Goal: Task Accomplishment & Management: Use online tool/utility

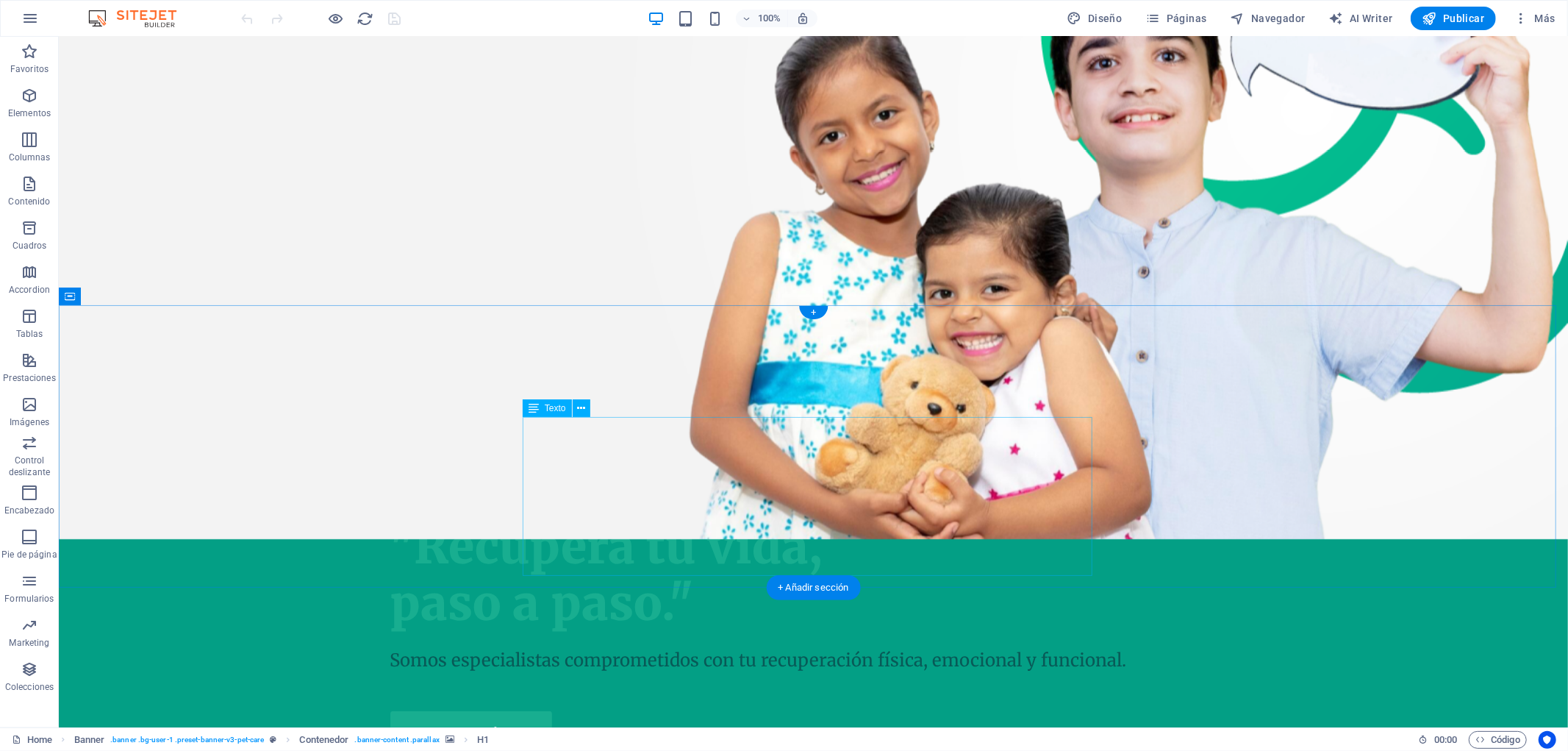
scroll to position [817, 0]
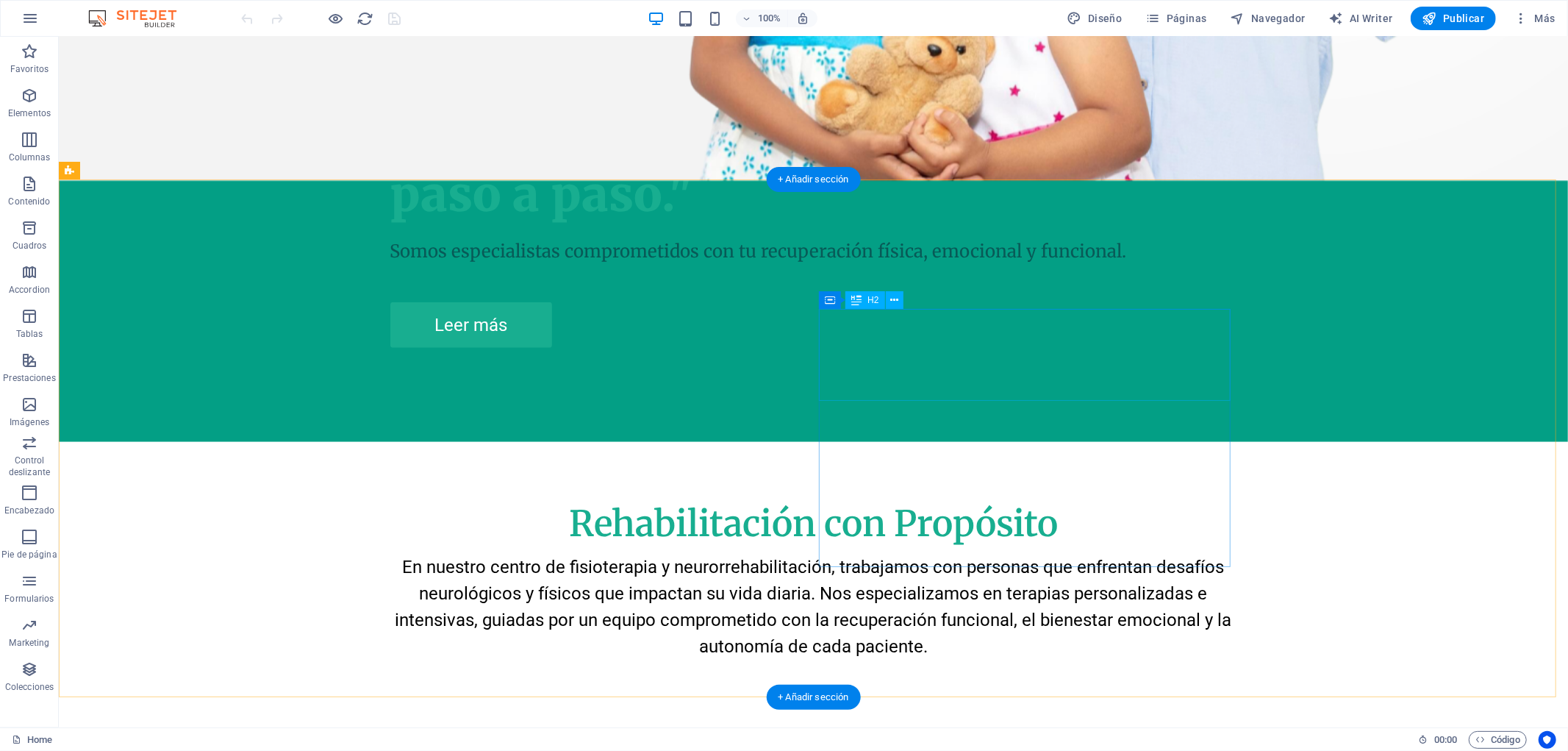
click at [0, 0] on icon at bounding box center [0, 0] width 0 height 0
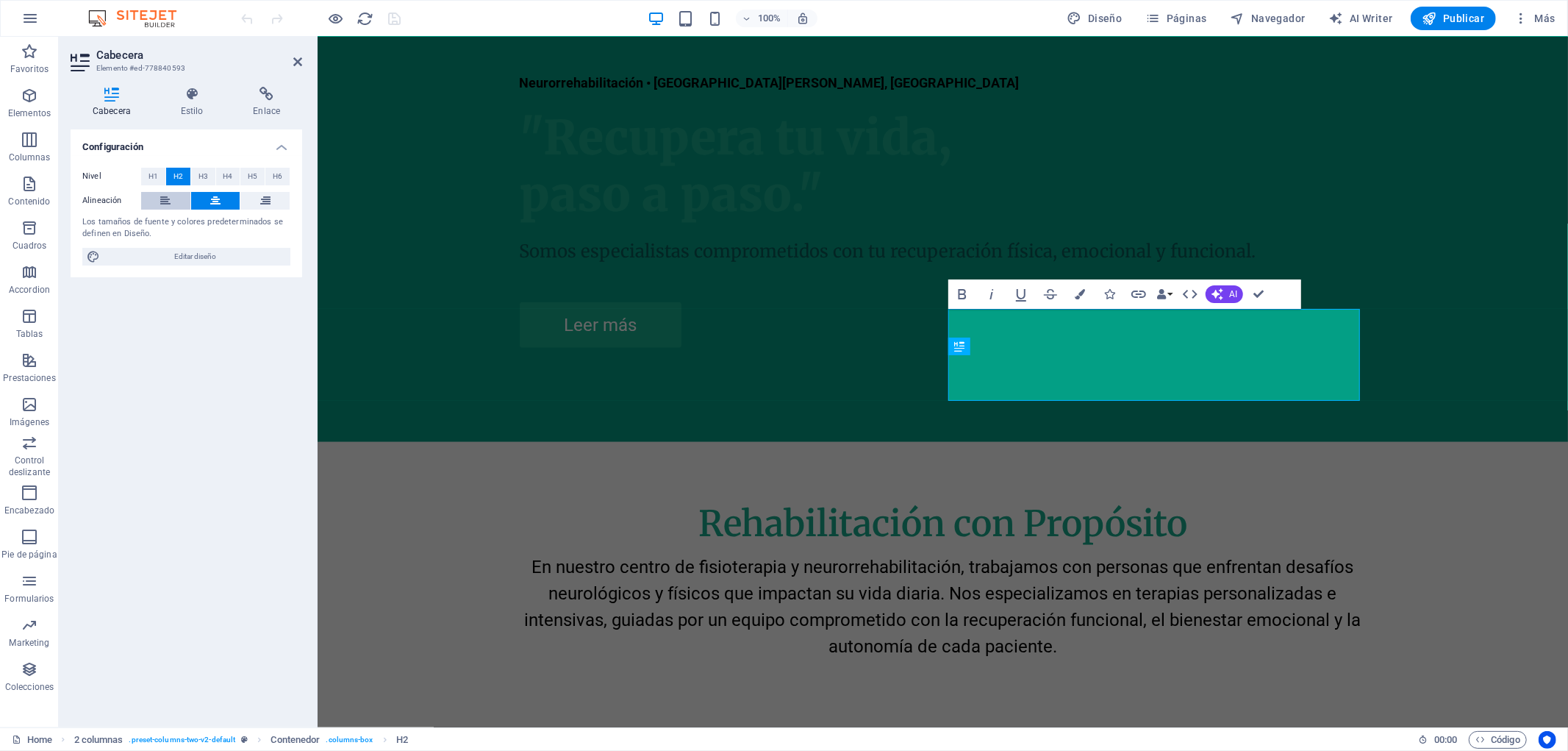
click at [173, 197] on button at bounding box center [166, 201] width 49 height 17
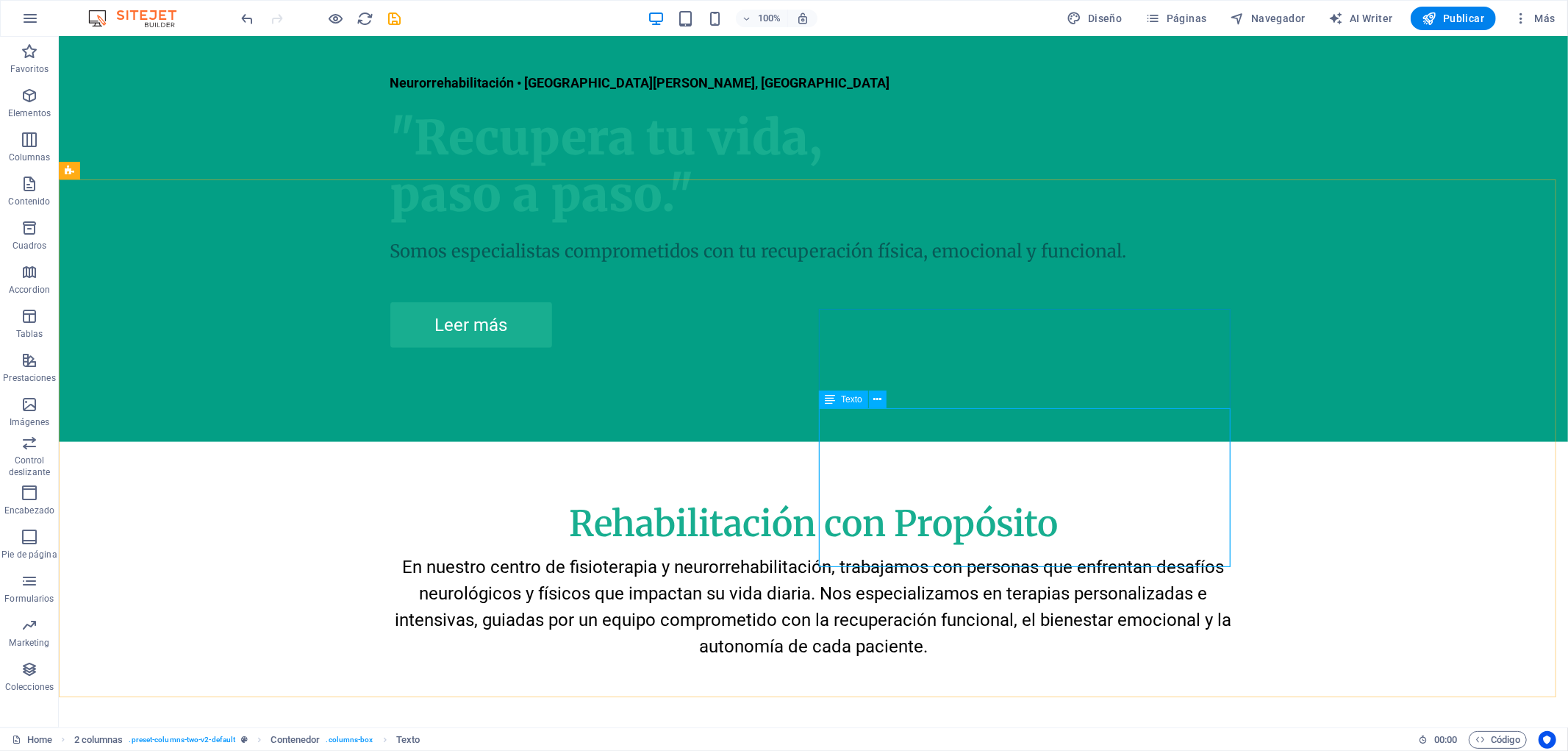
click at [851, 405] on div "Texto" at bounding box center [843, 399] width 49 height 17
drag, startPoint x: 851, startPoint y: 404, endPoint x: 526, endPoint y: 364, distance: 327.5
click at [851, 404] on div "Texto" at bounding box center [843, 399] width 49 height 17
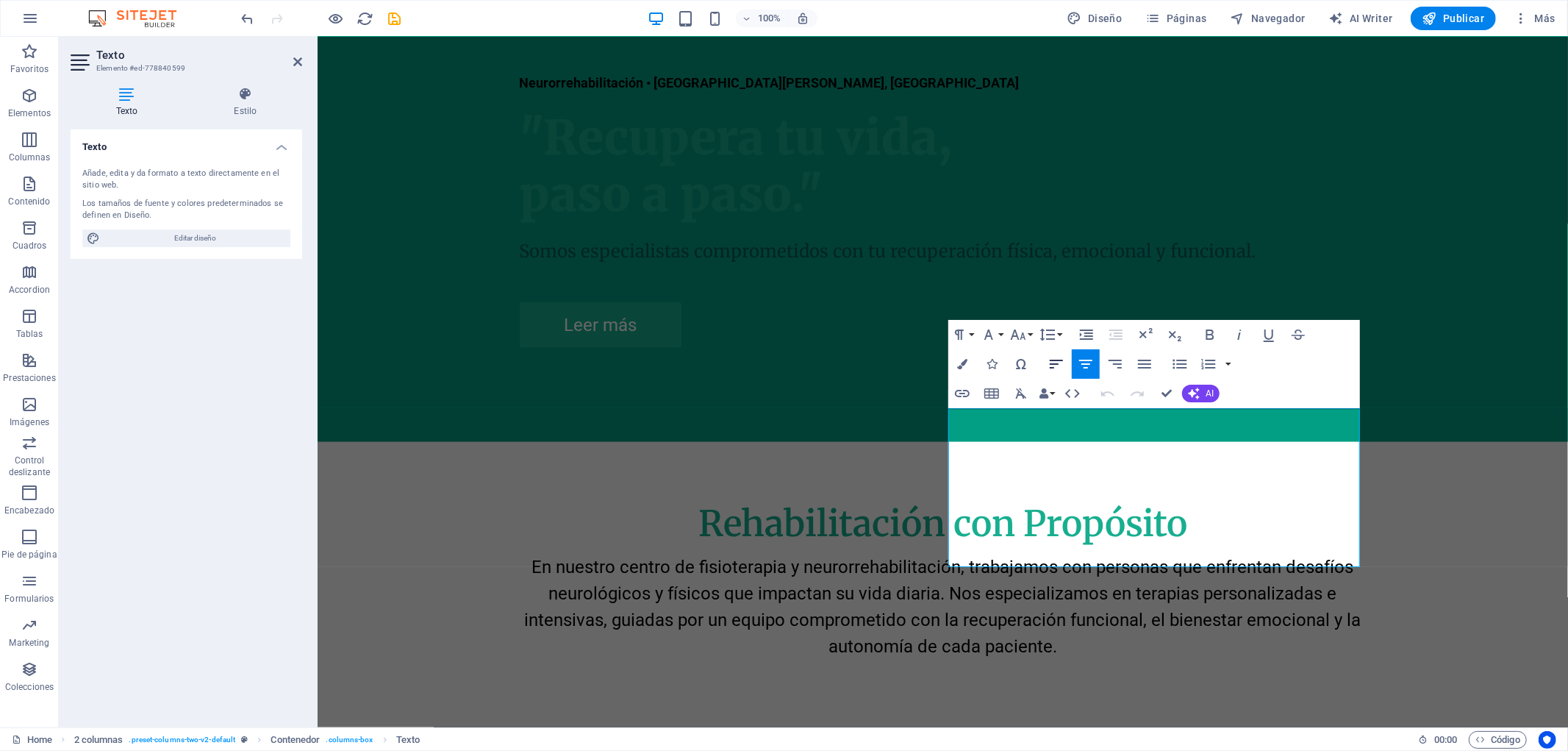
click at [1062, 363] on icon "button" at bounding box center [1056, 364] width 17 height 17
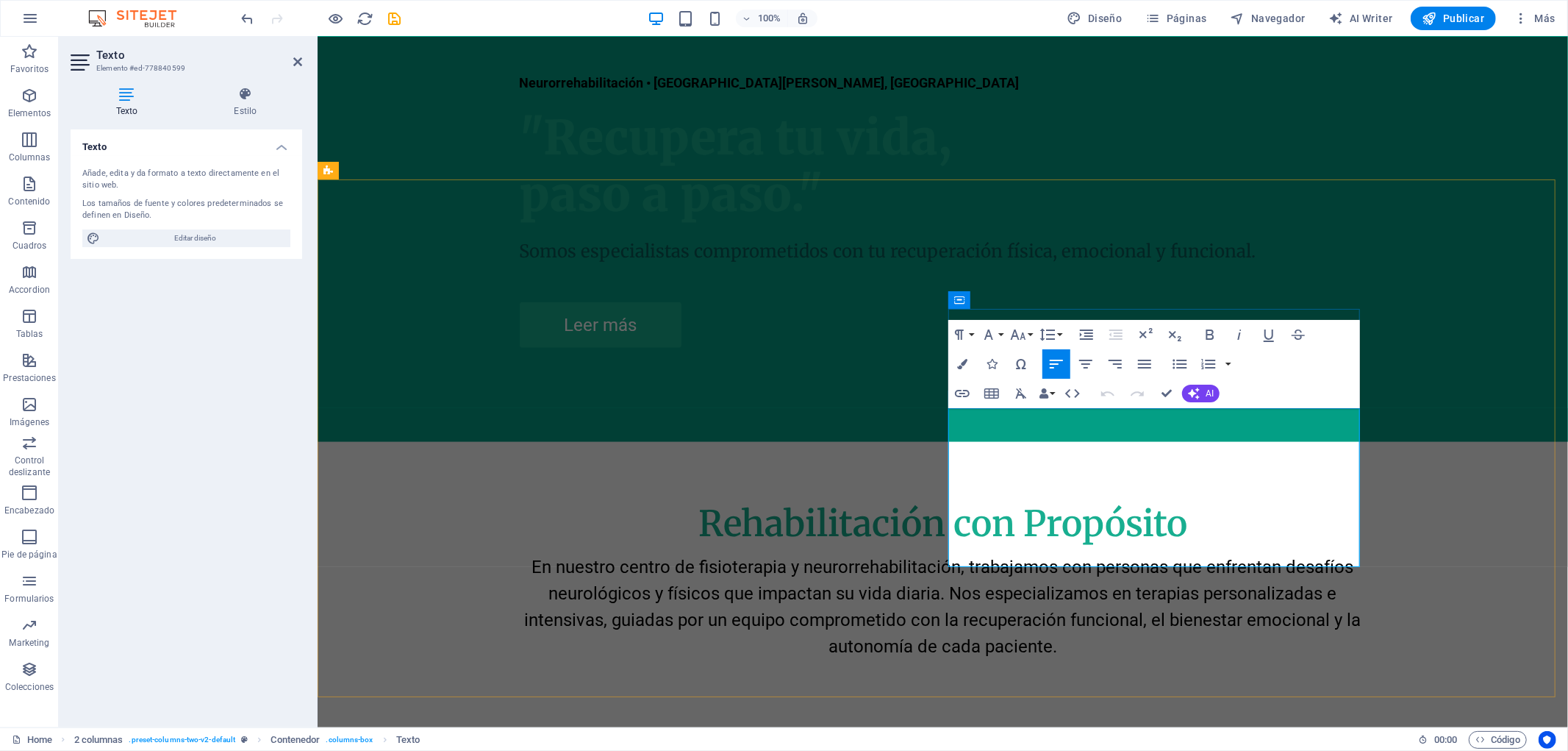
click at [1053, 392] on button "Data Bindings" at bounding box center [1047, 393] width 21 height 29
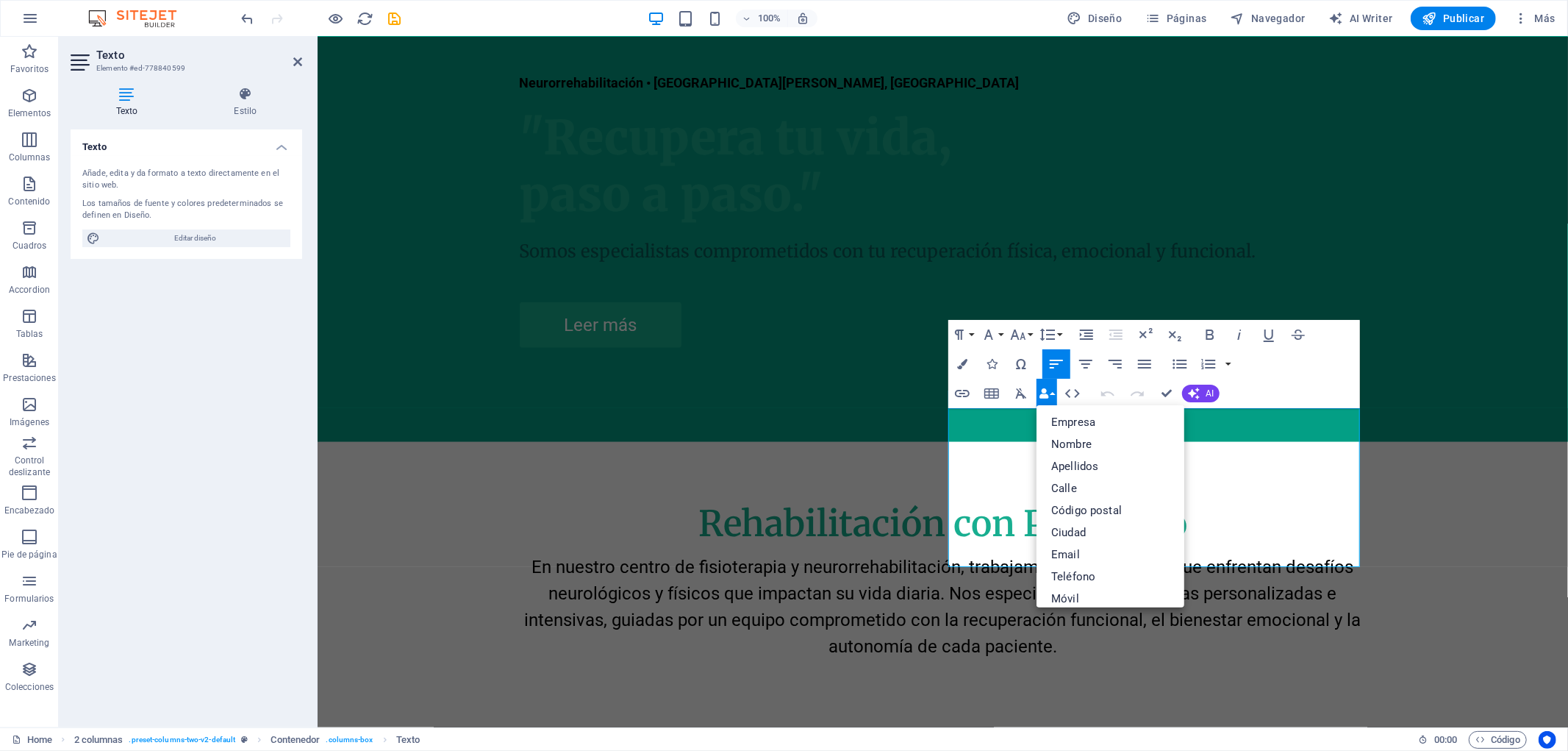
click at [1053, 392] on button "Data Bindings" at bounding box center [1047, 393] width 21 height 29
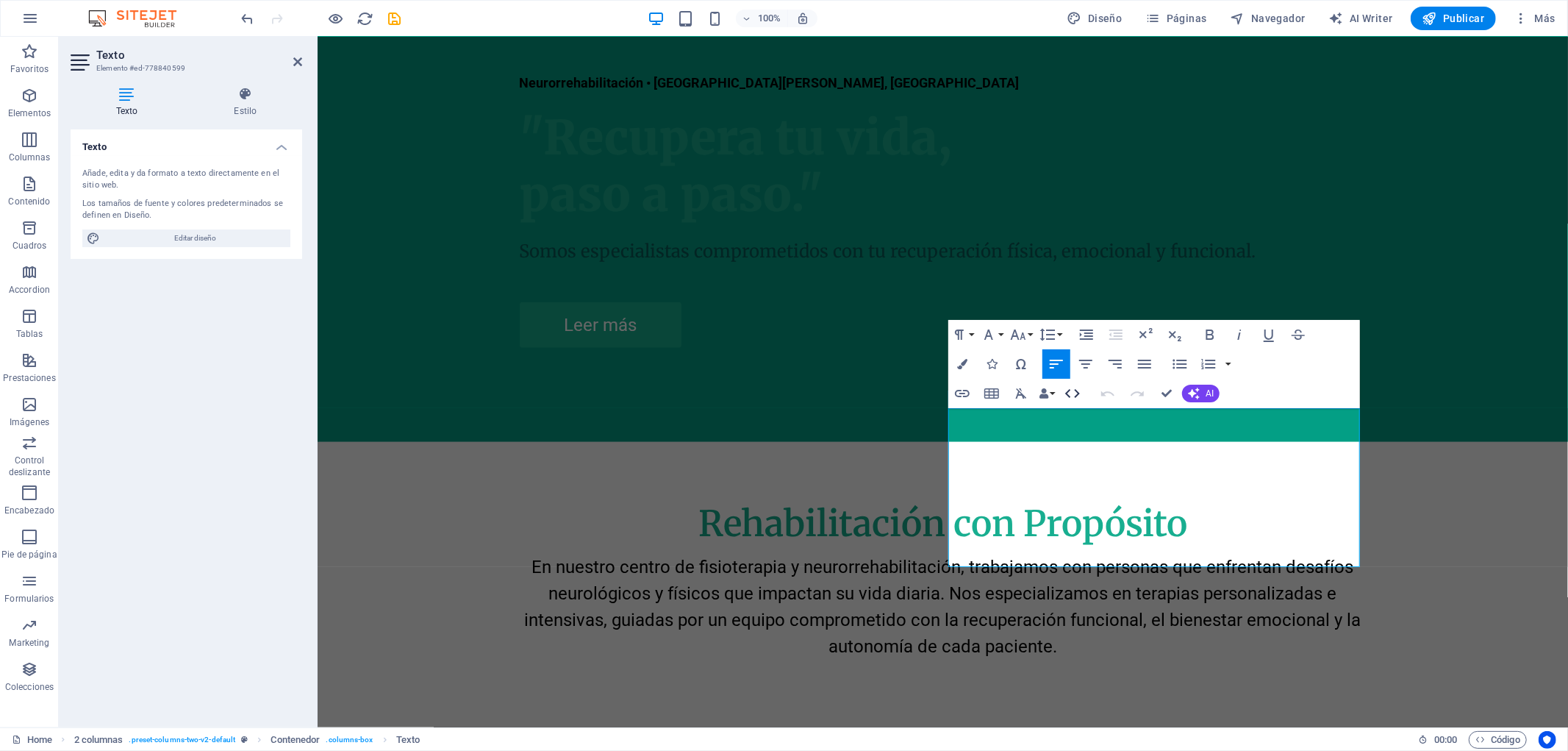
click at [1076, 391] on icon "button" at bounding box center [1072, 393] width 15 height 9
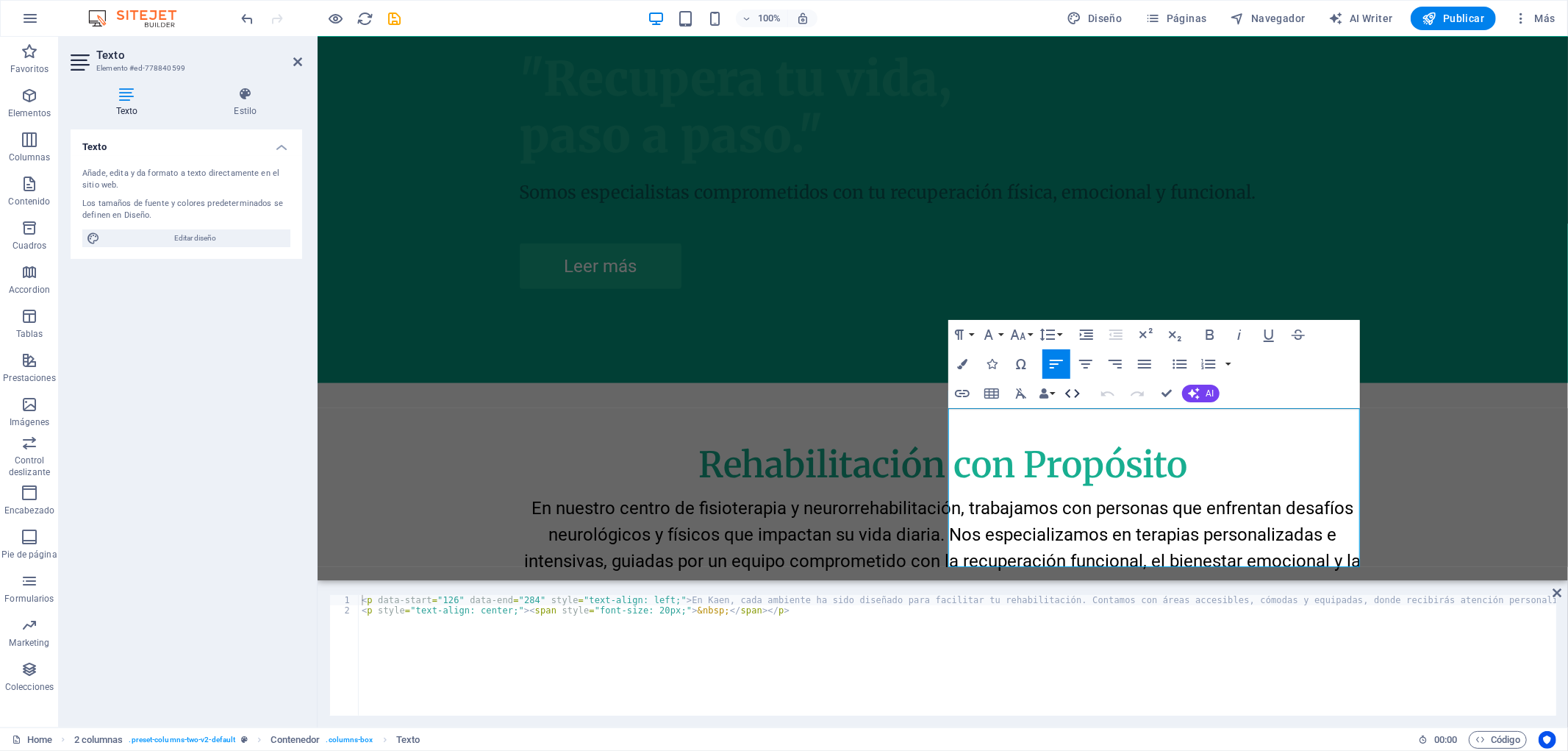
click at [1076, 394] on icon "button" at bounding box center [1072, 393] width 17 height 17
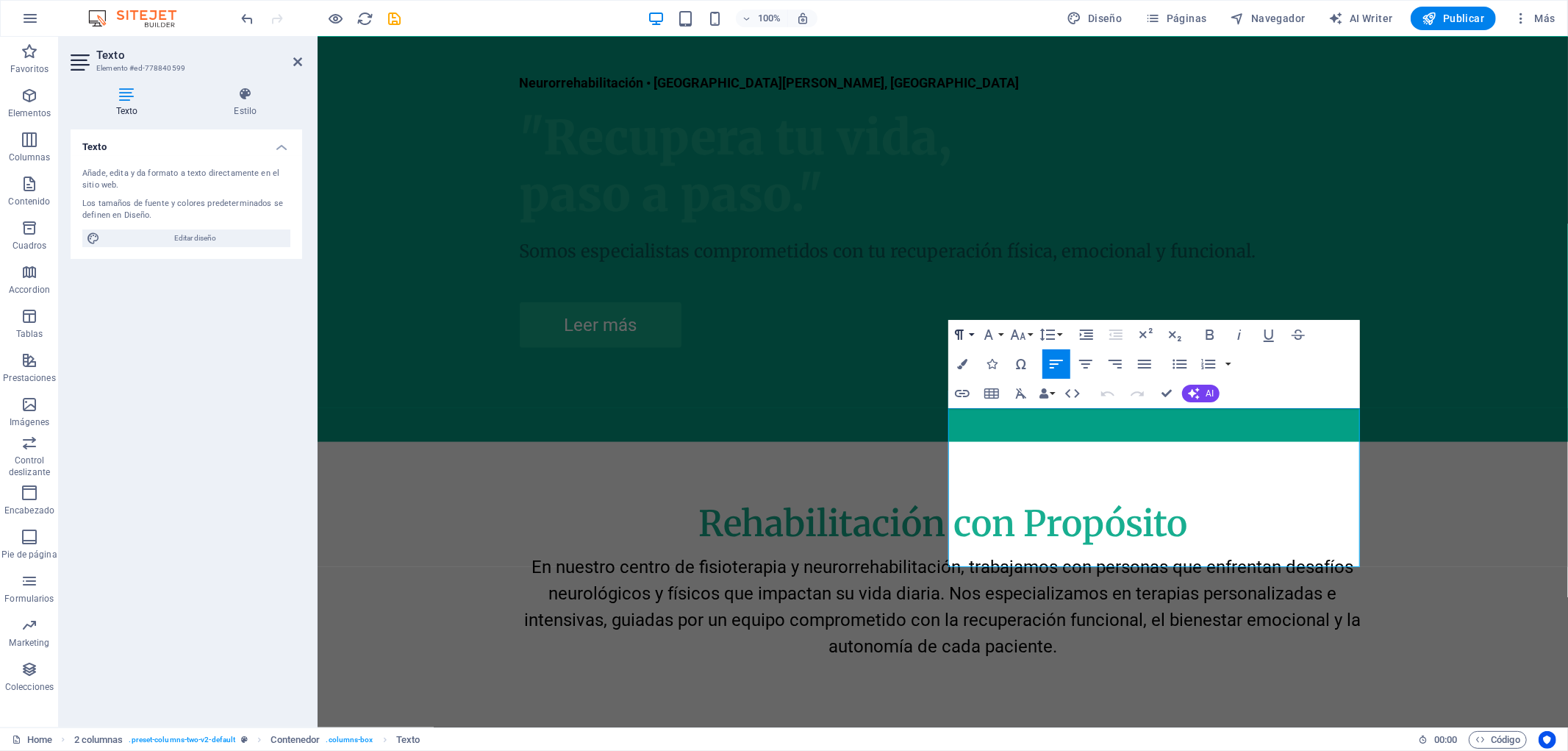
click at [967, 335] on icon "button" at bounding box center [959, 334] width 17 height 17
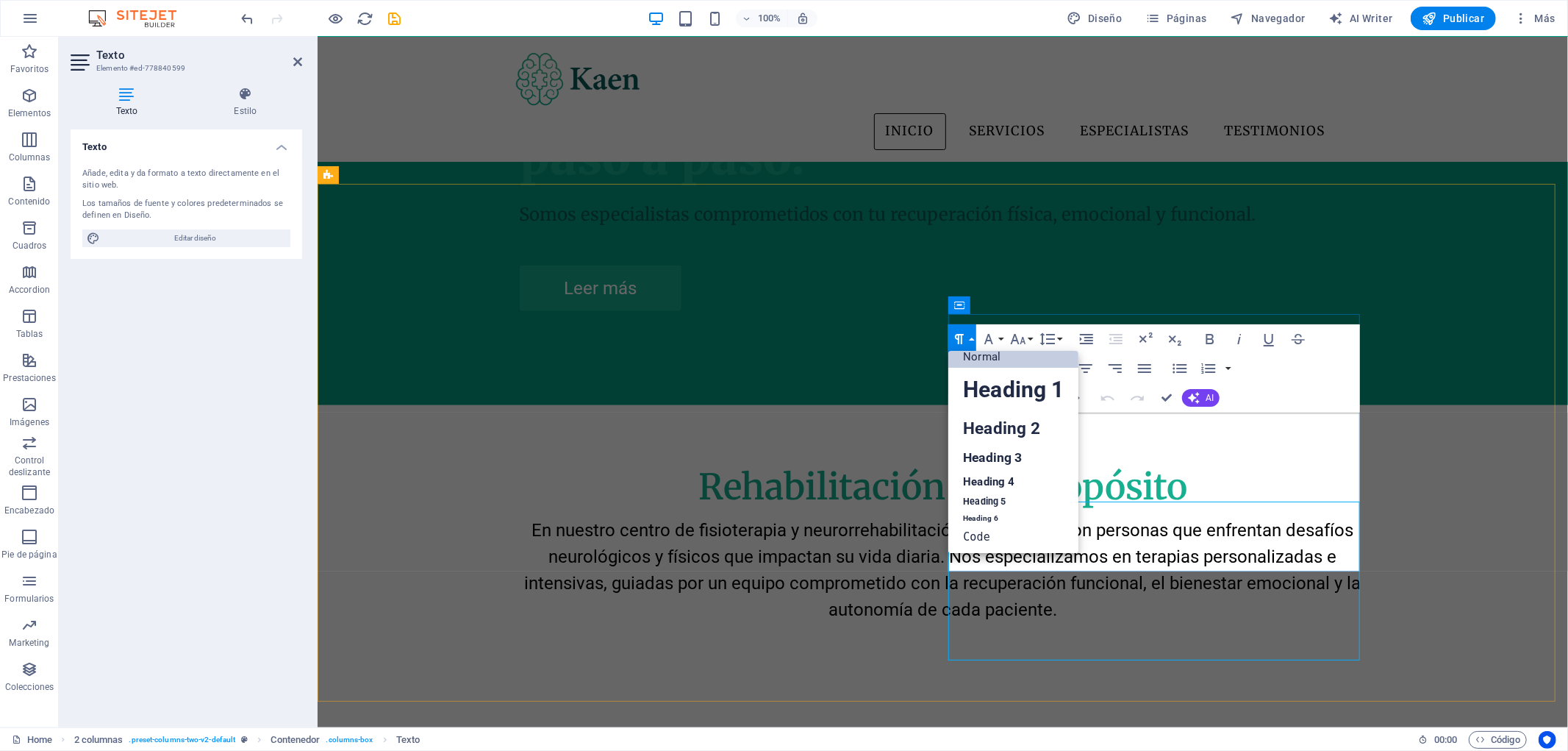
scroll to position [653, 0]
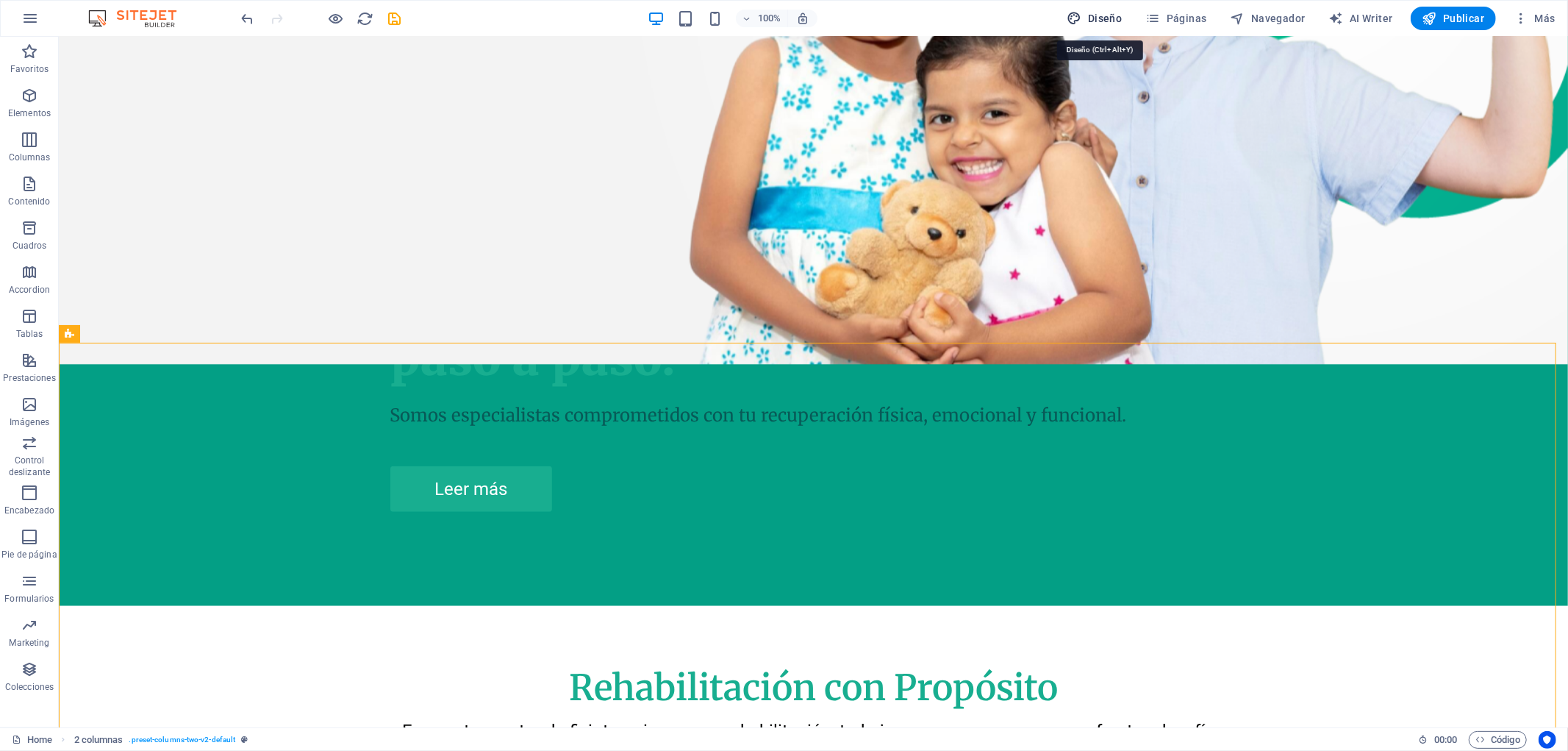
select select "px"
select select "400"
select select "px"
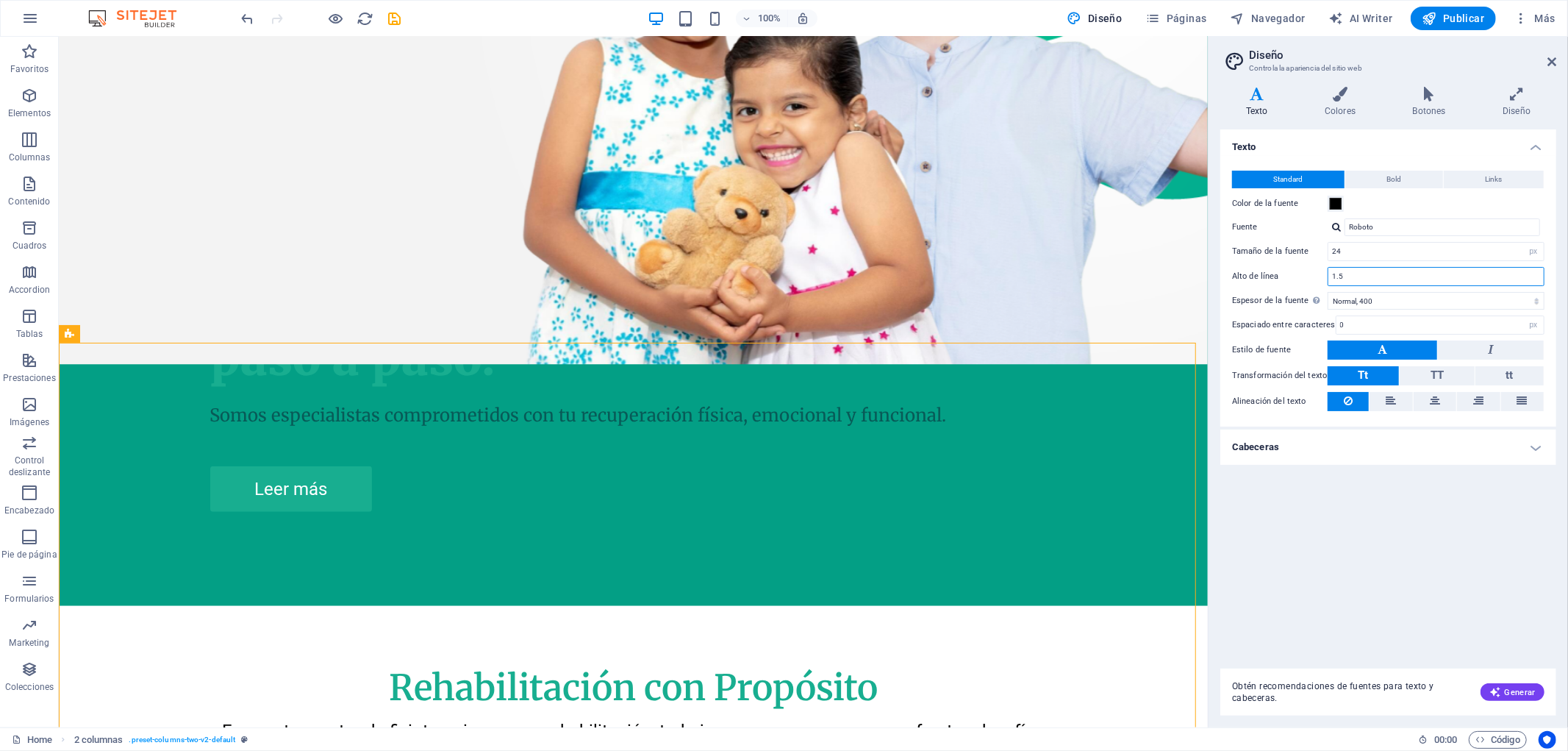
click at [1369, 280] on input "1.5" at bounding box center [1435, 276] width 216 height 17
drag, startPoint x: 1365, startPoint y: 256, endPoint x: 1320, endPoint y: 249, distance: 45.5
click at [1320, 249] on div "Tamaño de la fuente 24 rem px" at bounding box center [1388, 251] width 313 height 19
click at [1394, 232] on input "Roboto" at bounding box center [1442, 227] width 196 height 17
click at [1368, 275] on input "1.5" at bounding box center [1435, 276] width 216 height 17
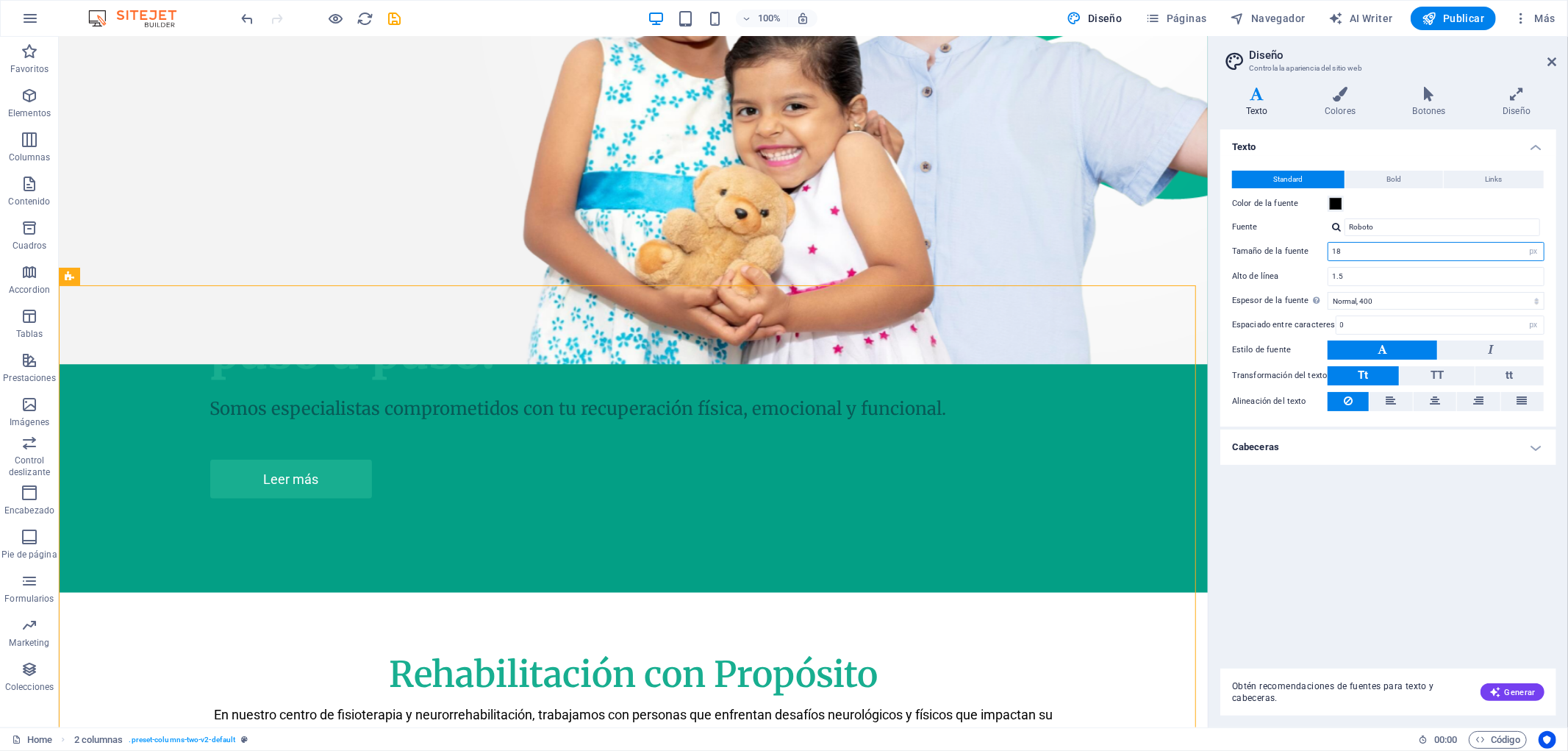
drag, startPoint x: 1360, startPoint y: 252, endPoint x: 1309, endPoint y: 250, distance: 51.0
click at [1309, 250] on div "Tamaño de la fuente 18 rem px" at bounding box center [1388, 251] width 313 height 19
type input "20"
click at [1399, 229] on input "Roboto" at bounding box center [1442, 227] width 196 height 17
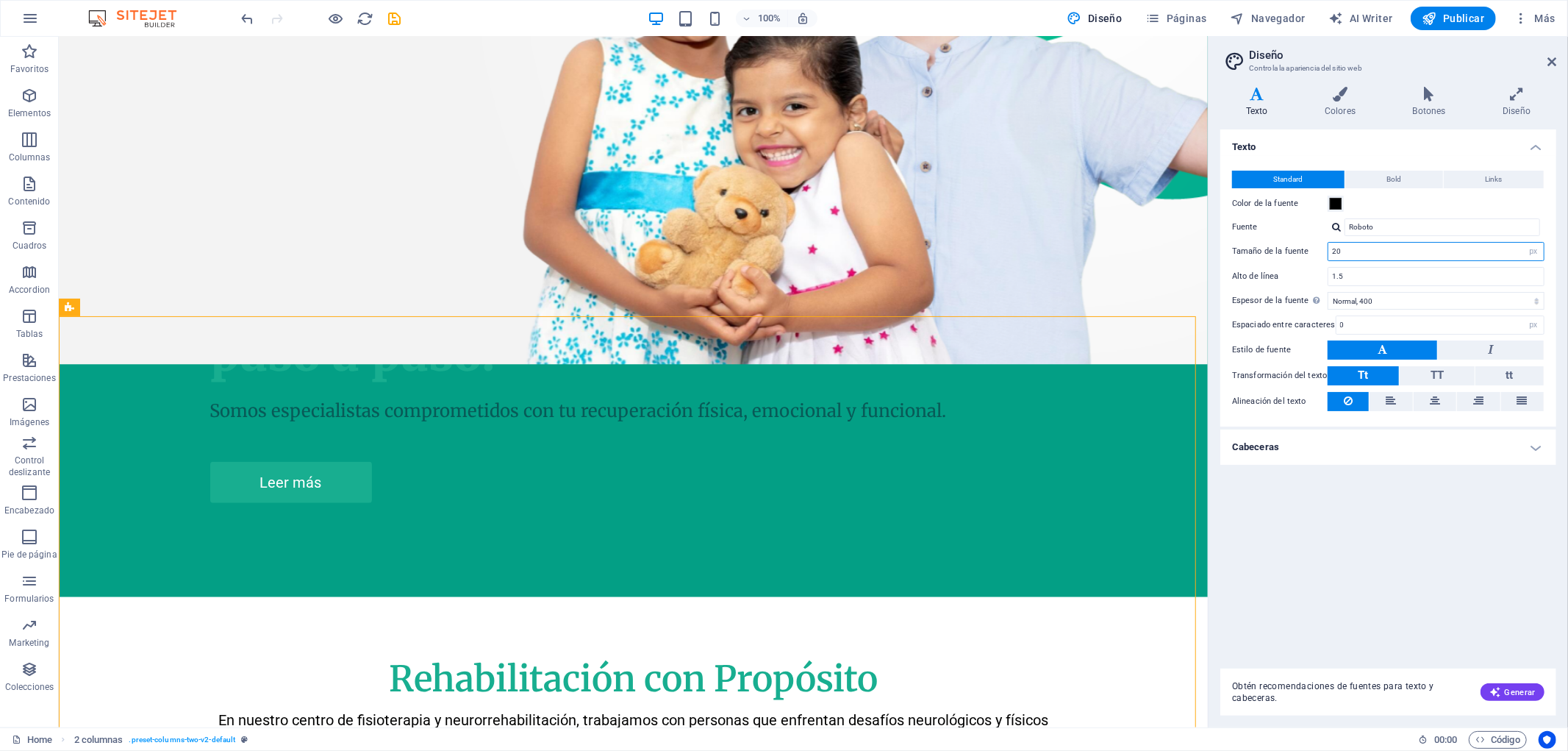
drag, startPoint x: 1372, startPoint y: 254, endPoint x: 1288, endPoint y: 248, distance: 84.2
click at [1288, 248] on div "Tamaño de la fuente 20 rem px" at bounding box center [1388, 251] width 313 height 19
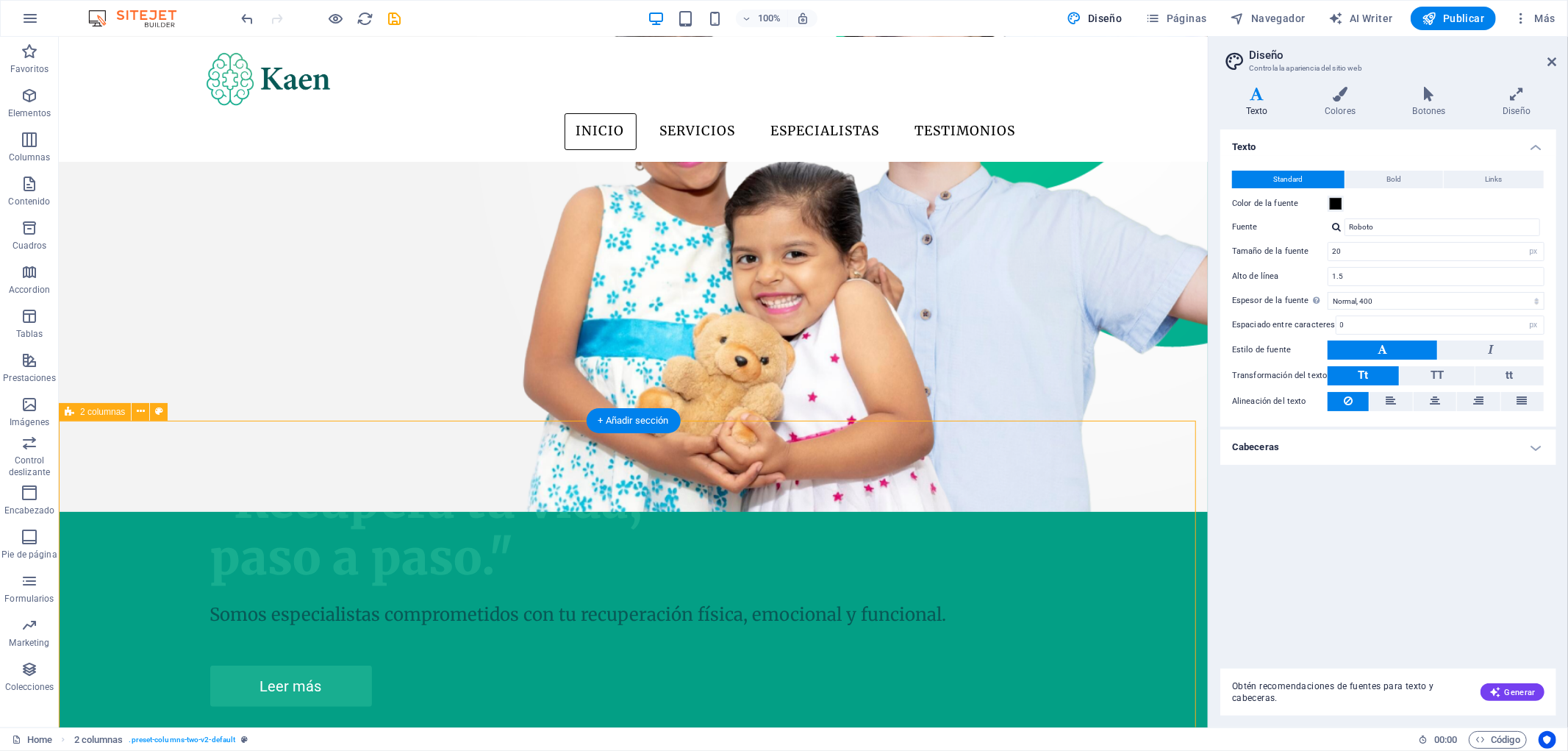
scroll to position [408, 0]
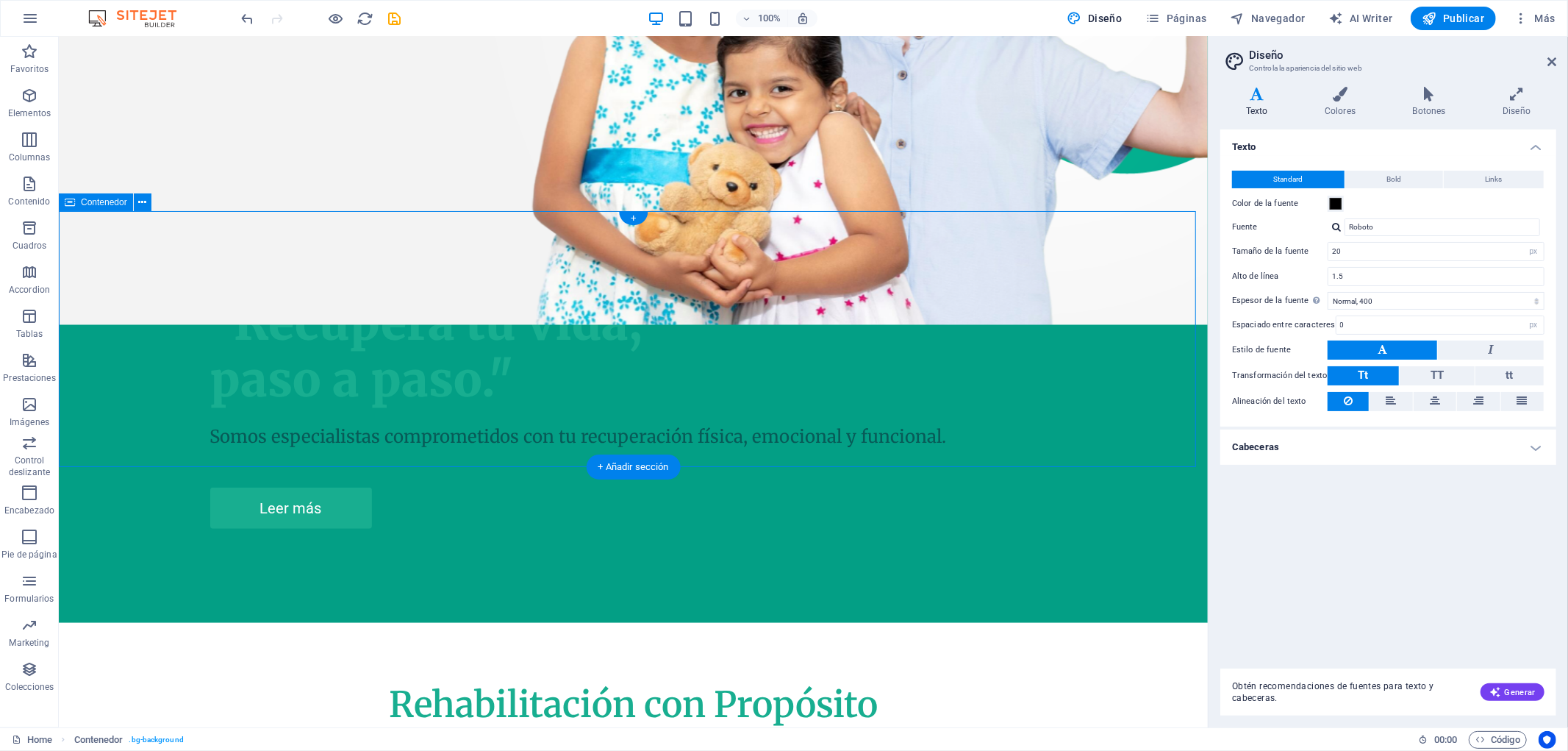
scroll to position [653, 0]
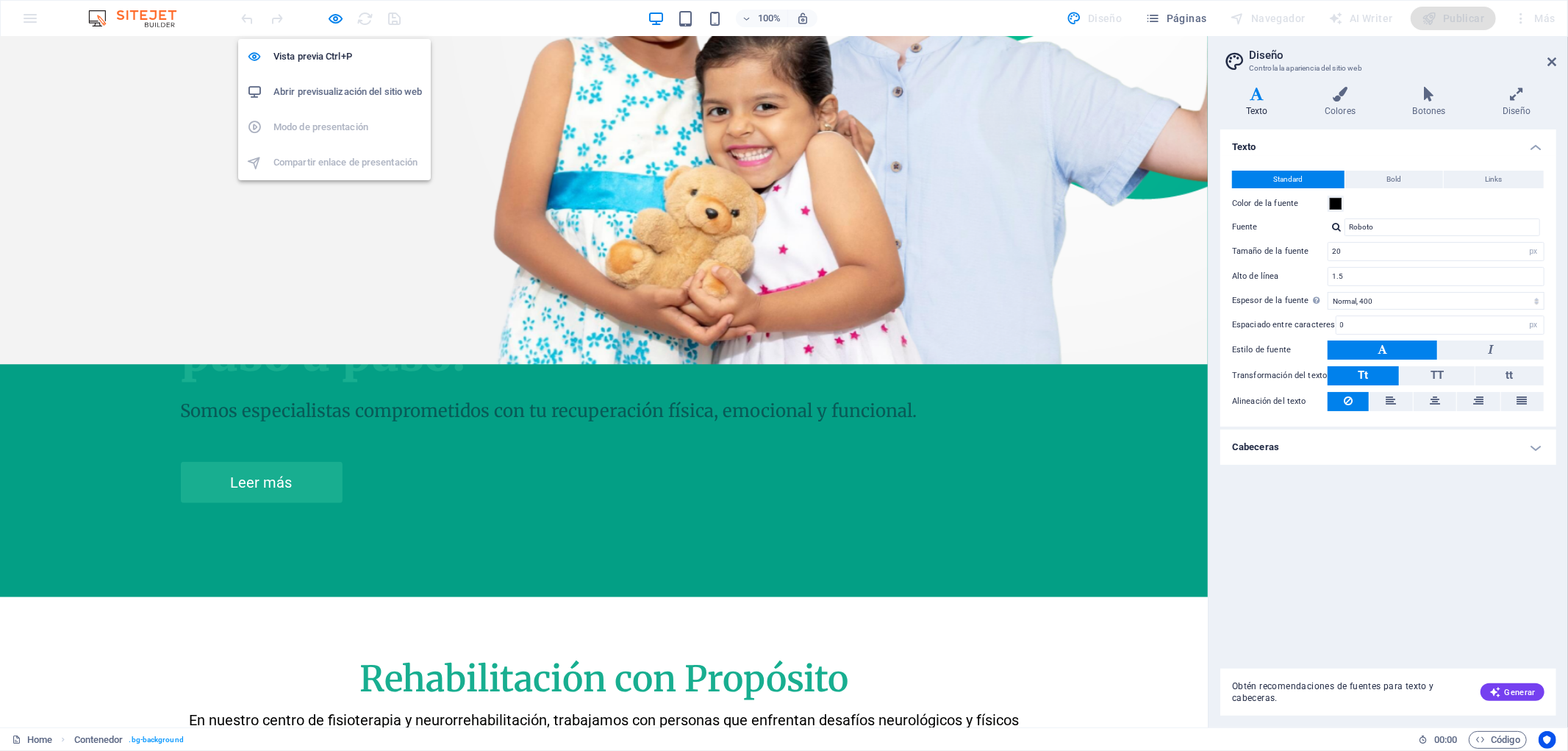
click at [340, 85] on h6 "Abrir previsualización del sitio web" at bounding box center [347, 92] width 148 height 17
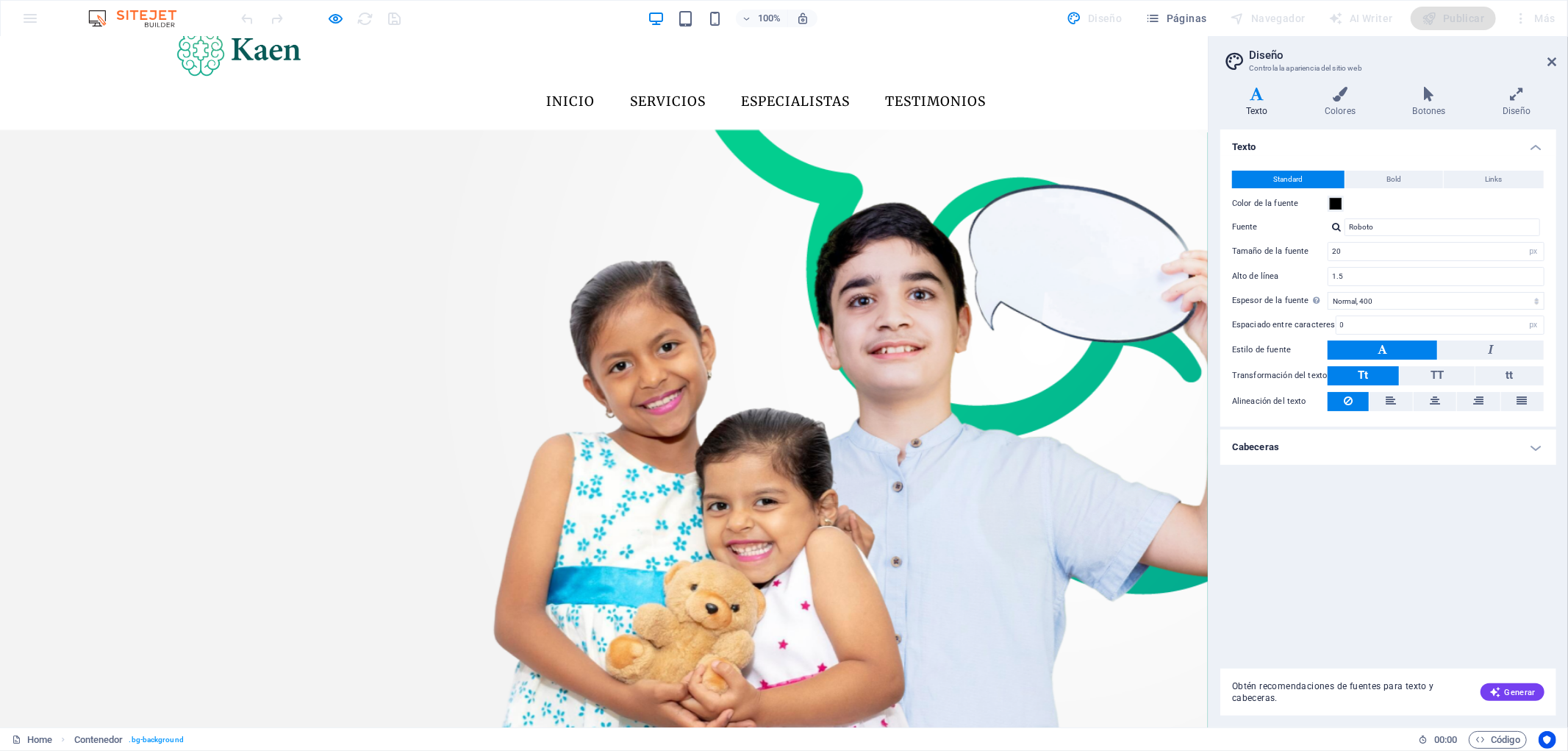
scroll to position [0, 0]
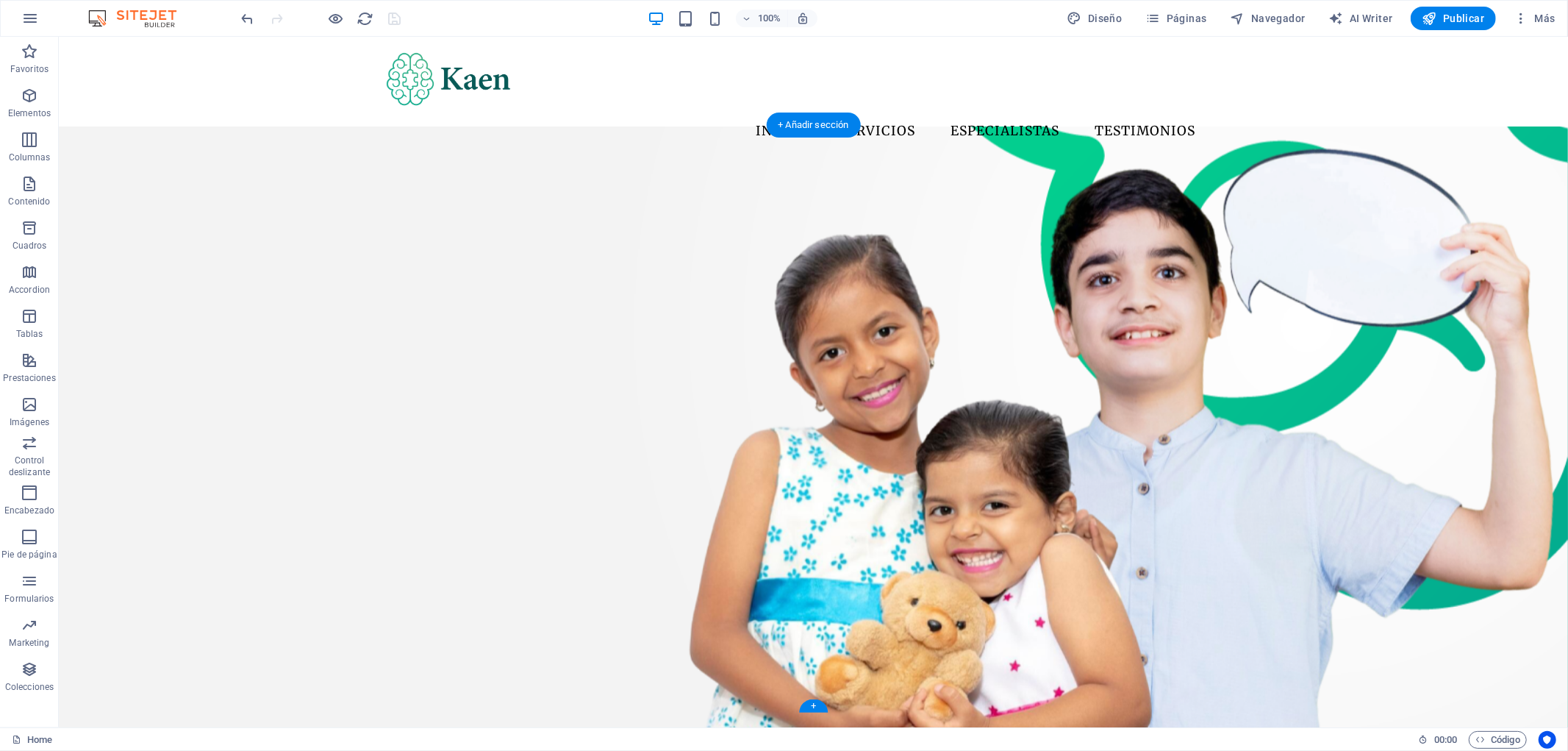
click at [806, 168] on figure at bounding box center [813, 440] width 1510 height 629
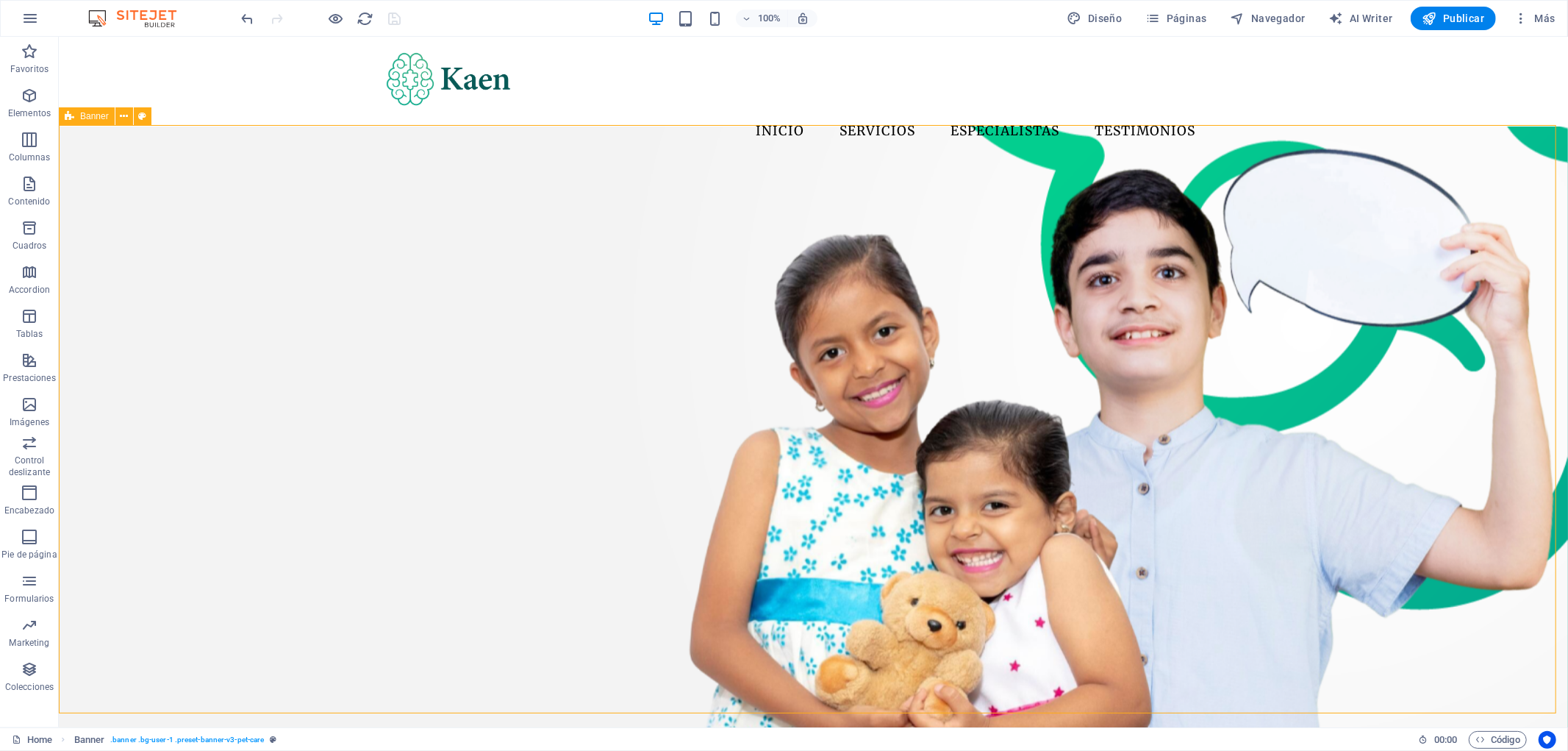
click at [79, 115] on div "Banner" at bounding box center [86, 116] width 56 height 17
select select "px"
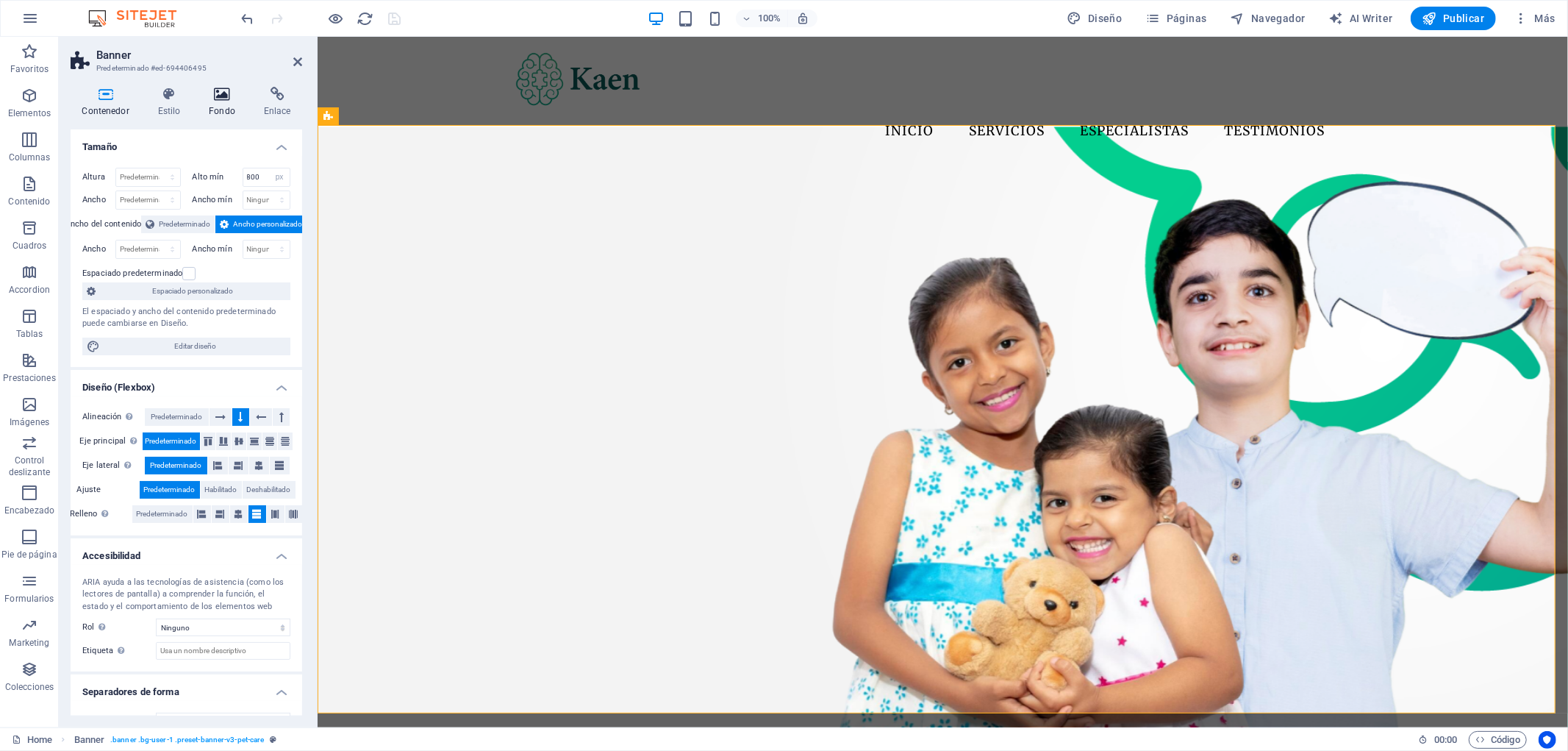
click at [233, 103] on h4 "Fondo" at bounding box center [225, 102] width 55 height 31
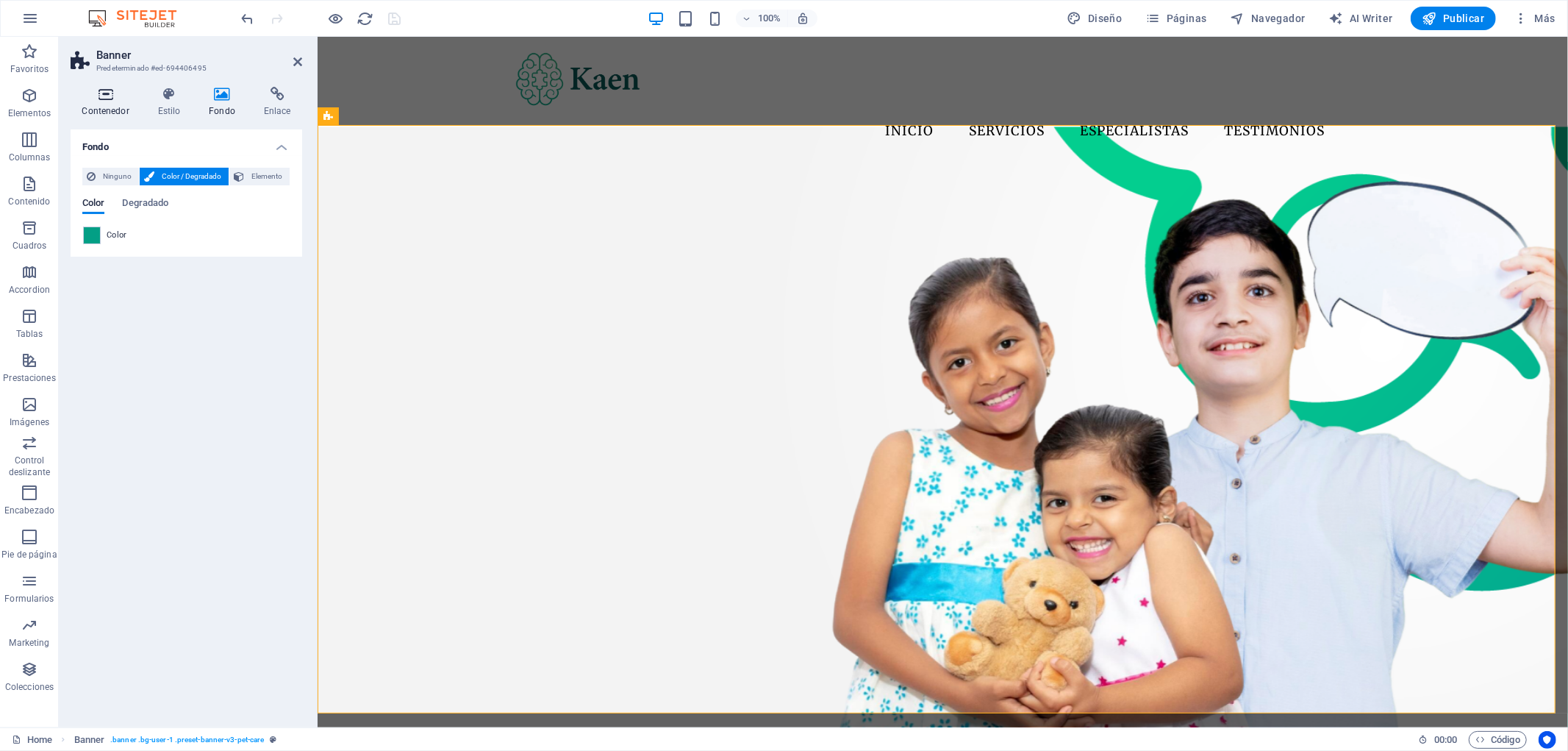
click at [107, 96] on icon at bounding box center [105, 94] width 69 height 15
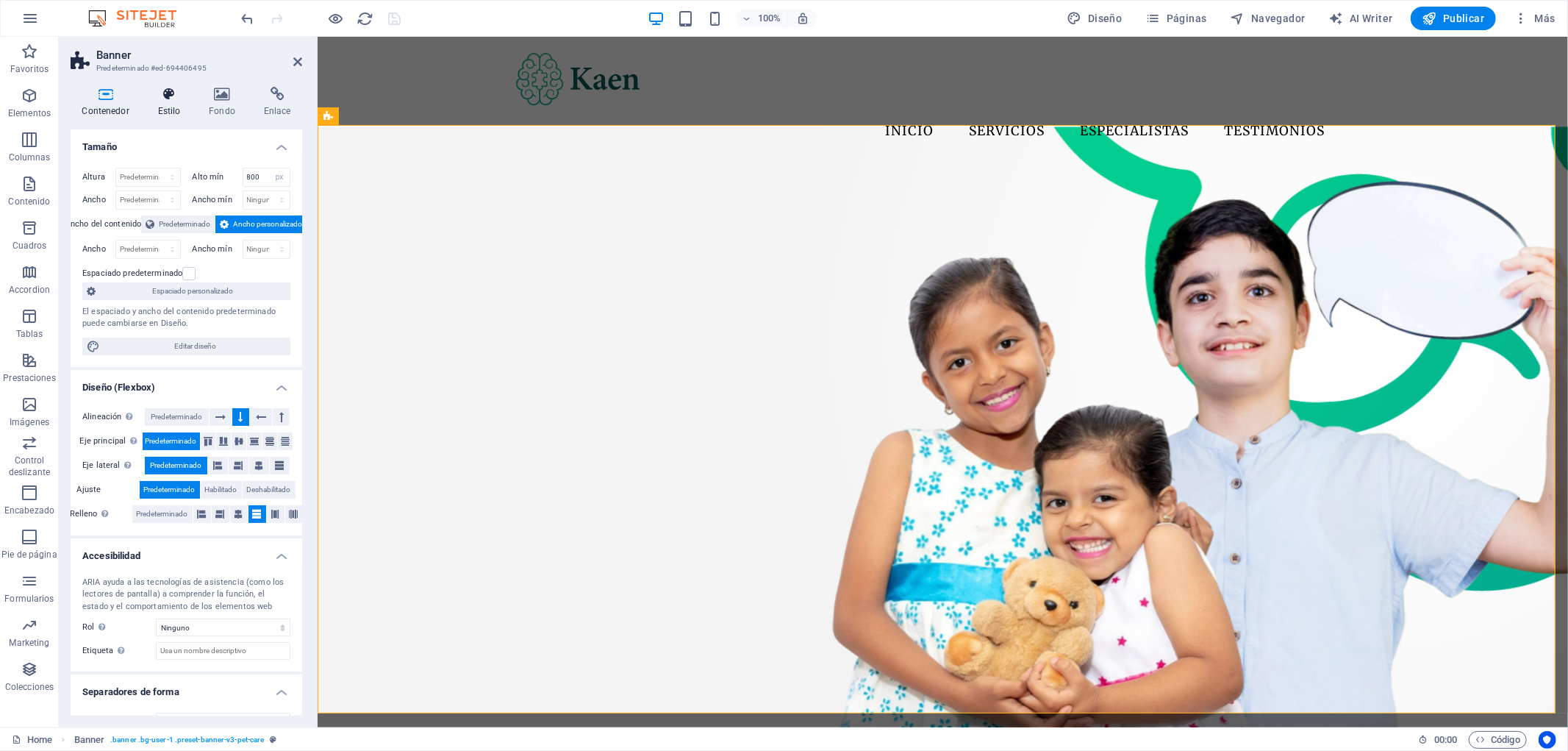
click at [155, 96] on icon at bounding box center [169, 94] width 46 height 15
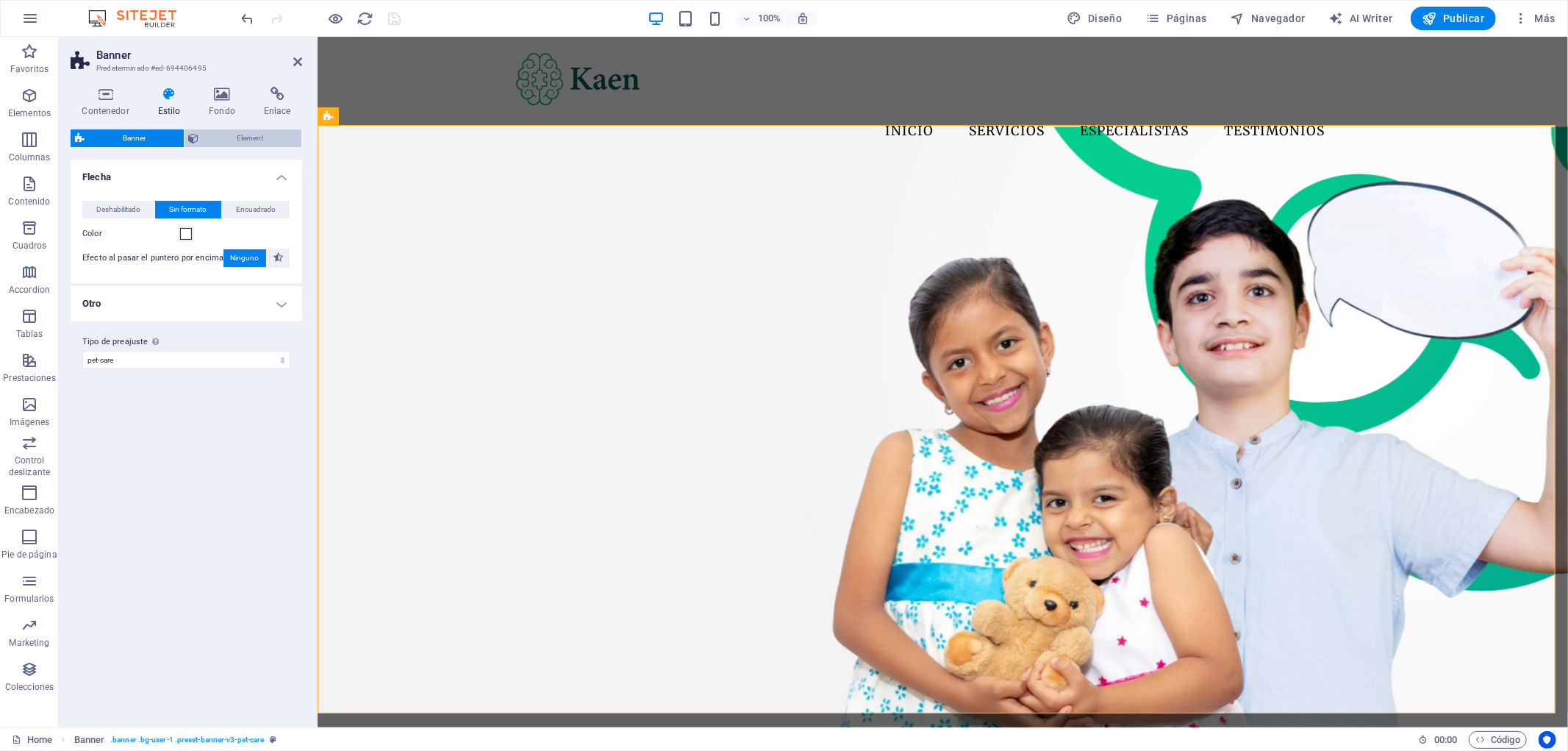
click at [252, 140] on span "Element" at bounding box center [250, 138] width 94 height 17
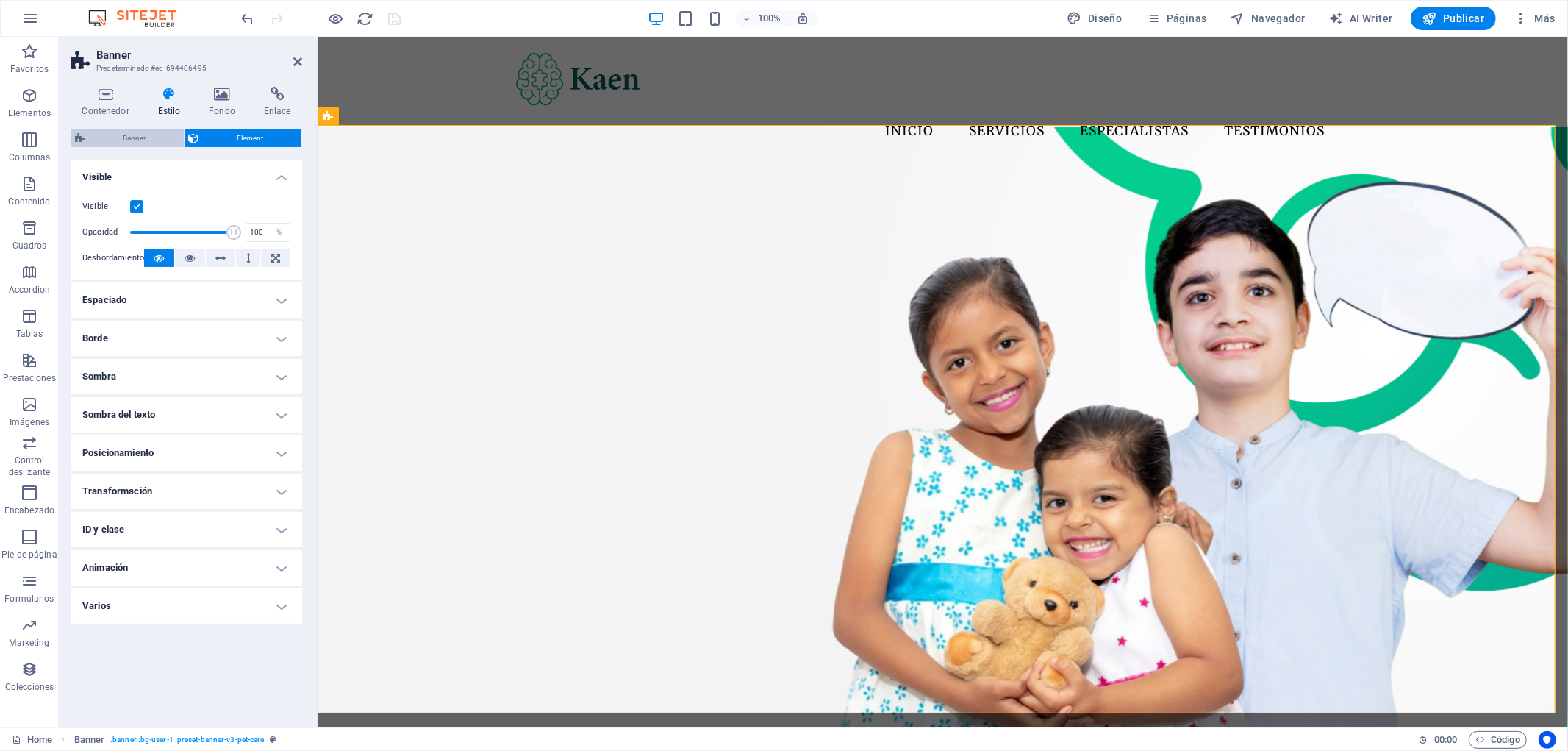
click at [150, 142] on span "Banner" at bounding box center [134, 138] width 91 height 17
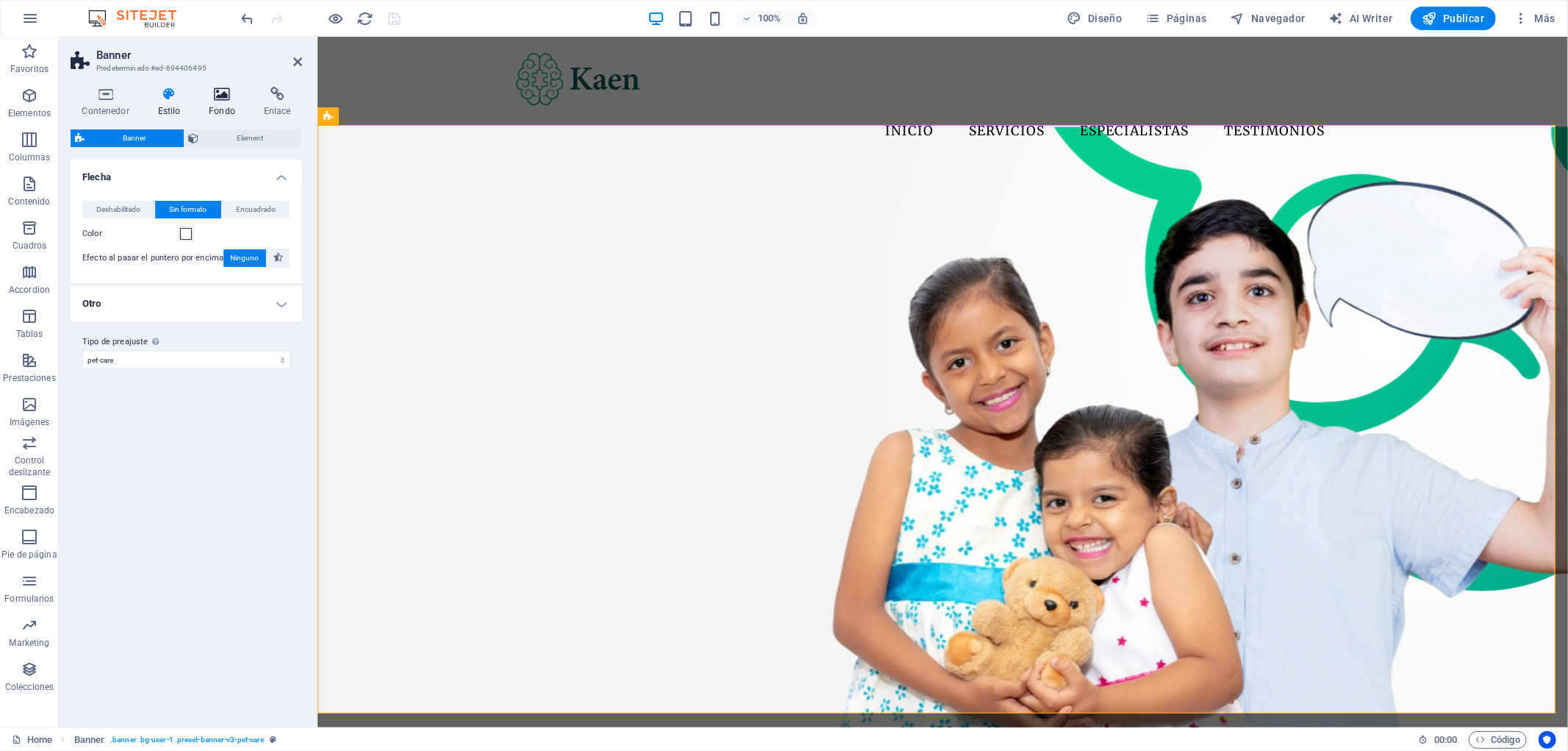
click at [212, 104] on h4 "Fondo" at bounding box center [225, 102] width 55 height 31
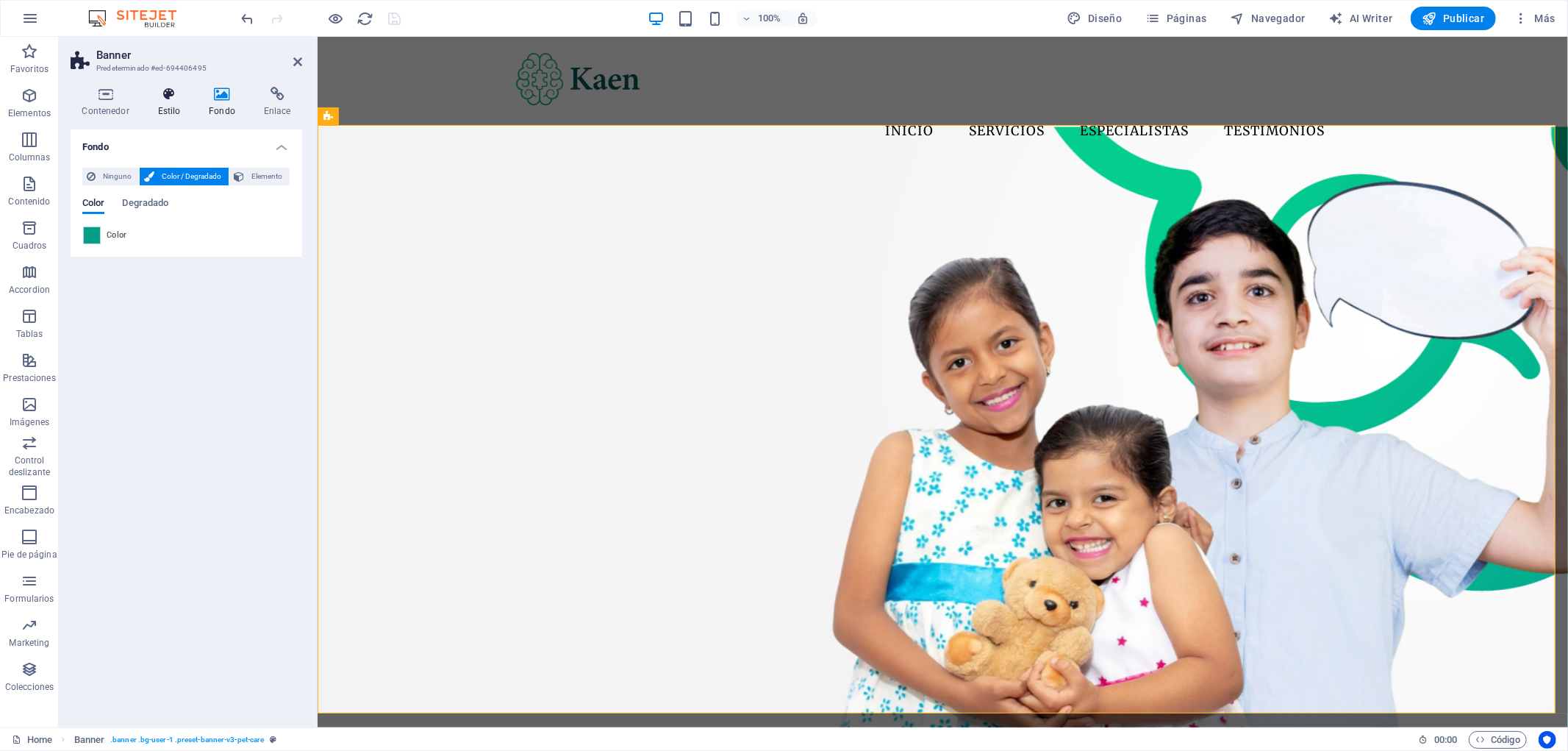
click at [179, 104] on h4 "Estilo" at bounding box center [171, 102] width 51 height 31
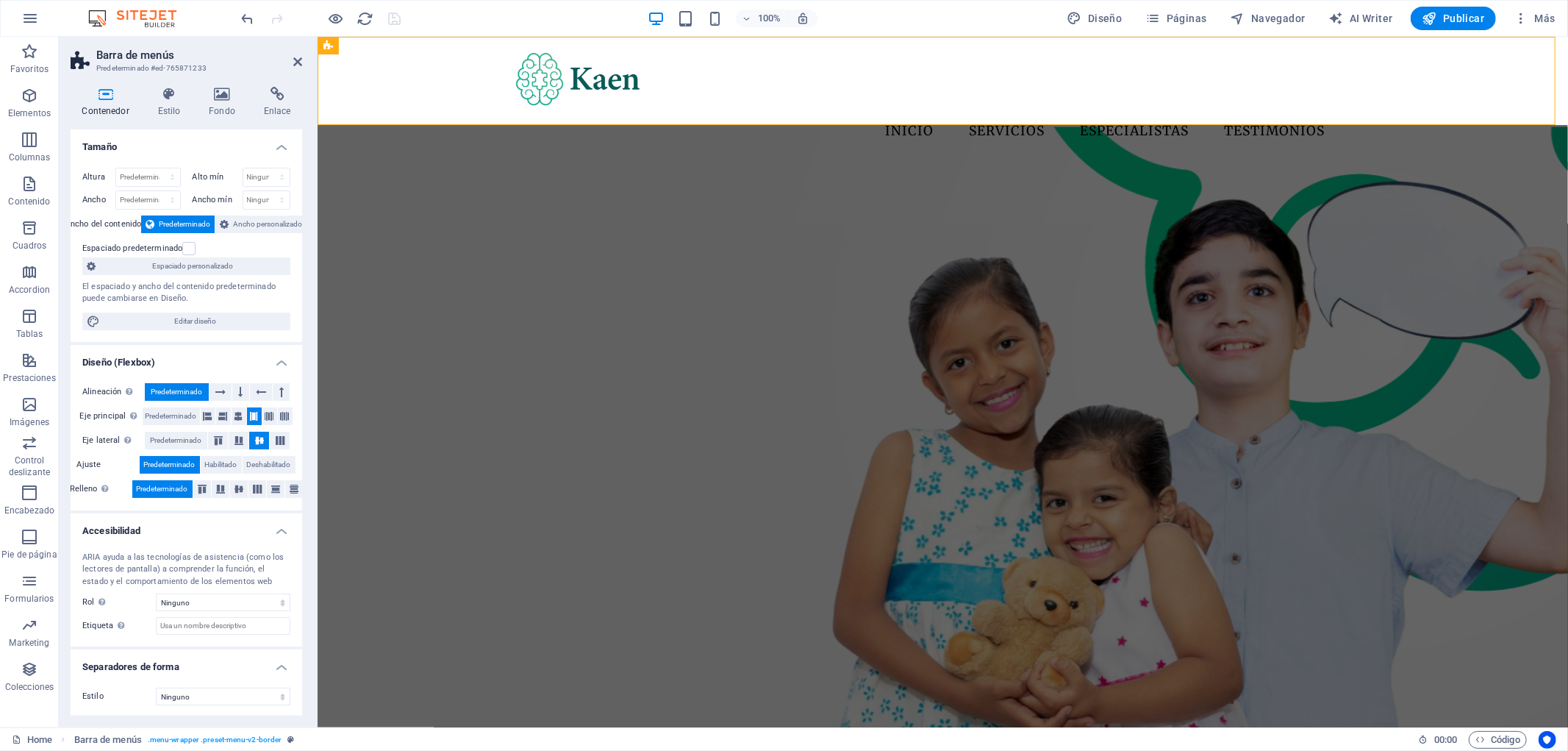
click at [232, 96] on icon at bounding box center [222, 94] width 49 height 15
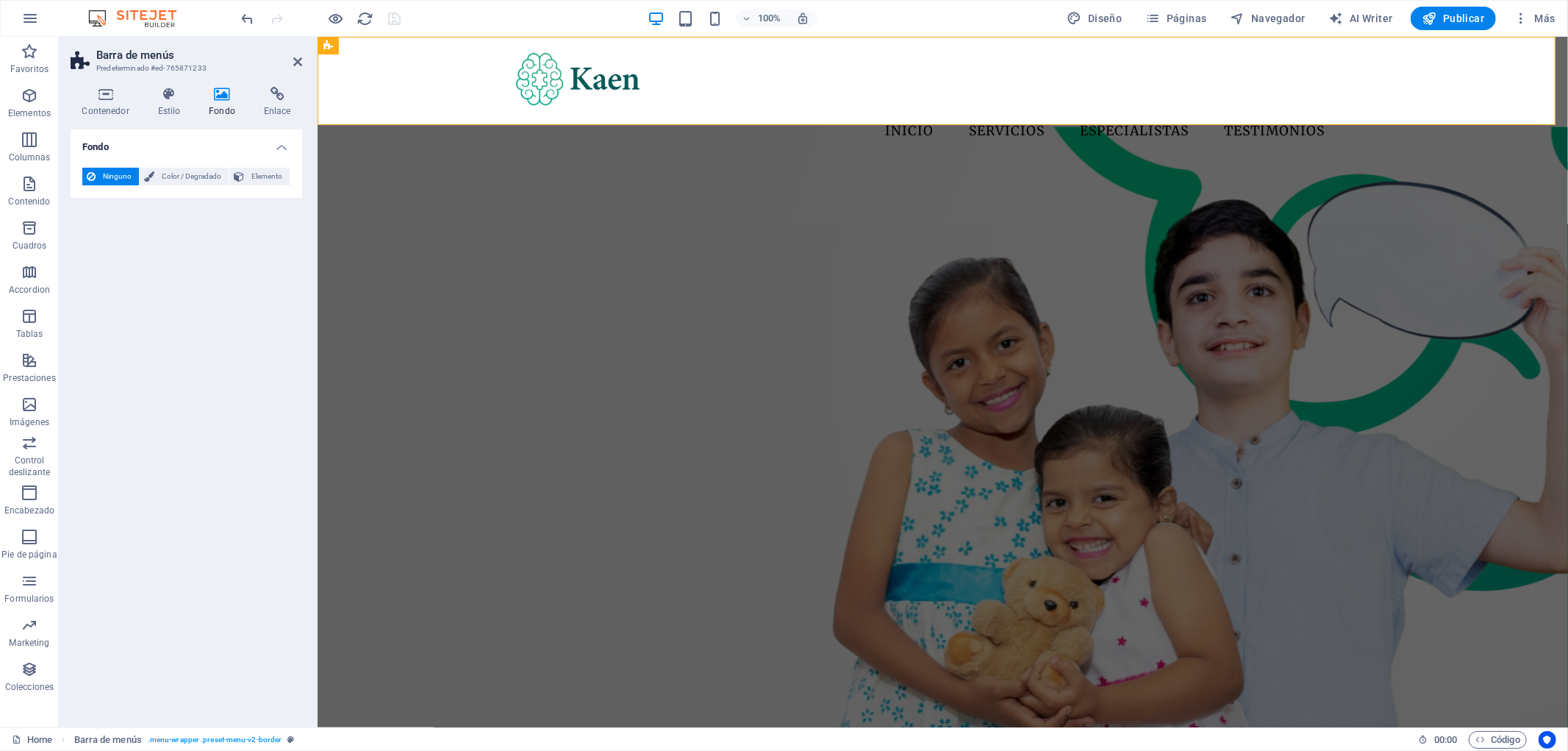
click at [365, 148] on figure at bounding box center [942, 440] width 1251 height 629
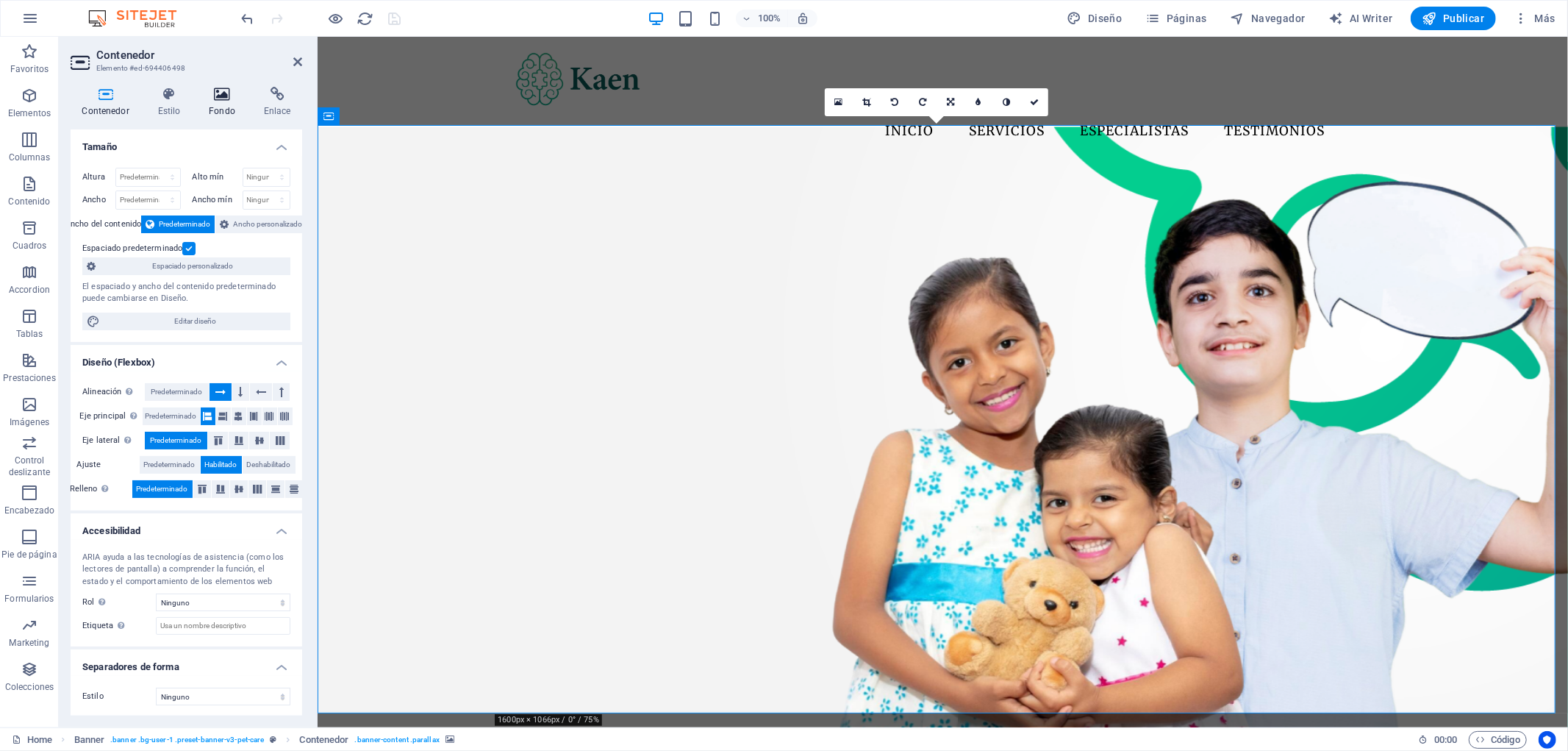
click at [223, 107] on h4 "Fondo" at bounding box center [225, 102] width 55 height 31
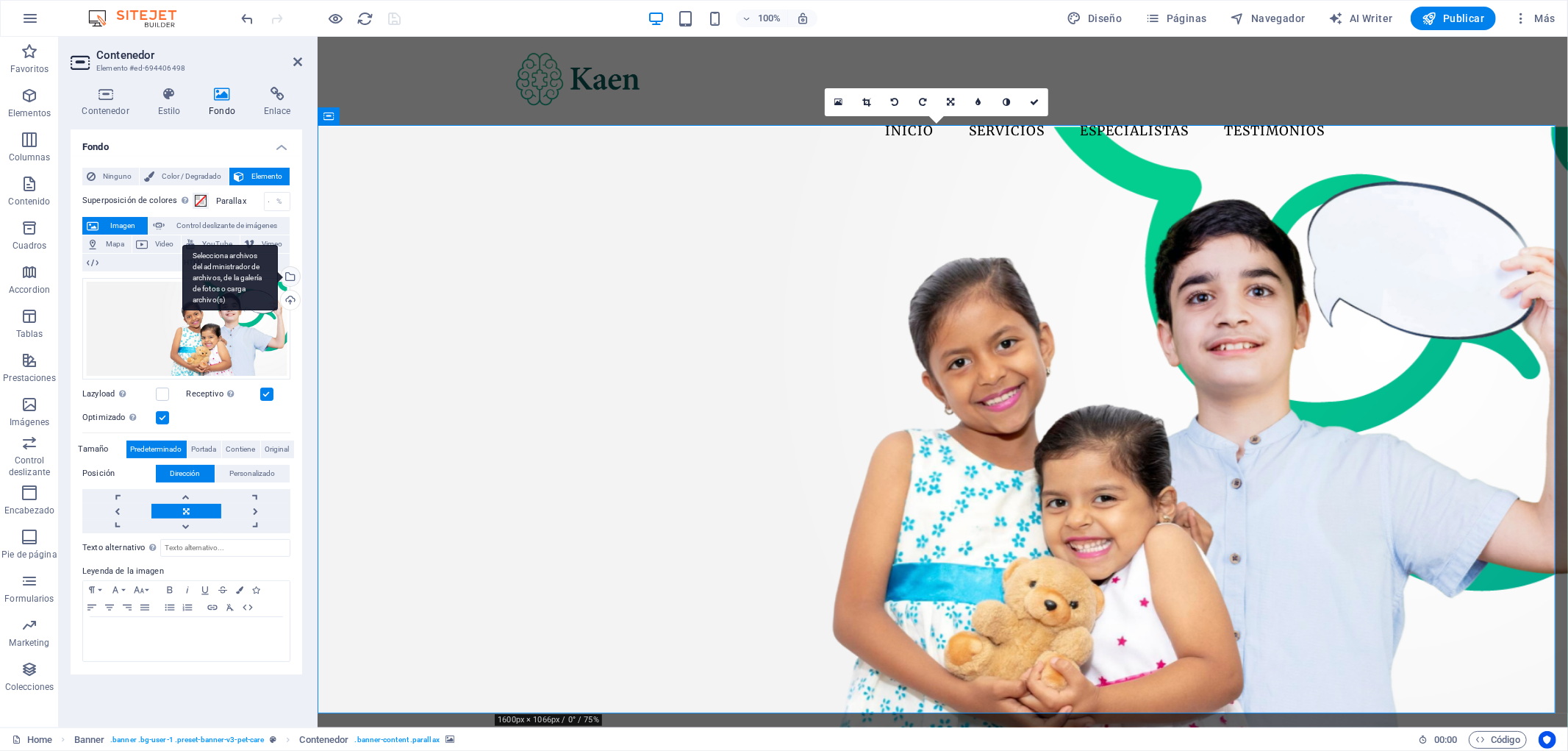
click at [291, 274] on div "Selecciona archivos del administrador de archivos, de la galería de fotos o car…" at bounding box center [289, 278] width 22 height 22
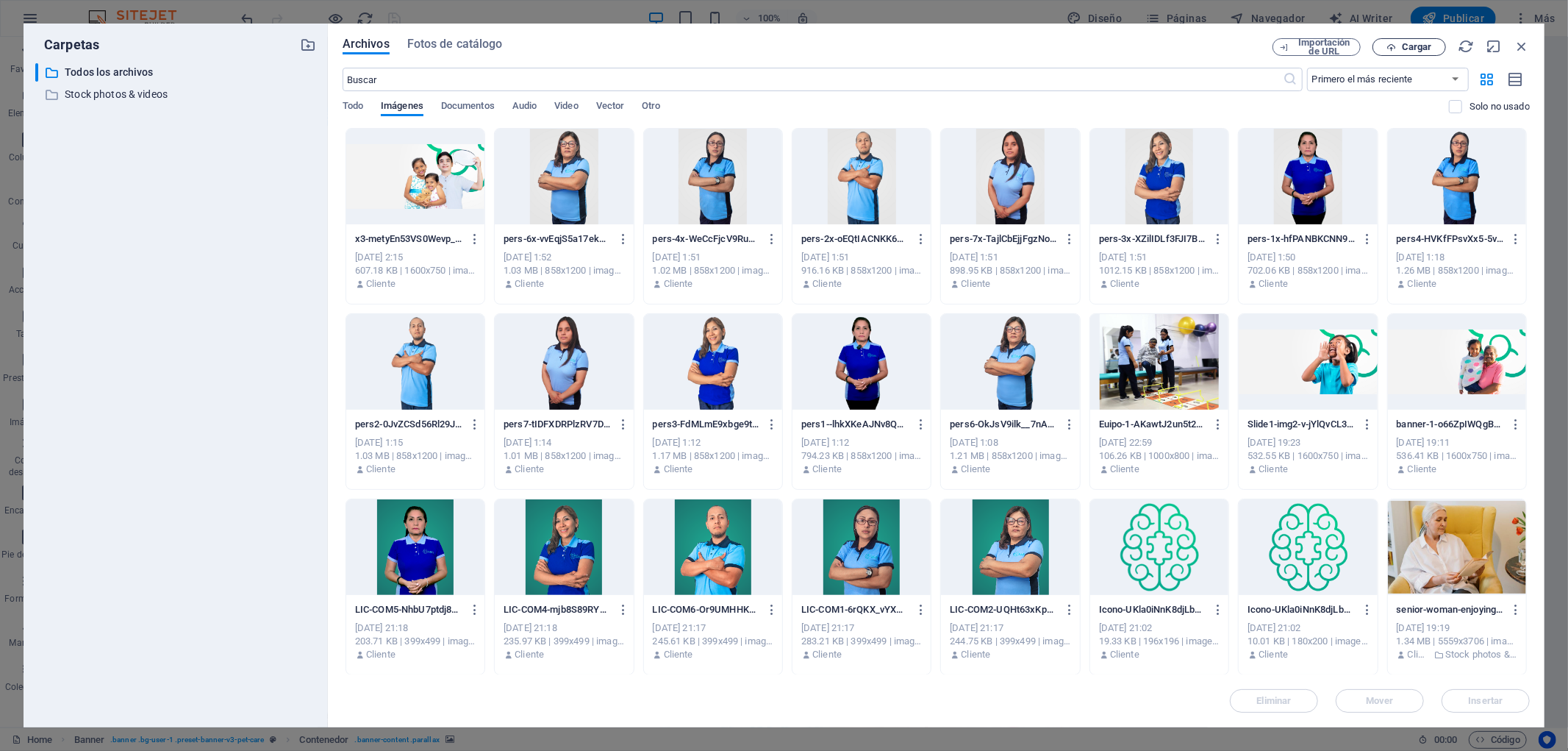
click at [1397, 44] on span "Cargar" at bounding box center [1409, 47] width 60 height 9
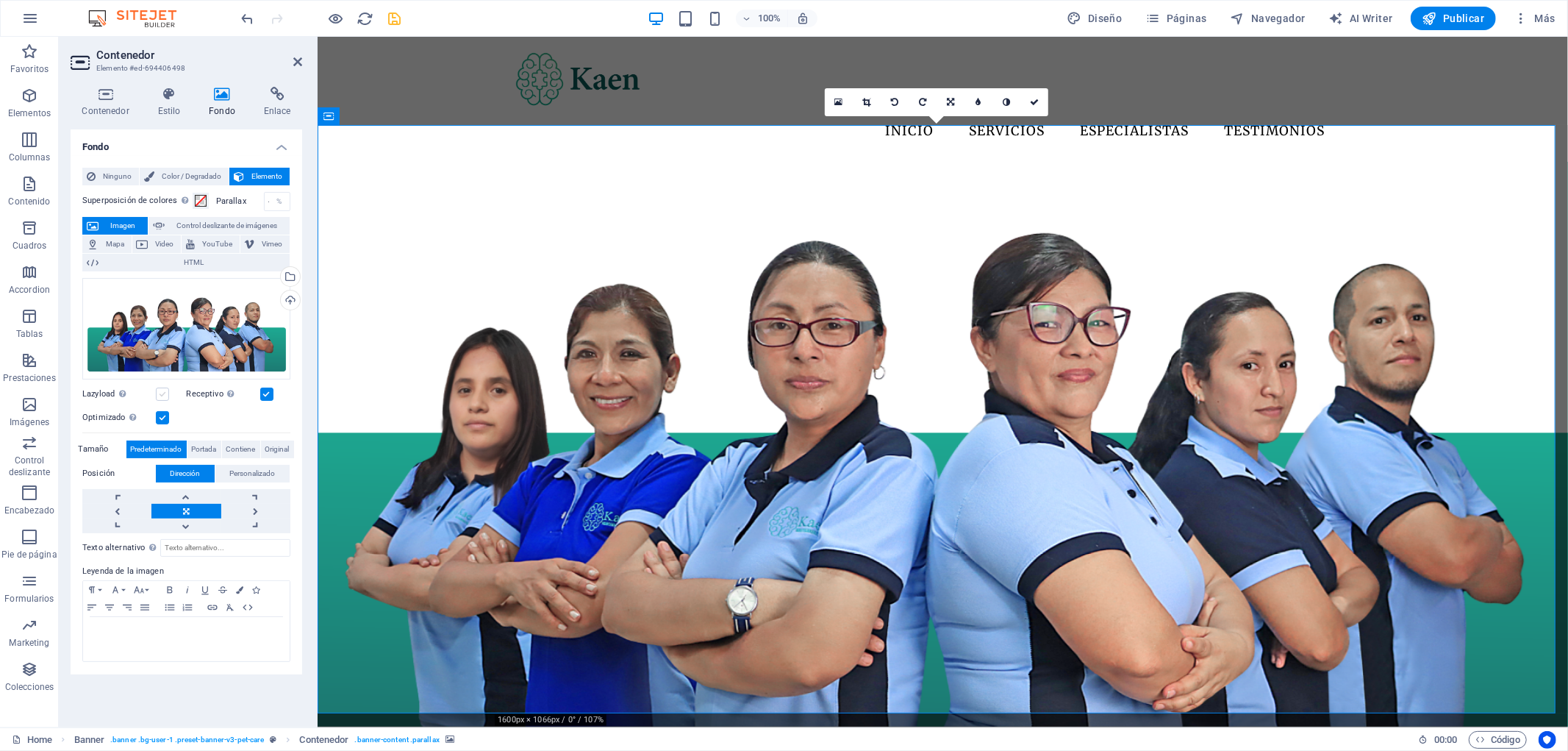
click at [160, 398] on label at bounding box center [162, 394] width 13 height 13
click at [0, 0] on input "Lazyload La carga de imágenes tras la carga de la página mejora la velocidad de…" at bounding box center [0, 0] width 0 height 0
click at [165, 397] on label at bounding box center [162, 394] width 13 height 13
click at [0, 0] on input "Lazyload La carga de imágenes tras la carga de la página mejora la velocidad de…" at bounding box center [0, 0] width 0 height 0
click at [165, 416] on label at bounding box center [162, 417] width 13 height 13
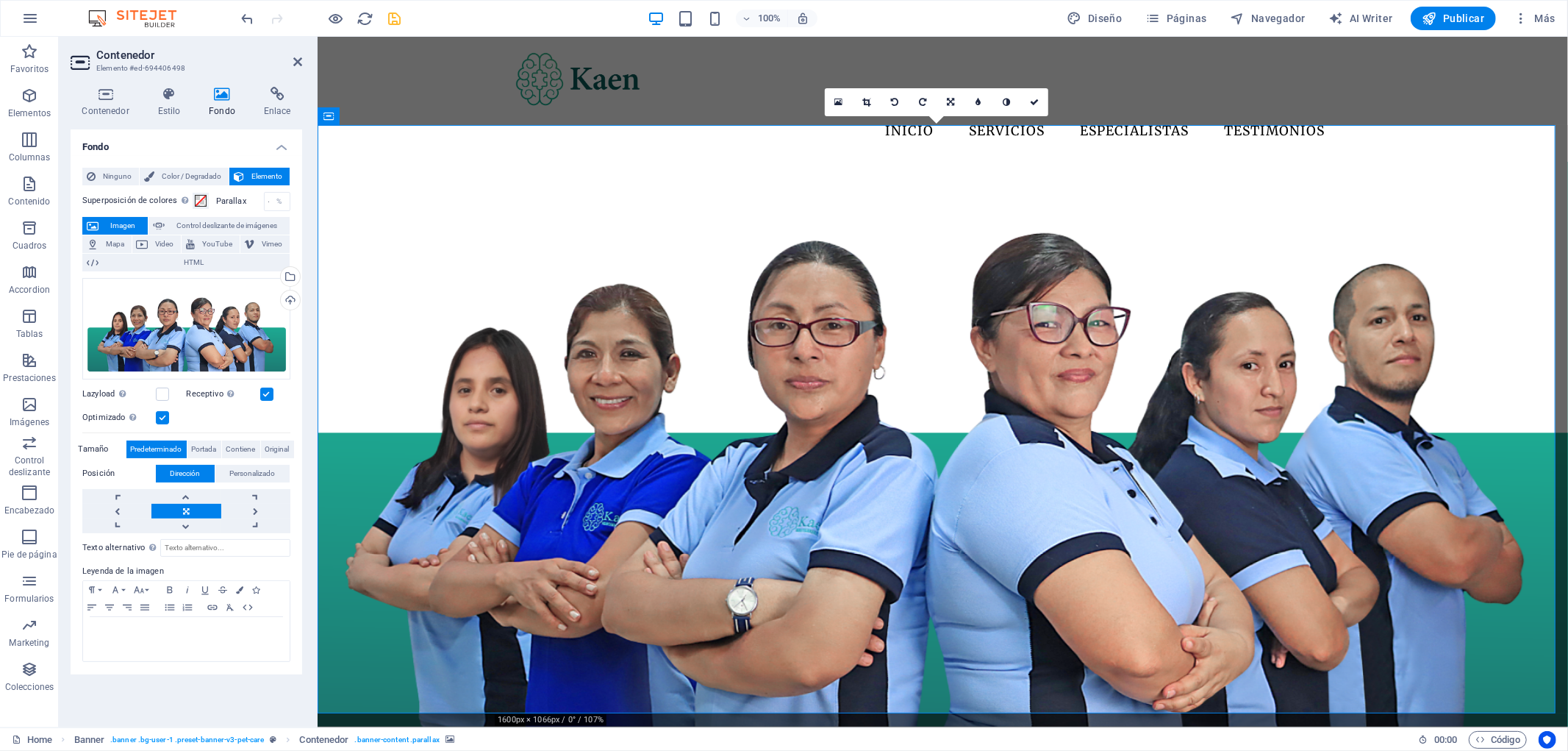
click at [0, 0] on input "Optimizado Las imágenes se comprimen para así mejorar la velocidad de las págin…" at bounding box center [0, 0] width 0 height 0
click at [165, 415] on label at bounding box center [162, 417] width 13 height 13
click at [0, 0] on input "Optimizado Las imágenes se comprimen para así mejorar la velocidad de las págin…" at bounding box center [0, 0] width 0 height 0
click at [274, 202] on div "%" at bounding box center [279, 201] width 21 height 17
click at [113, 96] on icon at bounding box center [105, 94] width 69 height 15
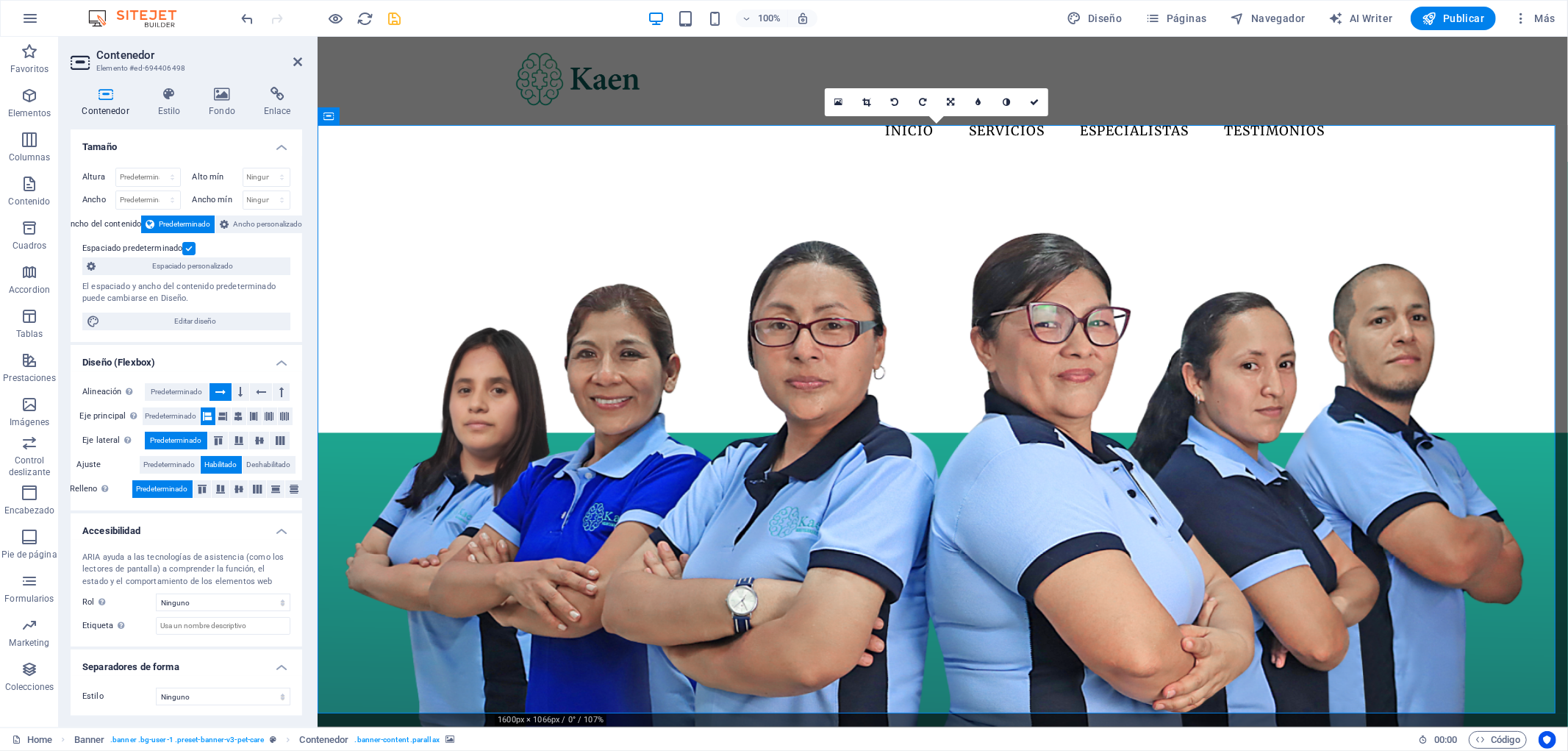
click at [186, 246] on label at bounding box center [189, 248] width 13 height 13
click at [0, 0] on input "Espaciado predeterminado" at bounding box center [0, 0] width 0 height 0
click at [186, 247] on label at bounding box center [189, 248] width 13 height 13
click at [0, 0] on input "Espaciado predeterminado" at bounding box center [0, 0] width 0 height 0
click at [242, 223] on span "Ancho personalizado" at bounding box center [268, 224] width 69 height 17
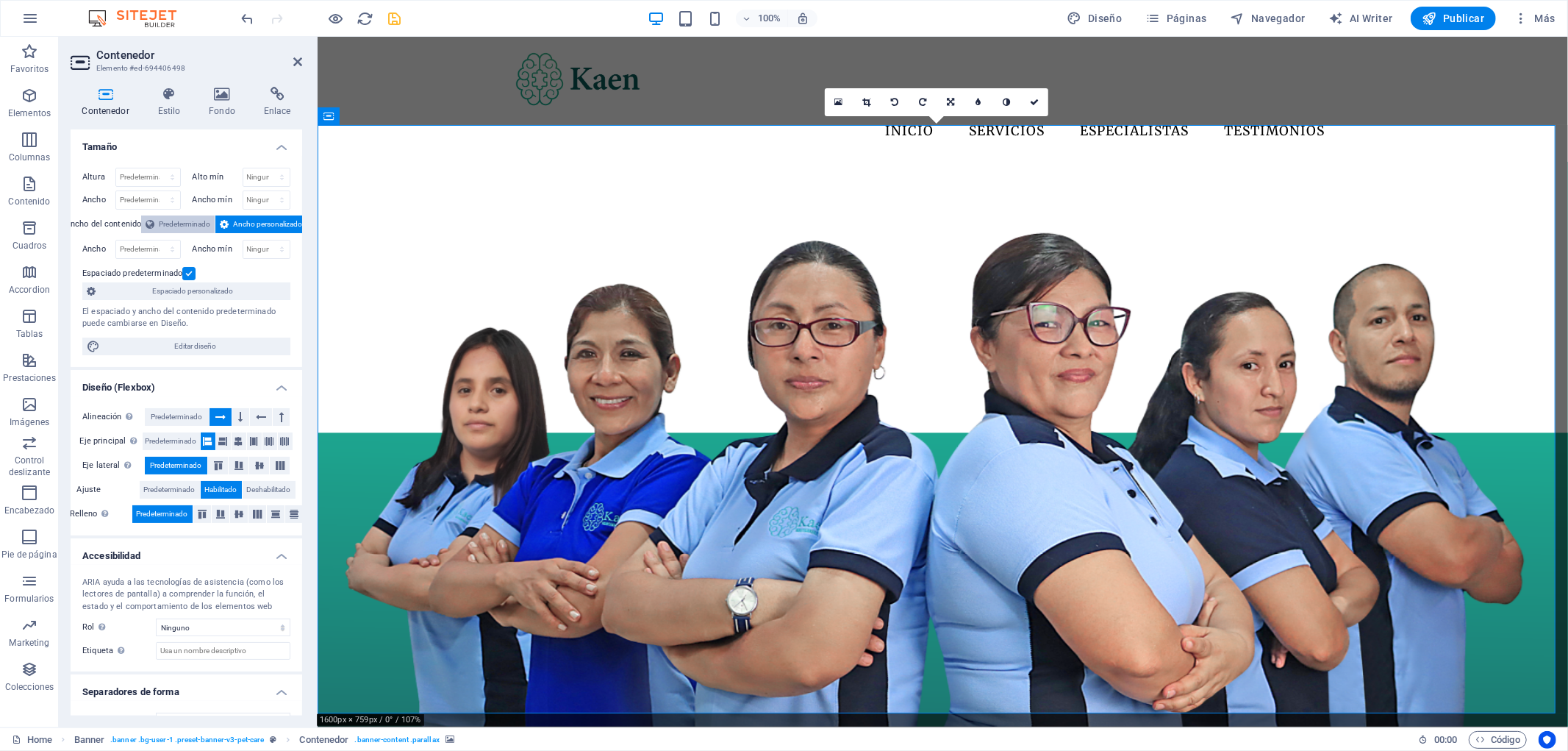
click at [199, 223] on span "Predeterminado" at bounding box center [184, 224] width 51 height 17
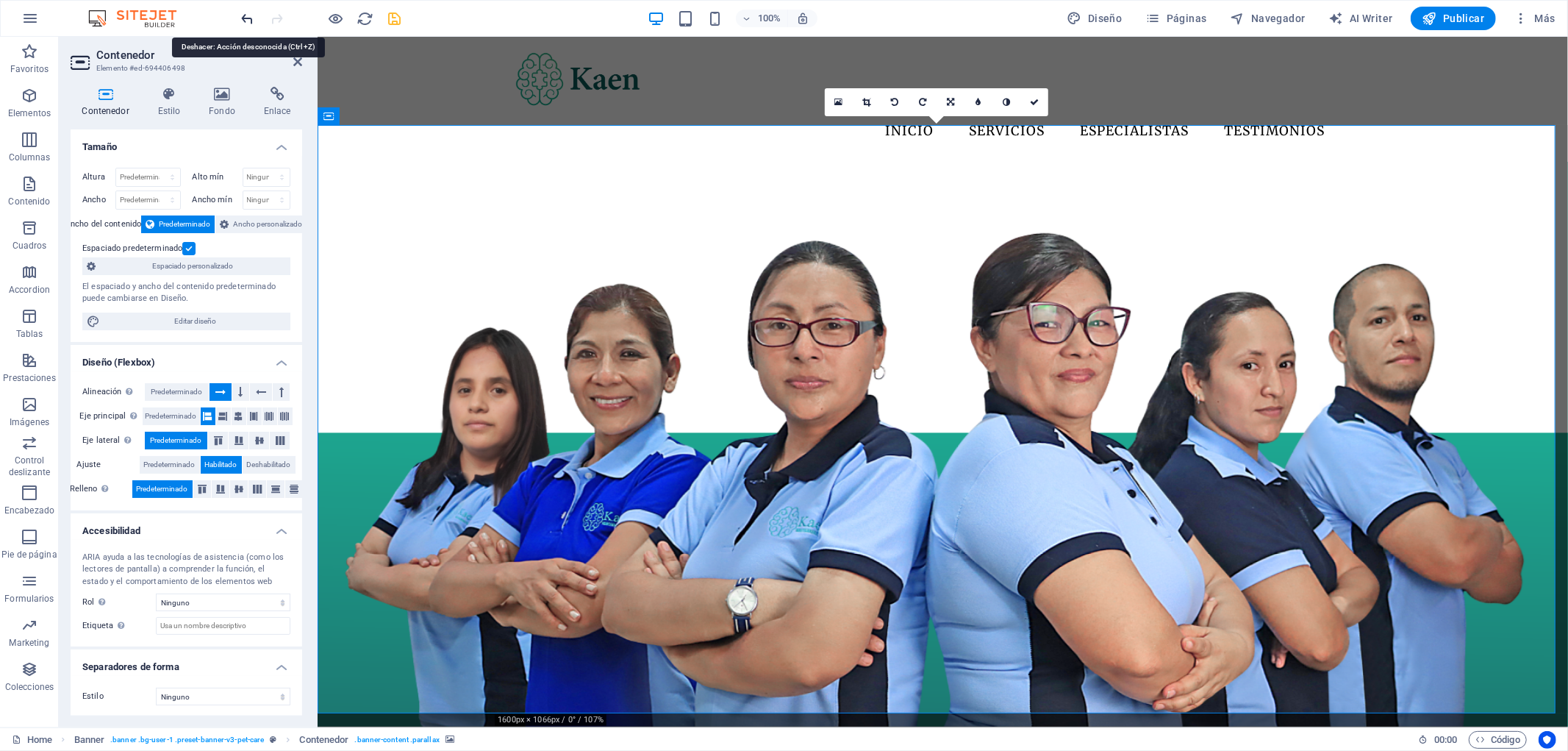
click at [248, 22] on icon "undo" at bounding box center [248, 18] width 17 height 17
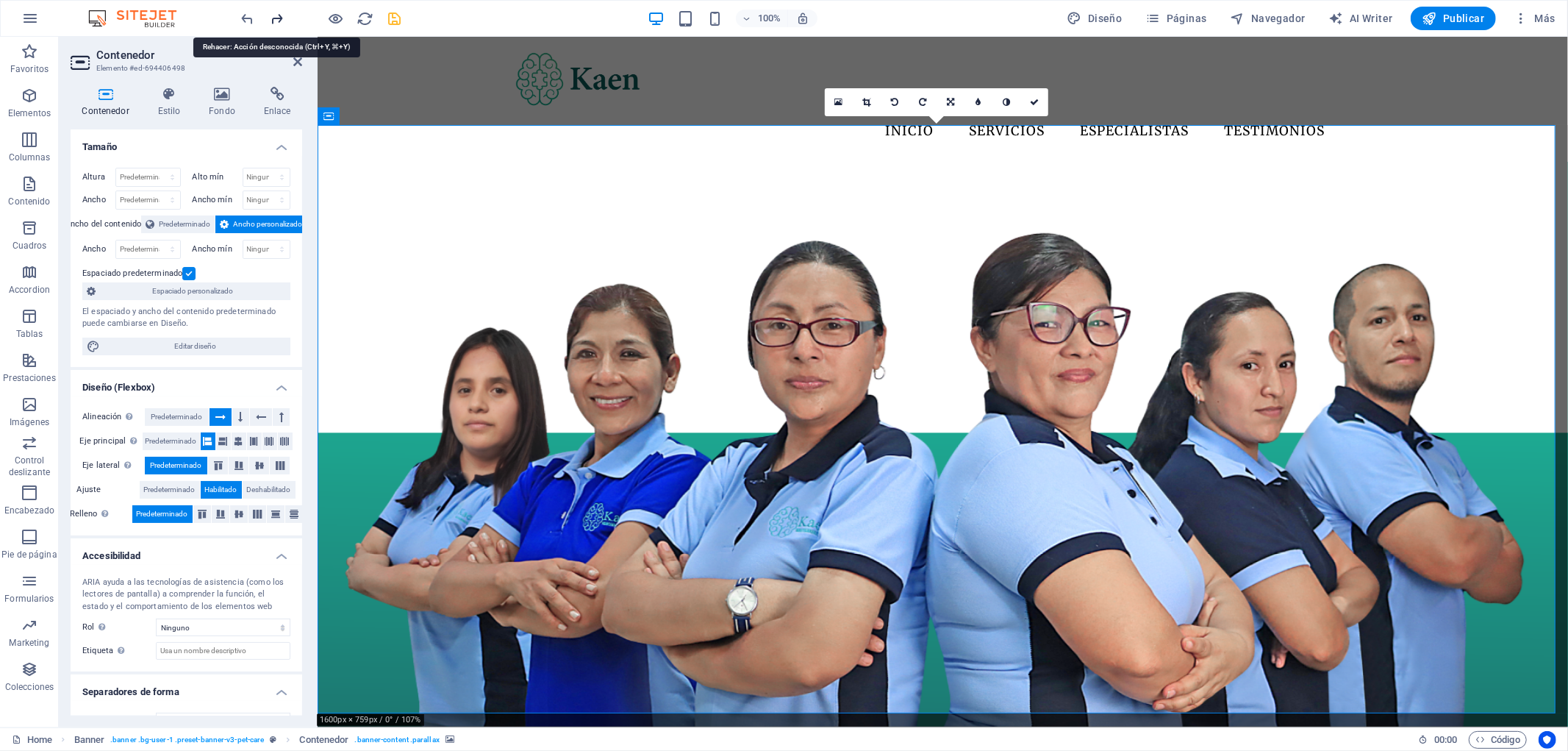
click at [283, 24] on icon "redo" at bounding box center [277, 18] width 17 height 17
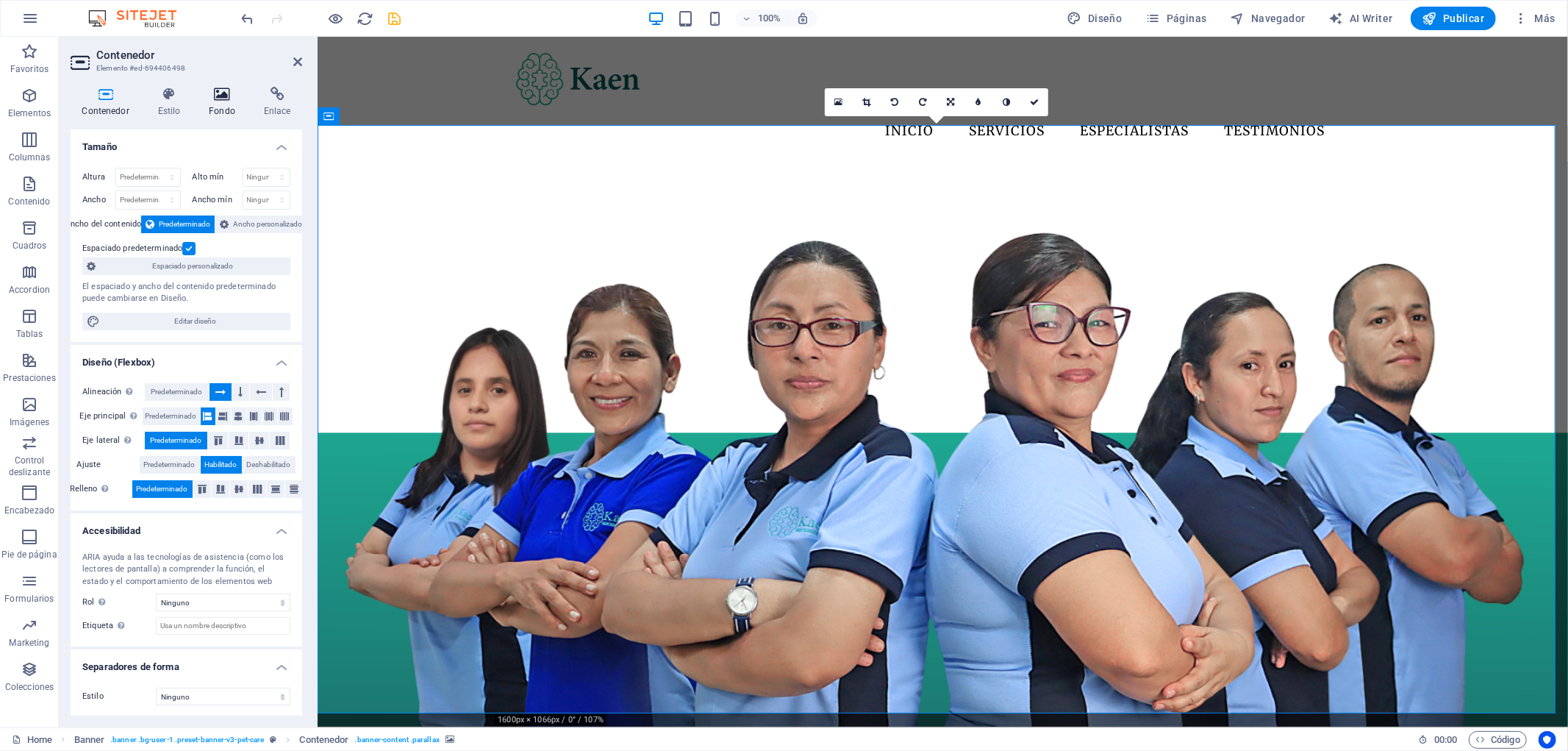
click at [235, 103] on h4 "Fondo" at bounding box center [225, 102] width 55 height 31
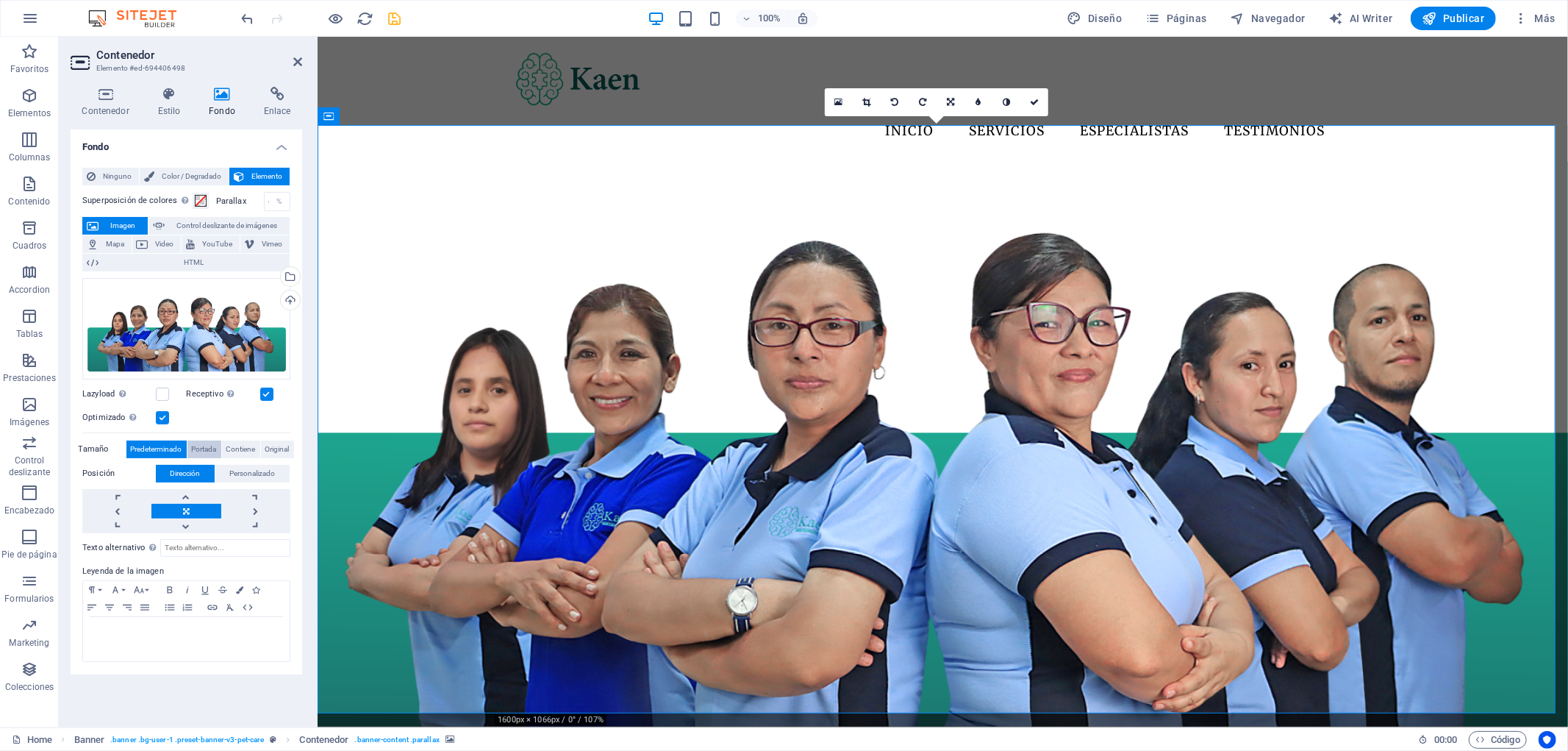
click at [211, 446] on span "Portada" at bounding box center [204, 449] width 25 height 17
click at [236, 447] on span "Contiene" at bounding box center [241, 449] width 29 height 17
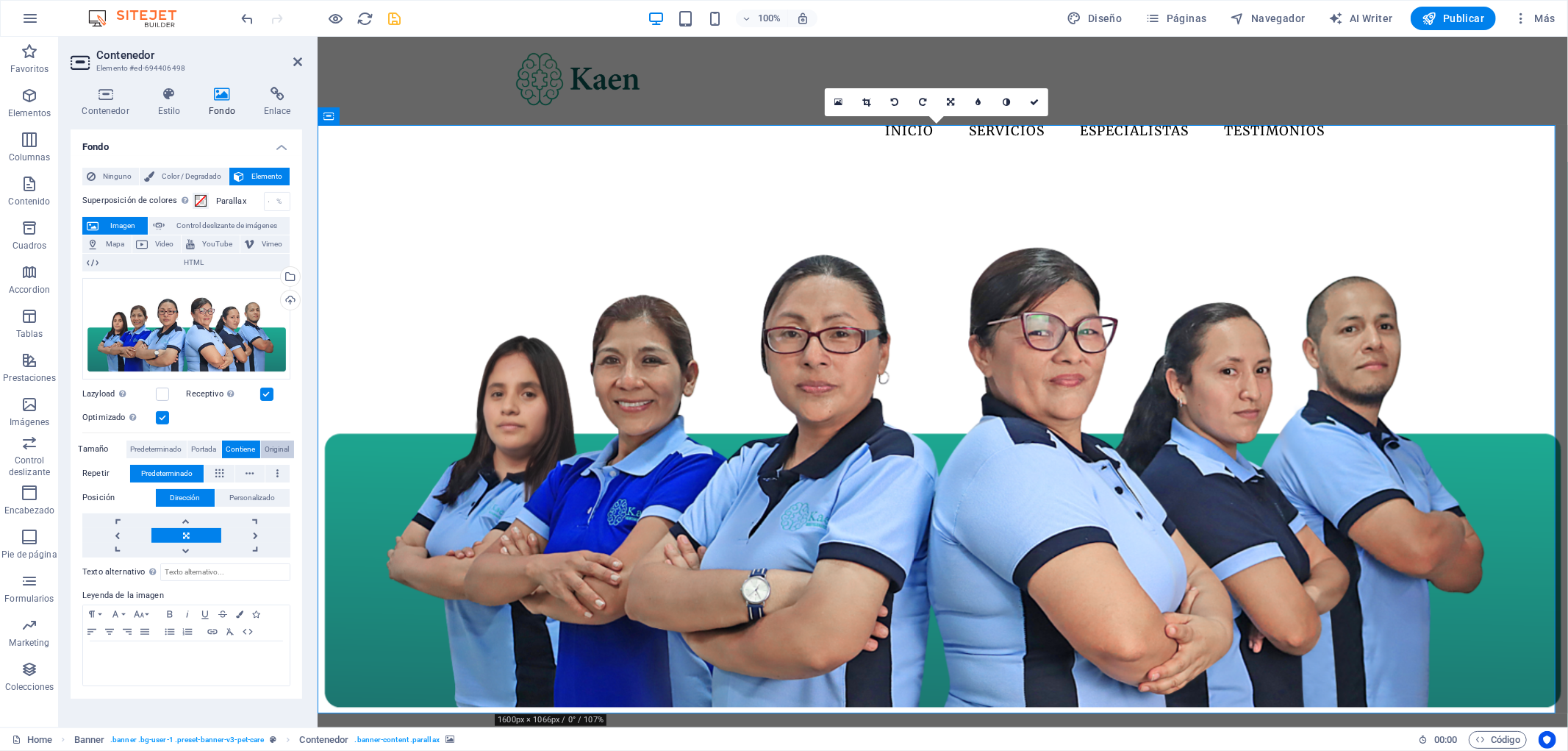
click at [266, 445] on span "Original" at bounding box center [277, 449] width 24 height 17
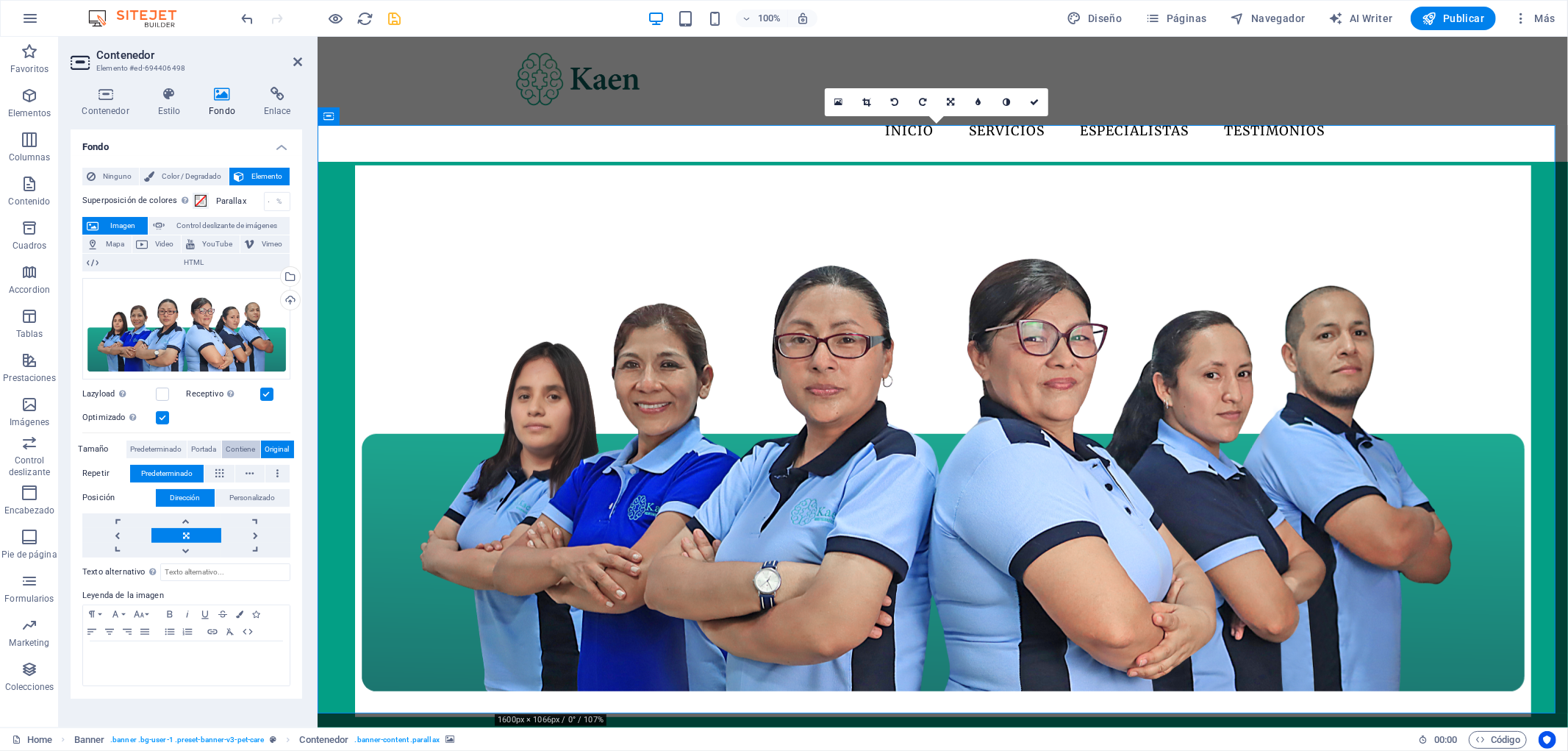
click at [245, 445] on span "Contiene" at bounding box center [241, 449] width 29 height 17
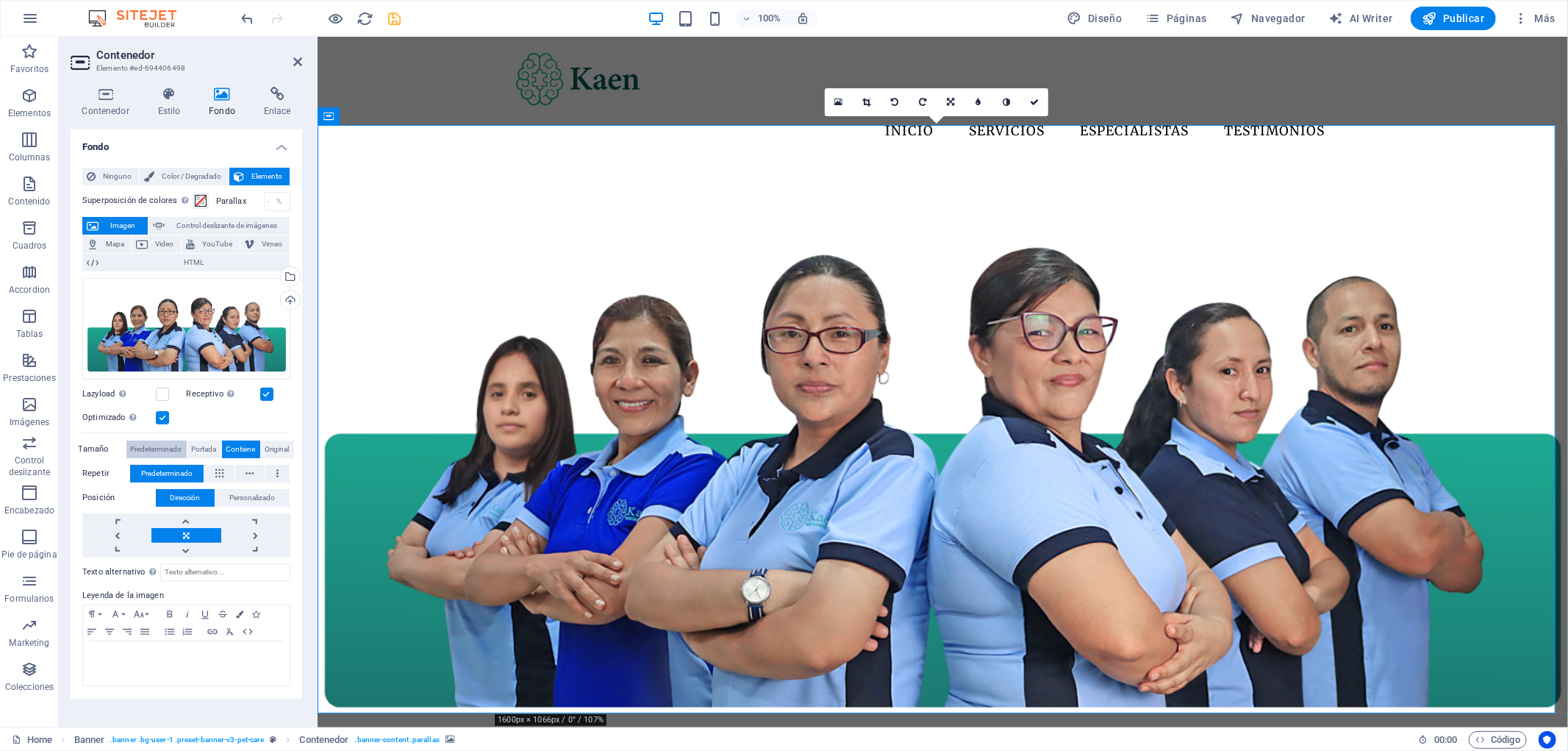
click at [149, 452] on span "Predeterminado" at bounding box center [156, 449] width 51 height 17
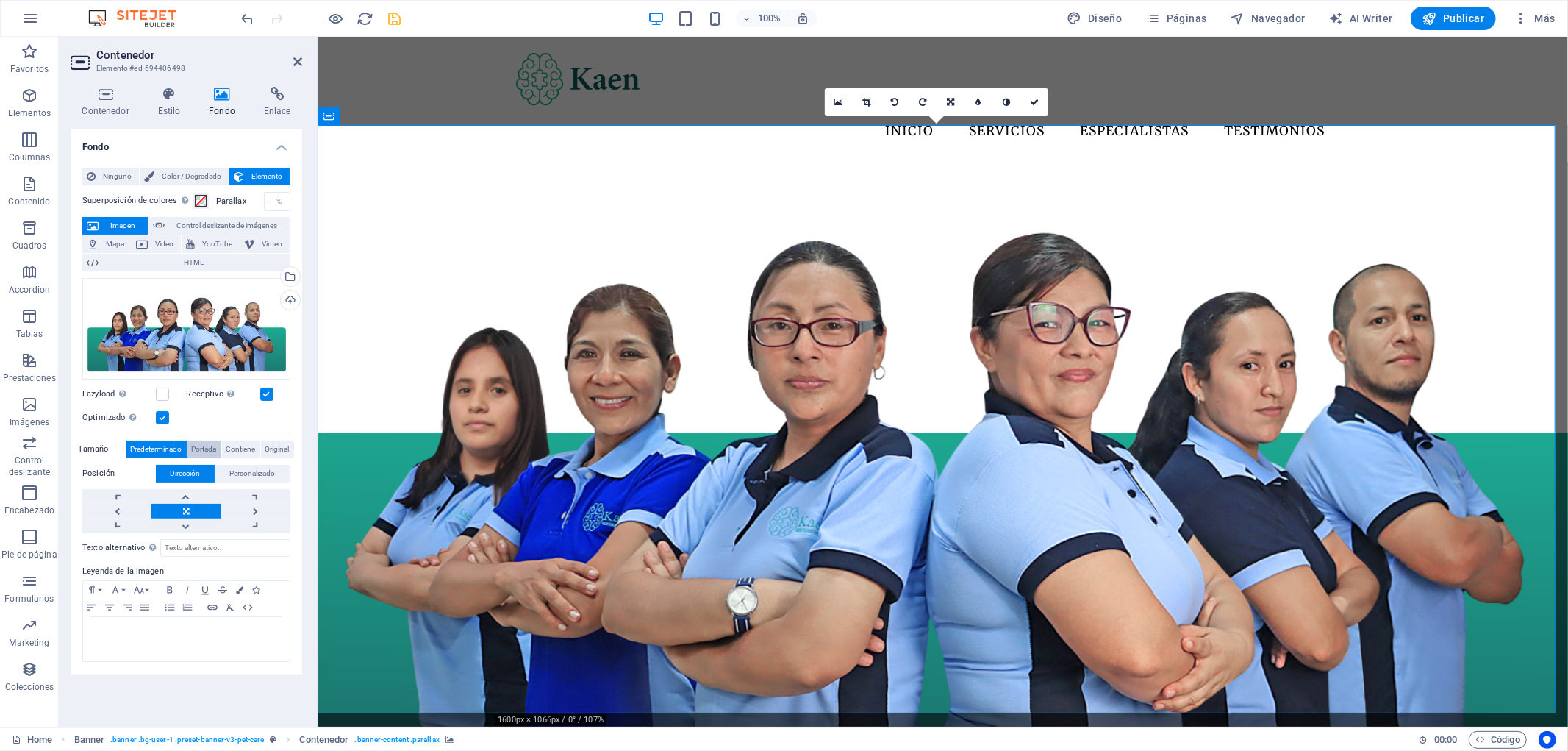
click at [202, 447] on span "Portada" at bounding box center [204, 449] width 25 height 17
click at [231, 446] on span "Contiene" at bounding box center [241, 449] width 29 height 17
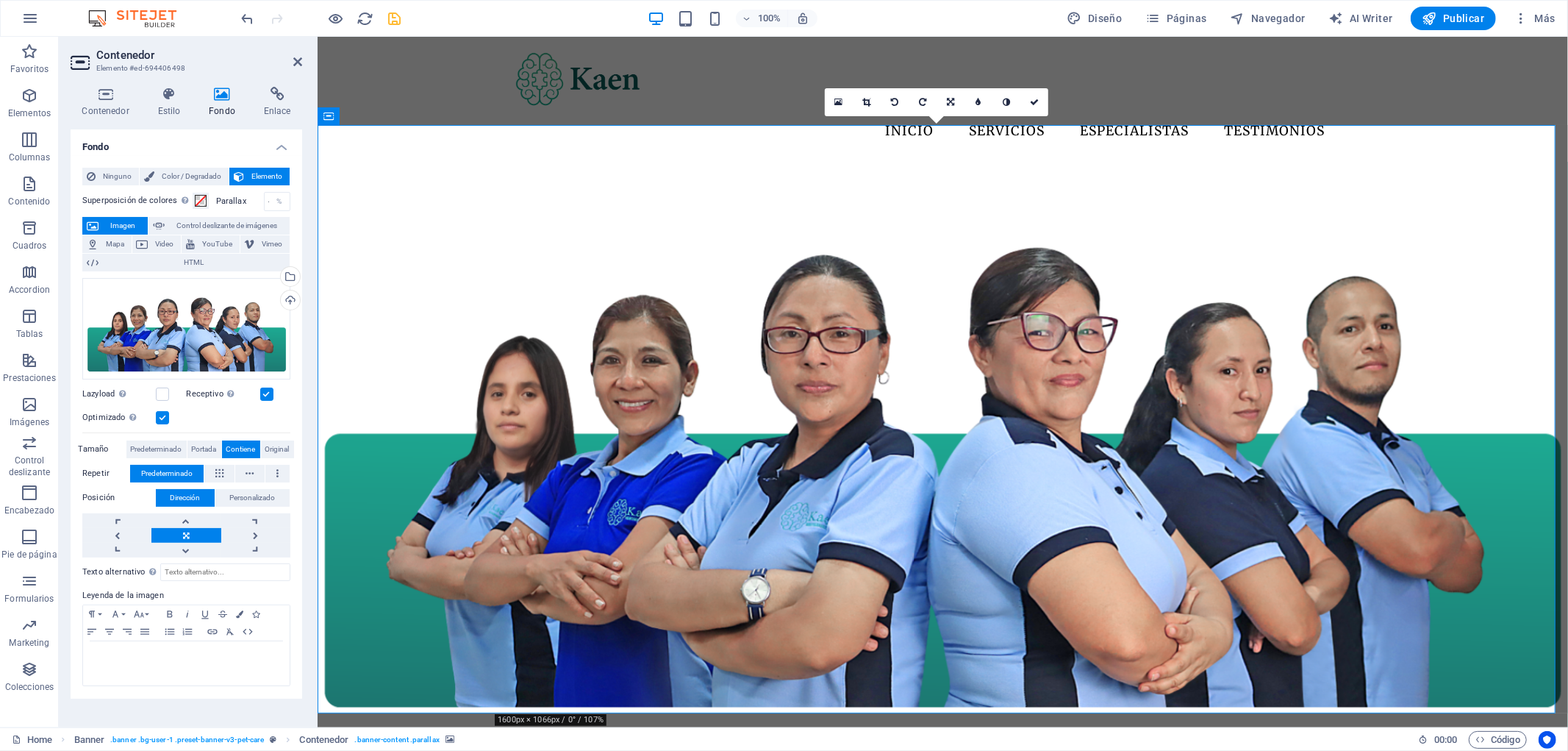
click at [439, 178] on figure at bounding box center [942, 440] width 1251 height 629
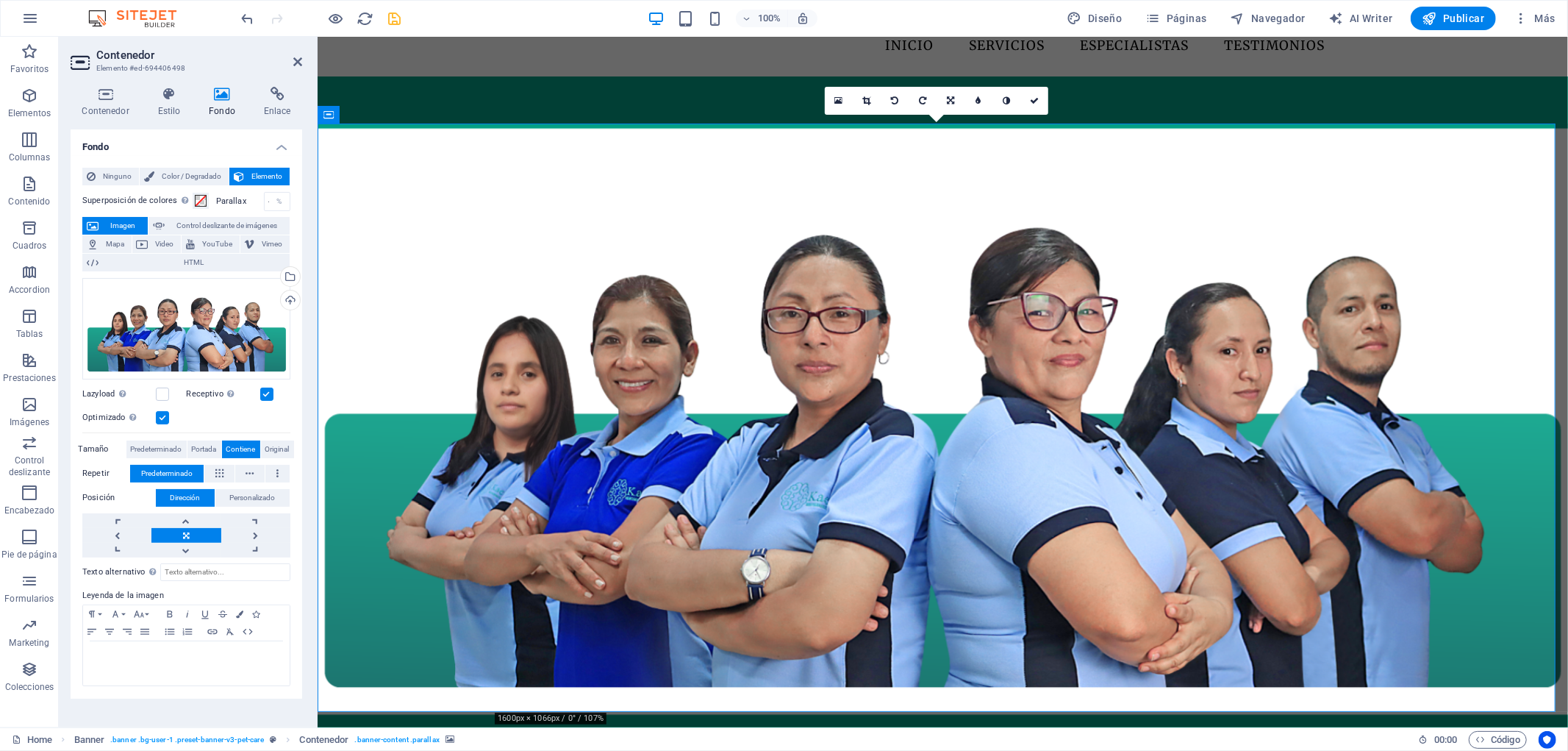
scroll to position [163, 0]
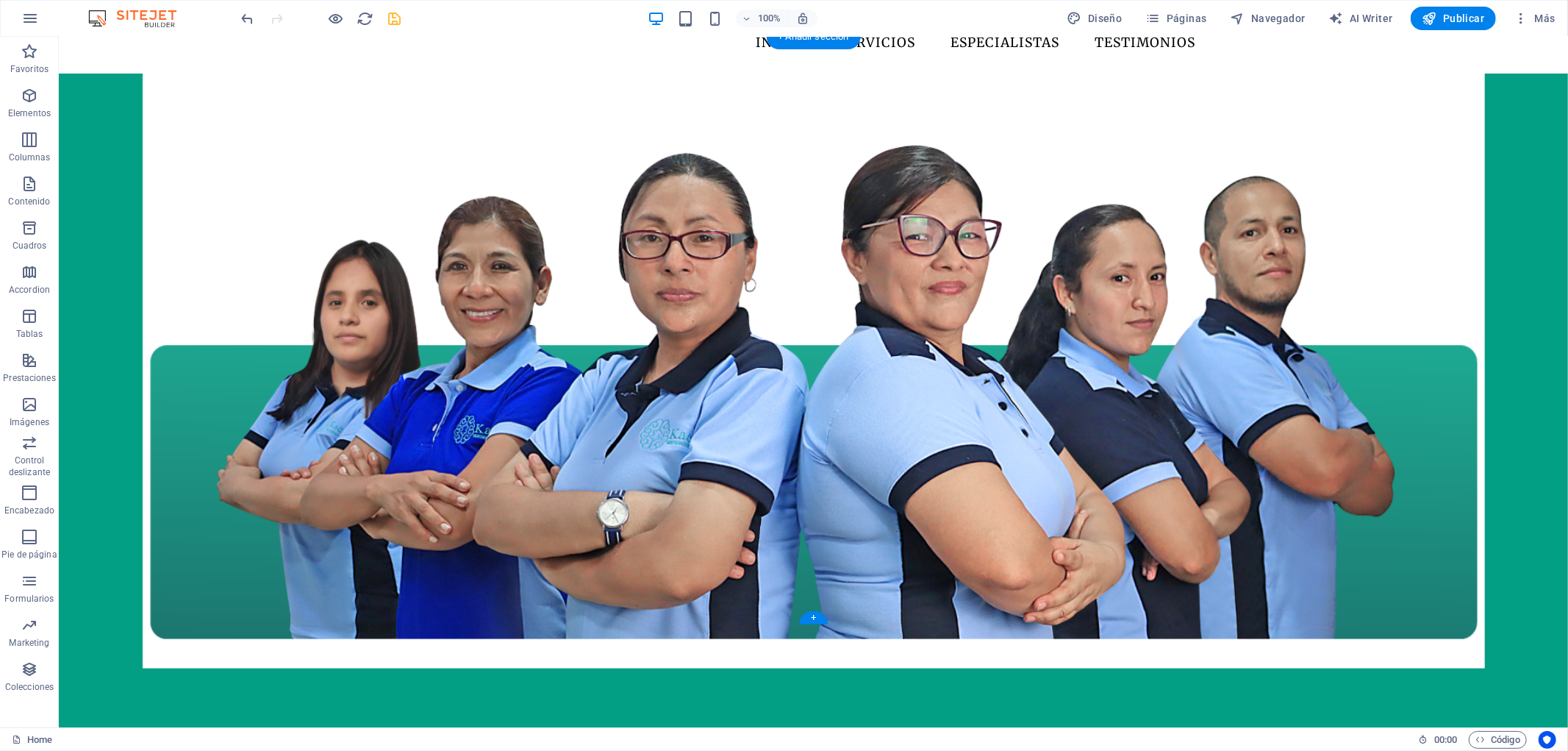
scroll to position [326, 0]
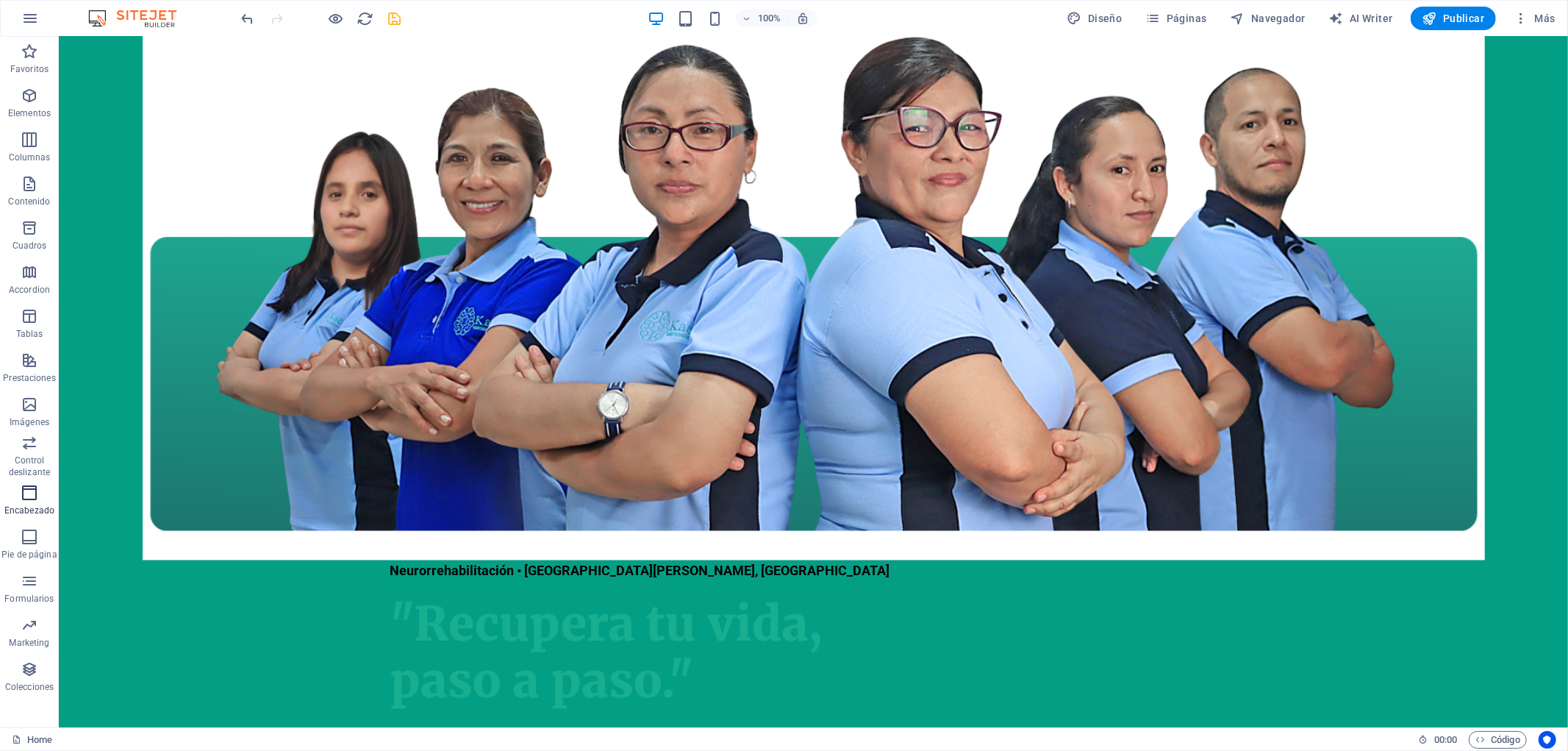
click at [32, 494] on icon "button" at bounding box center [29, 493] width 17 height 17
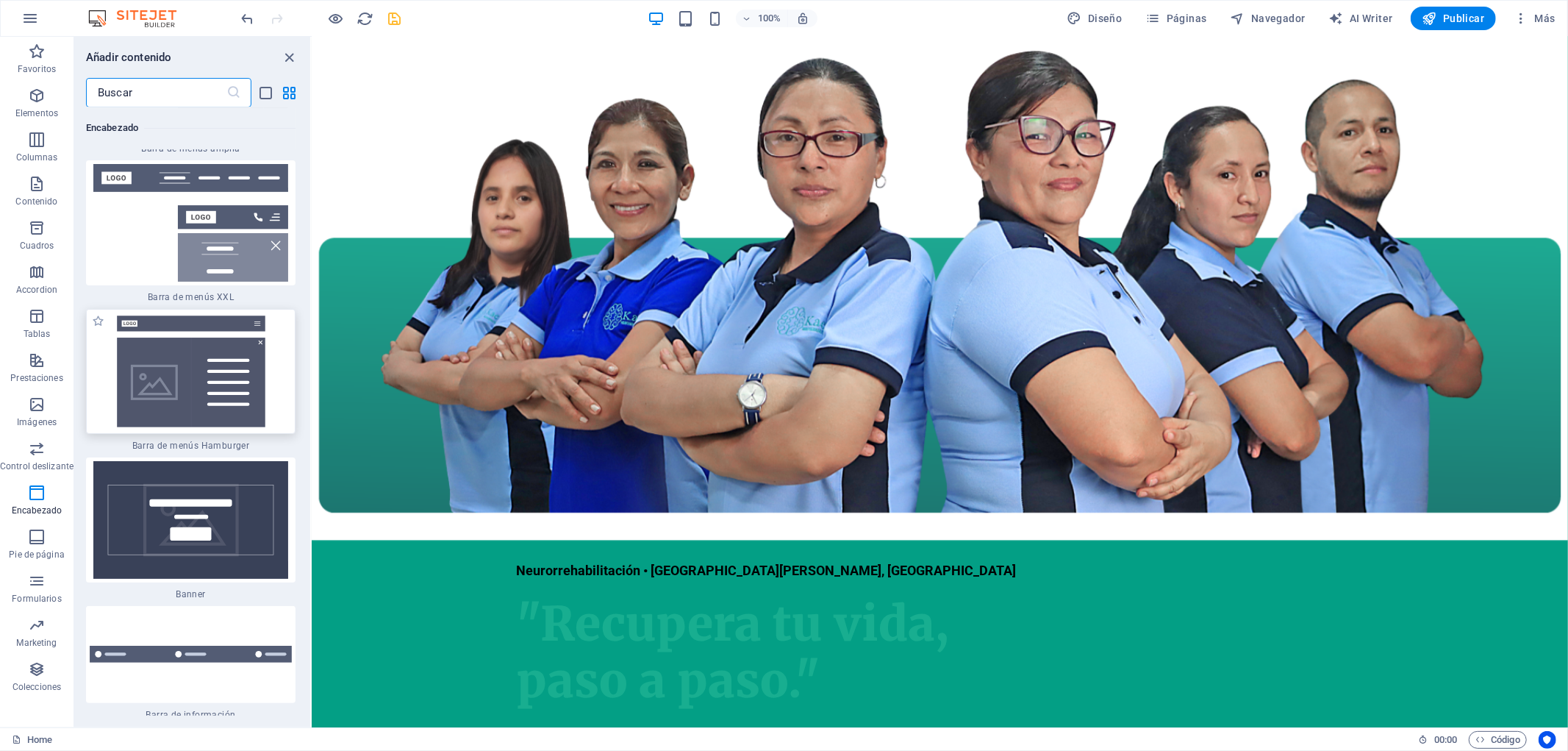
scroll to position [18781, 0]
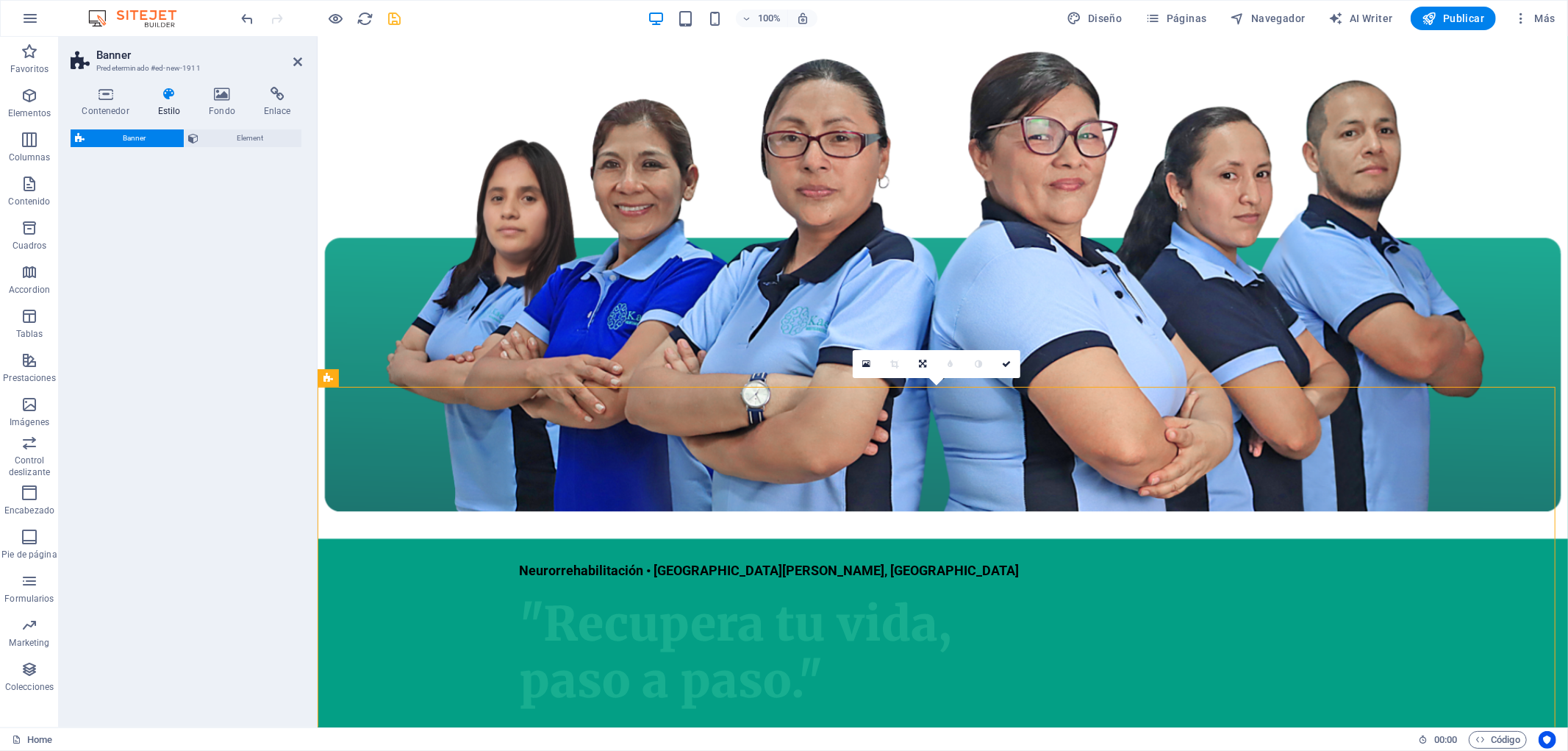
select select "preset-banner-v3-default"
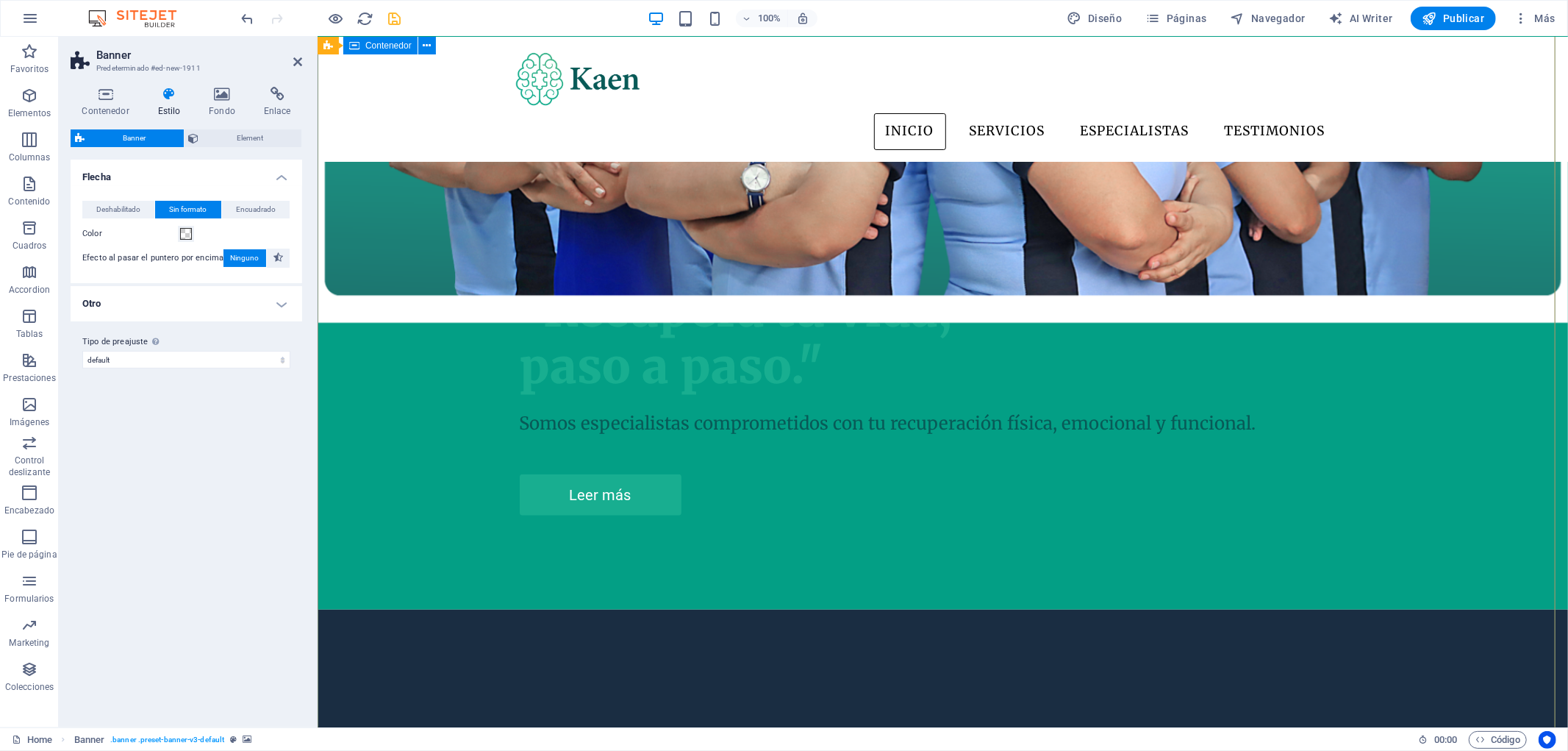
scroll to position [571, 0]
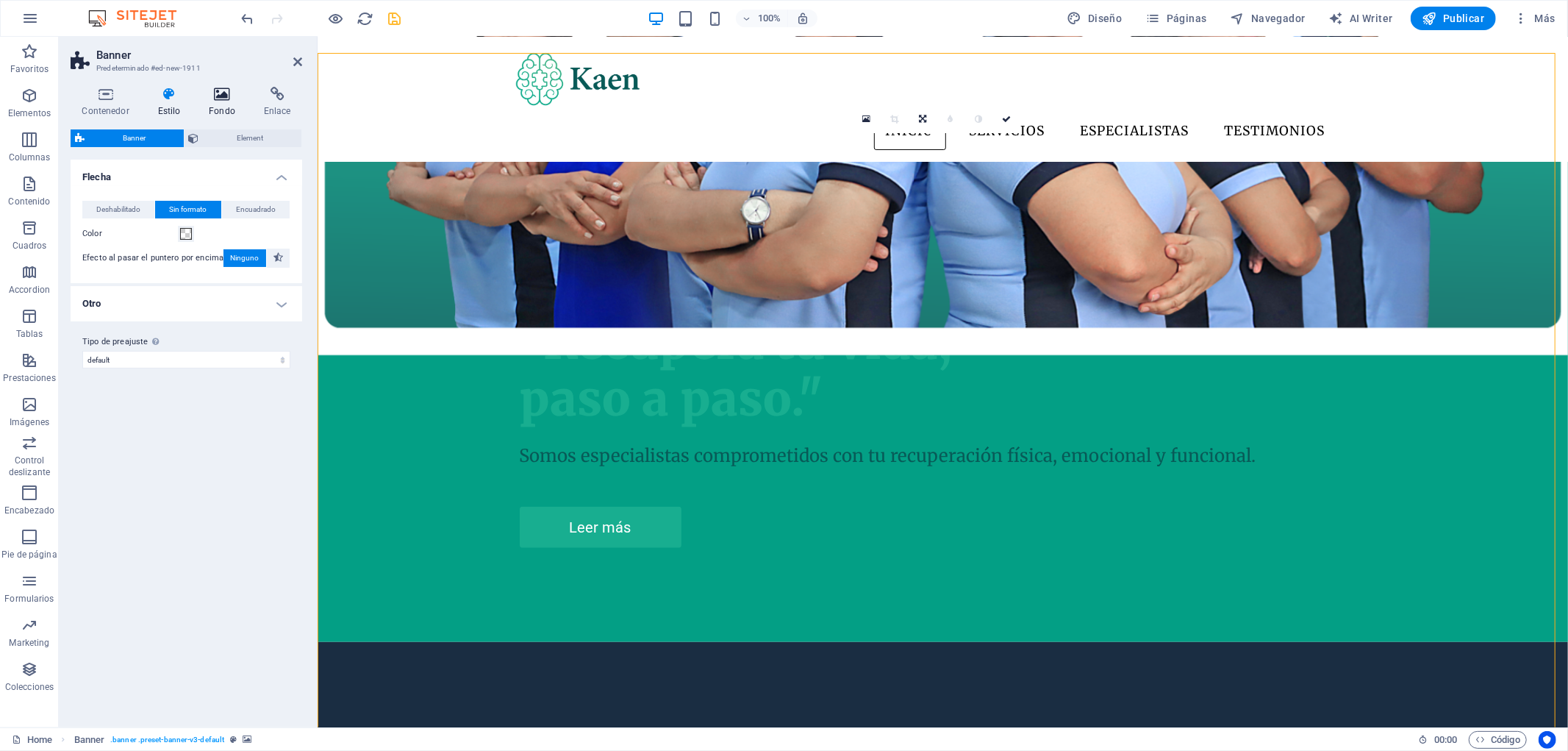
click at [222, 101] on h4 "Fondo" at bounding box center [225, 102] width 55 height 31
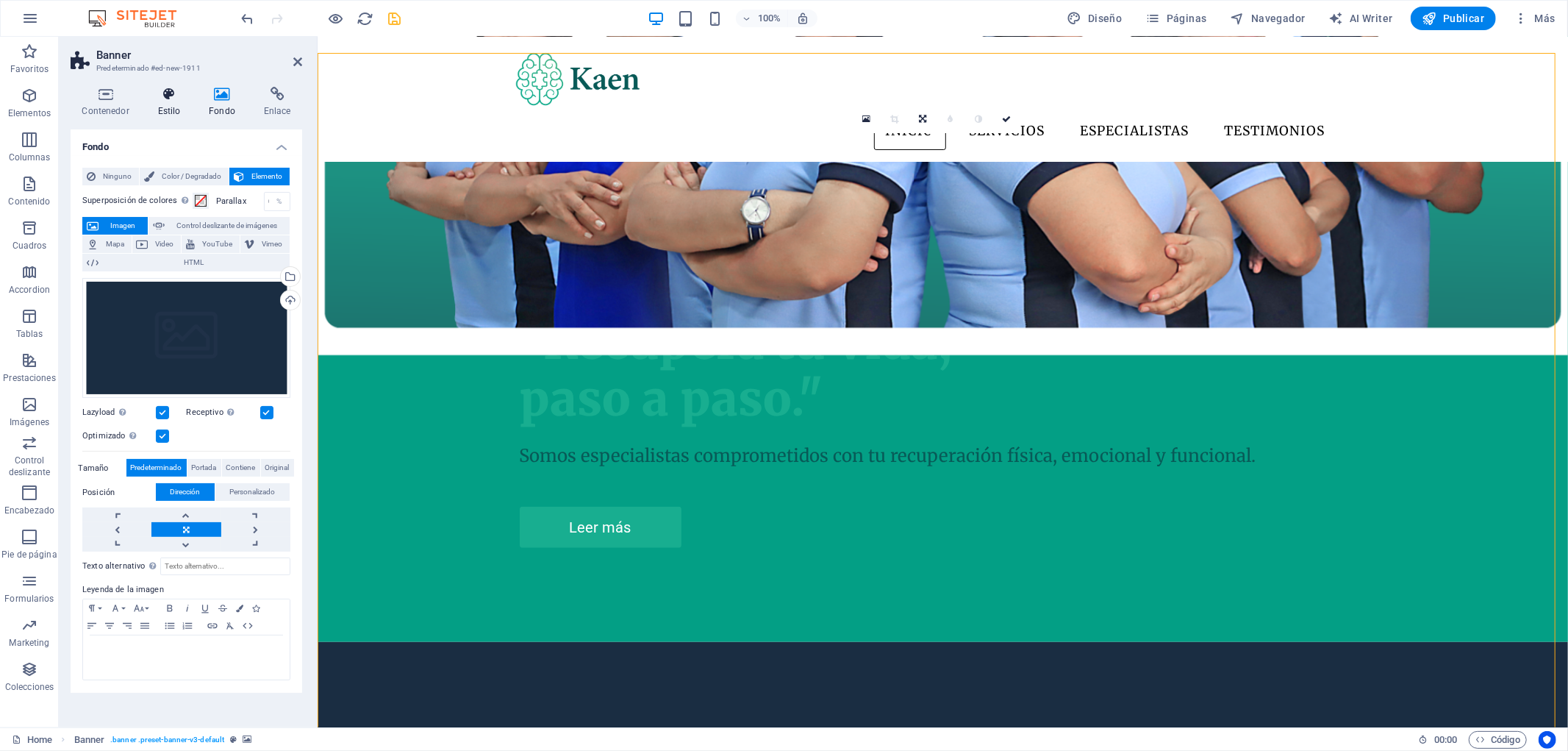
click at [165, 96] on icon at bounding box center [169, 94] width 46 height 15
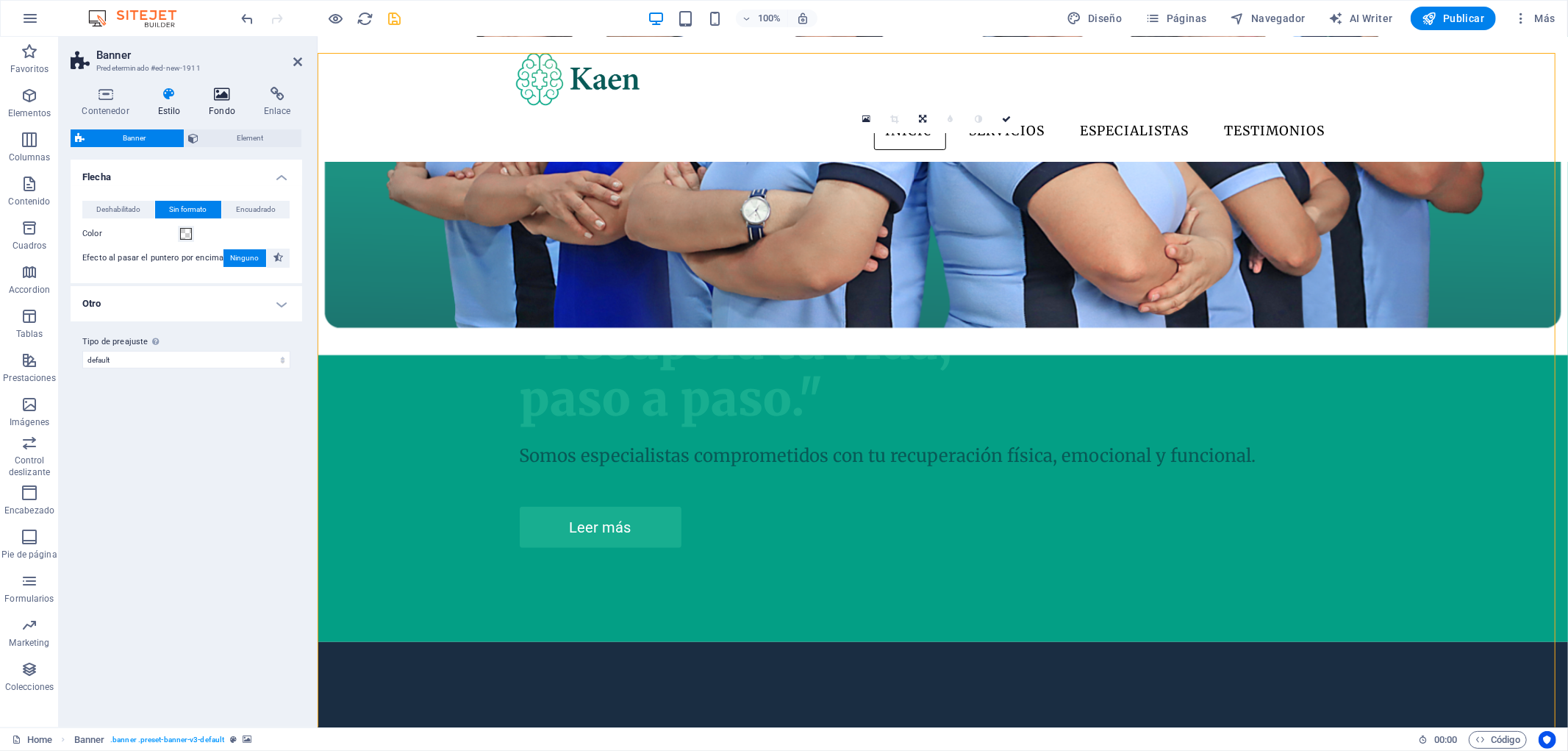
click at [211, 94] on icon at bounding box center [222, 94] width 49 height 15
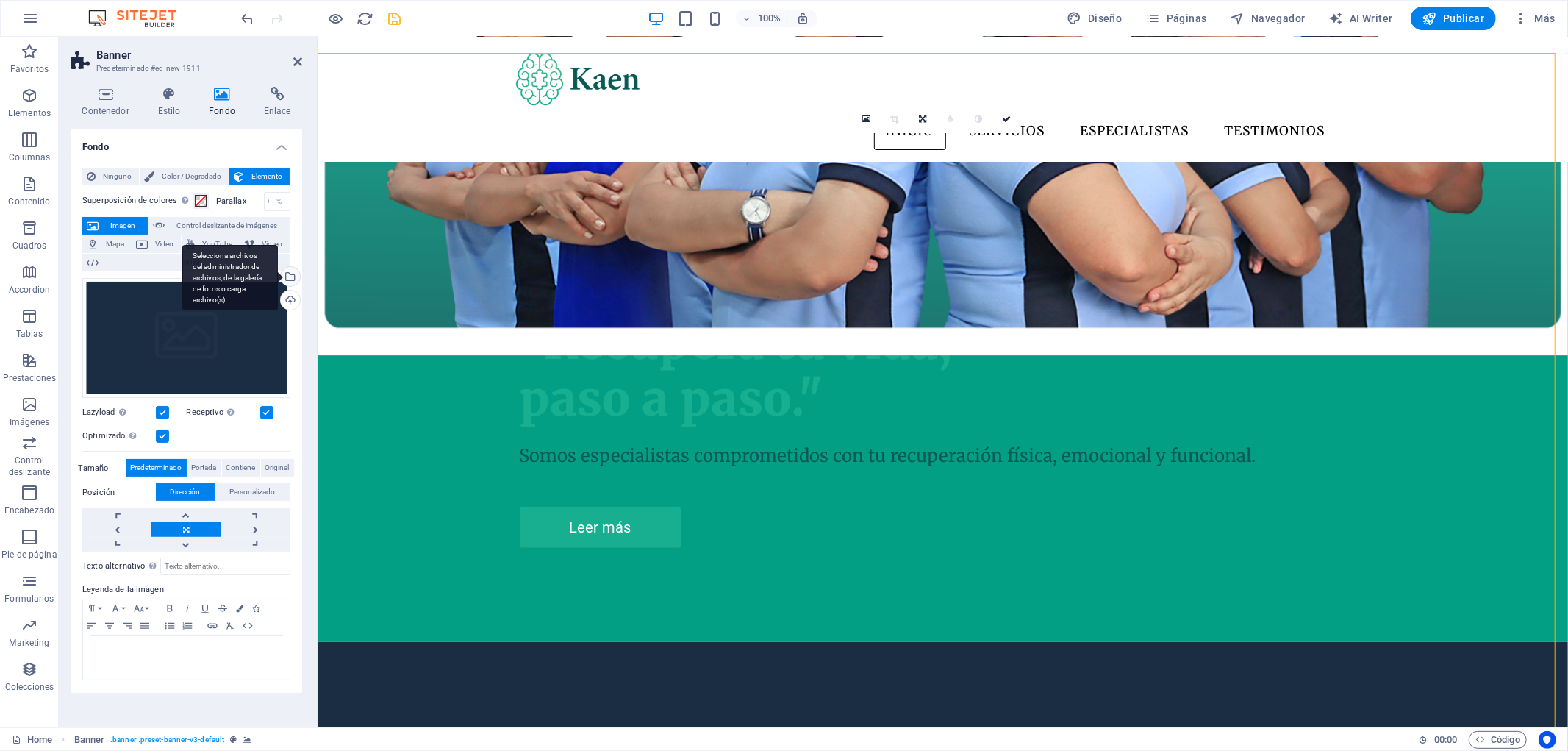
click at [291, 273] on div "Selecciona archivos del administrador de archivos, de la galería de fotos o car…" at bounding box center [289, 278] width 22 height 22
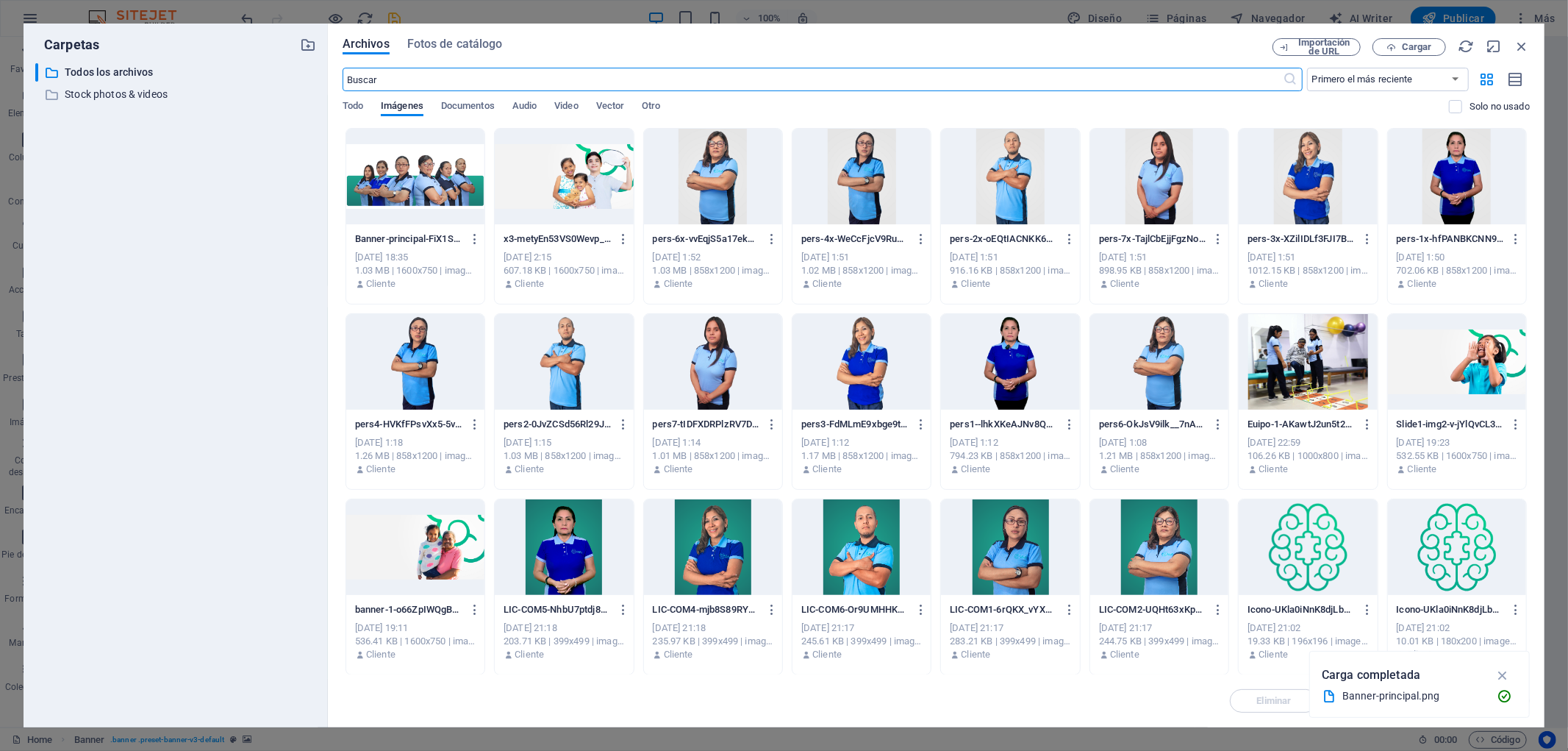
click at [460, 178] on div at bounding box center [415, 176] width 138 height 96
click at [1505, 670] on icon "button" at bounding box center [1502, 674] width 17 height 16
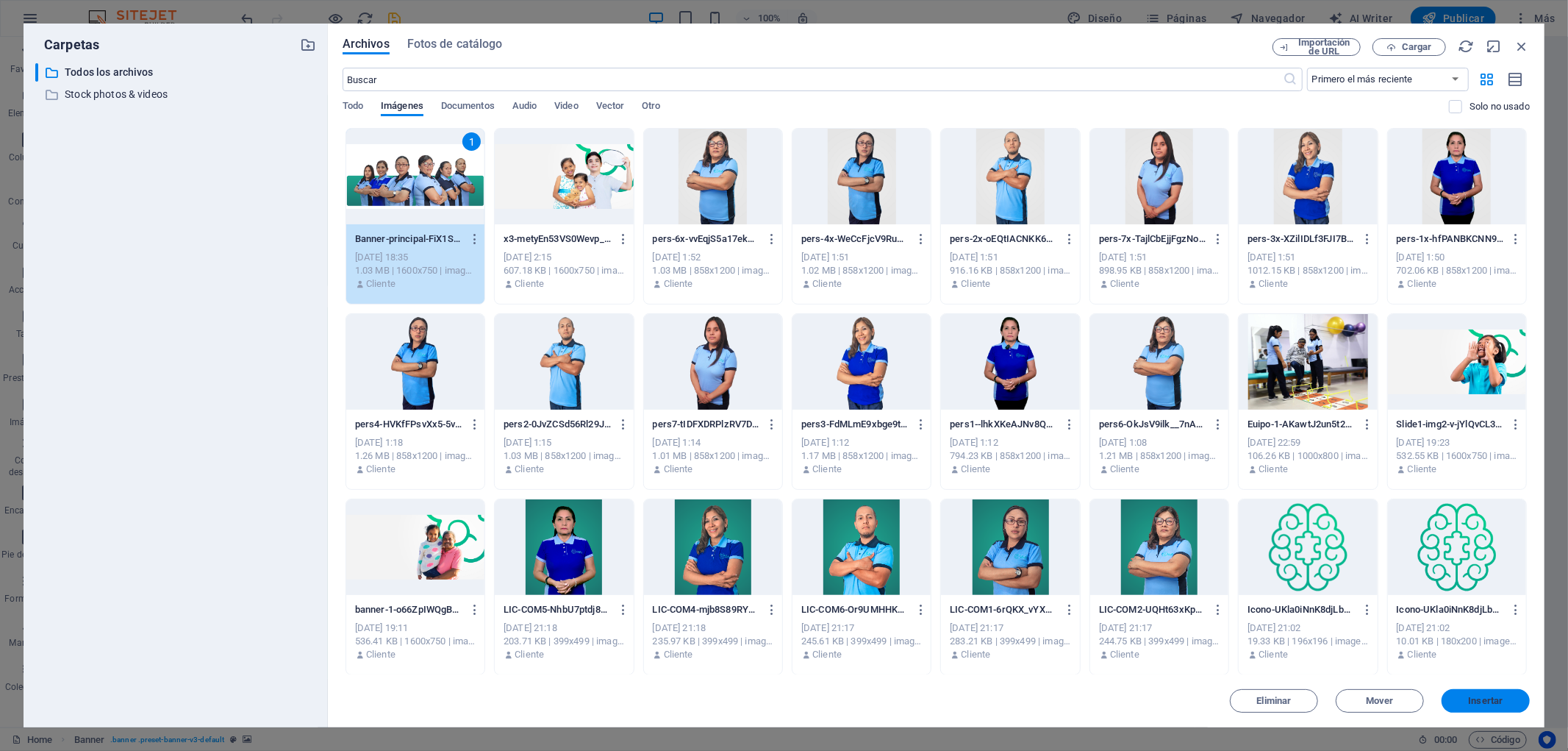
click at [1488, 699] on span "Insertar" at bounding box center [1486, 700] width 35 height 9
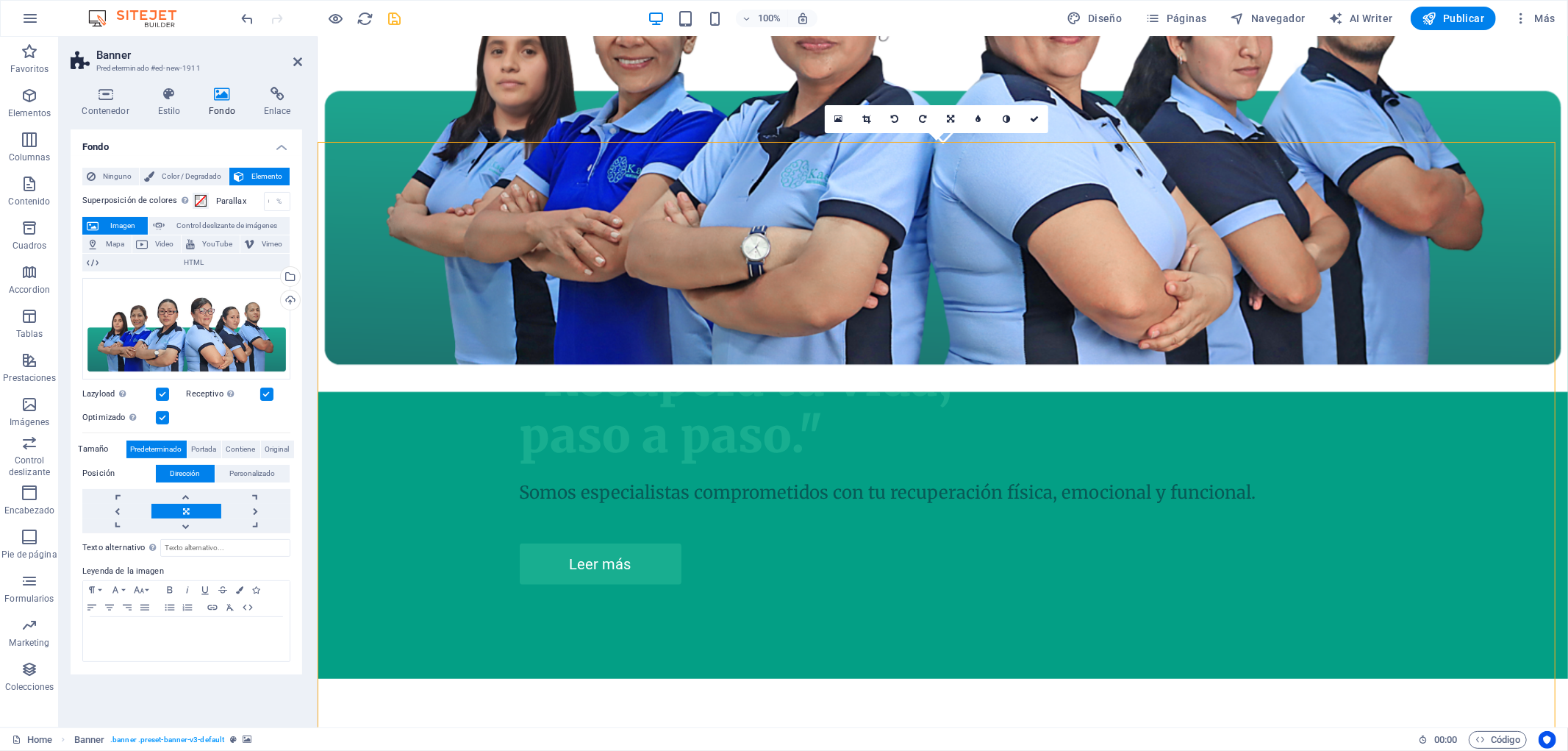
click at [167, 393] on label at bounding box center [162, 394] width 13 height 13
click at [0, 0] on input "Lazyload La carga de imágenes tras la carga de la página mejora la velocidad de…" at bounding box center [0, 0] width 0 height 0
click at [167, 393] on label at bounding box center [162, 394] width 13 height 13
click at [0, 0] on input "Lazyload La carga de imágenes tras la carga de la página mejora la velocidad de…" at bounding box center [0, 0] width 0 height 0
click at [266, 400] on label at bounding box center [267, 394] width 13 height 13
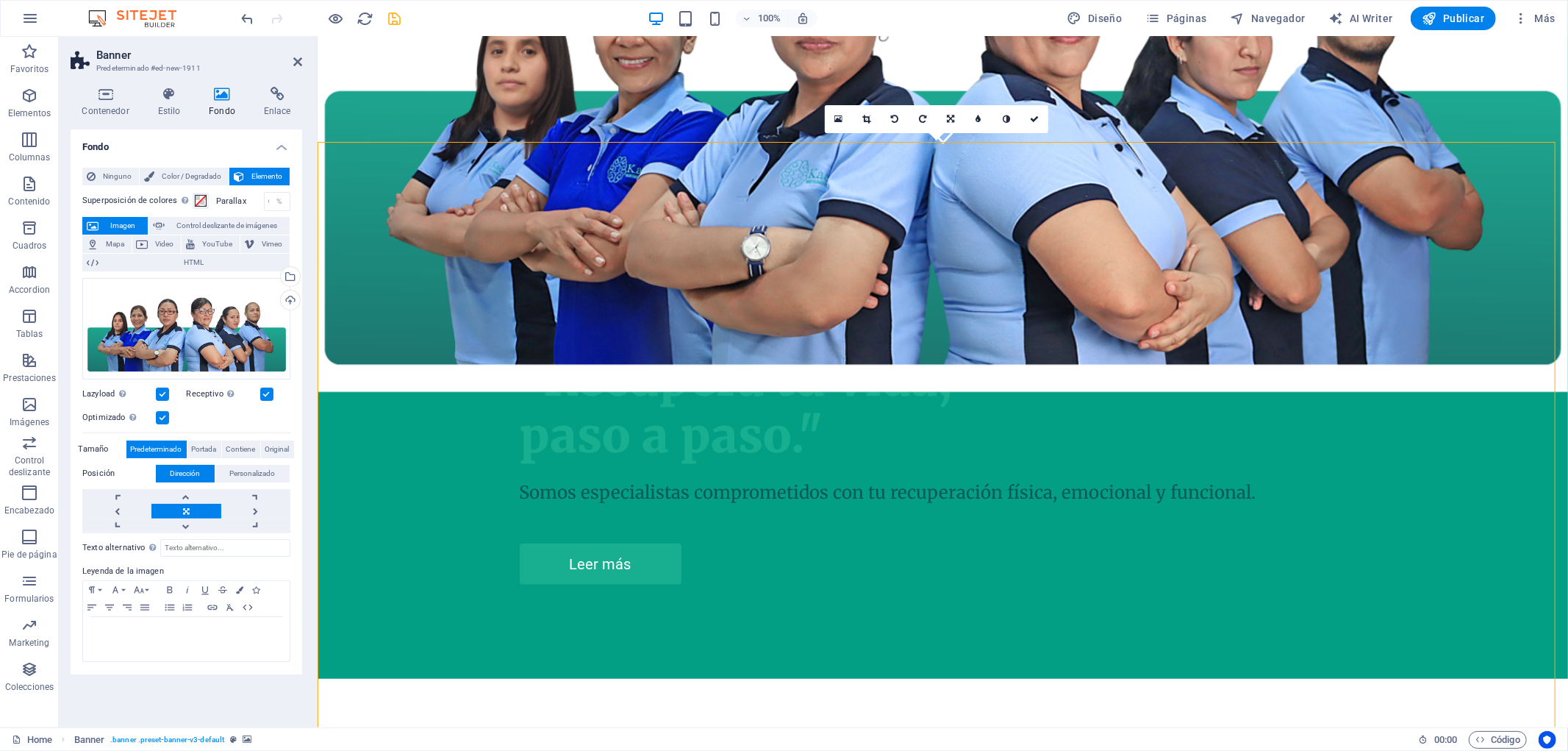
click at [0, 0] on input "Receptivo Automáticamente cargar tamaños optimizados de smartphone e imagen ret…" at bounding box center [0, 0] width 0 height 0
click at [266, 398] on label at bounding box center [267, 394] width 13 height 13
click at [0, 0] on input "Receptivo Automáticamente cargar tamaños optimizados de smartphone e imagen ret…" at bounding box center [0, 0] width 0 height 0
click at [165, 420] on label at bounding box center [162, 417] width 13 height 13
click at [0, 0] on input "Optimizado Las imágenes se comprimen para así mejorar la velocidad de las págin…" at bounding box center [0, 0] width 0 height 0
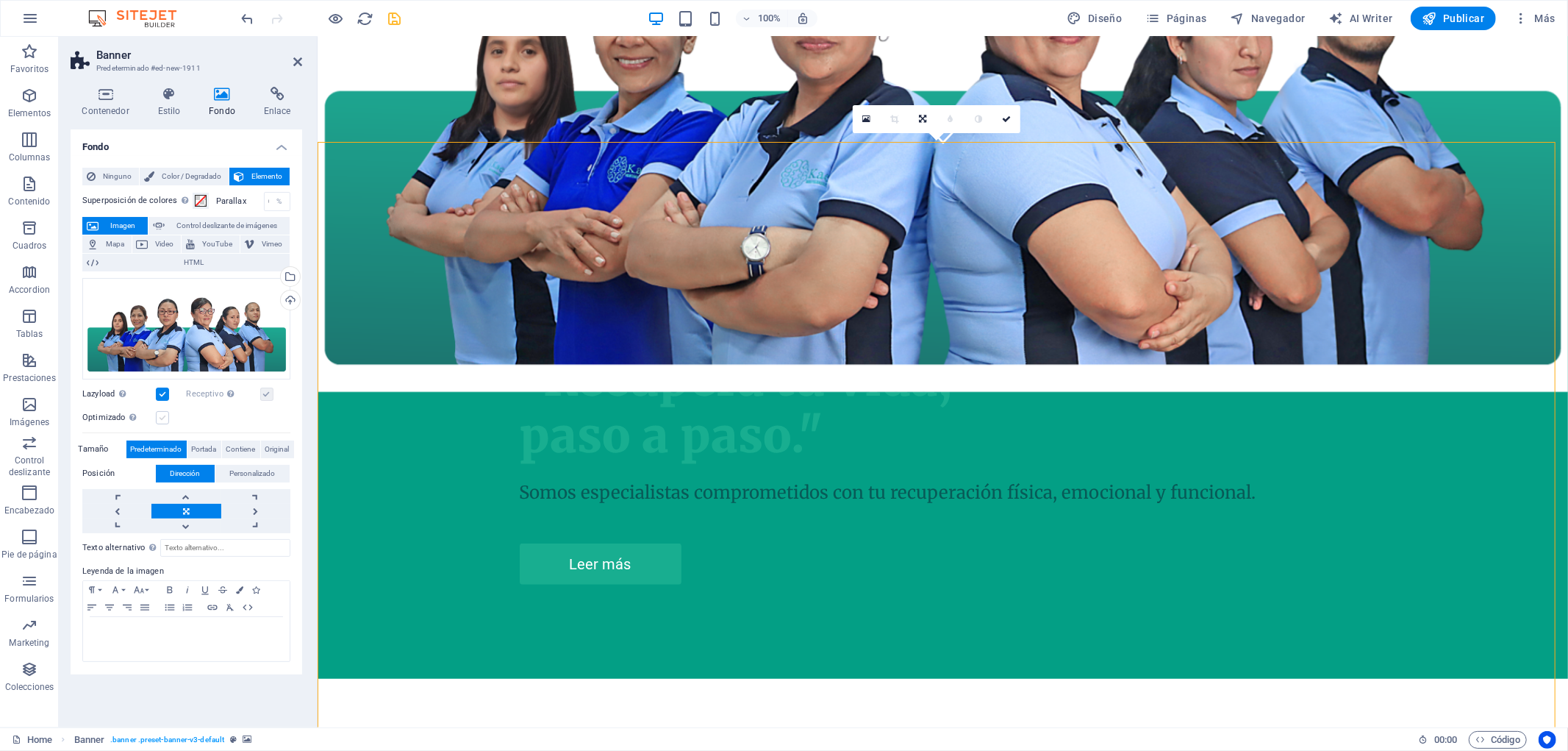
click at [165, 419] on label at bounding box center [162, 417] width 13 height 13
click at [0, 0] on input "Optimizado Las imágenes se comprimen para así mejorar la velocidad de las págin…" at bounding box center [0, 0] width 0 height 0
click at [273, 453] on span "Original" at bounding box center [277, 449] width 24 height 17
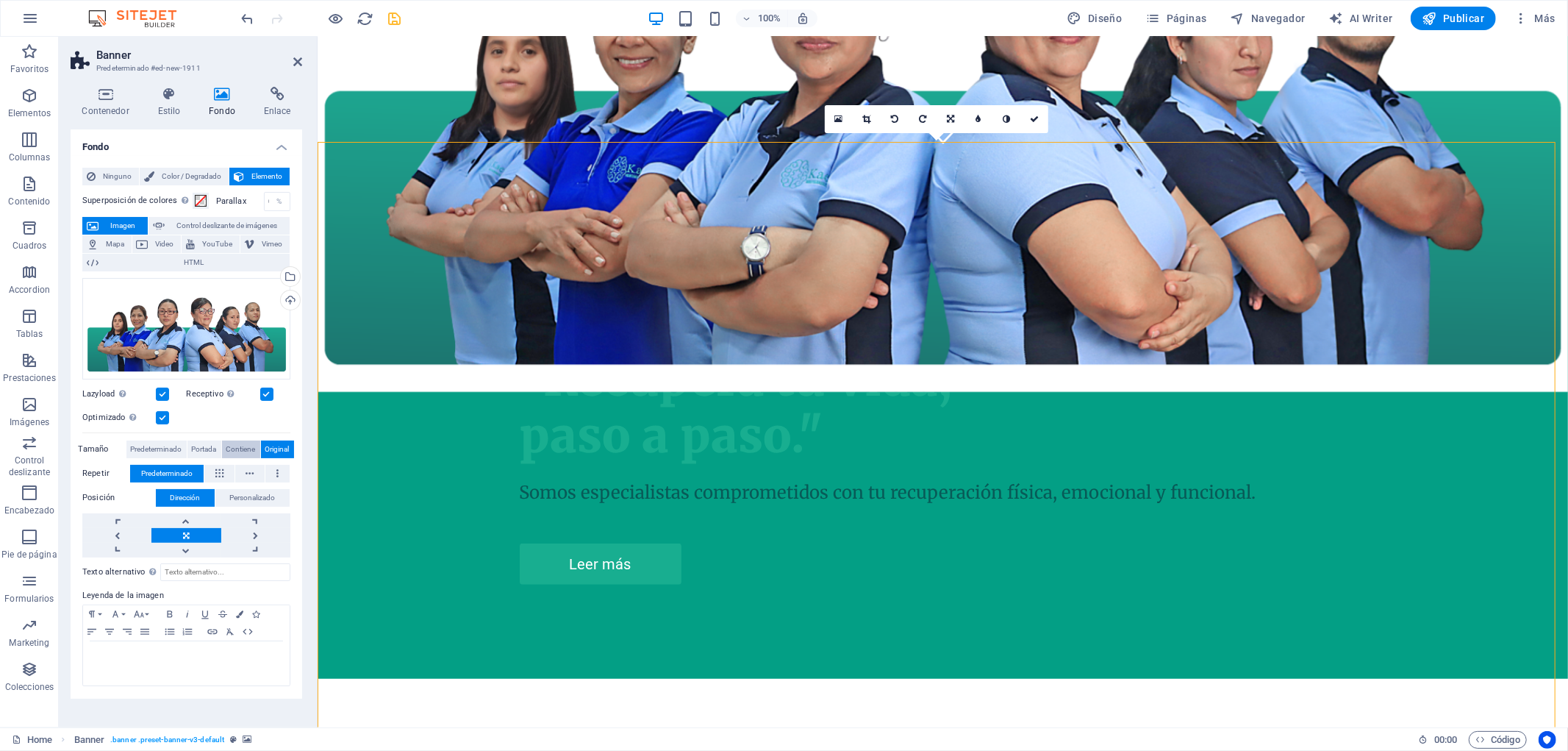
click at [247, 450] on span "Contiene" at bounding box center [241, 449] width 29 height 17
click at [218, 452] on button "Portada" at bounding box center [204, 449] width 34 height 17
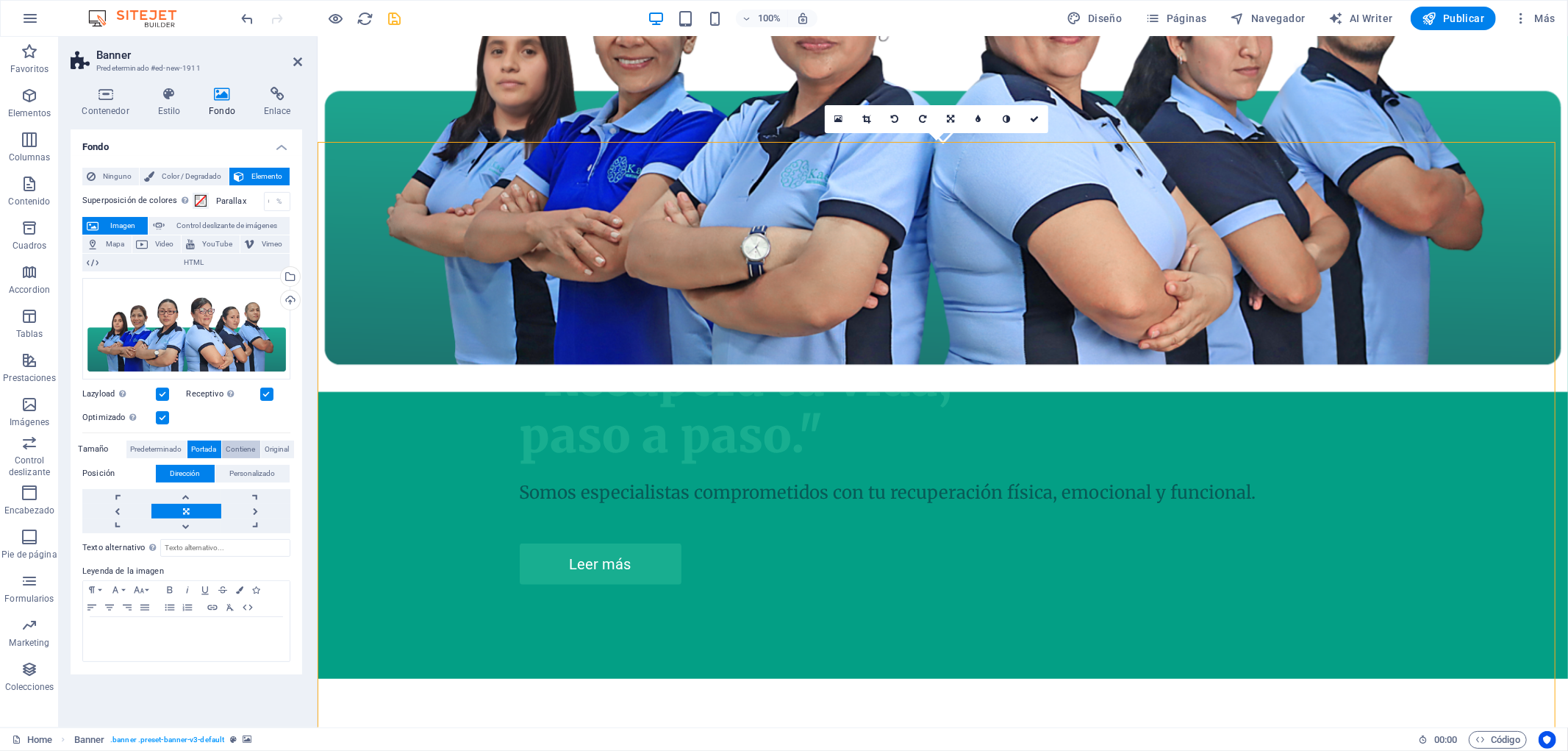
click at [245, 447] on span "Contiene" at bounding box center [241, 449] width 29 height 17
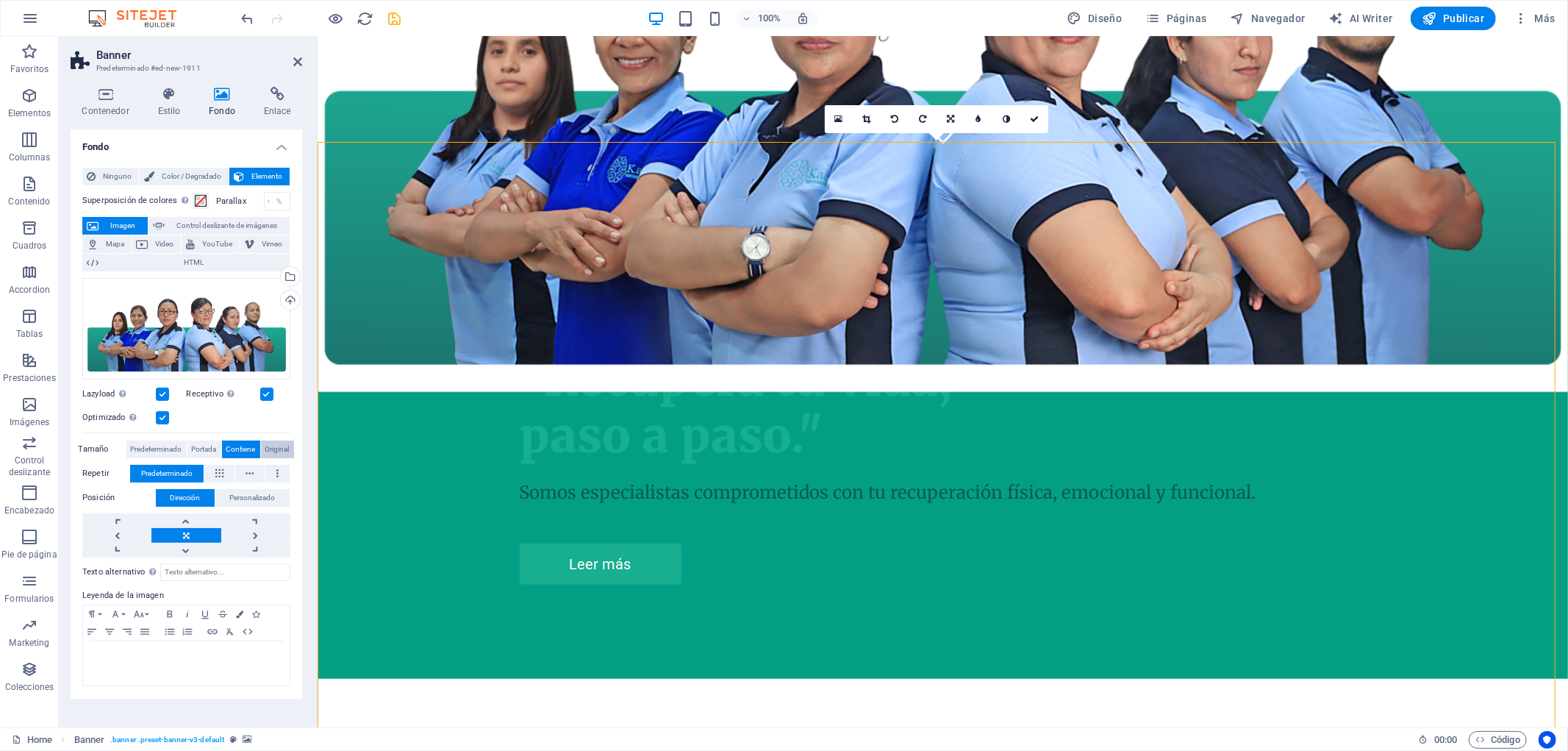
click at [267, 445] on span "Original" at bounding box center [277, 449] width 24 height 17
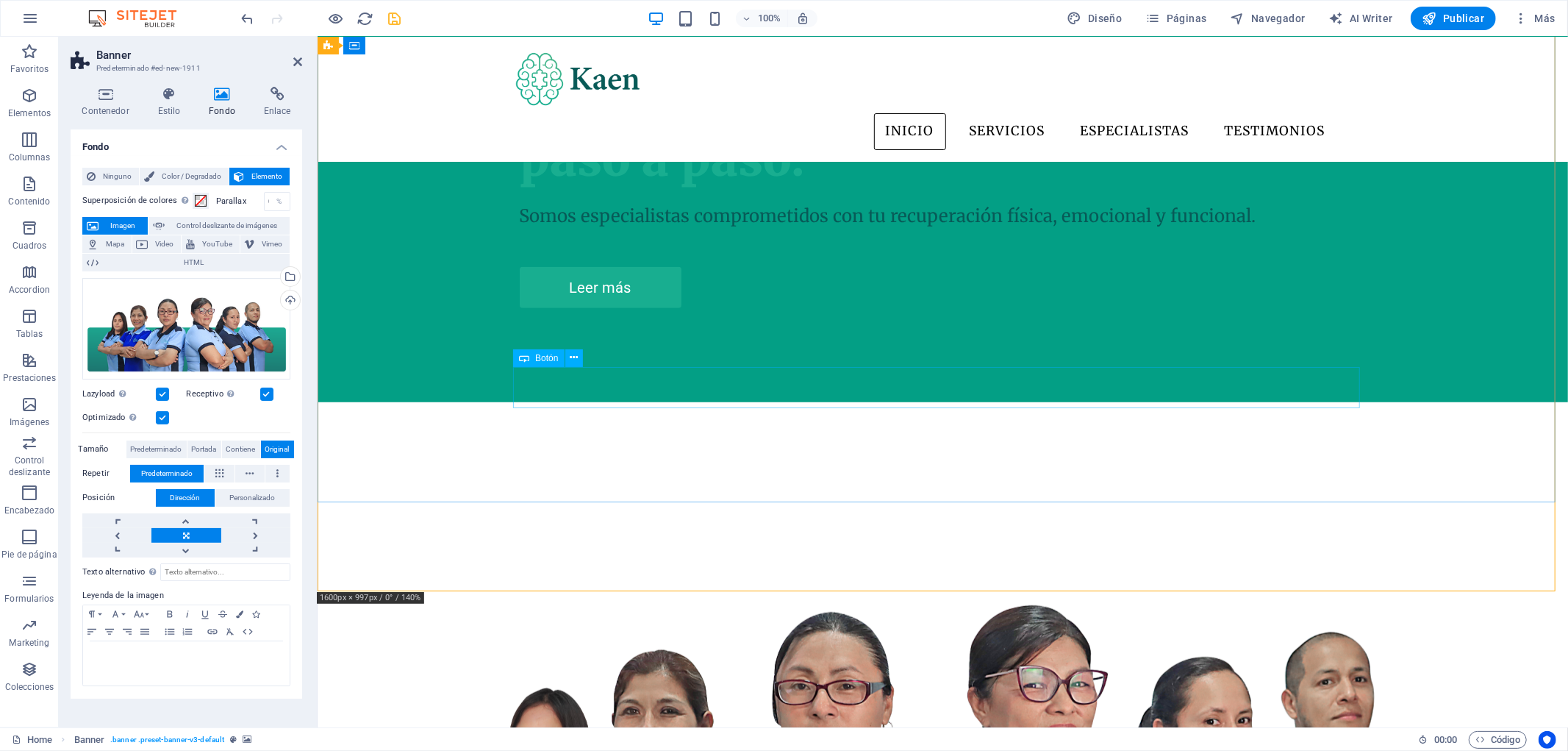
scroll to position [735, 0]
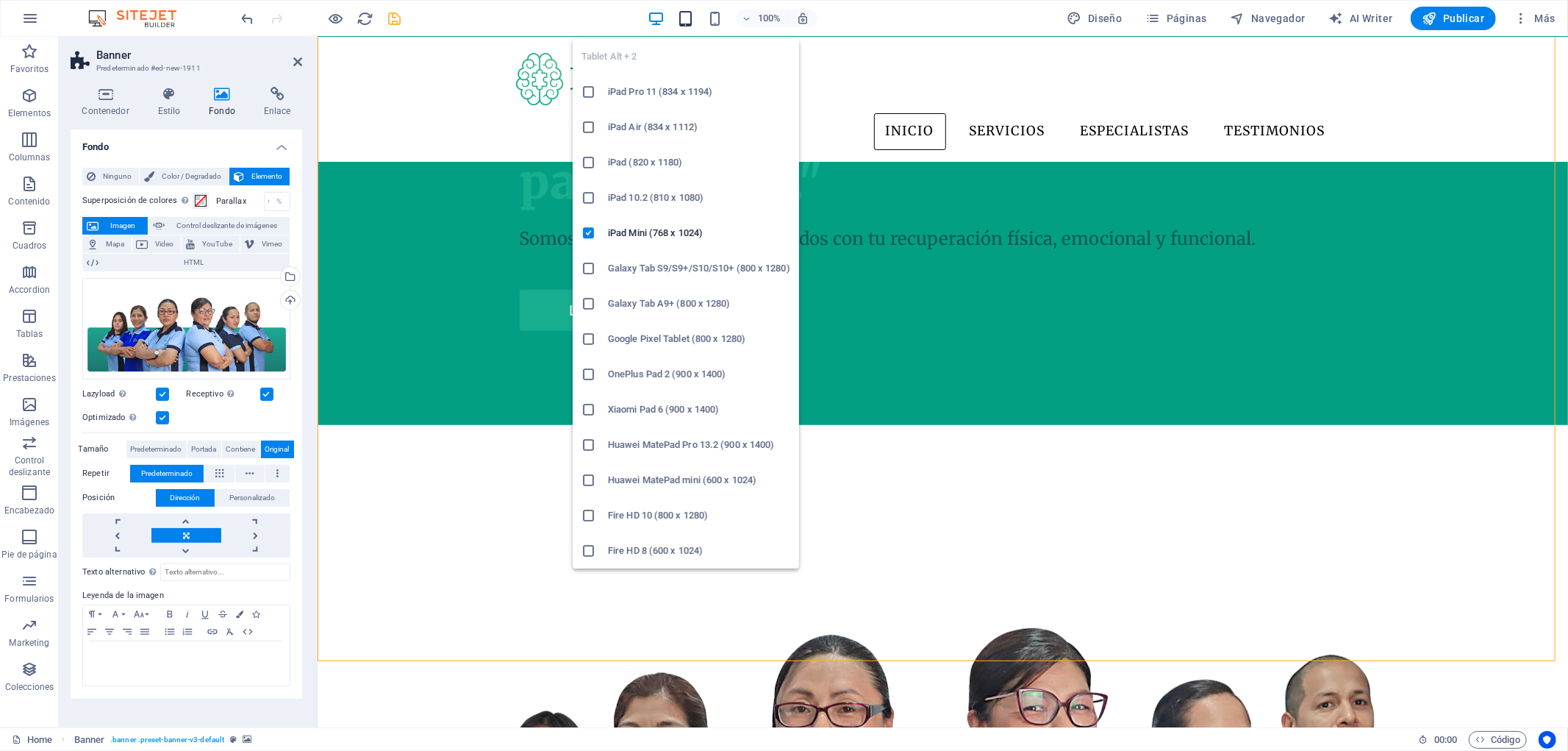
click at [685, 20] on icon "button" at bounding box center [685, 18] width 17 height 17
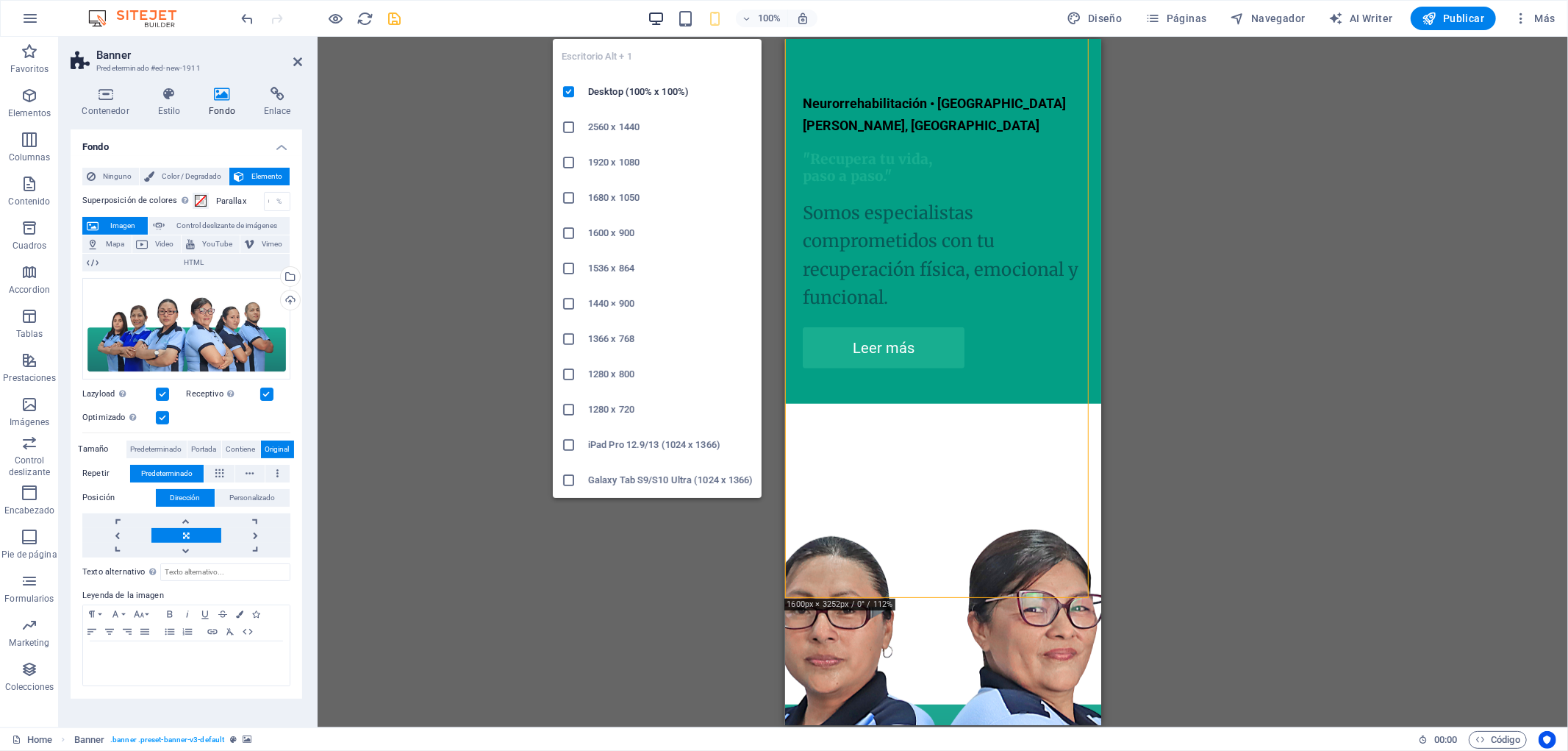
click at [662, 17] on icon "button" at bounding box center [655, 18] width 17 height 17
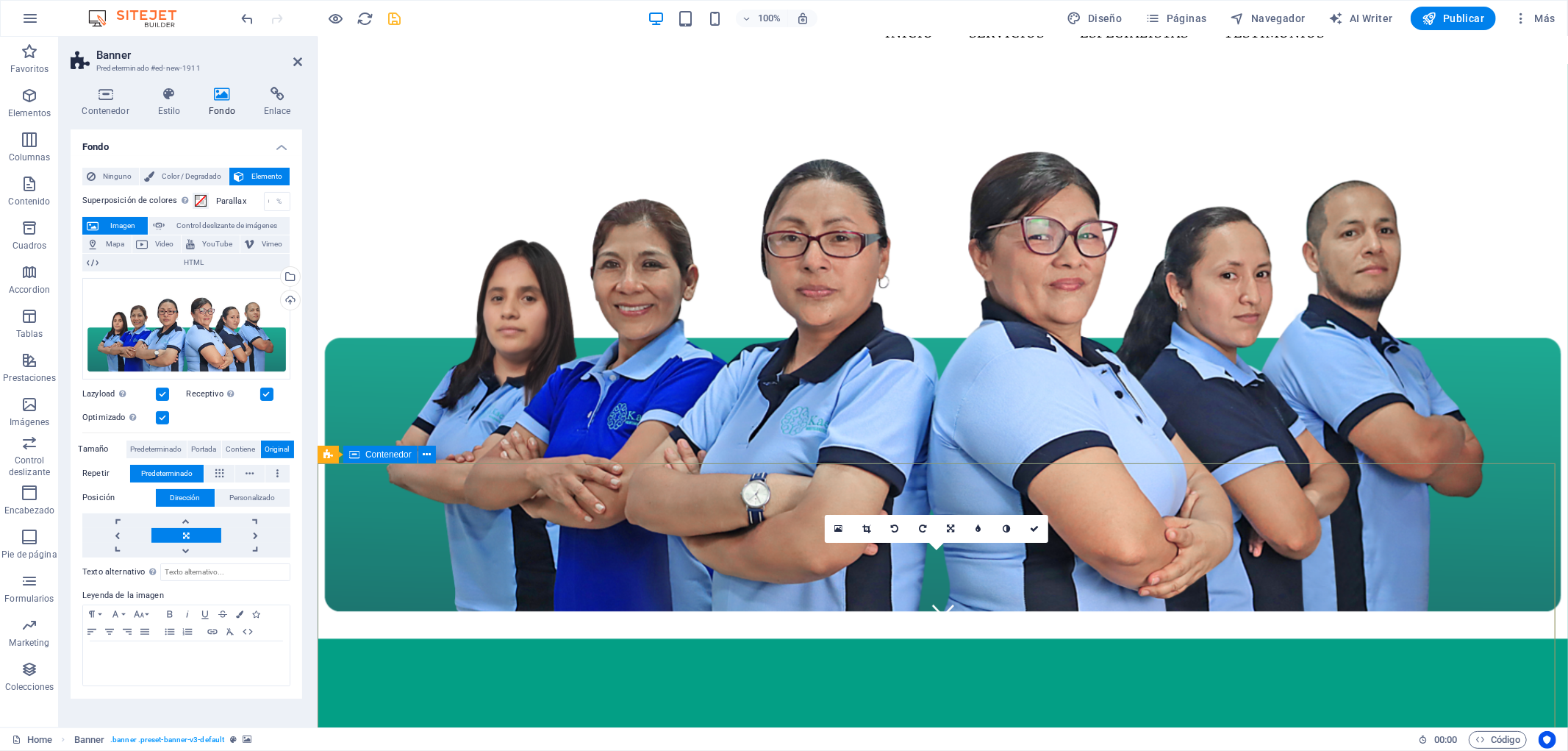
scroll to position [0, 0]
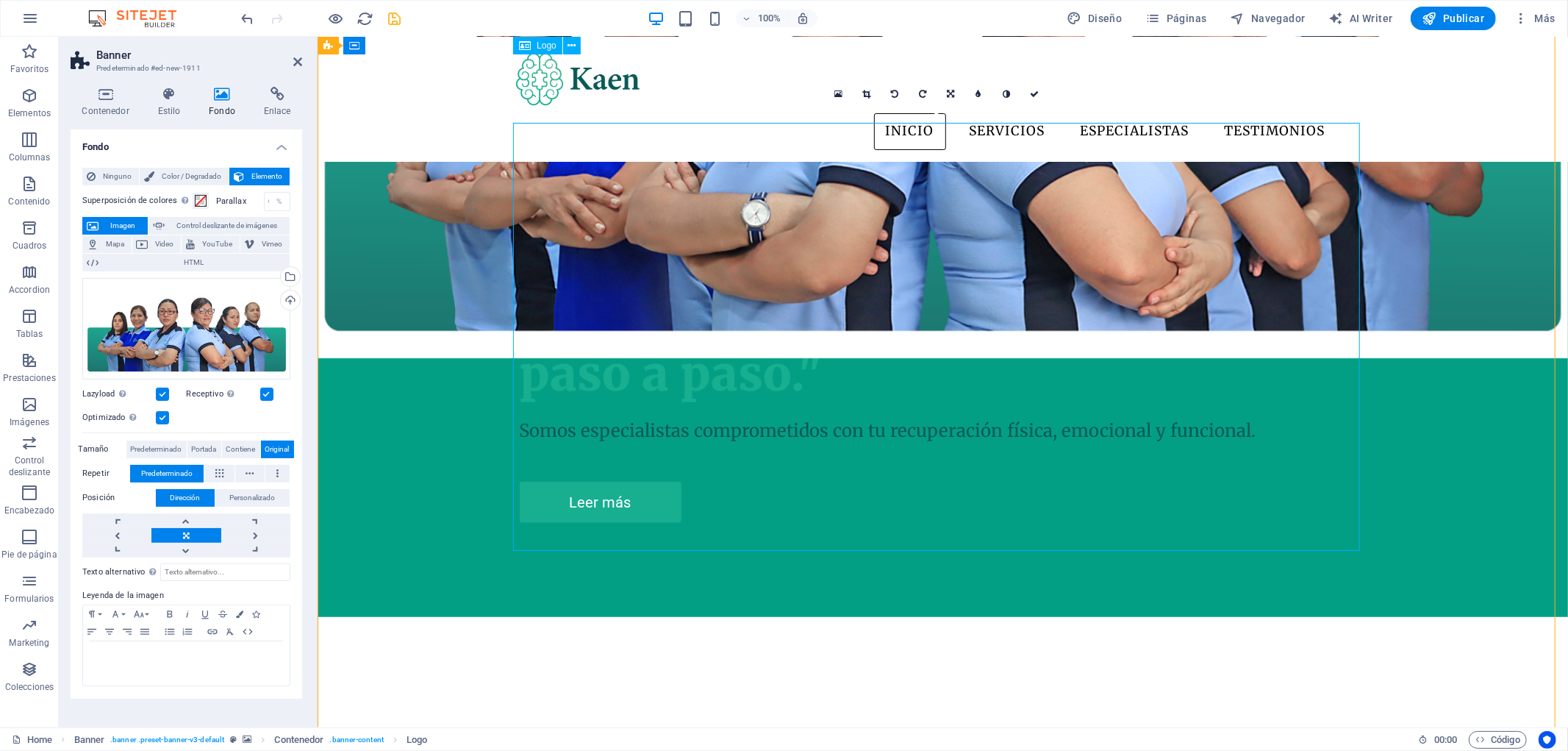
scroll to position [571, 0]
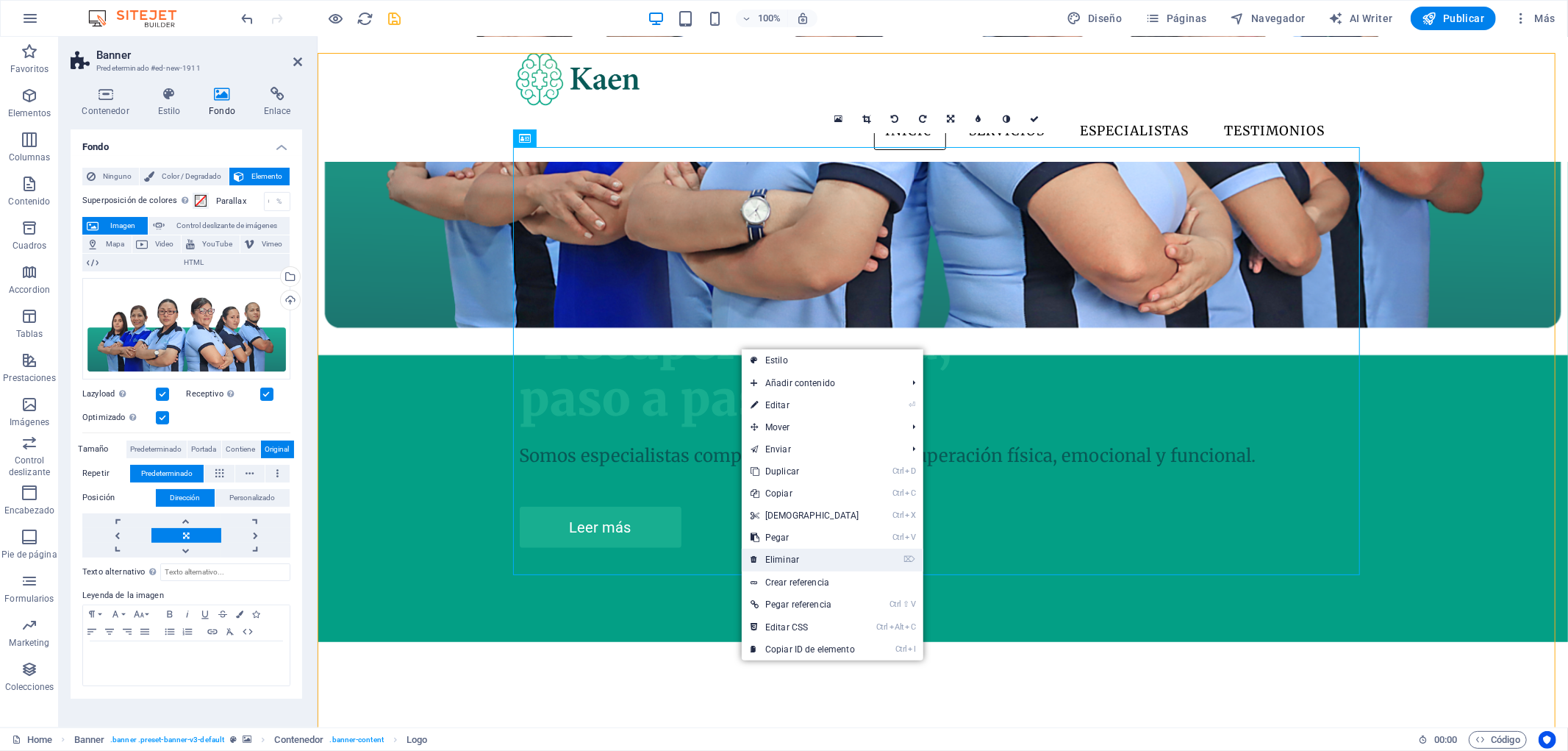
click at [840, 557] on link "⌦ Eliminar" at bounding box center [805, 560] width 126 height 22
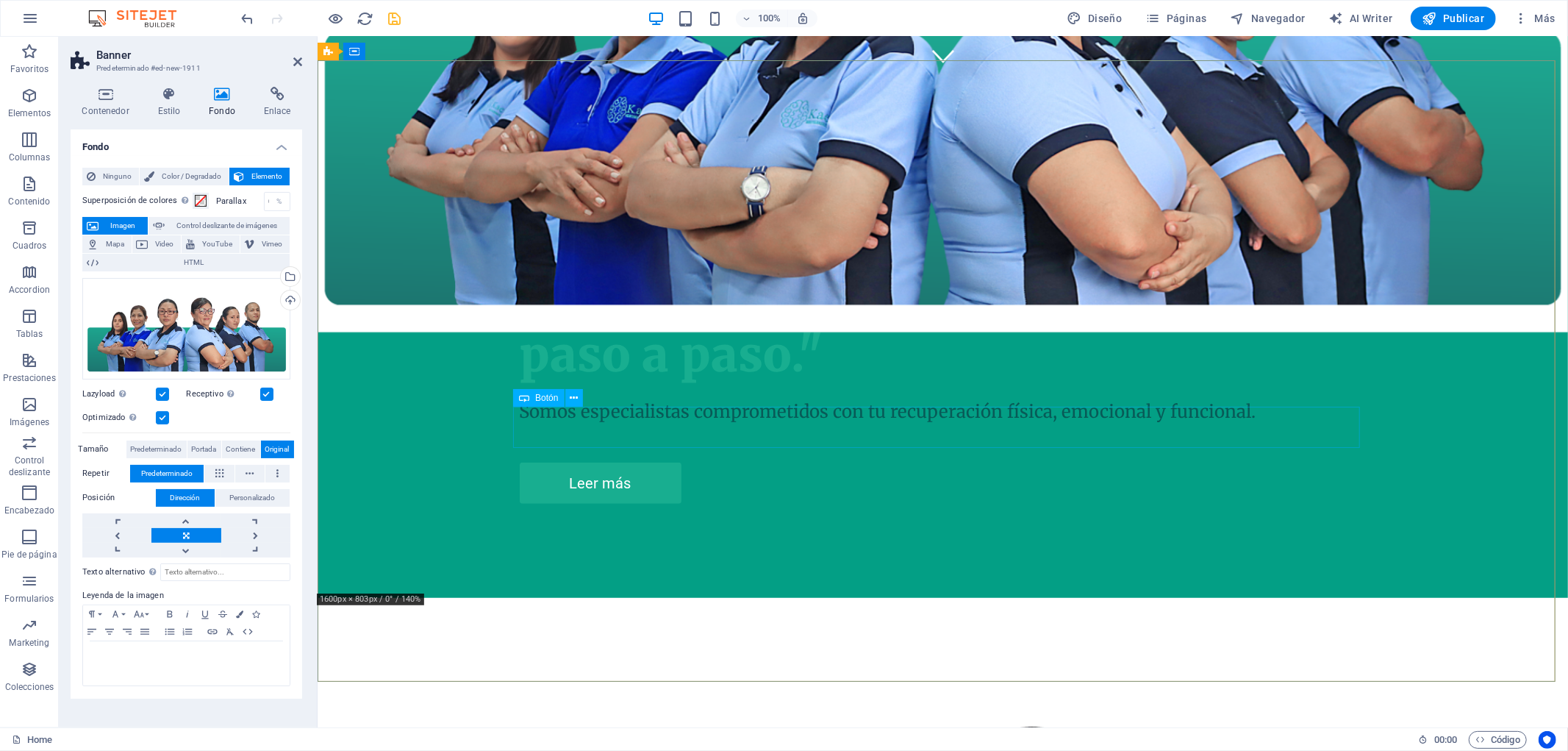
scroll to position [653, 0]
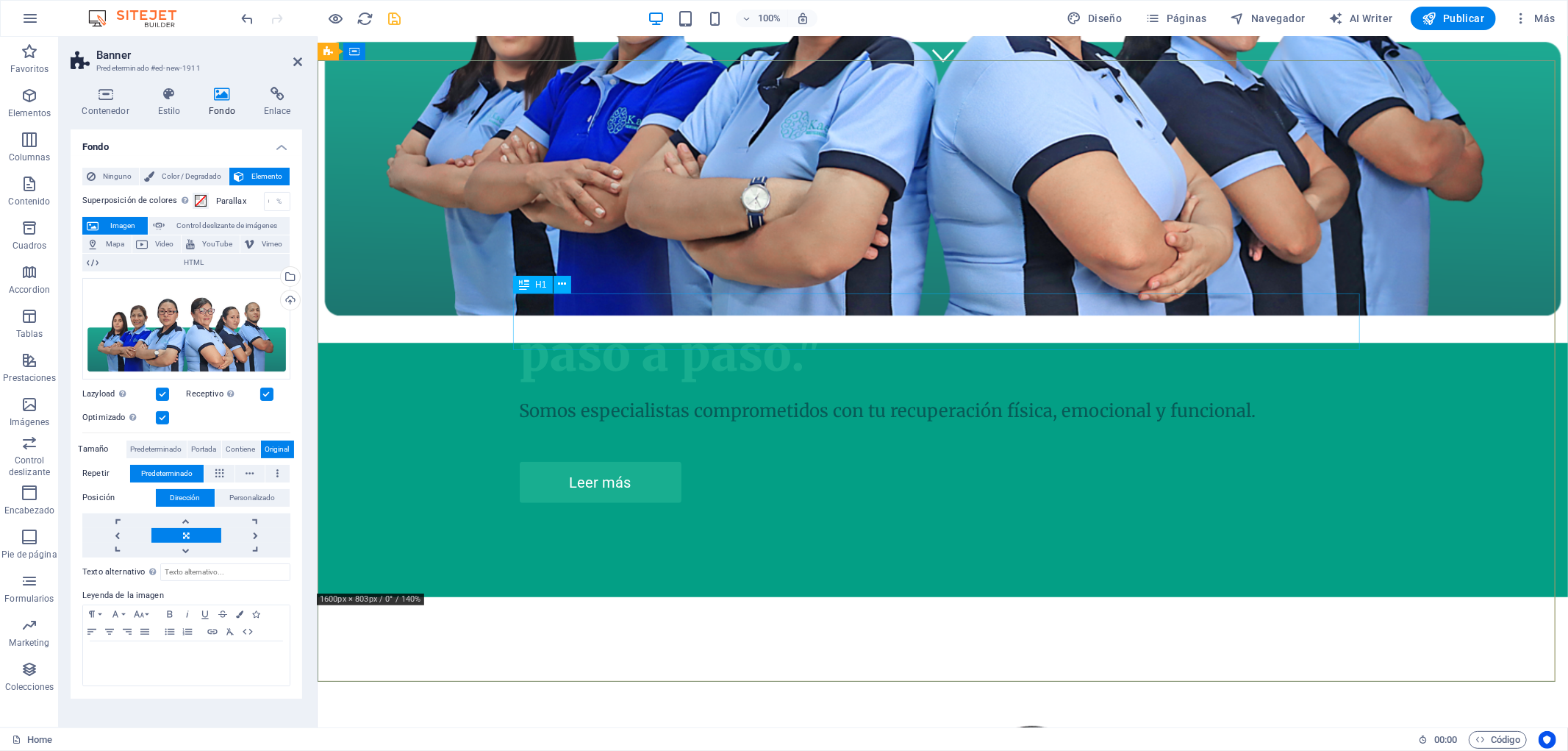
click at [193, 516] on link at bounding box center [186, 520] width 69 height 15
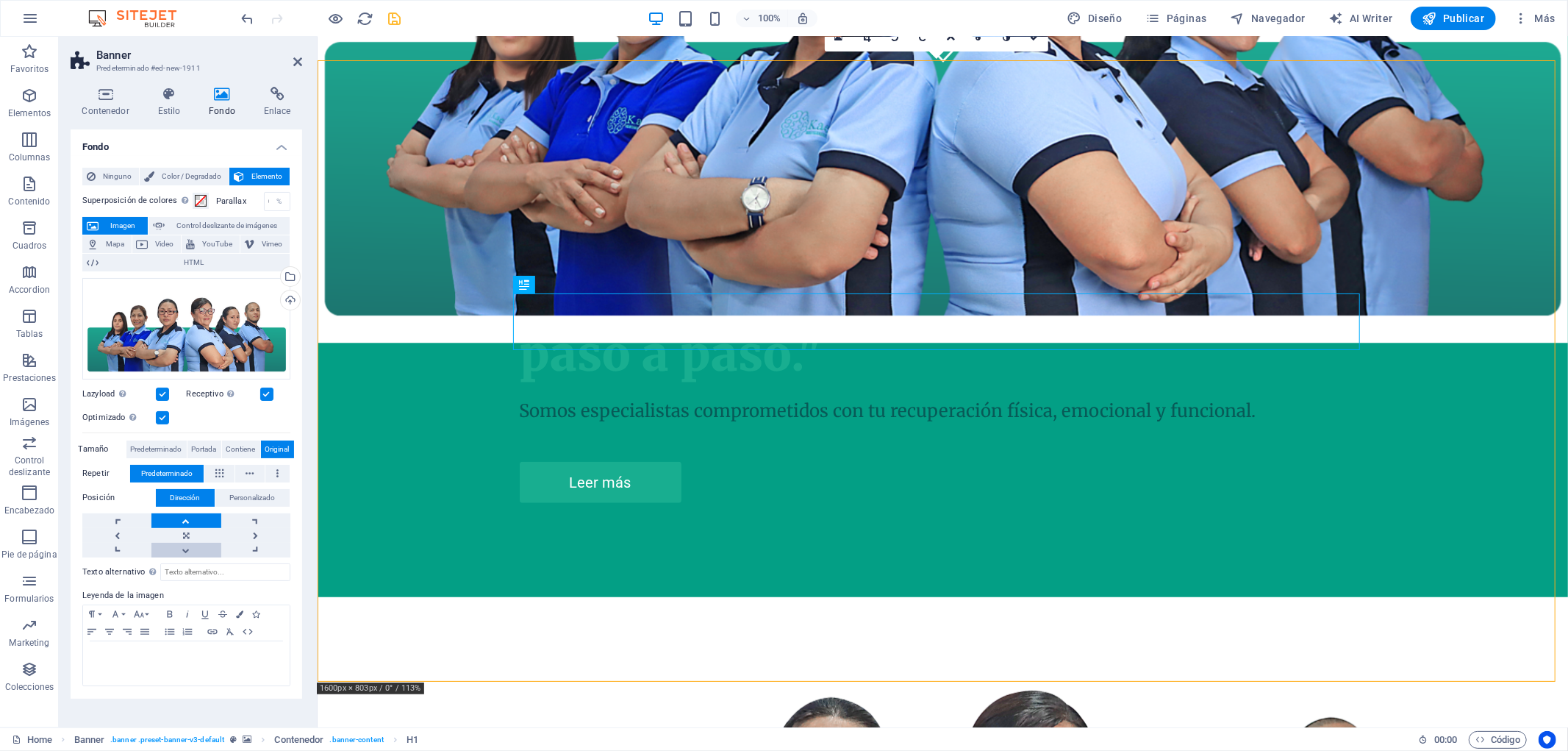
click at [182, 554] on link at bounding box center [186, 550] width 69 height 15
click at [194, 539] on link at bounding box center [186, 535] width 69 height 15
click at [192, 549] on link at bounding box center [186, 550] width 69 height 15
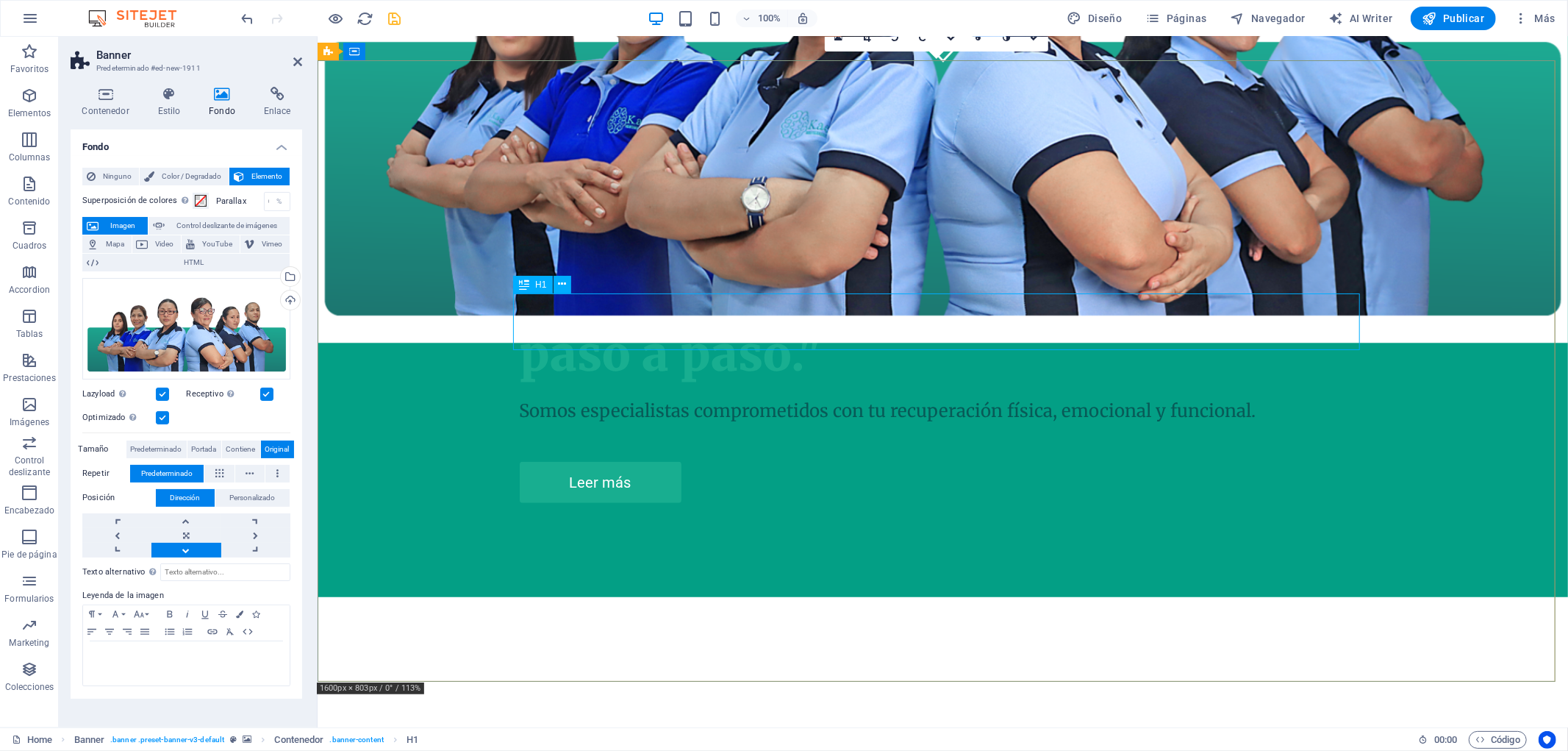
click at [528, 291] on icon at bounding box center [523, 284] width 10 height 17
click at [530, 288] on div "H1" at bounding box center [532, 284] width 39 height 17
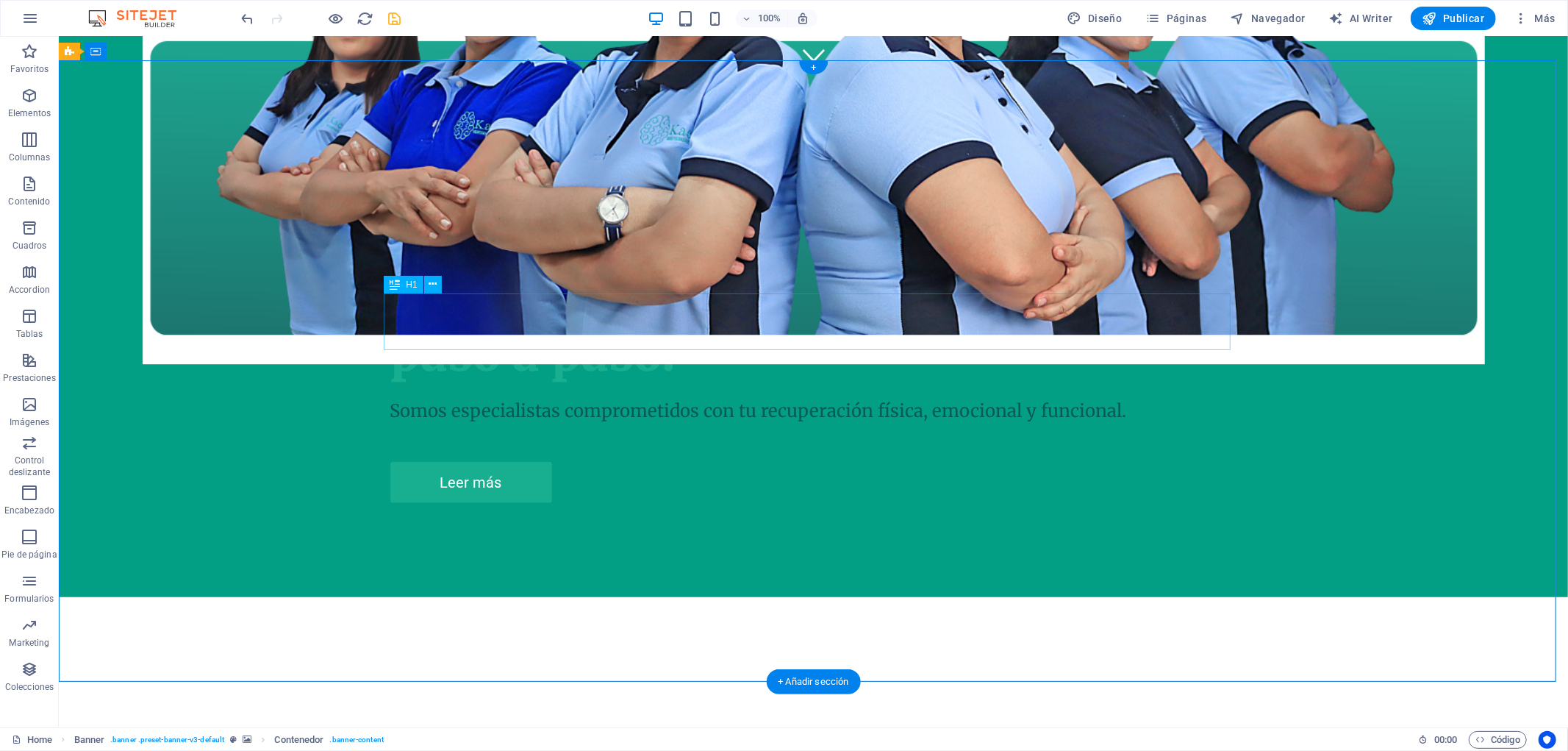
click at [104, 55] on div "Contenedor" at bounding box center [122, 51] width 74 height 17
click at [71, 47] on icon at bounding box center [69, 51] width 9 height 17
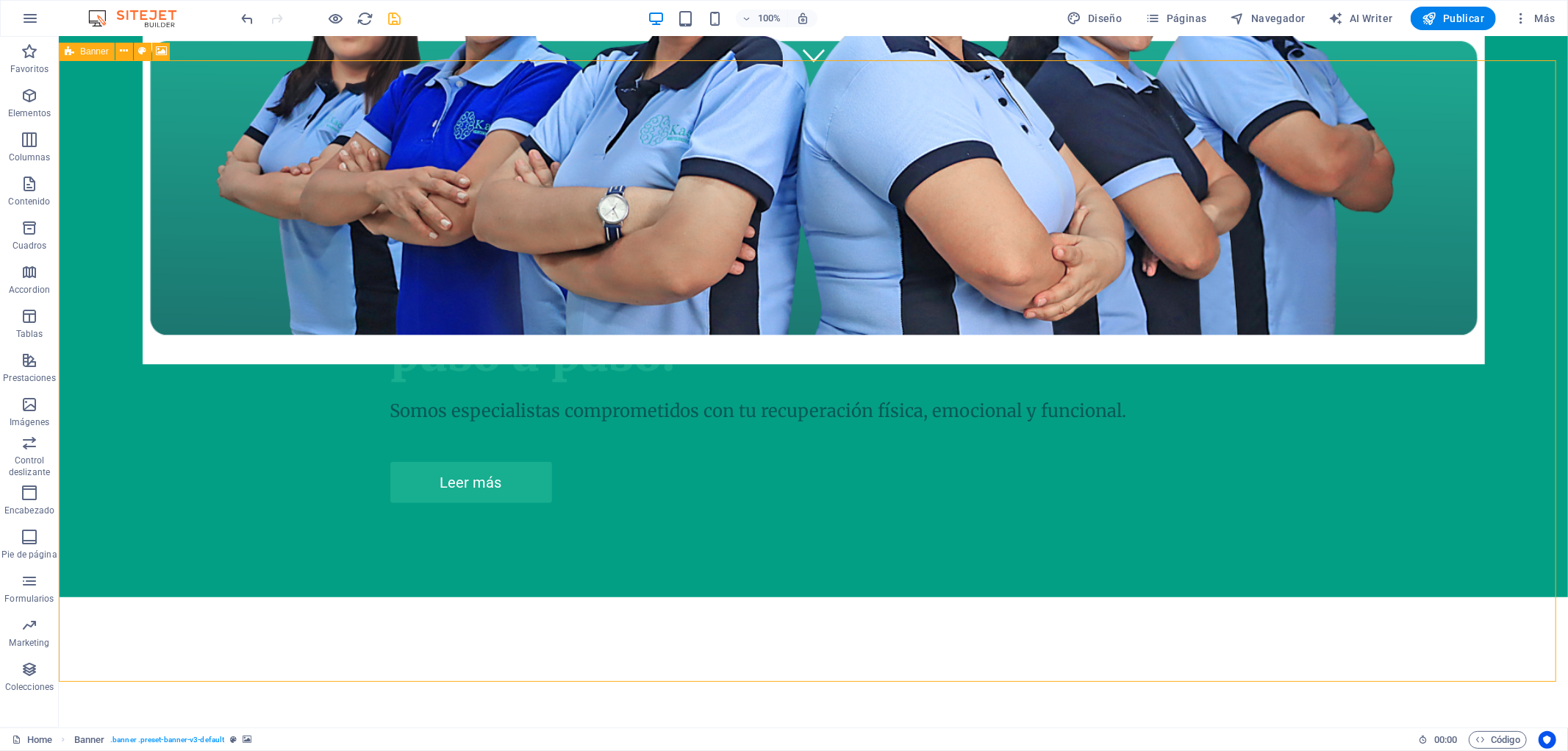
click at [71, 47] on icon at bounding box center [69, 51] width 9 height 17
select select "vh"
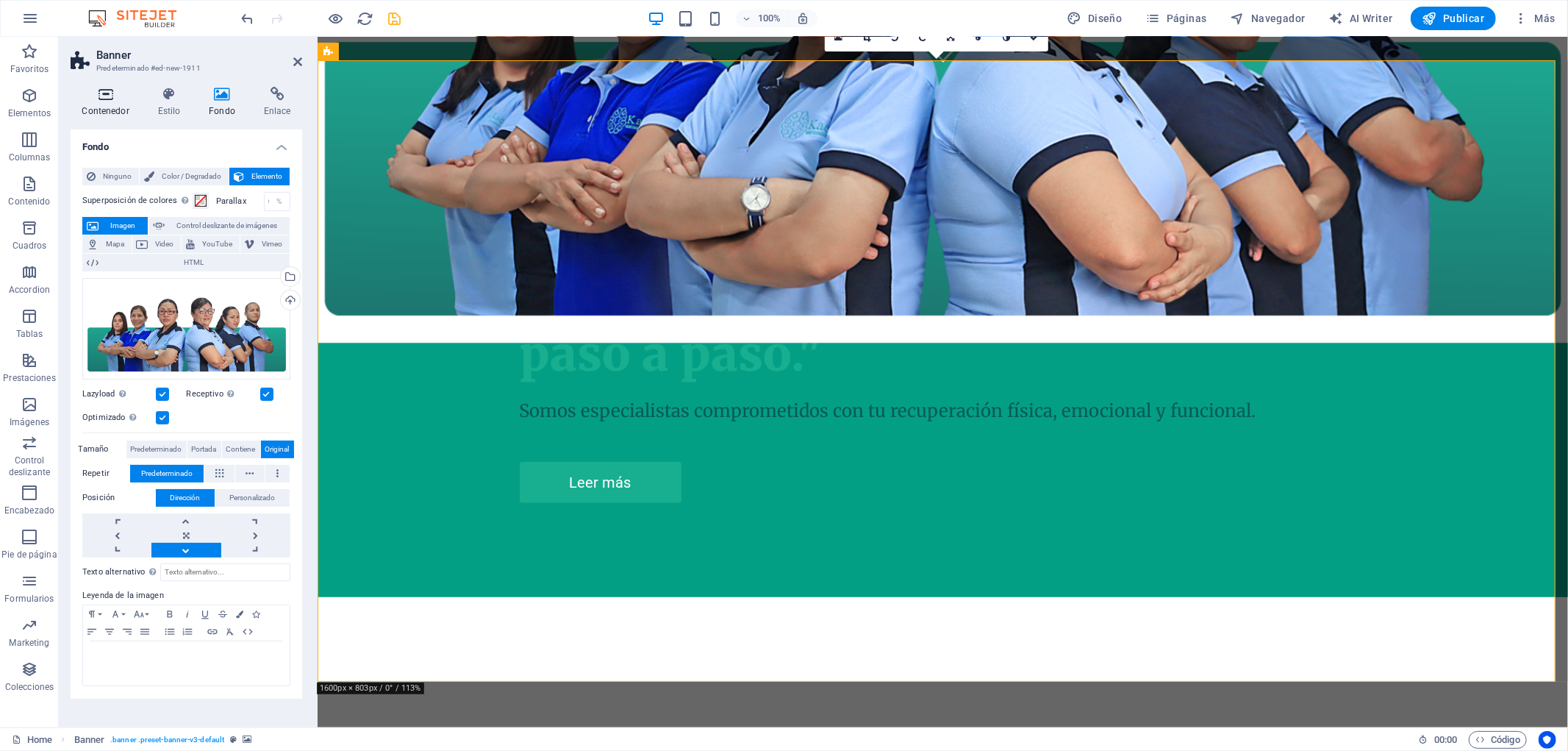
click at [122, 101] on icon at bounding box center [105, 94] width 69 height 15
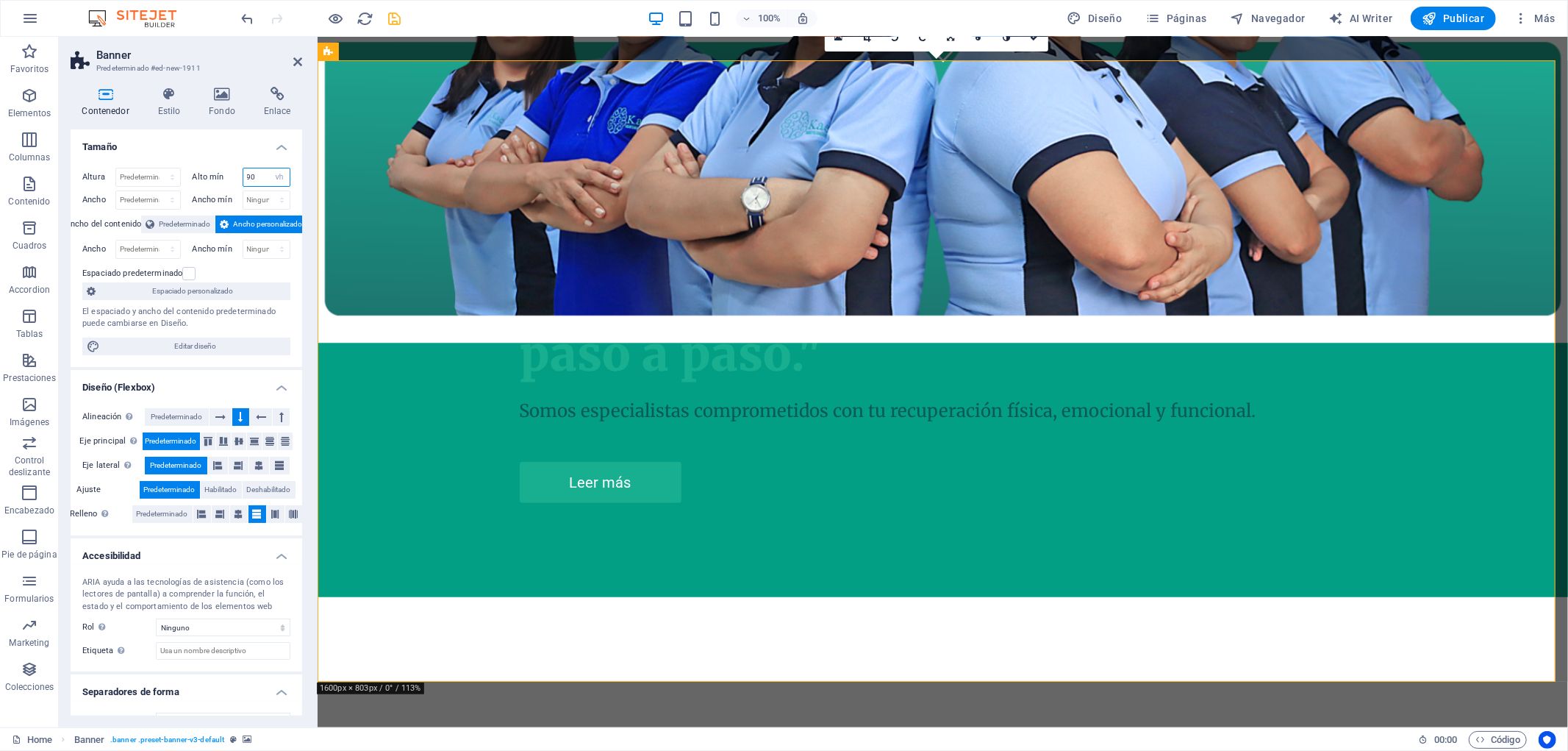
click at [253, 178] on input "90" at bounding box center [267, 177] width 47 height 17
click at [276, 416] on button at bounding box center [280, 417] width 17 height 17
click at [235, 420] on button at bounding box center [240, 417] width 17 height 17
click at [208, 443] on icon at bounding box center [208, 441] width 17 height 9
click at [189, 443] on span "Predeterminado" at bounding box center [171, 441] width 51 height 17
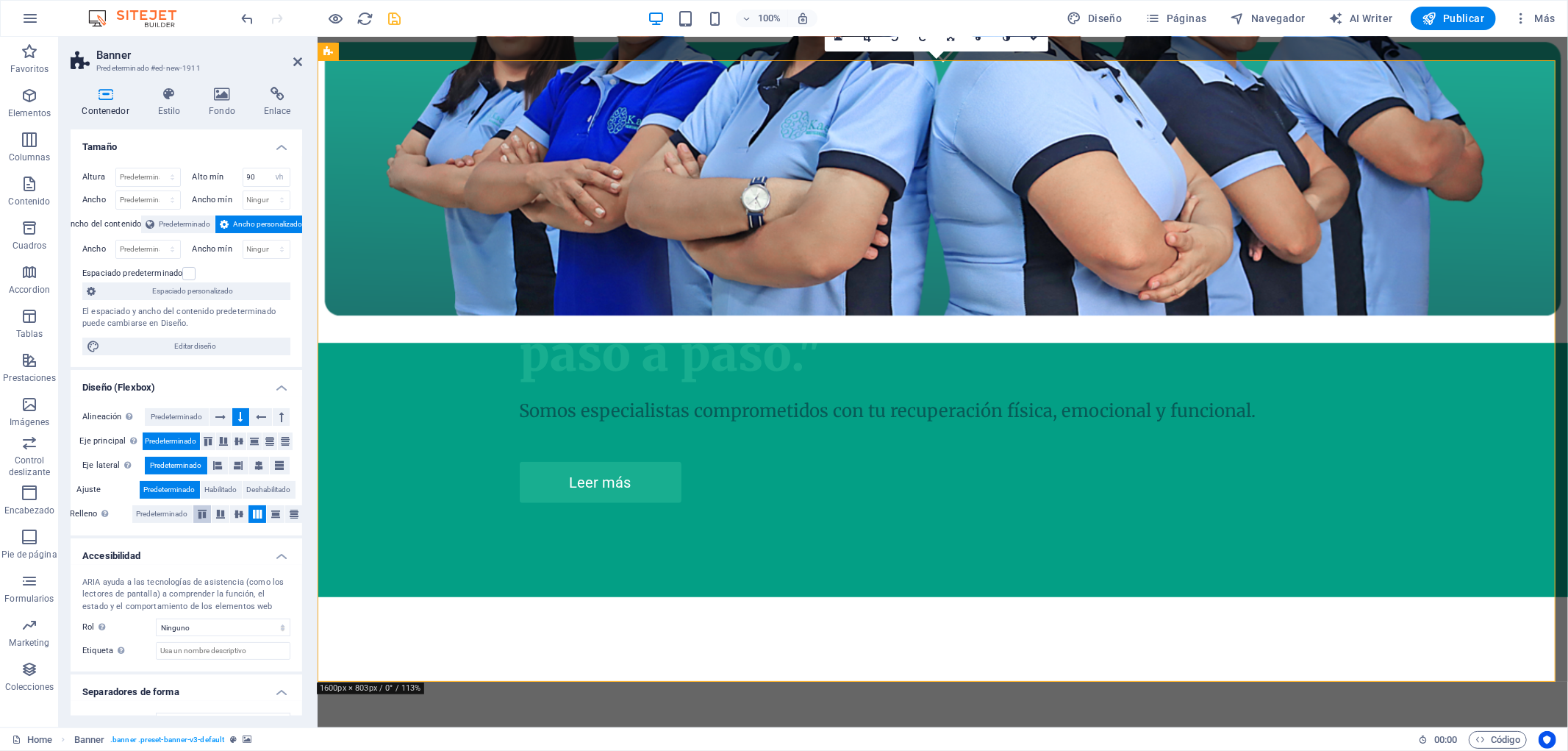
click at [204, 516] on icon at bounding box center [202, 513] width 17 height 9
click at [251, 516] on icon at bounding box center [257, 513] width 17 height 9
click at [532, 290] on div "H1" at bounding box center [532, 284] width 39 height 17
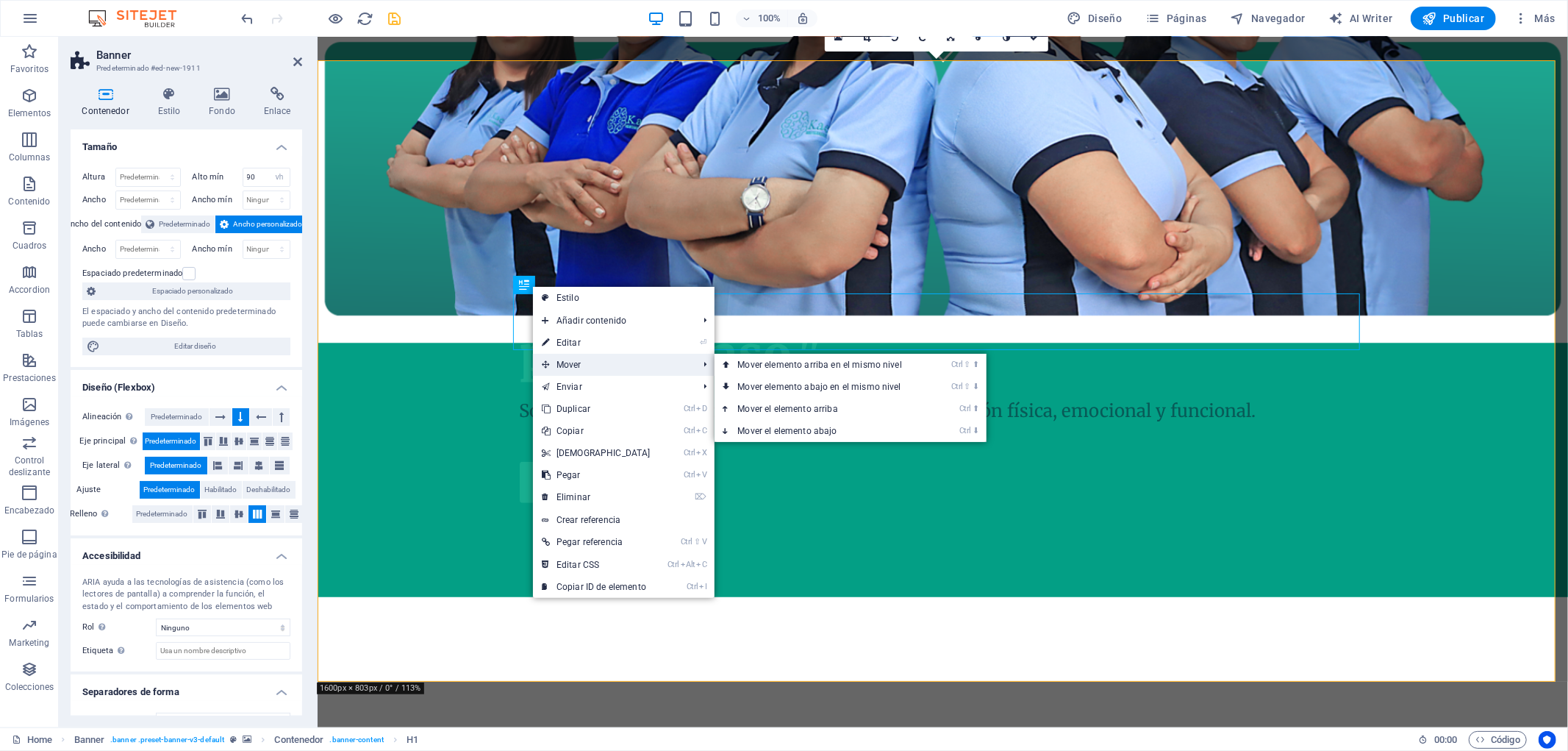
click at [655, 368] on span "Mover" at bounding box center [613, 365] width 159 height 22
click at [877, 366] on link "Ctrl ⇧ ⬆ Mover elemento arriba en el mismo nivel" at bounding box center [823, 365] width 217 height 22
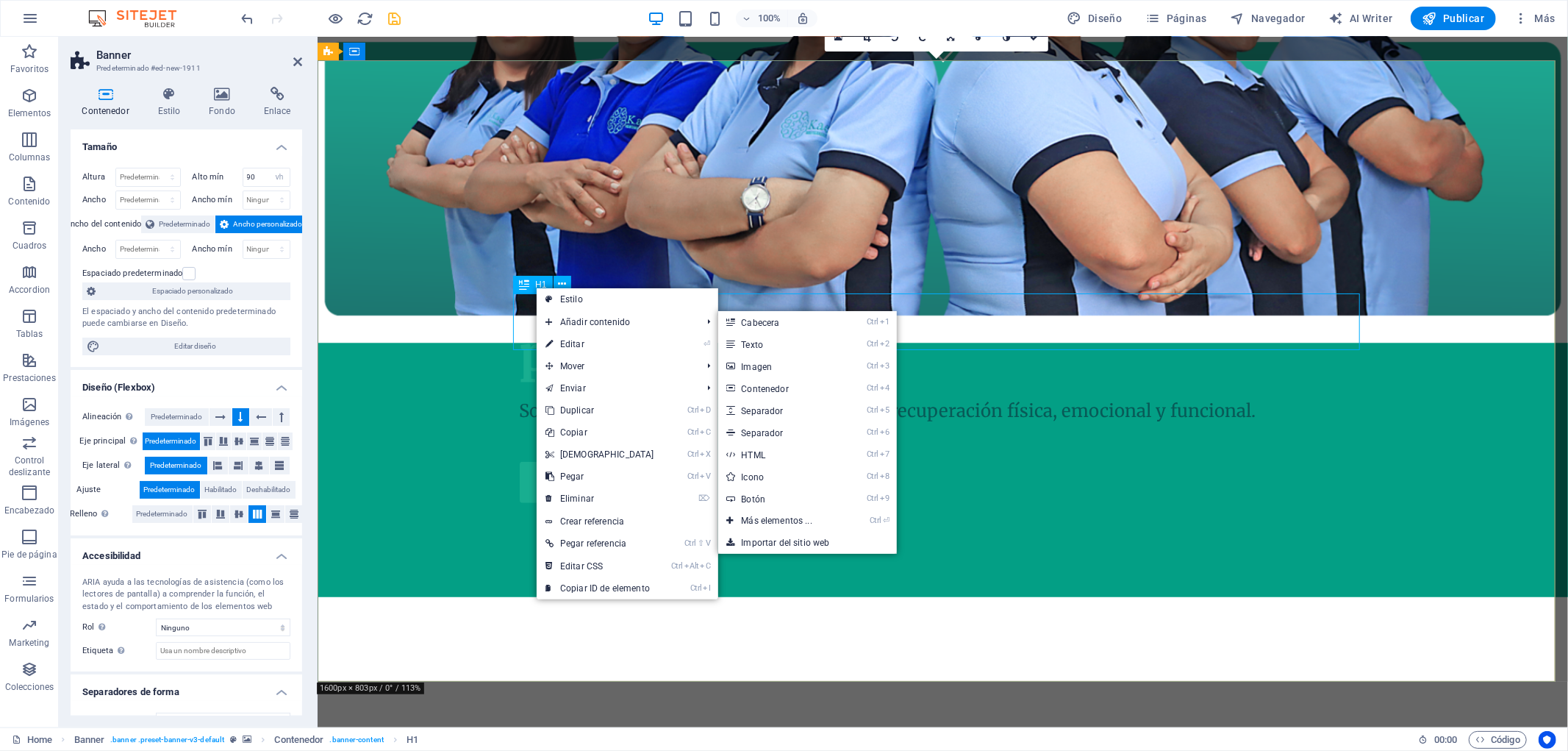
click at [520, 288] on icon at bounding box center [523, 284] width 10 height 17
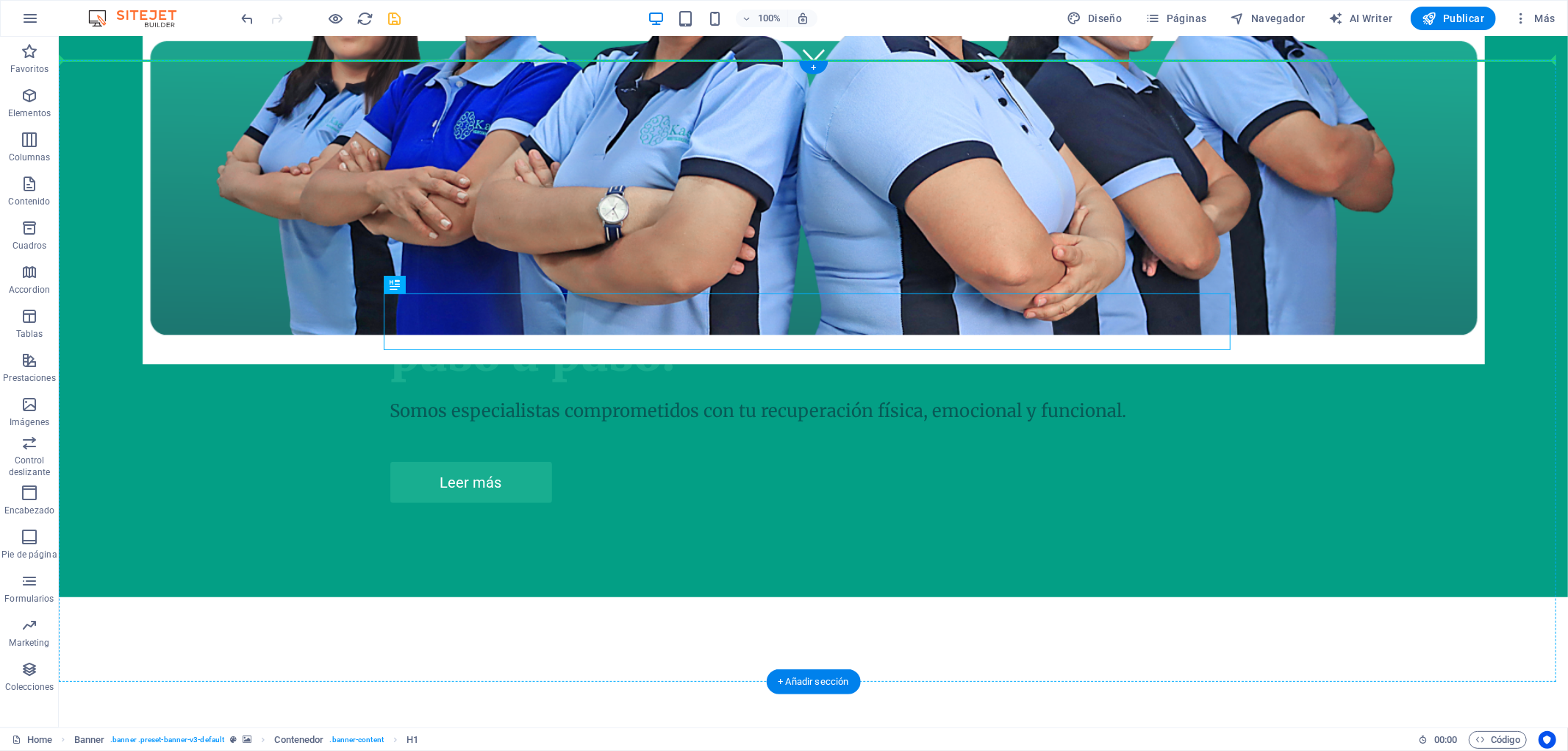
drag, startPoint x: 582, startPoint y: 318, endPoint x: 529, endPoint y: 195, distance: 133.9
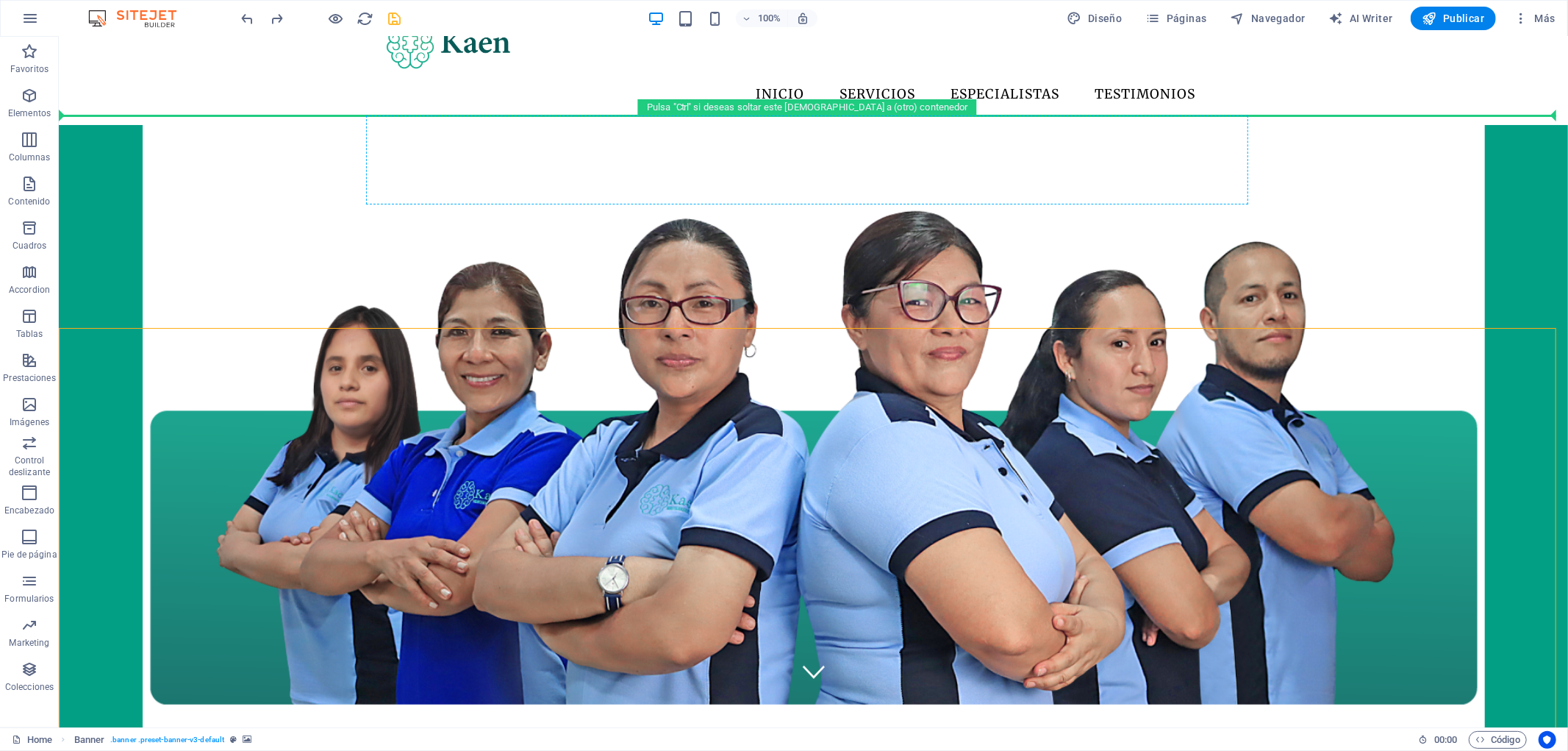
scroll to position [0, 0]
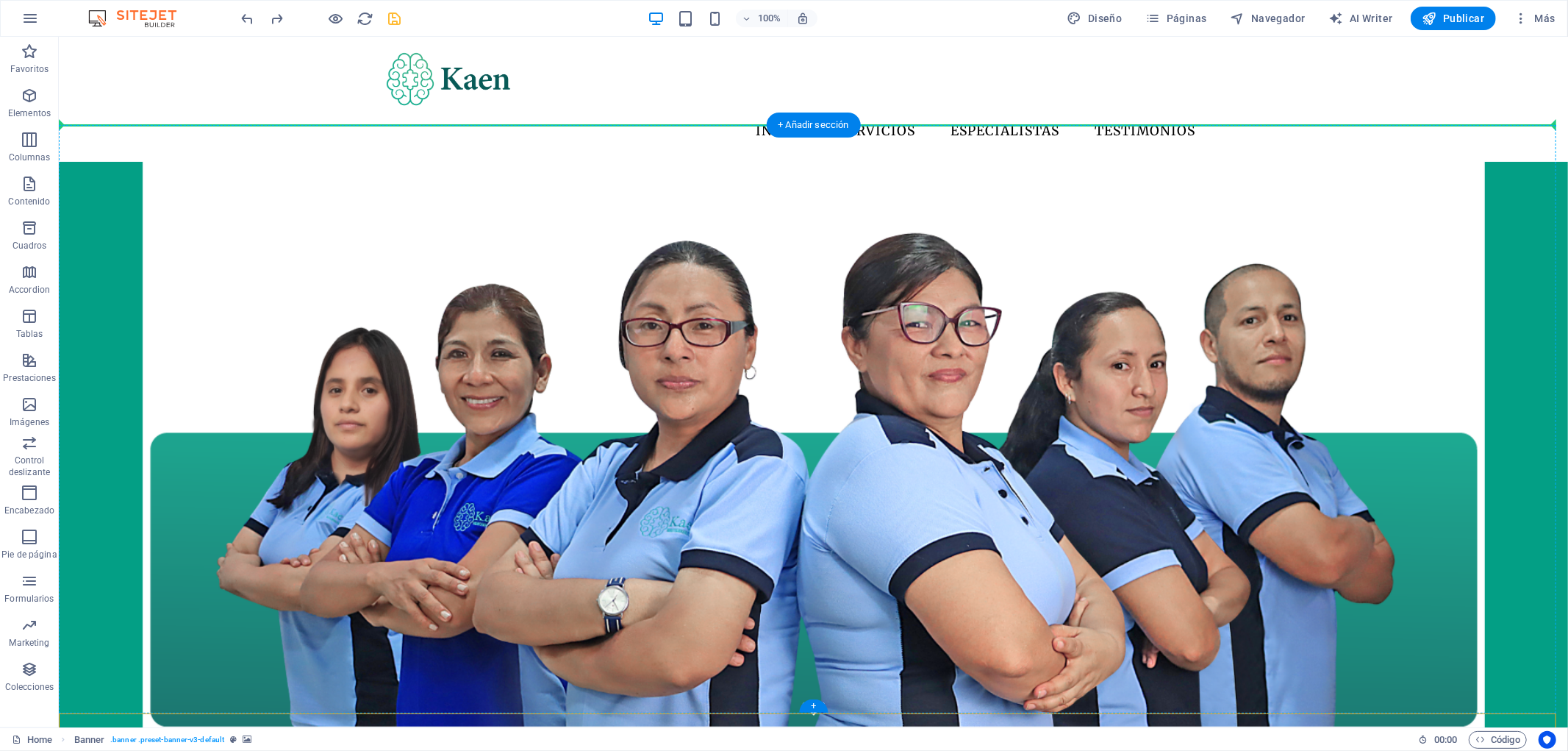
drag, startPoint x: 460, startPoint y: 569, endPoint x: 532, endPoint y: 186, distance: 389.7
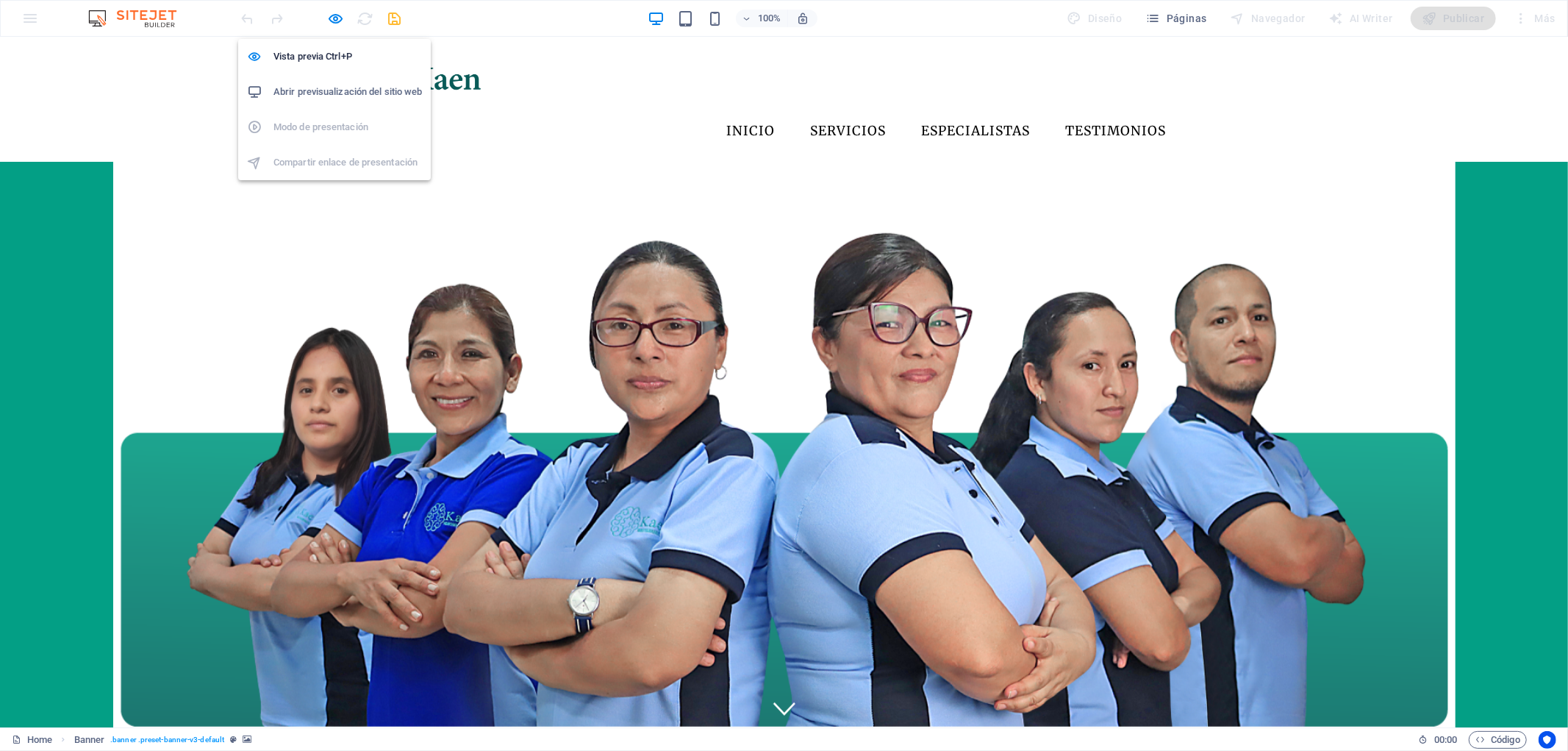
click at [362, 97] on h6 "Abrir previsualización del sitio web" at bounding box center [347, 92] width 148 height 17
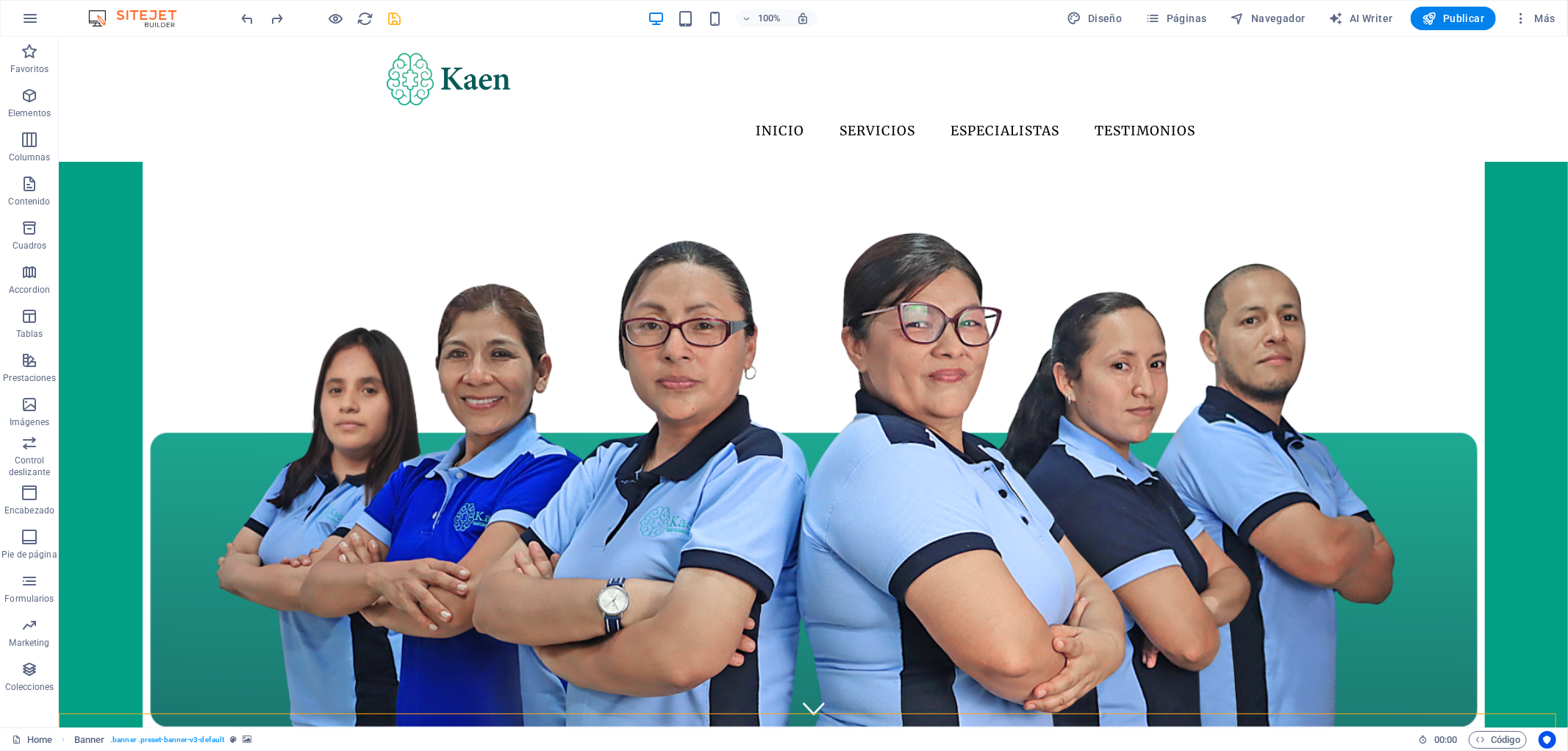
click at [403, 23] on span "save" at bounding box center [395, 18] width 17 height 17
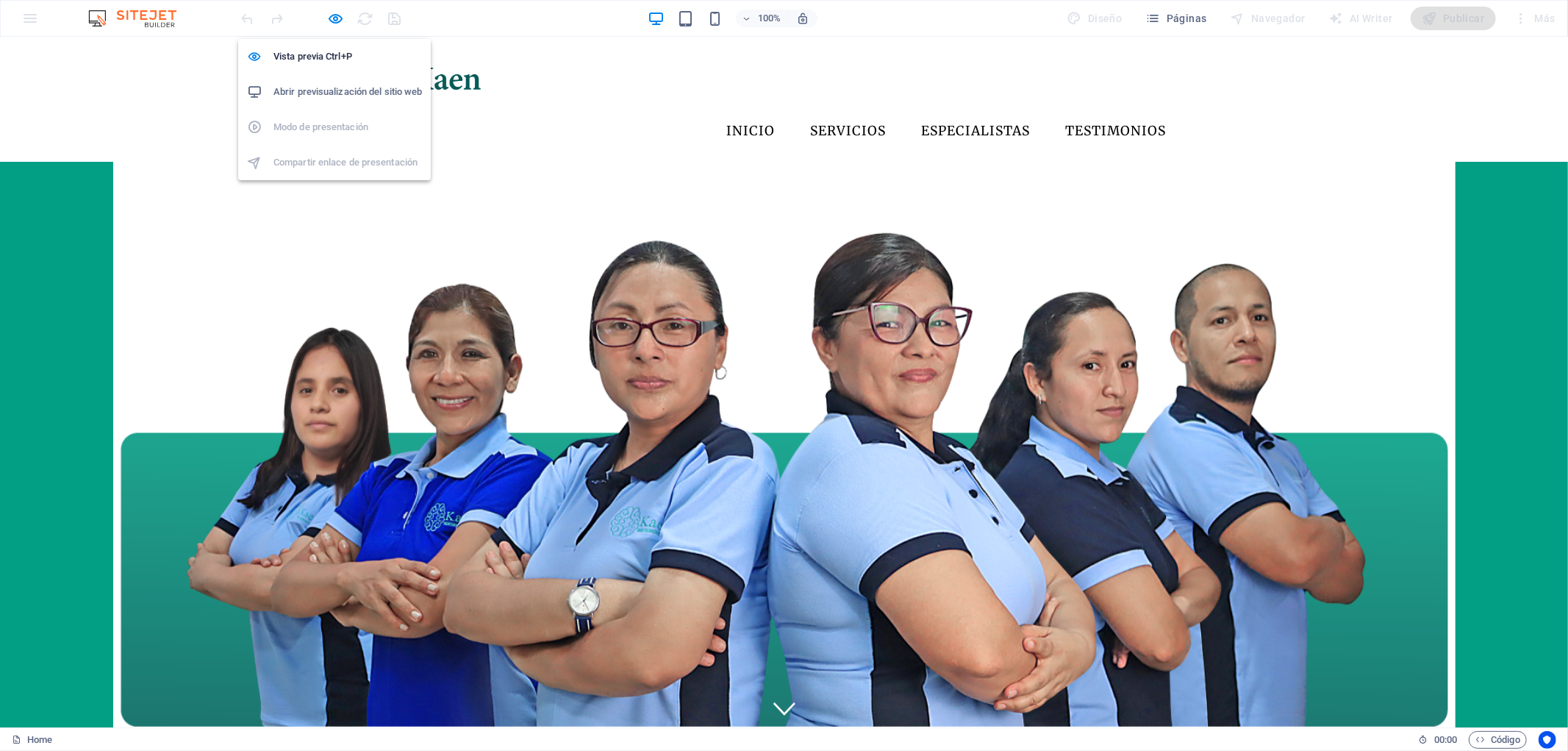
click at [379, 94] on h6 "Abrir previsualización del sitio web" at bounding box center [347, 92] width 148 height 17
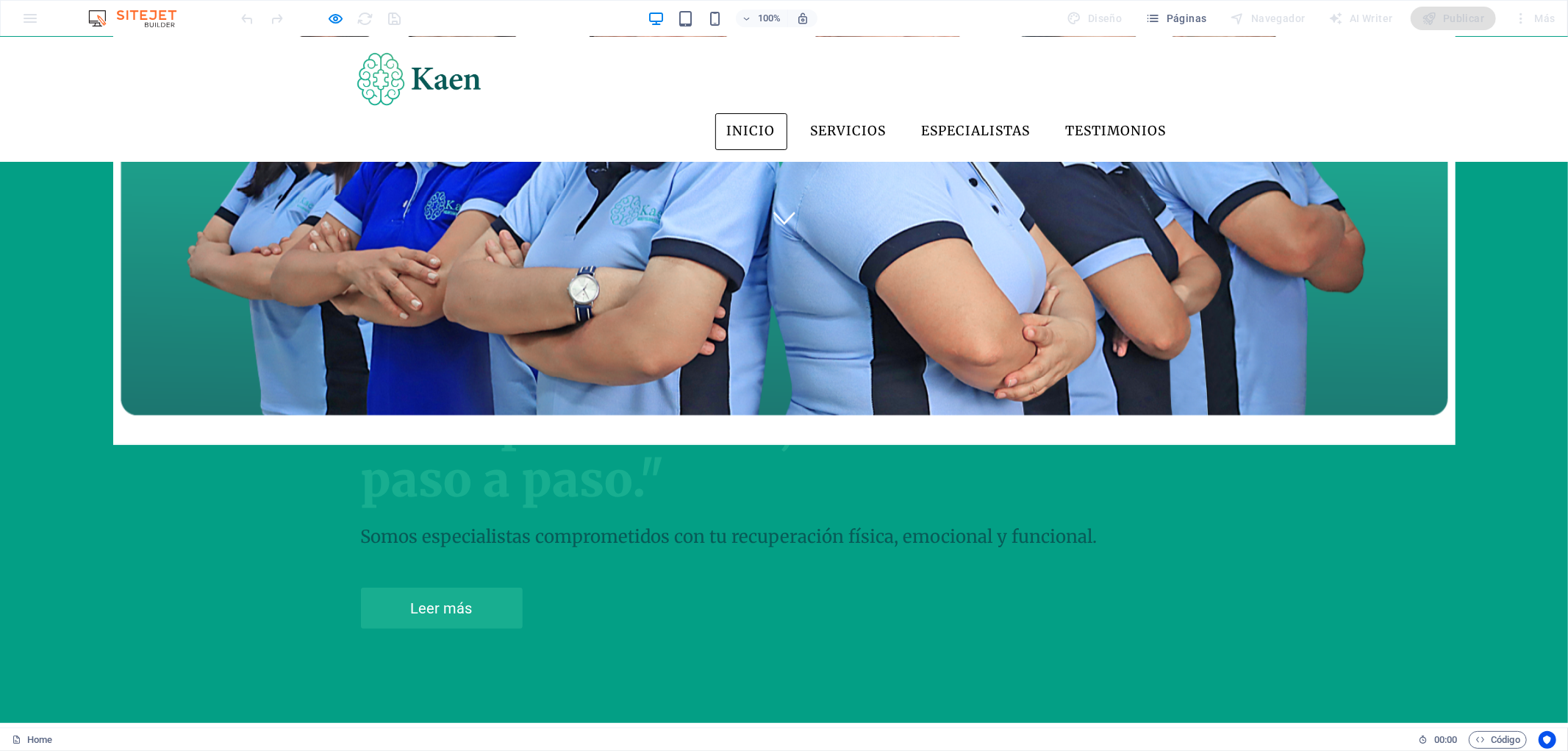
scroll to position [490, 0]
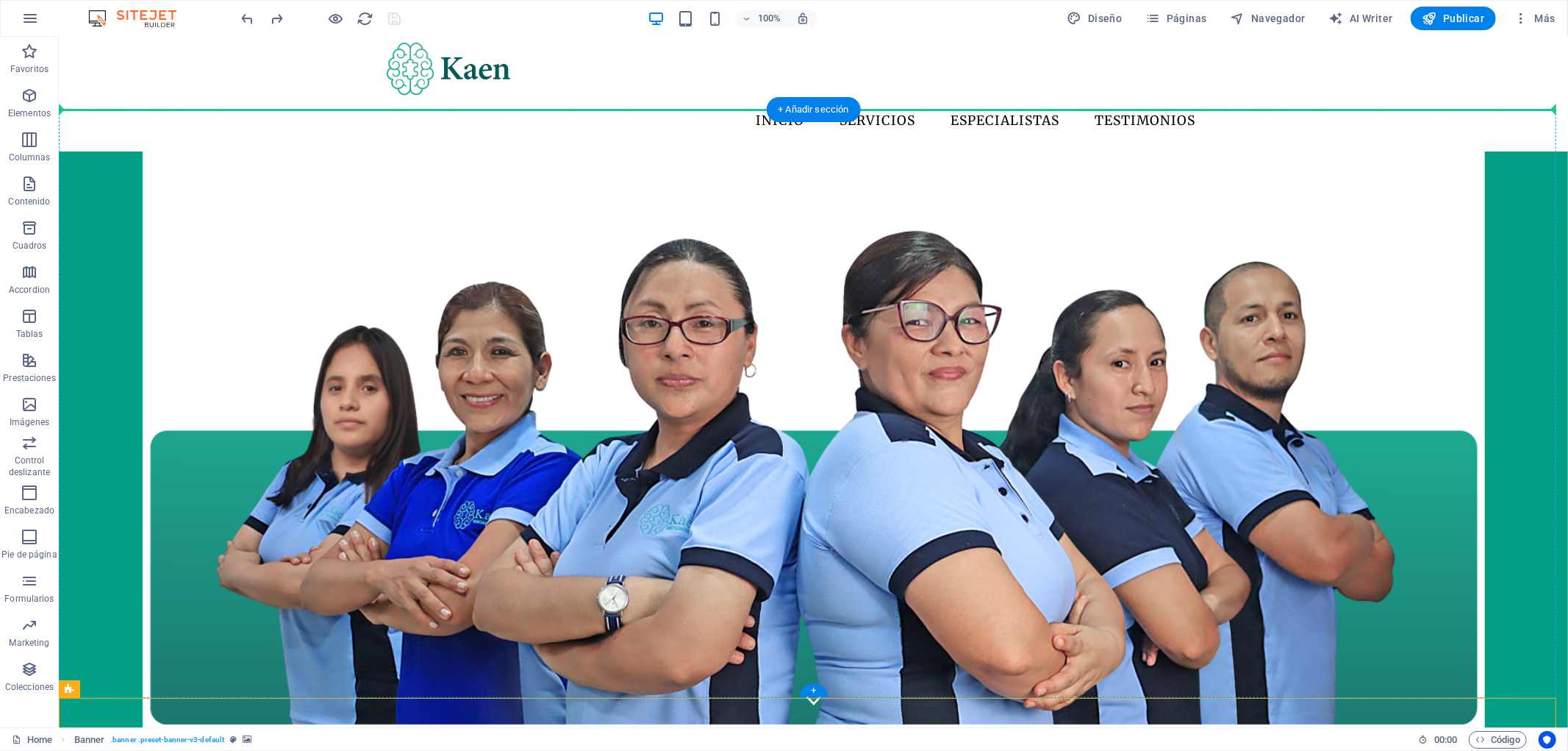
scroll to position [6, 0]
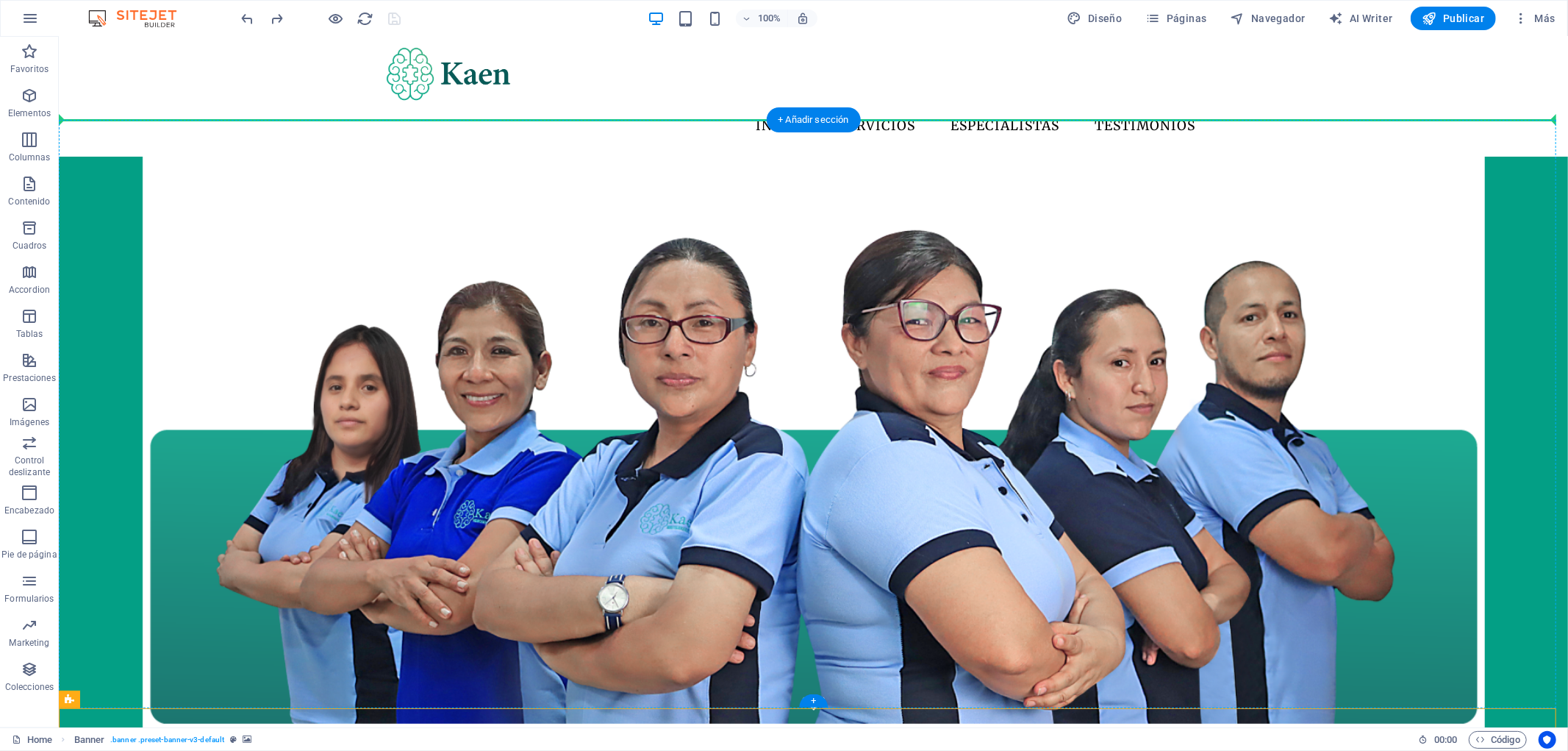
drag, startPoint x: 165, startPoint y: 663, endPoint x: 467, endPoint y: 165, distance: 582.4
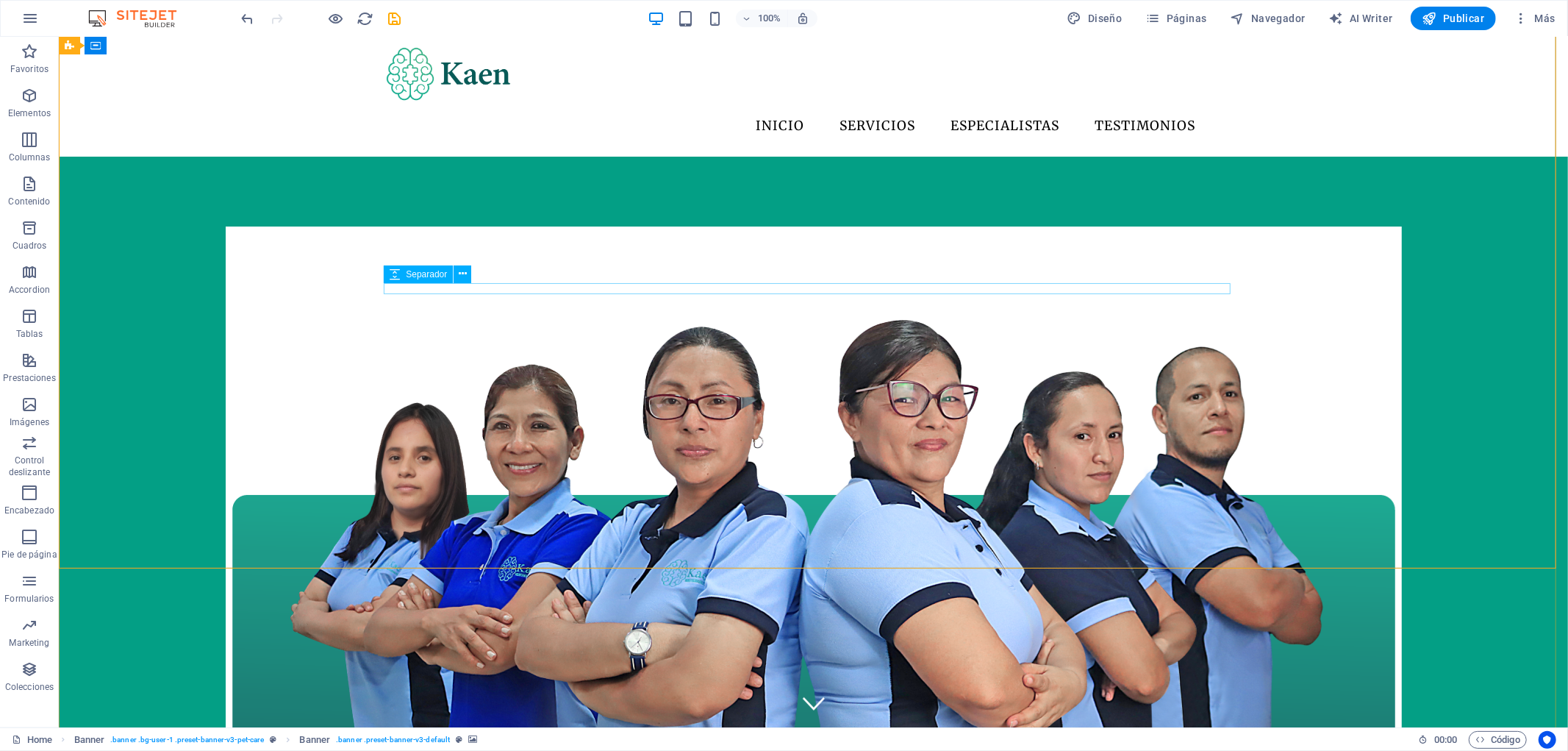
scroll to position [496, 0]
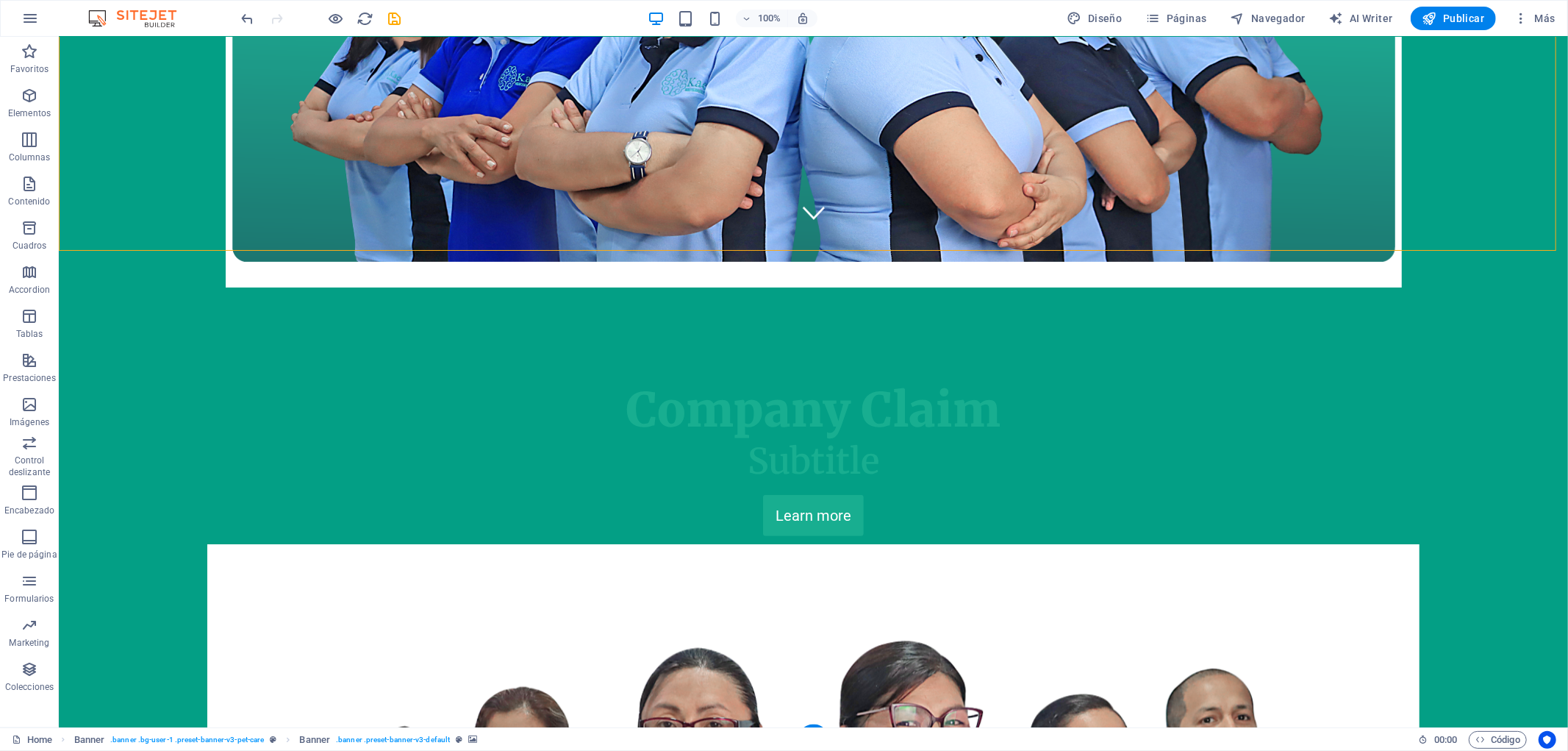
click at [73, 246] on icon at bounding box center [69, 242] width 10 height 17
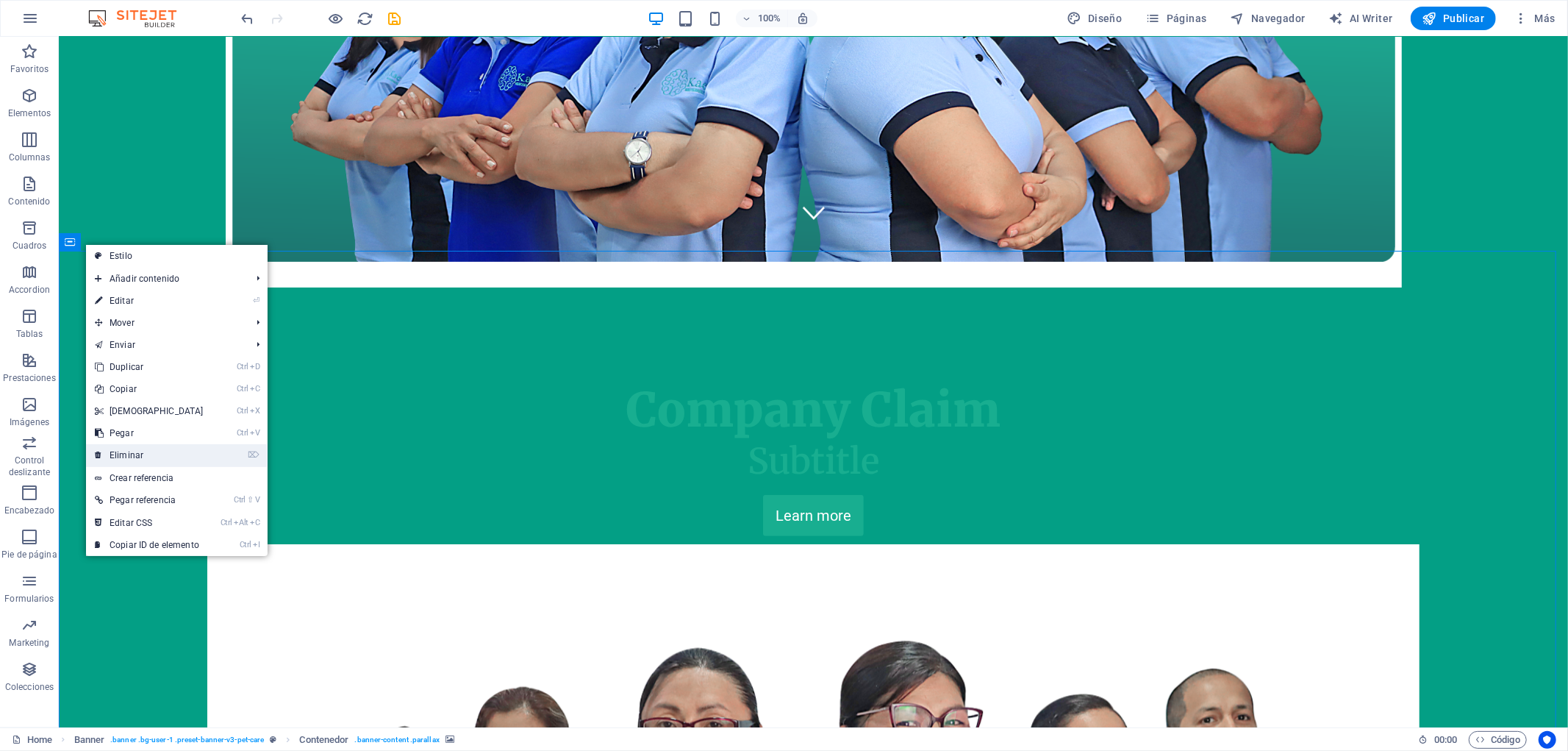
click at [186, 449] on link "⌦ Eliminar" at bounding box center [149, 455] width 126 height 22
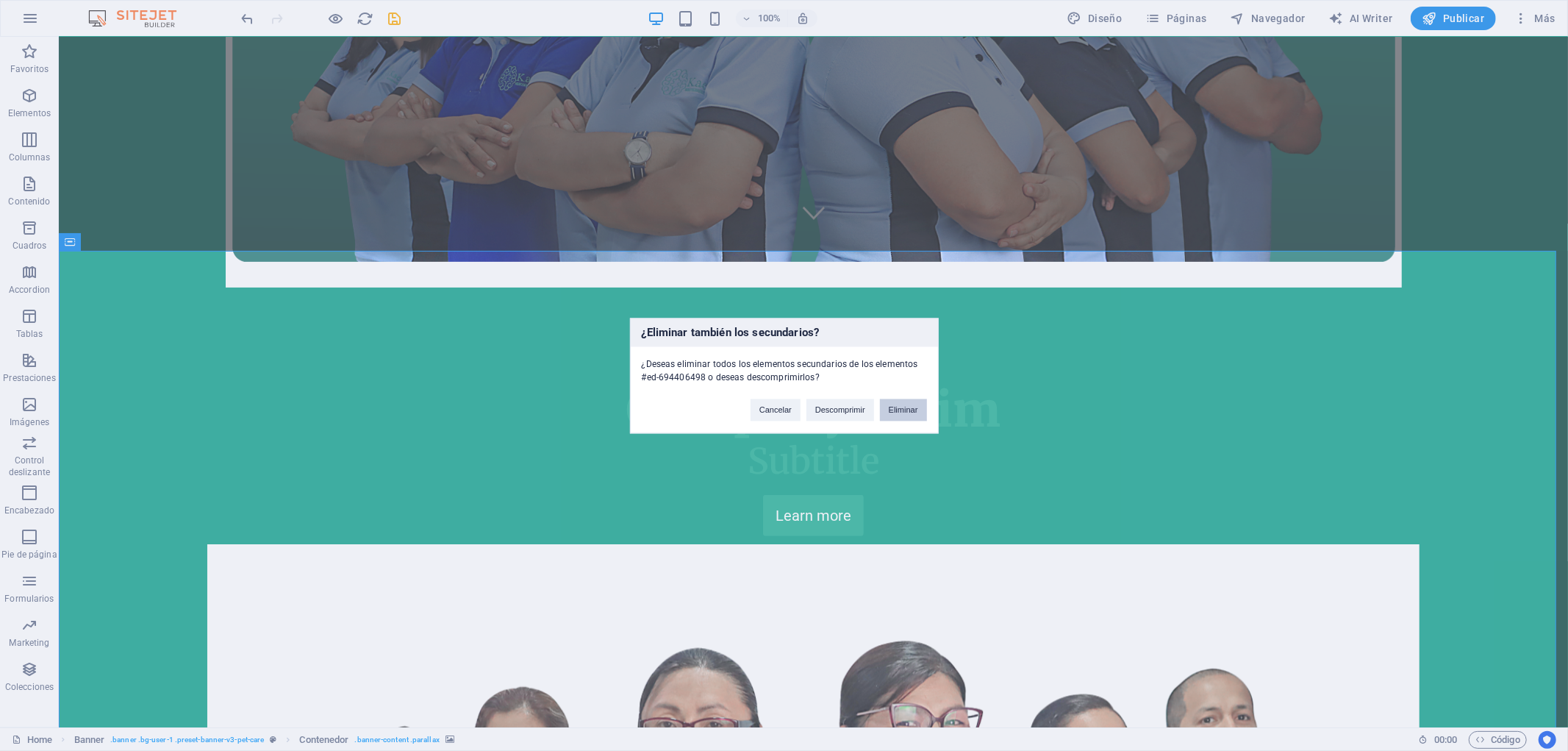
click at [905, 411] on button "Eliminar" at bounding box center [904, 410] width 47 height 22
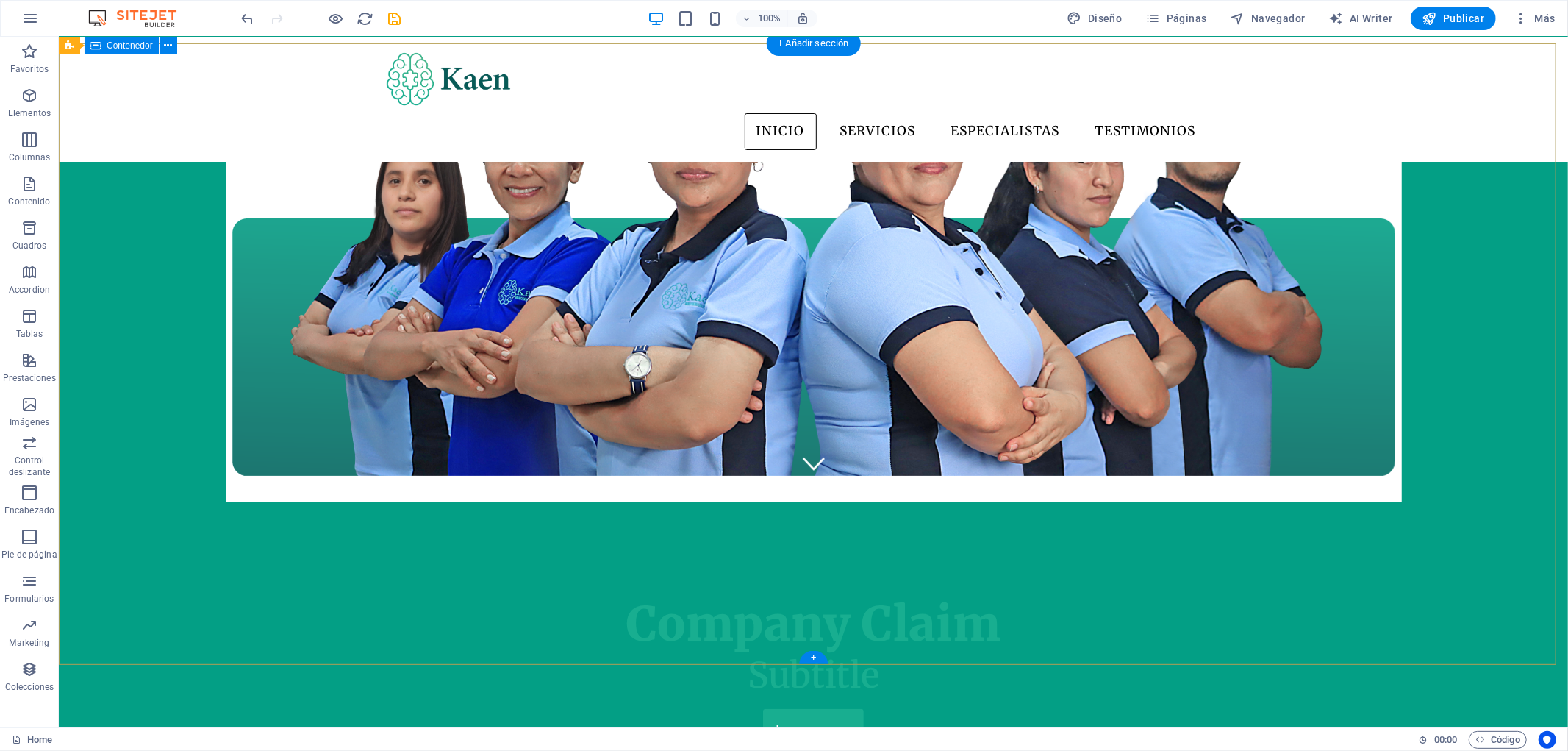
scroll to position [0, 0]
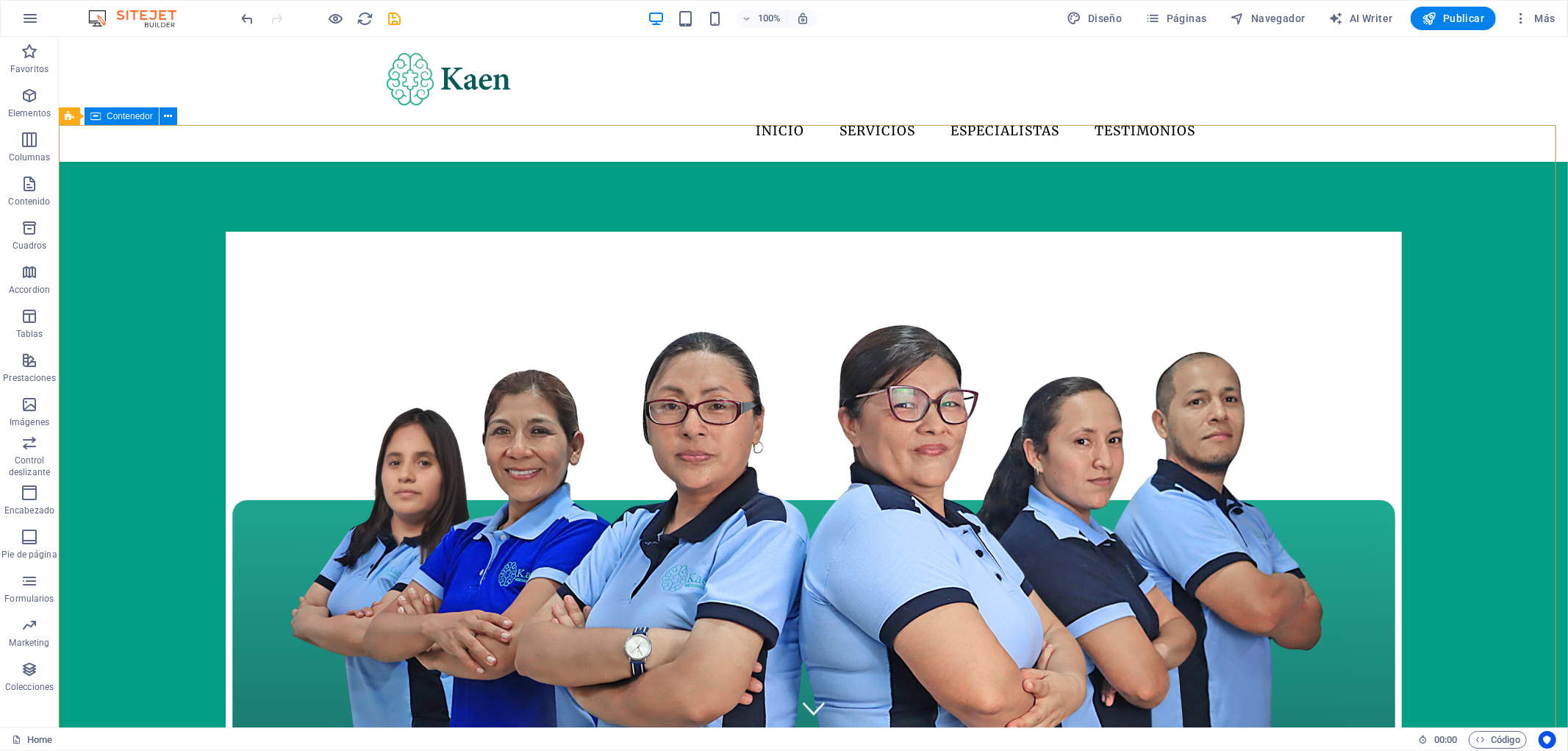
click at [118, 115] on span "Contenedor" at bounding box center [129, 116] width 47 height 9
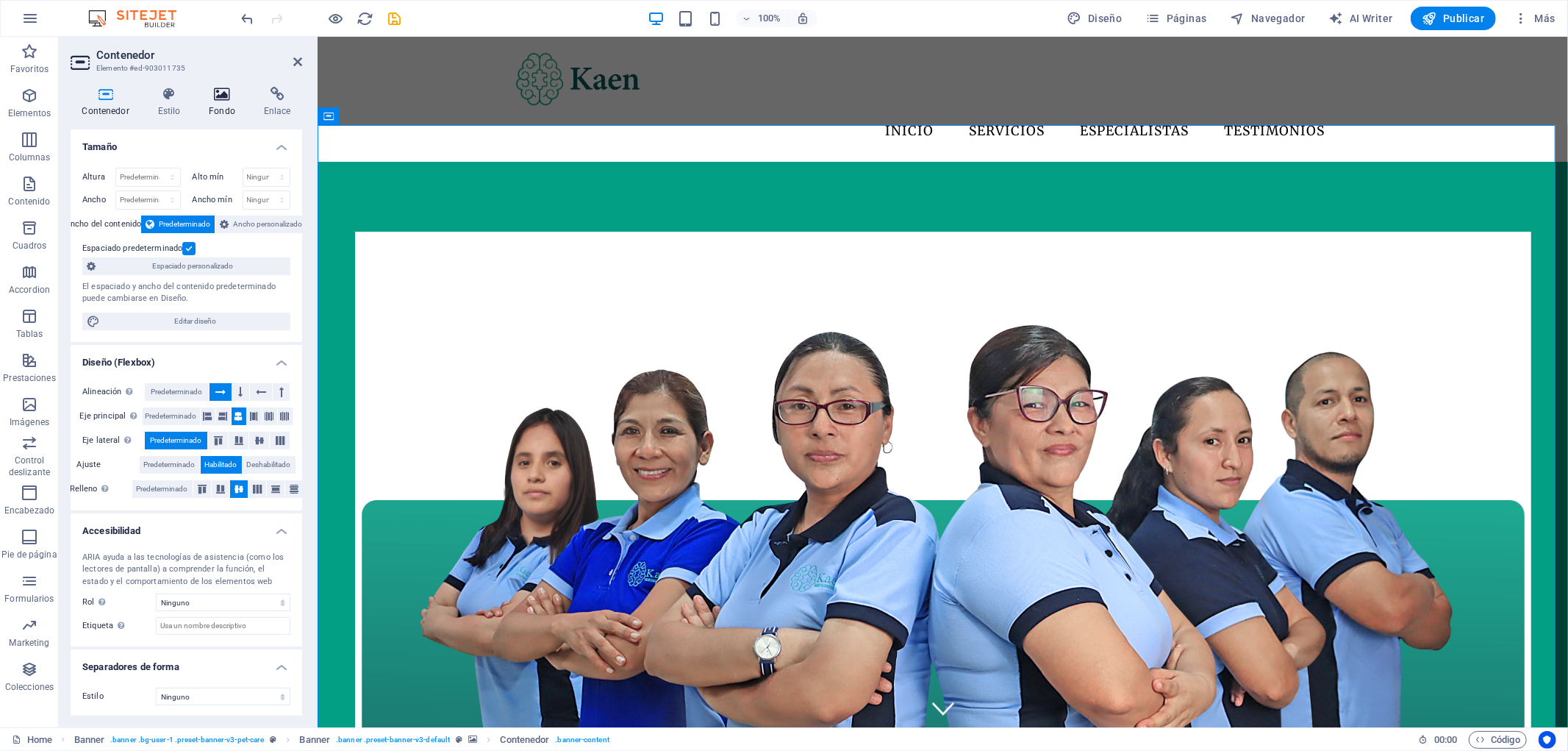
click at [229, 98] on icon at bounding box center [222, 94] width 49 height 15
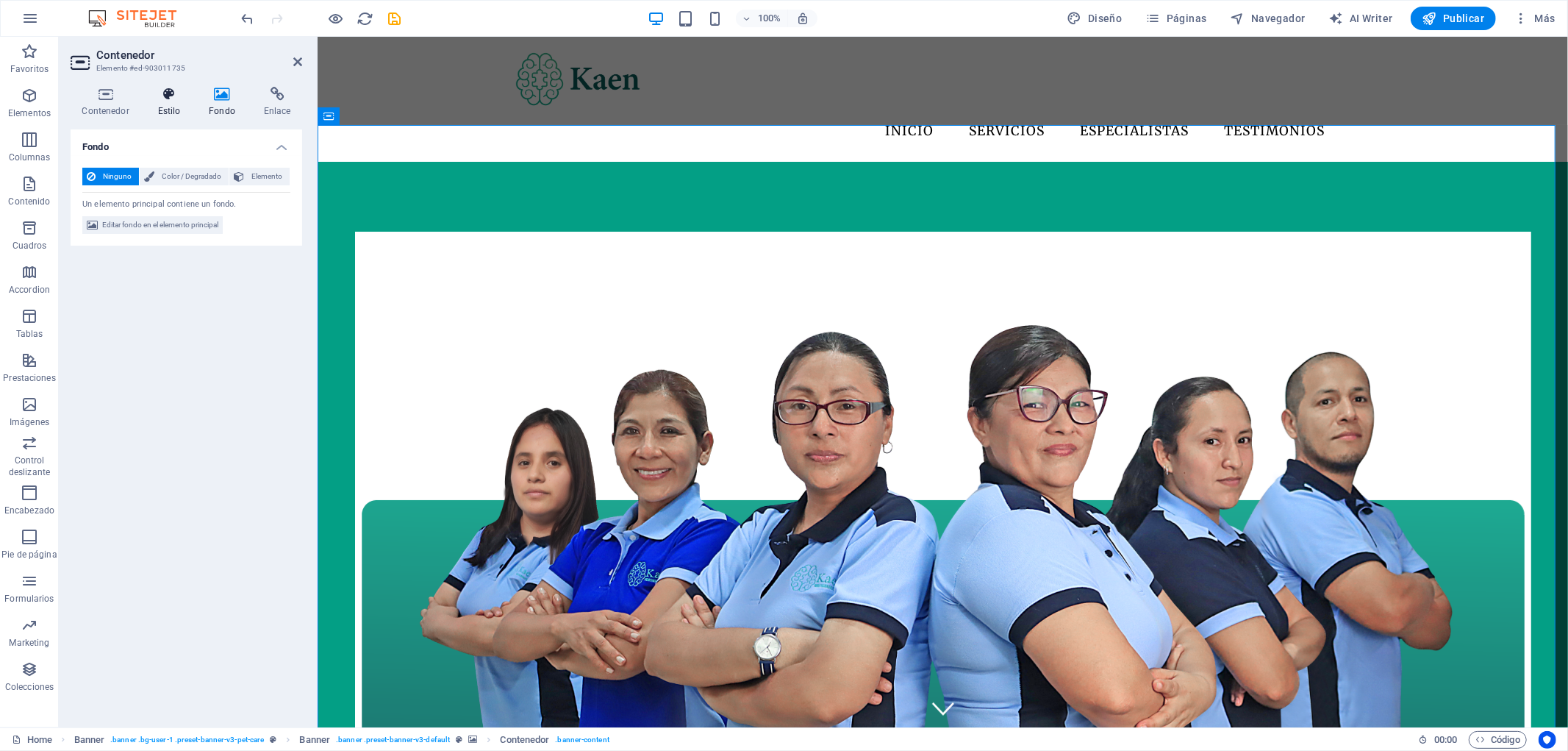
click at [155, 106] on h4 "Estilo" at bounding box center [171, 102] width 51 height 31
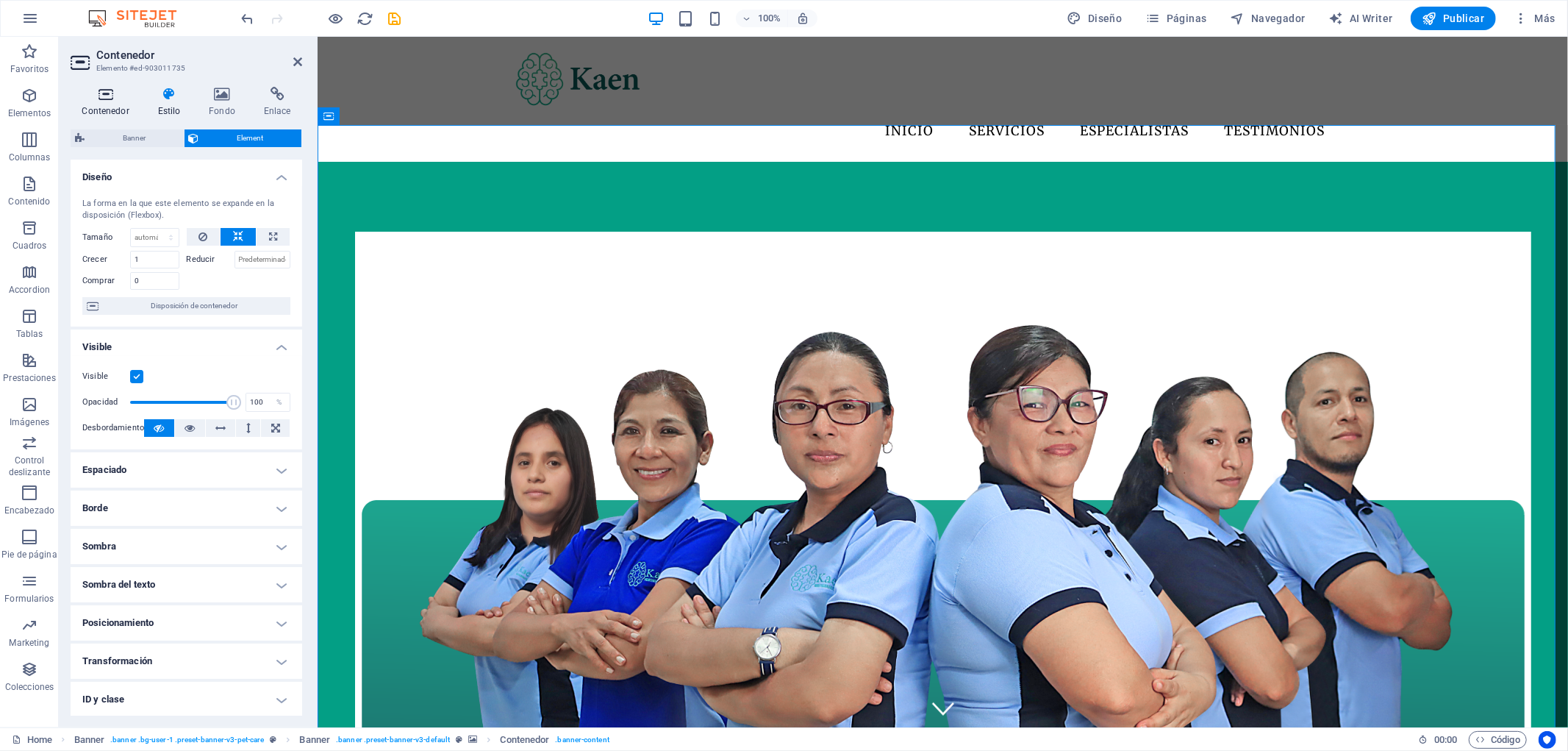
click at [133, 103] on h4 "Contenedor" at bounding box center [108, 102] width 76 height 31
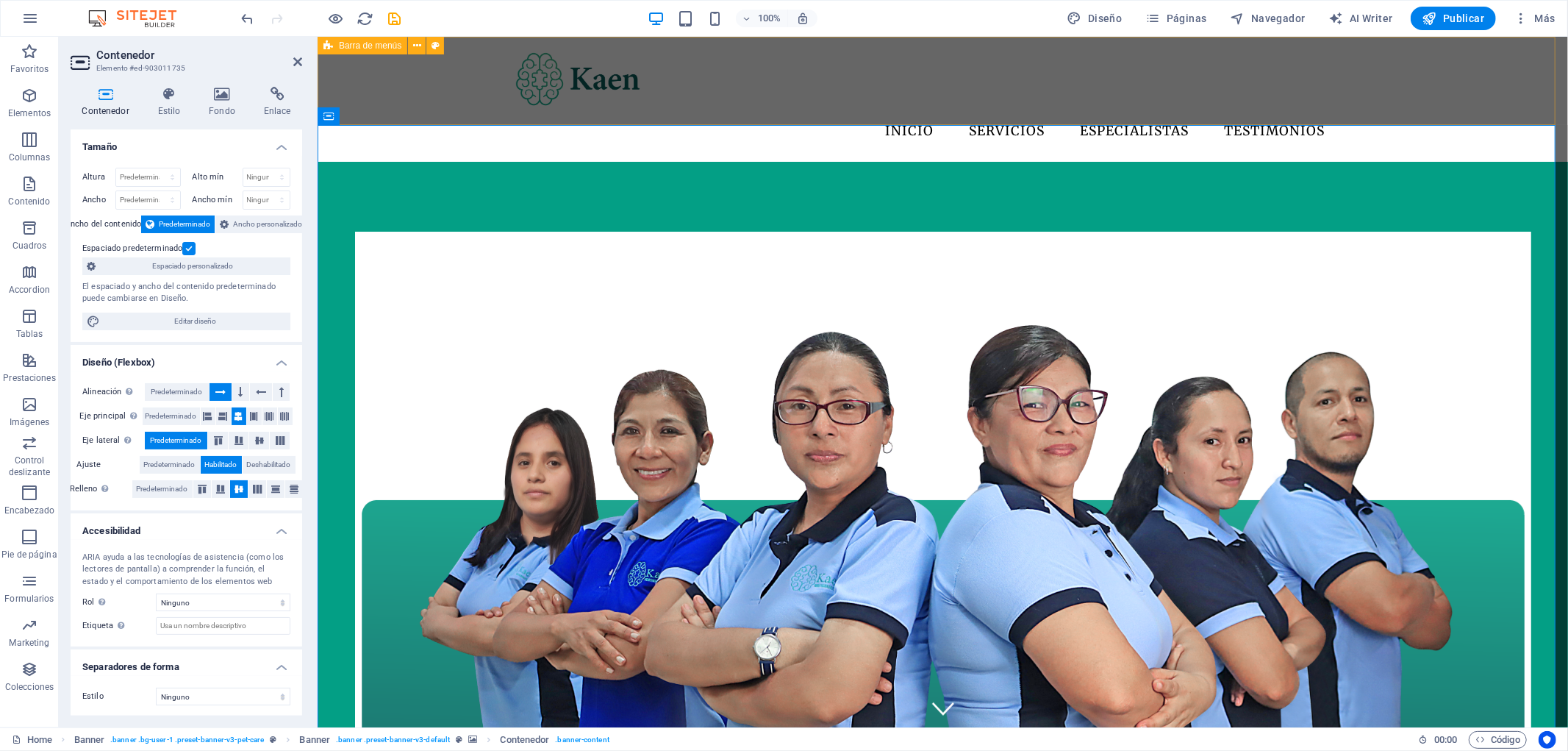
click at [347, 63] on div "Menu Inicio Servicios Especialistas Testimonios" at bounding box center [942, 99] width 1251 height 125
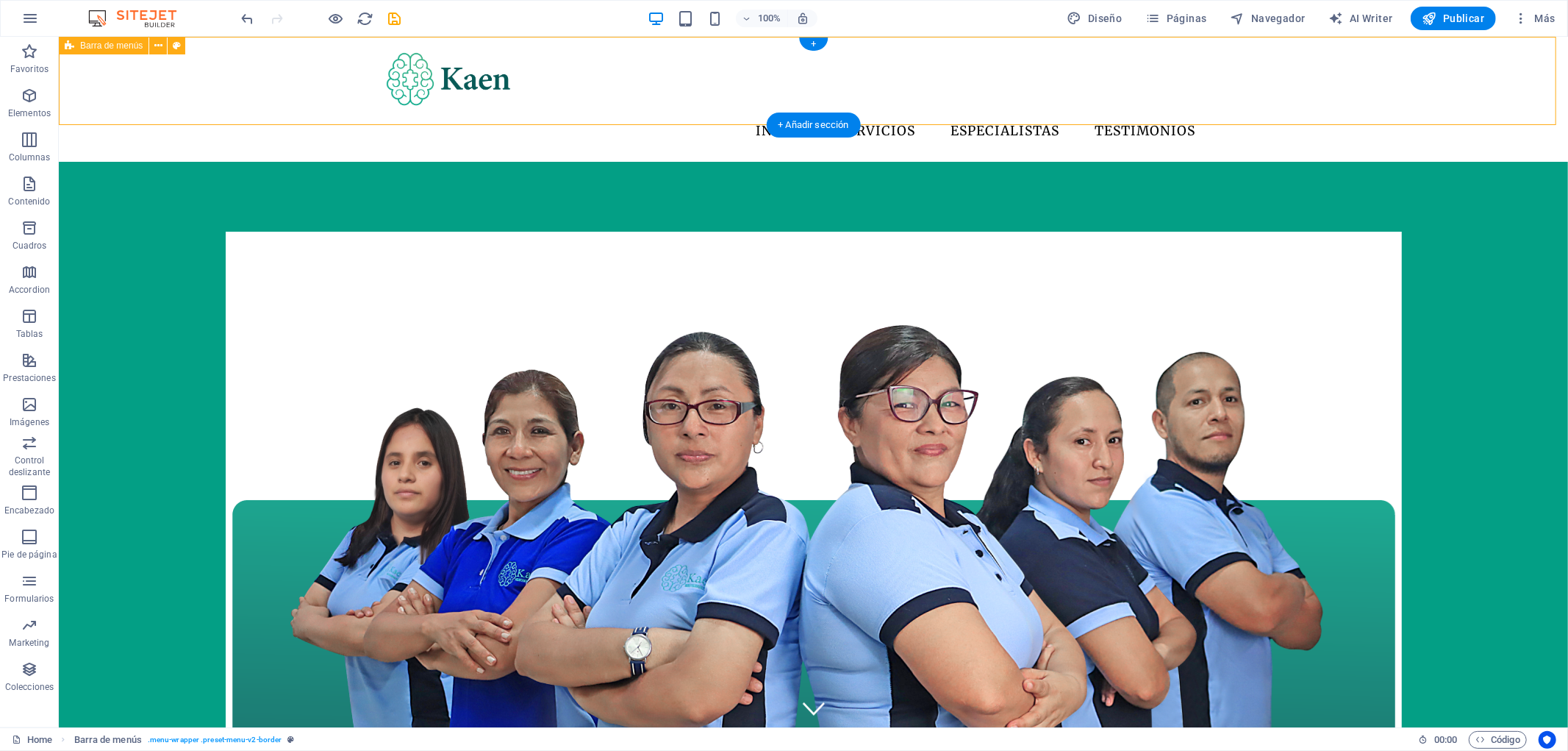
click at [346, 42] on div "Menu Inicio Servicios Especialistas Testimonios" at bounding box center [813, 99] width 1510 height 125
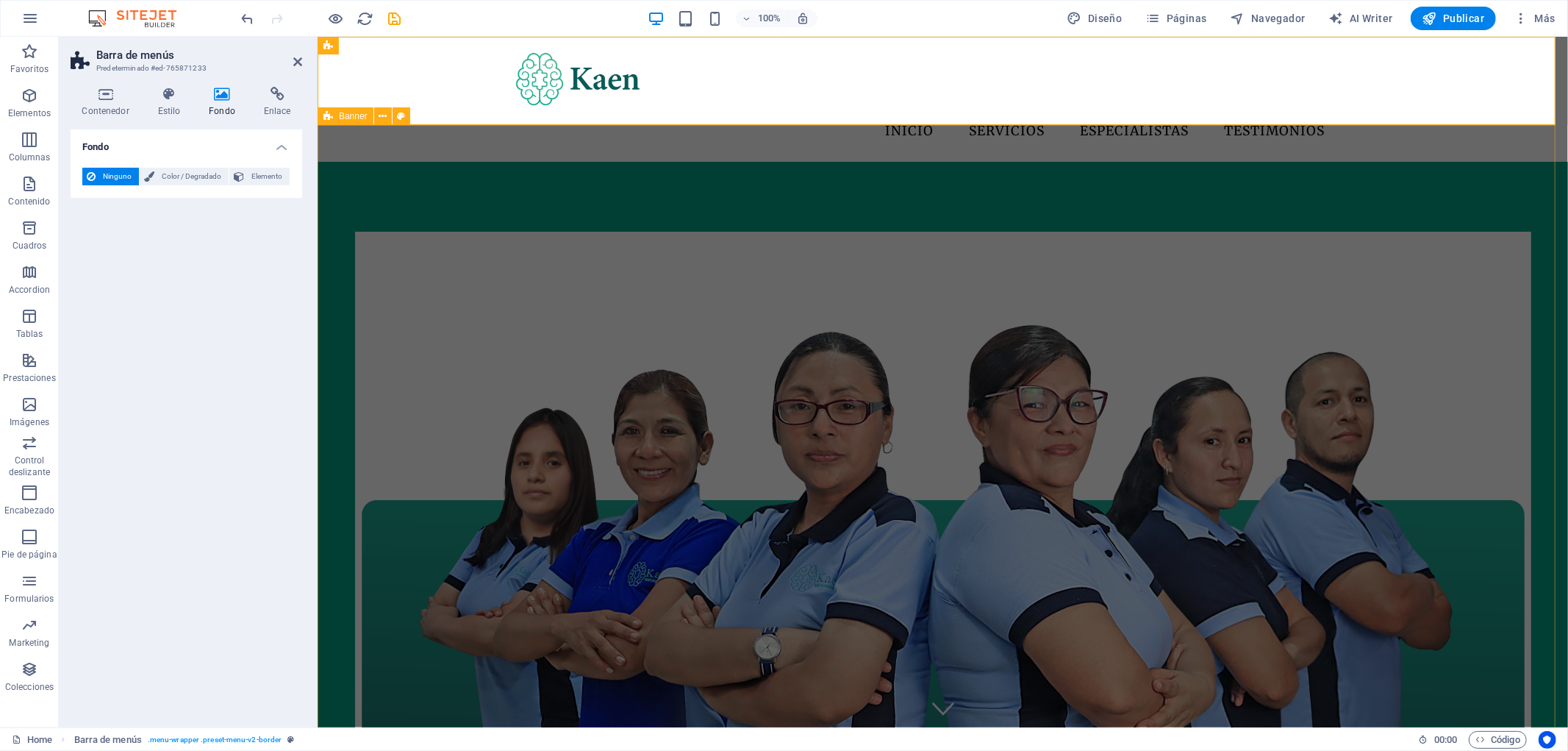
click at [336, 116] on div "Banner" at bounding box center [345, 116] width 56 height 17
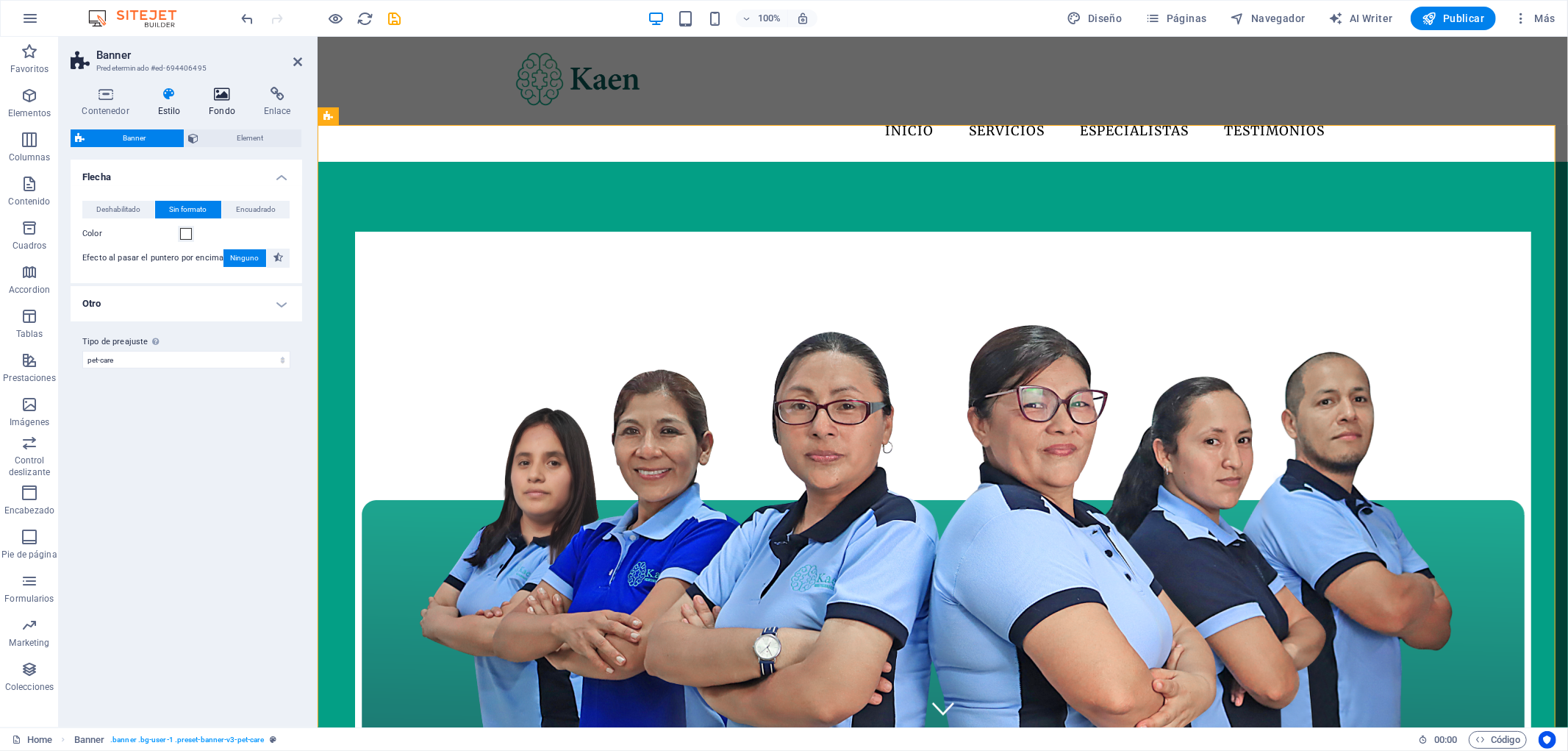
click at [223, 107] on h4 "Fondo" at bounding box center [225, 102] width 55 height 31
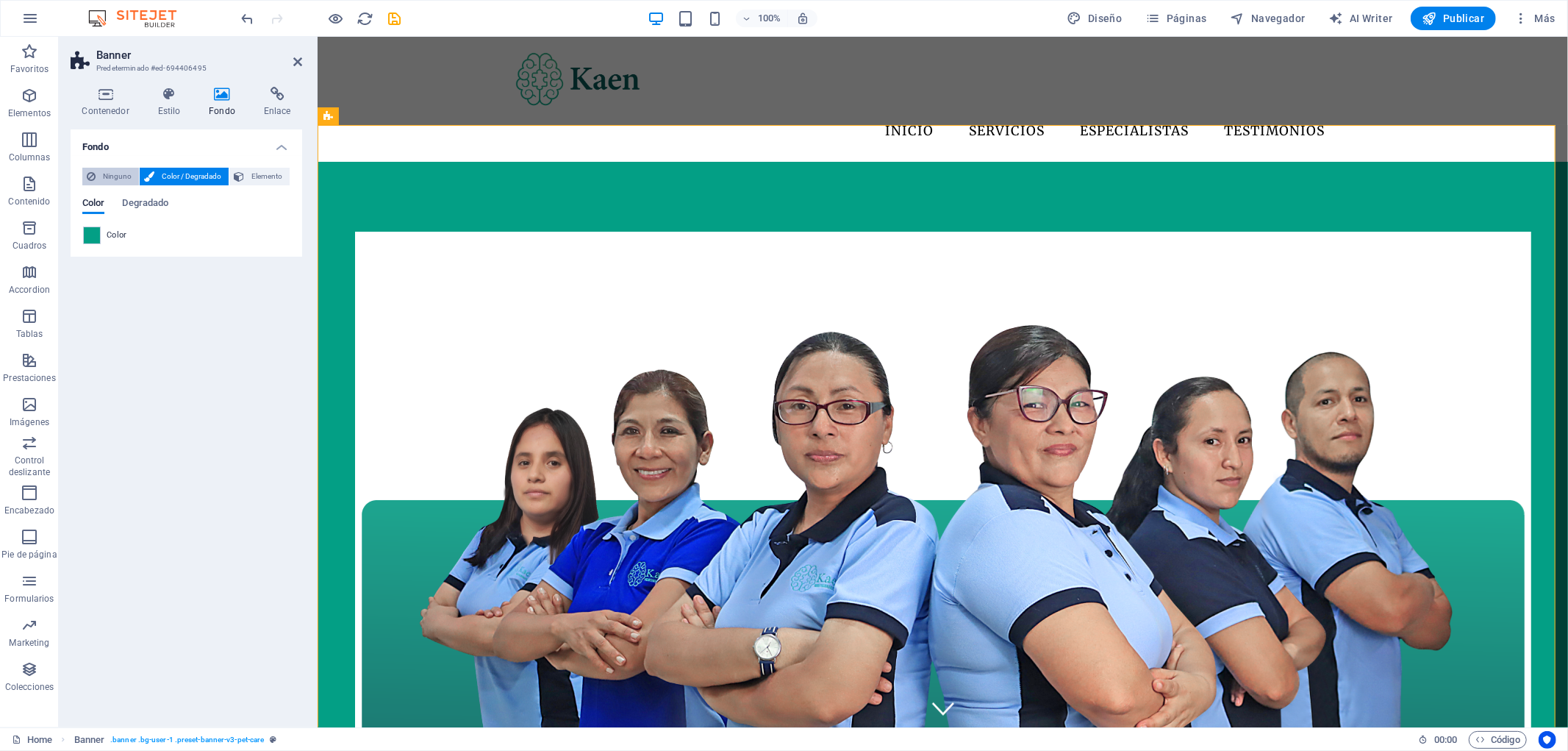
click at [105, 174] on span "Ninguno" at bounding box center [118, 176] width 35 height 17
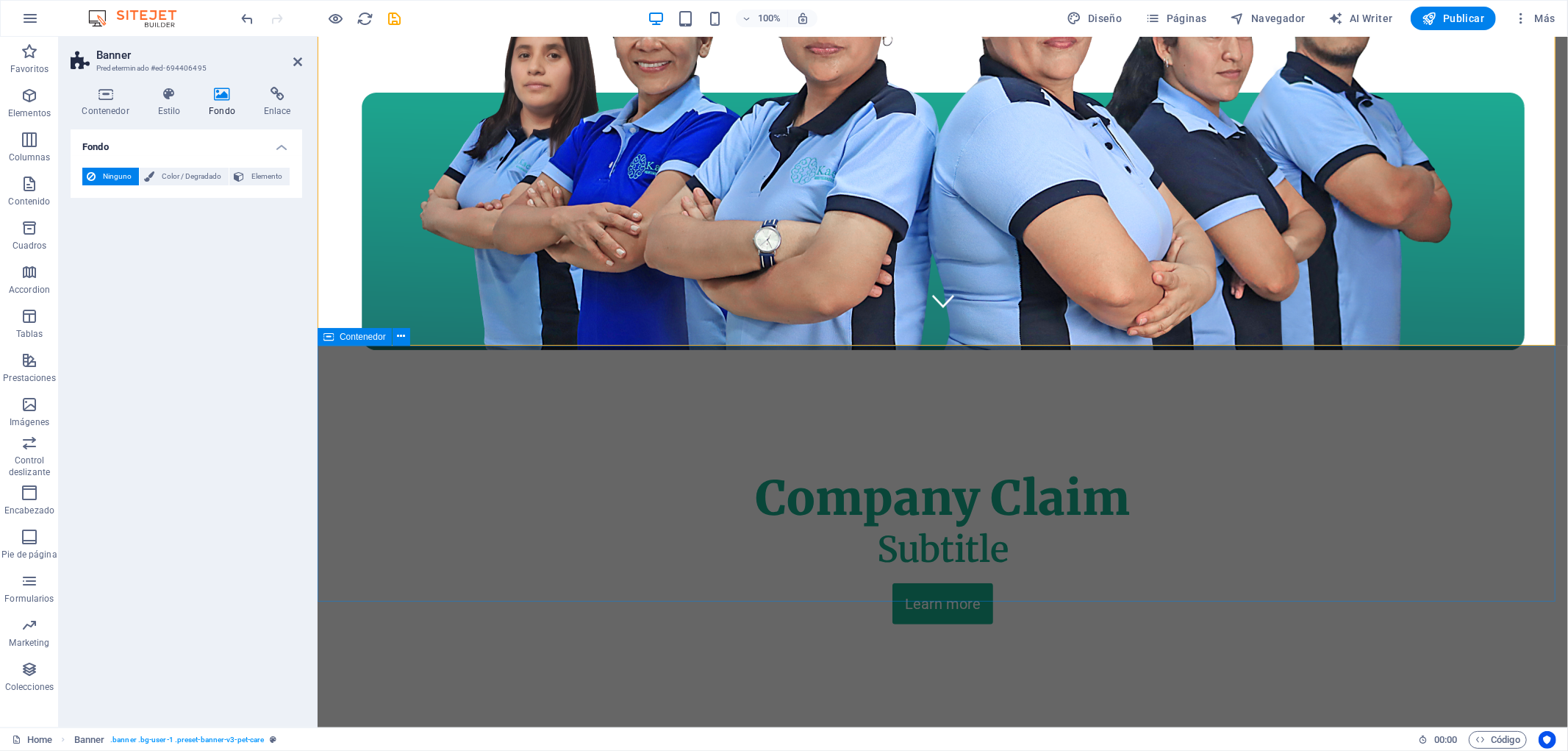
scroll to position [408, 0]
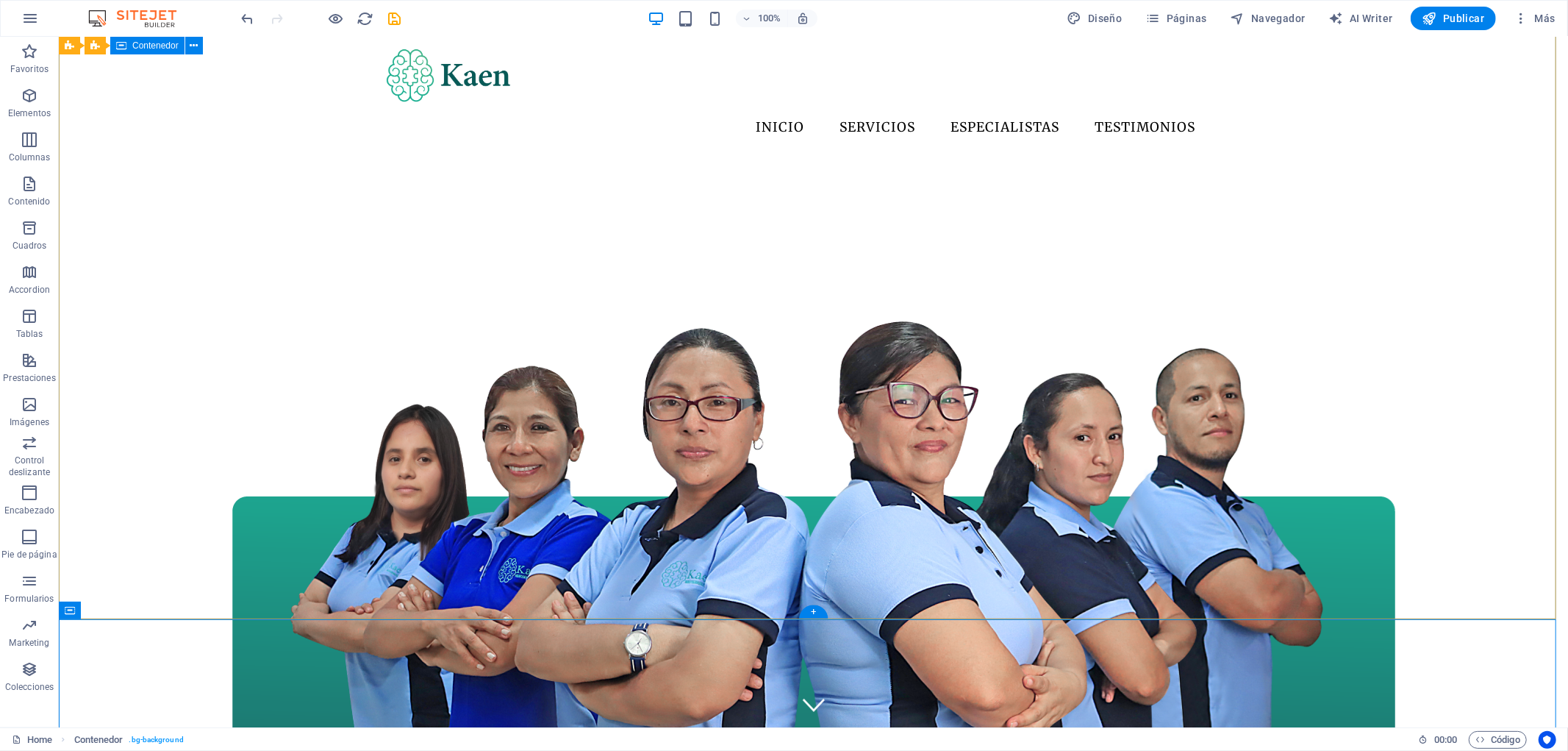
scroll to position [0, 0]
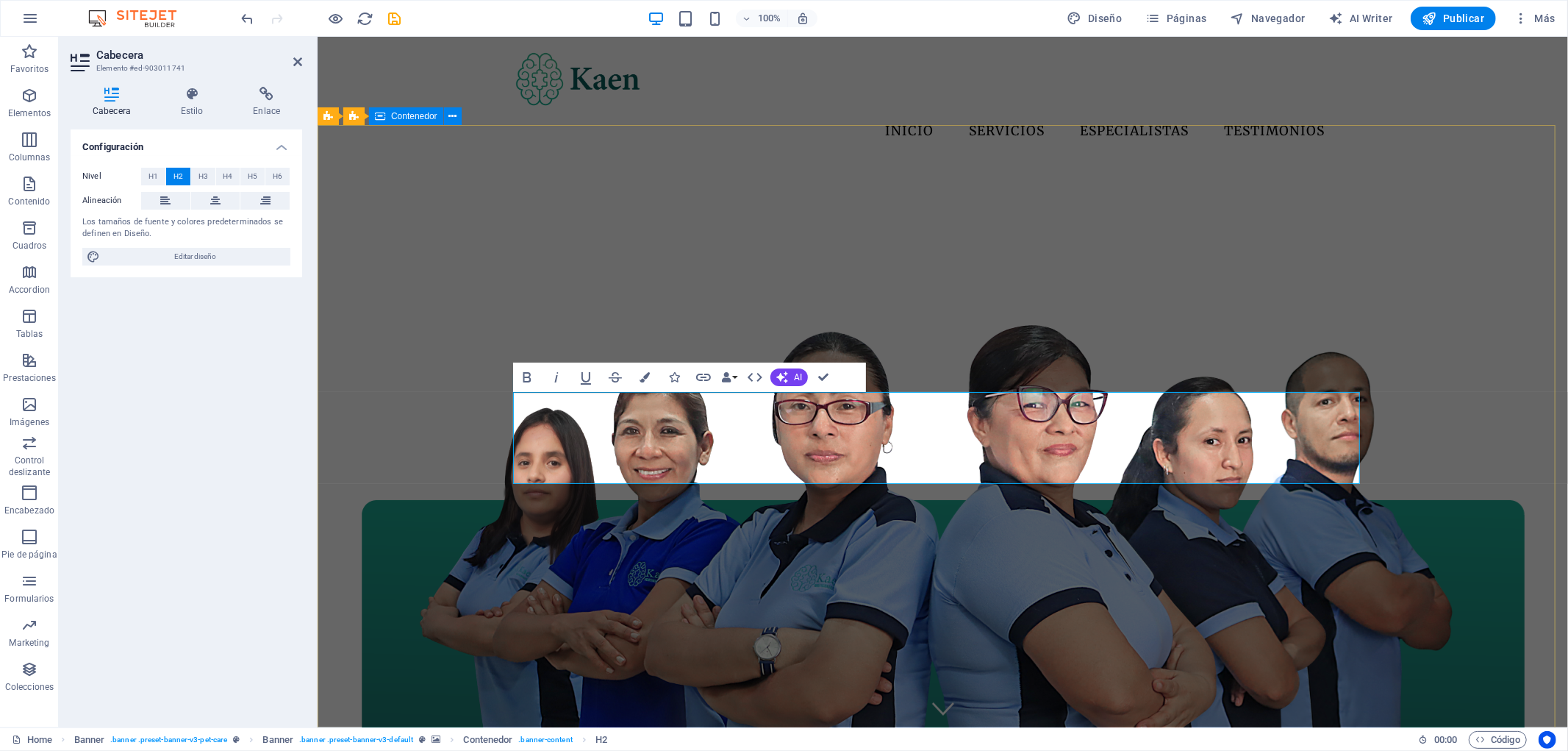
drag, startPoint x: 568, startPoint y: 404, endPoint x: 1370, endPoint y: 460, distance: 804.0
click at [201, 174] on span "H3" at bounding box center [203, 176] width 9 height 17
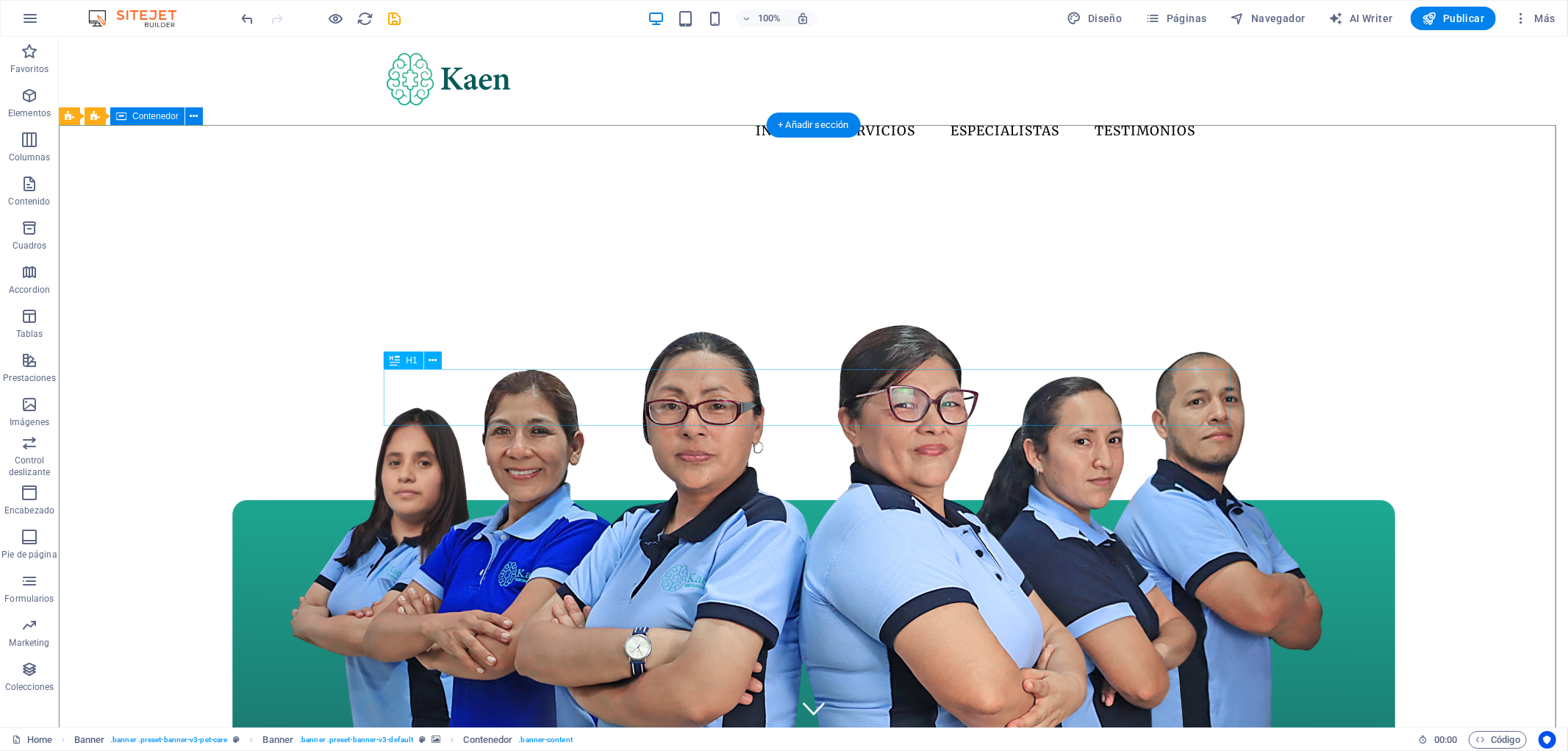
click at [406, 362] on span "H1" at bounding box center [411, 360] width 11 height 9
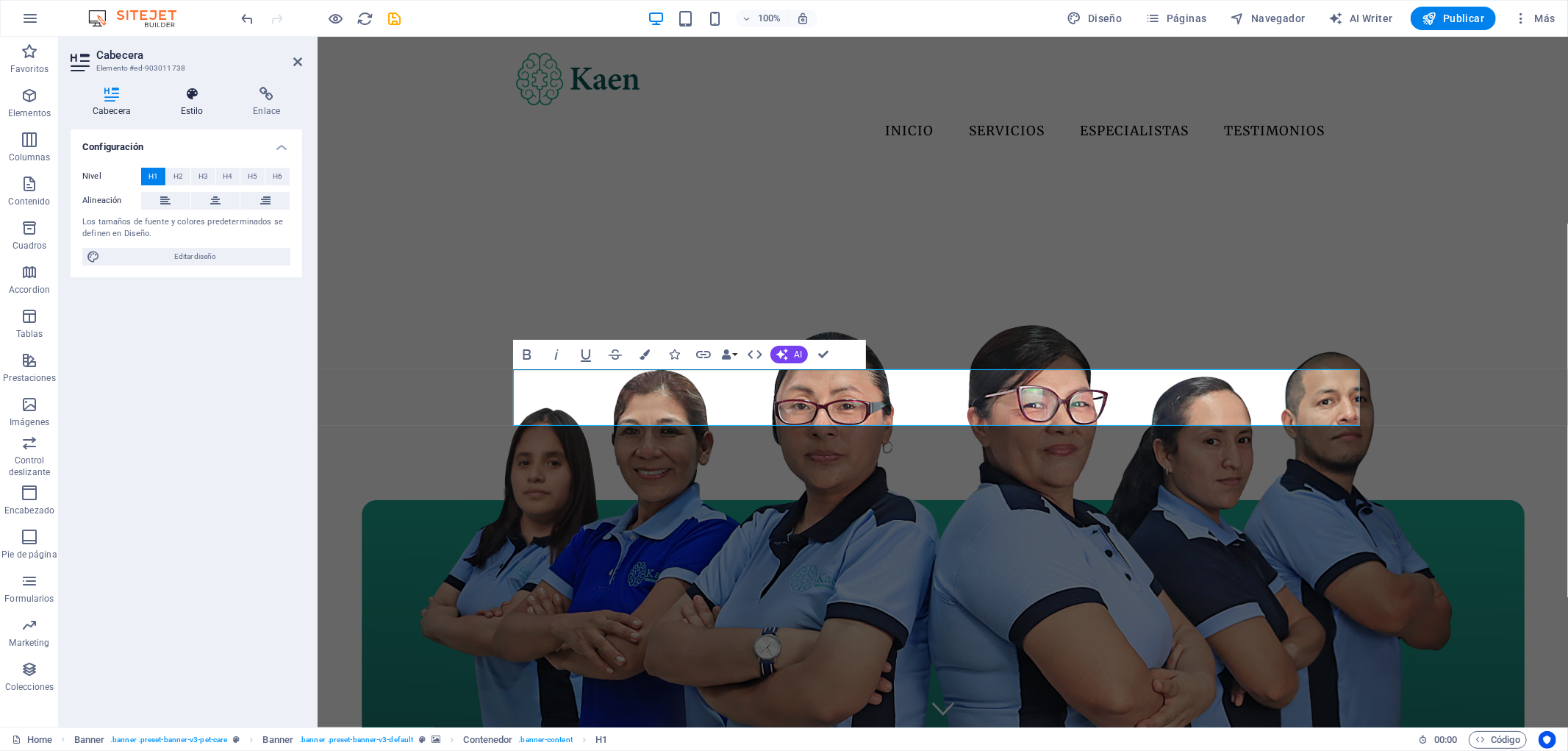
click at [208, 91] on icon at bounding box center [192, 94] width 67 height 15
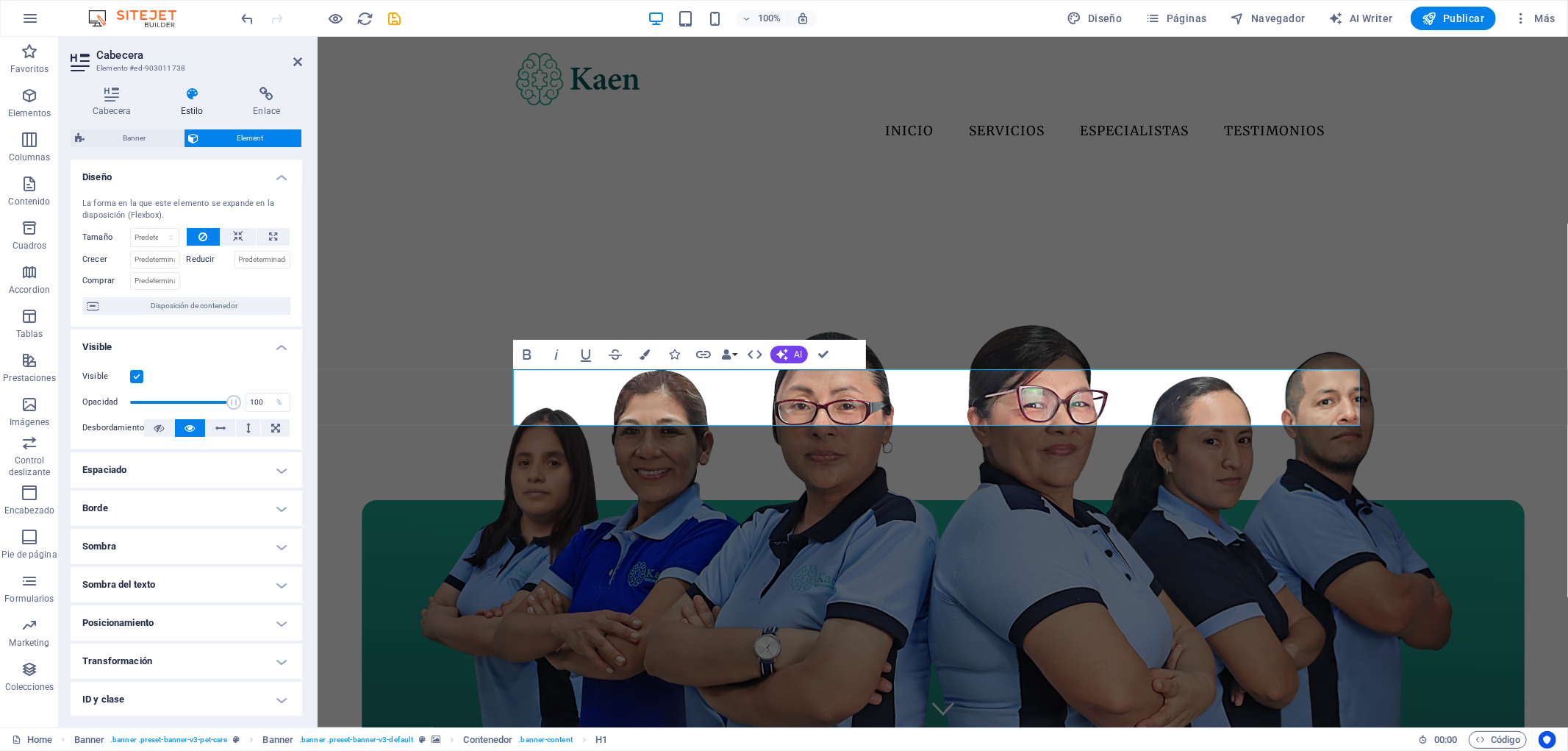
click at [187, 475] on h4 "Espaciado" at bounding box center [186, 470] width 231 height 36
click at [188, 501] on select "Predeterminado automático px % rem vw vh Personalizado" at bounding box center [171, 500] width 58 height 17
select select "px"
click at [177, 491] on select "Predeterminado automático px % rem vw vh Personalizado" at bounding box center [171, 500] width 58 height 17
type input "1"
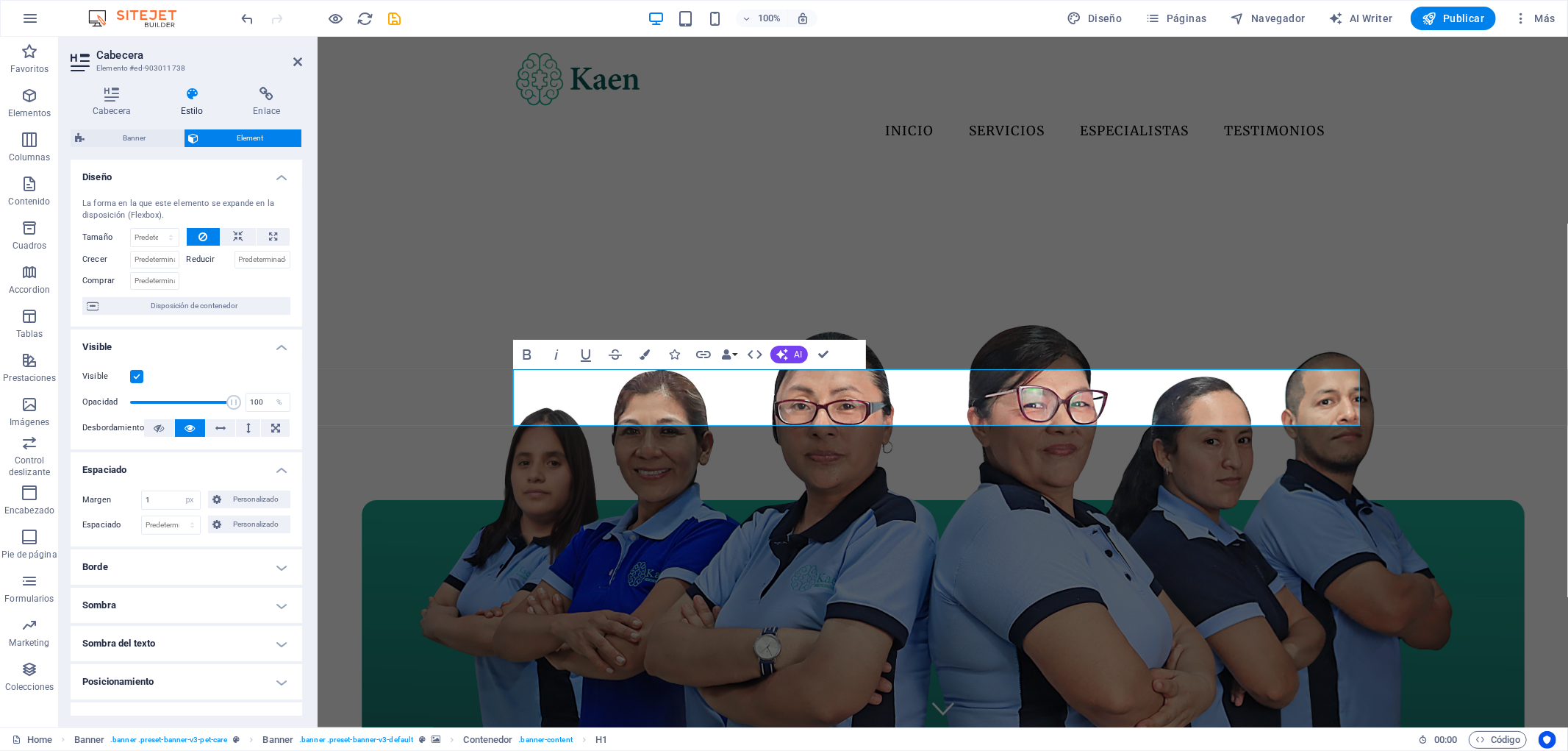
type input "1"
click at [208, 475] on h4 "Espaciado" at bounding box center [186, 466] width 231 height 27
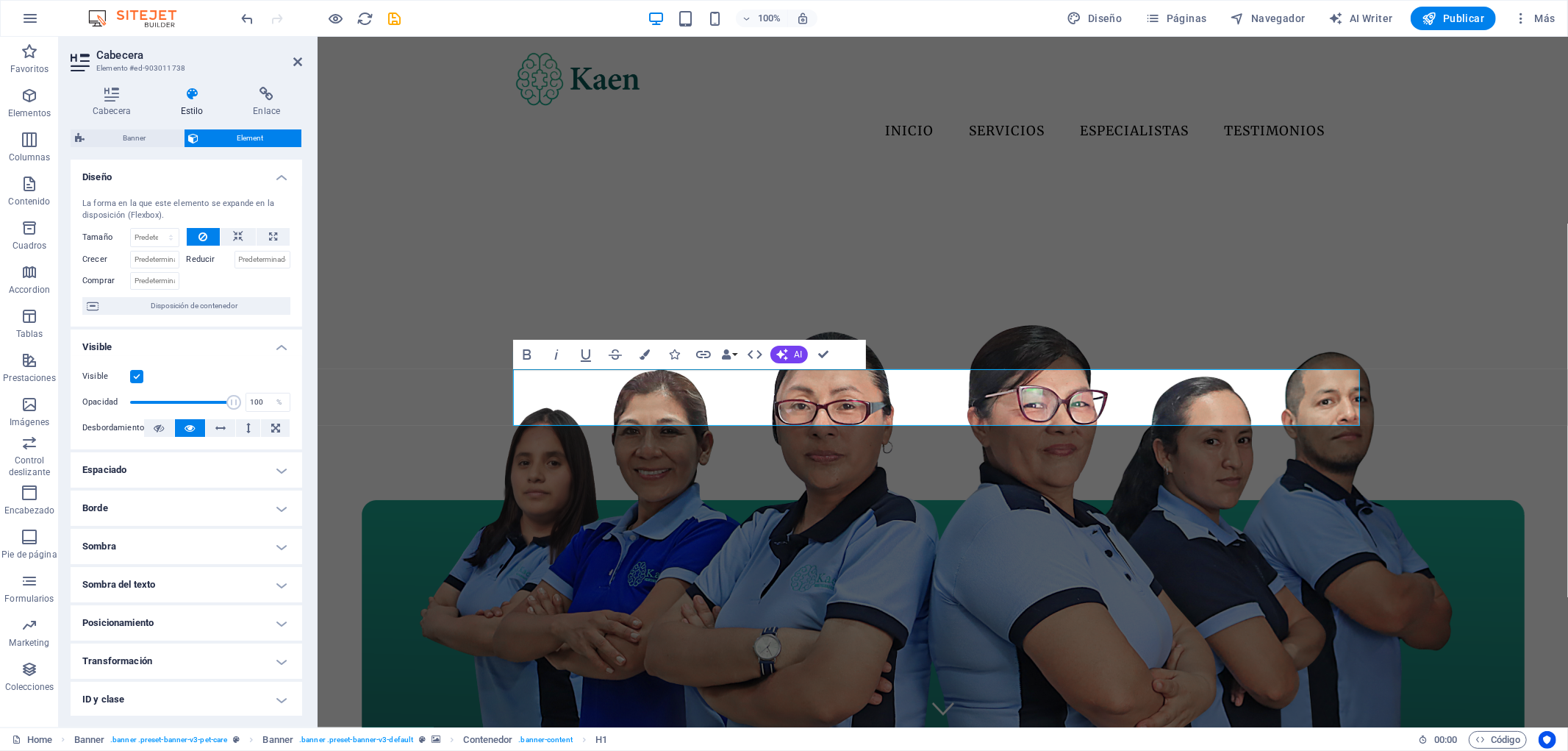
click at [202, 476] on h4 "Espaciado" at bounding box center [186, 470] width 231 height 36
drag, startPoint x: 160, startPoint y: 504, endPoint x: 129, endPoint y: 505, distance: 31.0
click at [130, 505] on div "Margen 1 Predeterminado automático px % rem vw vh Personalizado Personalizado" at bounding box center [186, 500] width 208 height 19
click at [243, 490] on span "Personalizado" at bounding box center [256, 499] width 60 height 17
click at [194, 471] on h4 "Espaciado" at bounding box center [186, 466] width 231 height 27
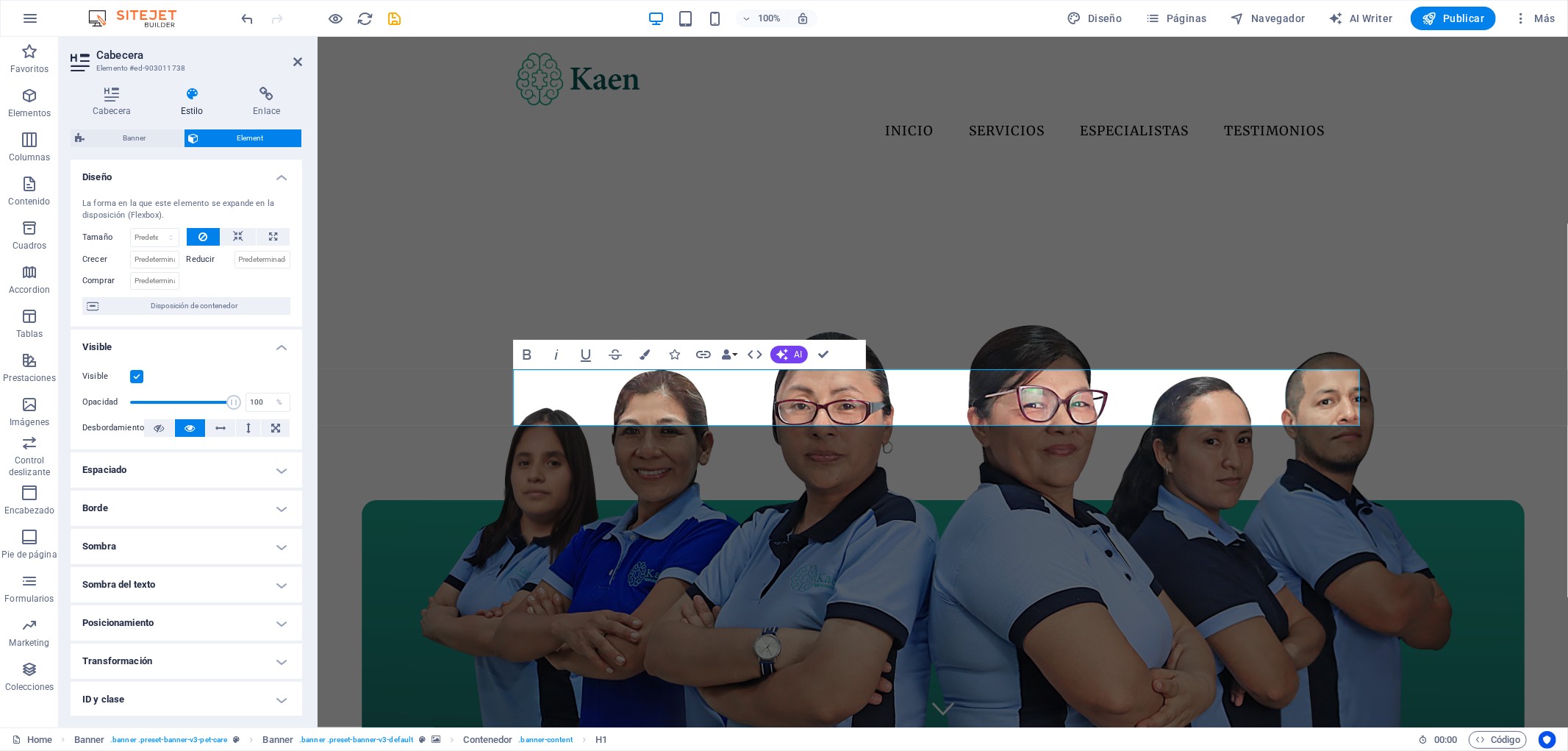
click at [231, 479] on h4 "Espaciado" at bounding box center [186, 470] width 231 height 36
click at [185, 501] on select "Predeterminado automático px % rem vw vh Personalizado" at bounding box center [189, 500] width 21 height 17
click at [179, 491] on select "Predeterminado automático px % rem vw vh Personalizado" at bounding box center [189, 500] width 21 height 17
select select "DISABLED_OPTION_VALUE"
click at [208, 571] on h4 "Borde" at bounding box center [186, 567] width 231 height 36
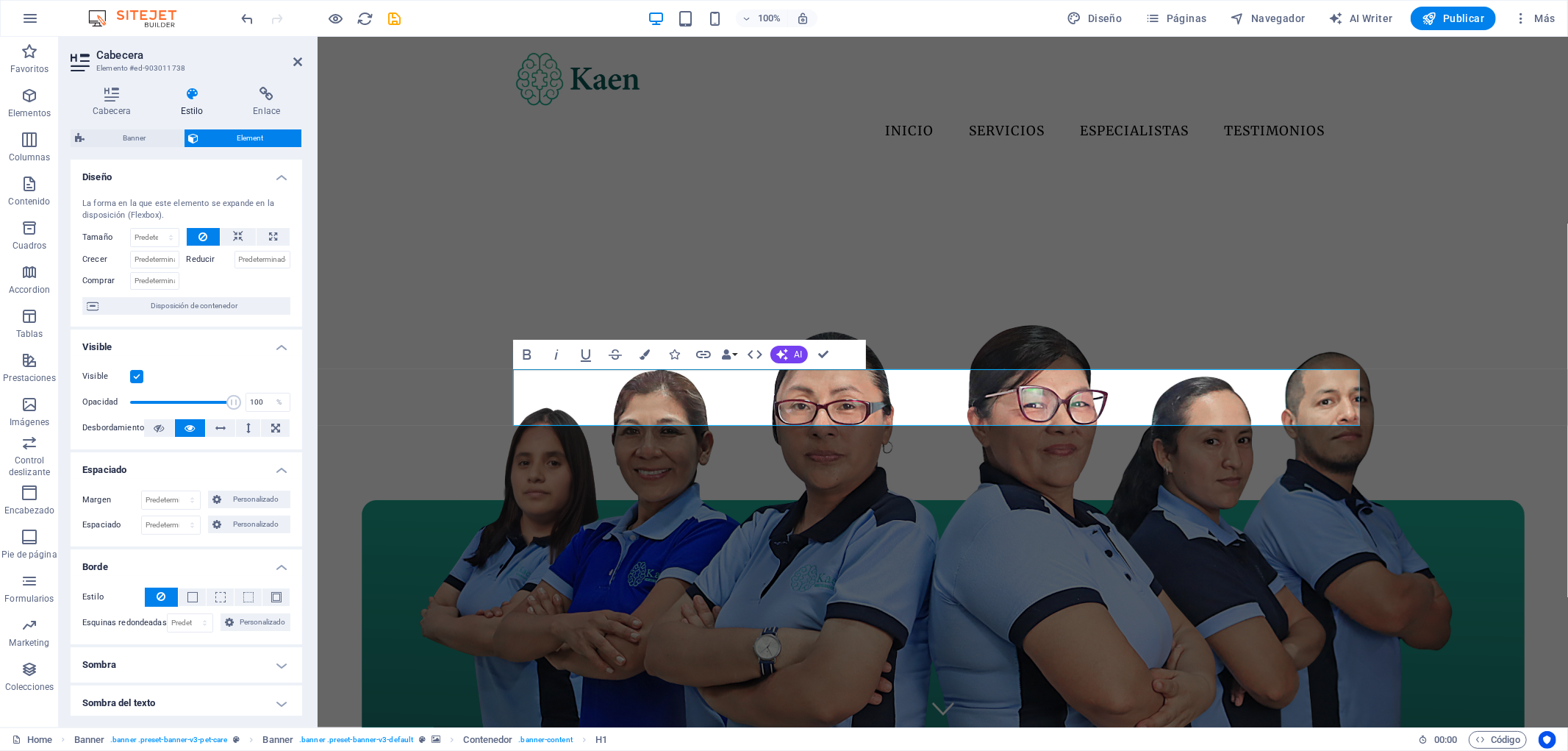
click at [223, 561] on h4 "Borde" at bounding box center [186, 563] width 231 height 27
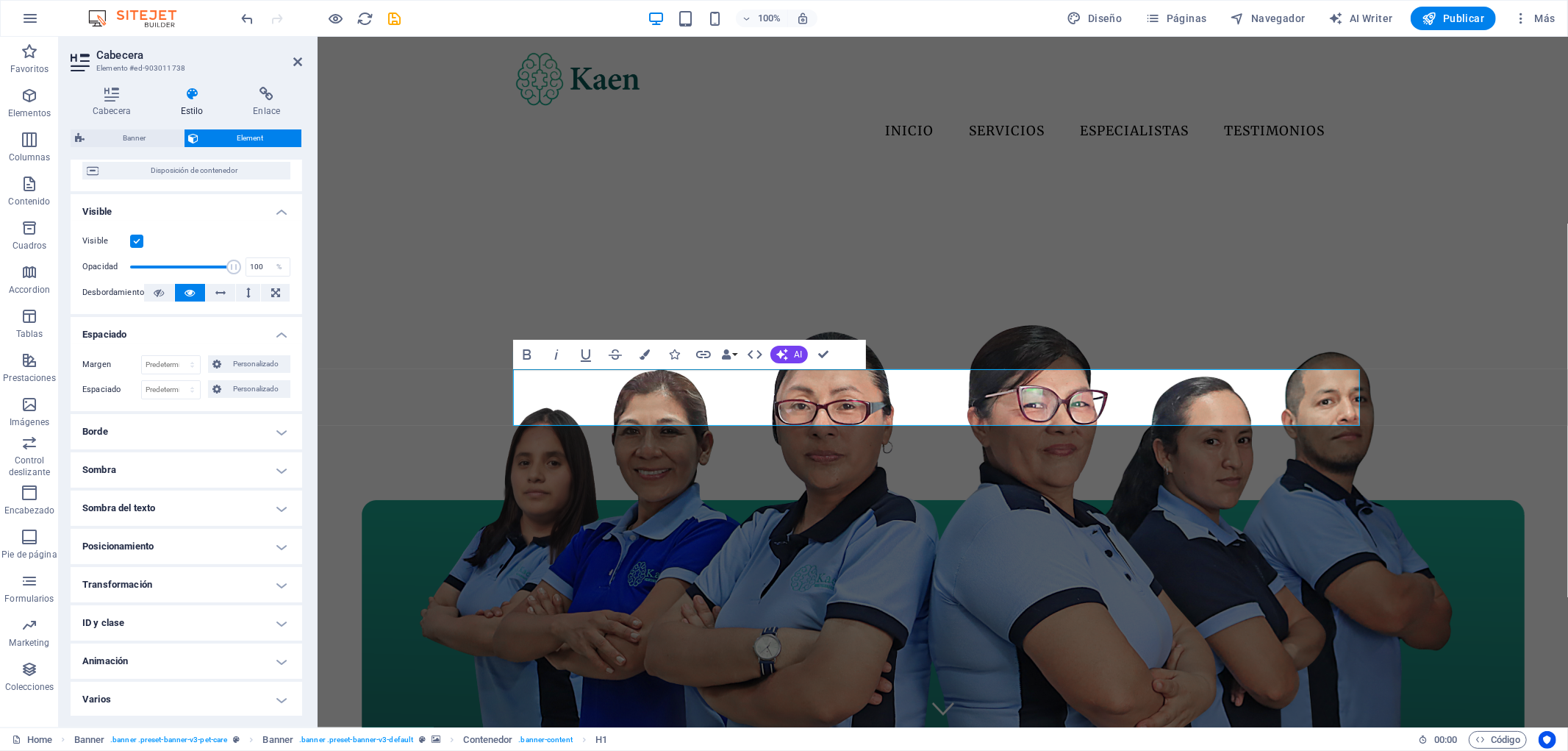
scroll to position [136, 0]
click at [233, 543] on h4 "Posicionamiento" at bounding box center [186, 546] width 231 height 36
click at [214, 569] on span "Relativo" at bounding box center [204, 575] width 25 height 17
click at [189, 637] on select "automático px rem % em" at bounding box center [186, 644] width 65 height 17
click at [154, 635] on select "automático px rem % em" at bounding box center [186, 644] width 65 height 17
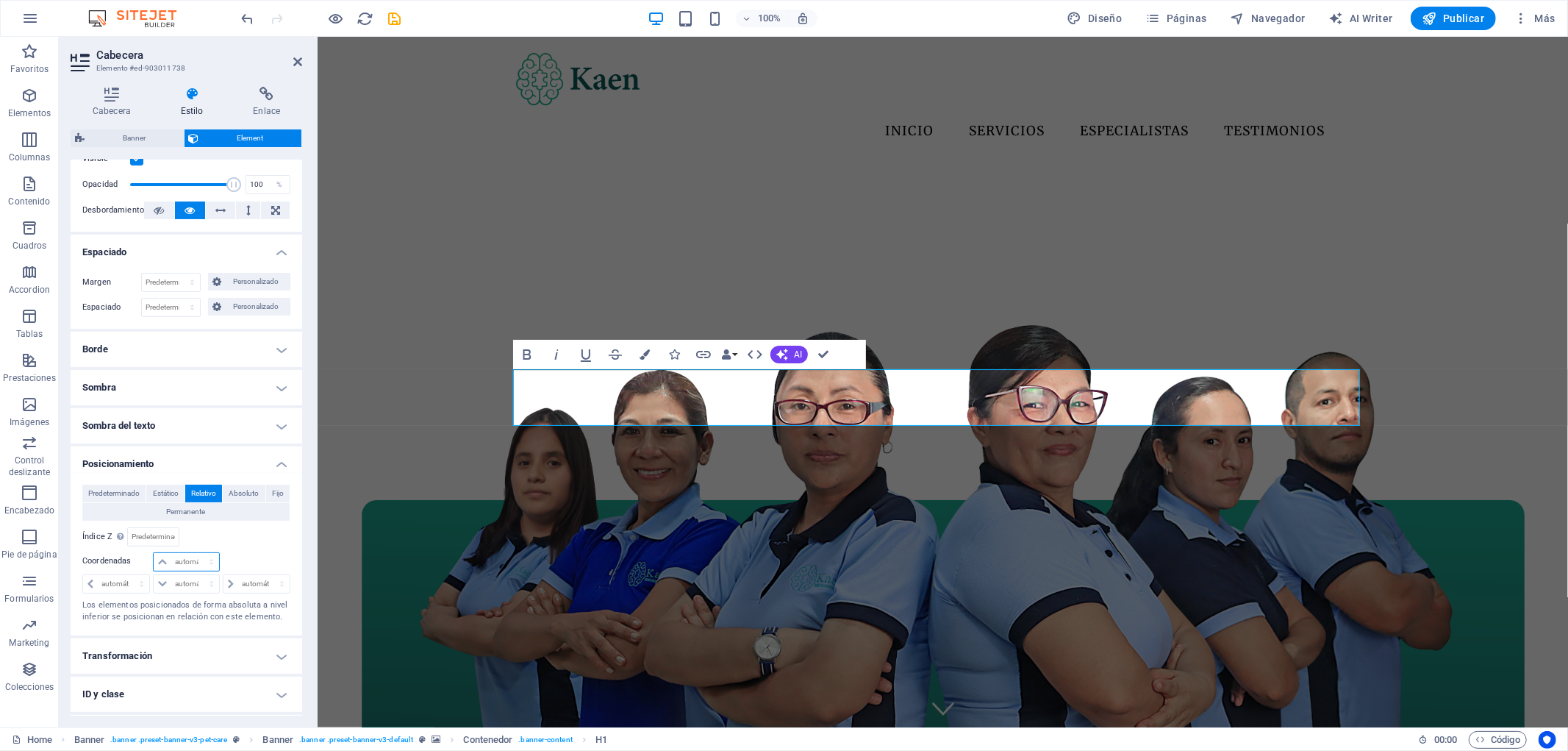
scroll to position [291, 0]
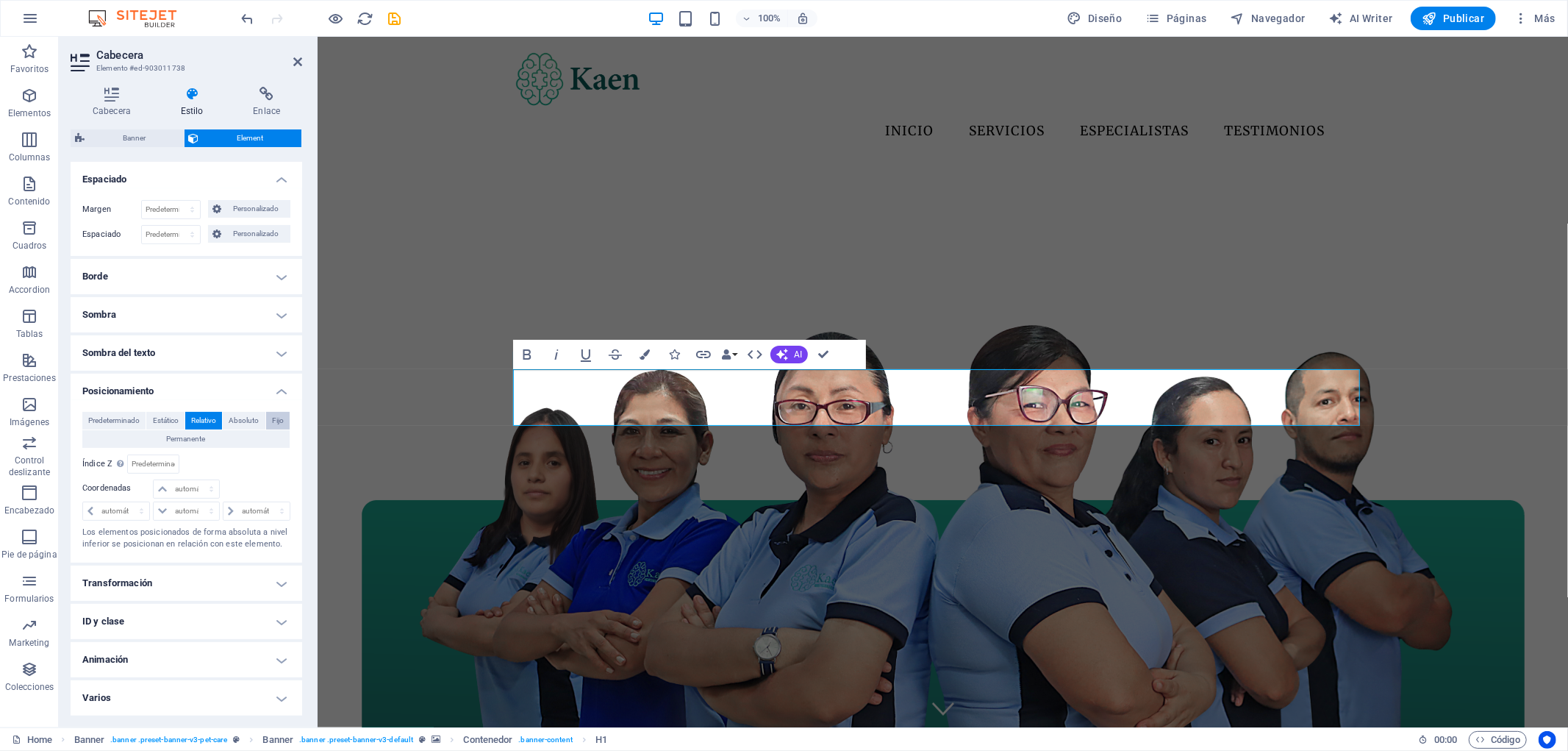
click at [283, 423] on button "Fijo" at bounding box center [278, 420] width 24 height 17
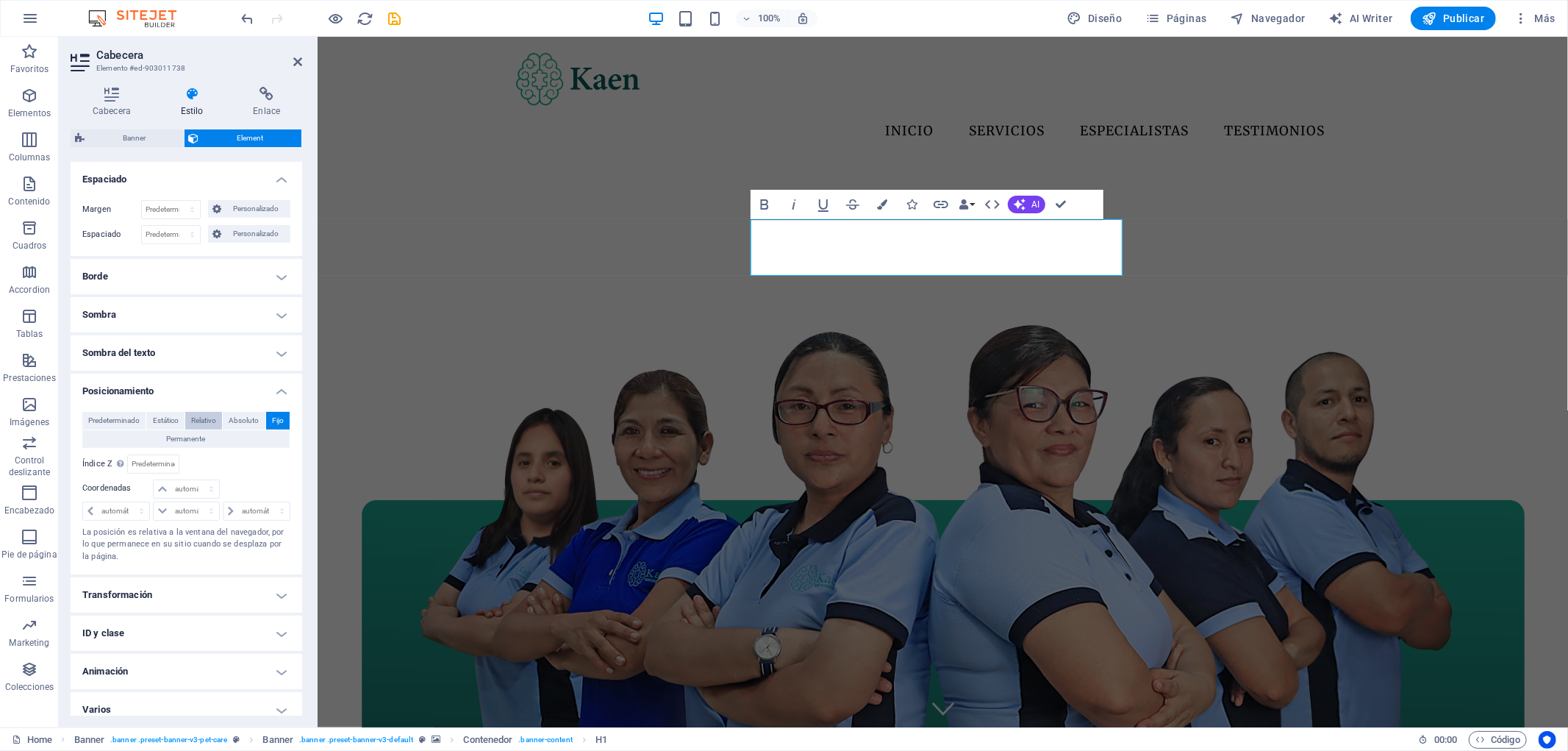
click at [198, 416] on span "Relativo" at bounding box center [204, 420] width 25 height 17
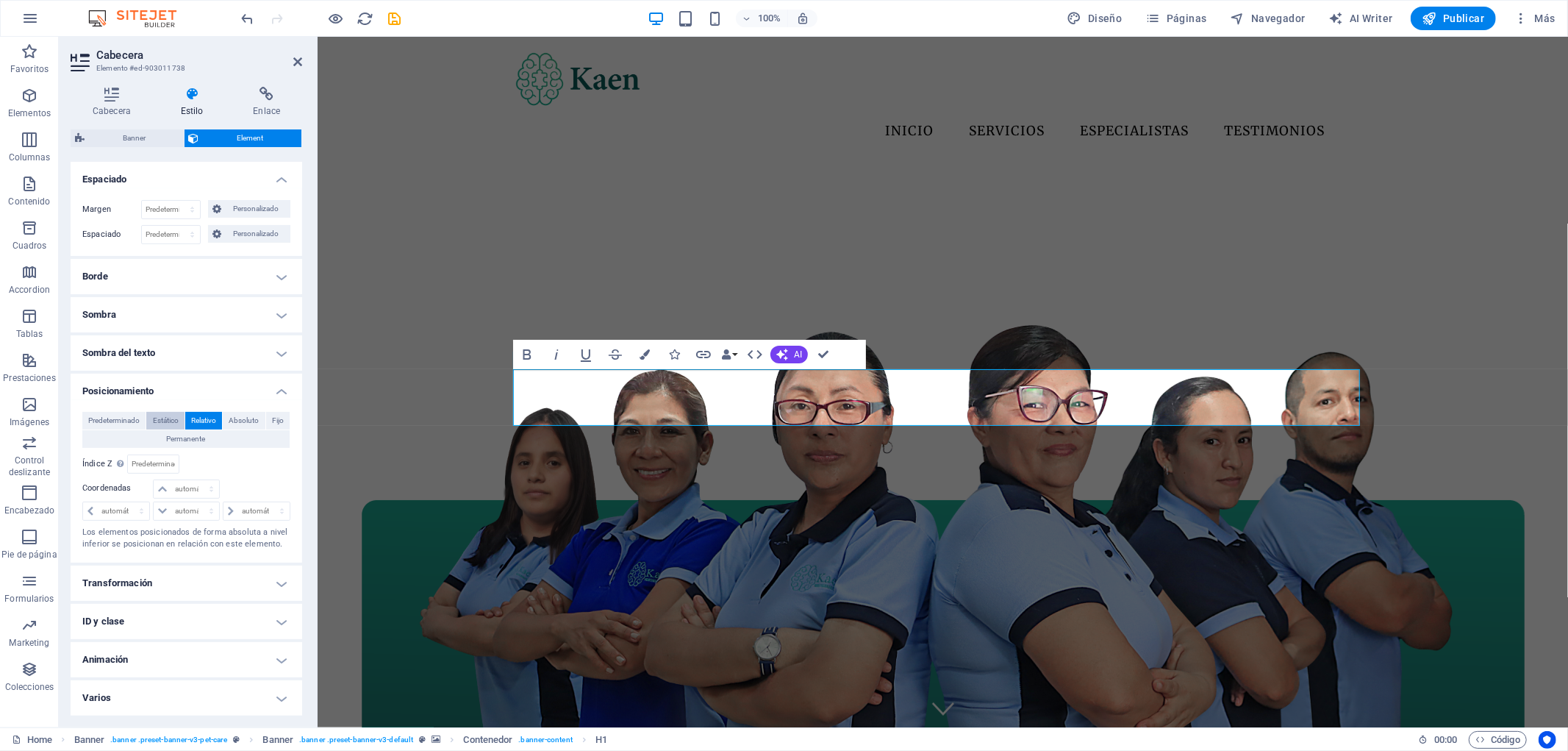
click at [178, 416] on span "Estático" at bounding box center [166, 420] width 26 height 17
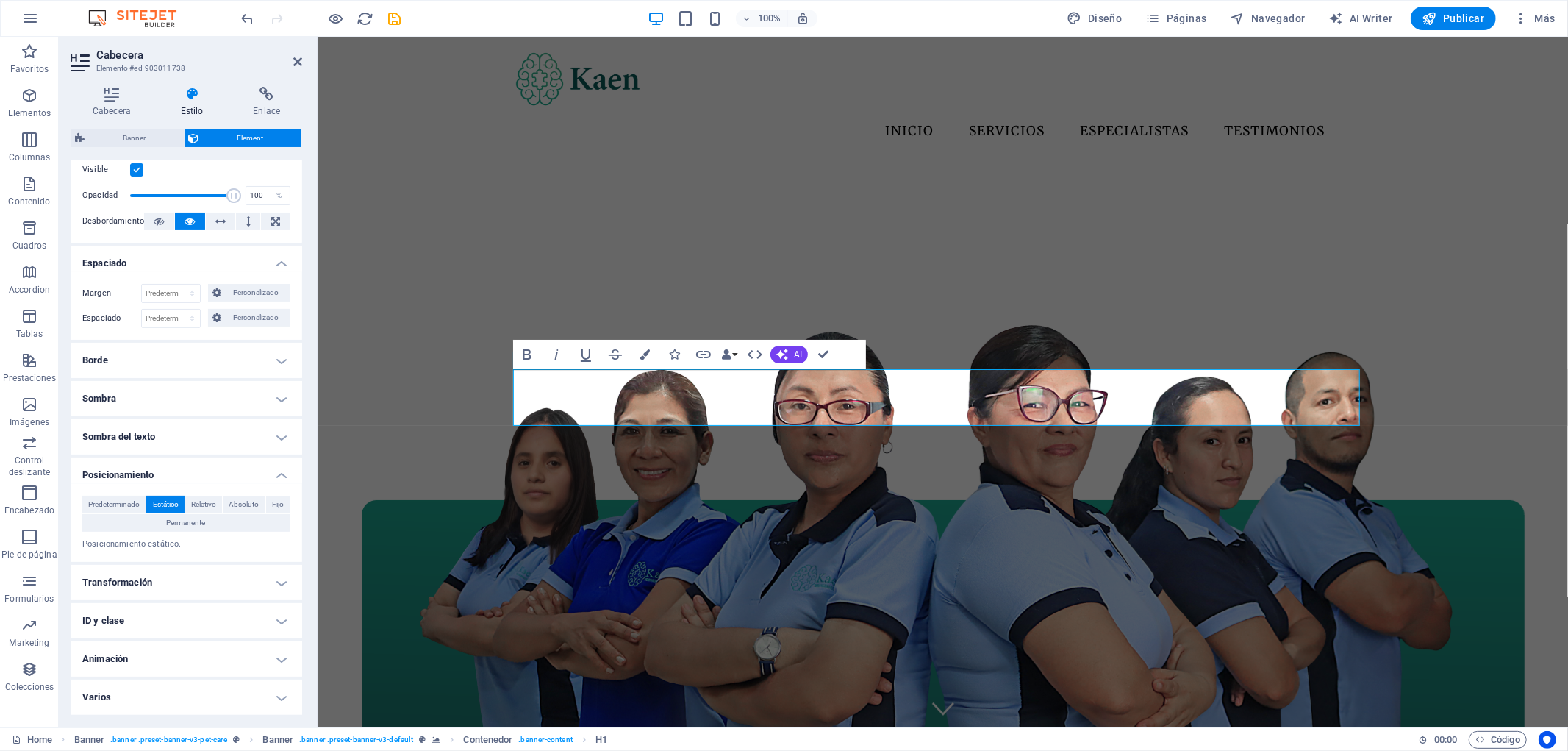
scroll to position [206, 0]
click at [209, 503] on span "Relativo" at bounding box center [204, 505] width 25 height 17
click at [255, 503] on span "Absoluto" at bounding box center [244, 505] width 30 height 17
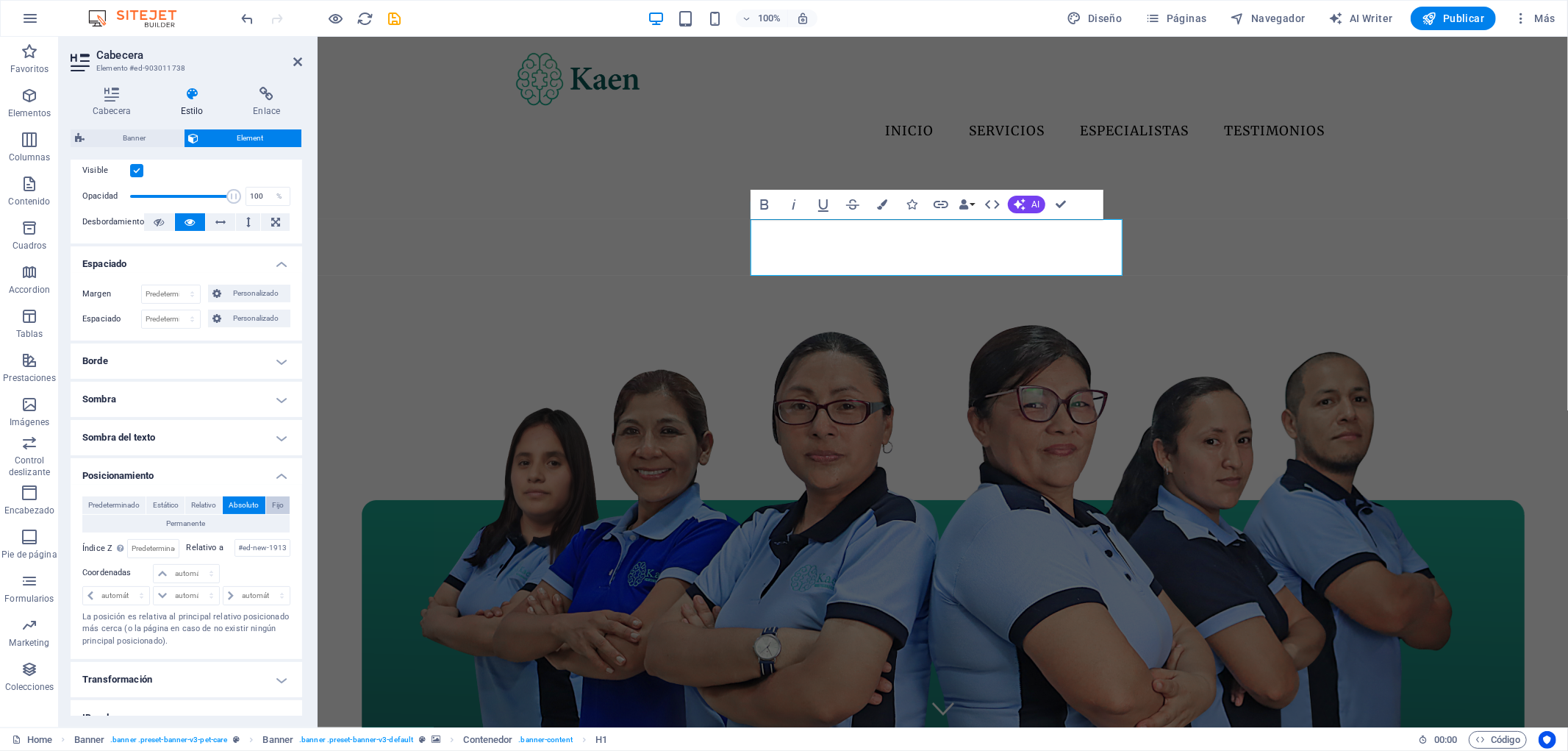
click at [274, 501] on span "Fijo" at bounding box center [277, 505] width 12 height 17
click at [244, 529] on button "Permanente" at bounding box center [186, 524] width 208 height 17
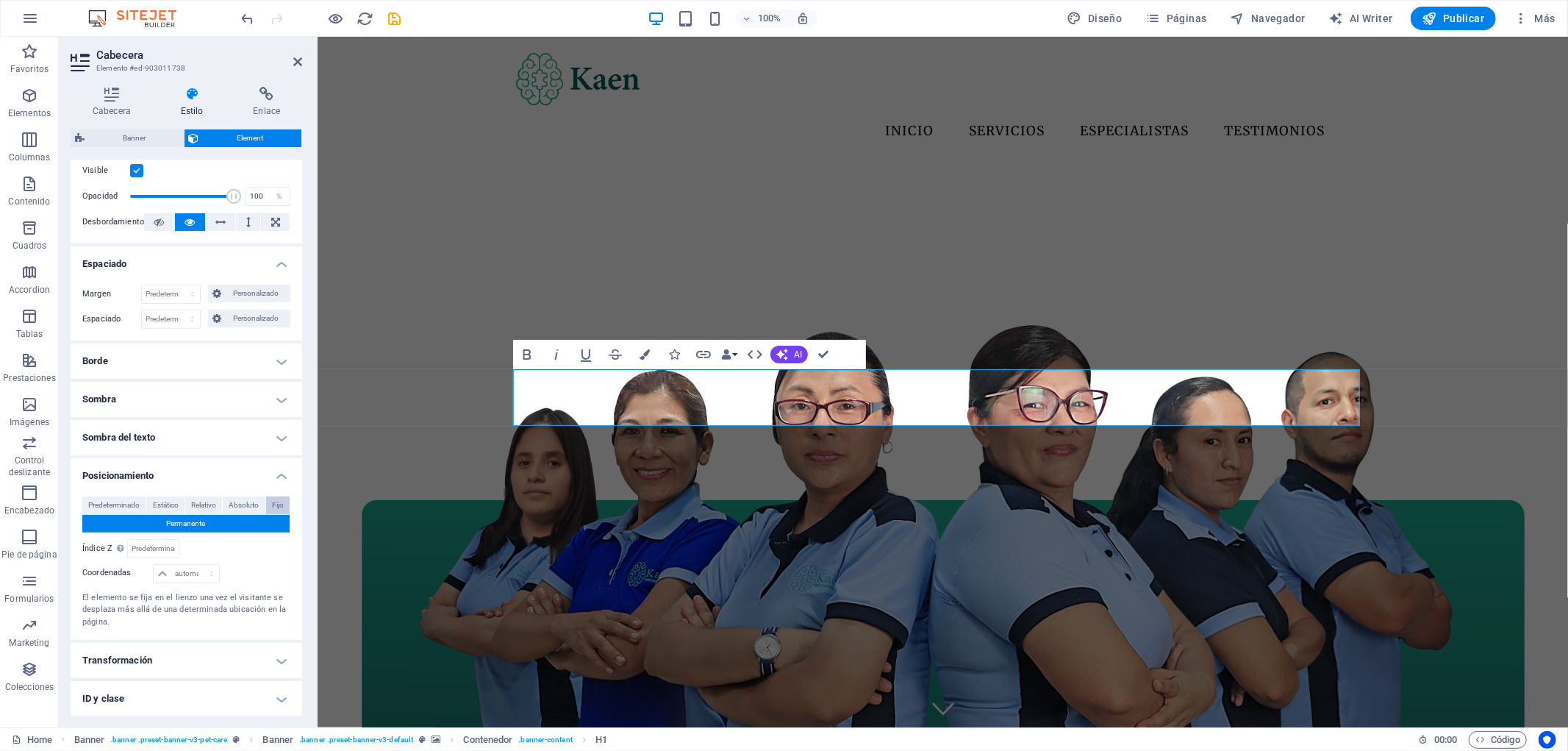
click at [276, 505] on span "Fijo" at bounding box center [277, 505] width 12 height 17
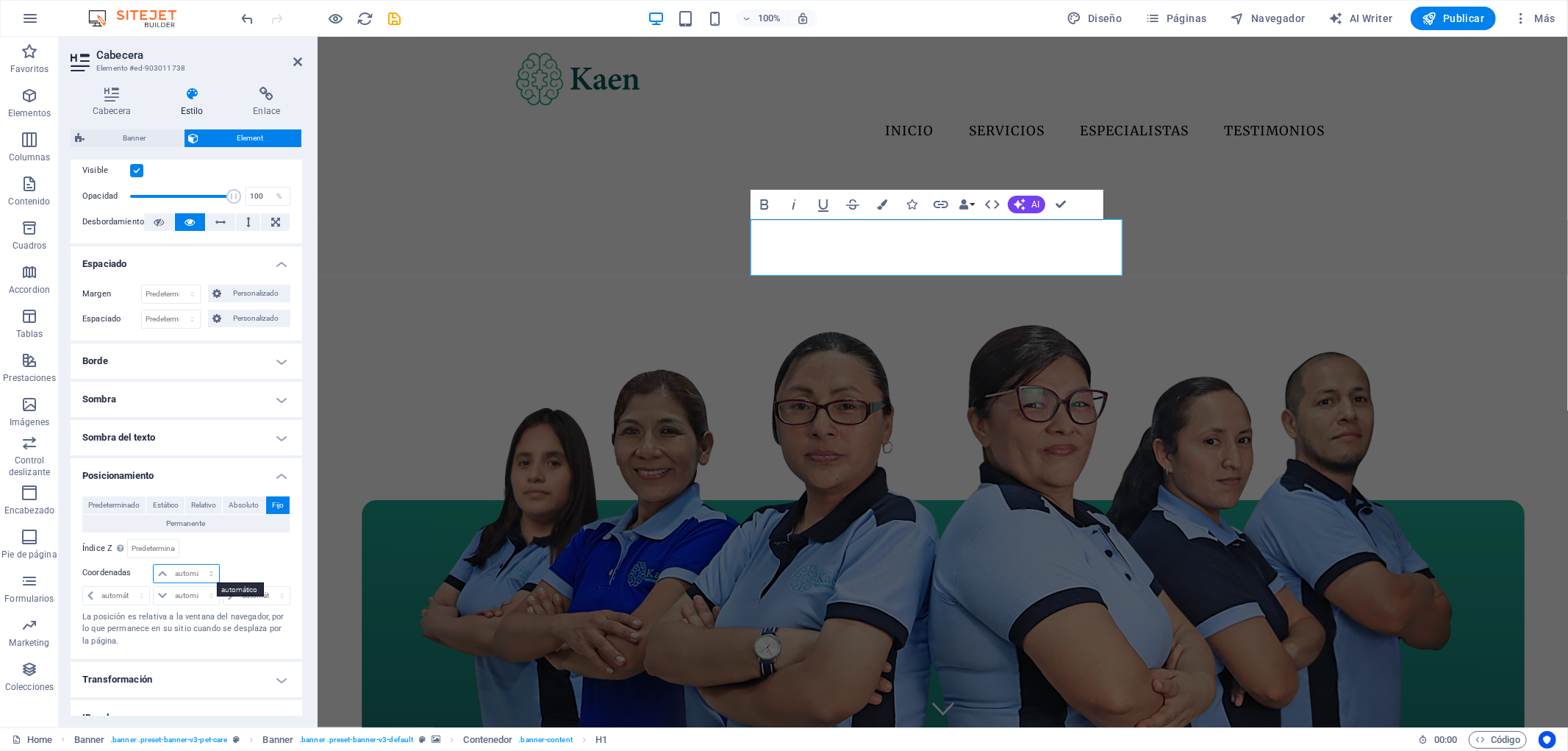
click at [189, 581] on select "automático px rem % em" at bounding box center [186, 573] width 65 height 17
select select "px"
click at [197, 565] on select "automático px rem % em" at bounding box center [186, 573] width 65 height 17
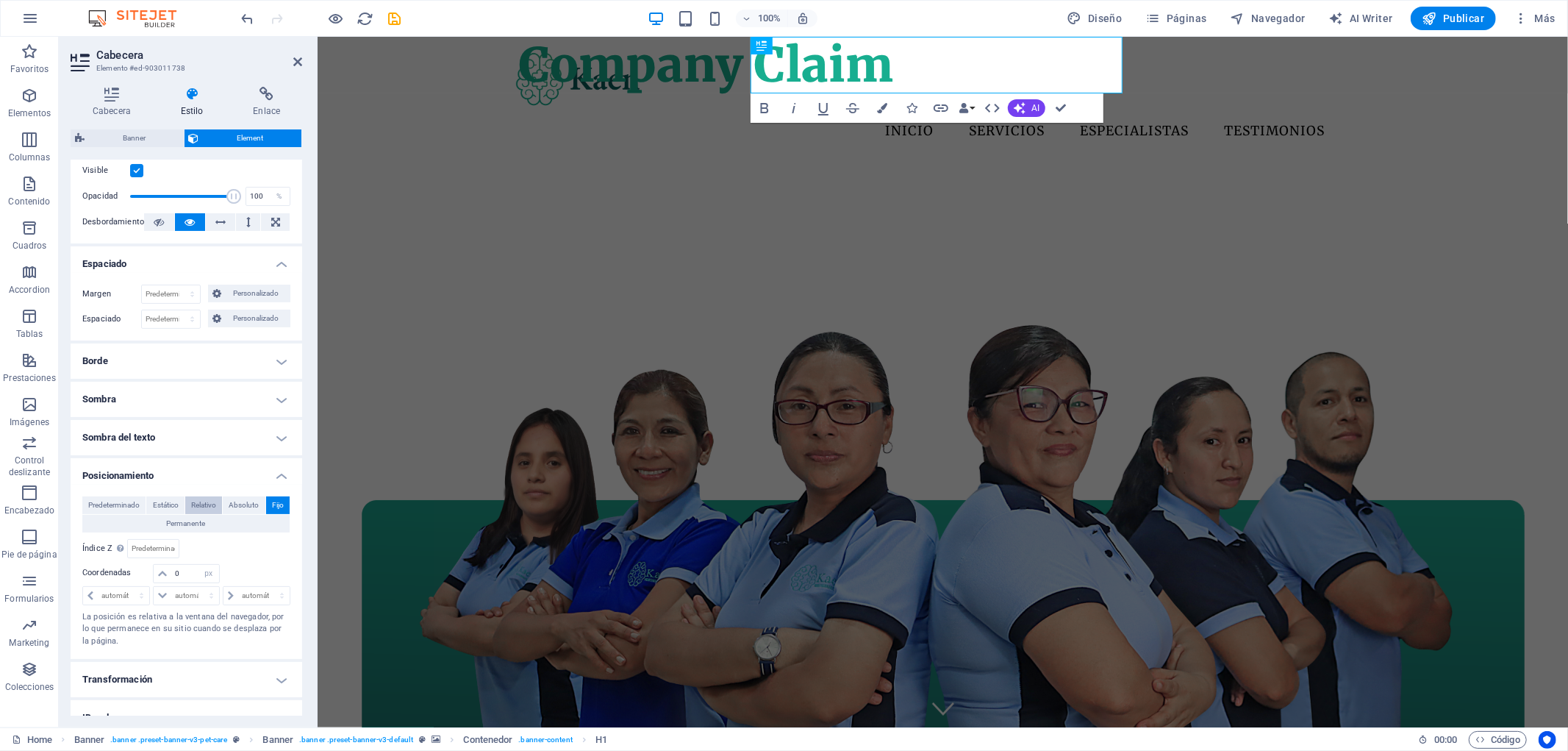
click at [213, 506] on span "Relativo" at bounding box center [204, 505] width 25 height 17
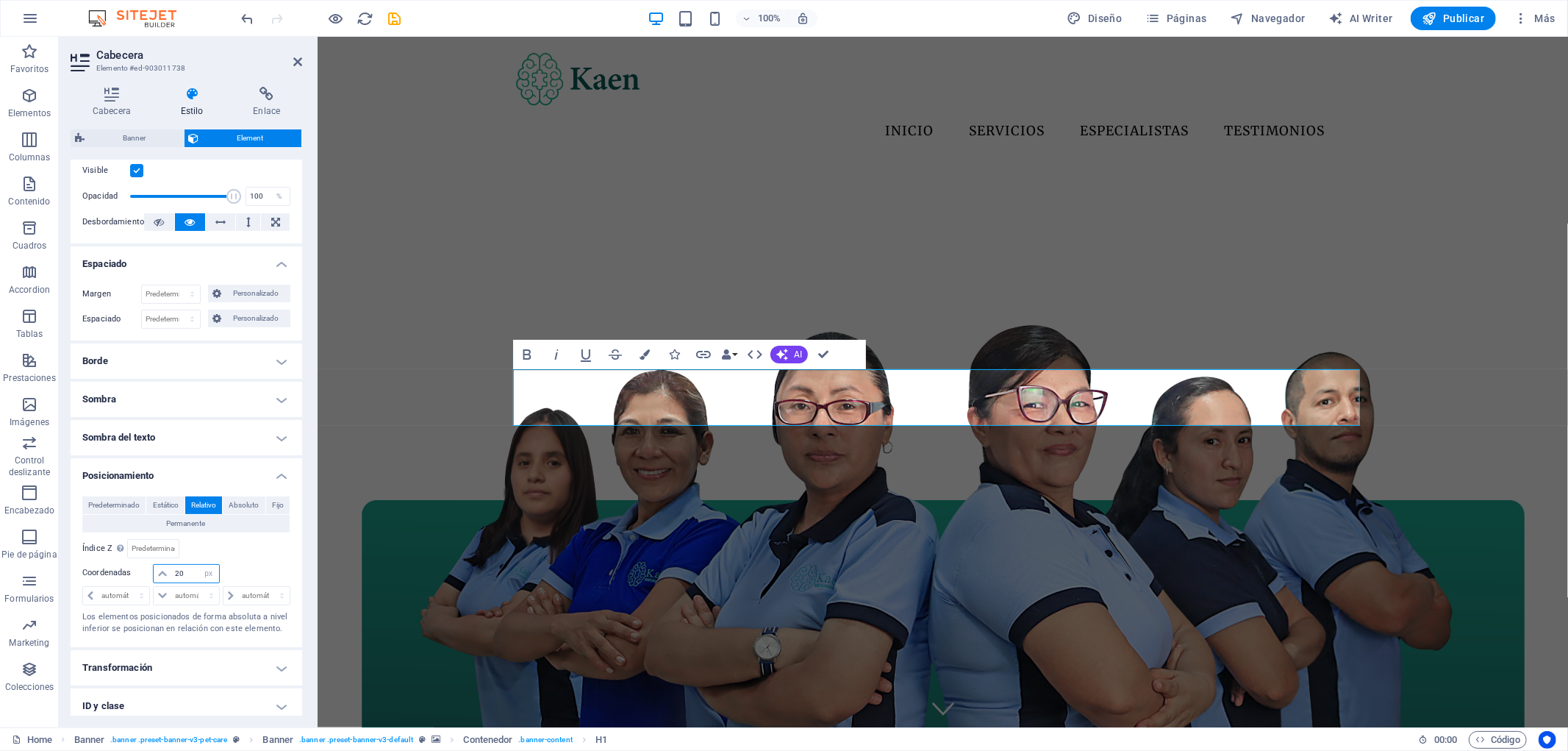
type input "20"
click at [229, 556] on div "Relativo a #ed-new-1913" at bounding box center [238, 548] width 104 height 19
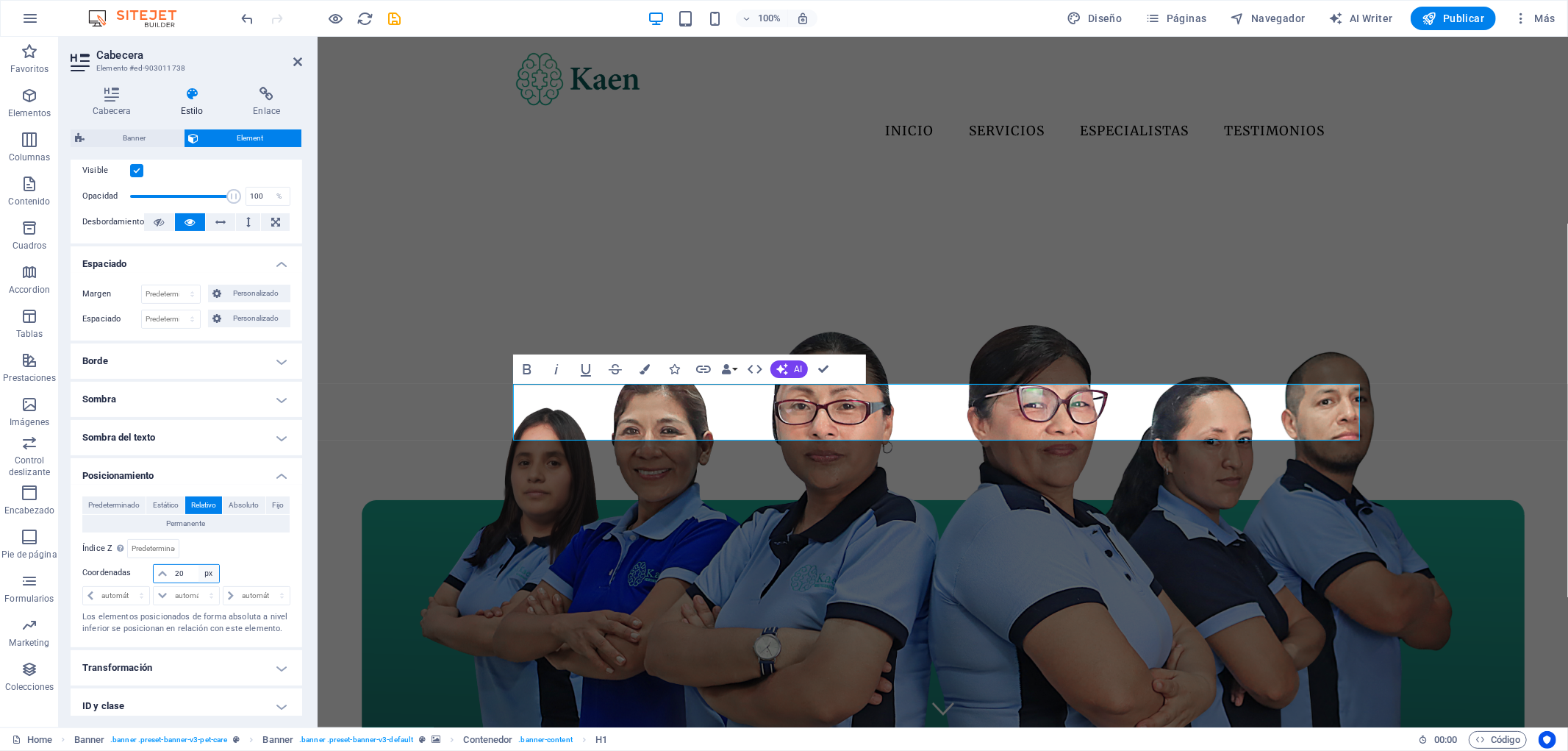
click at [206, 574] on select "automático px rem % em" at bounding box center [208, 573] width 21 height 17
click at [176, 574] on input "20" at bounding box center [195, 573] width 47 height 17
click at [208, 574] on select "automático px rem % em" at bounding box center [208, 573] width 21 height 17
select select "%"
click at [198, 565] on select "automático px rem % em" at bounding box center [208, 573] width 21 height 17
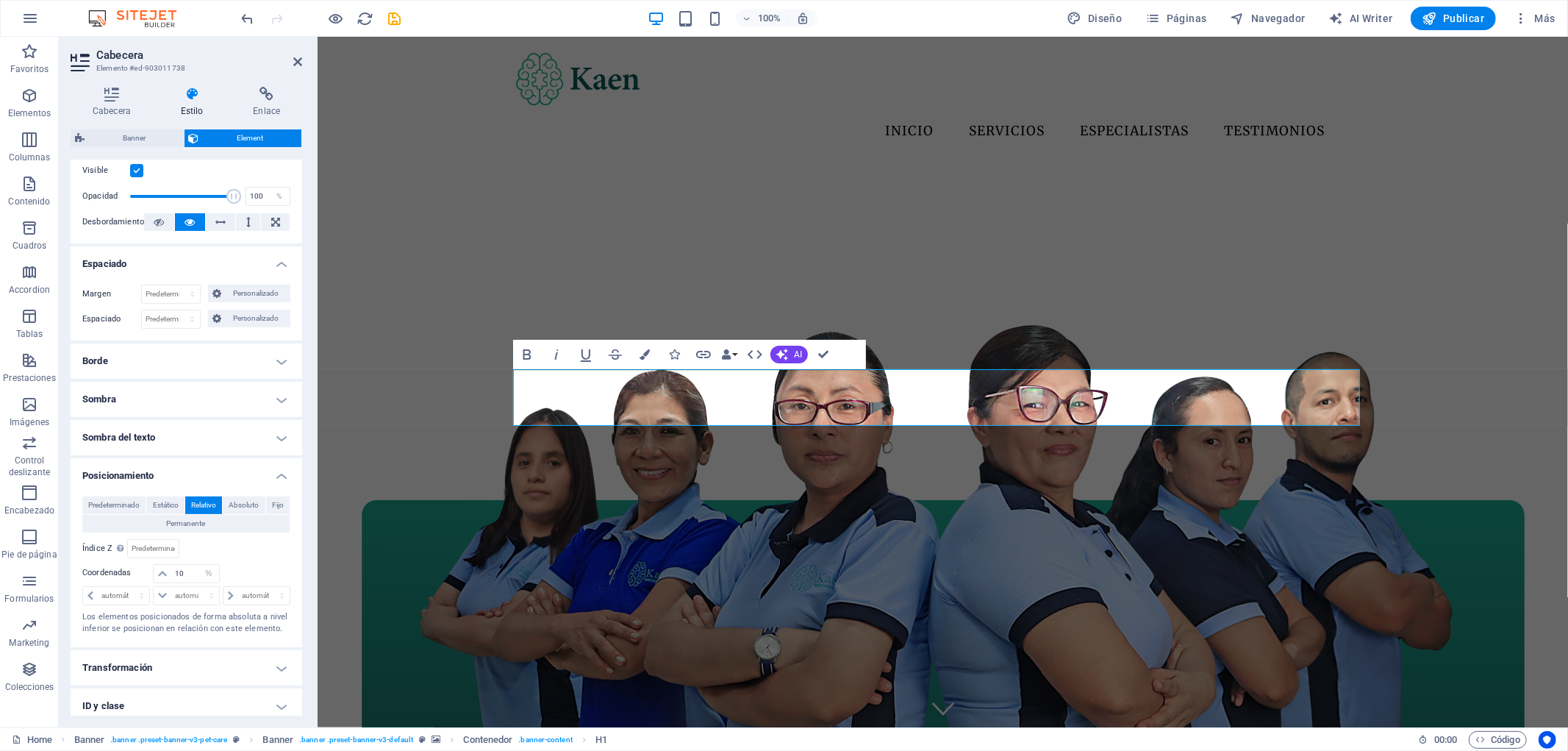
click at [251, 562] on div "Predeterminado Estático Relativo Absoluto Fijo Permanente Índice Z Define el or…" at bounding box center [186, 565] width 208 height 139
click at [246, 509] on span "Absoluto" at bounding box center [244, 505] width 30 height 17
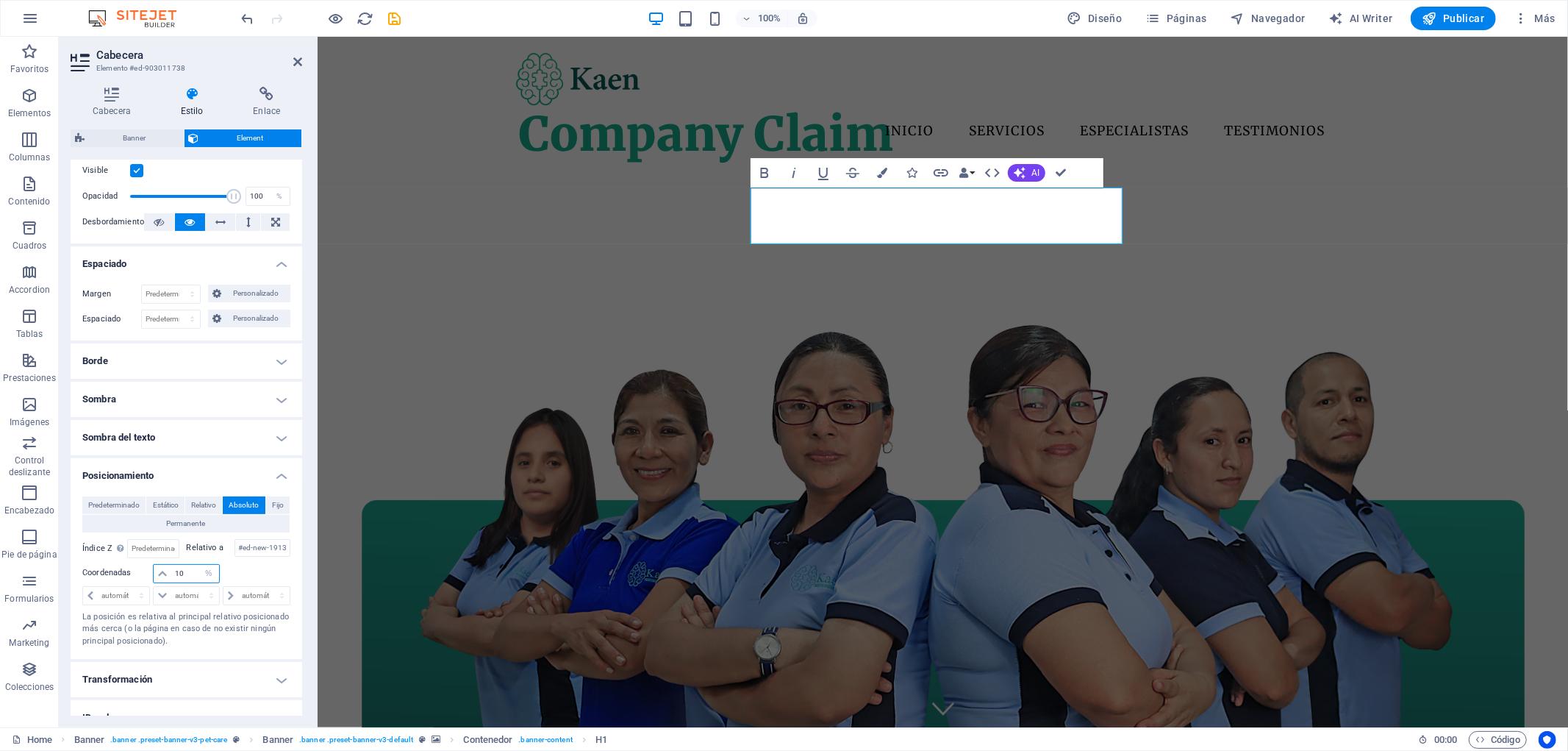
drag, startPoint x: 186, startPoint y: 569, endPoint x: 131, endPoint y: 573, distance: 55.1
click at [131, 573] on div "10 automático px rem % em" at bounding box center [186, 574] width 208 height 21
type input "5"
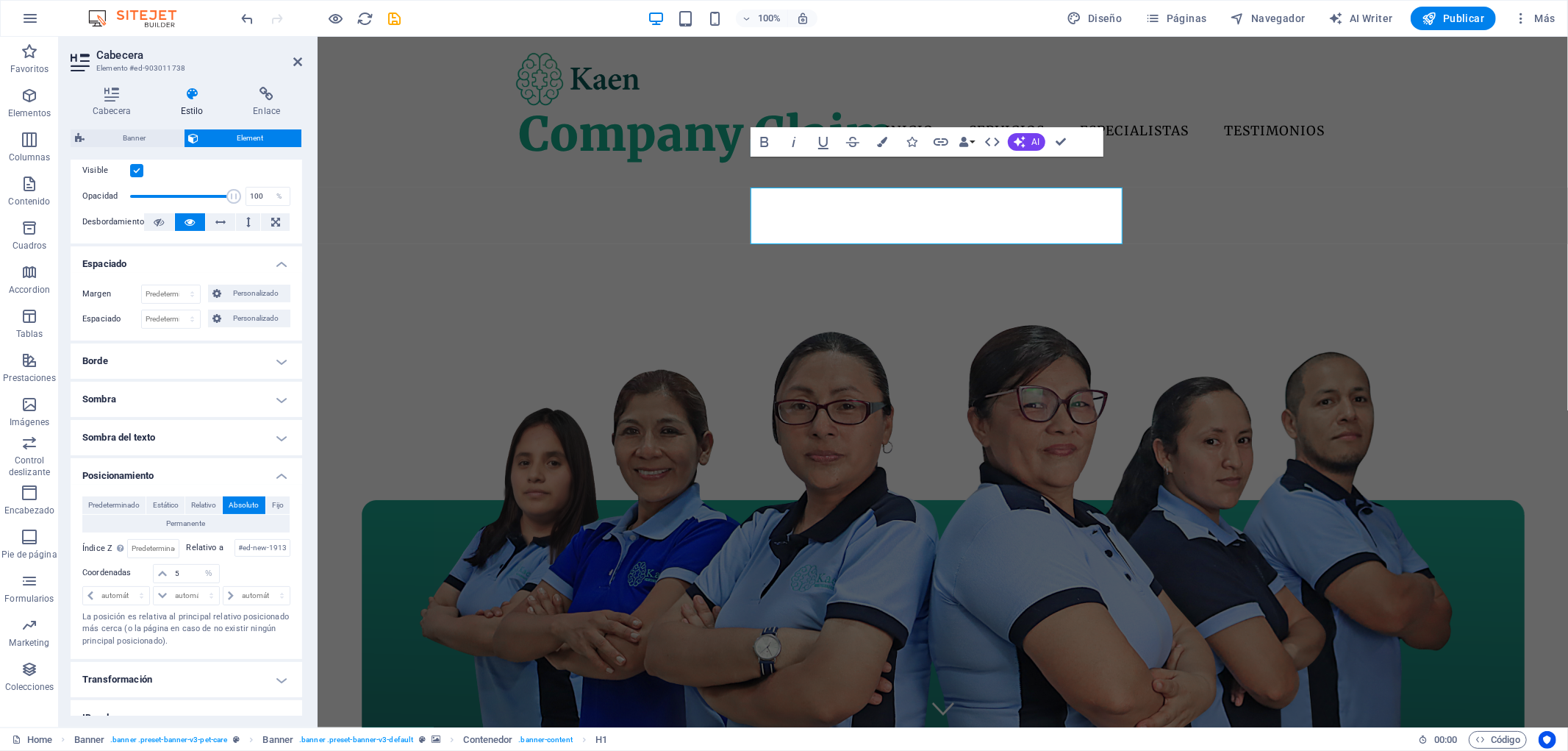
click at [233, 570] on div at bounding box center [256, 574] width 69 height 21
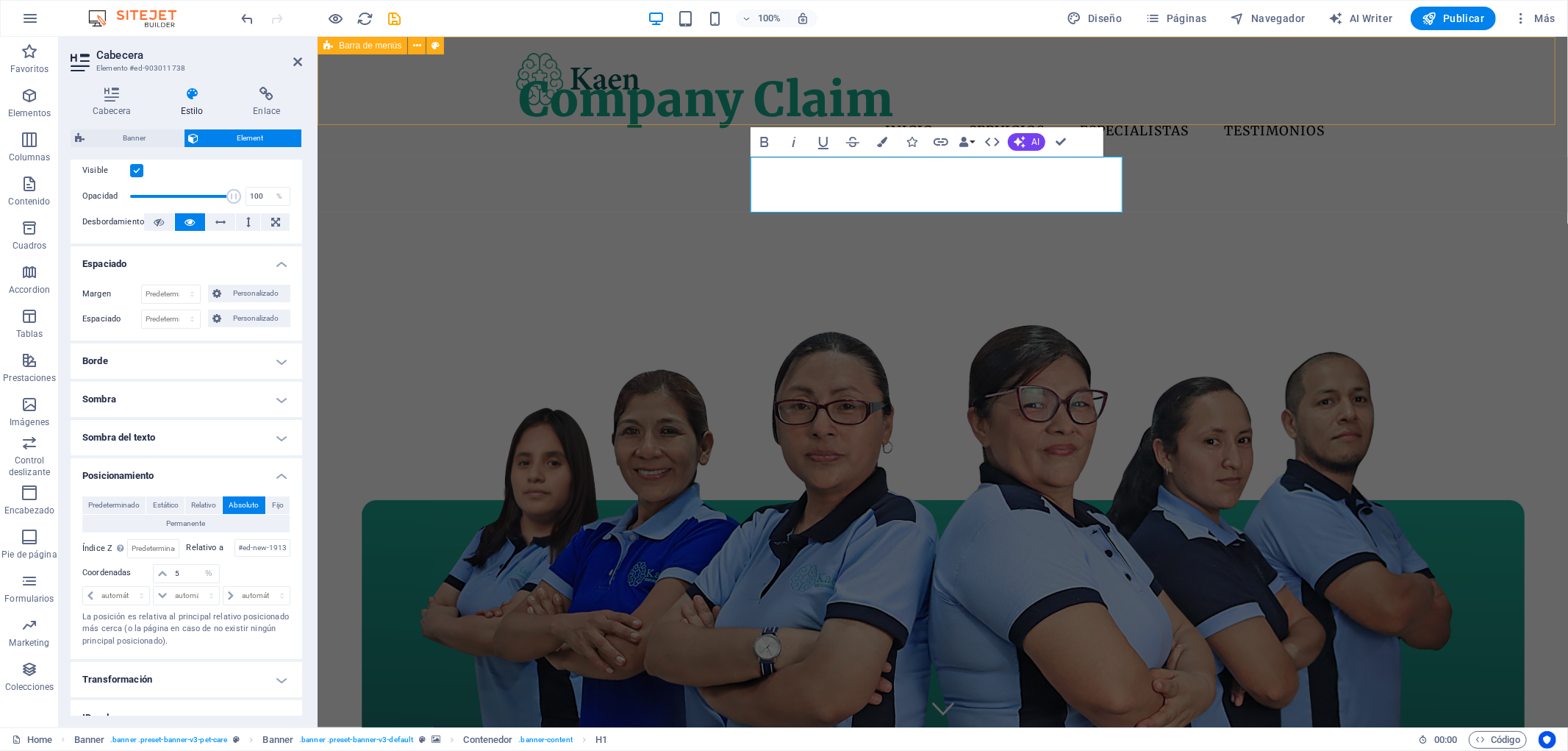
click at [1479, 78] on div "Menu Inicio Servicios Especialistas Testimonios" at bounding box center [942, 99] width 1251 height 125
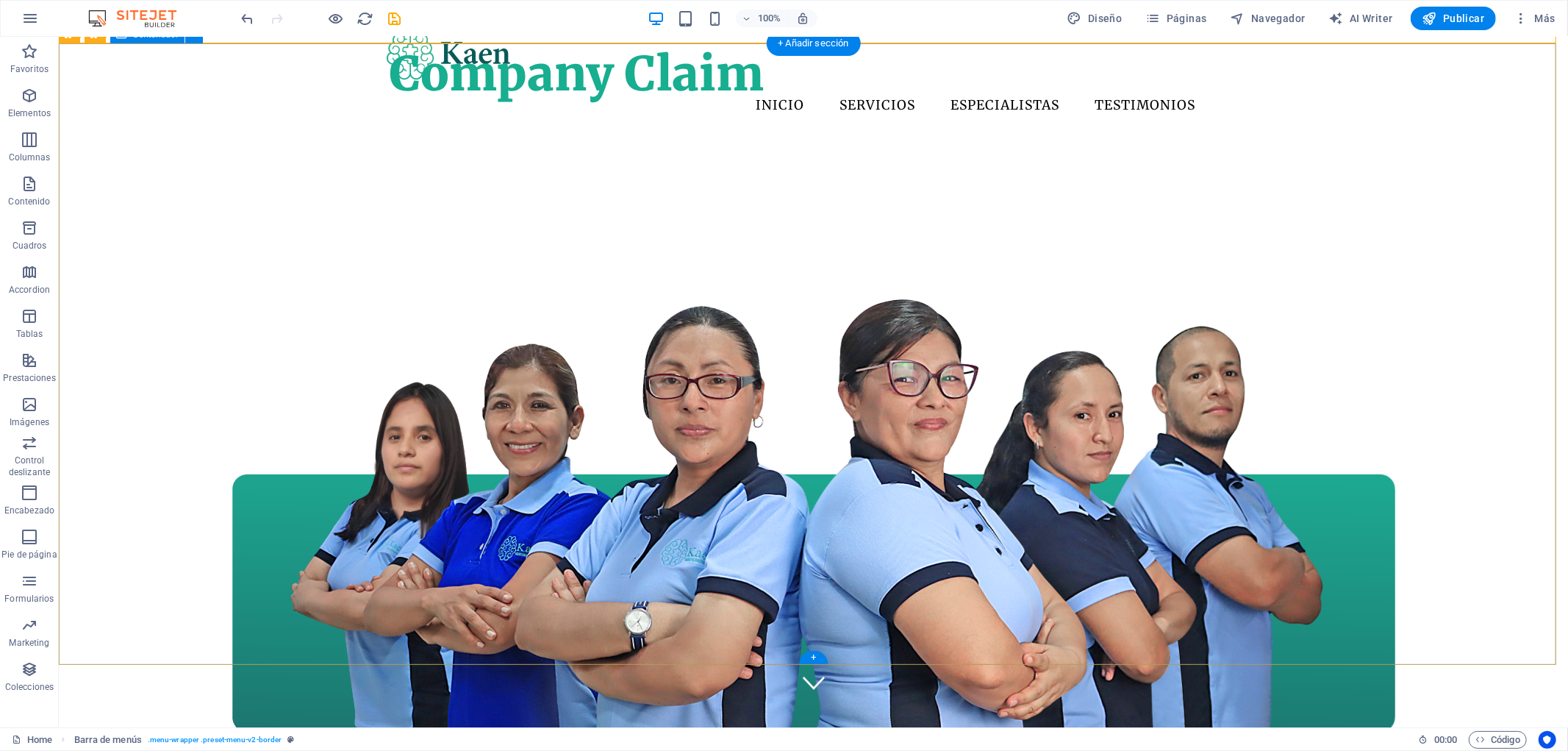
scroll to position [0, 0]
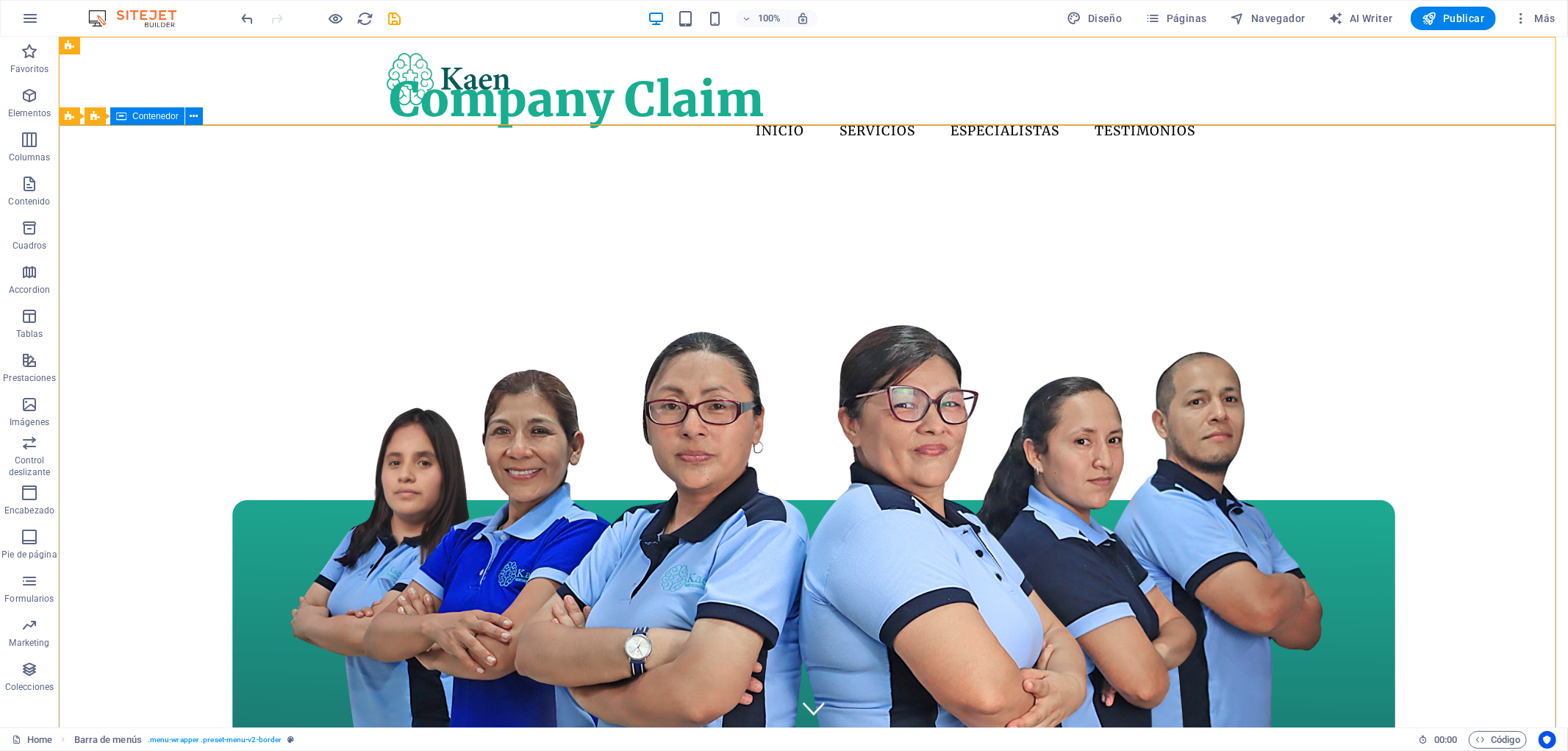
click at [166, 118] on span "Contenedor" at bounding box center [156, 116] width 47 height 9
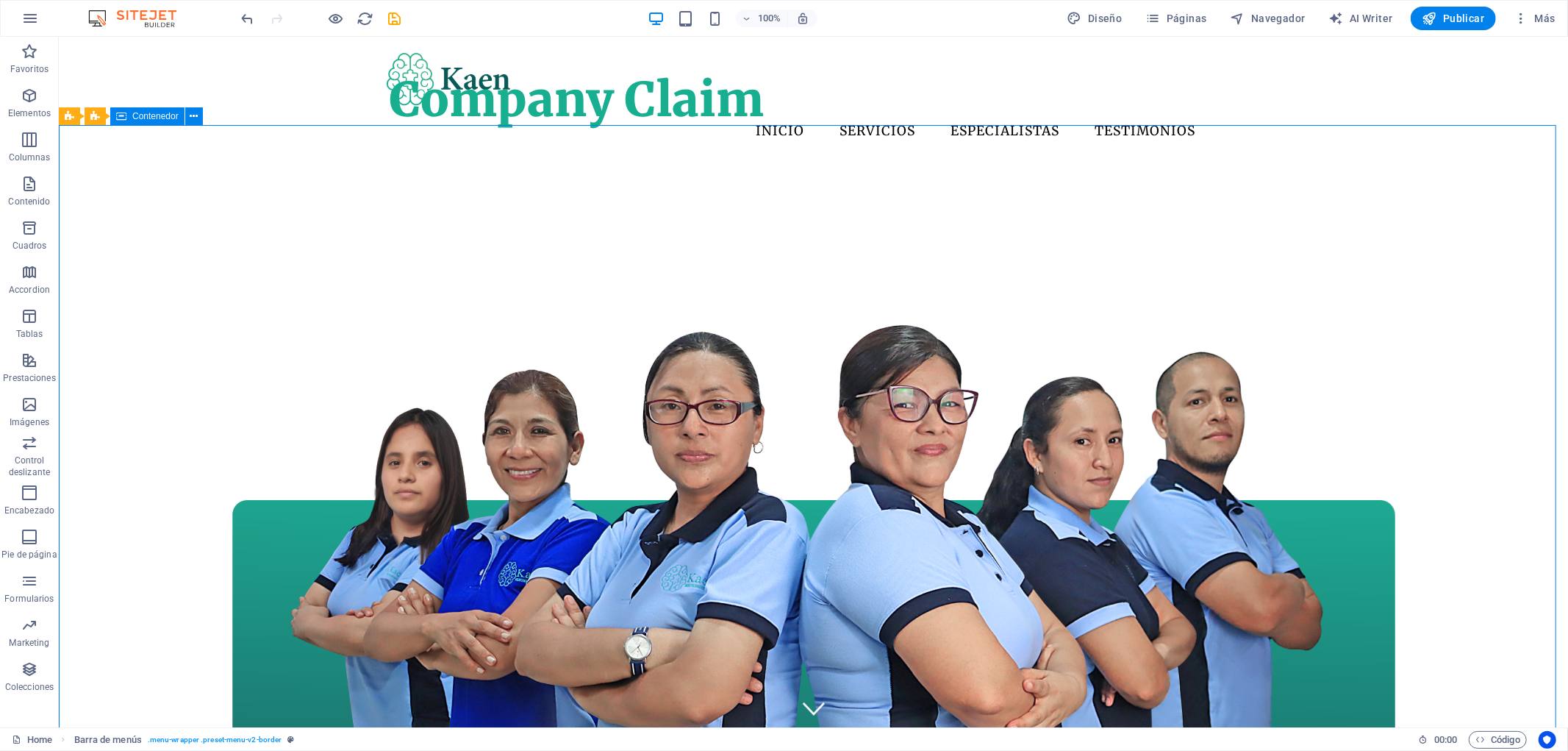
click at [166, 118] on span "Contenedor" at bounding box center [156, 116] width 47 height 9
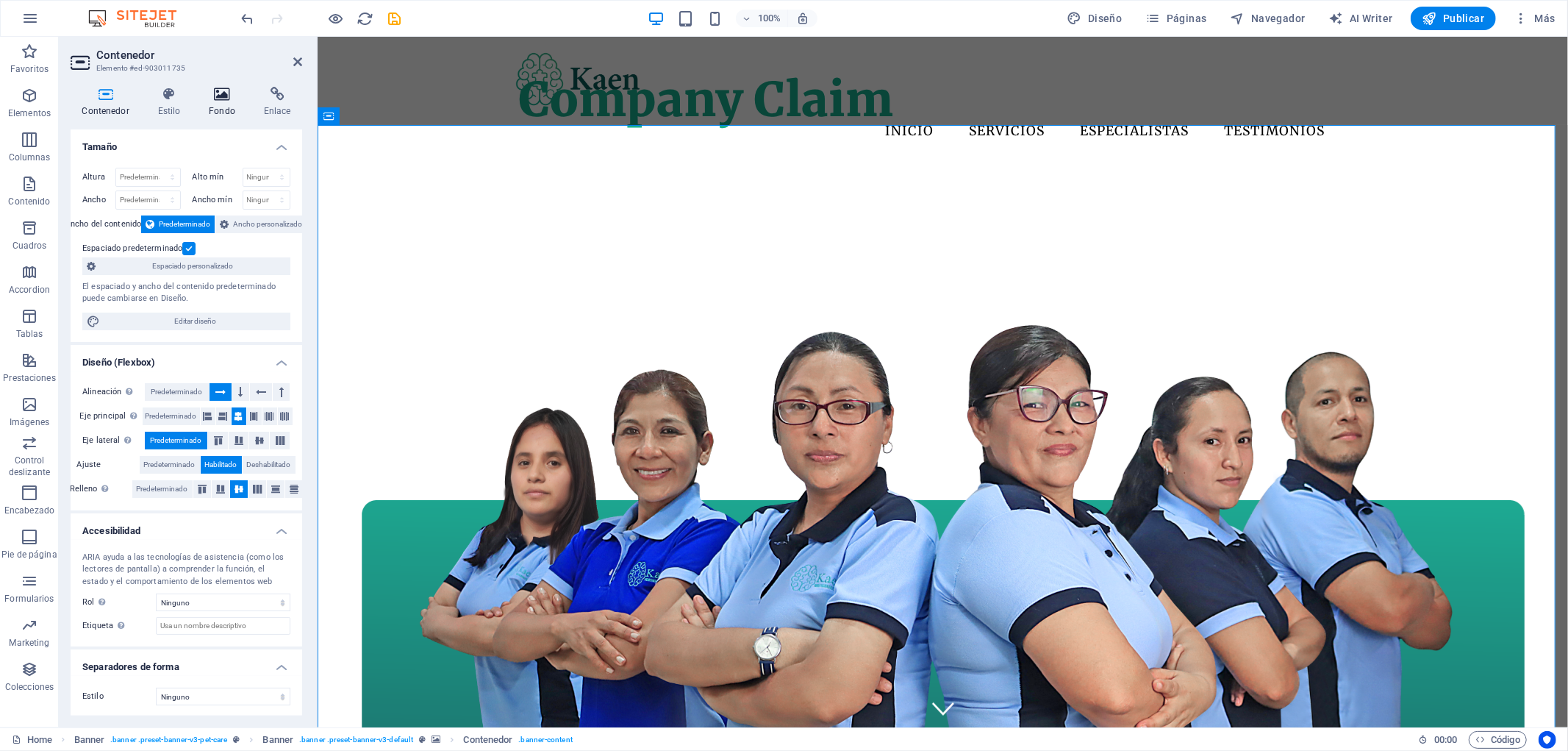
click at [227, 100] on icon at bounding box center [222, 94] width 49 height 15
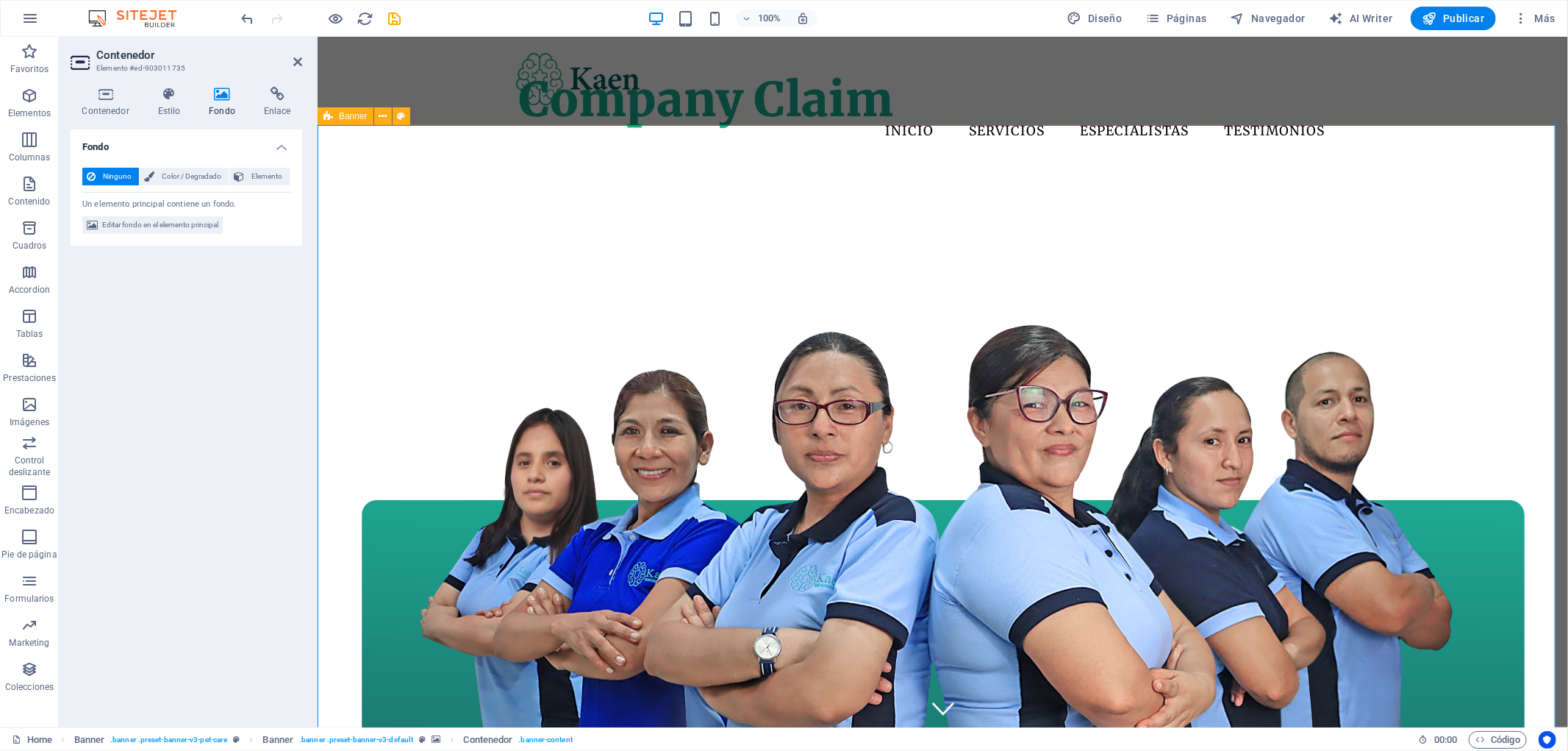
click at [358, 113] on span "Banner" at bounding box center [353, 116] width 28 height 9
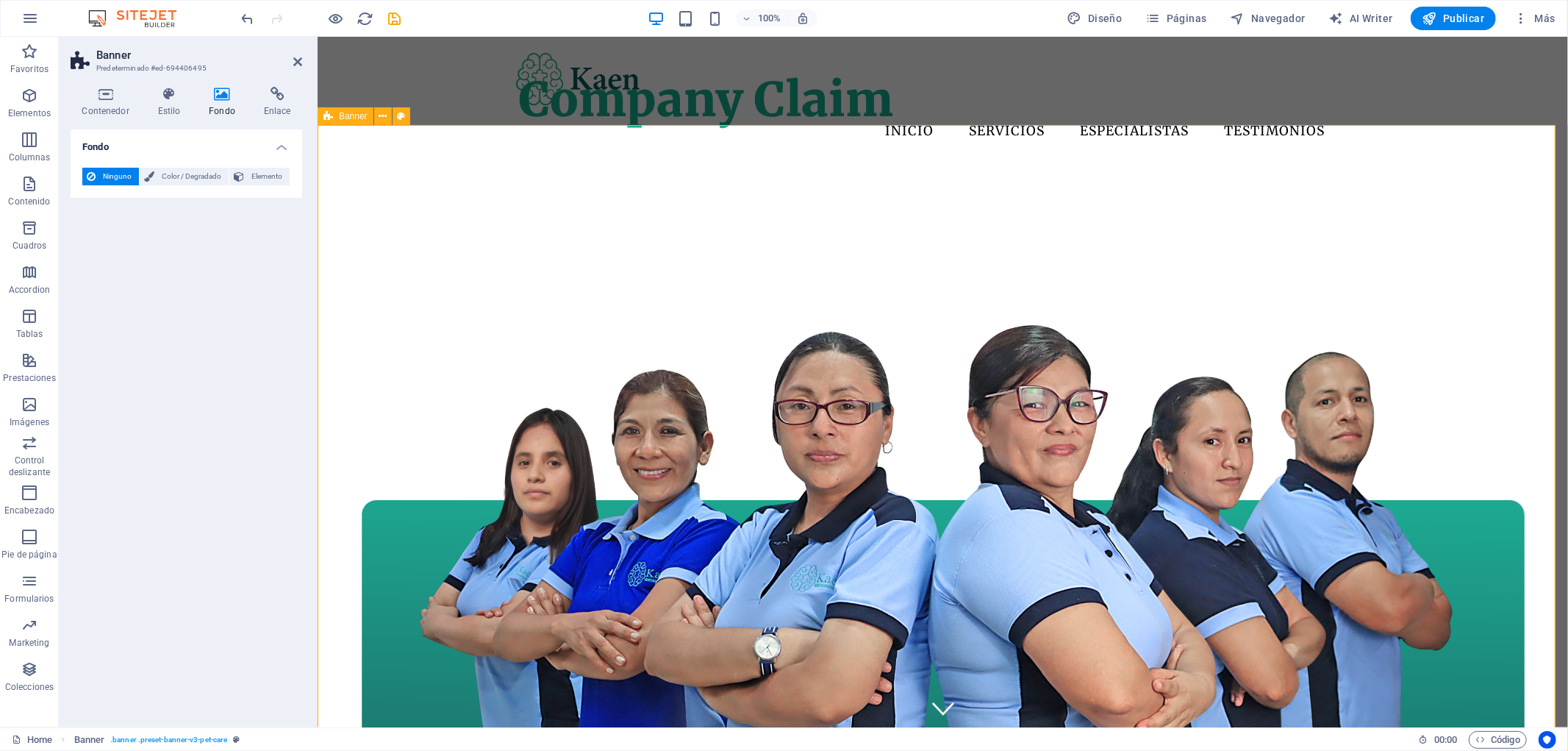
click at [361, 118] on div "Banner" at bounding box center [371, 116] width 56 height 17
select select "vh"
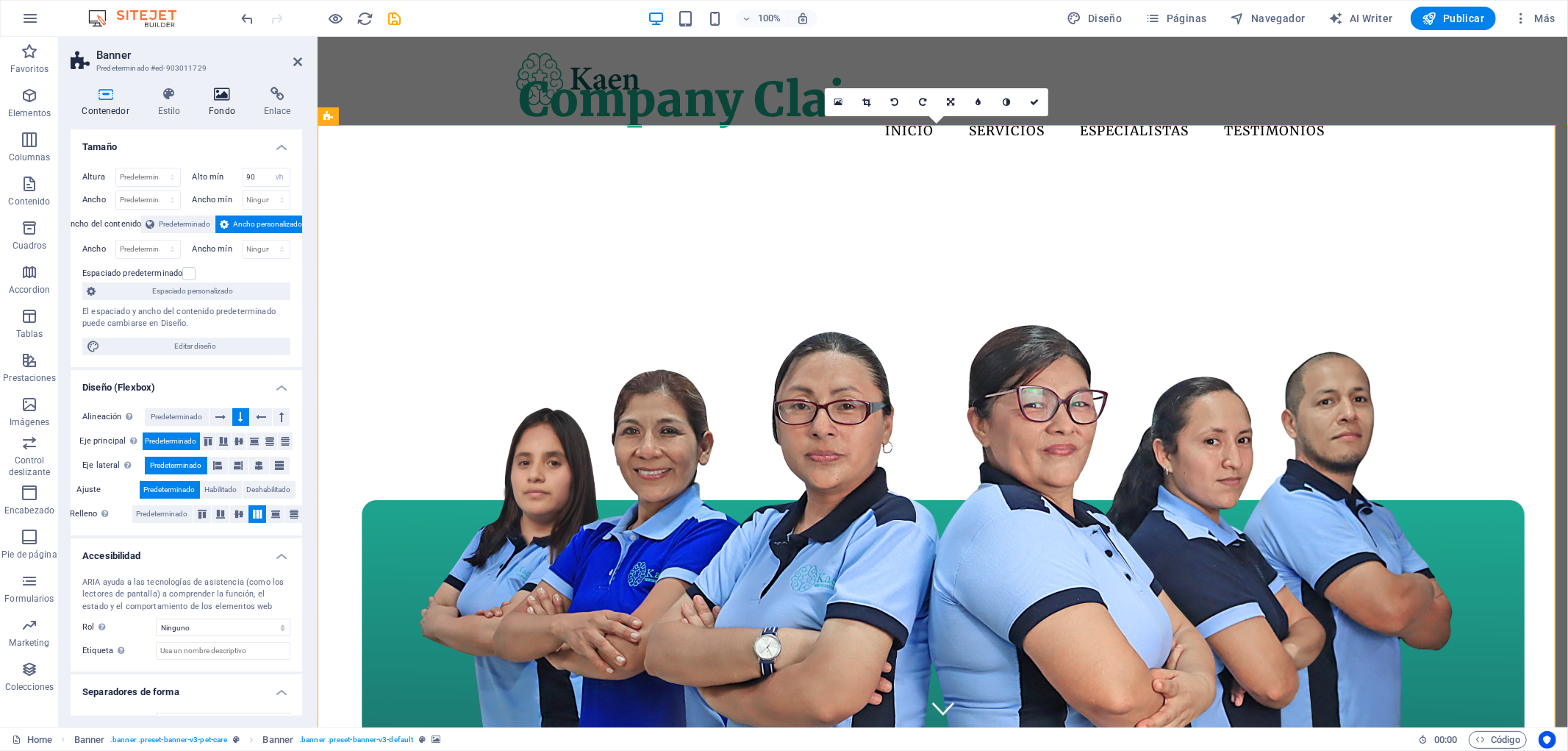
click at [238, 105] on h4 "Fondo" at bounding box center [225, 102] width 55 height 31
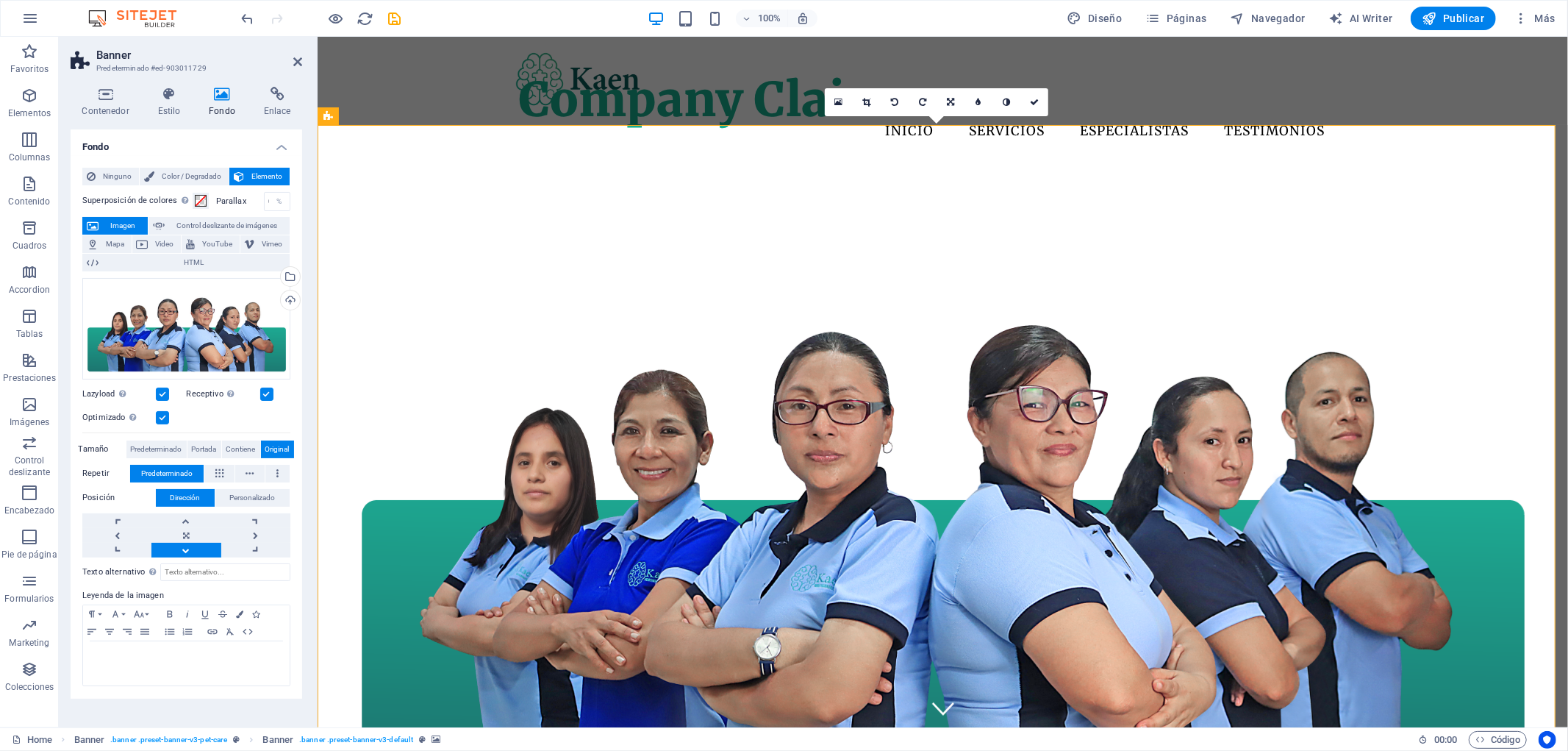
click at [268, 400] on div "Receptivo Automáticamente cargar tamaños optimizados de smartphone e imagen ret…" at bounding box center [238, 394] width 104 height 17
click at [271, 388] on label at bounding box center [267, 394] width 13 height 13
click at [0, 0] on input "Receptivo Automáticamente cargar tamaños optimizados de smartphone e imagen ret…" at bounding box center [0, 0] width 0 height 0
click at [270, 389] on label at bounding box center [267, 394] width 13 height 13
click at [0, 0] on input "Receptivo Automáticamente cargar tamaños optimizados de smartphone e imagen ret…" at bounding box center [0, 0] width 0 height 0
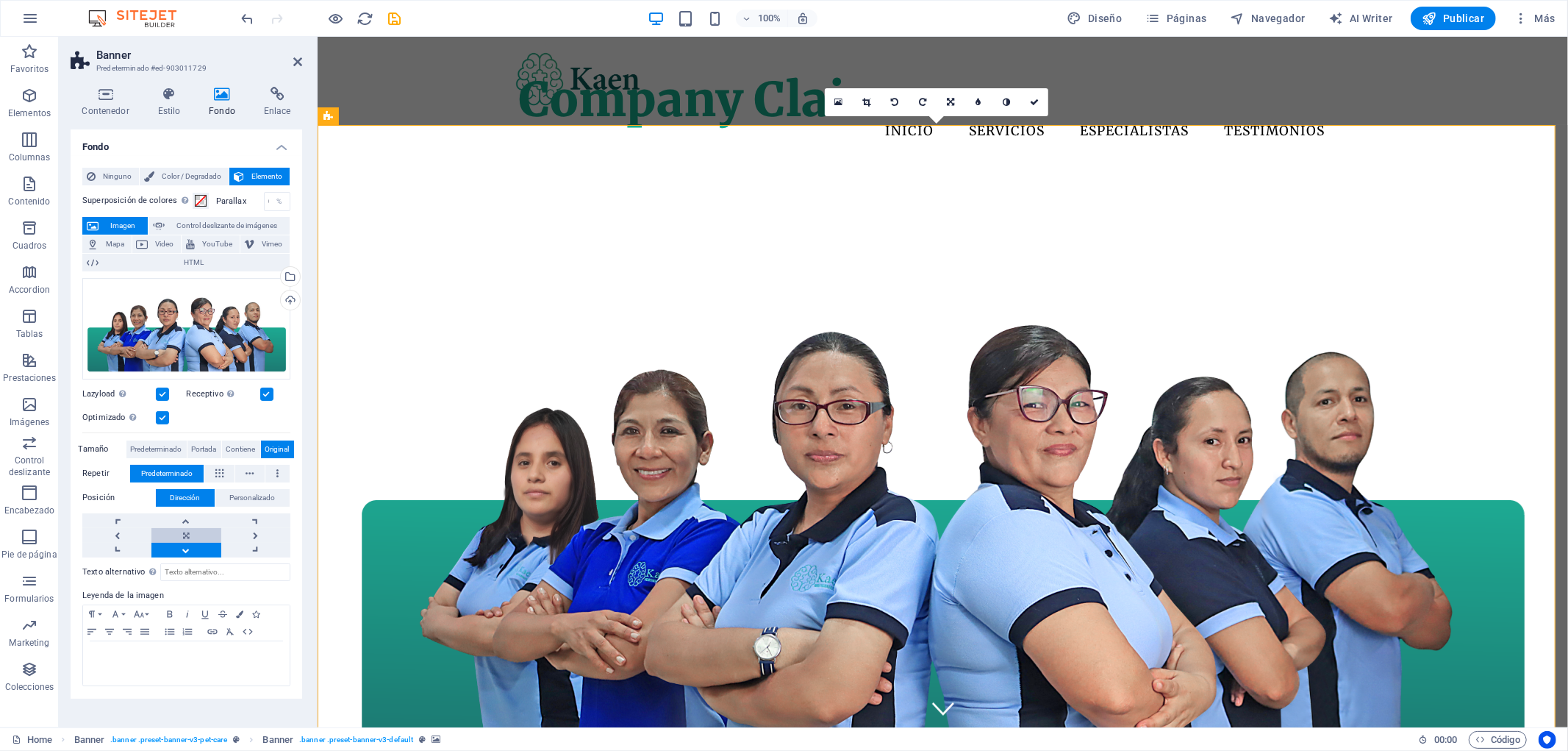
click at [202, 535] on link at bounding box center [186, 535] width 69 height 15
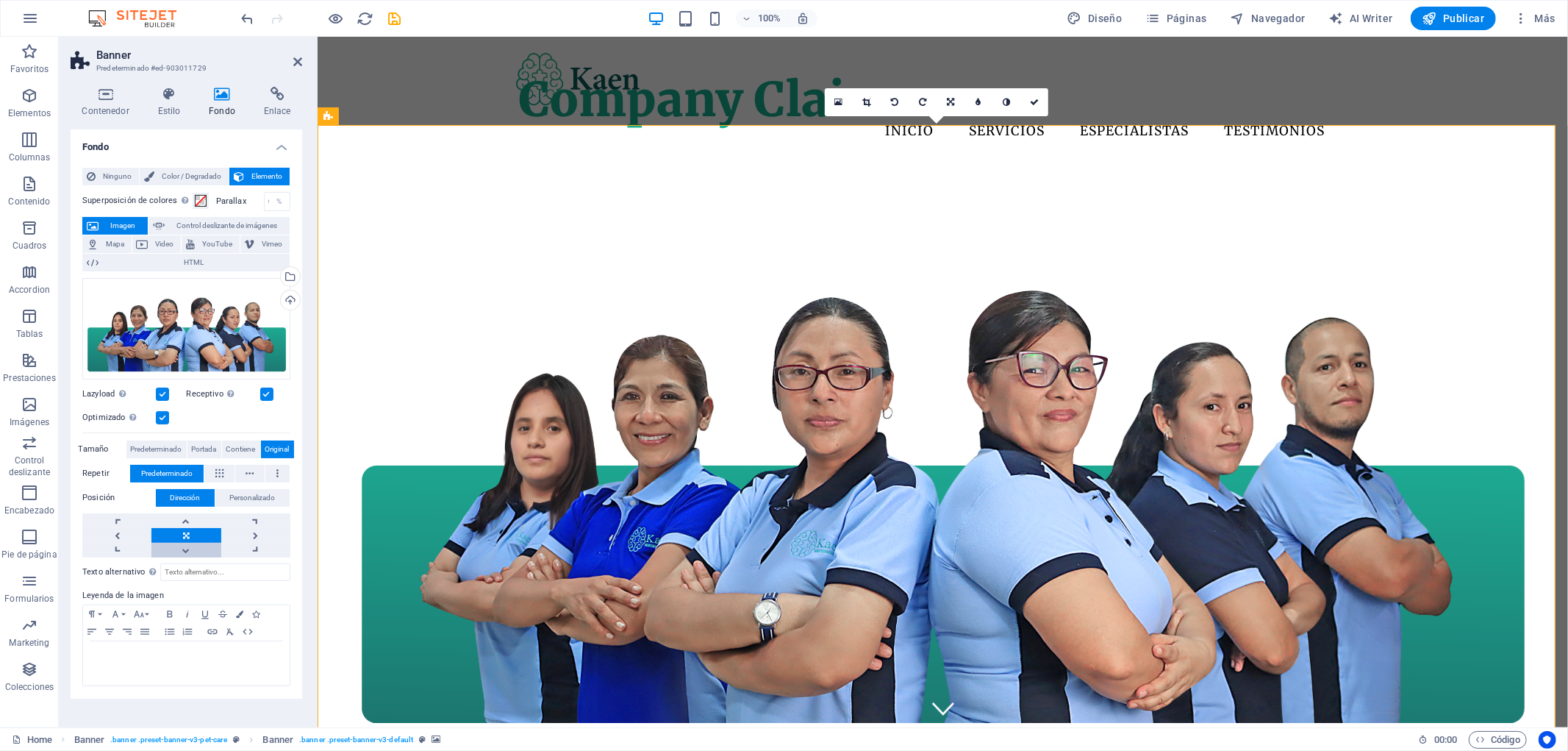
click at [193, 545] on link at bounding box center [186, 550] width 69 height 15
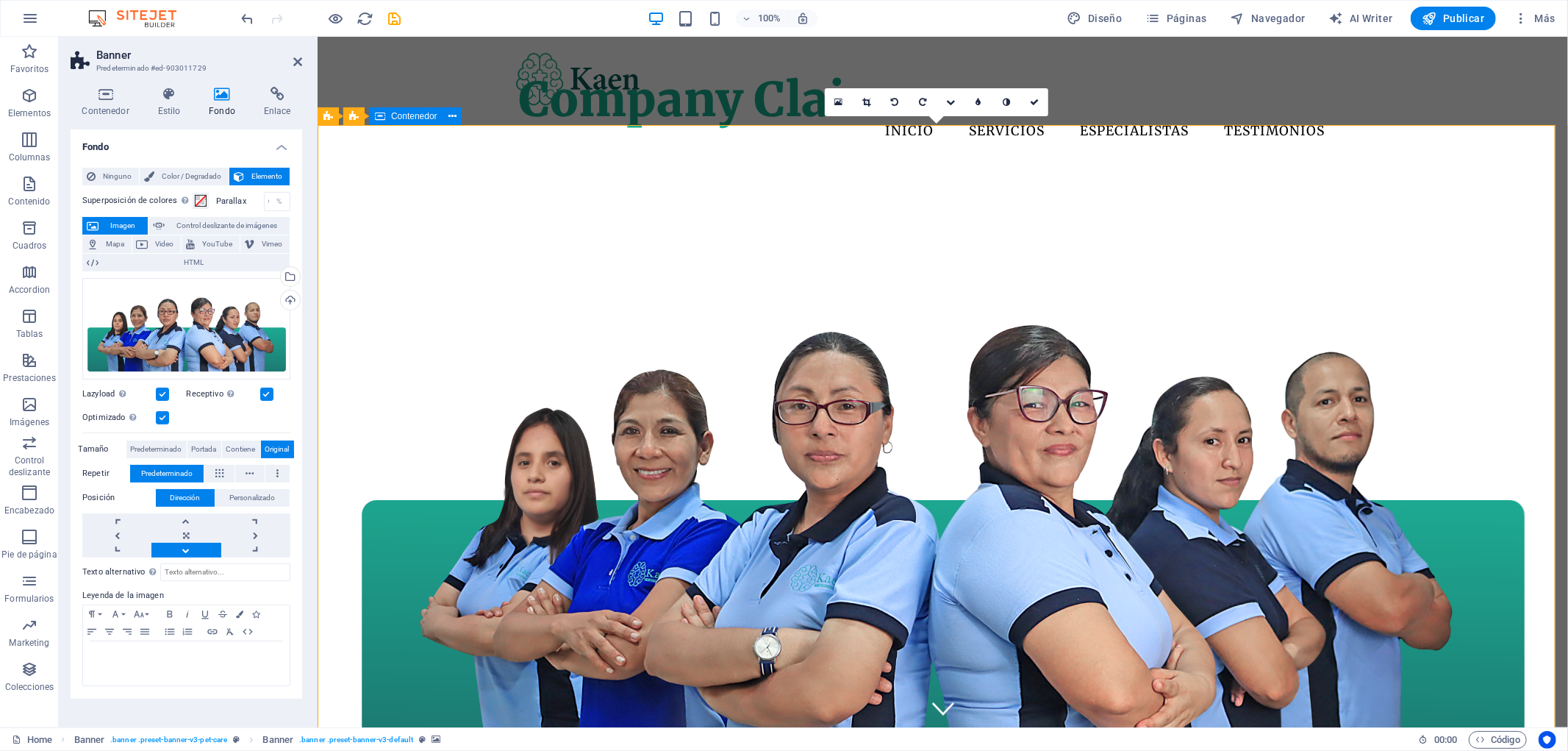
click at [893, 127] on div "Company Claim" at bounding box center [706, 99] width 374 height 57
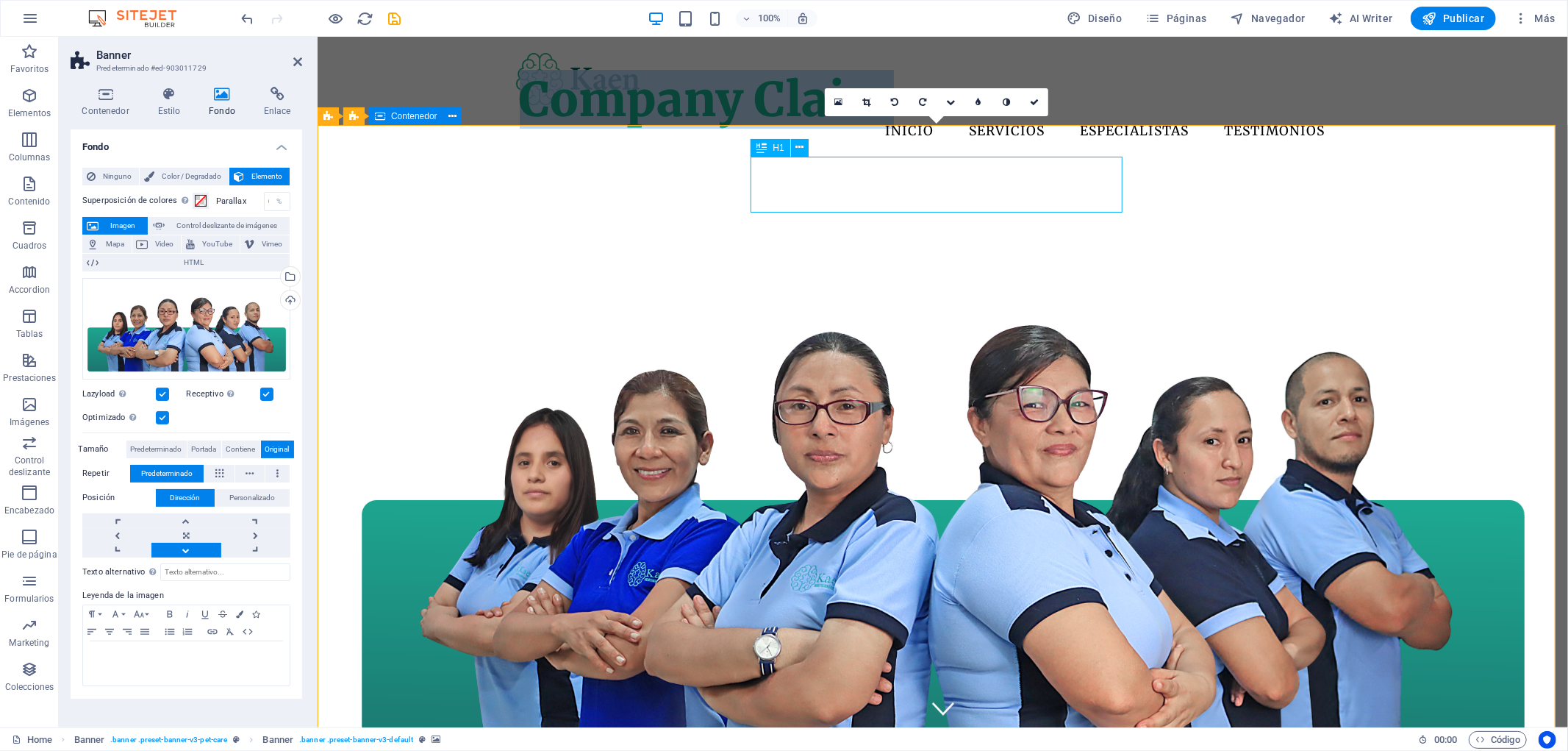
select select "%"
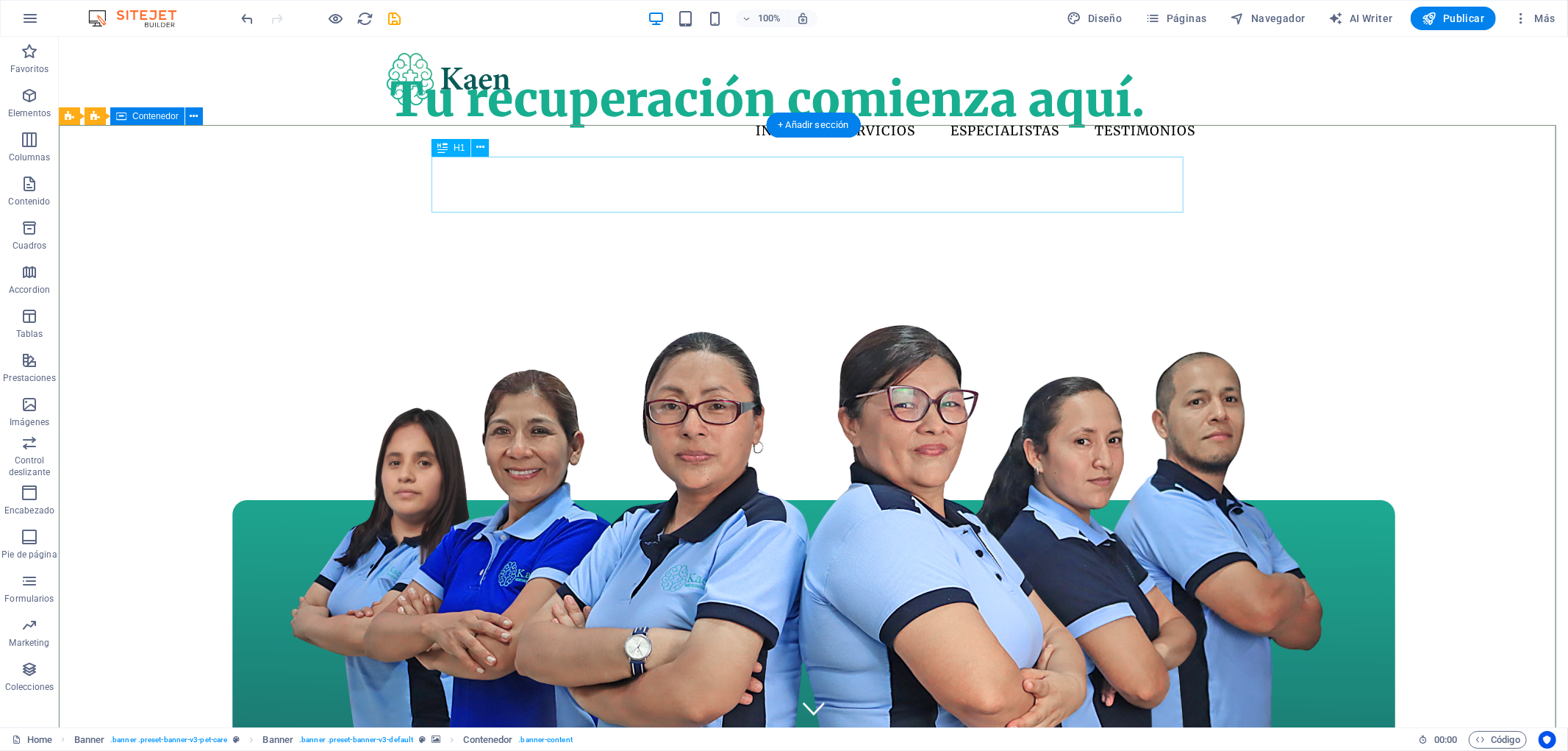
click at [1091, 127] on div "Tu recuperación comienza aquí." at bounding box center [767, 99] width 755 height 57
select select "%"
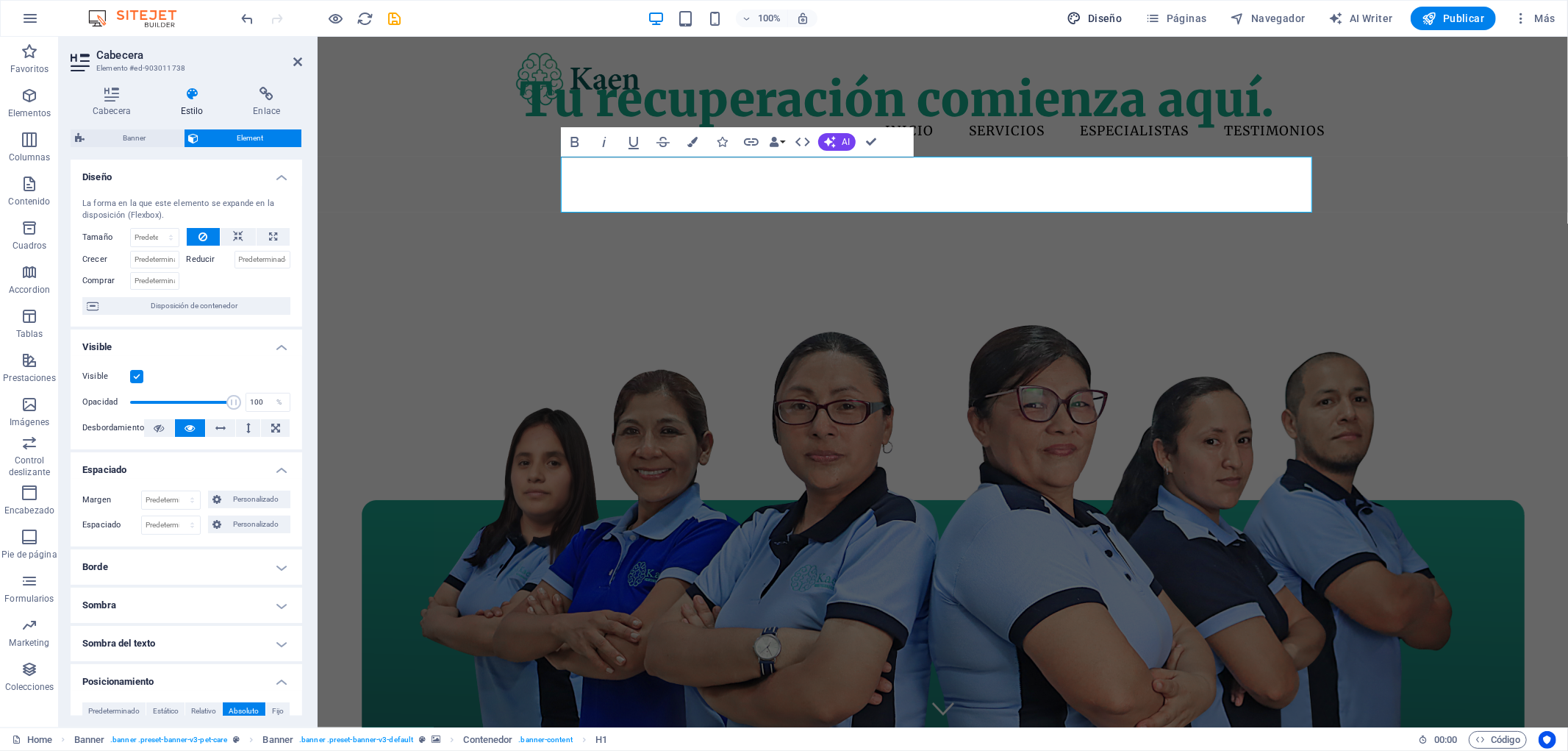
select select "px"
select select "400"
select select "px"
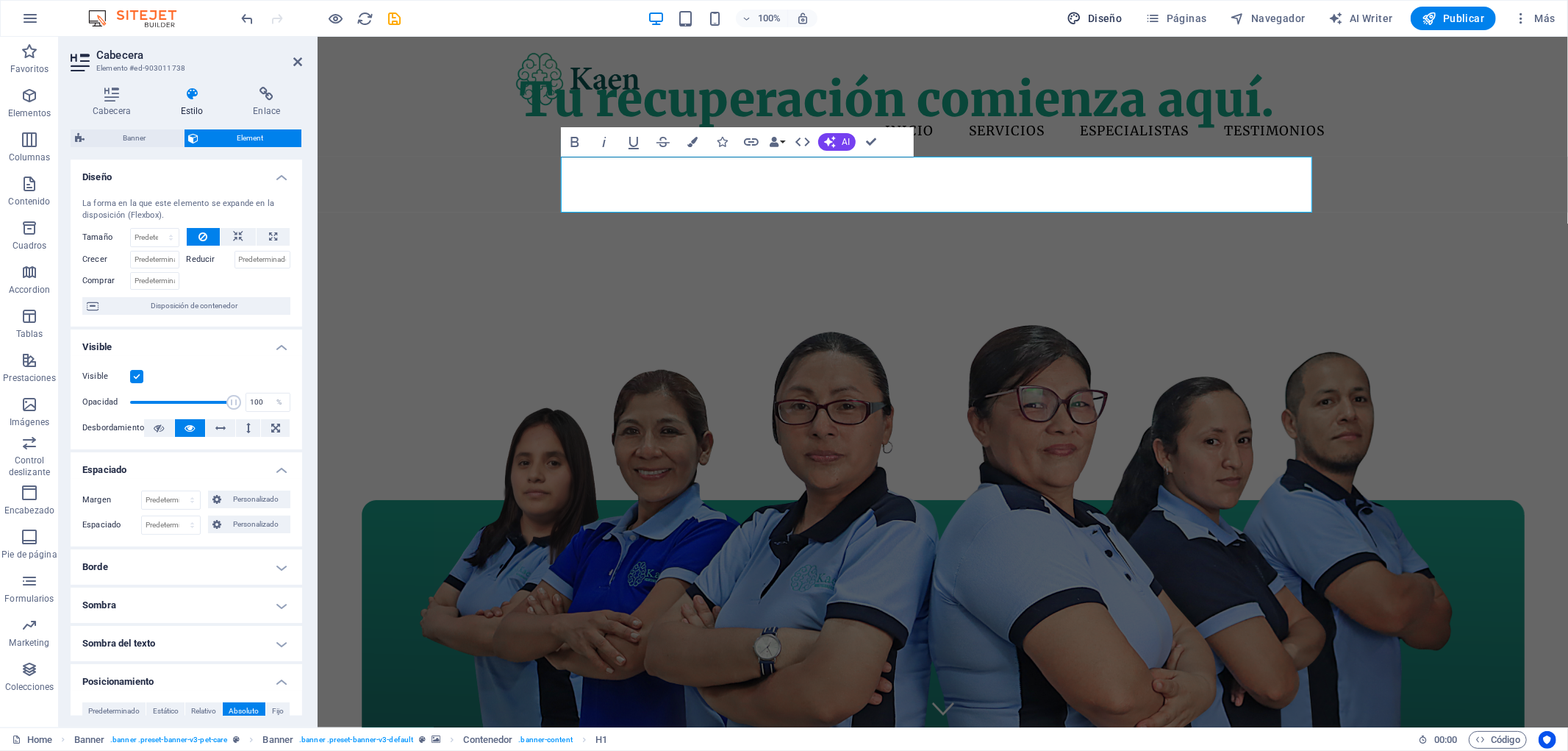
select select "900"
select select "px"
select select "rem"
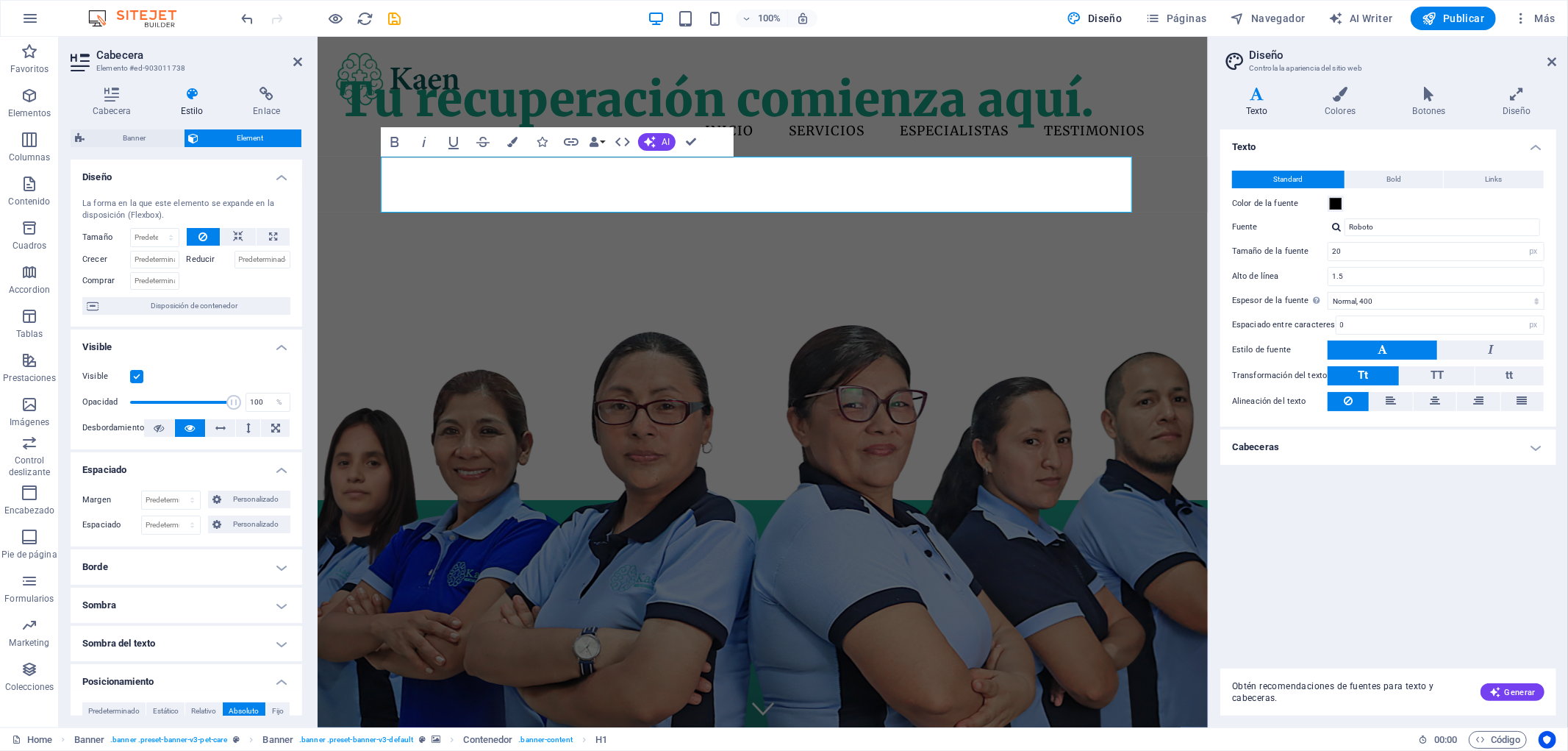
click at [1274, 450] on h4 "Cabeceras" at bounding box center [1389, 447] width 336 height 36
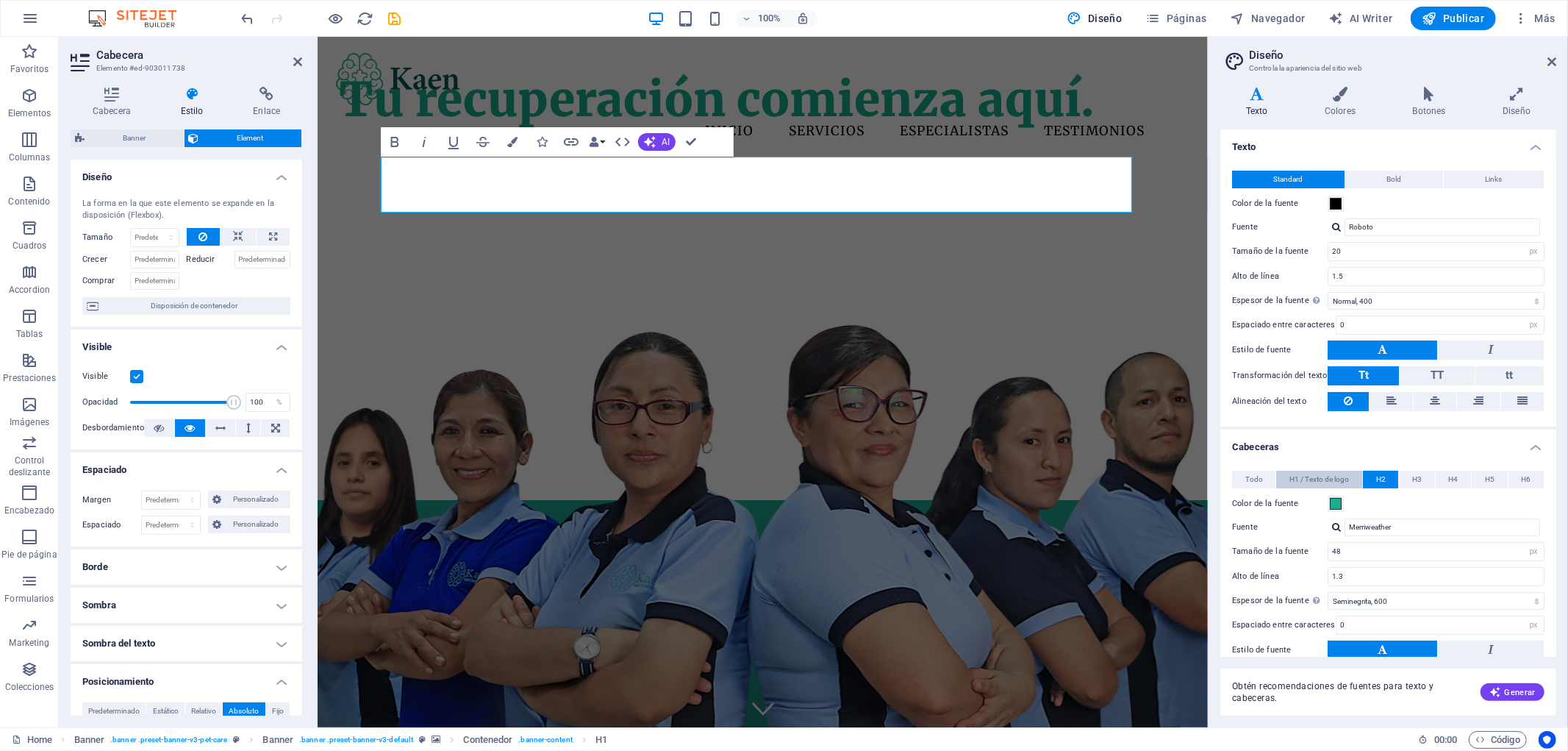
click at [1324, 471] on span "H1 / Texto de logo" at bounding box center [1319, 479] width 59 height 17
drag, startPoint x: 1386, startPoint y: 552, endPoint x: 1310, endPoint y: 553, distance: 76.0
click at [1310, 553] on div "Tamaño de la fuente 64 rem px em %" at bounding box center [1388, 551] width 313 height 19
click at [1407, 601] on select "Fino, 100 Extra [PERSON_NAME], 200 [PERSON_NAME], 300 Normal, 400 Medio, 500 [D…" at bounding box center [1436, 601] width 217 height 17
click at [1328, 592] on select "Fino, 100 Extra [PERSON_NAME], 200 [PERSON_NAME], 300 Normal, 400 Medio, 500 [D…" at bounding box center [1436, 601] width 217 height 17
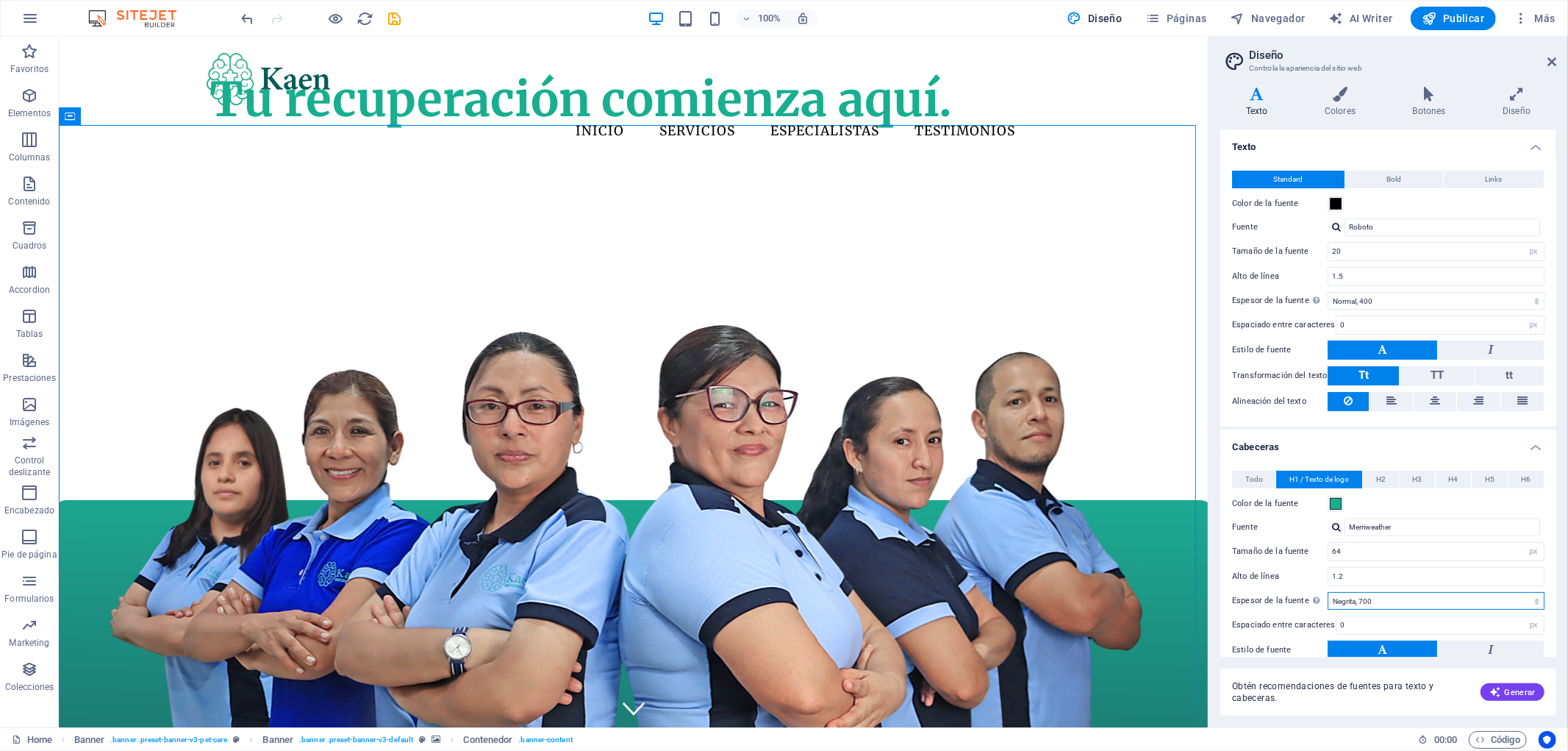
click at [1377, 597] on select "Fino, 100 Extra [PERSON_NAME], 200 [PERSON_NAME], 300 Normal, 400 Medio, 500 [D…" at bounding box center [1436, 601] width 217 height 17
select select "500"
click at [1328, 592] on select "Fino, 100 Extra [PERSON_NAME], 200 [PERSON_NAME], 300 Normal, 400 Medio, 500 [D…" at bounding box center [1436, 601] width 217 height 17
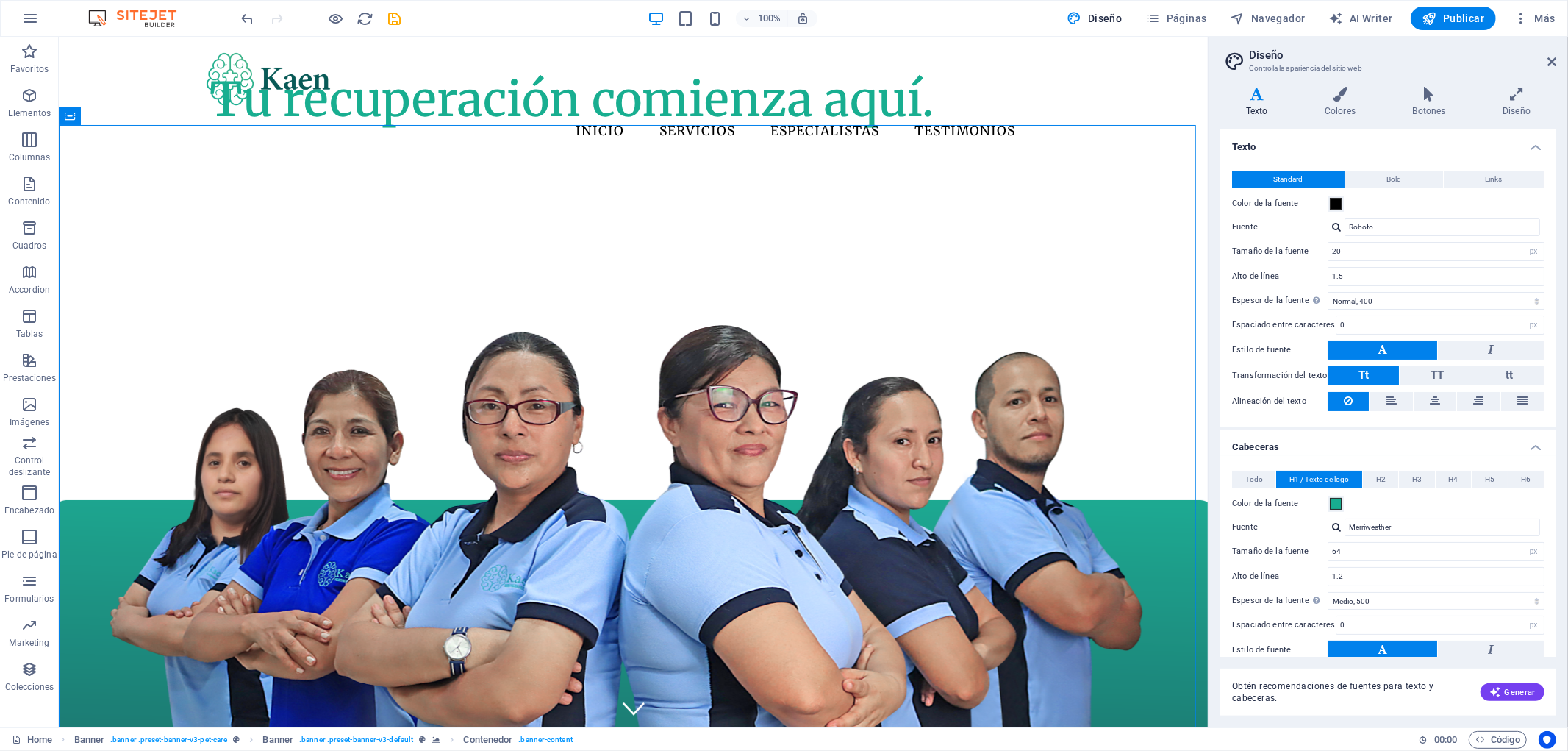
click at [1546, 62] on header "Diseño Controla la apariencia del sitio web" at bounding box center [1390, 56] width 333 height 38
click at [1555, 59] on icon at bounding box center [1551, 62] width 9 height 12
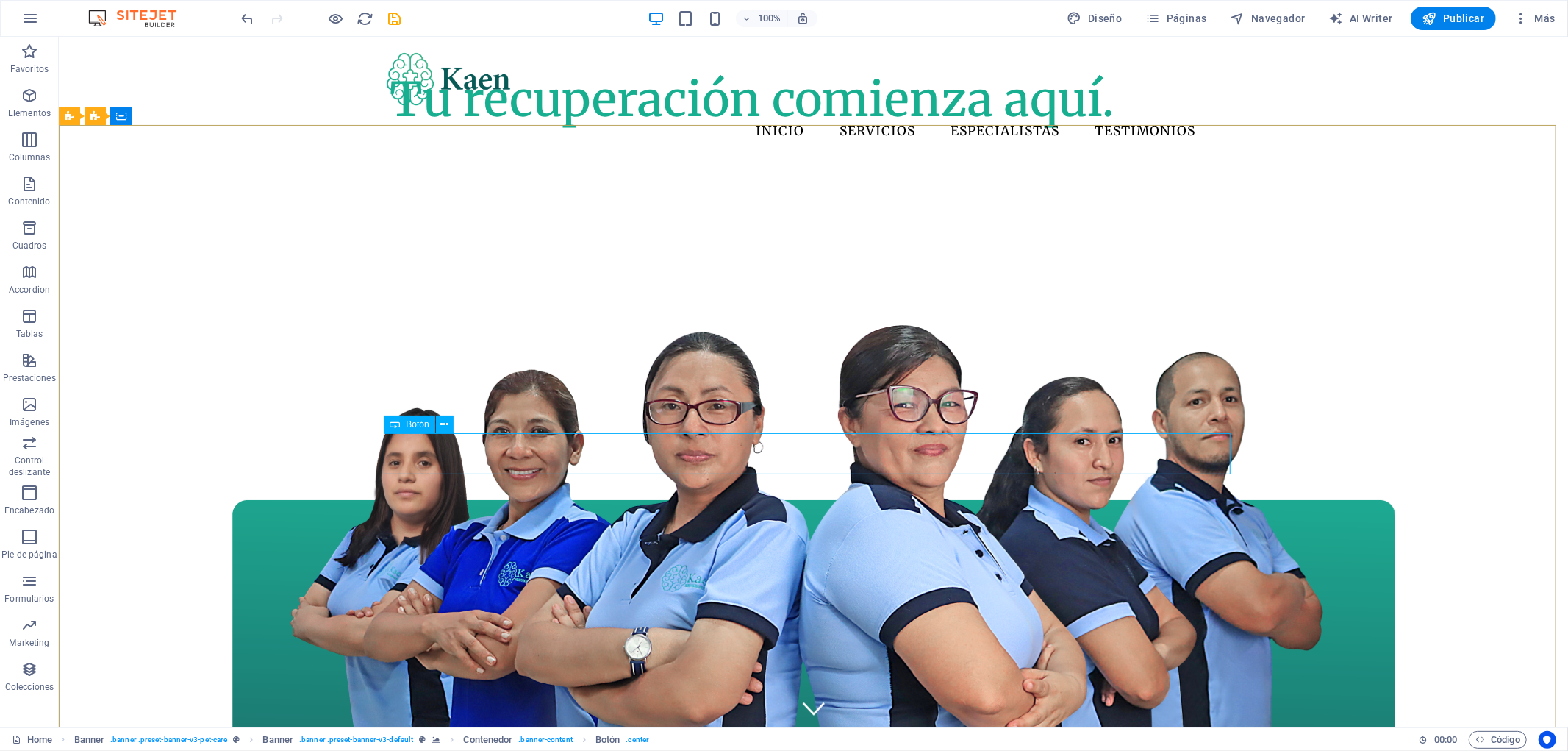
click at [416, 422] on span "Botón" at bounding box center [417, 424] width 23 height 9
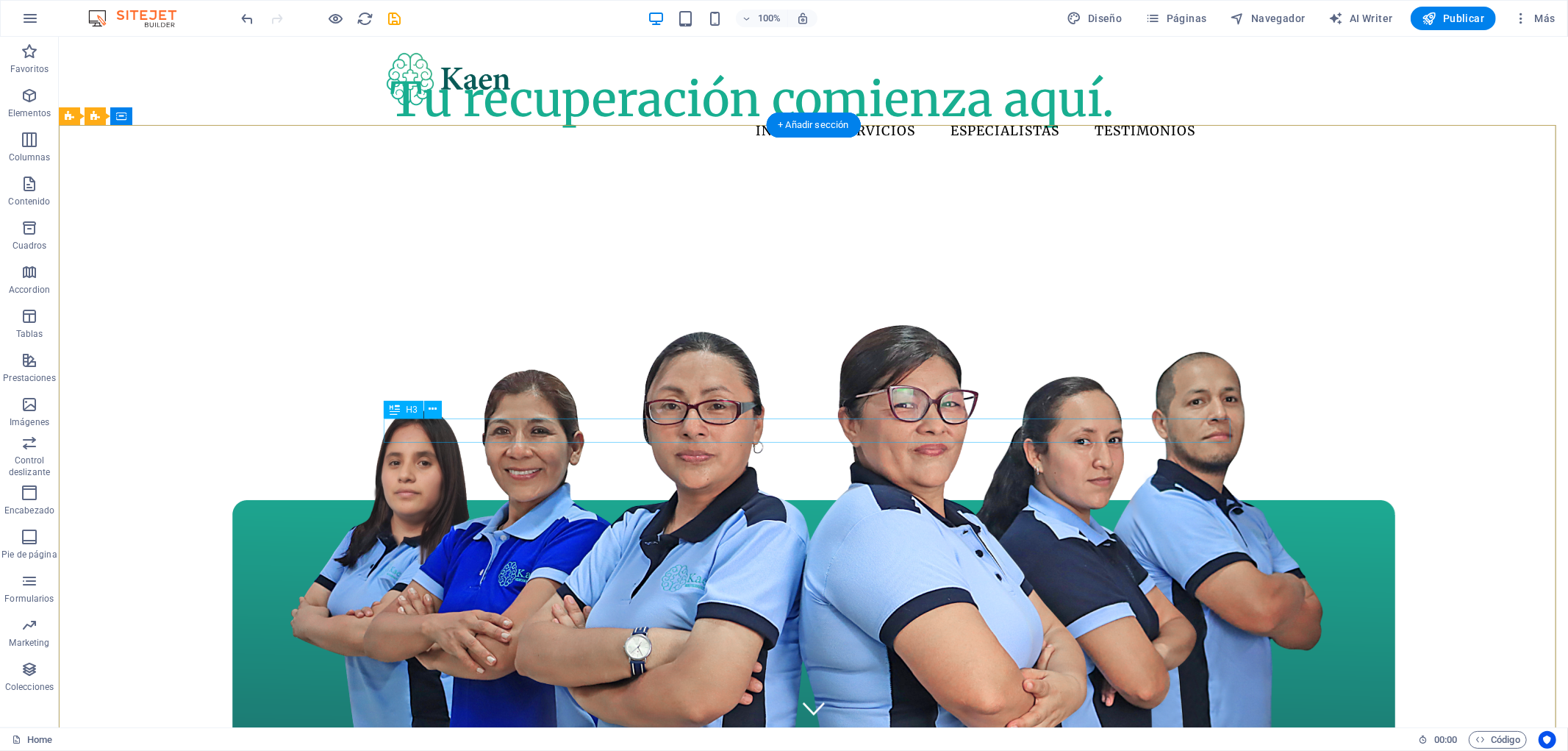
drag, startPoint x: 458, startPoint y: 445, endPoint x: 464, endPoint y: 204, distance: 241.1
click at [614, 127] on div "Tu recuperación comienza aquí." at bounding box center [751, 99] width 724 height 57
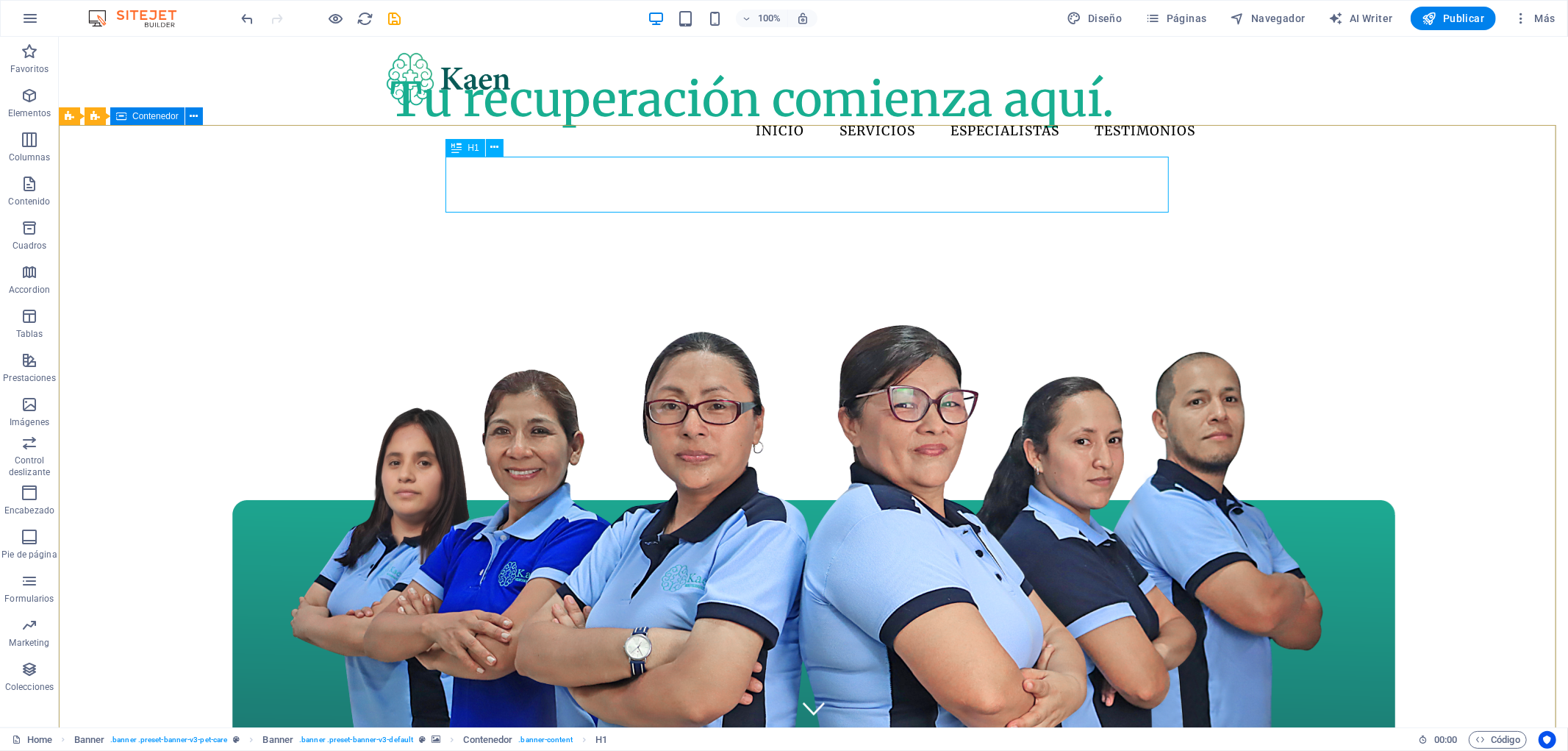
click at [467, 150] on span "H1" at bounding box center [473, 148] width 11 height 9
select select "%"
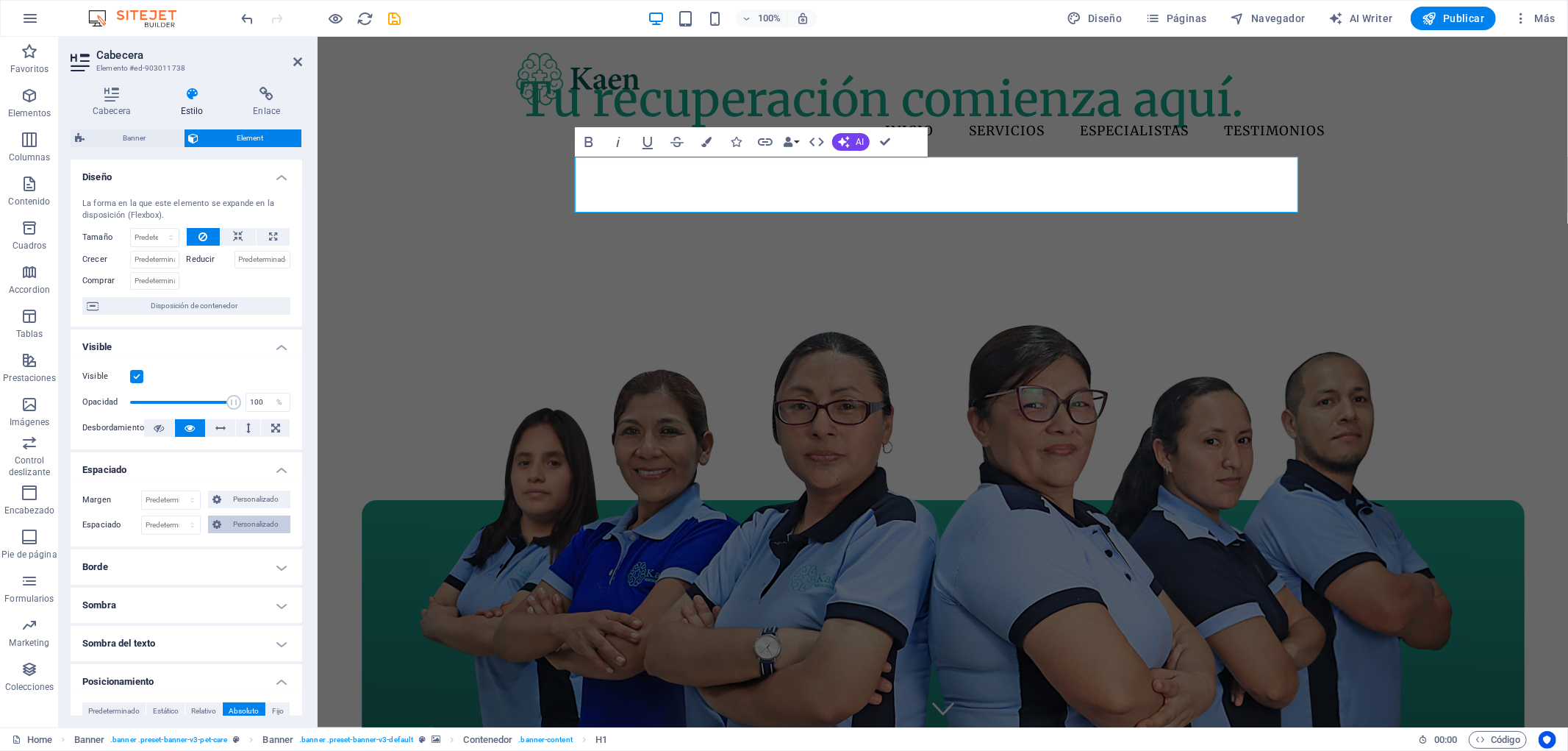
scroll to position [163, 0]
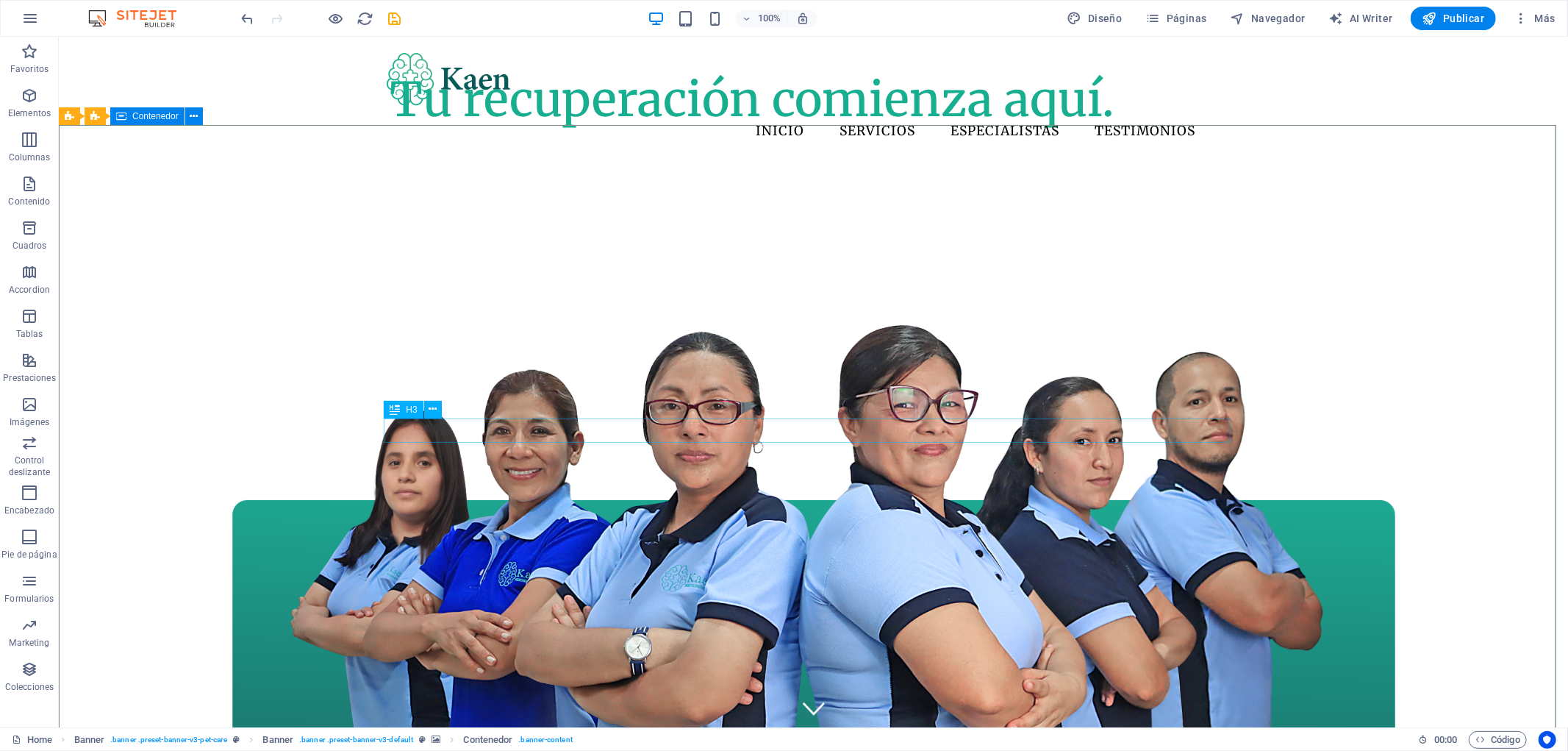
click at [403, 409] on div "H3" at bounding box center [403, 409] width 39 height 17
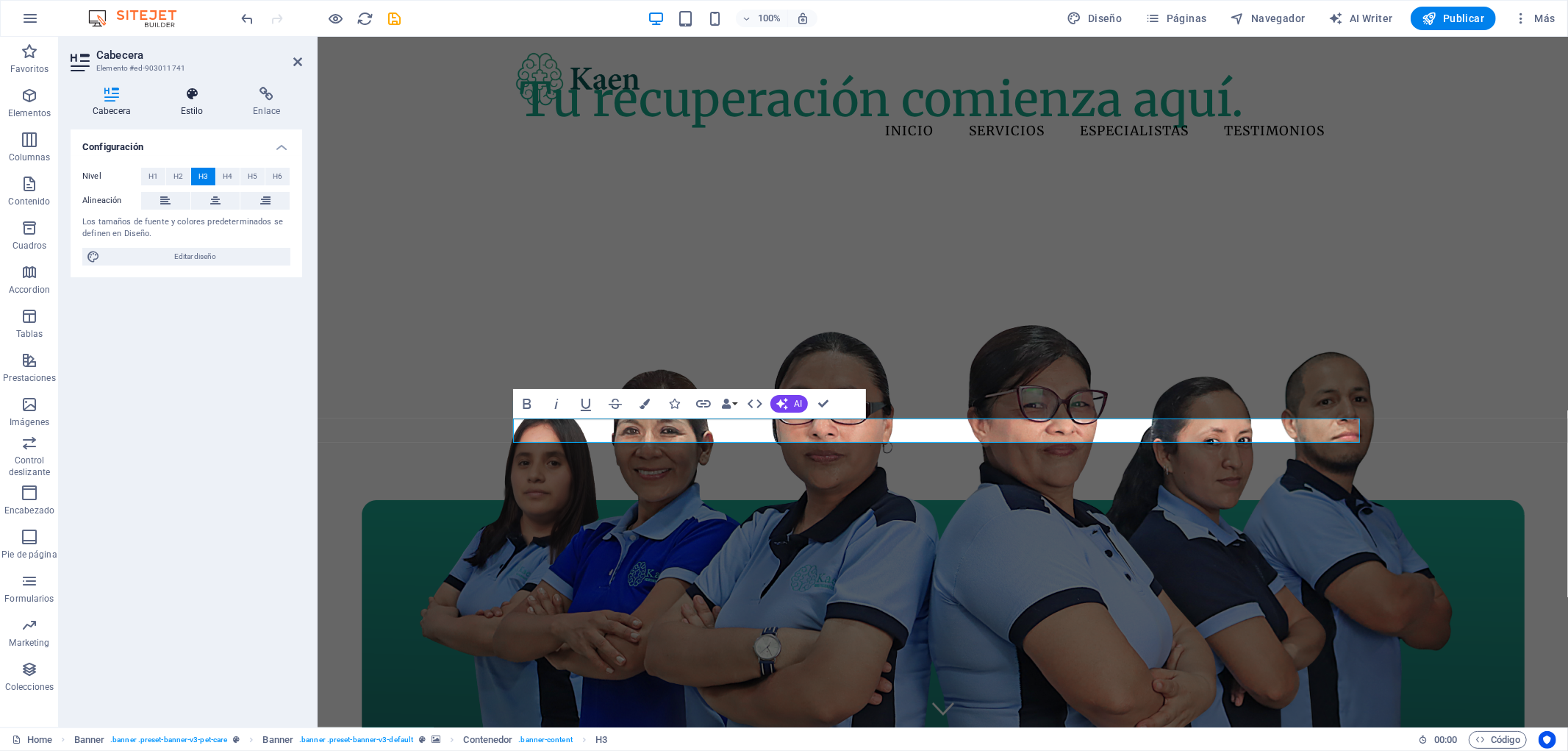
click at [193, 107] on h4 "Estilo" at bounding box center [195, 102] width 73 height 31
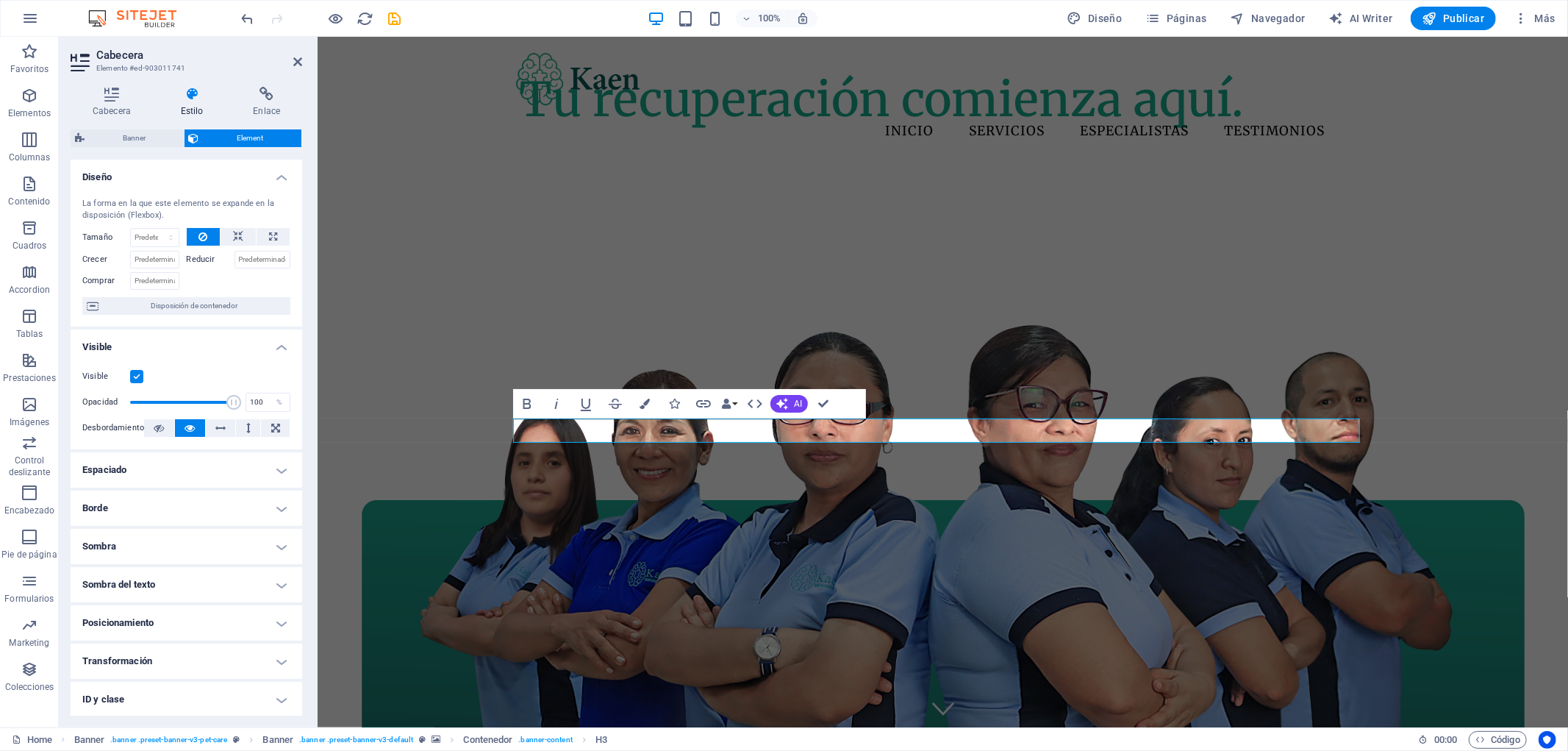
click at [237, 623] on h4 "Posicionamiento" at bounding box center [186, 622] width 231 height 36
click at [250, 651] on span "Absoluto" at bounding box center [244, 652] width 30 height 17
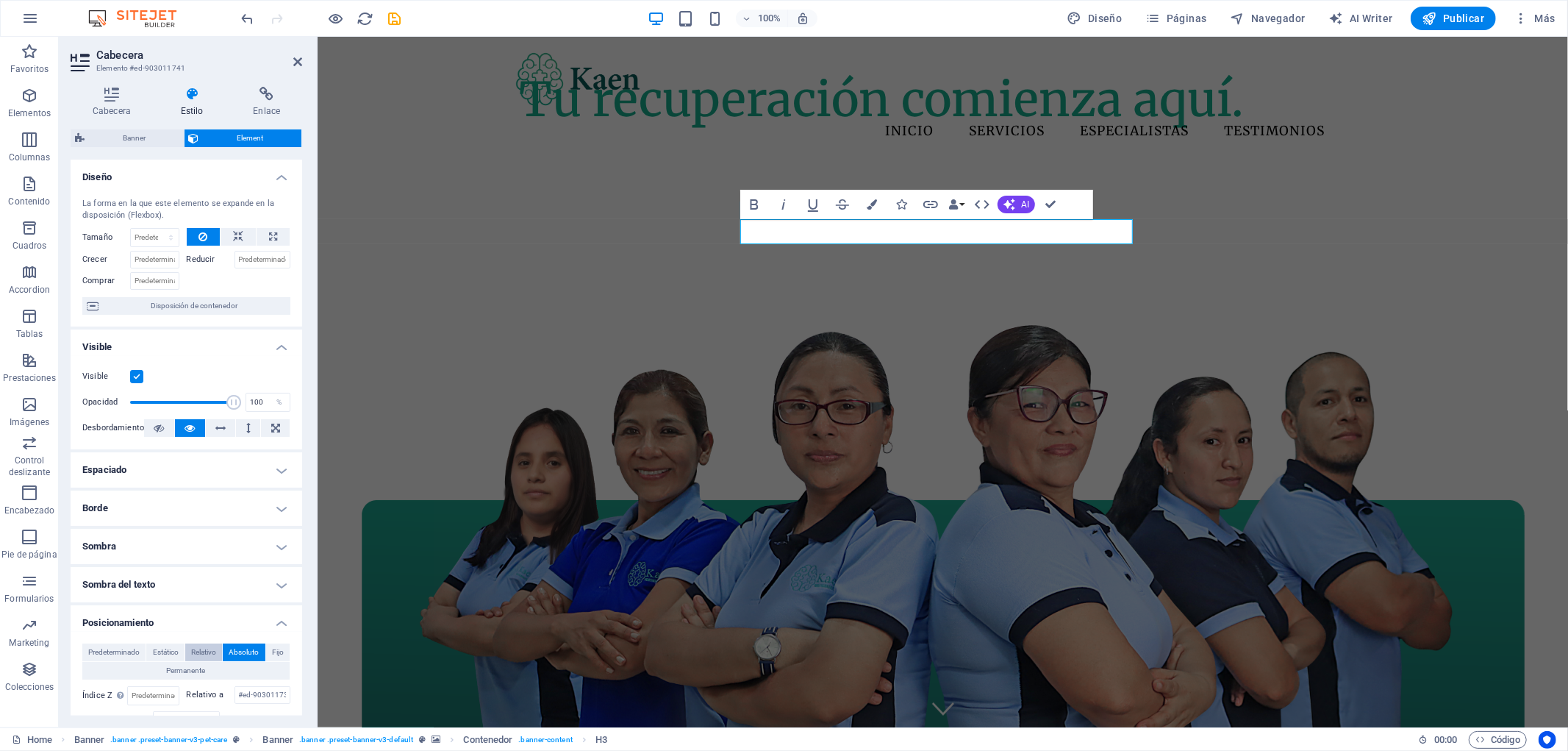
scroll to position [81, 0]
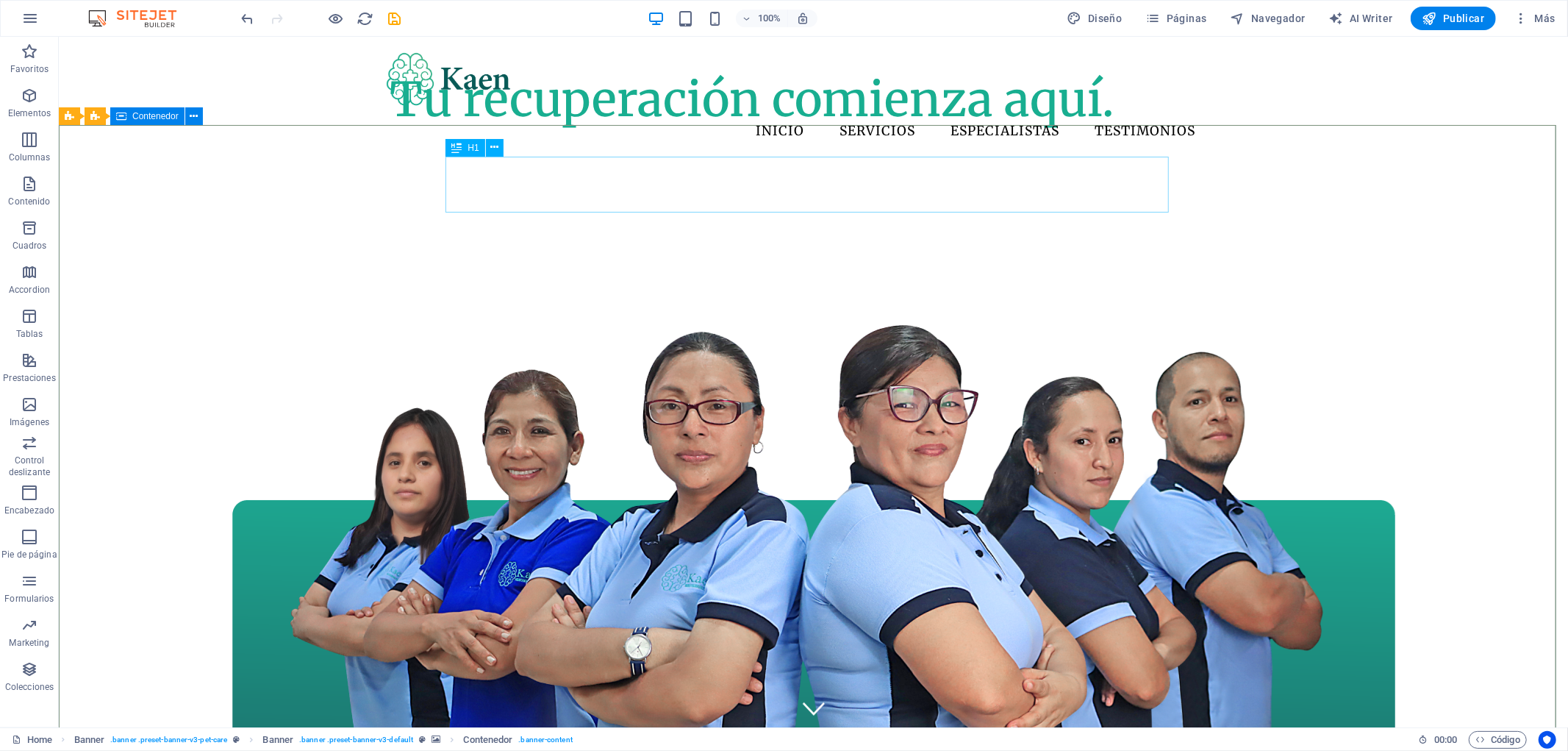
click at [471, 150] on span "H1" at bounding box center [473, 148] width 11 height 9
select select "%"
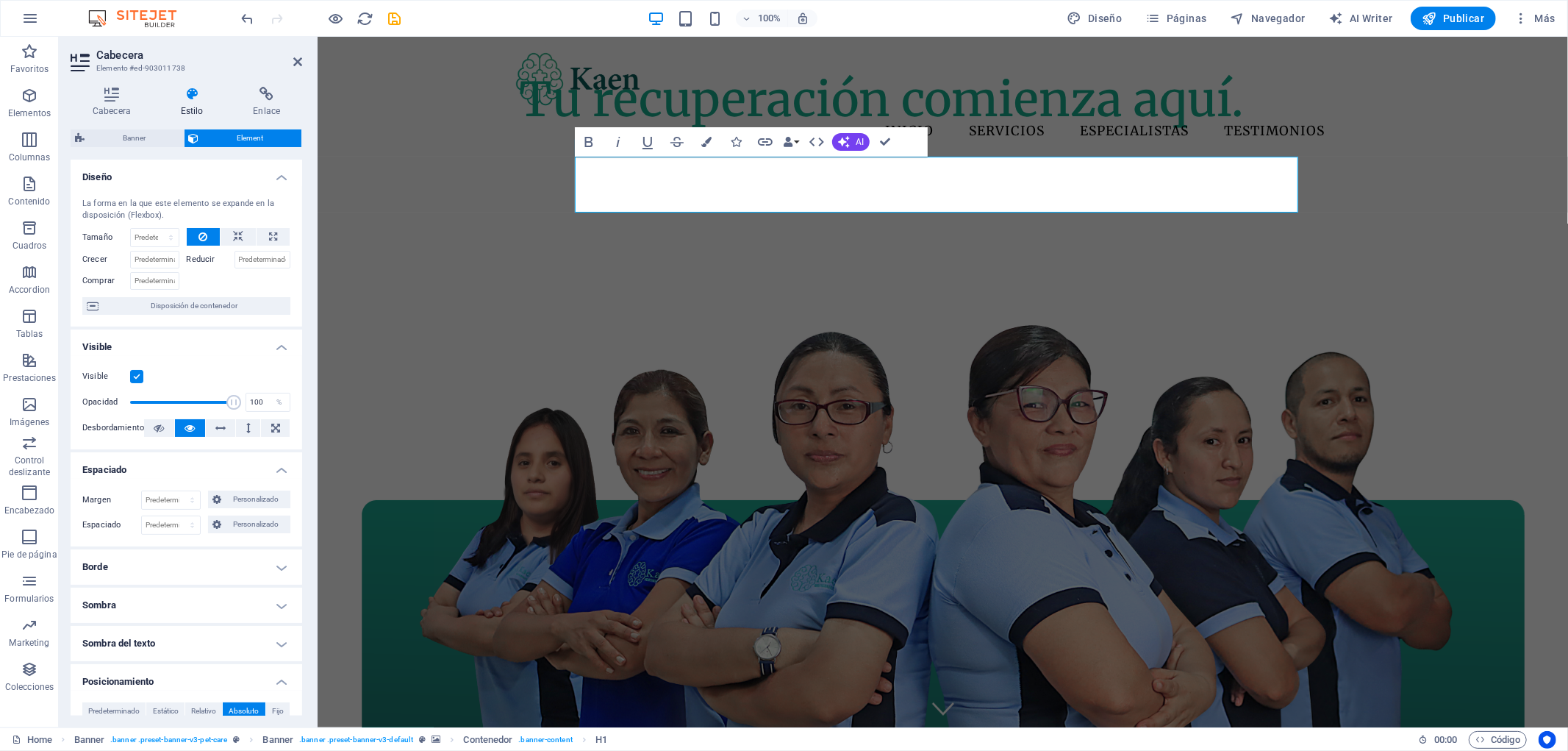
scroll to position [163, 0]
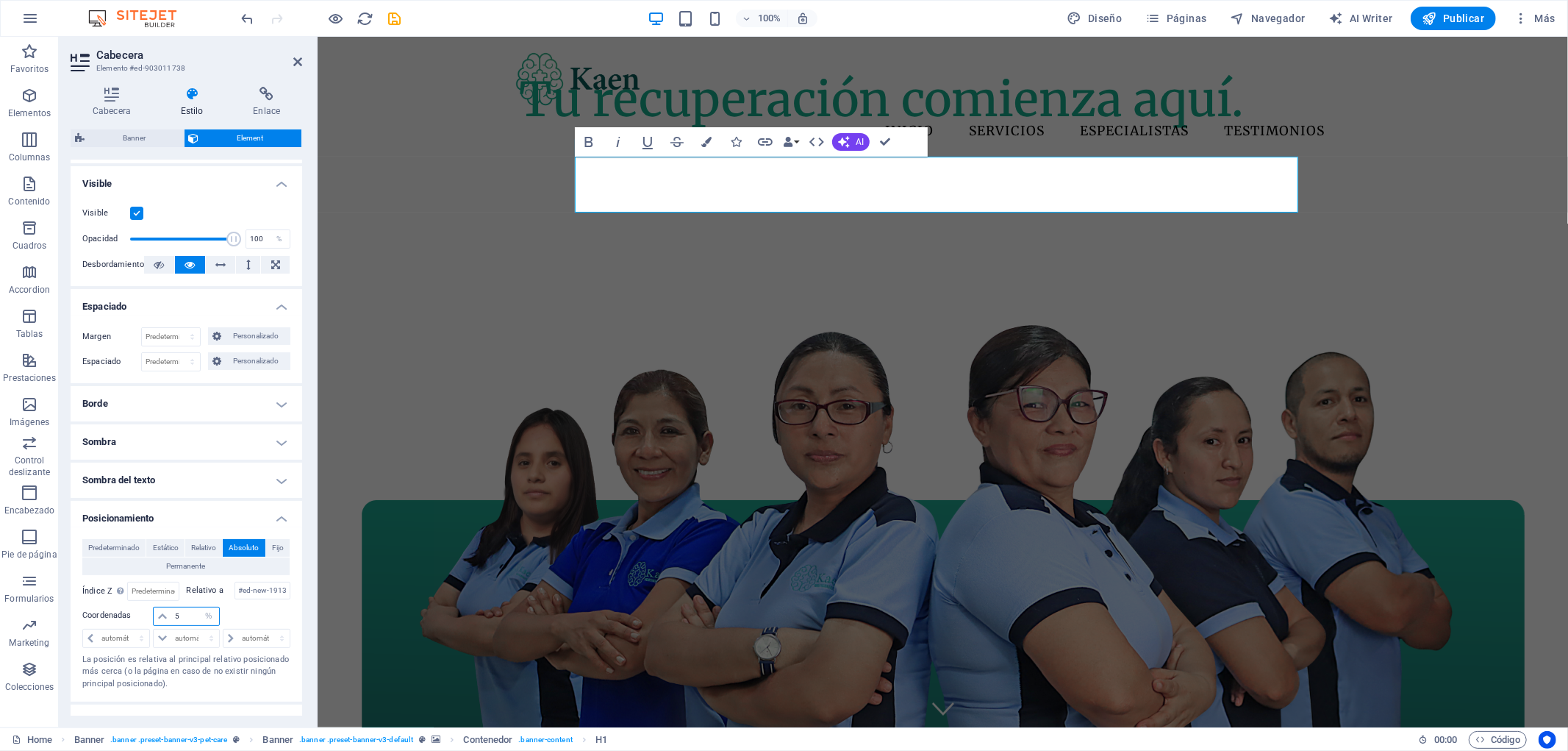
drag, startPoint x: 193, startPoint y: 615, endPoint x: 155, endPoint y: 619, distance: 38.2
click at [155, 619] on div "5 automático px rem % em" at bounding box center [186, 616] width 66 height 19
type input "10"
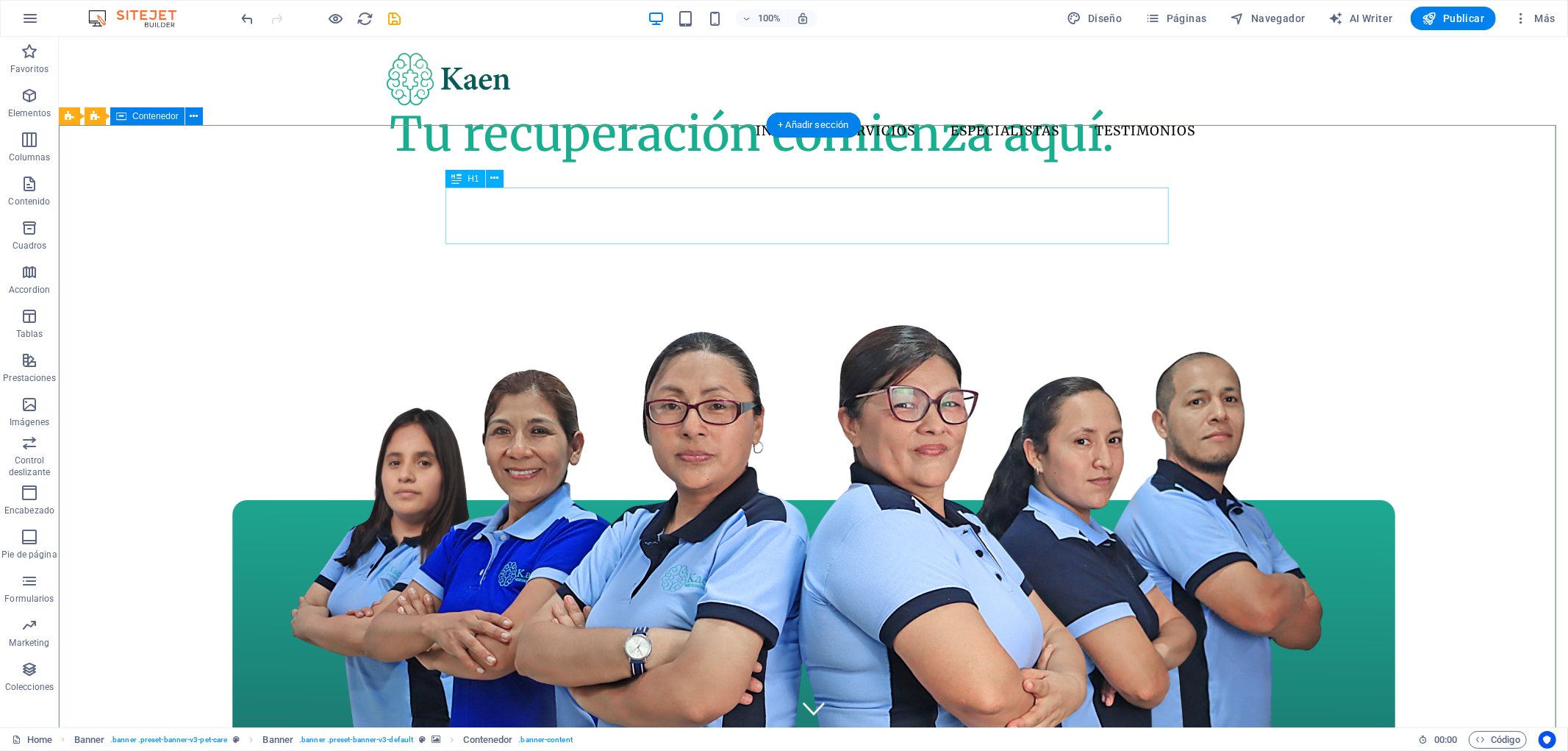
click at [964, 162] on div "Tu recuperación comienza aquí." at bounding box center [751, 133] width 724 height 57
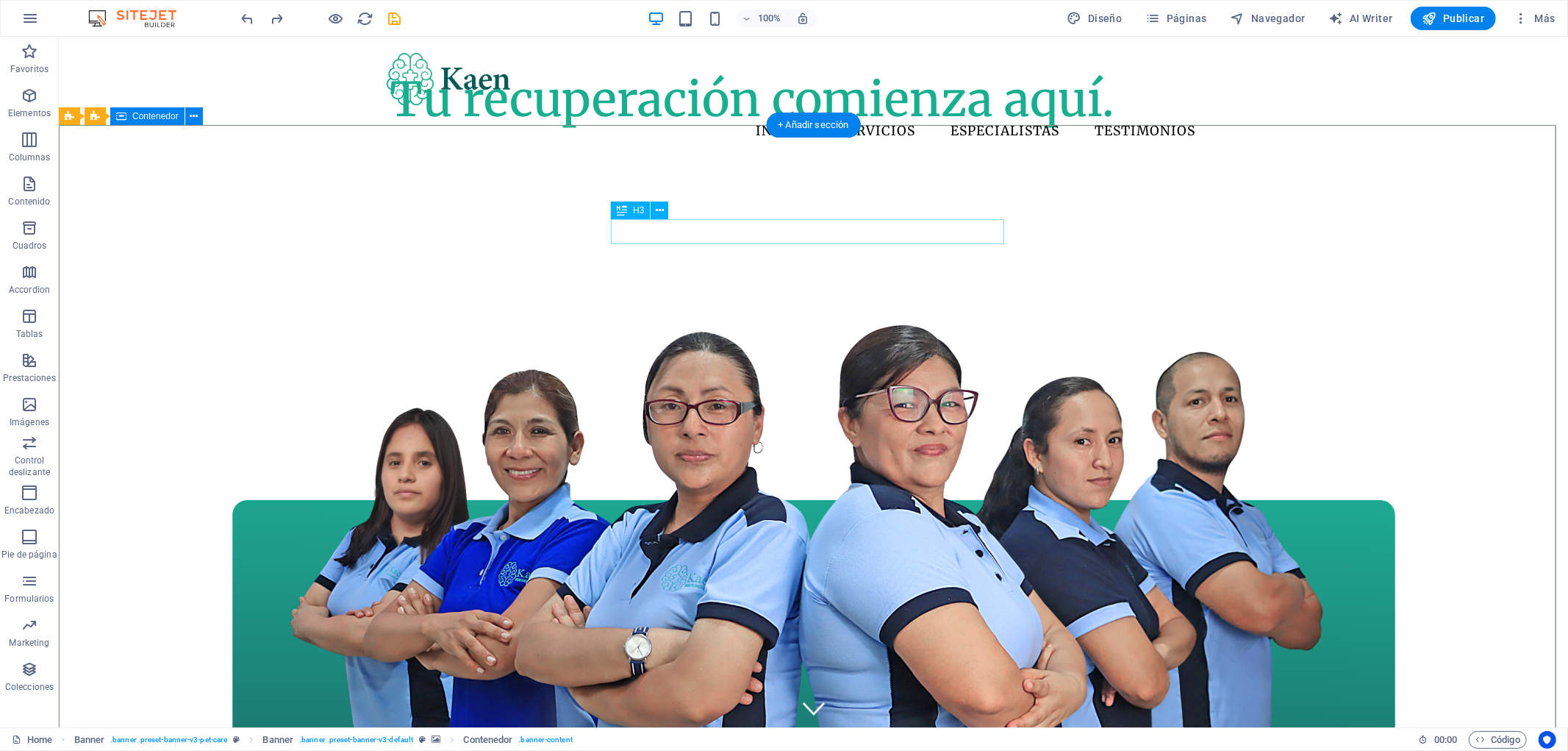
click at [627, 211] on div "H3" at bounding box center [630, 210] width 39 height 17
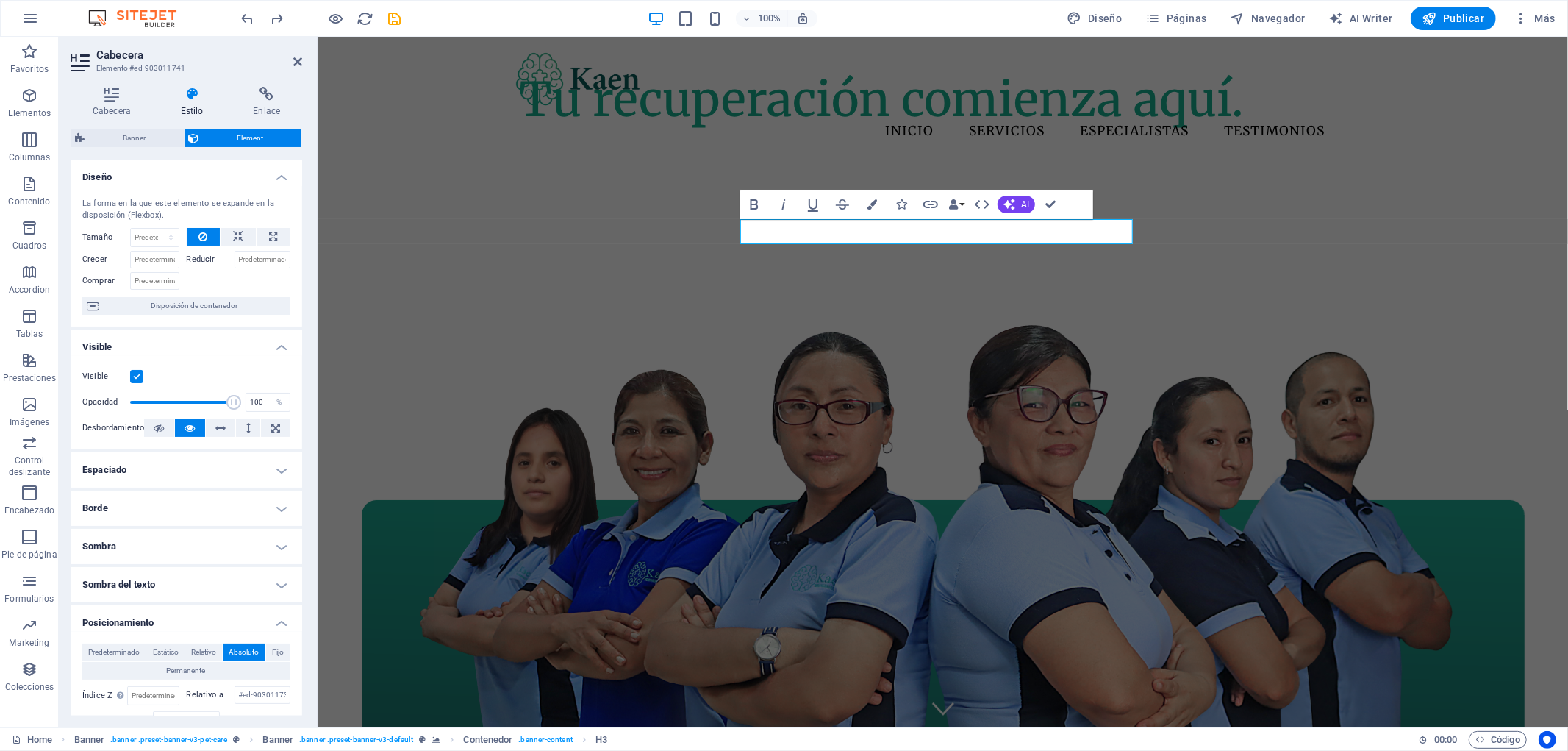
scroll to position [81, 0]
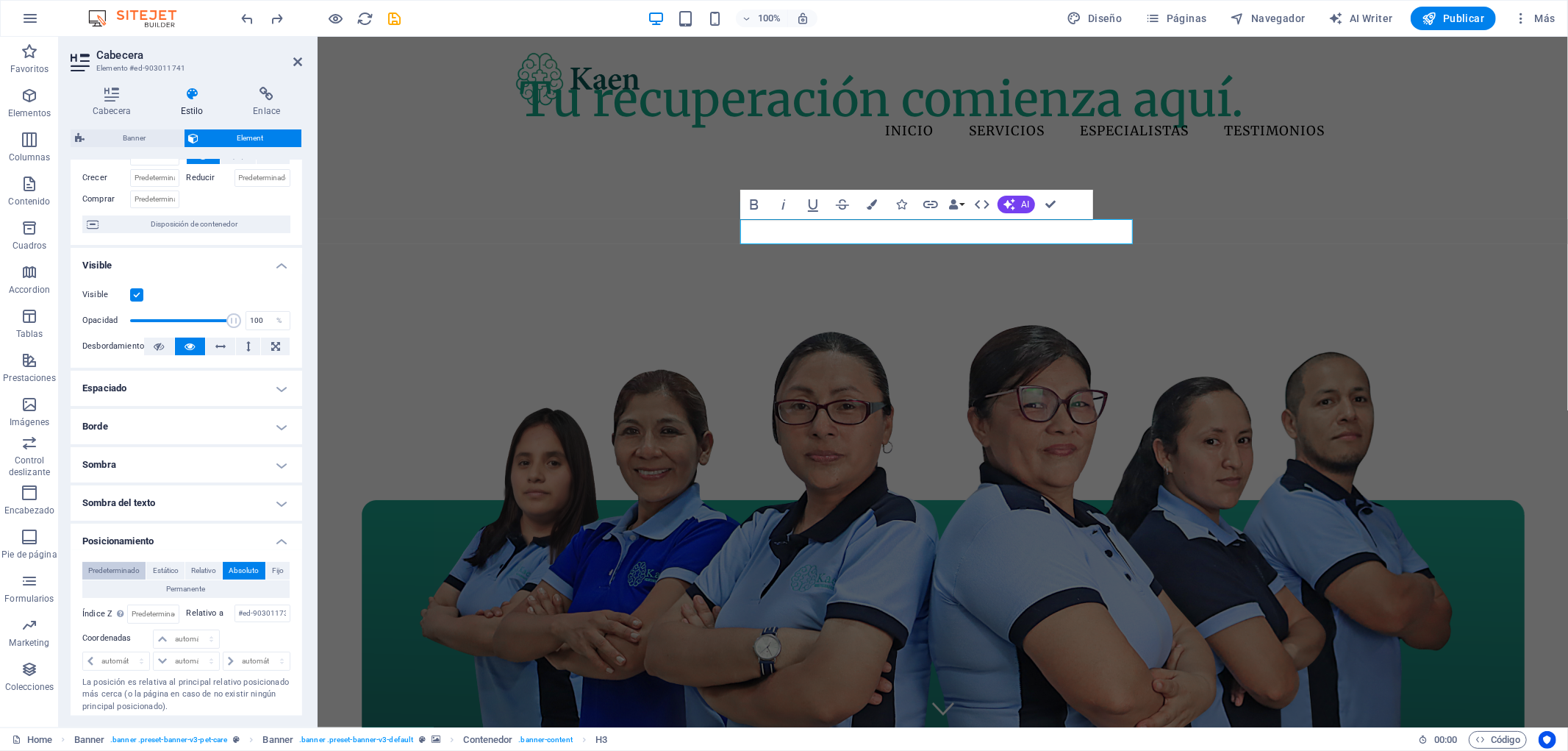
click at [144, 572] on button "Predeterminado" at bounding box center [114, 570] width 63 height 17
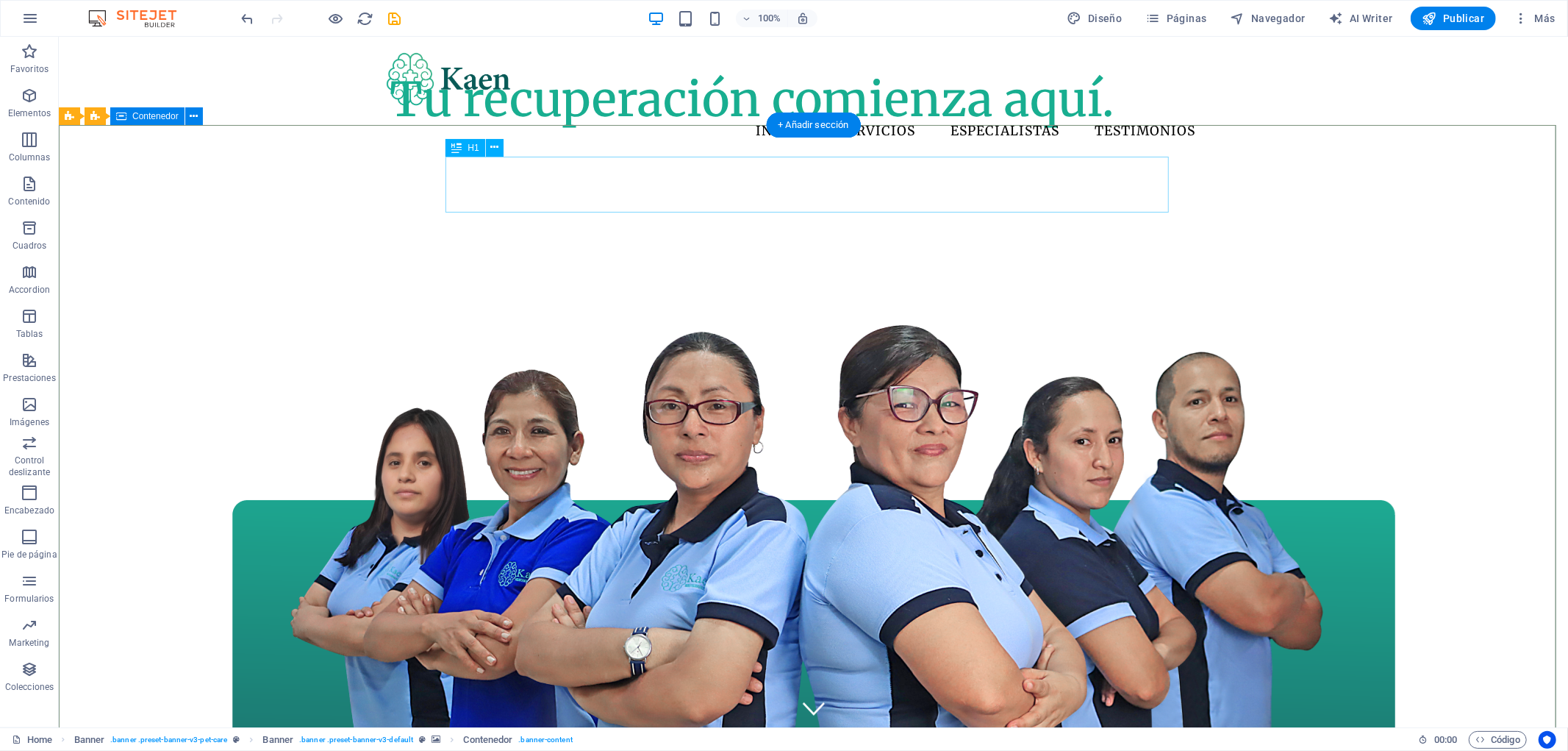
click at [944, 127] on div "Tu recuperación comienza aquí." at bounding box center [751, 99] width 724 height 57
click at [471, 141] on div "H1" at bounding box center [464, 148] width 39 height 17
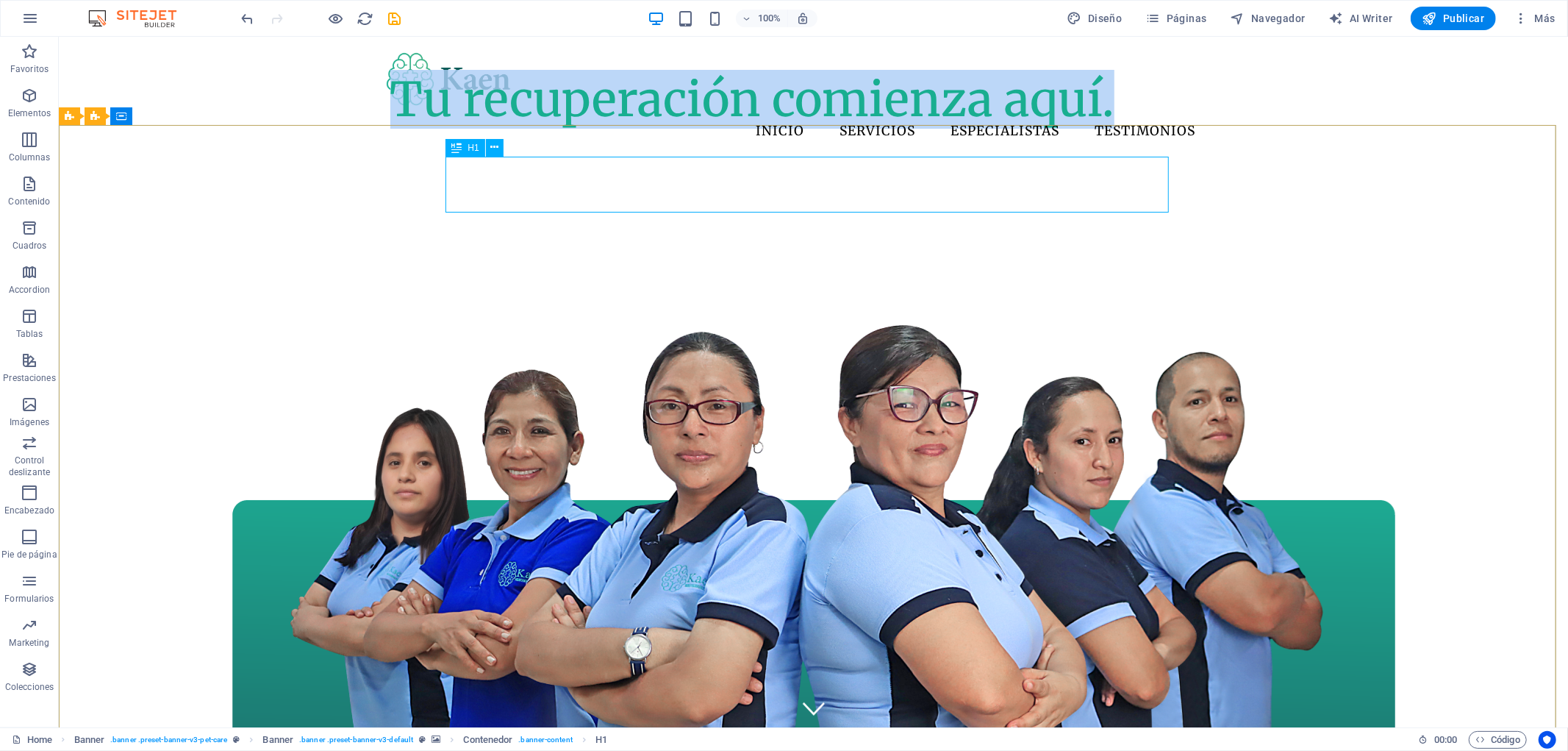
select select "%"
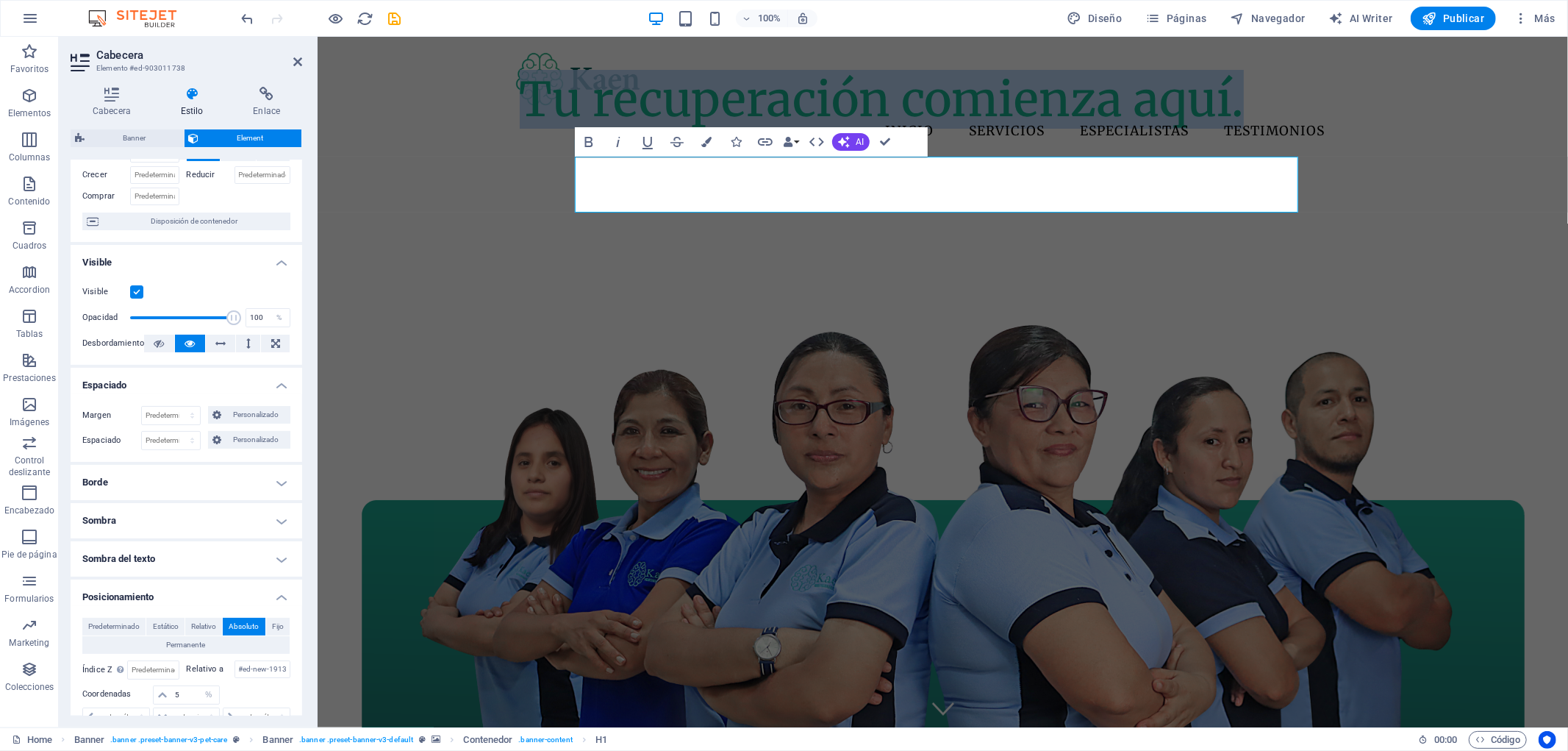
scroll to position [163, 0]
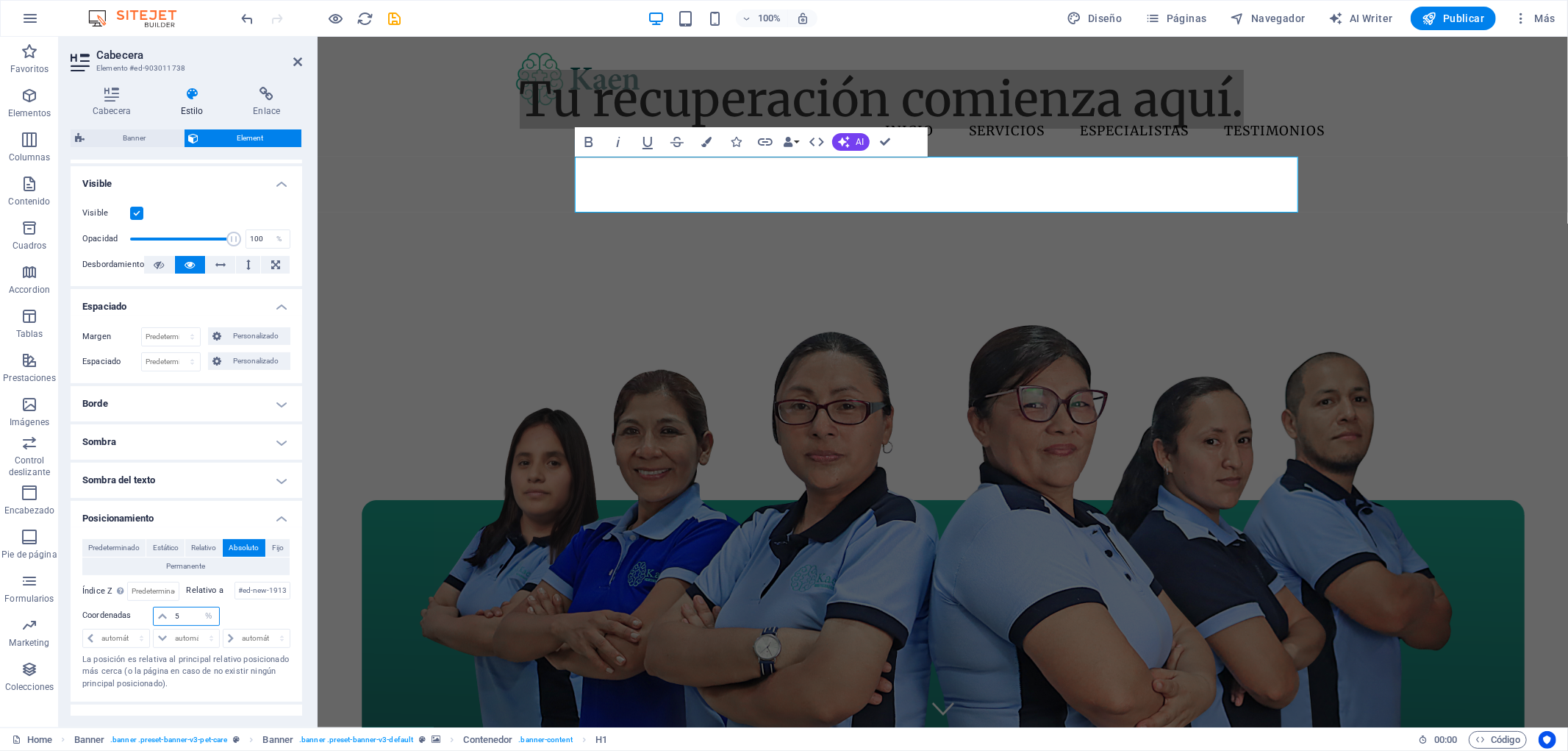
drag, startPoint x: 189, startPoint y: 613, endPoint x: 162, endPoint y: 614, distance: 27.0
click at [162, 614] on div "5 automático px rem % em" at bounding box center [186, 616] width 66 height 19
type input "10"
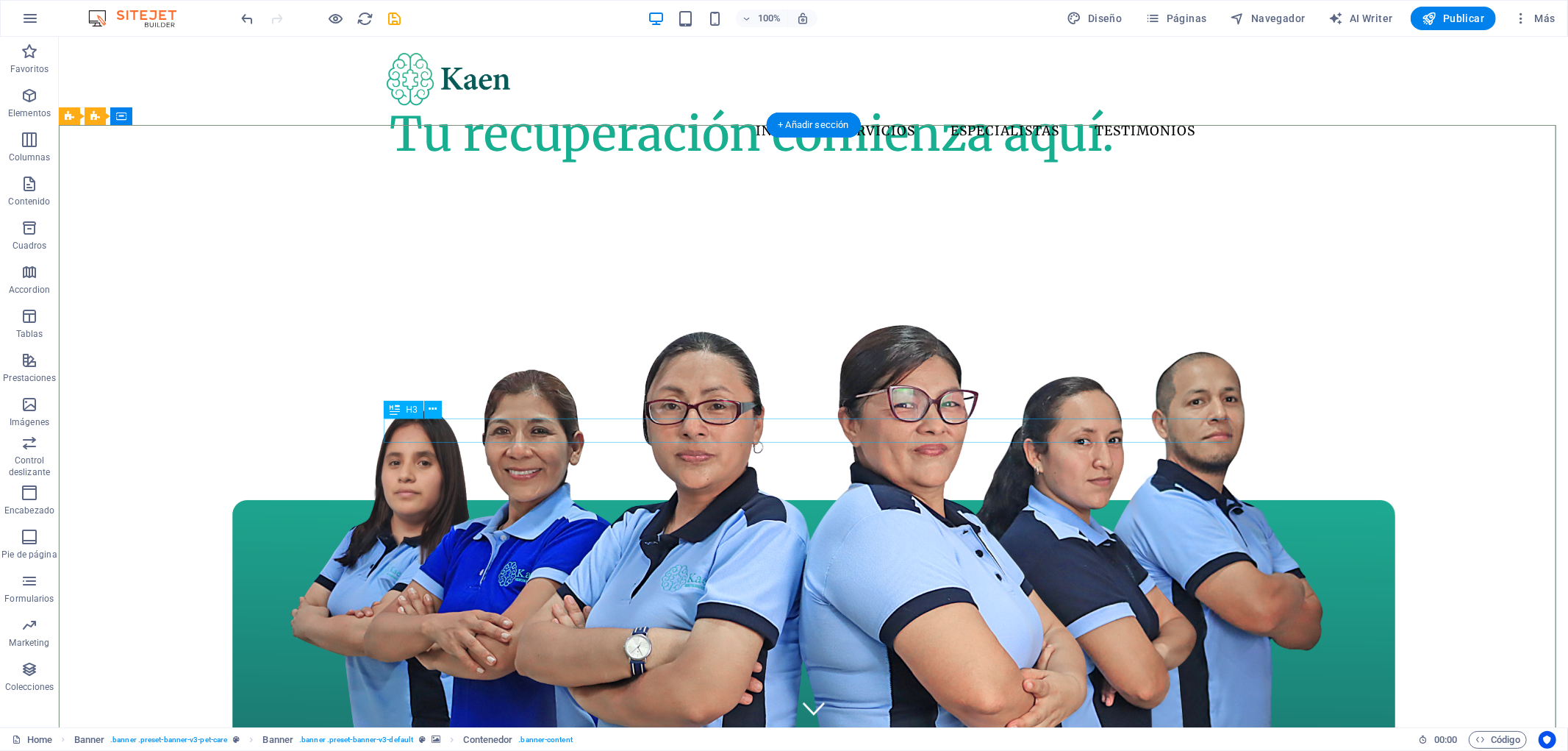
click at [403, 408] on div "H3" at bounding box center [403, 409] width 39 height 17
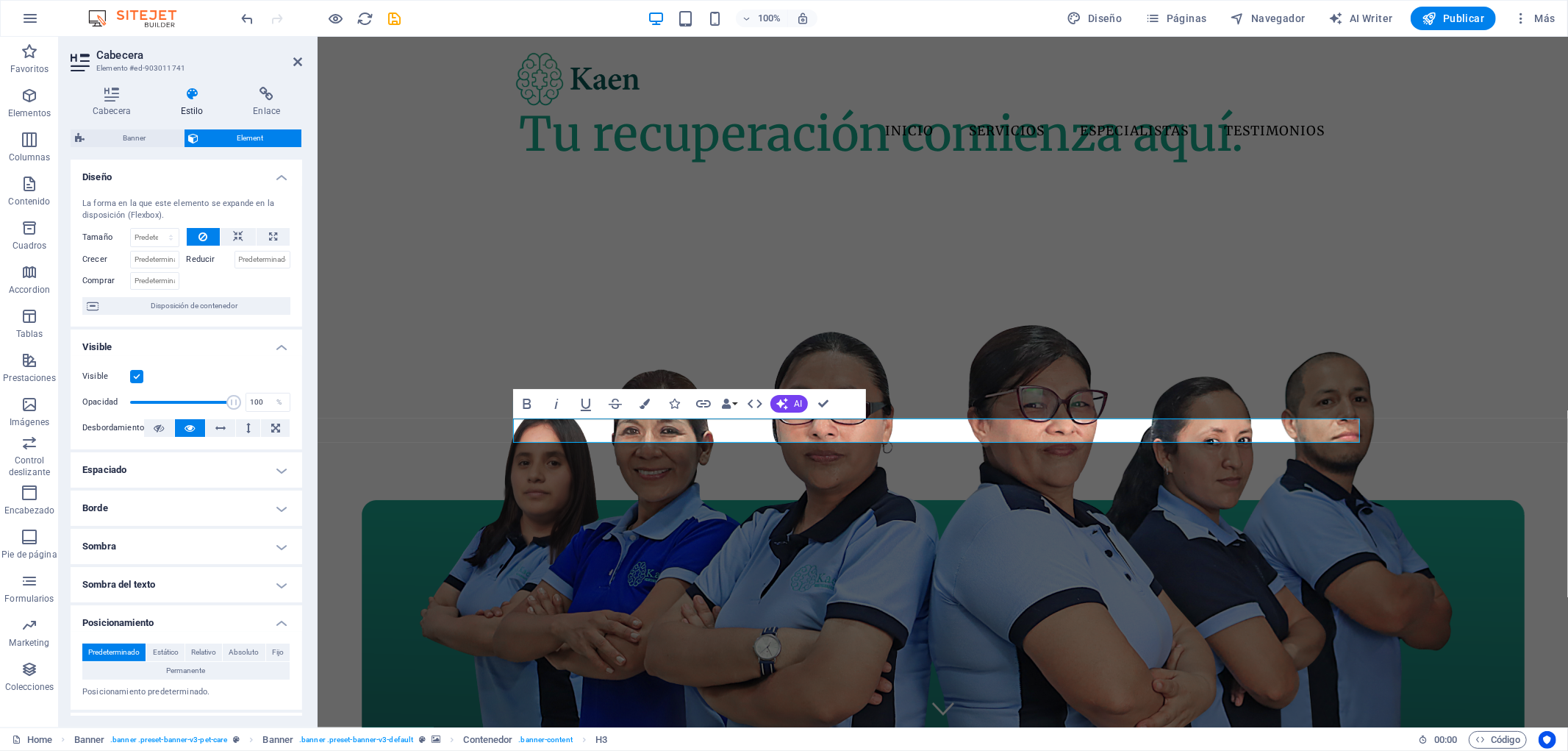
click at [238, 467] on h4 "Espaciado" at bounding box center [186, 470] width 231 height 36
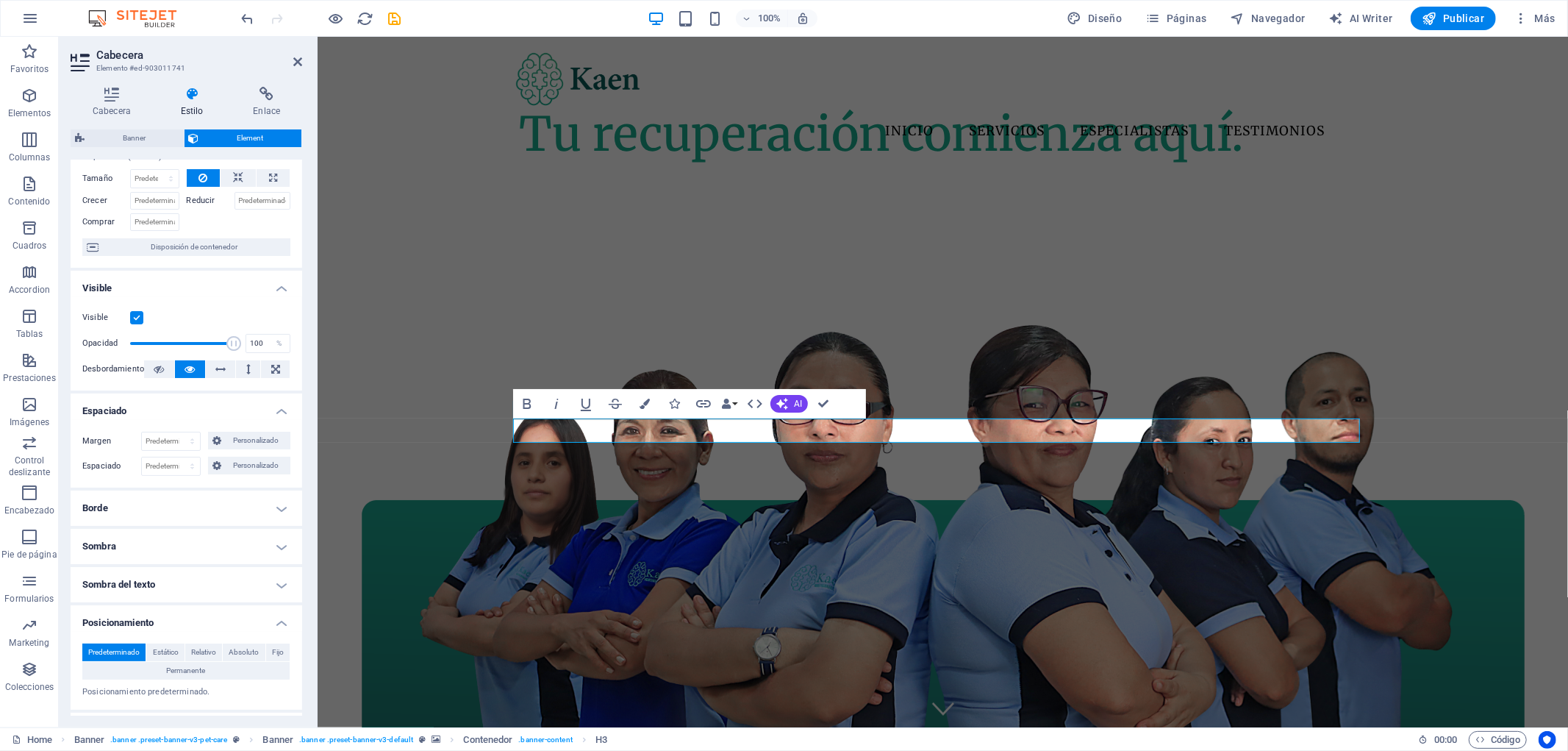
scroll to position [81, 0]
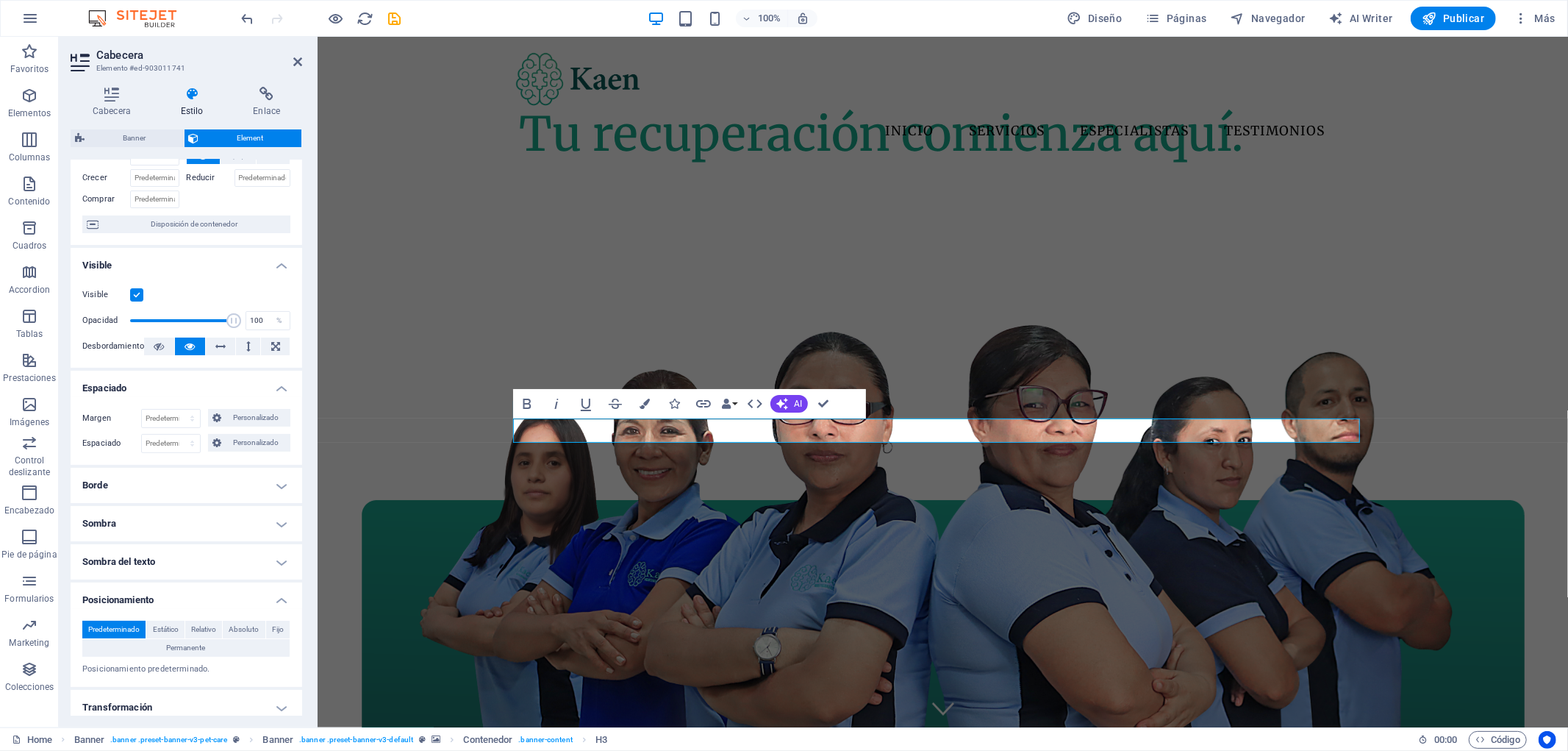
click at [201, 593] on h4 "Posicionamiento" at bounding box center [186, 595] width 231 height 27
click at [201, 593] on h4 "Posicionamiento" at bounding box center [186, 599] width 231 height 36
click at [237, 629] on span "Absoluto" at bounding box center [244, 629] width 30 height 17
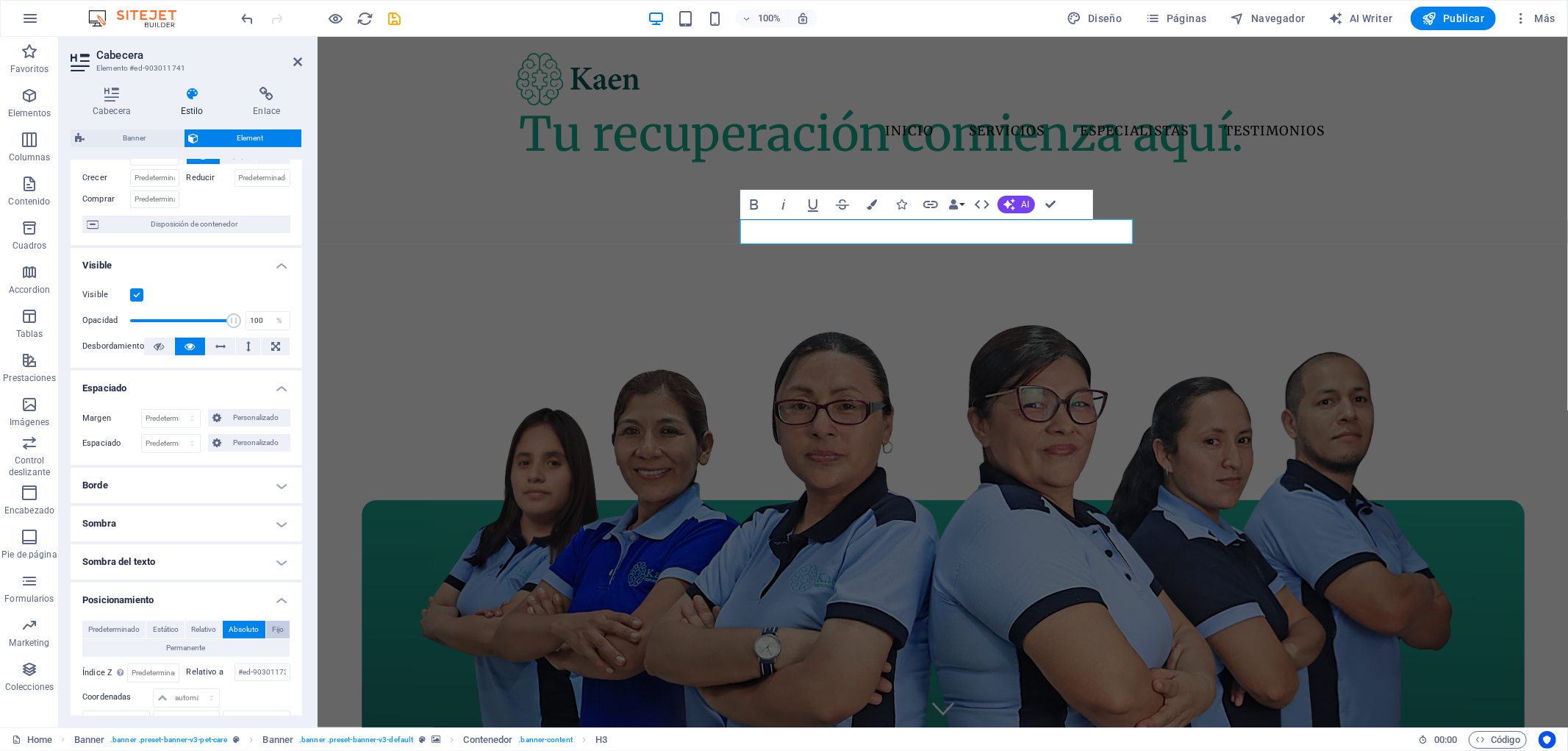
click at [276, 627] on span "Fijo" at bounding box center [277, 629] width 12 height 17
click at [238, 630] on span "Absoluto" at bounding box center [244, 629] width 30 height 17
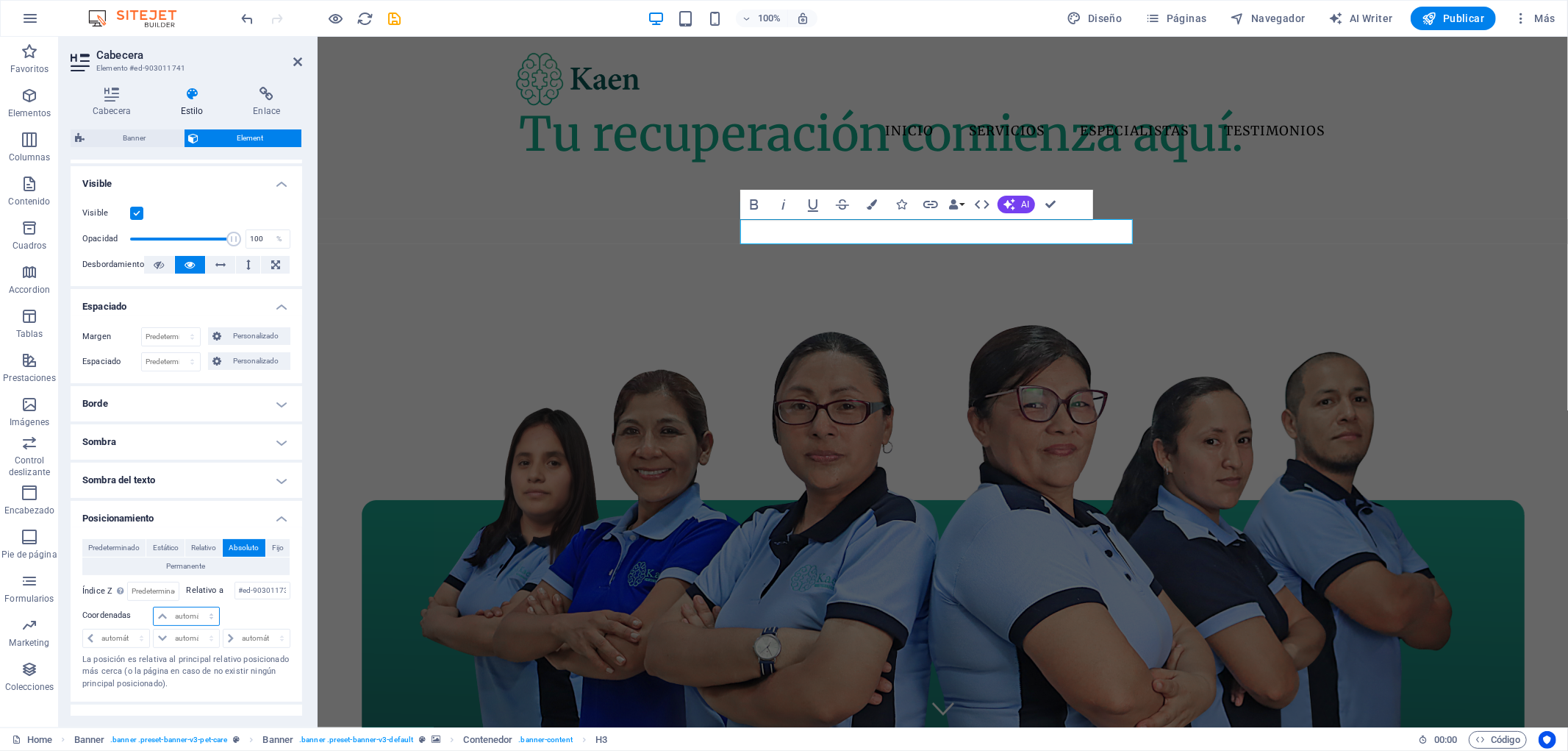
click at [197, 624] on select "automático px rem % em" at bounding box center [186, 616] width 65 height 17
select select "%"
click at [197, 607] on select "automático px rem % em" at bounding box center [186, 616] width 65 height 17
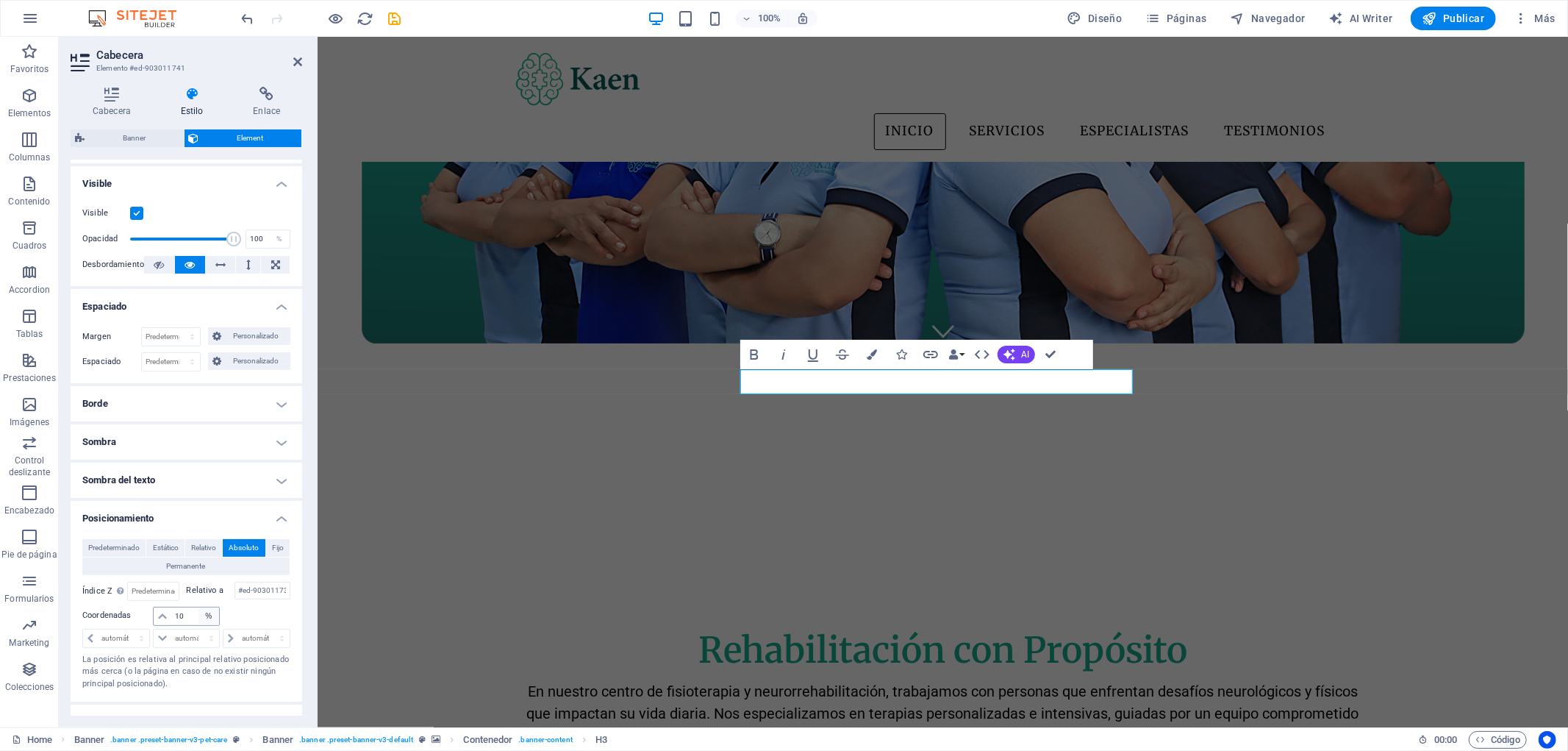
scroll to position [0, 0]
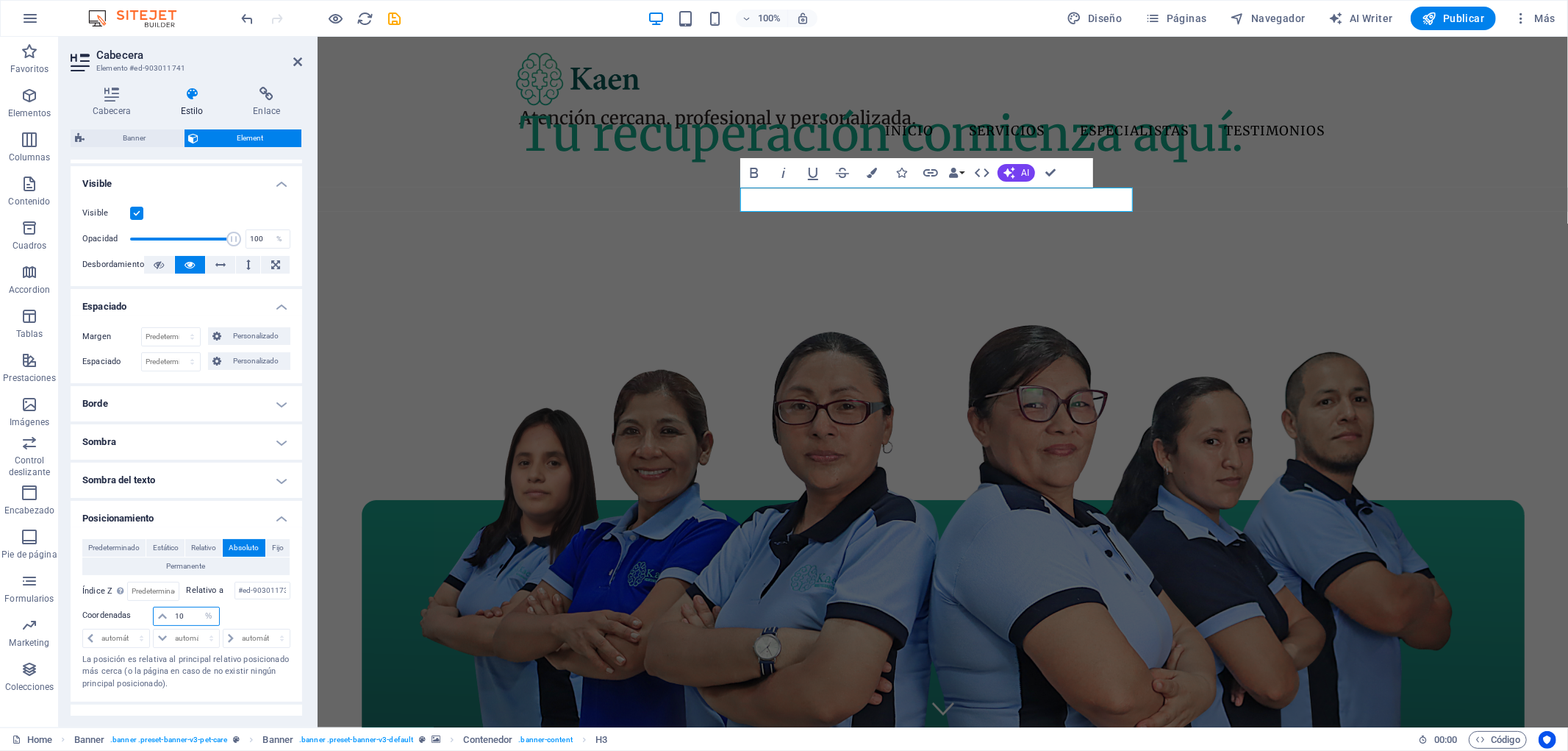
drag, startPoint x: 188, startPoint y: 618, endPoint x: 155, endPoint y: 618, distance: 33.0
click at [155, 618] on div "10 automático px rem % em" at bounding box center [186, 616] width 66 height 19
type input "20"
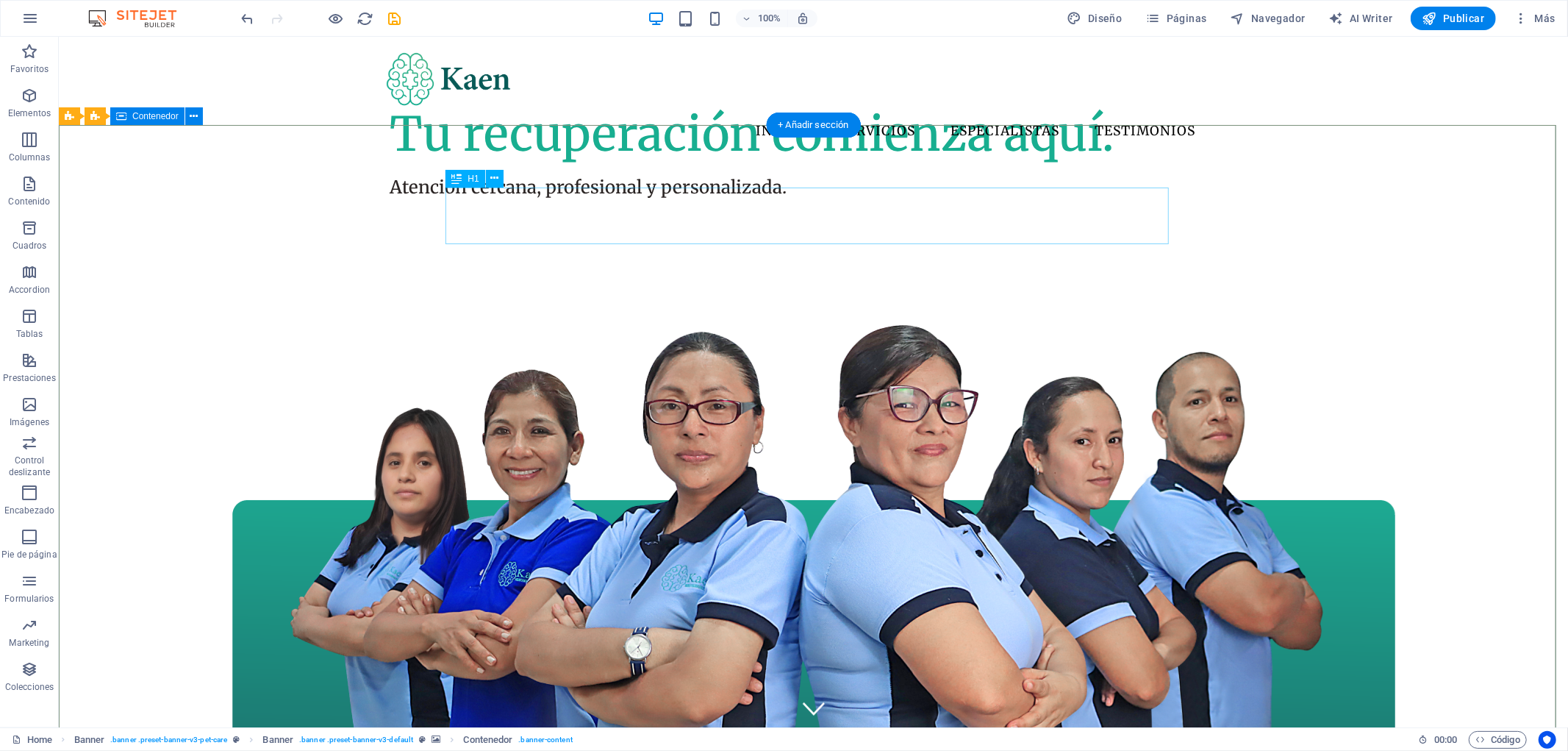
click at [1114, 162] on div "Tu recuperación comienza aquí." at bounding box center [751, 133] width 724 height 57
select select "%"
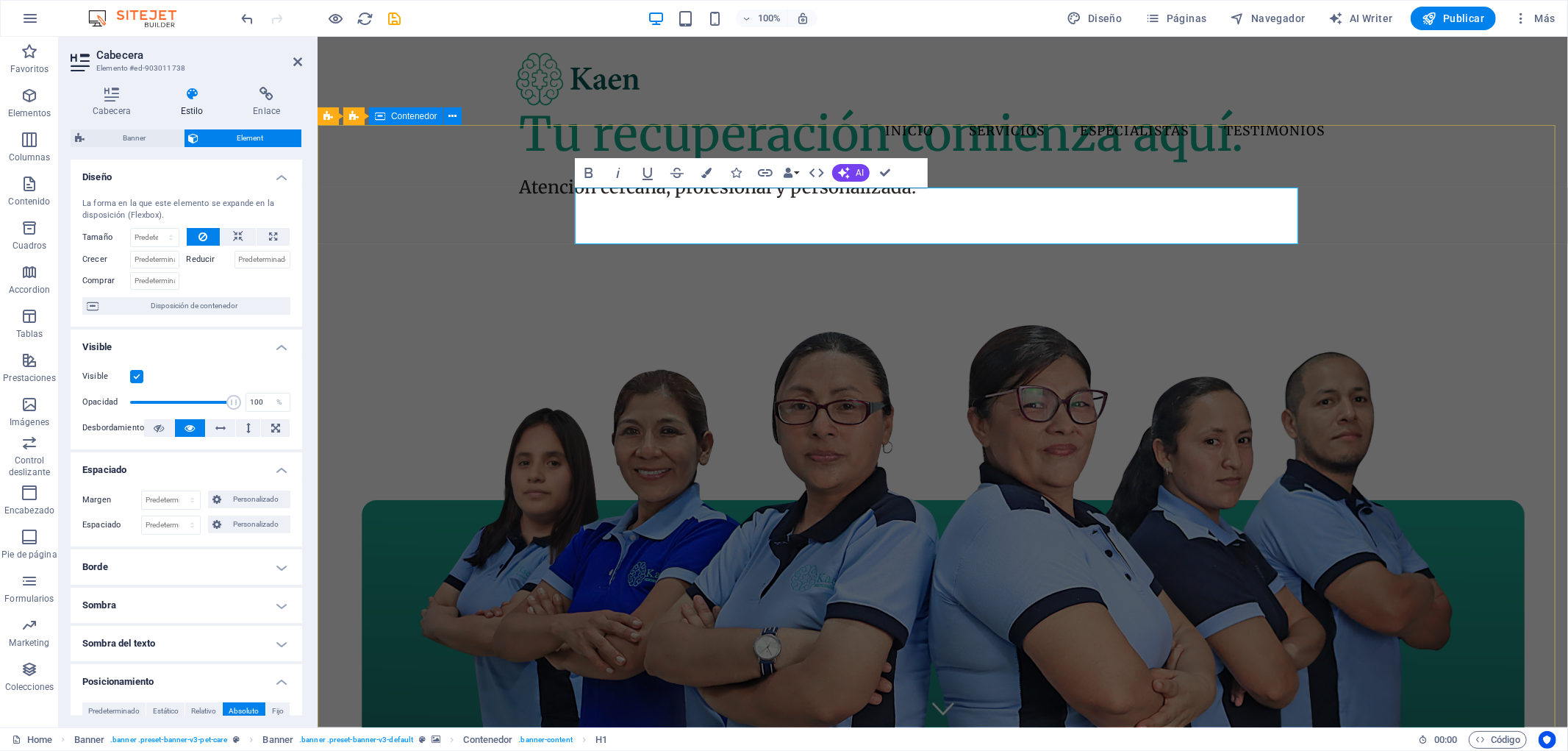
click at [1243, 162] on h1 "Tu recuperación comienza aquí." at bounding box center [880, 133] width 724 height 57
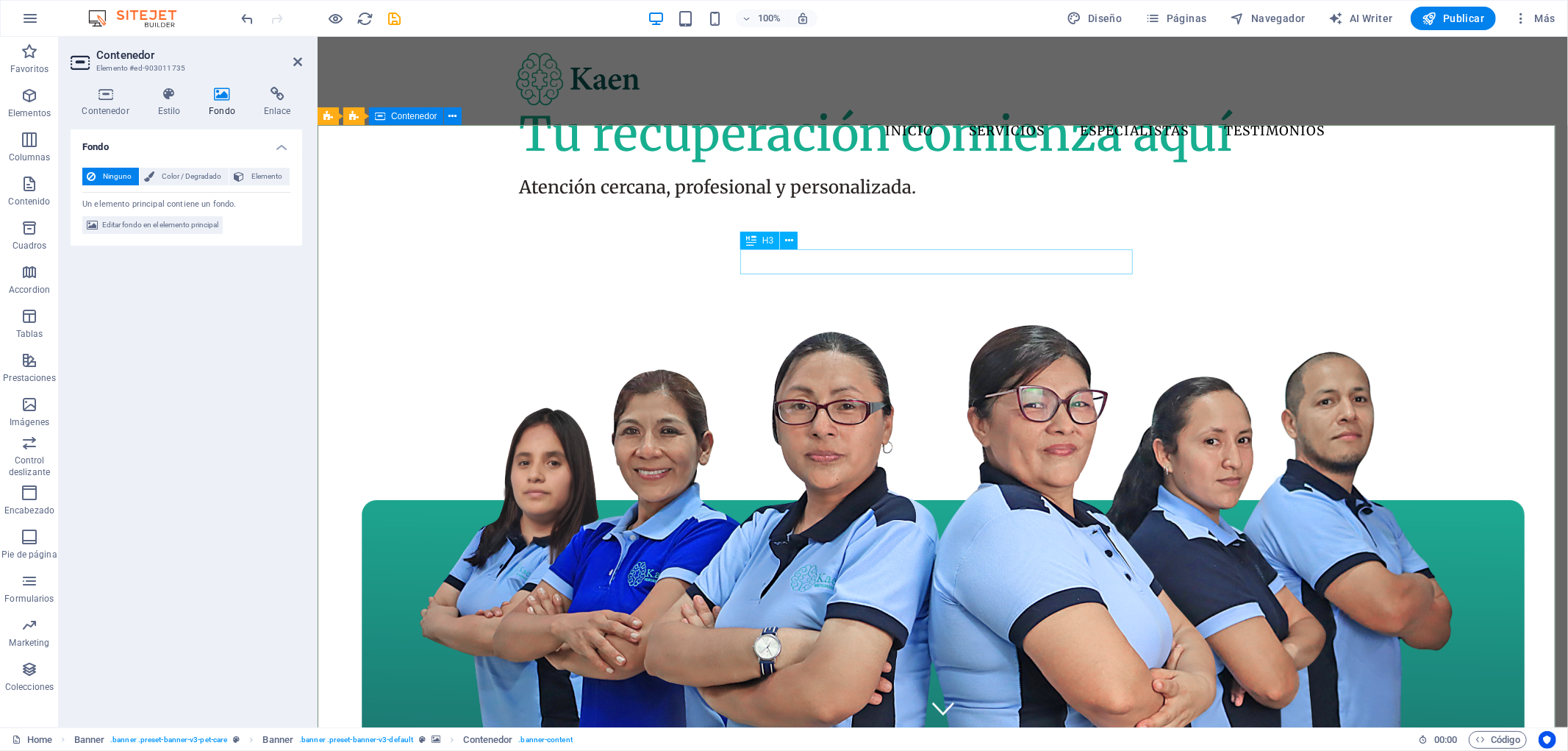
click at [916, 199] on div "Atención cercana, profesional y personalizada." at bounding box center [717, 187] width 397 height 25
select select "%"
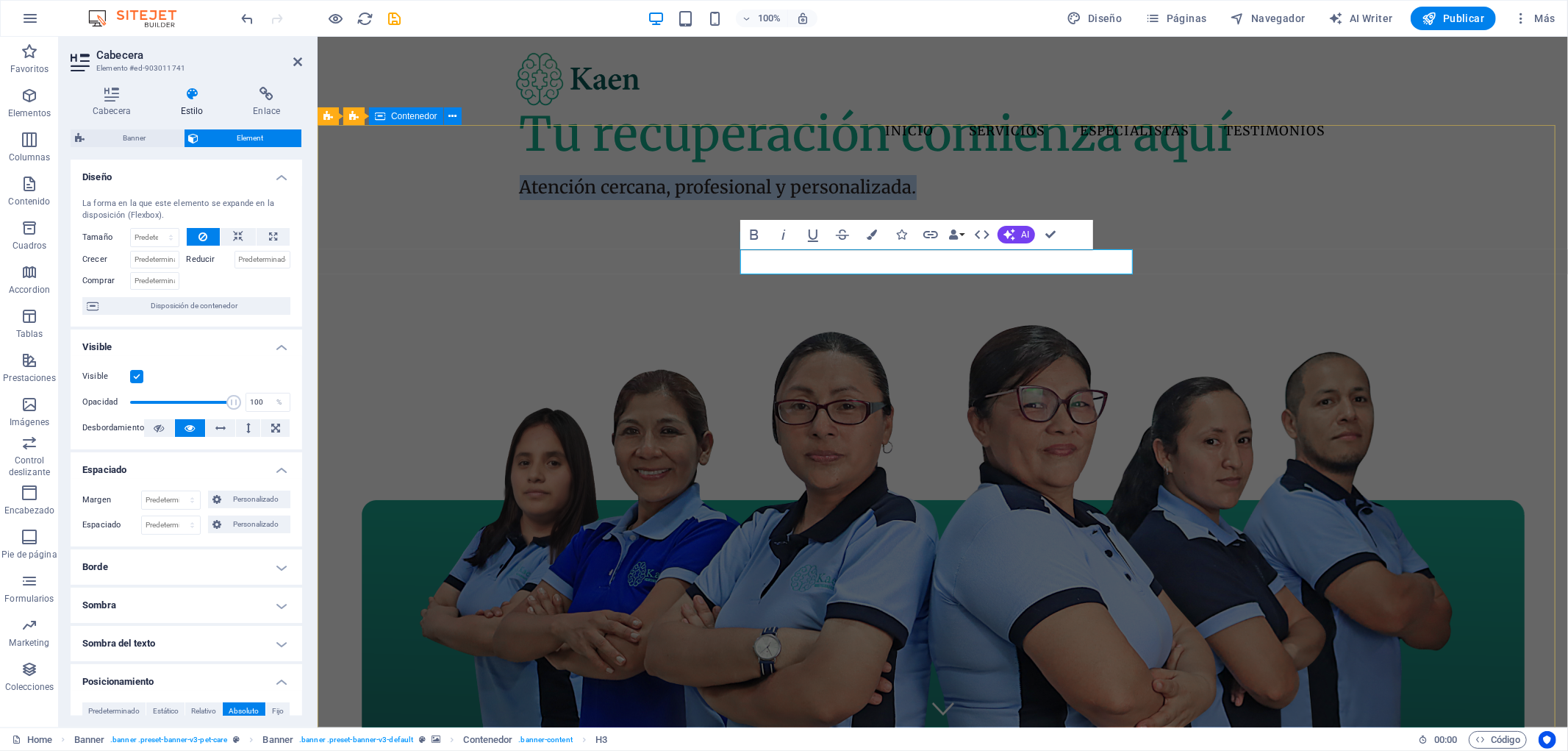
click at [916, 199] on h3 "Atención cercana, profesional y personalizada." at bounding box center [717, 187] width 397 height 25
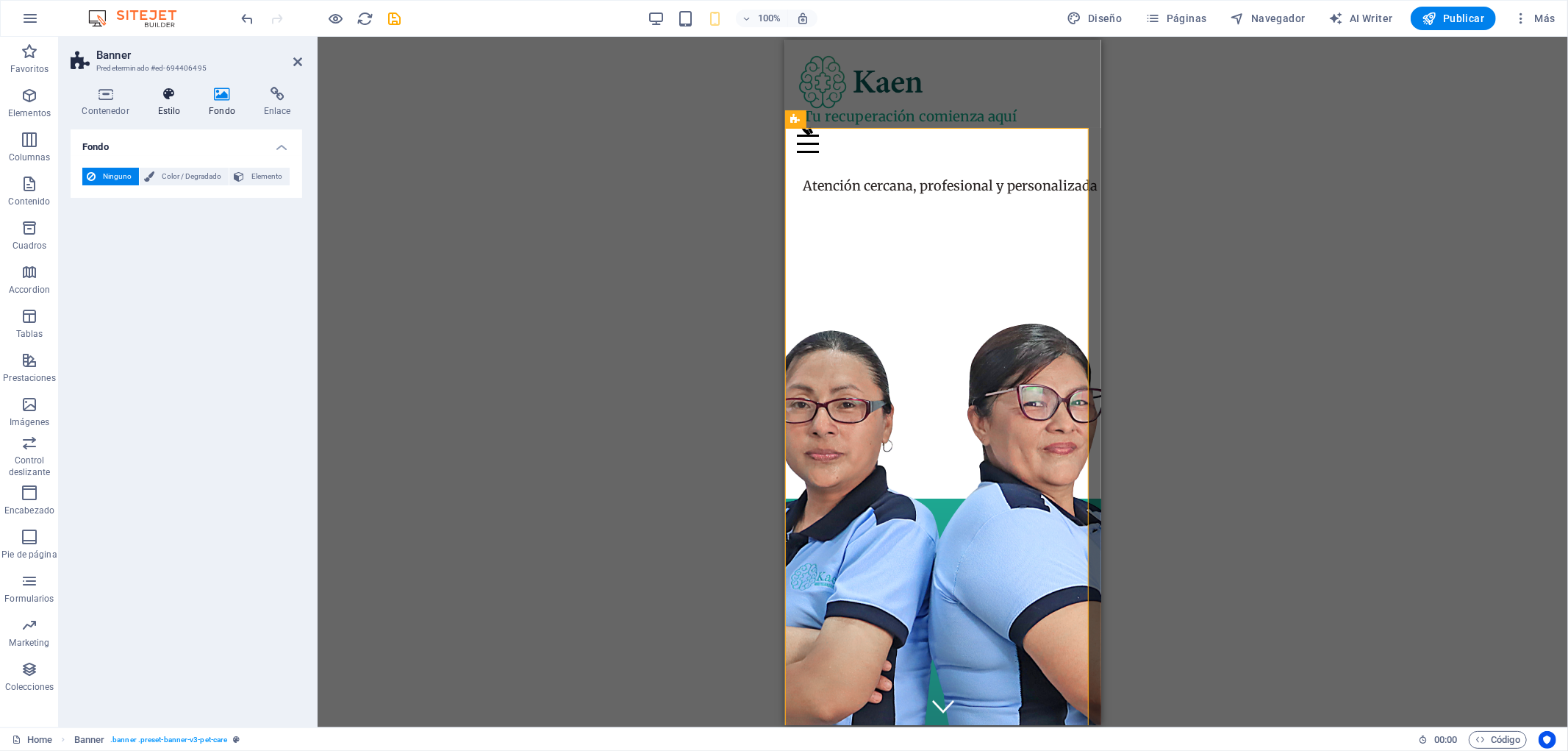
click at [184, 112] on h4 "Estilo" at bounding box center [171, 102] width 51 height 31
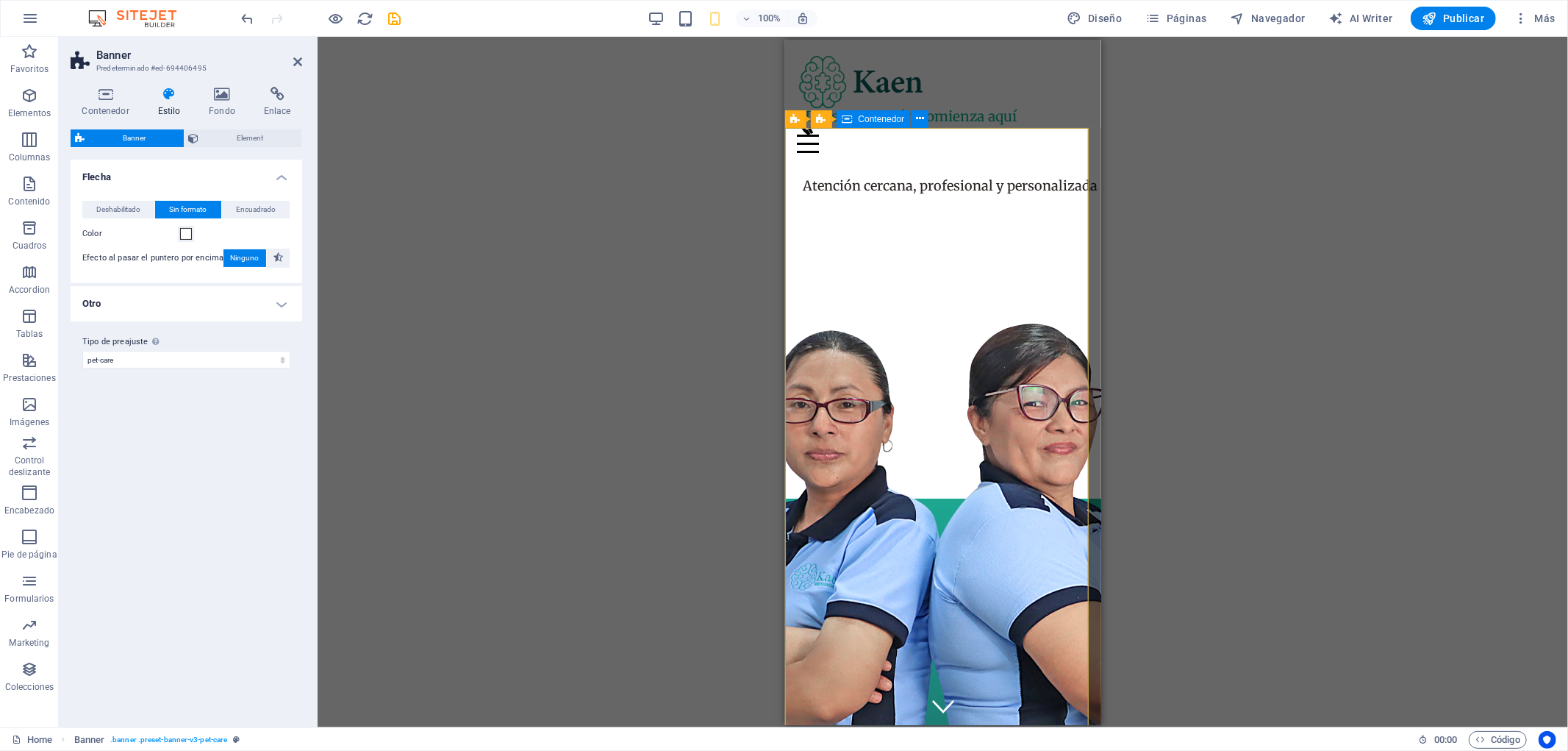
click at [861, 121] on span "Contenedor" at bounding box center [882, 118] width 47 height 9
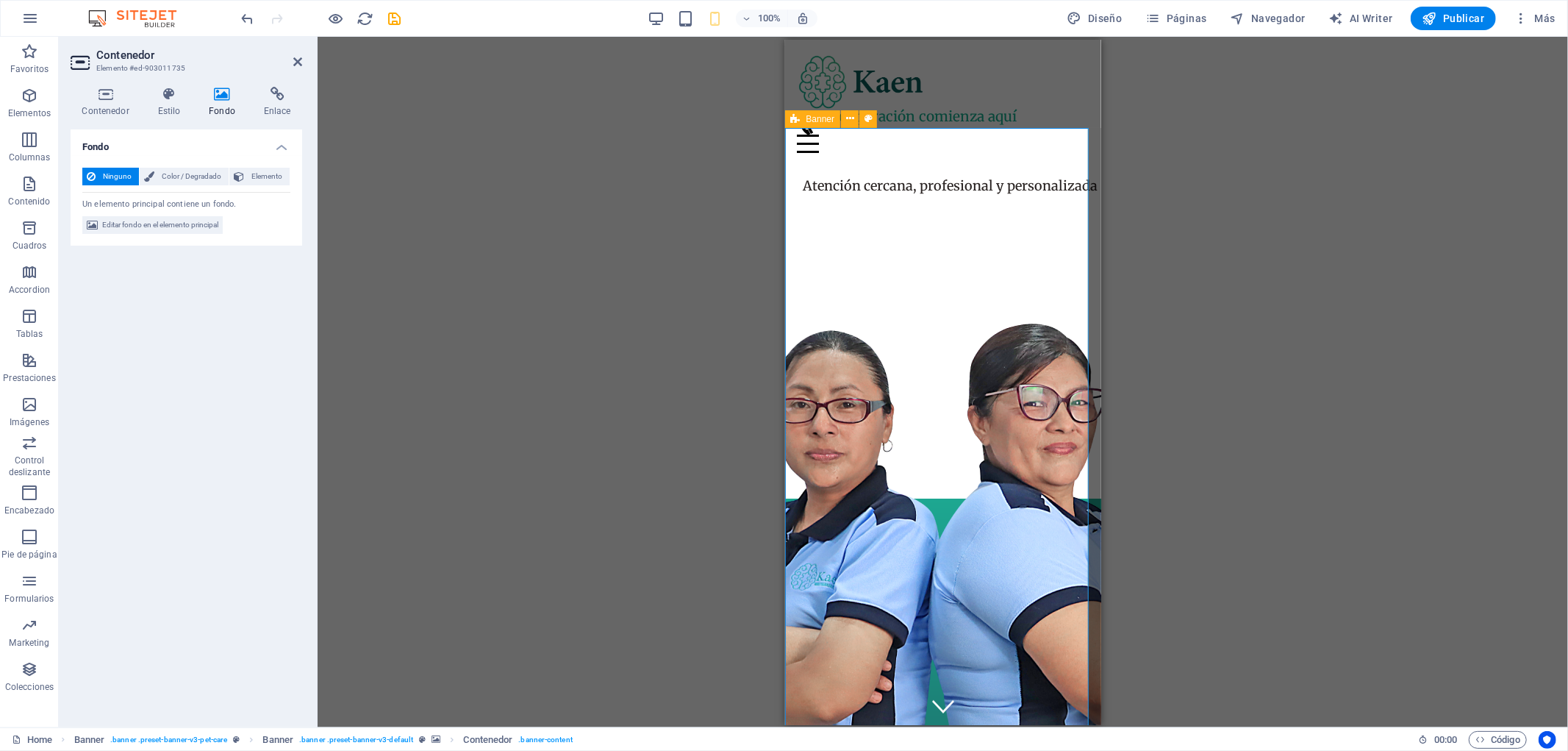
click at [827, 122] on span "Banner" at bounding box center [820, 118] width 28 height 9
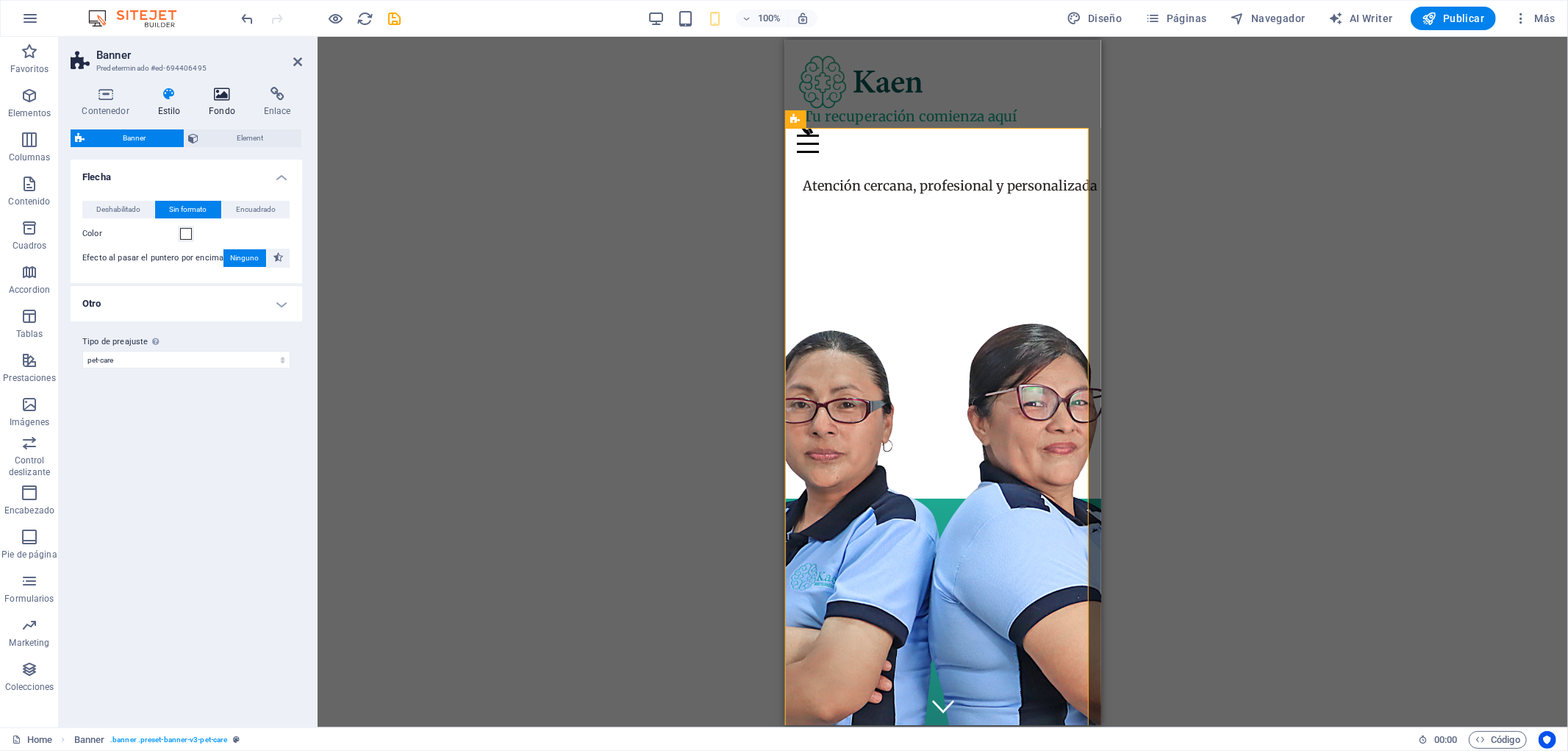
click at [229, 104] on h4 "Fondo" at bounding box center [225, 102] width 55 height 31
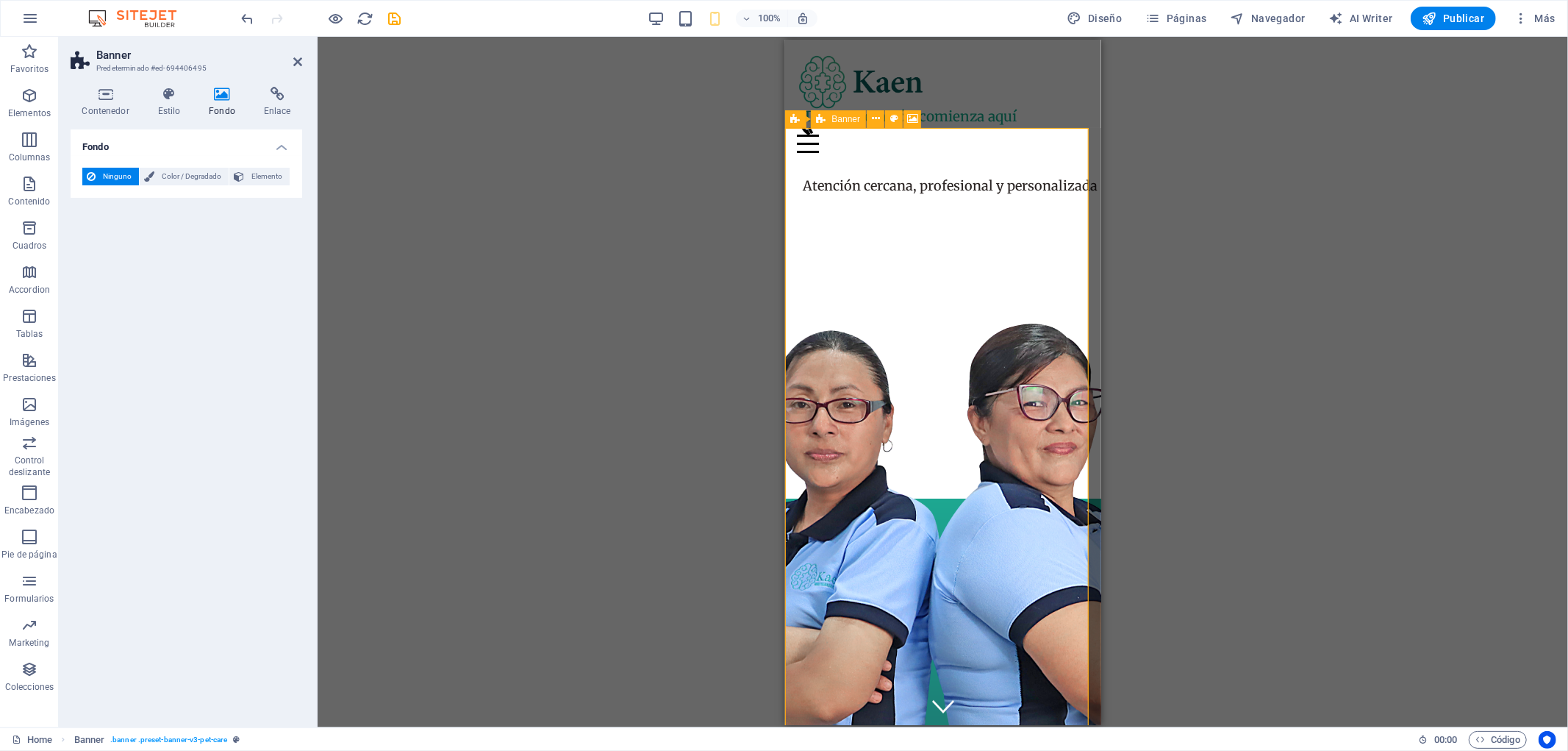
click at [827, 122] on div "Banner" at bounding box center [838, 119] width 56 height 17
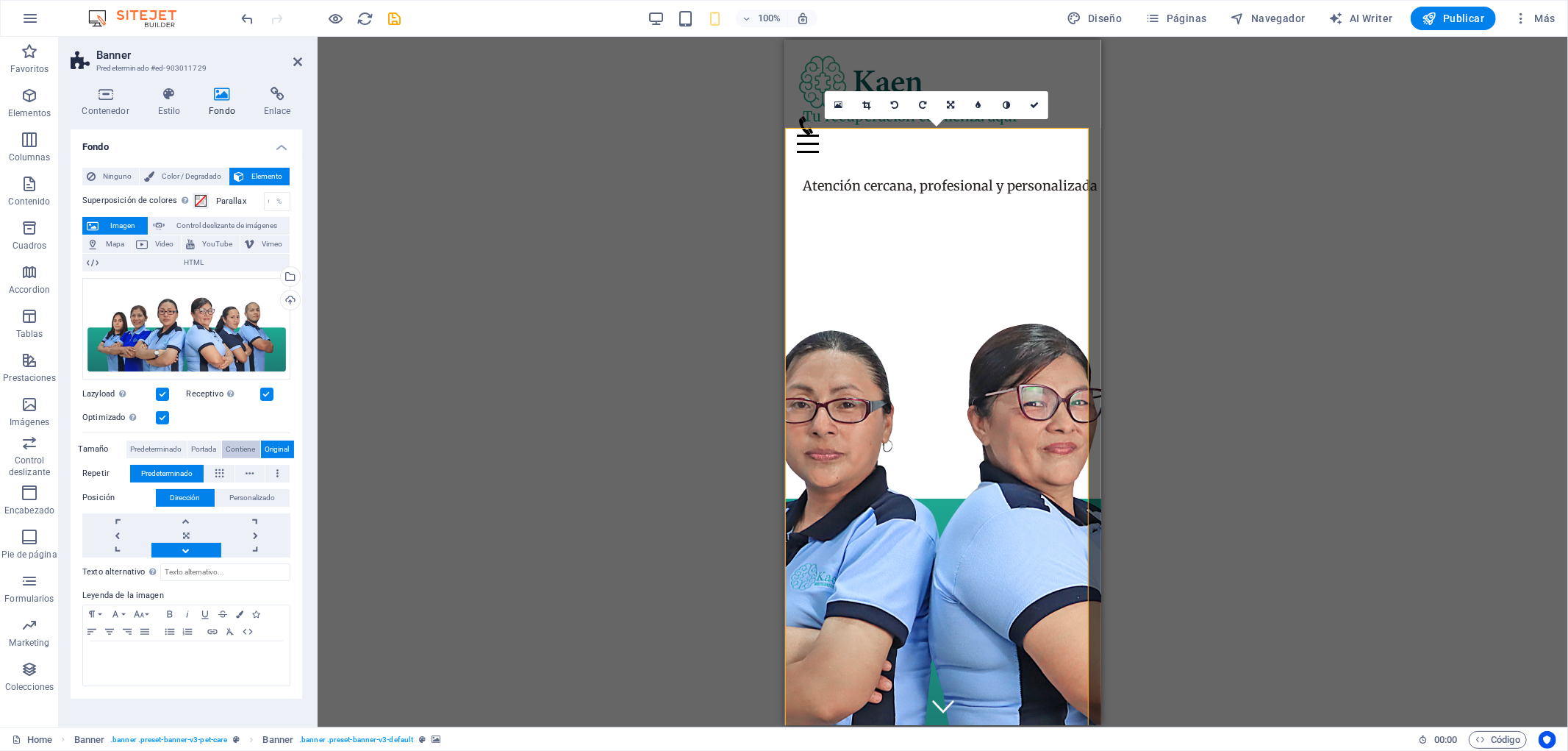
click at [231, 445] on span "Contiene" at bounding box center [241, 449] width 29 height 17
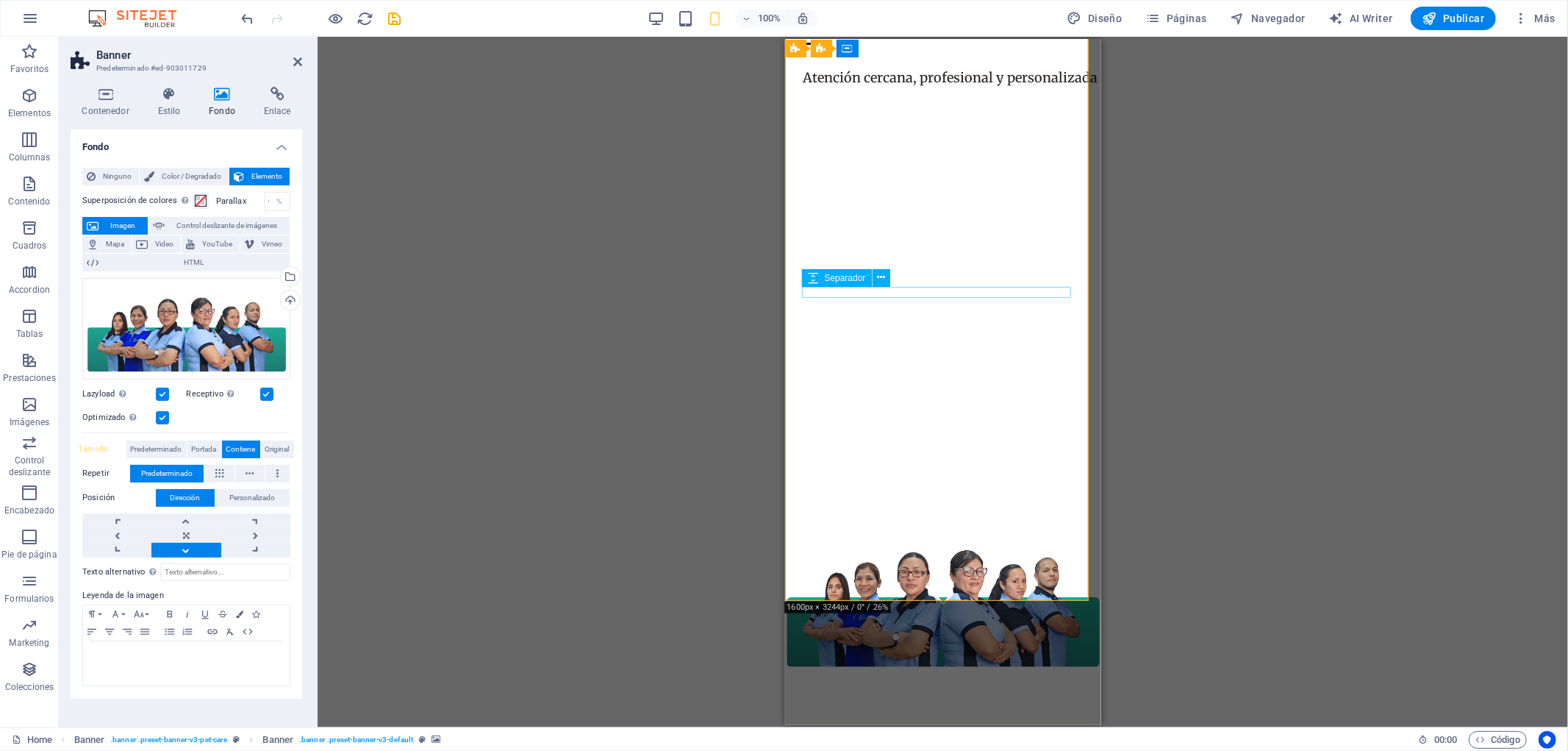
scroll to position [81, 0]
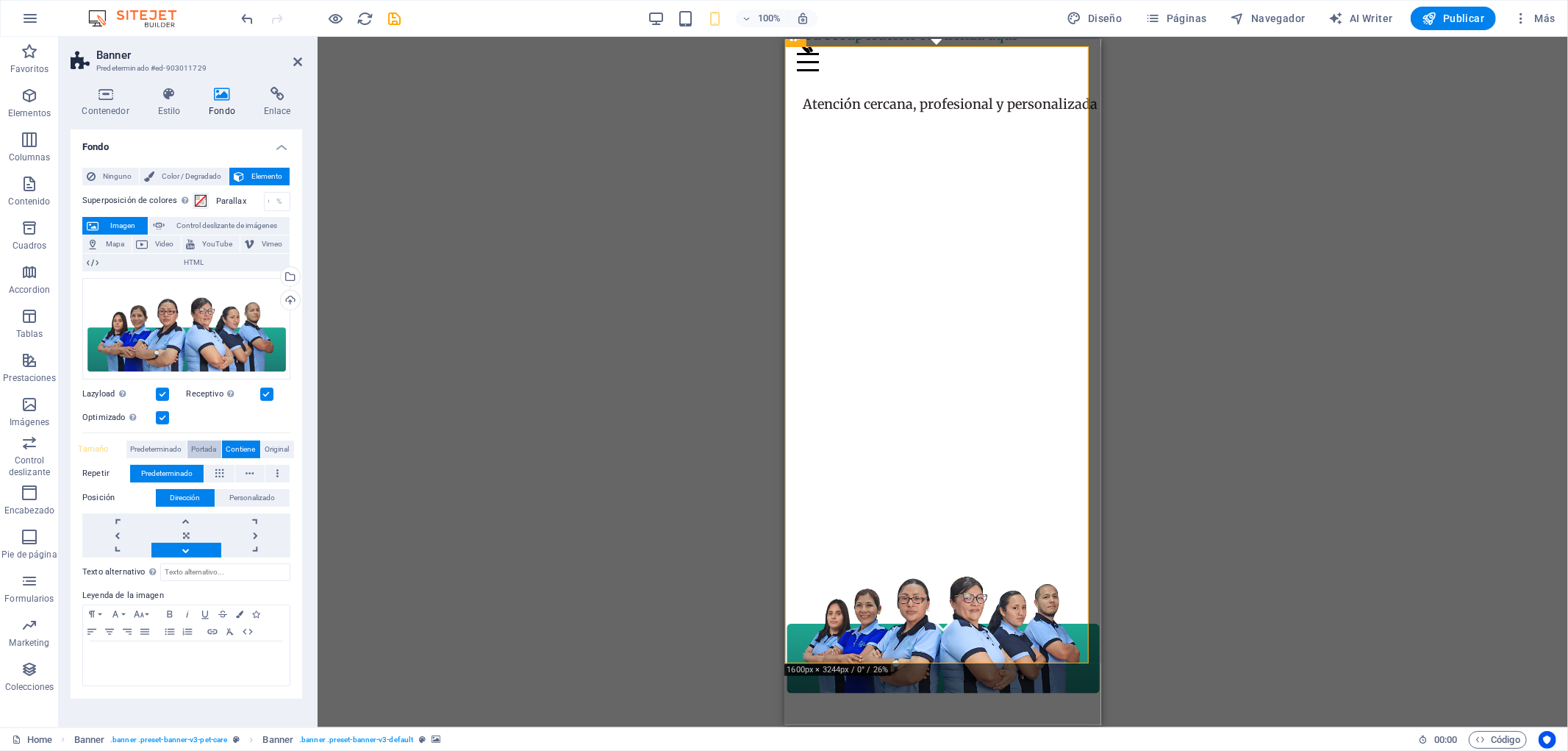
click at [208, 449] on span "Portada" at bounding box center [204, 449] width 25 height 17
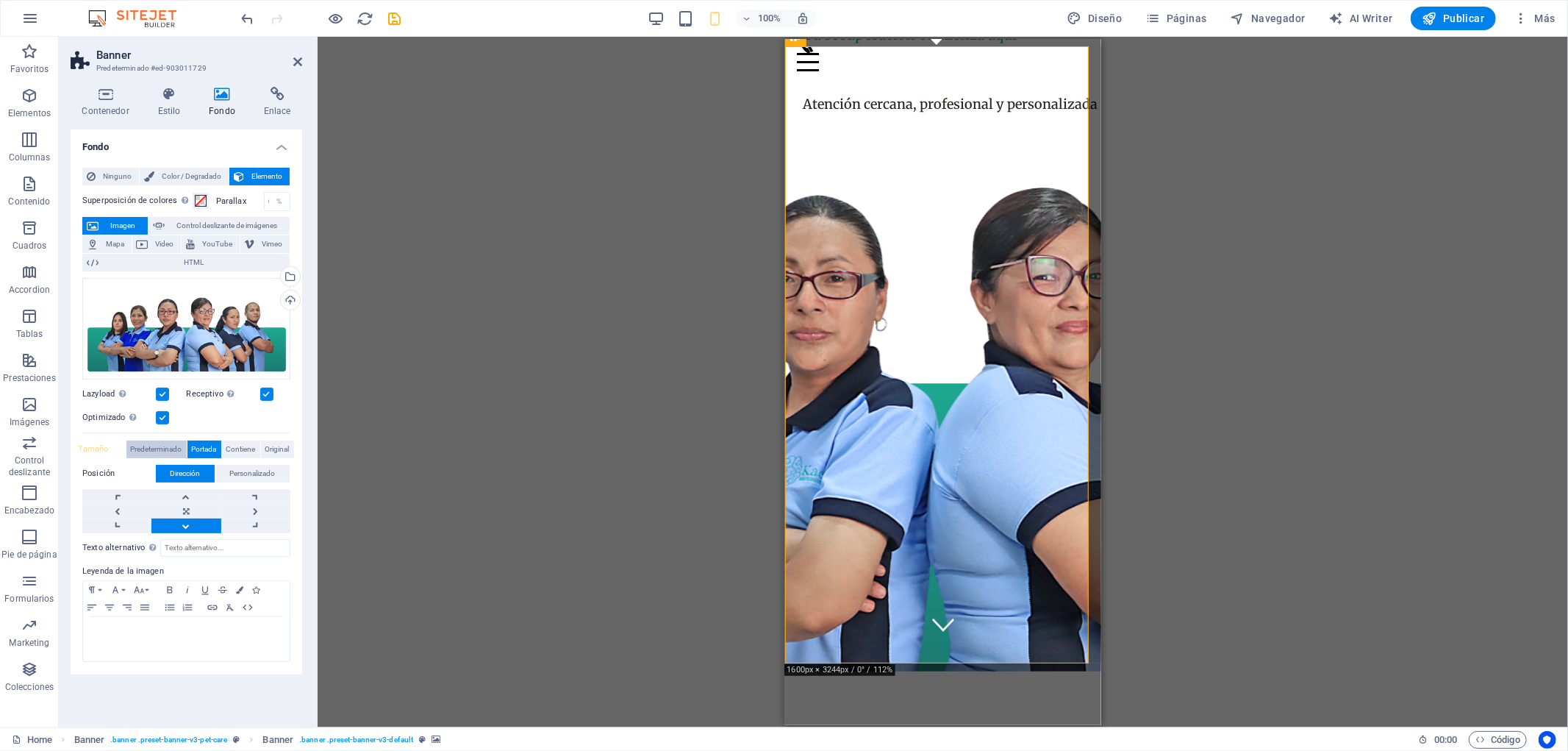
click at [169, 449] on span "Predeterminado" at bounding box center [156, 449] width 51 height 17
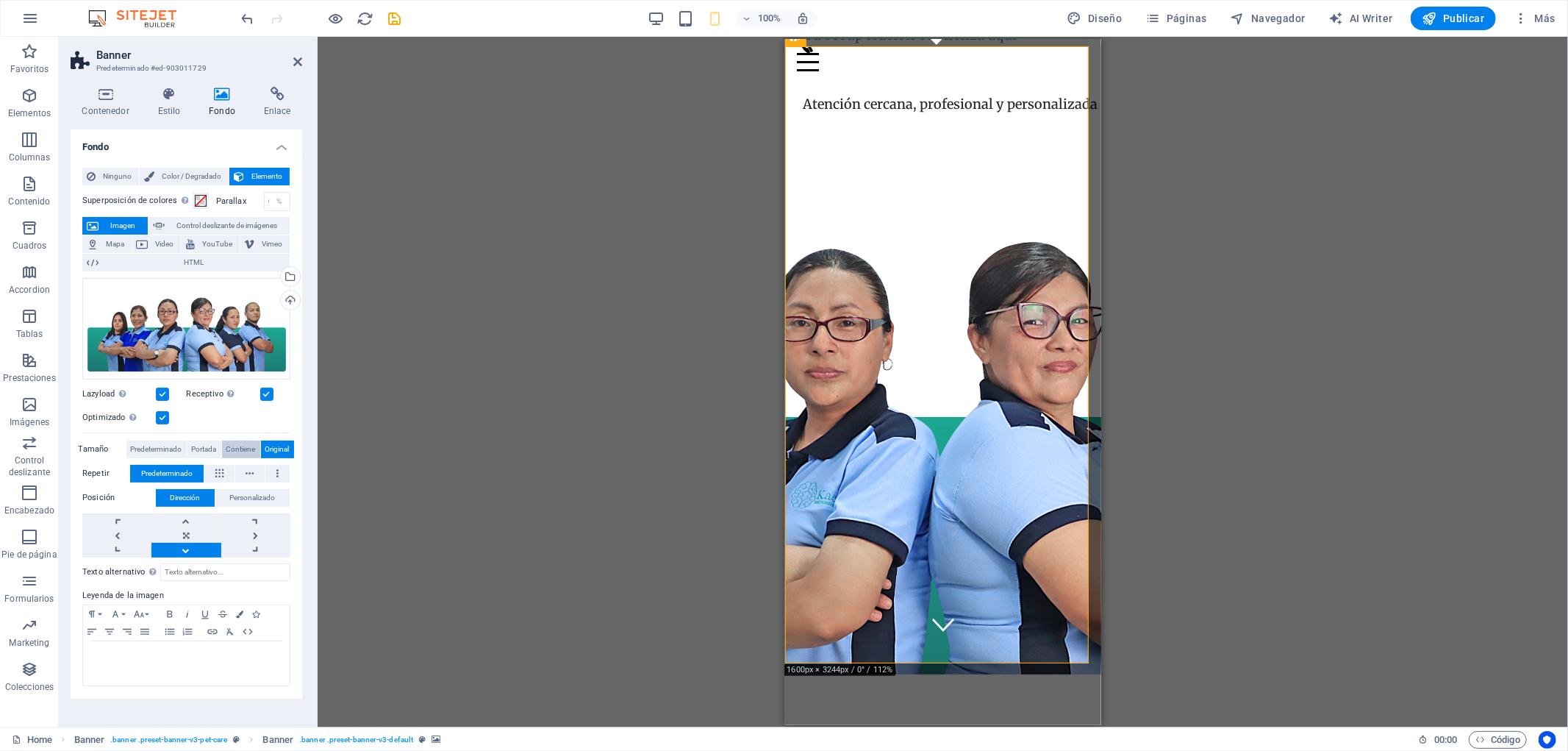
click at [242, 451] on span "Contiene" at bounding box center [241, 449] width 29 height 17
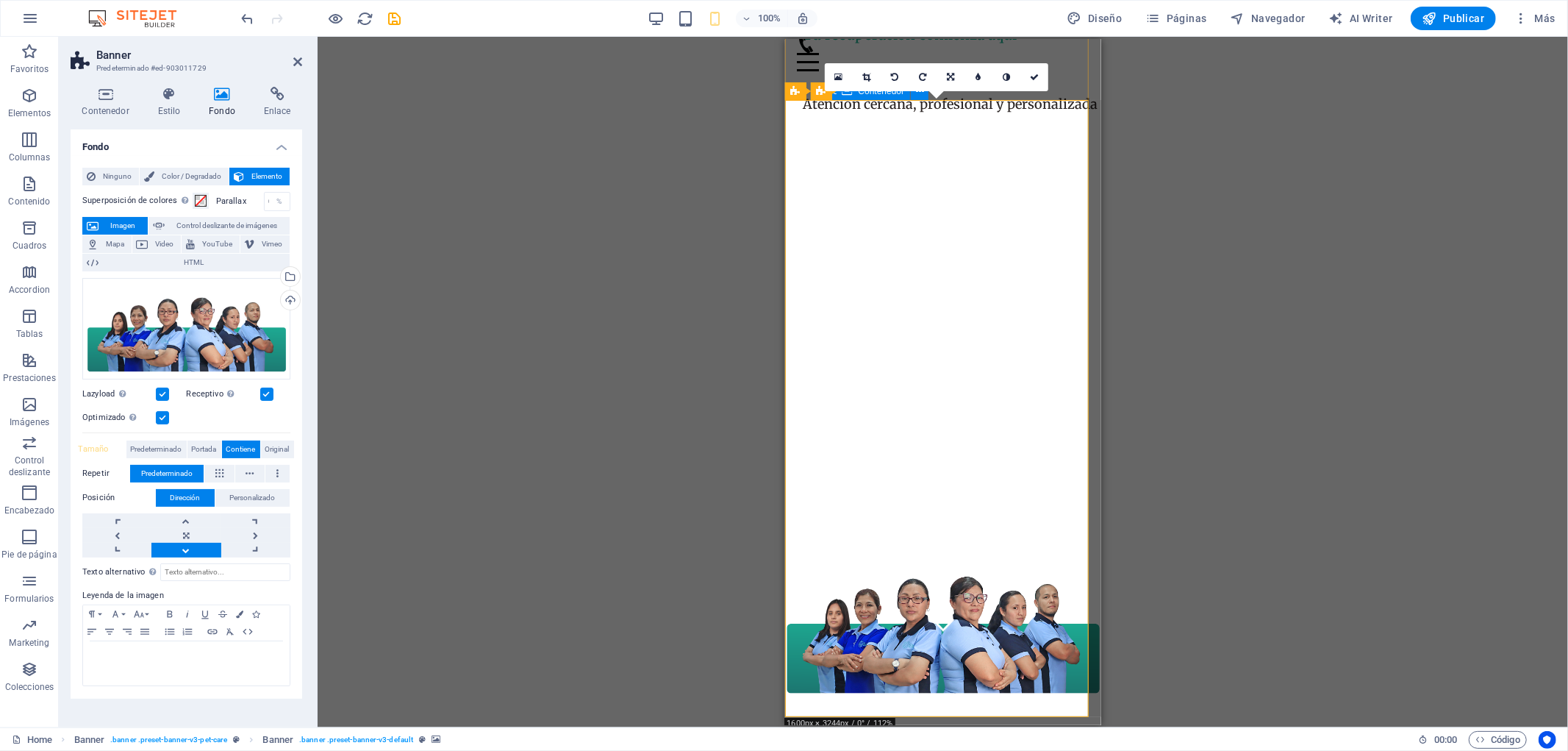
scroll to position [0, 0]
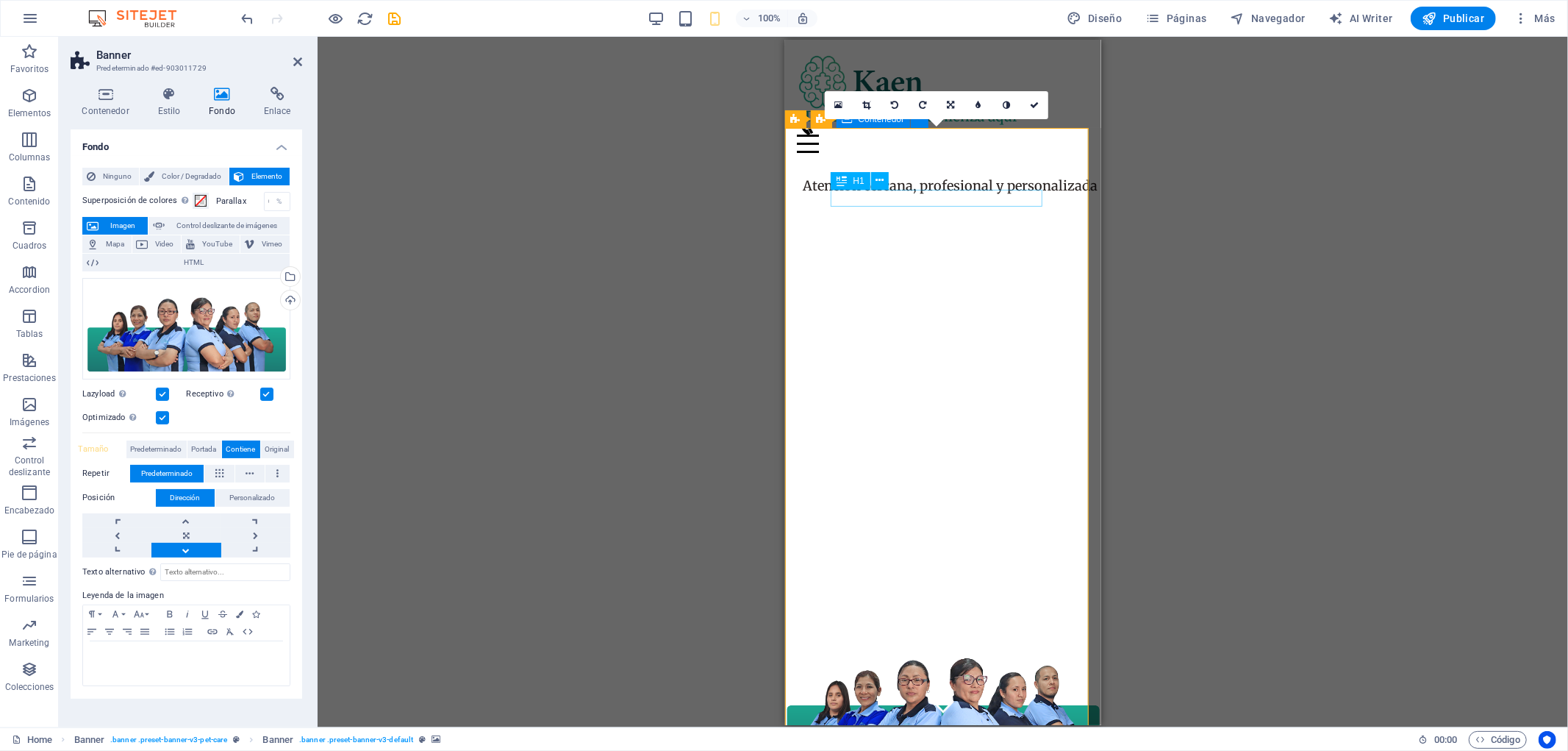
click at [850, 185] on div "H1" at bounding box center [850, 181] width 39 height 17
select select "%"
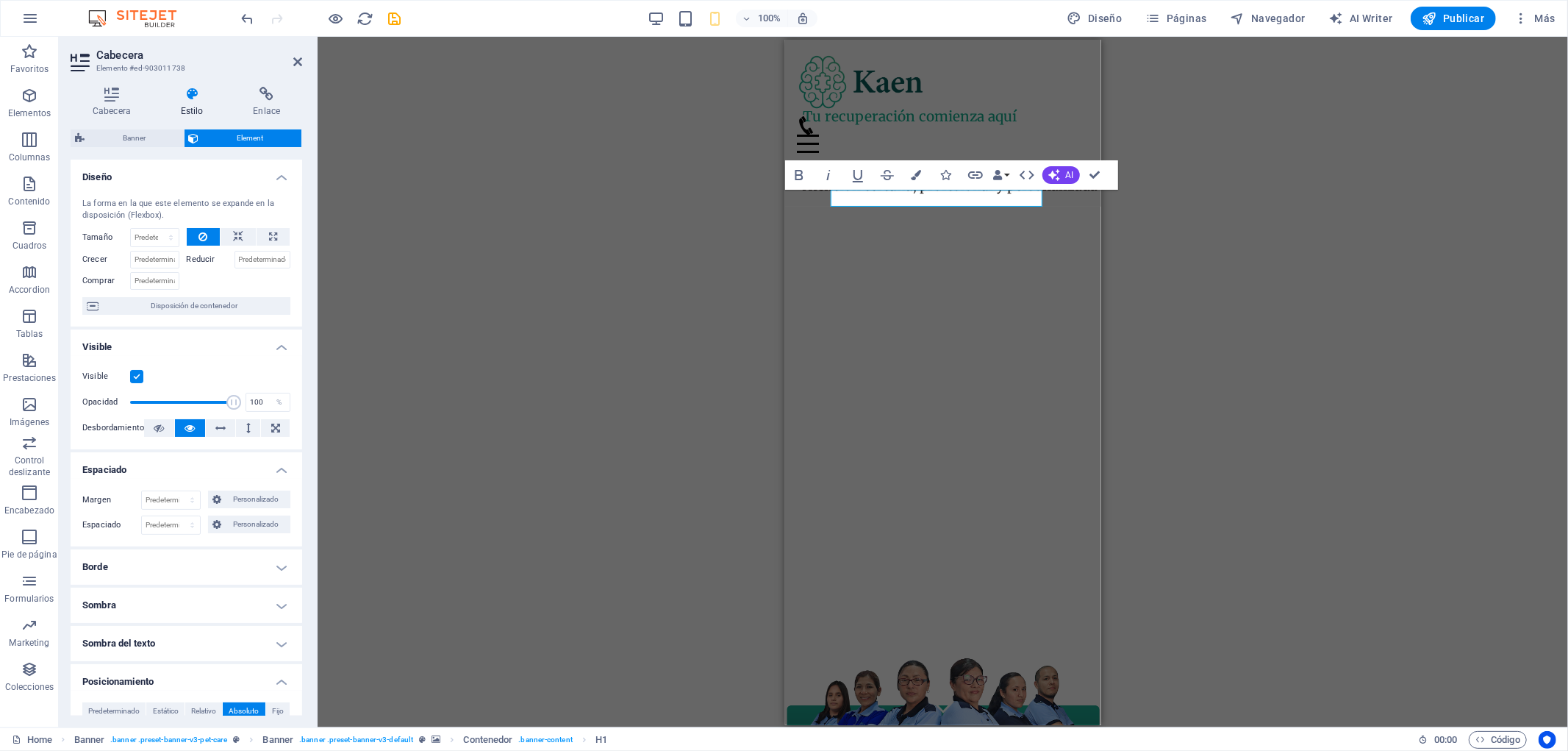
click at [1157, 368] on div "H1 Banner Contenedor Separador Separador Botón Contenedor Texto Texto Barra de …" at bounding box center [943, 382] width 1251 height 690
click at [870, 120] on span "Contenedor" at bounding box center [882, 118] width 47 height 9
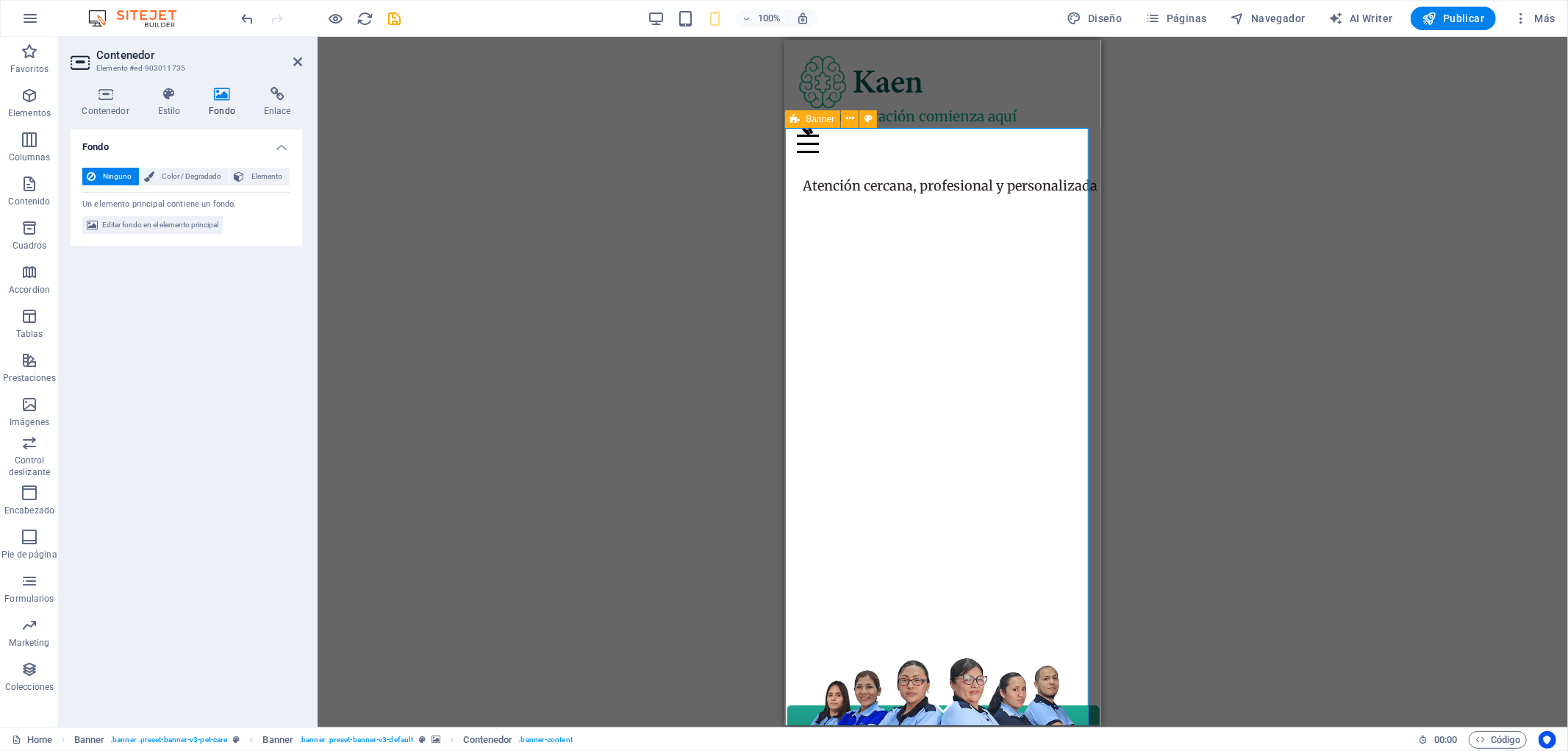
click at [810, 120] on span "Banner" at bounding box center [820, 118] width 28 height 9
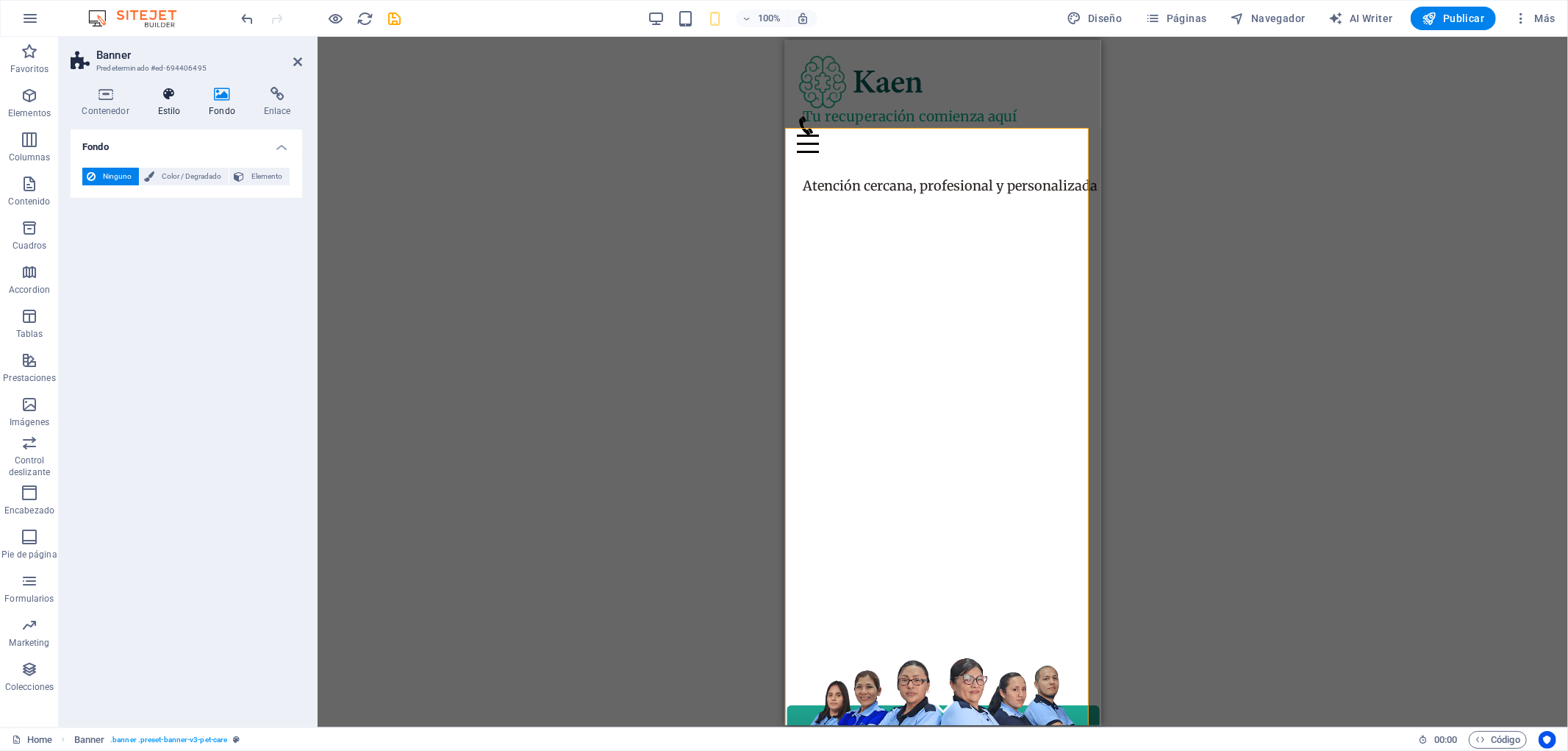
click at [167, 107] on h4 "Estilo" at bounding box center [171, 102] width 51 height 31
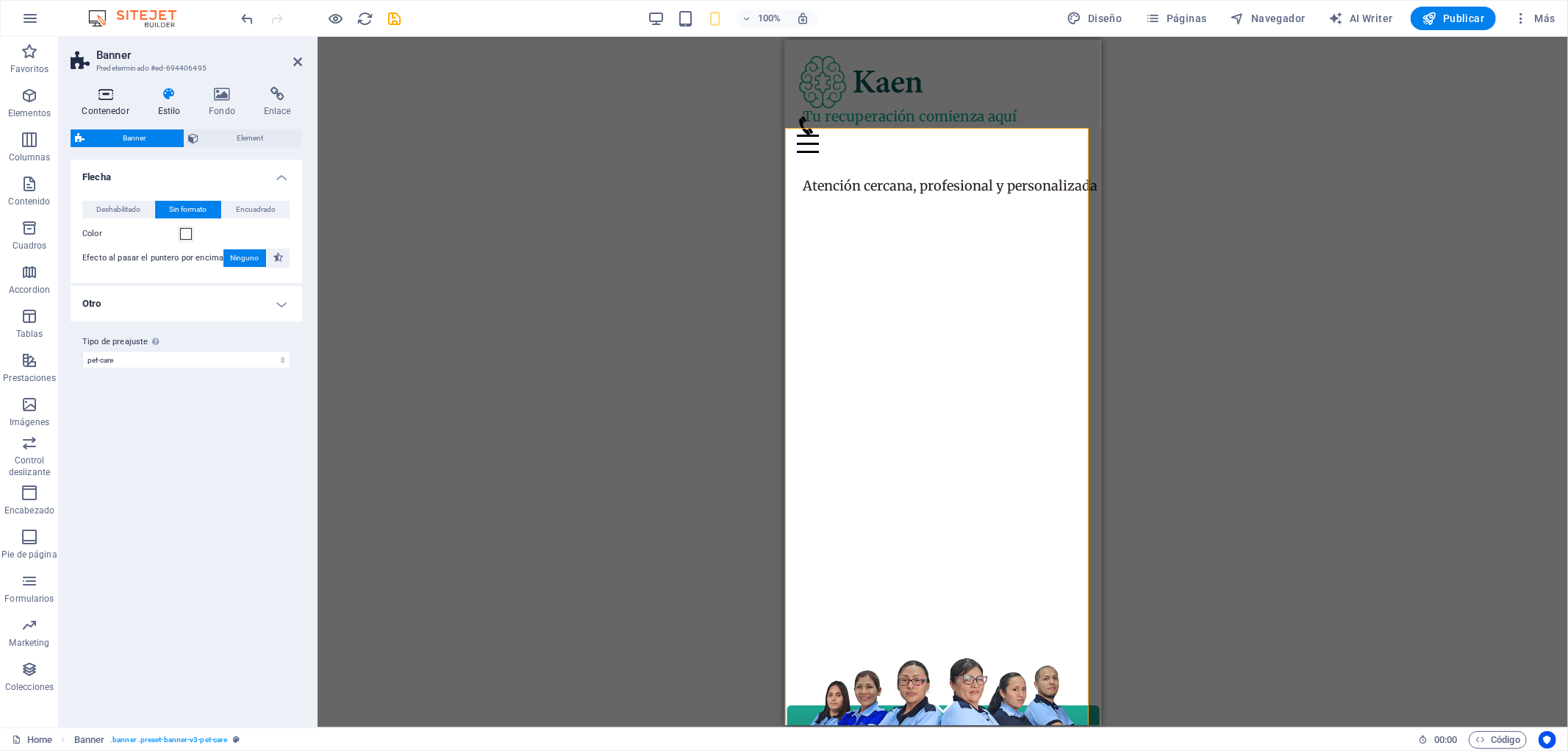
click at [116, 103] on h4 "Contenedor" at bounding box center [108, 102] width 76 height 31
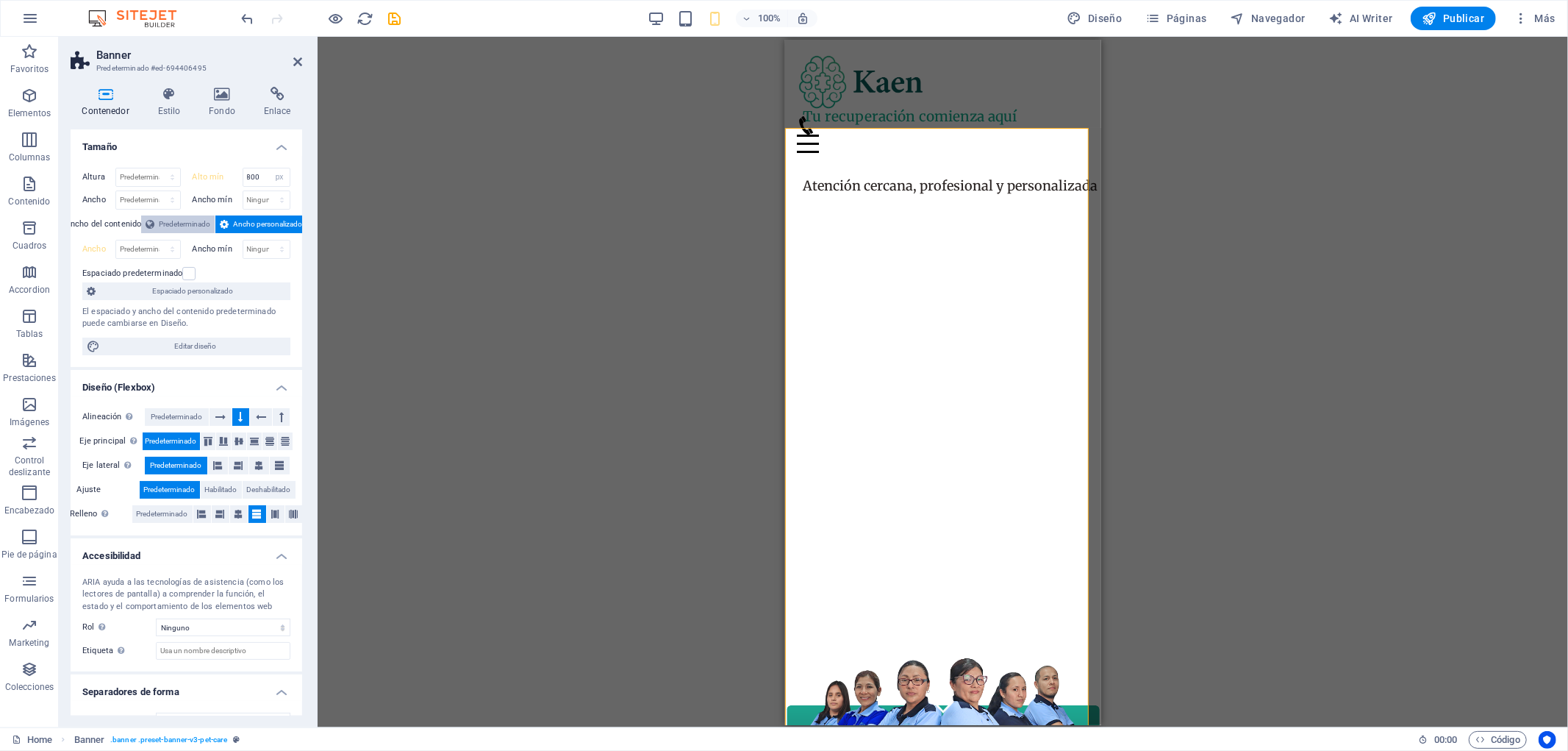
click at [186, 229] on span "Predeterminado" at bounding box center [184, 224] width 51 height 17
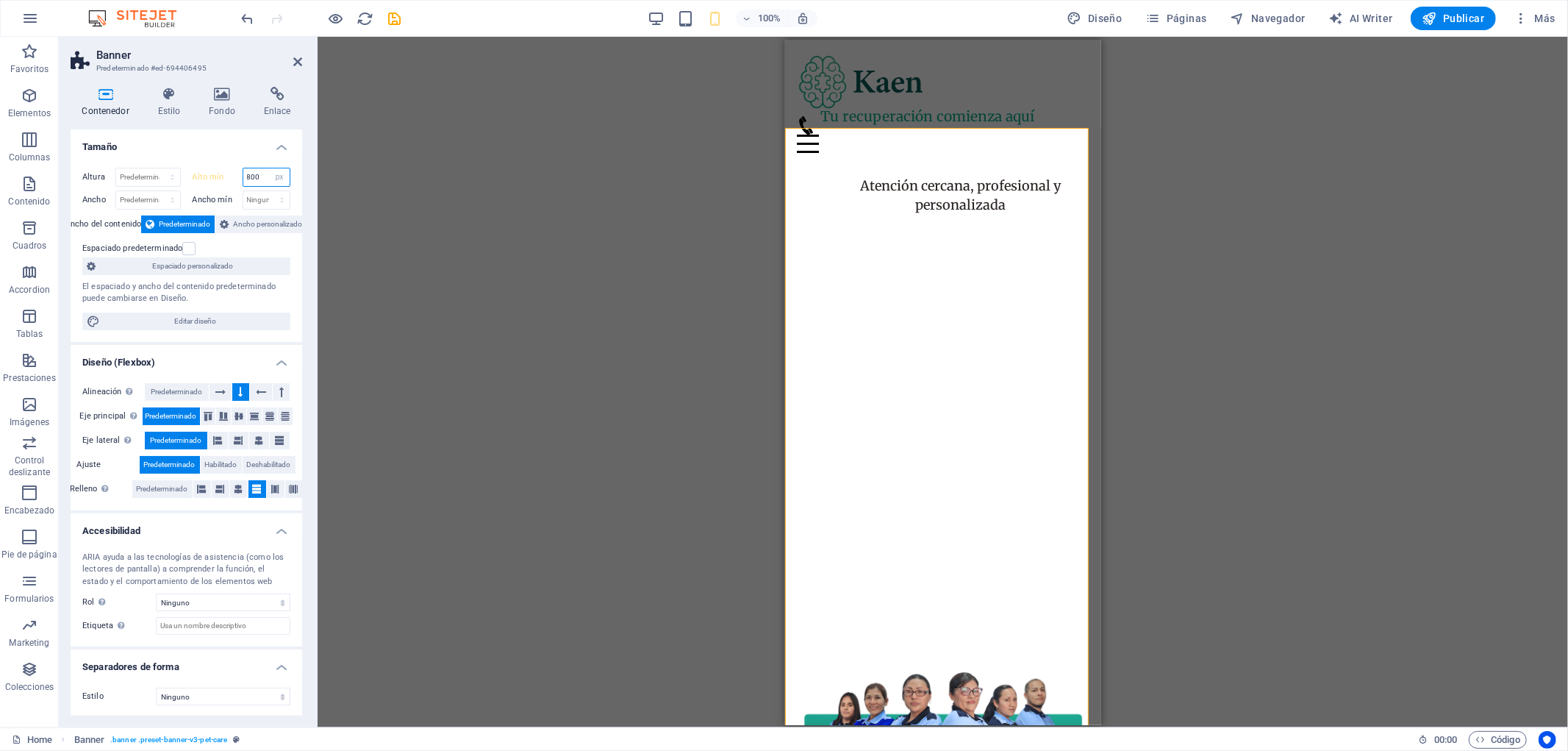
drag, startPoint x: 259, startPoint y: 178, endPoint x: 218, endPoint y: 178, distance: 41.0
click at [218, 178] on div "Alto mín 800 Ninguno px rem % vh vw" at bounding box center [242, 177] width 99 height 19
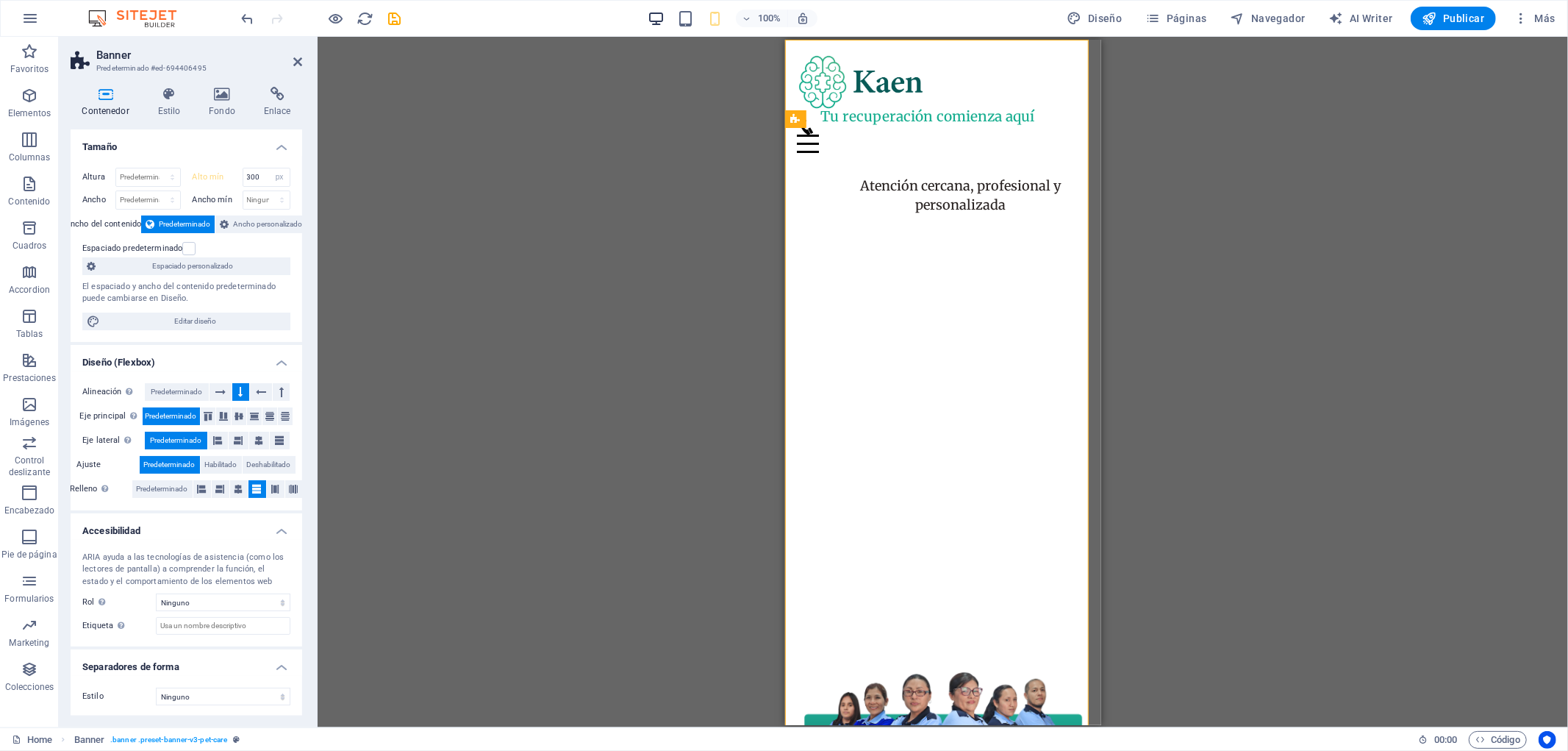
click at [664, 25] on icon "button" at bounding box center [655, 18] width 17 height 17
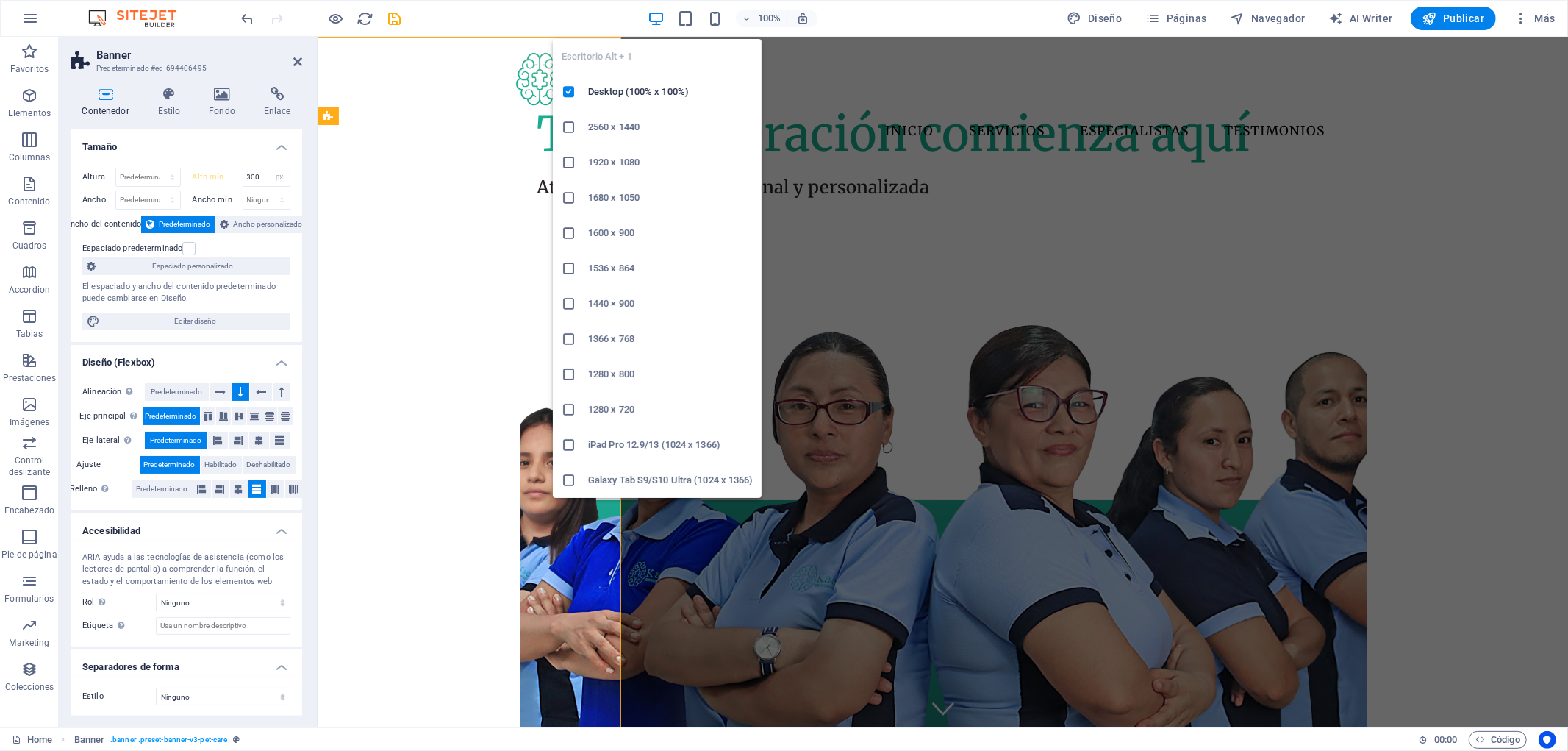
type input "800"
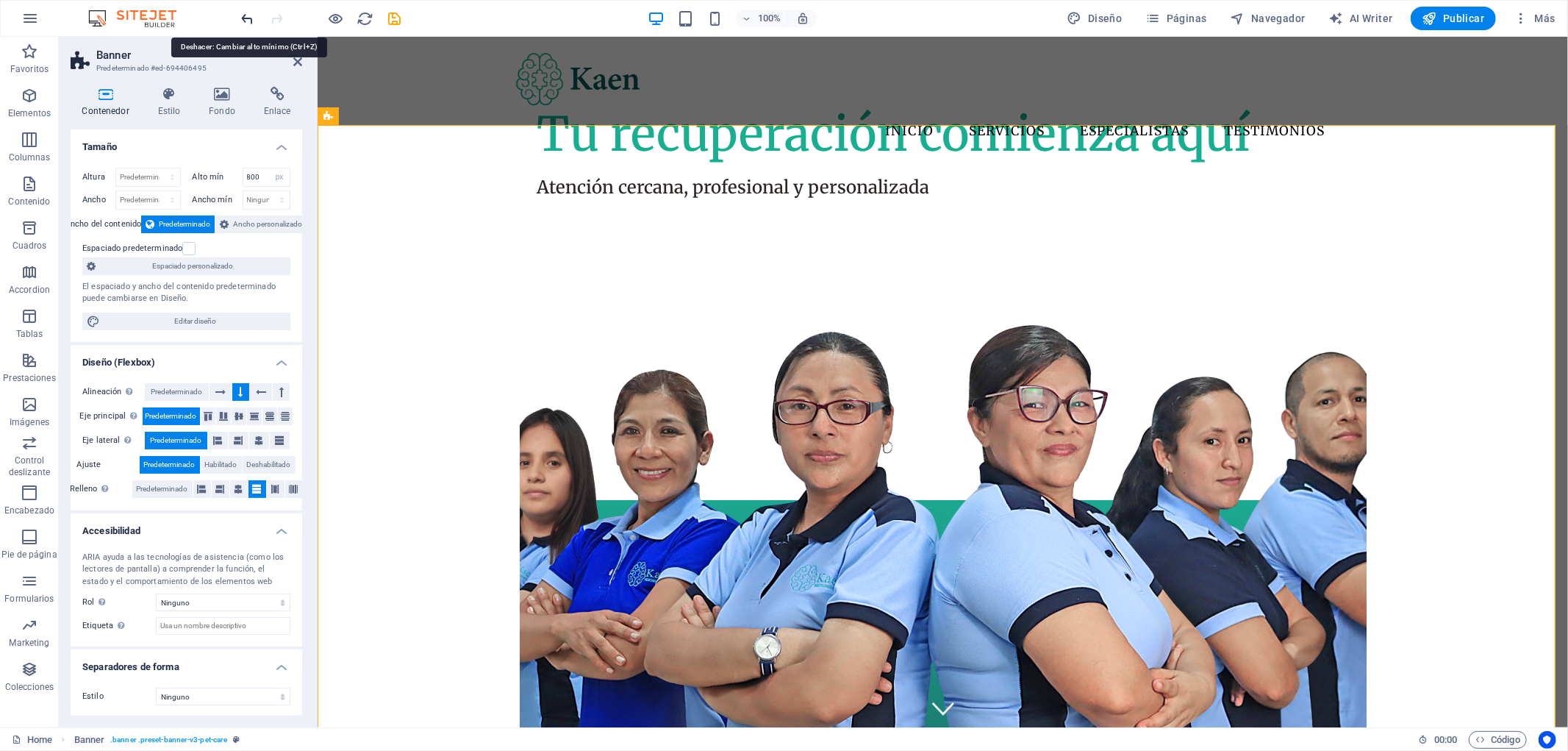
click at [248, 20] on icon "undo" at bounding box center [248, 18] width 17 height 17
click at [596, 119] on span "Contenedor" at bounding box center [583, 116] width 47 height 9
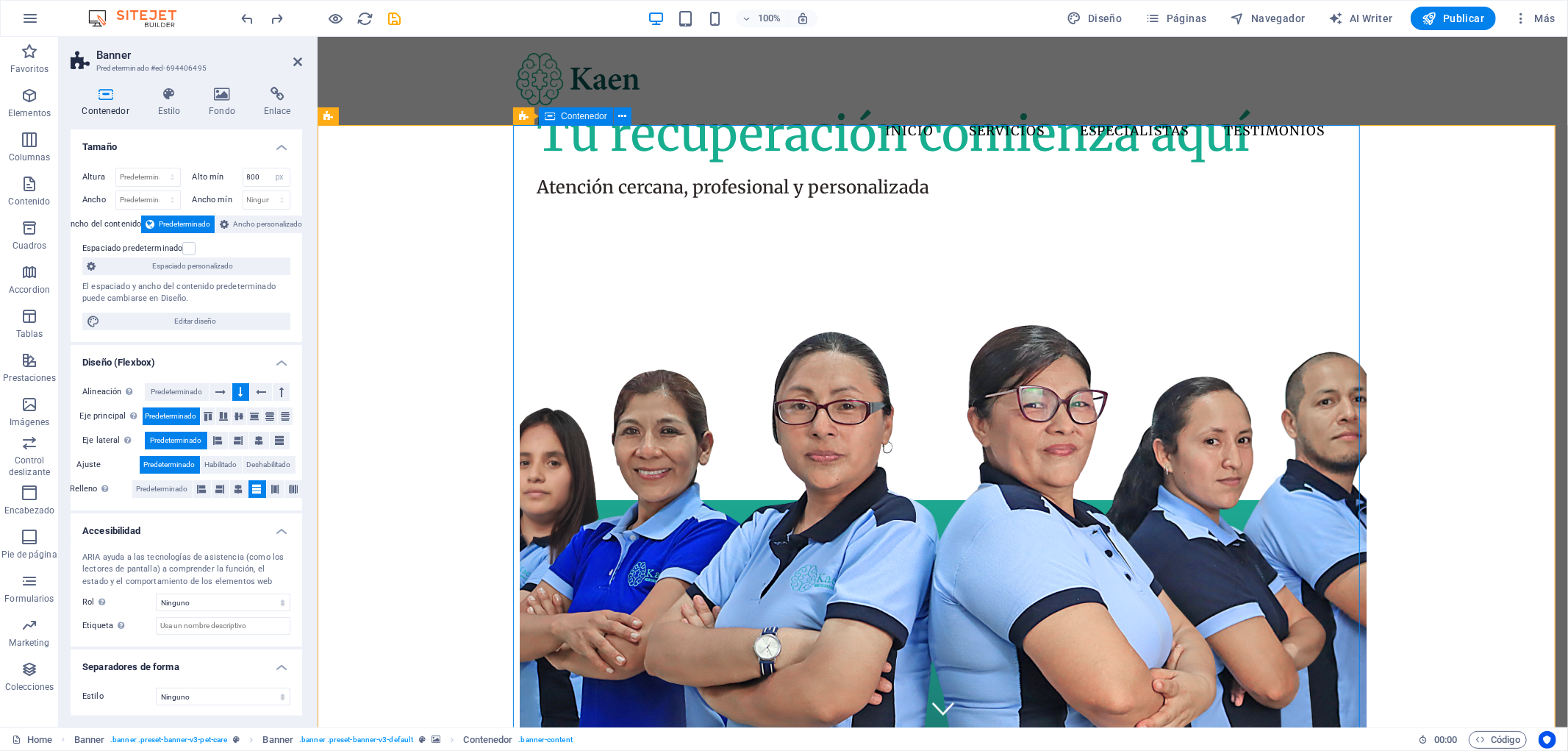
click at [596, 119] on span "Contenedor" at bounding box center [583, 116] width 47 height 9
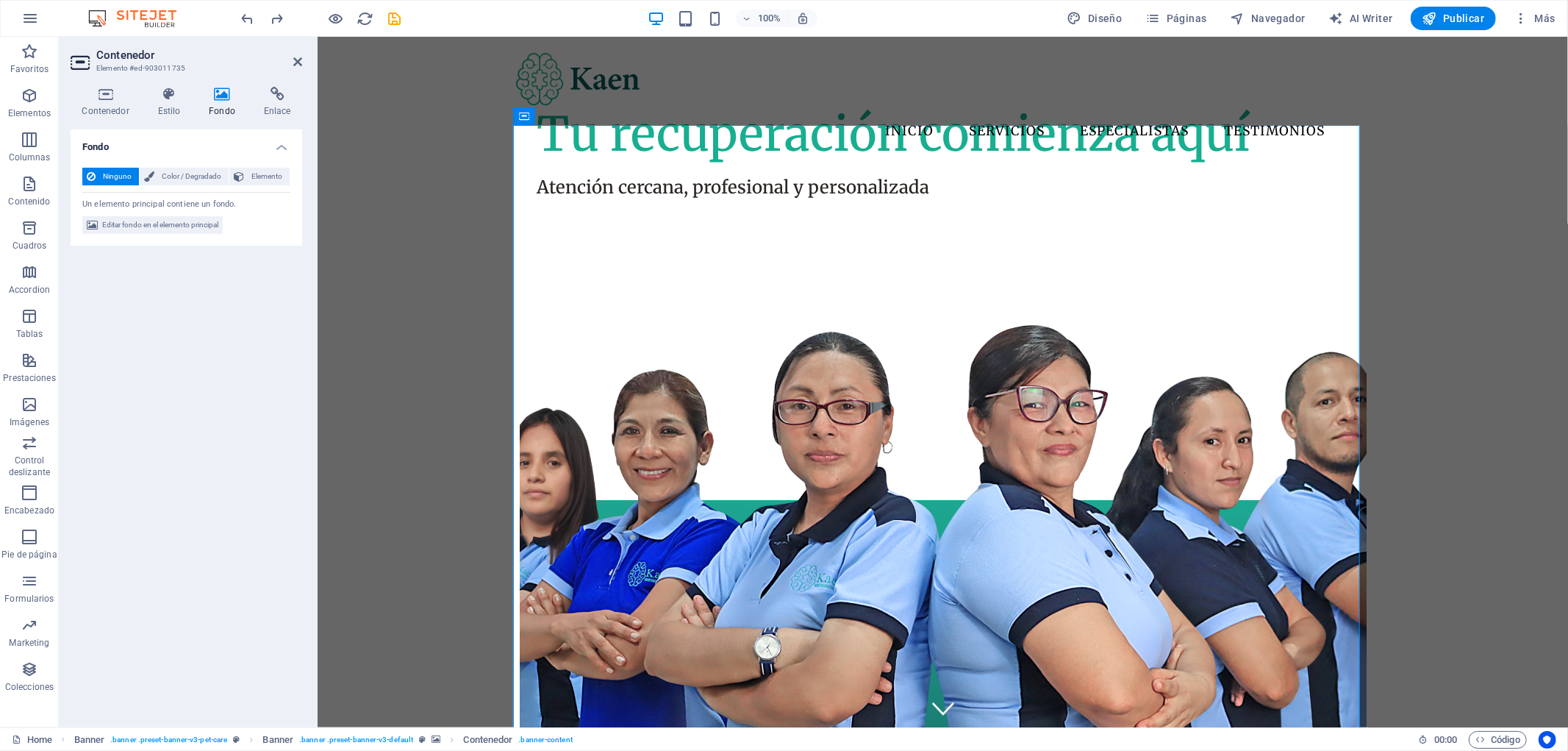
click at [225, 111] on h4 "Fondo" at bounding box center [225, 102] width 55 height 31
click at [551, 115] on span "Banner" at bounding box center [549, 116] width 28 height 9
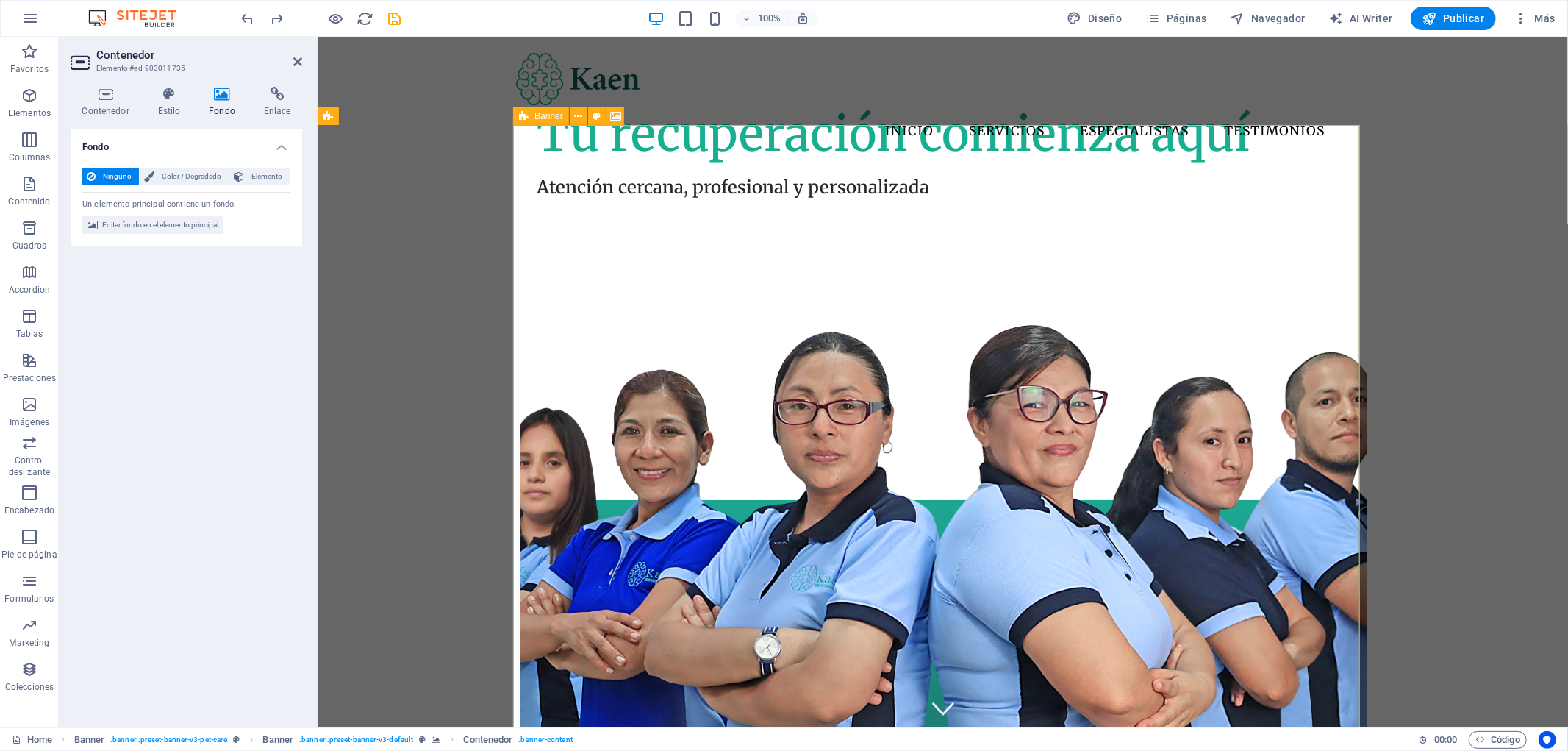
click at [551, 115] on span "Banner" at bounding box center [549, 116] width 28 height 9
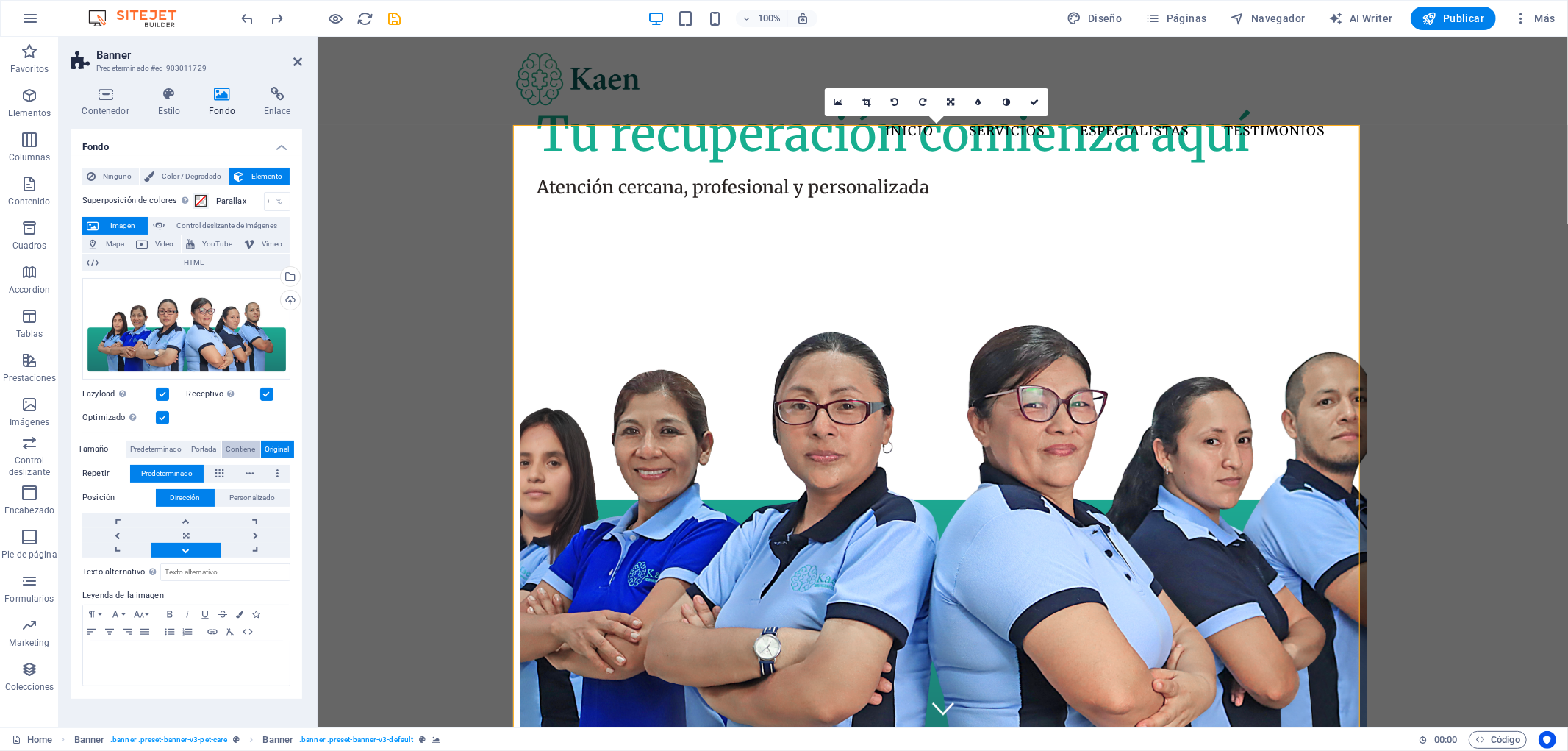
click at [248, 447] on span "Contiene" at bounding box center [241, 449] width 29 height 17
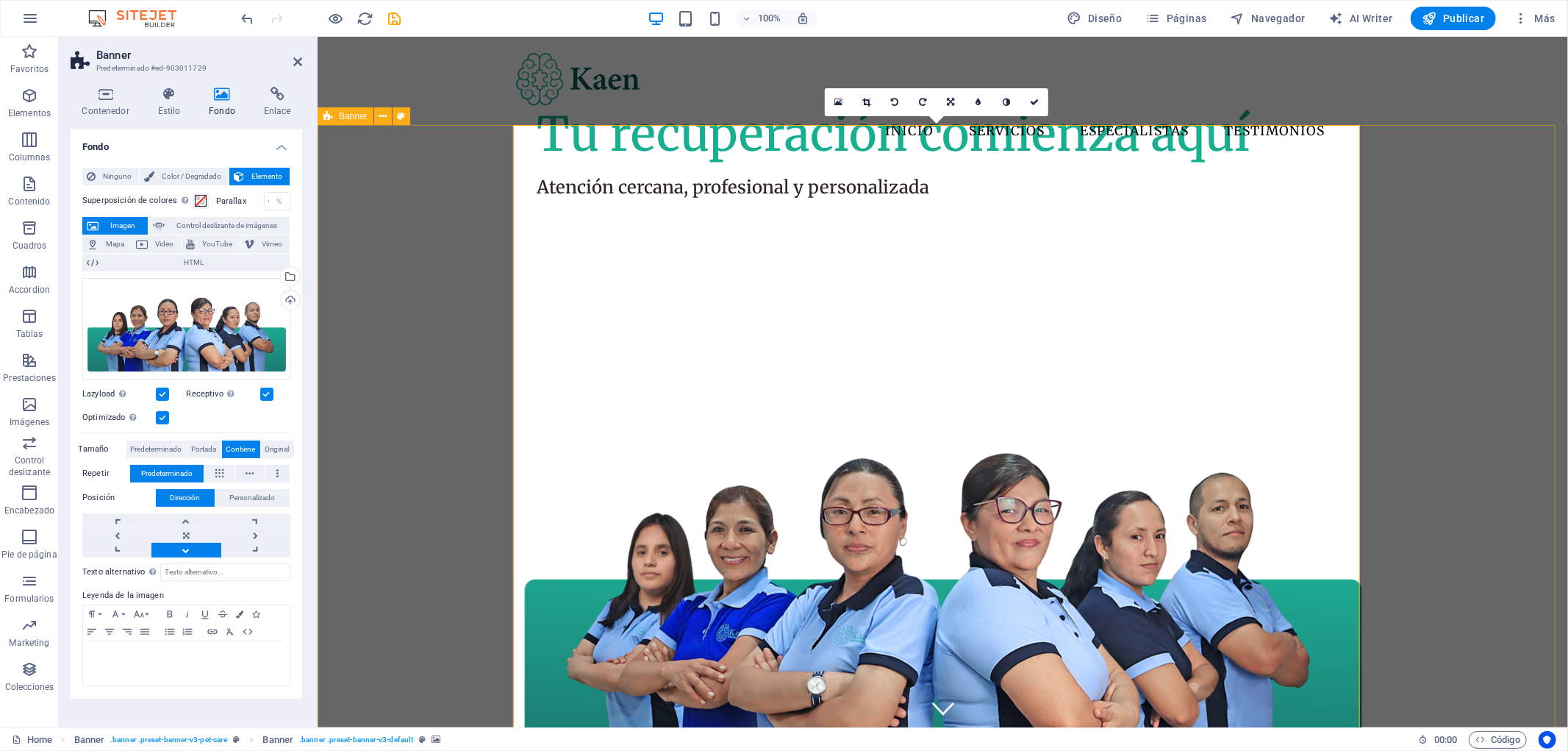
click at [1429, 287] on div "Atención cercana, profesional y personalizada Tu recuperación comienza aquí" at bounding box center [942, 571] width 1251 height 820
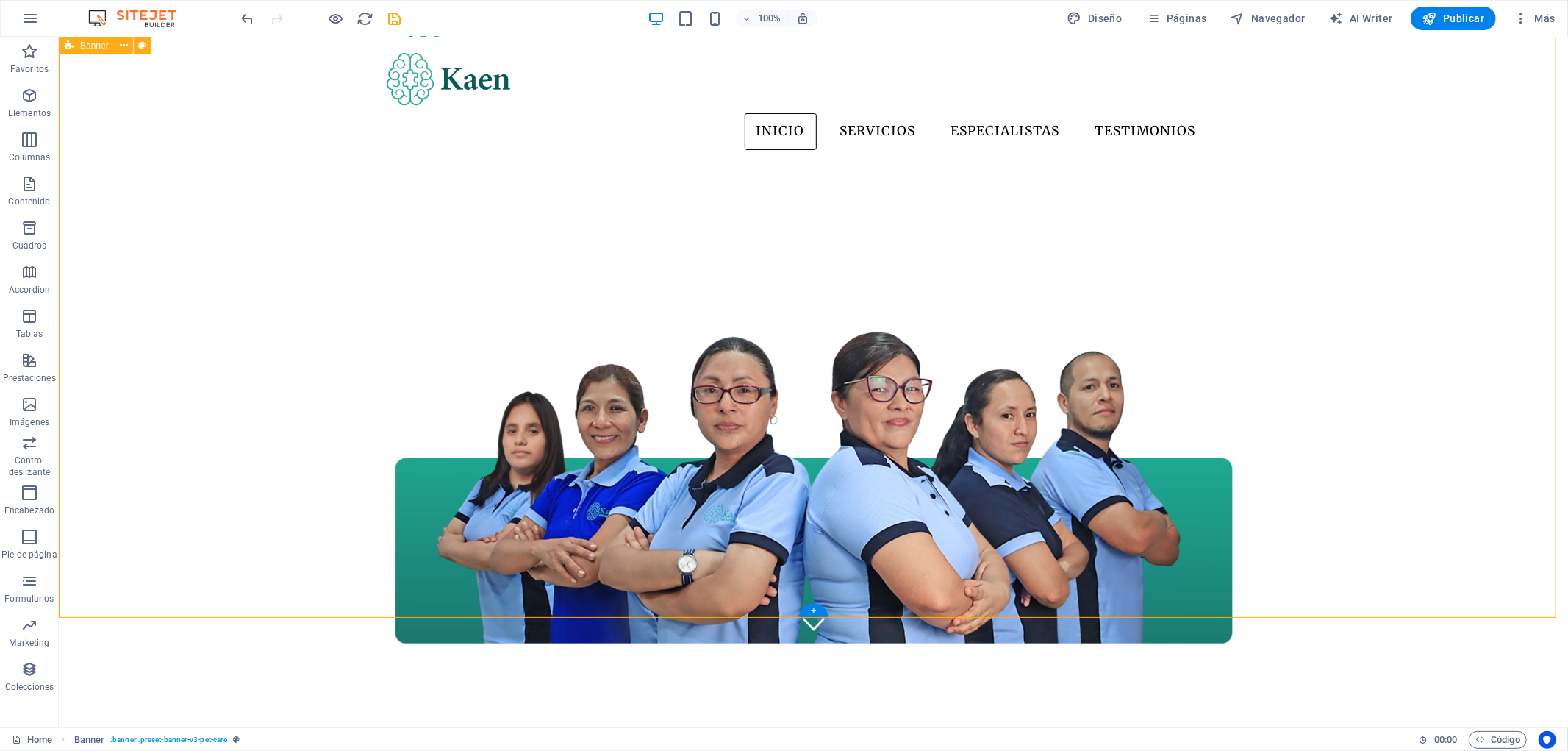
scroll to position [81, 0]
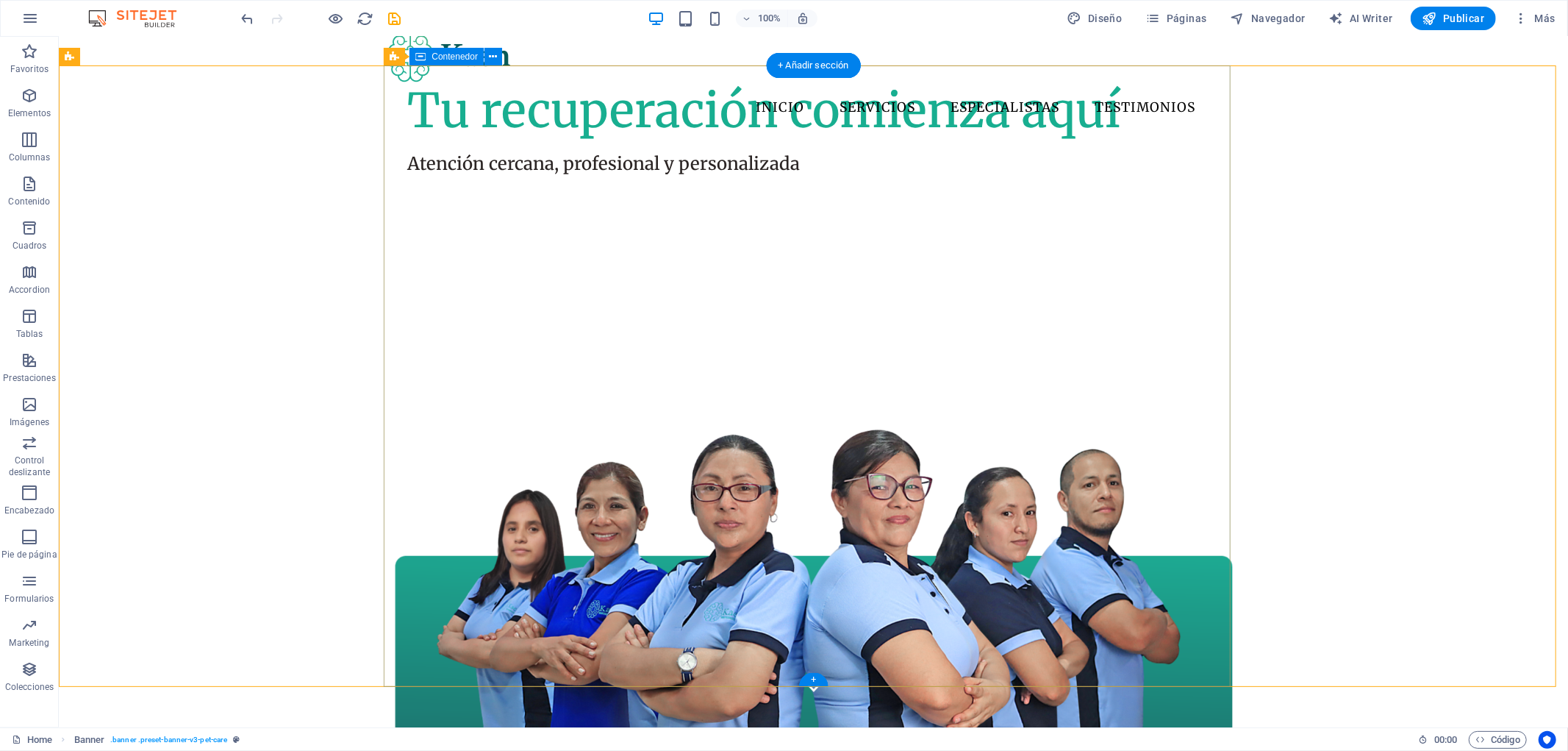
scroll to position [0, 0]
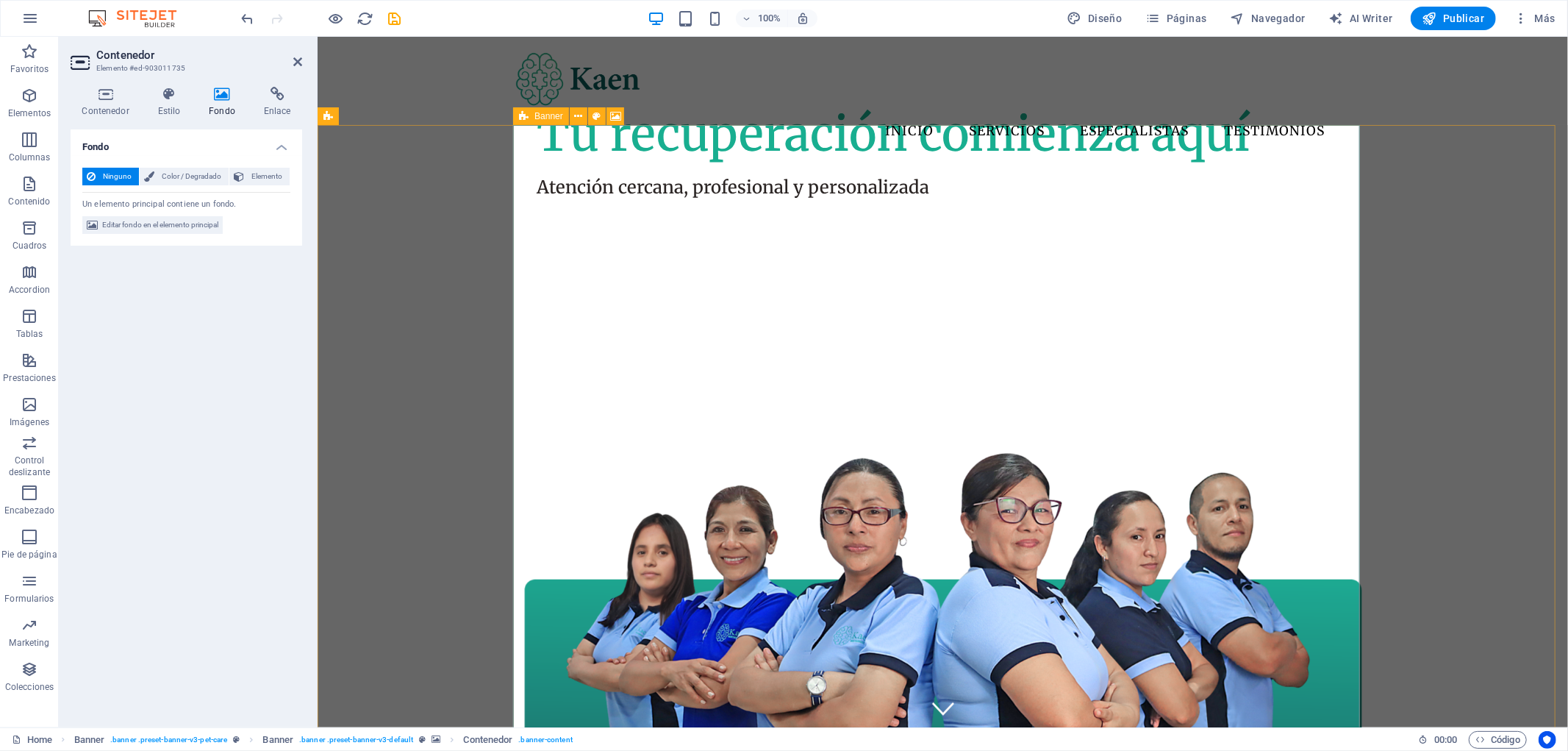
click at [531, 116] on div "Banner" at bounding box center [541, 116] width 56 height 17
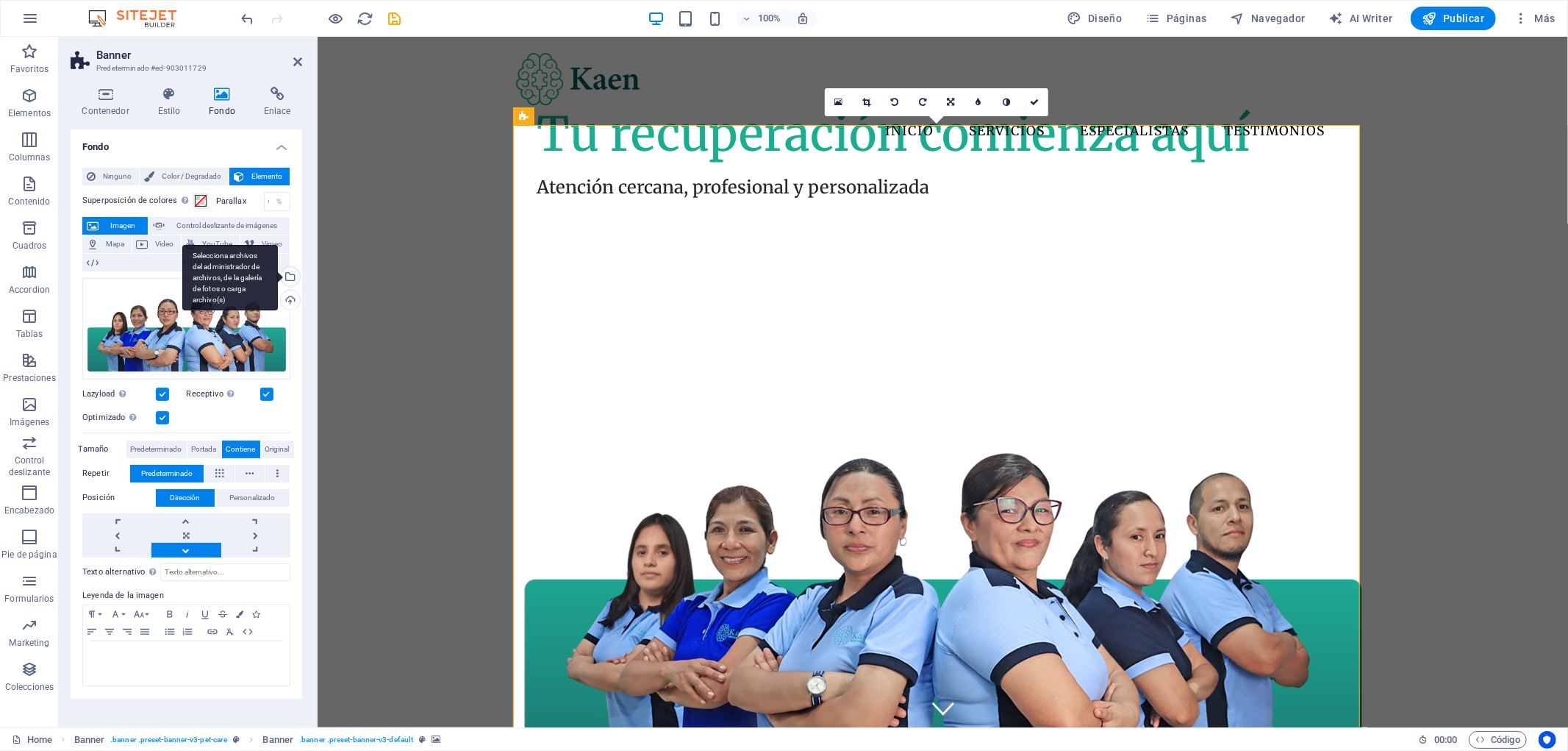
click at [278, 272] on div "Selecciona archivos del administrador de archivos, de la galería de fotos o car…" at bounding box center [230, 278] width 96 height 66
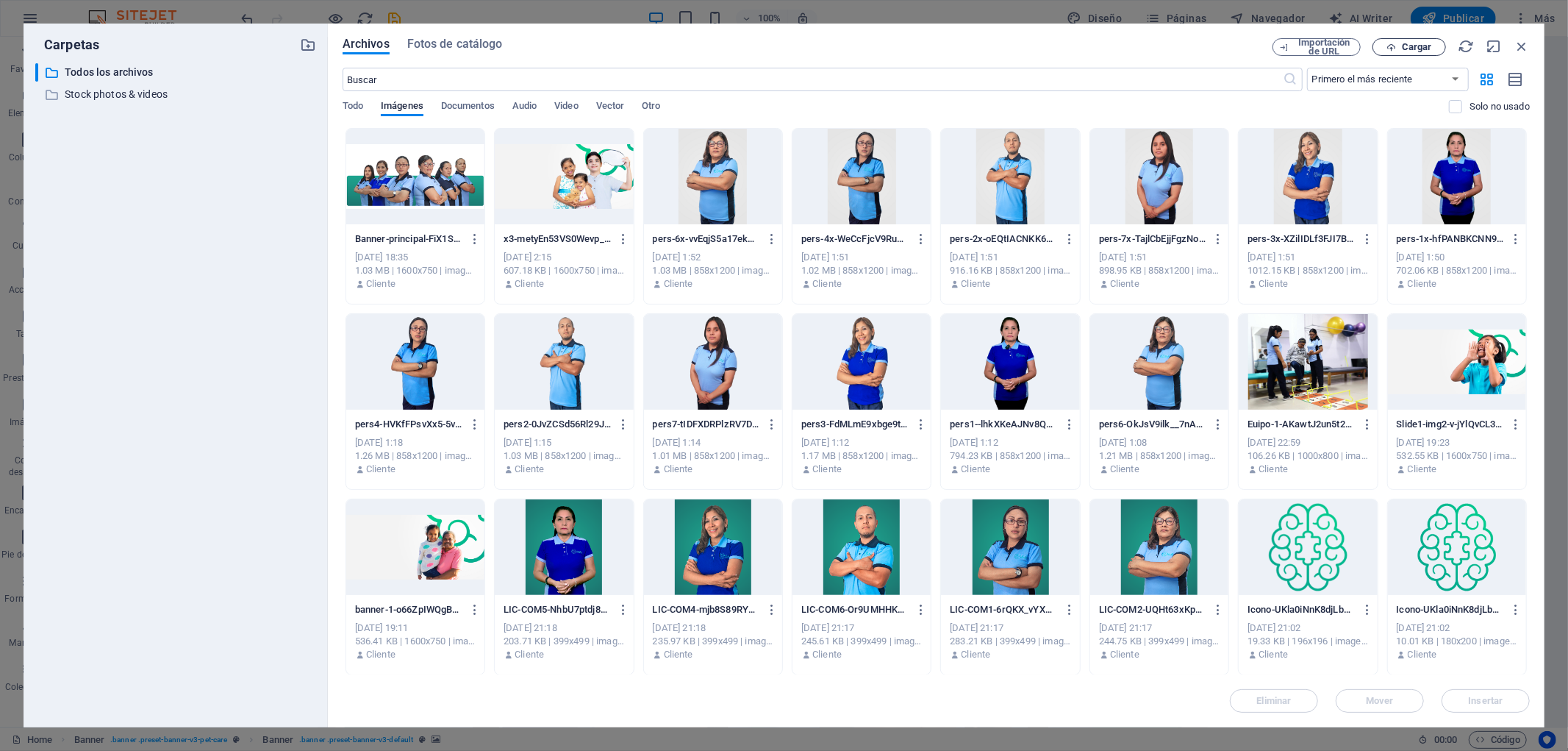
click at [1432, 51] on span "Cargar" at bounding box center [1409, 47] width 60 height 9
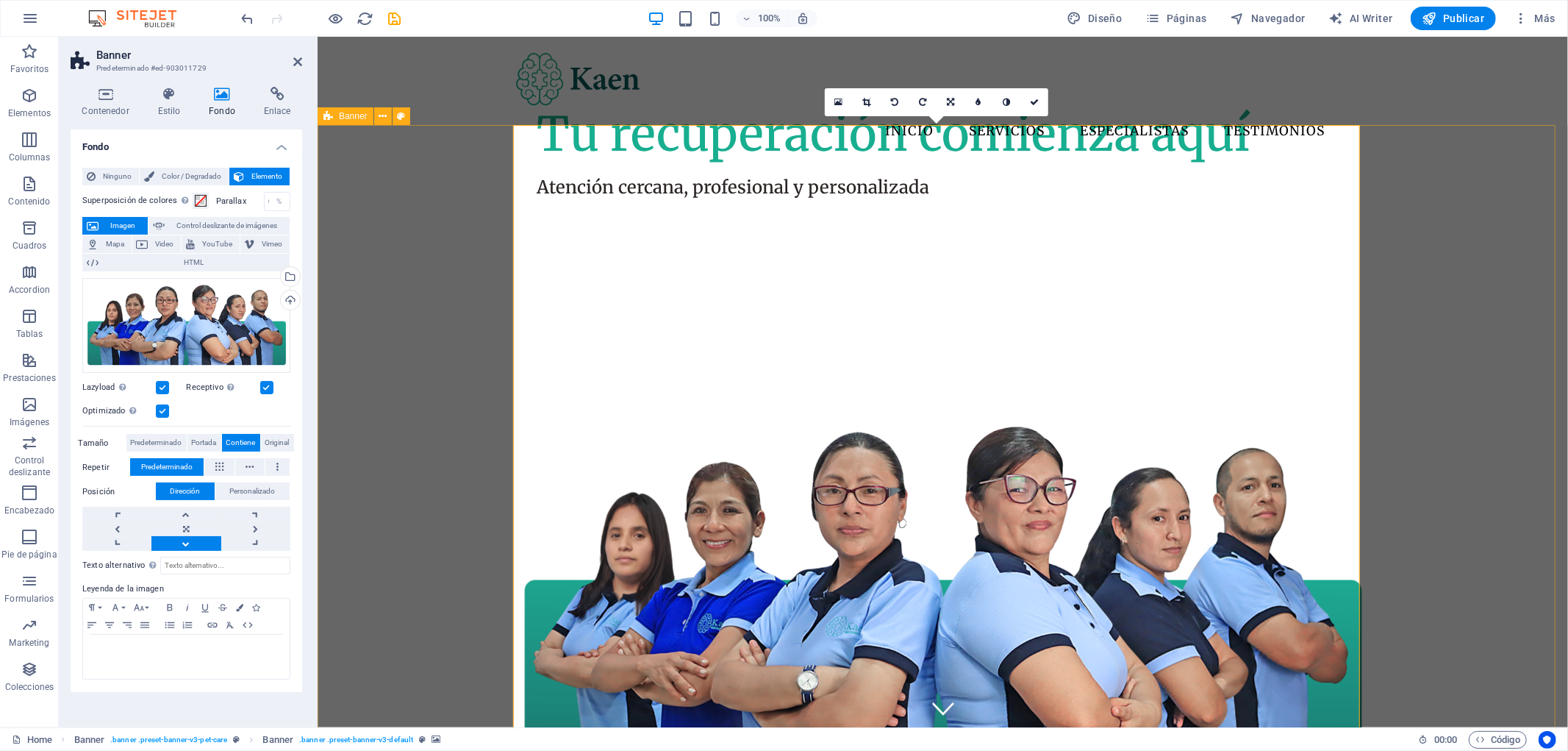
click at [1507, 306] on div "Atención cercana, profesional y personalizada Tu recuperación comienza aquí" at bounding box center [942, 571] width 1251 height 820
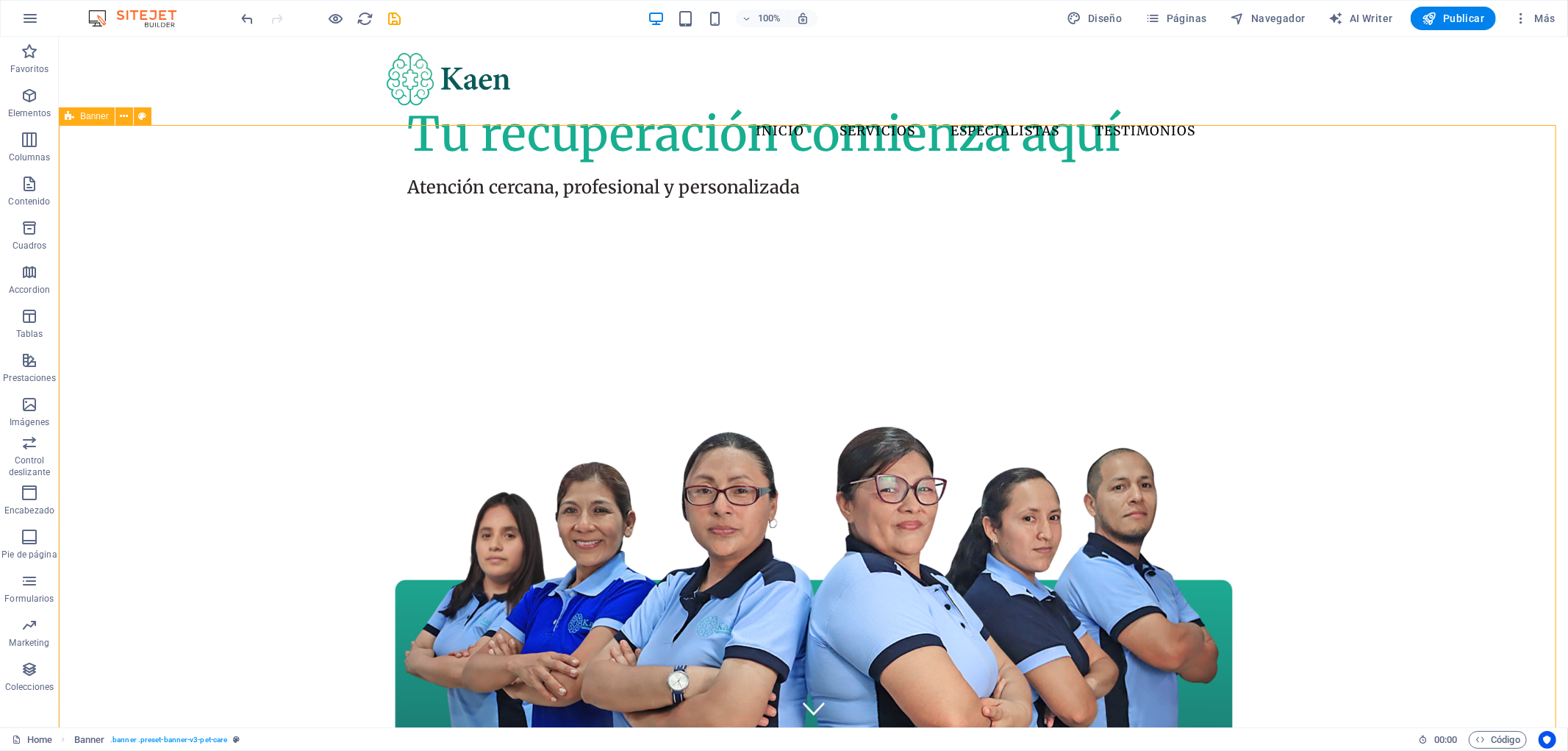
click at [93, 115] on span "Banner" at bounding box center [94, 116] width 28 height 9
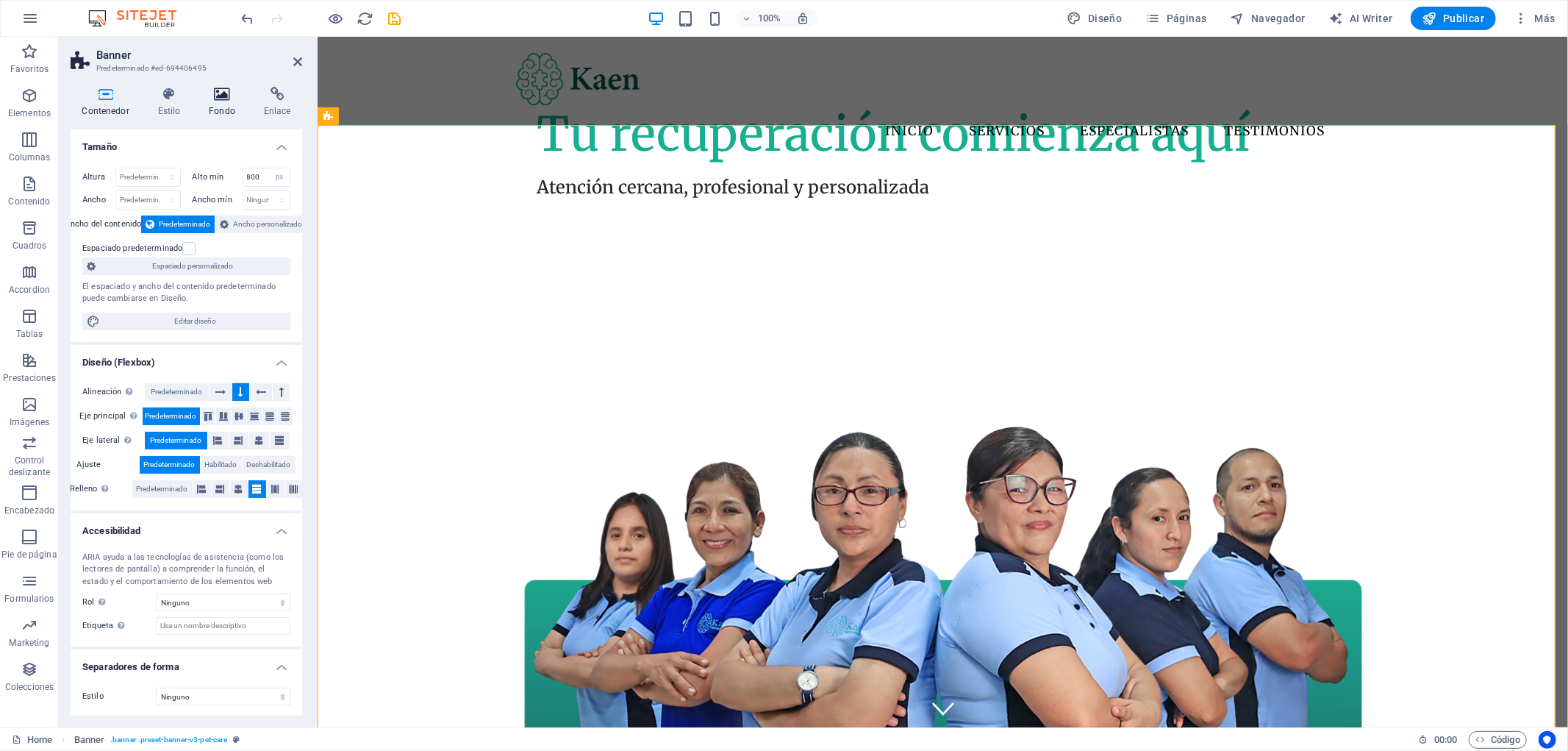
click at [223, 92] on icon at bounding box center [222, 94] width 49 height 15
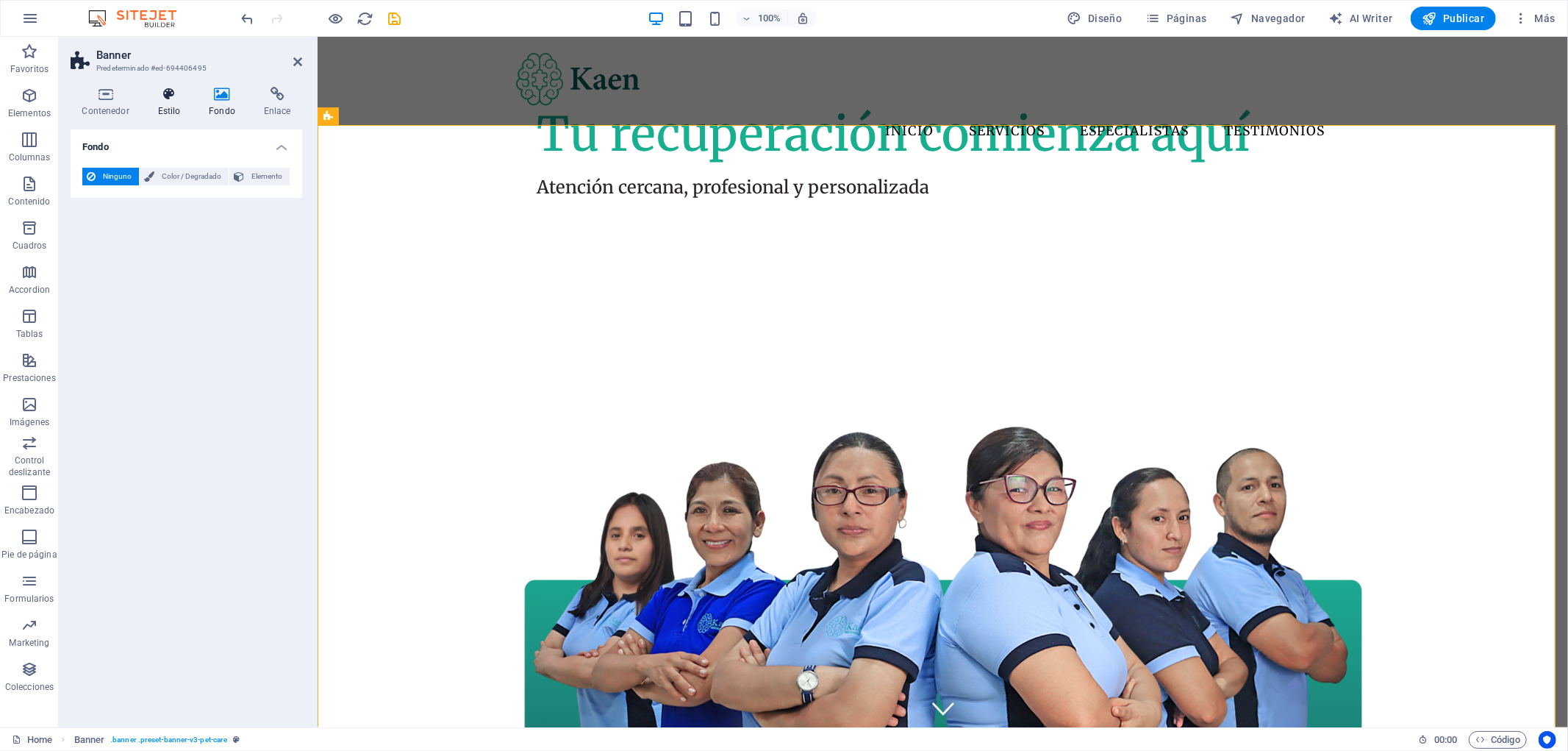
click at [164, 108] on h4 "Estilo" at bounding box center [171, 102] width 51 height 31
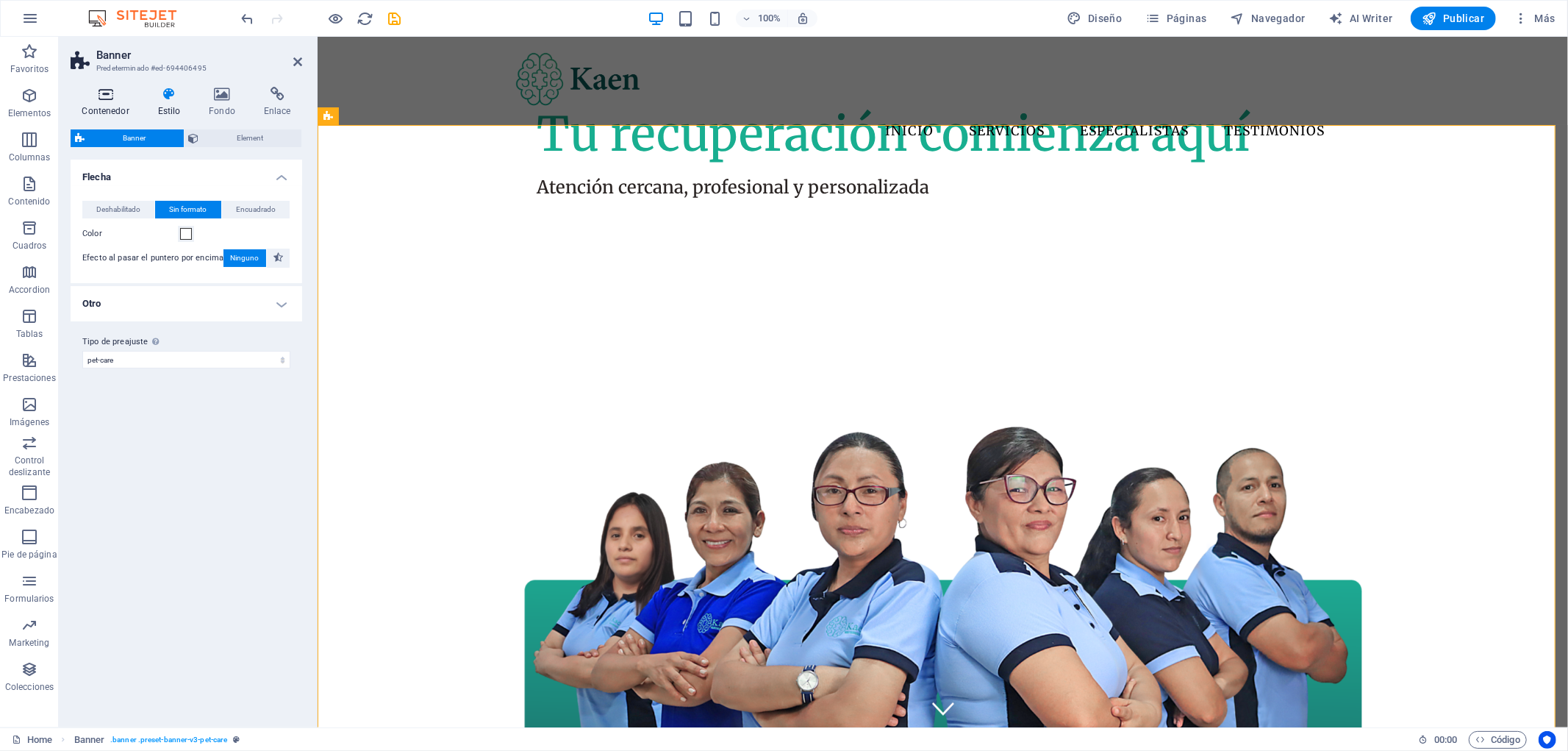
click at [113, 103] on h4 "Contenedor" at bounding box center [108, 102] width 76 height 31
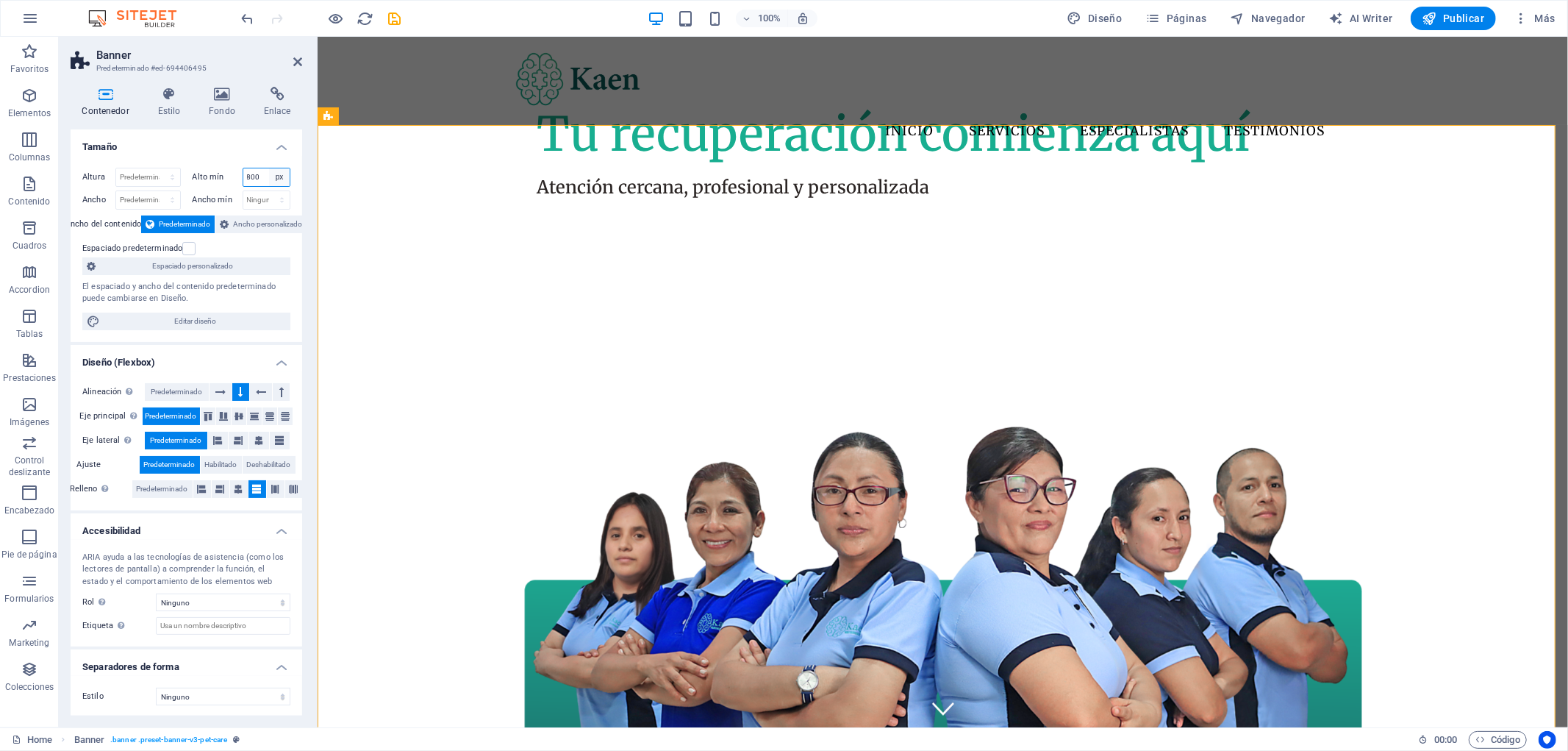
click at [273, 175] on select "Ninguno px rem % vh vw" at bounding box center [279, 177] width 21 height 17
select select "72q1e7pe9sk"
click at [269, 168] on select "Ninguno px rem % vh vw" at bounding box center [279, 177] width 21 height 17
select select "DISABLED_OPTION_VALUE"
click at [238, 220] on span "Ancho personalizado" at bounding box center [268, 224] width 69 height 17
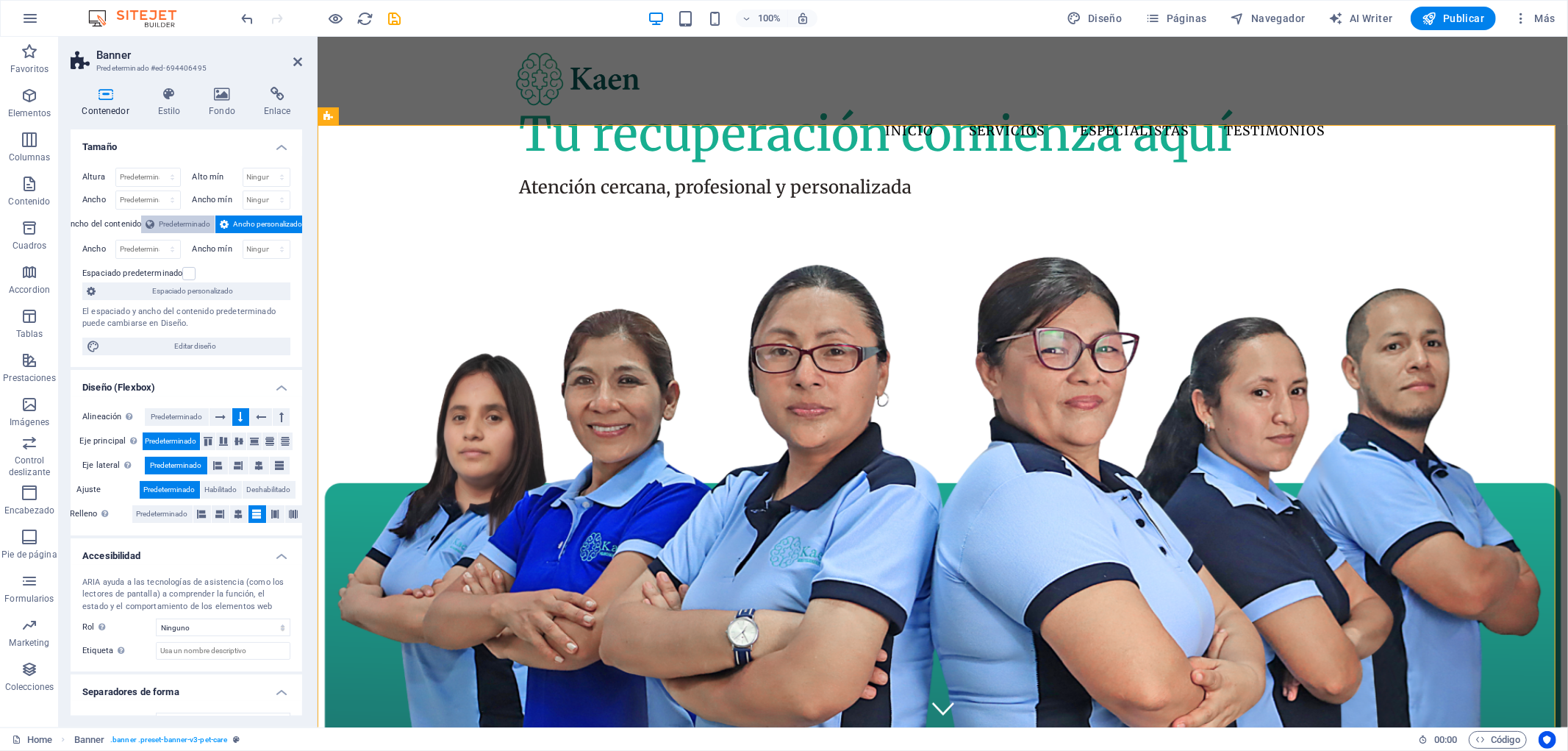
click at [201, 218] on span "Predeterminado" at bounding box center [184, 224] width 51 height 17
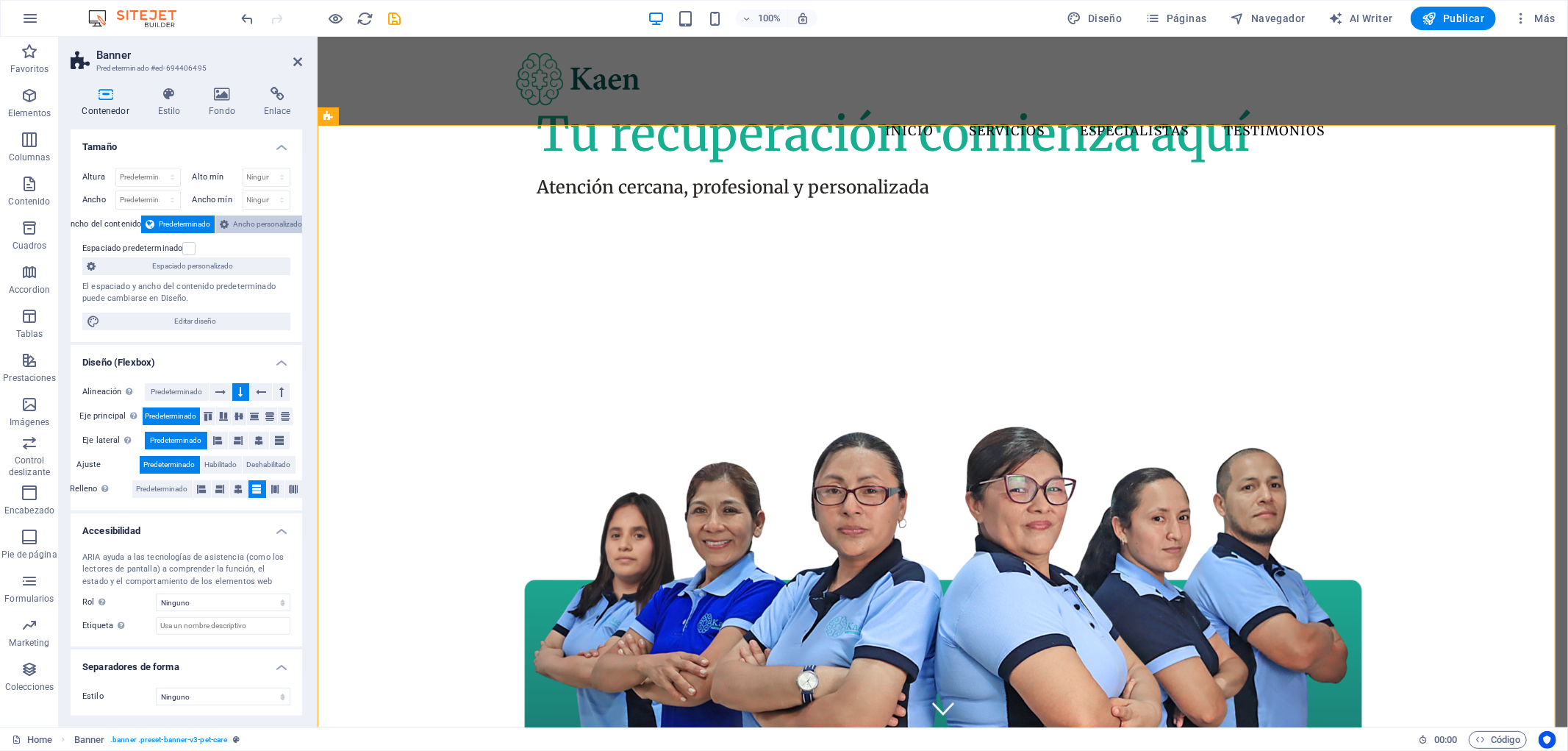
click at [250, 216] on span "Ancho personalizado" at bounding box center [268, 224] width 69 height 17
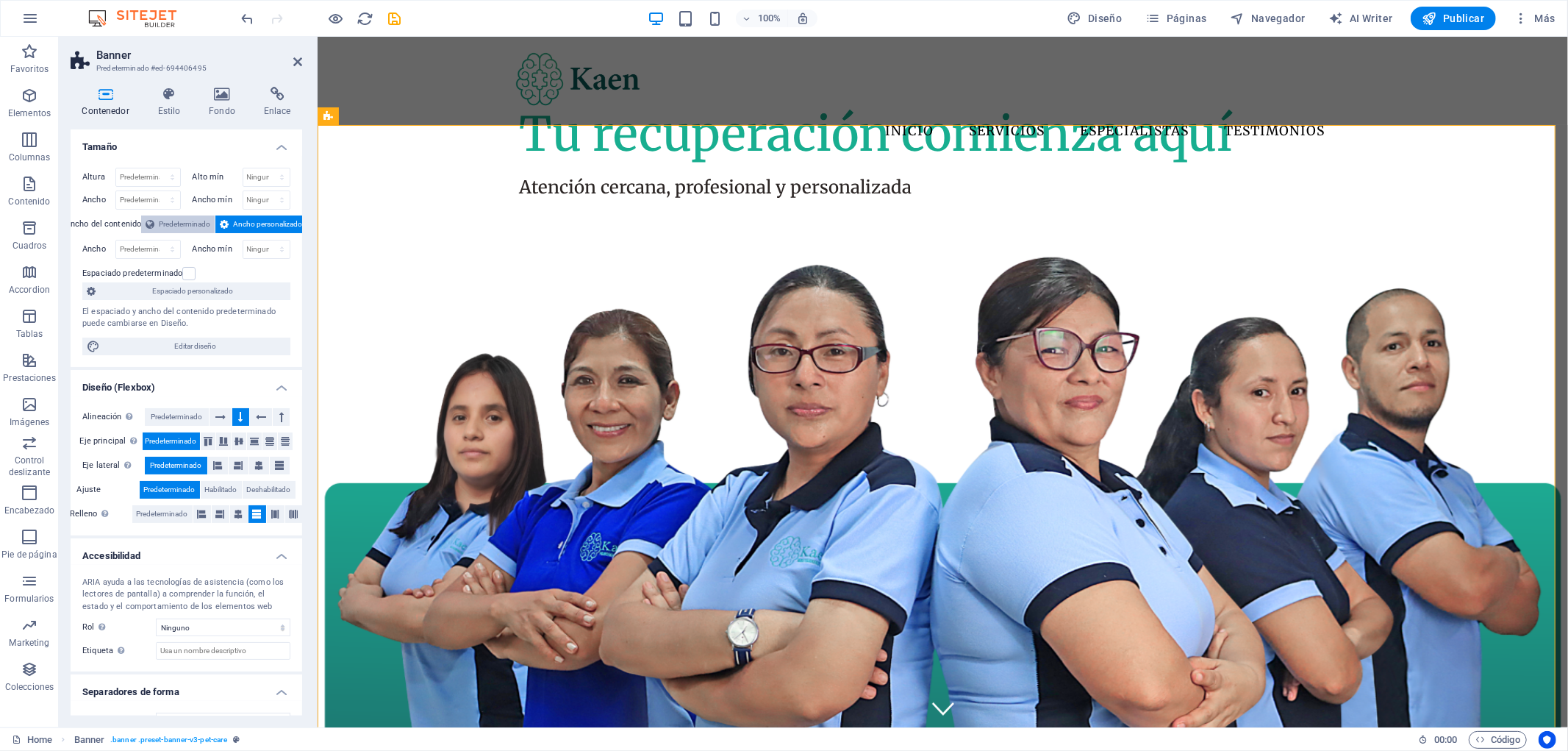
click at [208, 225] on span "Predeterminado" at bounding box center [184, 224] width 51 height 17
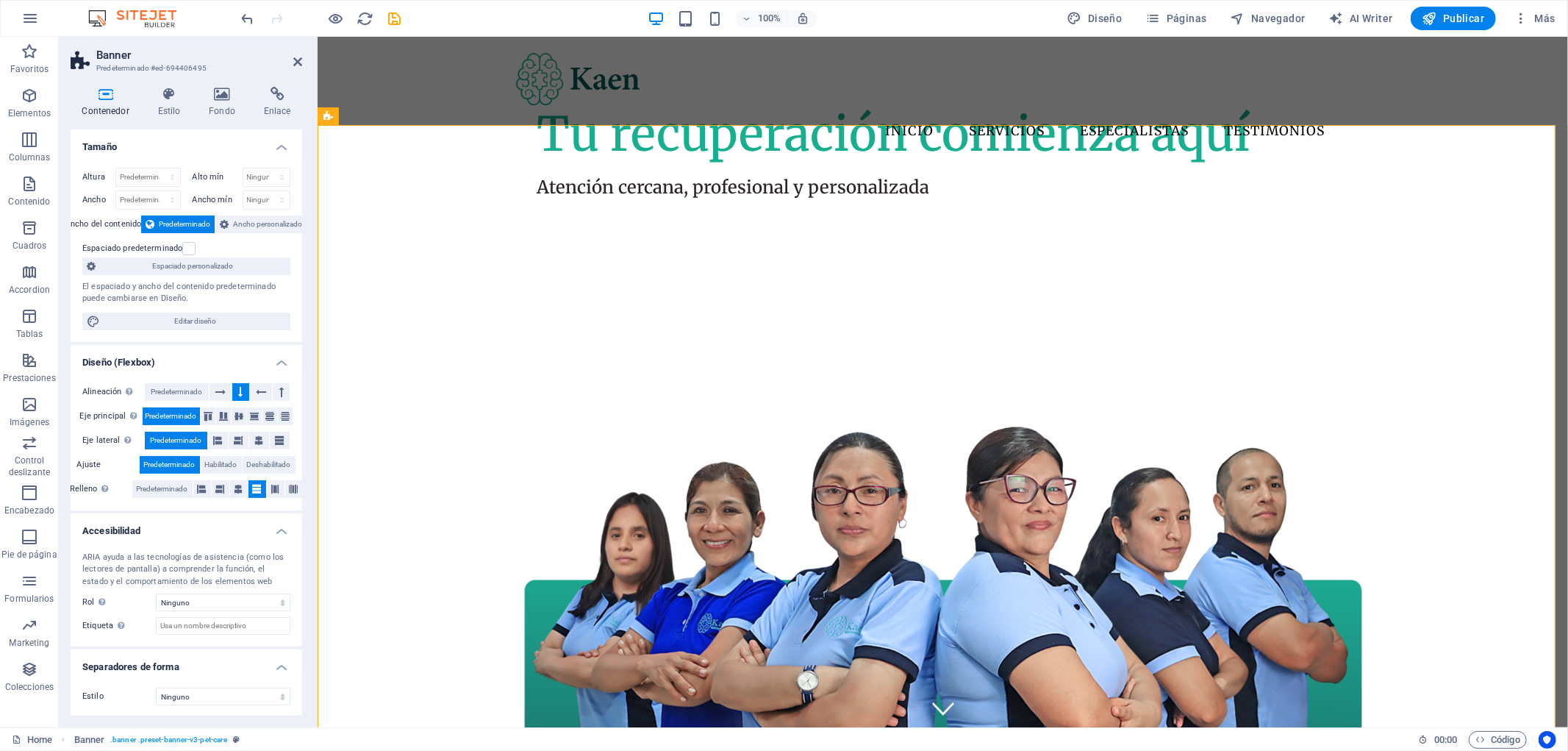
click at [189, 255] on div "Espaciado predeterminado" at bounding box center [184, 249] width 204 height 17
click at [188, 250] on label at bounding box center [189, 248] width 13 height 13
click at [0, 0] on input "Espaciado predeterminado" at bounding box center [0, 0] width 0 height 0
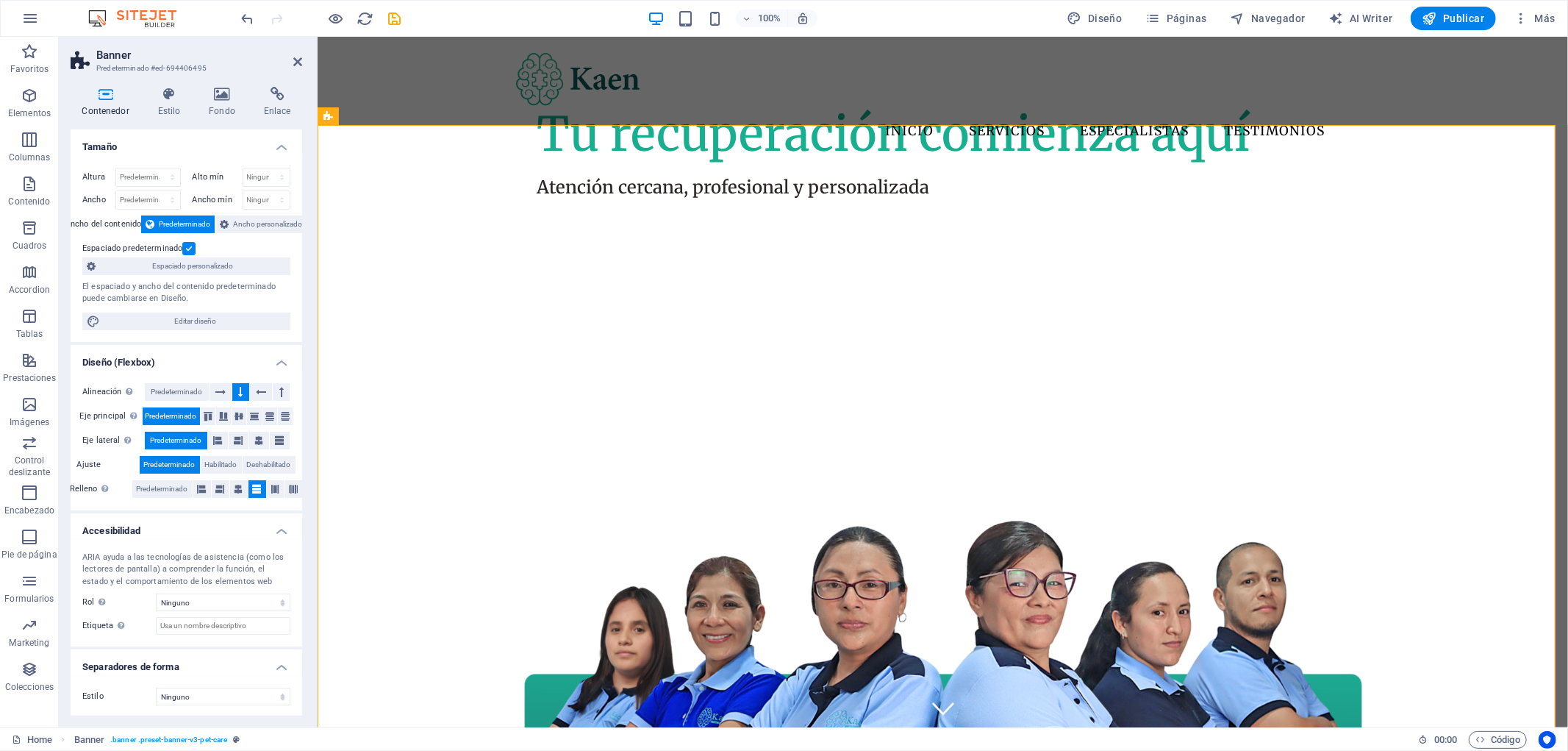
click at [188, 250] on label at bounding box center [189, 248] width 13 height 13
click at [0, 0] on input "Espaciado predeterminado" at bounding box center [0, 0] width 0 height 0
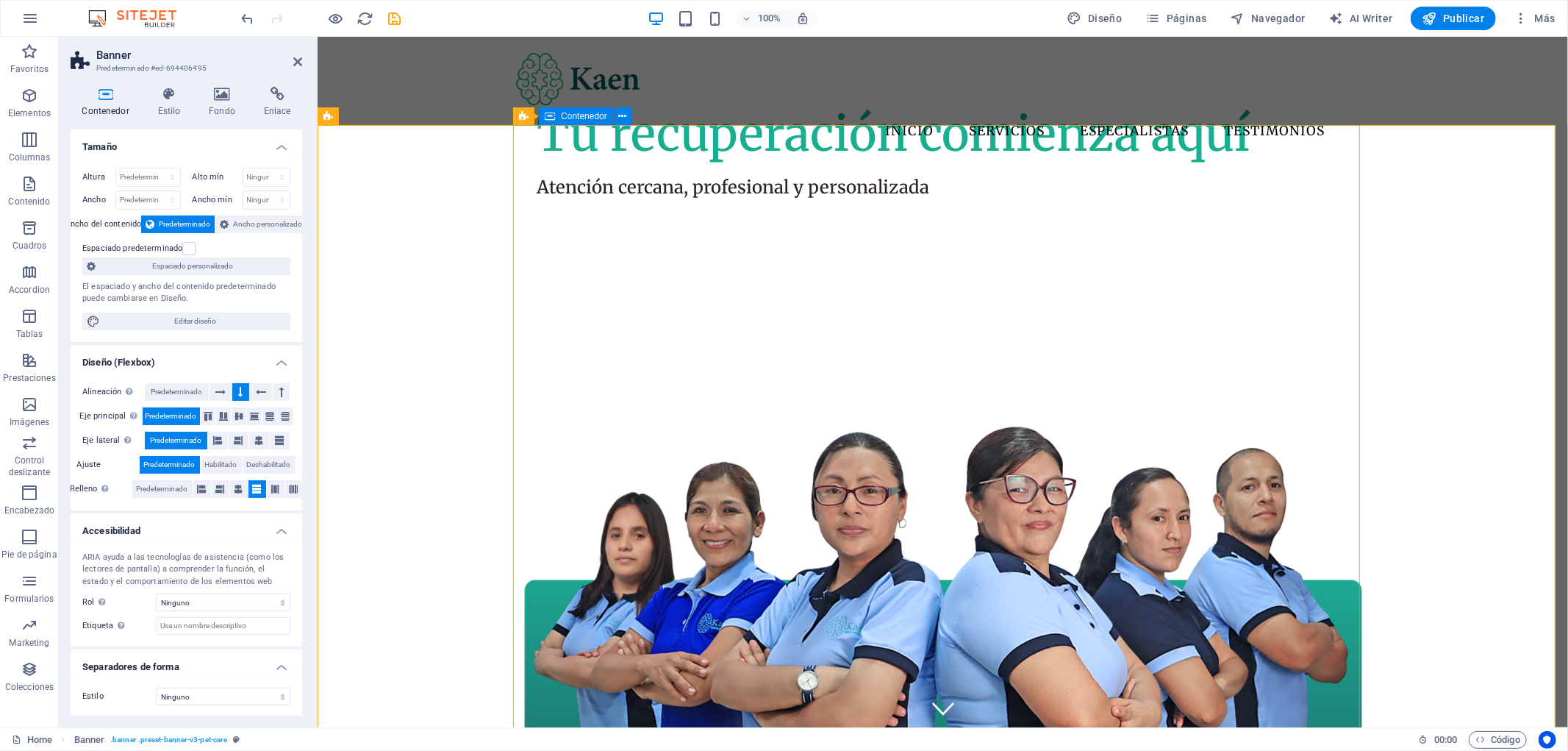
click at [575, 120] on span "Contenedor" at bounding box center [583, 116] width 47 height 9
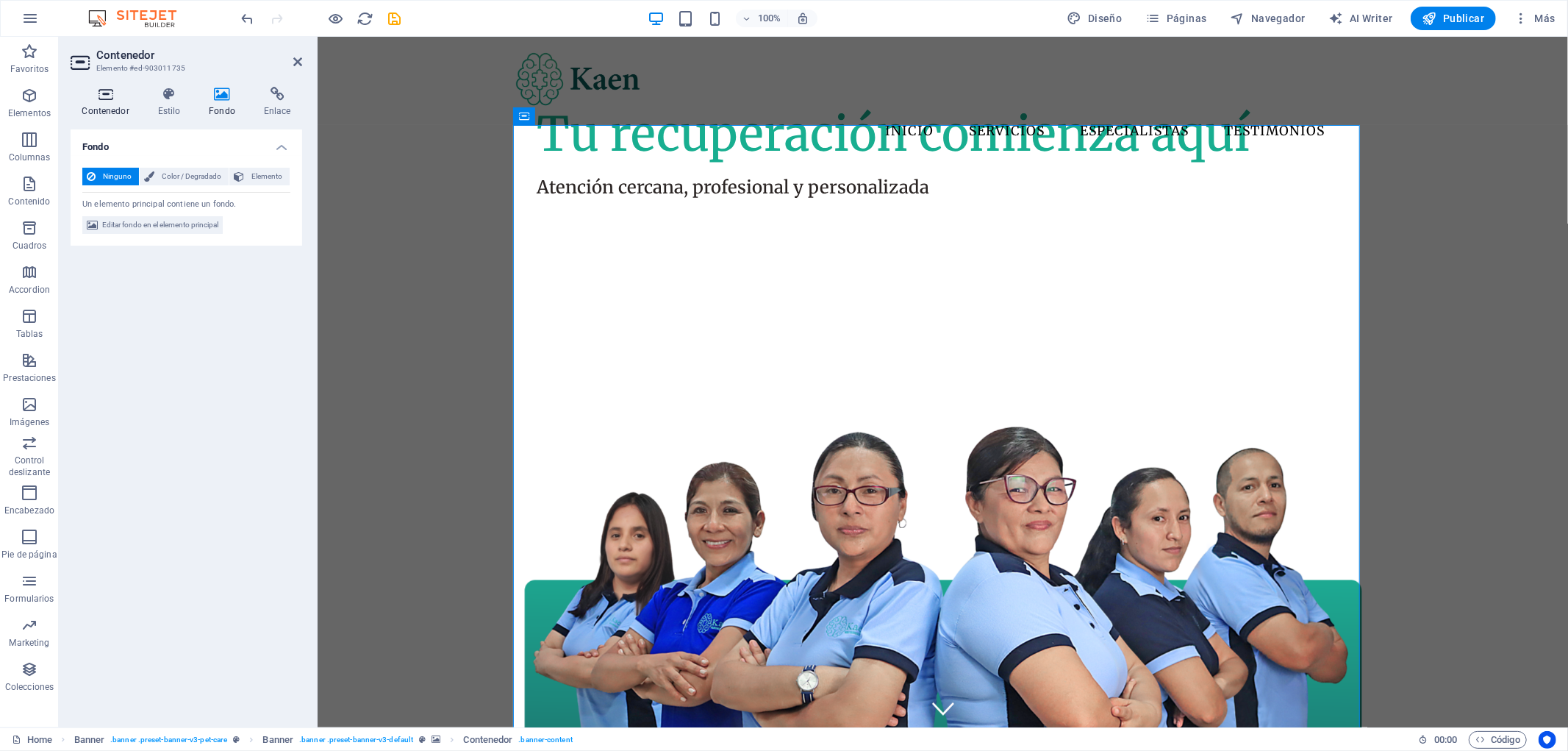
click at [106, 91] on icon at bounding box center [105, 94] width 69 height 15
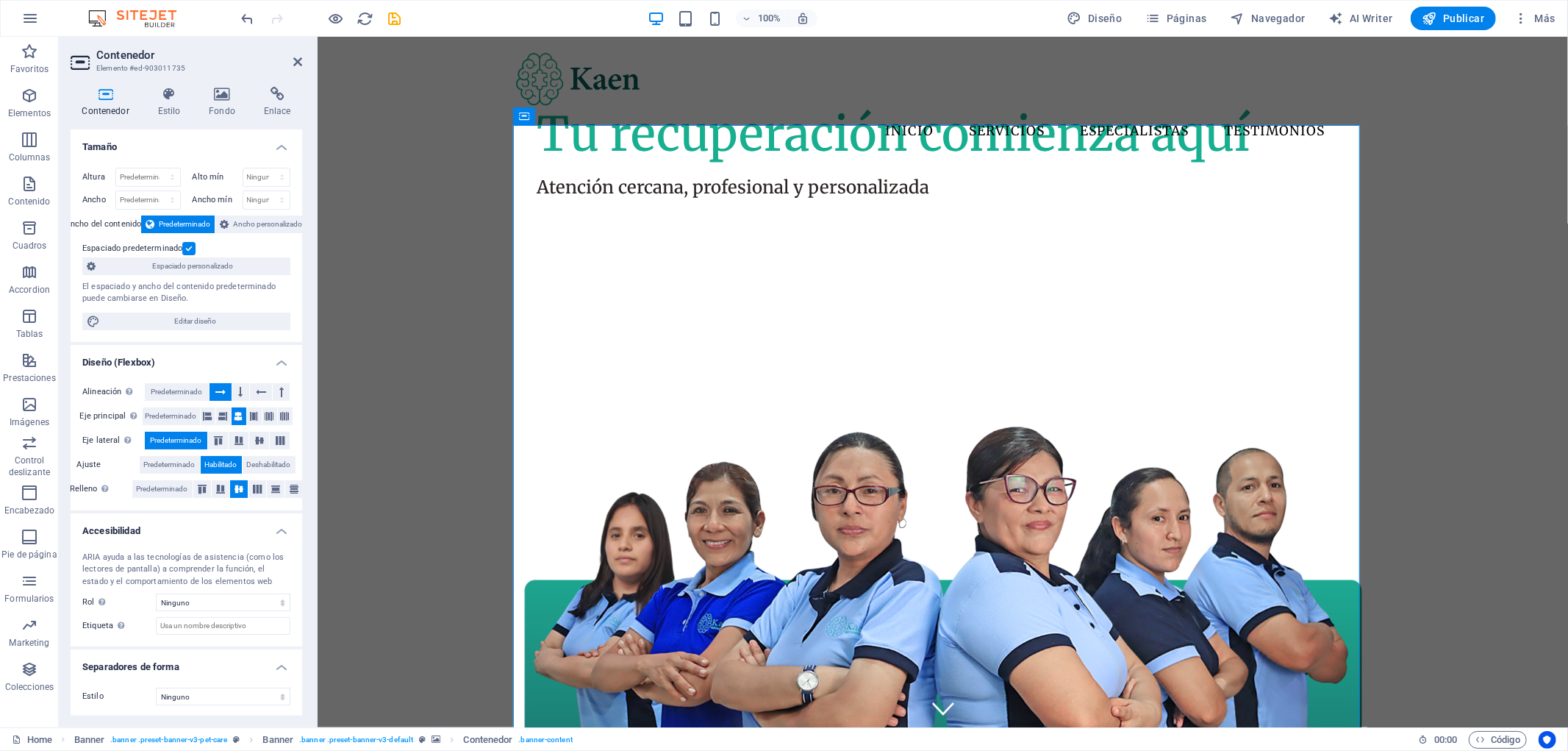
click at [189, 242] on label at bounding box center [189, 248] width 13 height 13
click at [0, 0] on input "Espaciado predeterminado" at bounding box center [0, 0] width 0 height 0
click at [188, 247] on label at bounding box center [189, 248] width 13 height 13
click at [0, 0] on input "Espaciado predeterminado" at bounding box center [0, 0] width 0 height 0
click at [192, 220] on span "Predeterminado" at bounding box center [184, 224] width 51 height 17
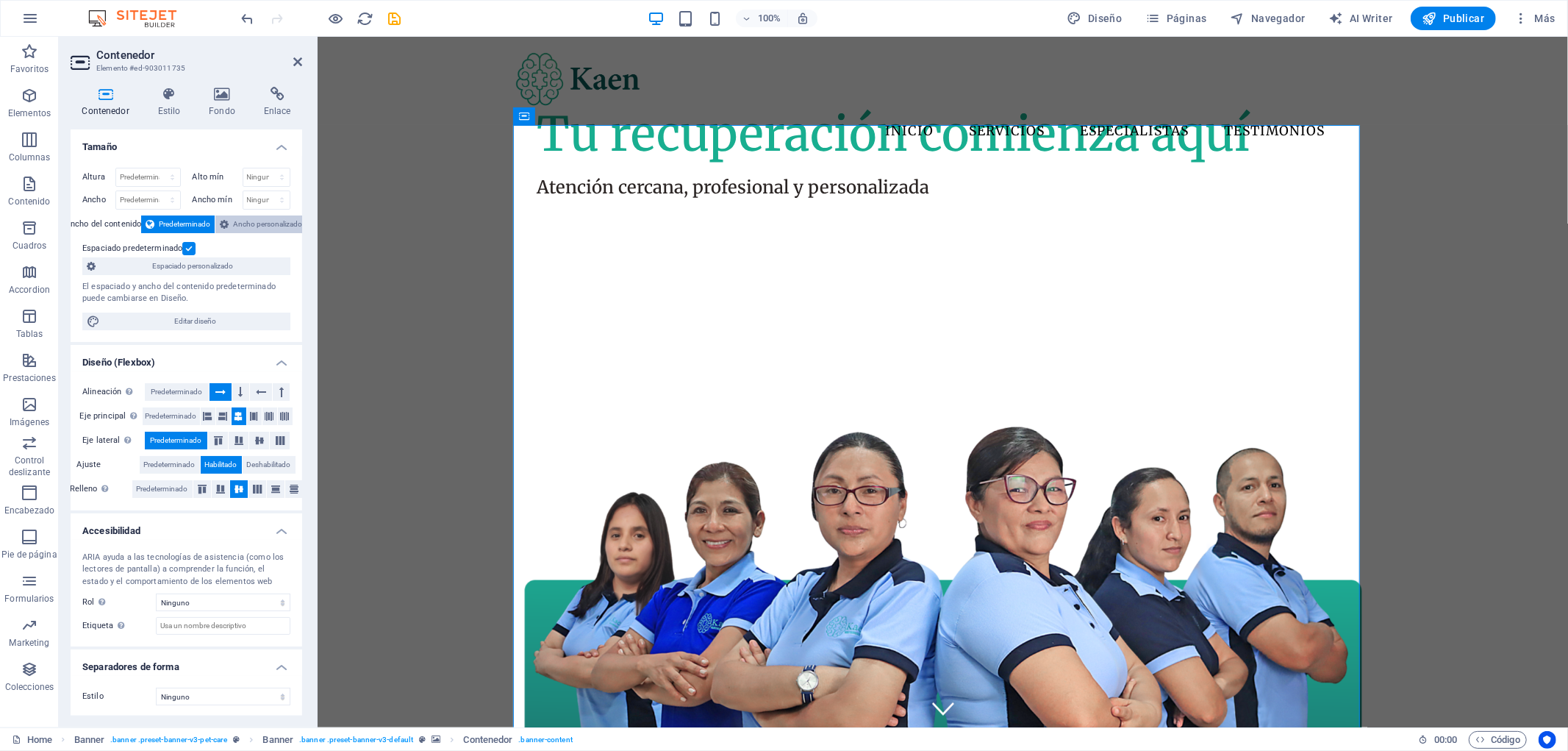
click at [251, 223] on span "Ancho personalizado" at bounding box center [268, 224] width 69 height 17
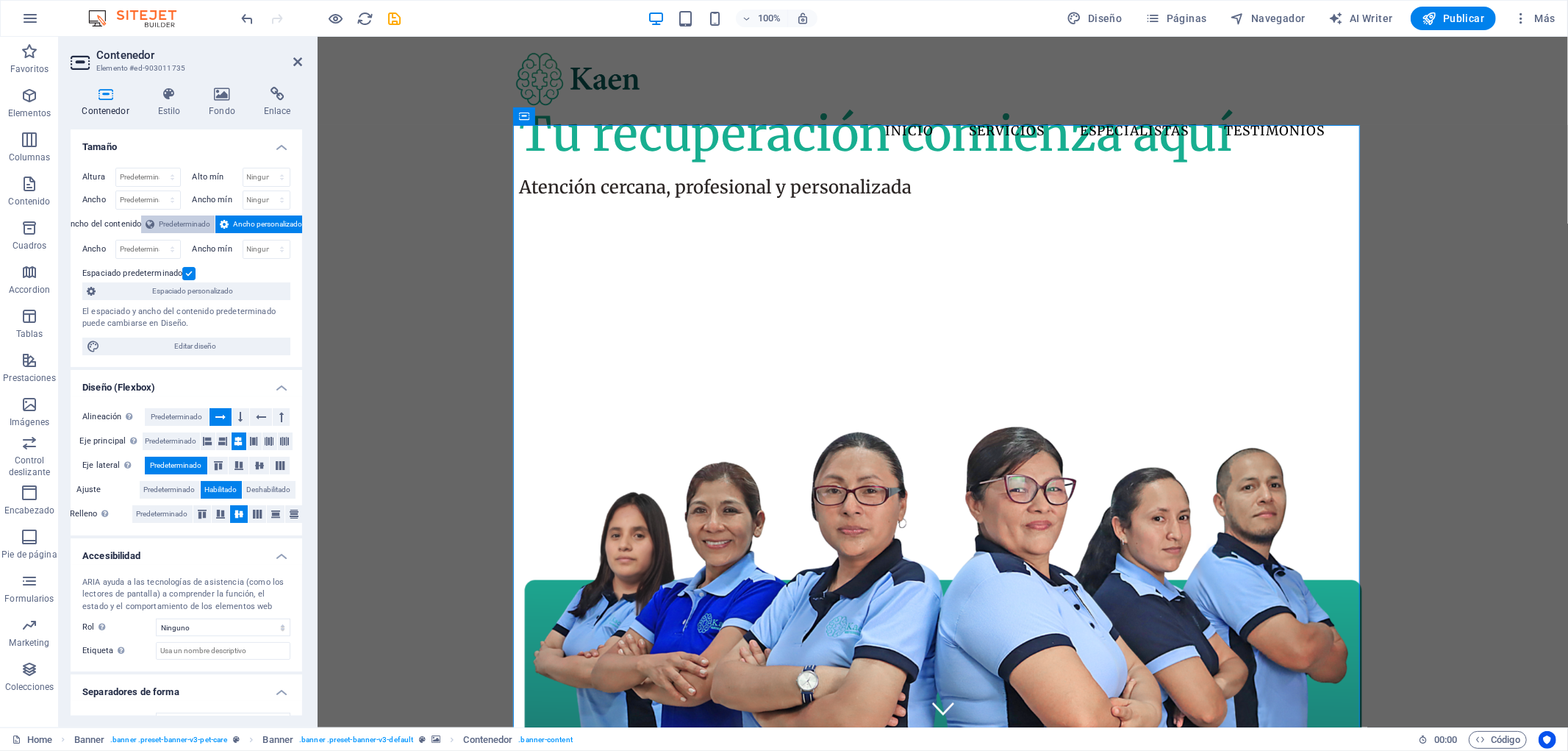
click at [188, 224] on span "Predeterminado" at bounding box center [184, 224] width 51 height 17
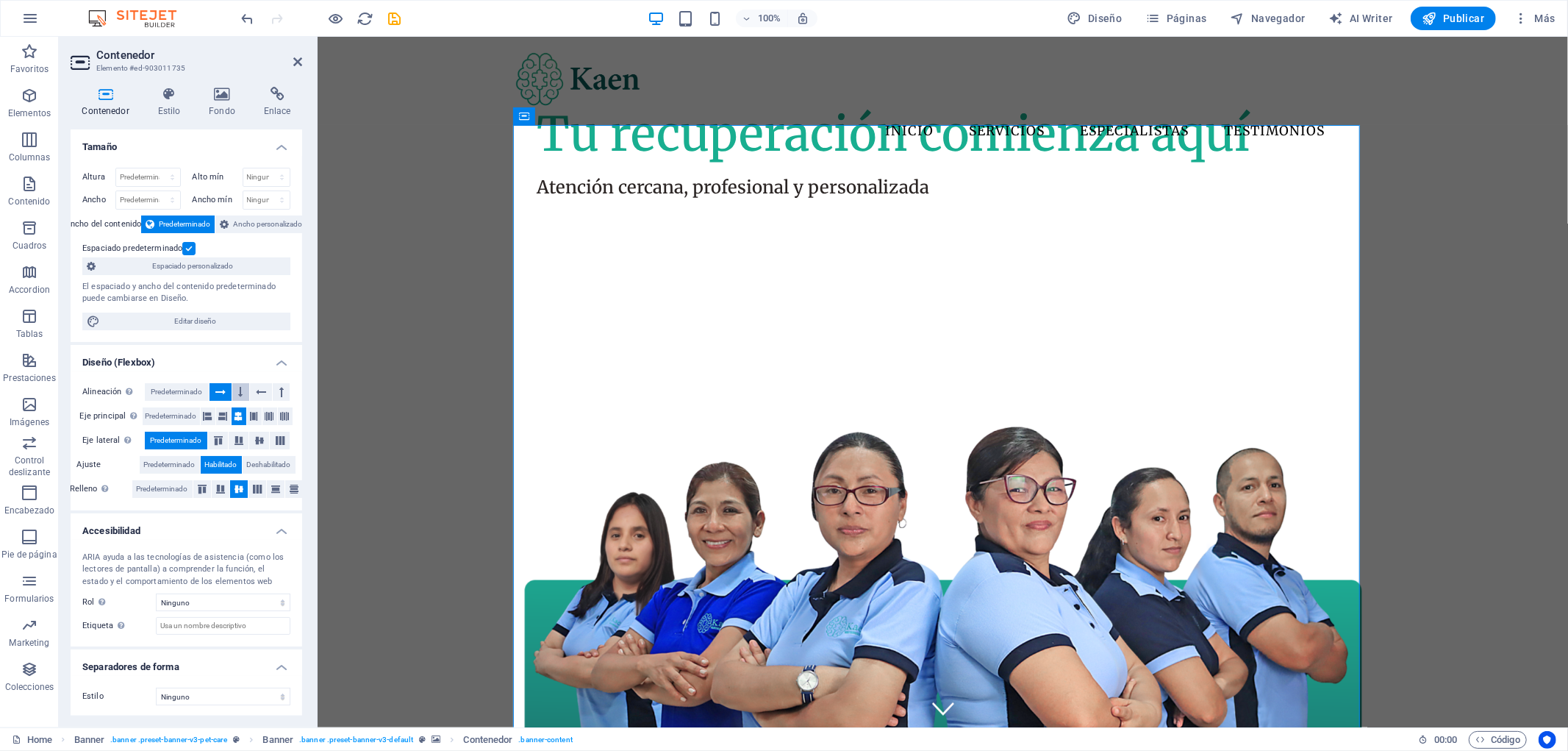
click at [239, 393] on icon at bounding box center [242, 392] width 5 height 17
click at [223, 392] on icon at bounding box center [220, 392] width 10 height 17
click at [239, 442] on icon at bounding box center [238, 440] width 17 height 9
click at [184, 436] on span "Predeterminado" at bounding box center [176, 441] width 51 height 17
click at [184, 415] on span "Predeterminado" at bounding box center [171, 416] width 51 height 17
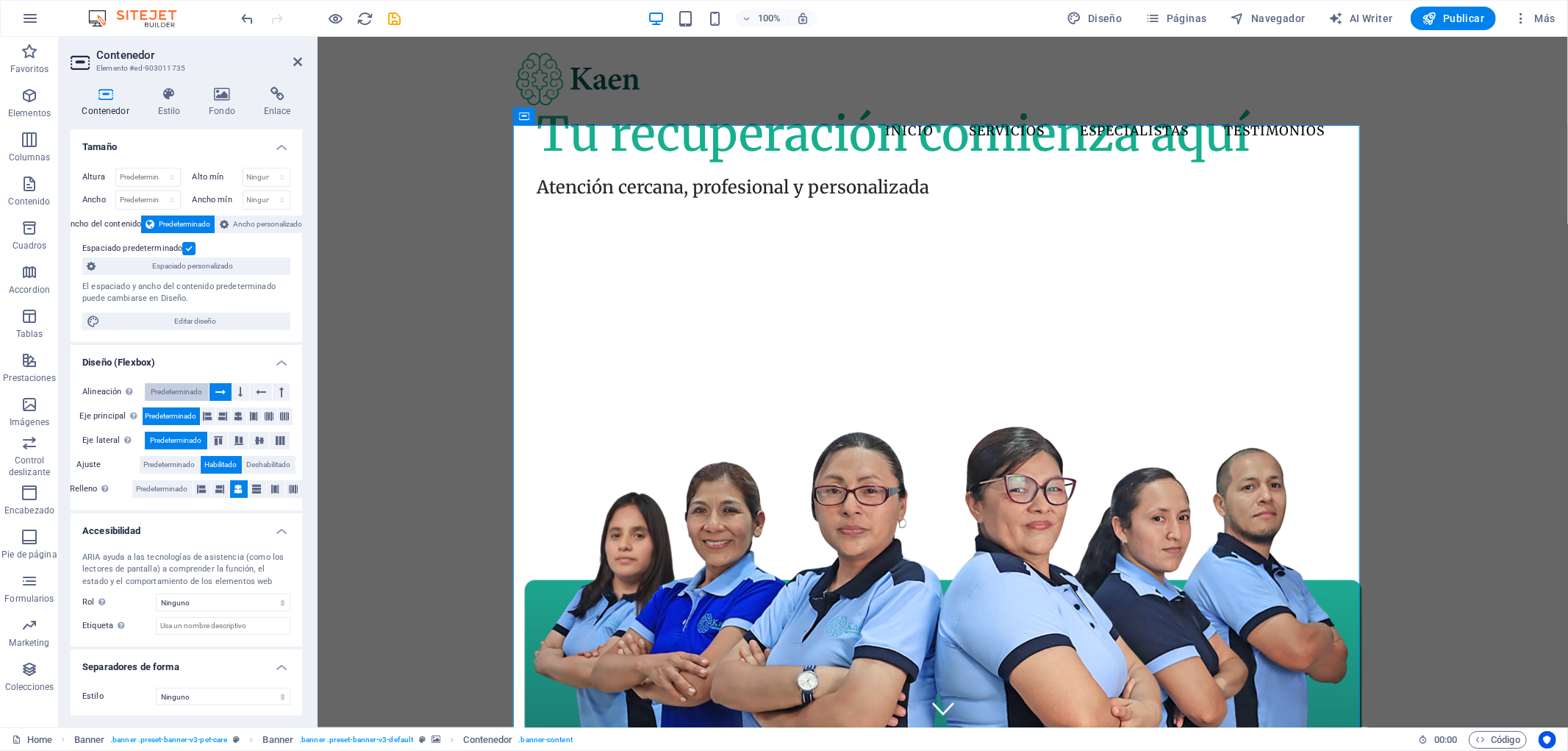
click at [184, 394] on span "Predeterminado" at bounding box center [176, 392] width 51 height 17
click at [174, 464] on span "Predeterminado" at bounding box center [169, 464] width 51 height 17
click at [223, 486] on icon at bounding box center [220, 489] width 9 height 17
click at [204, 486] on icon at bounding box center [201, 489] width 9 height 17
click at [235, 486] on icon at bounding box center [238, 489] width 9 height 17
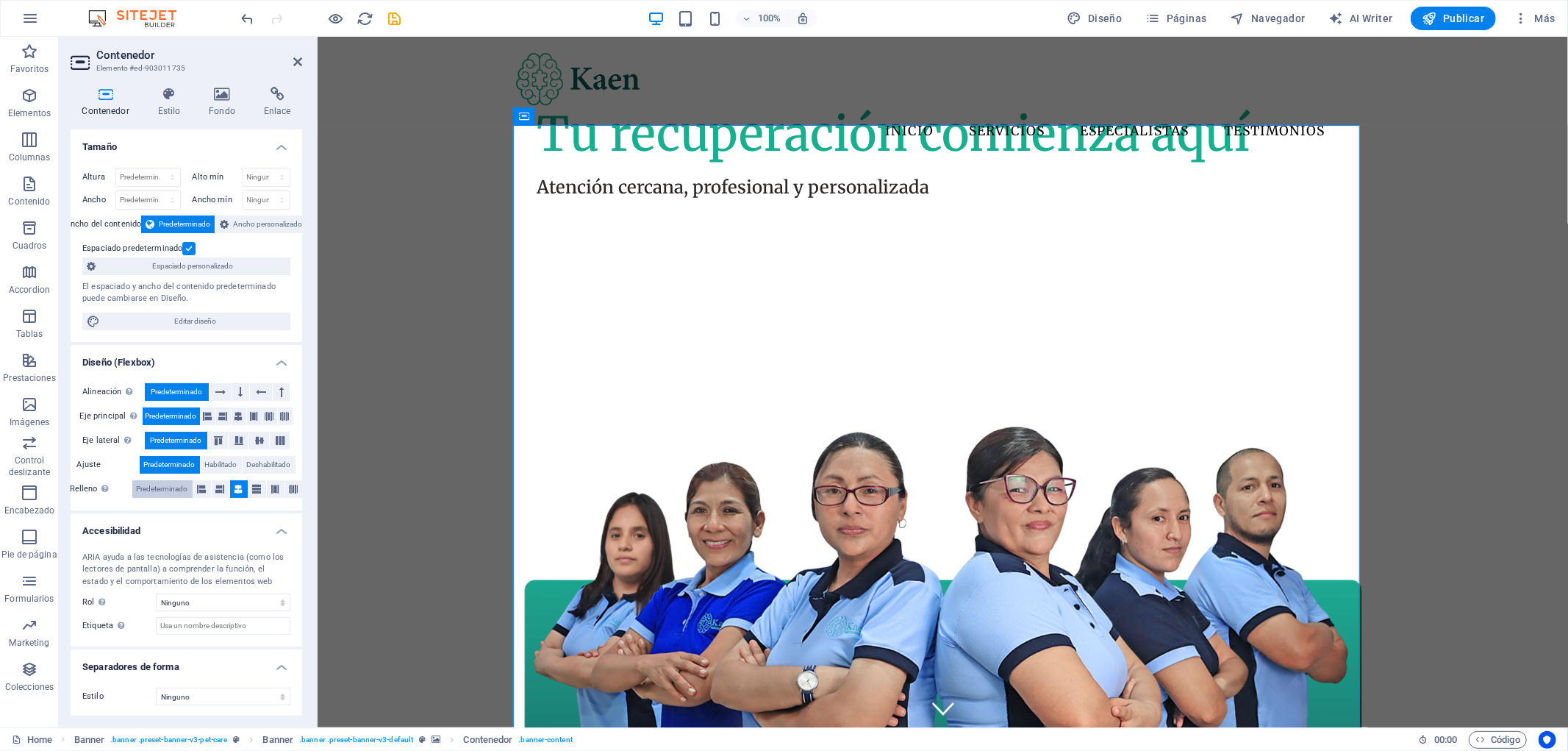
click at [178, 490] on span "Predeterminado" at bounding box center [162, 489] width 51 height 17
click at [235, 414] on icon at bounding box center [238, 416] width 9 height 17
click at [1414, 237] on div "Atención cercana, profesional y personalizada Tu recuperación comienza aquí" at bounding box center [942, 571] width 1251 height 820
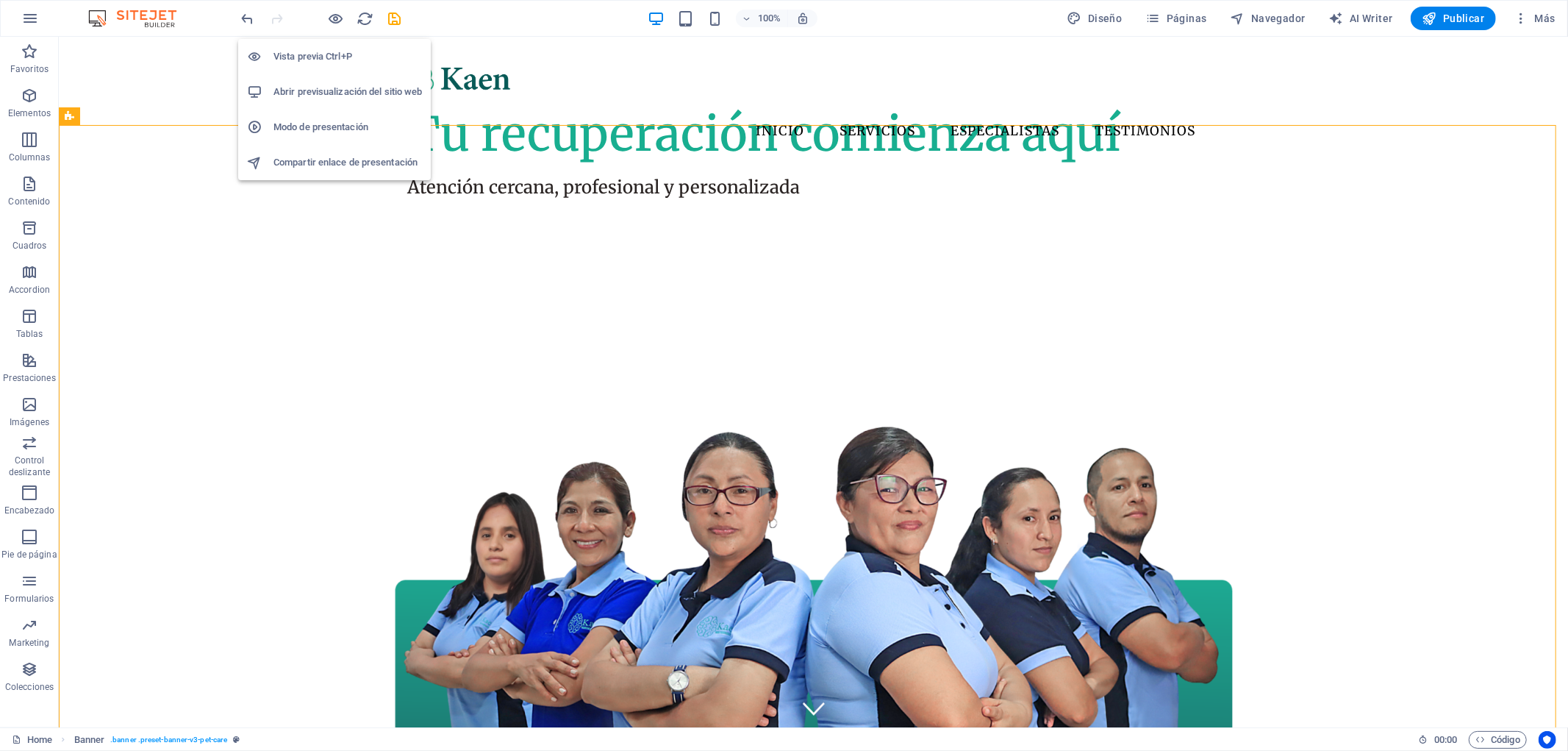
click at [354, 88] on h6 "Abrir previsualización del sitio web" at bounding box center [347, 92] width 148 height 17
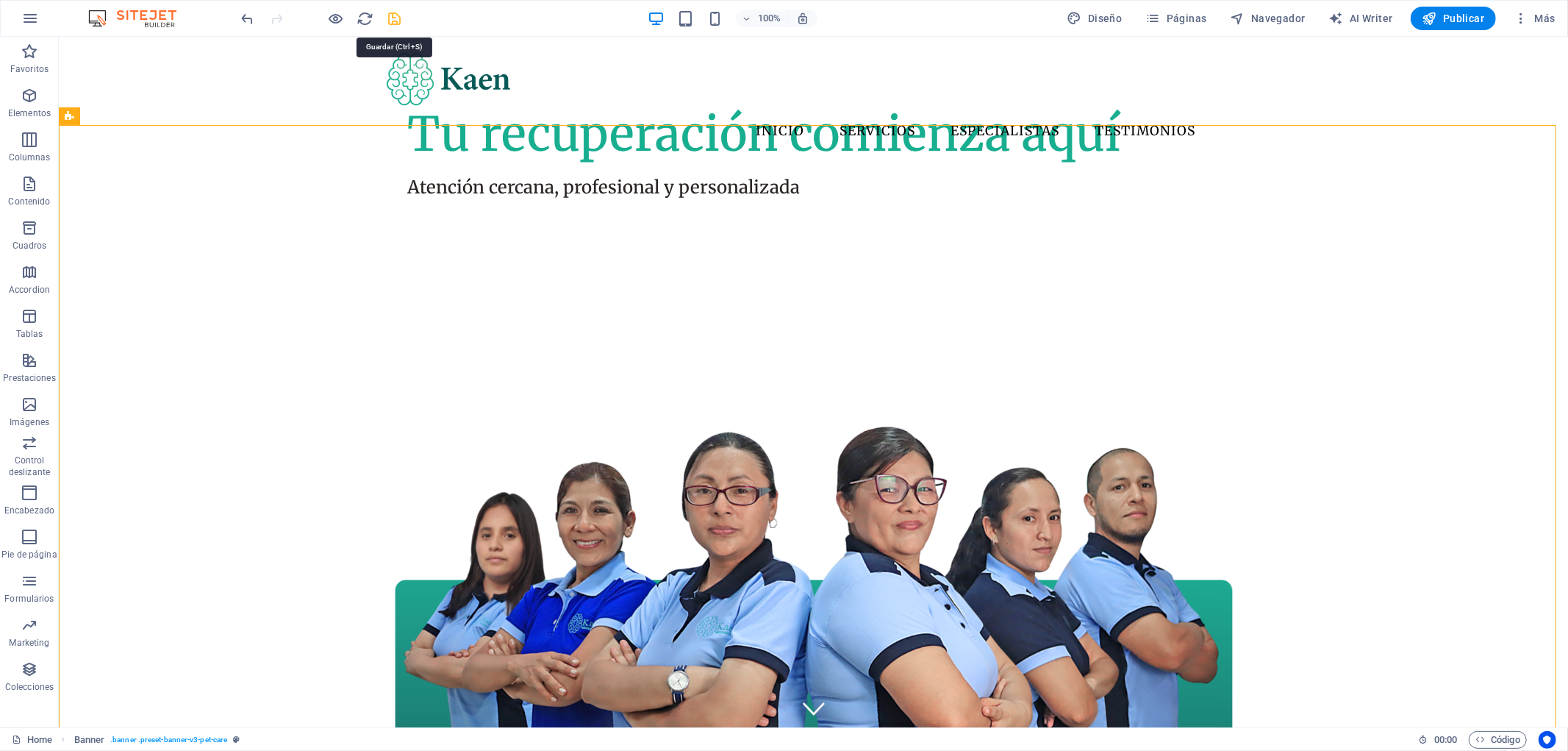
click at [392, 16] on icon "save" at bounding box center [395, 18] width 17 height 17
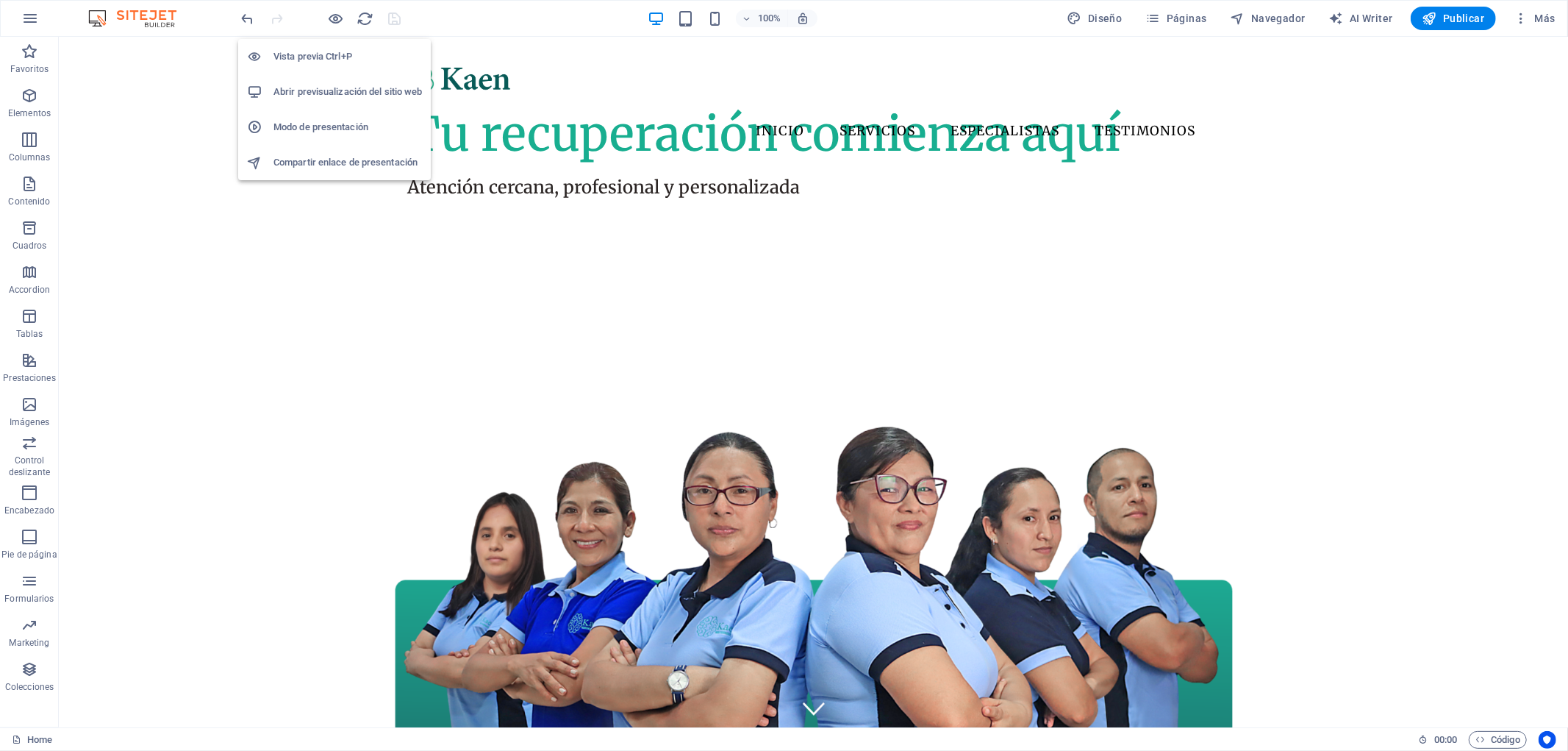
click at [340, 86] on h6 "Abrir previsualización del sitio web" at bounding box center [347, 92] width 148 height 17
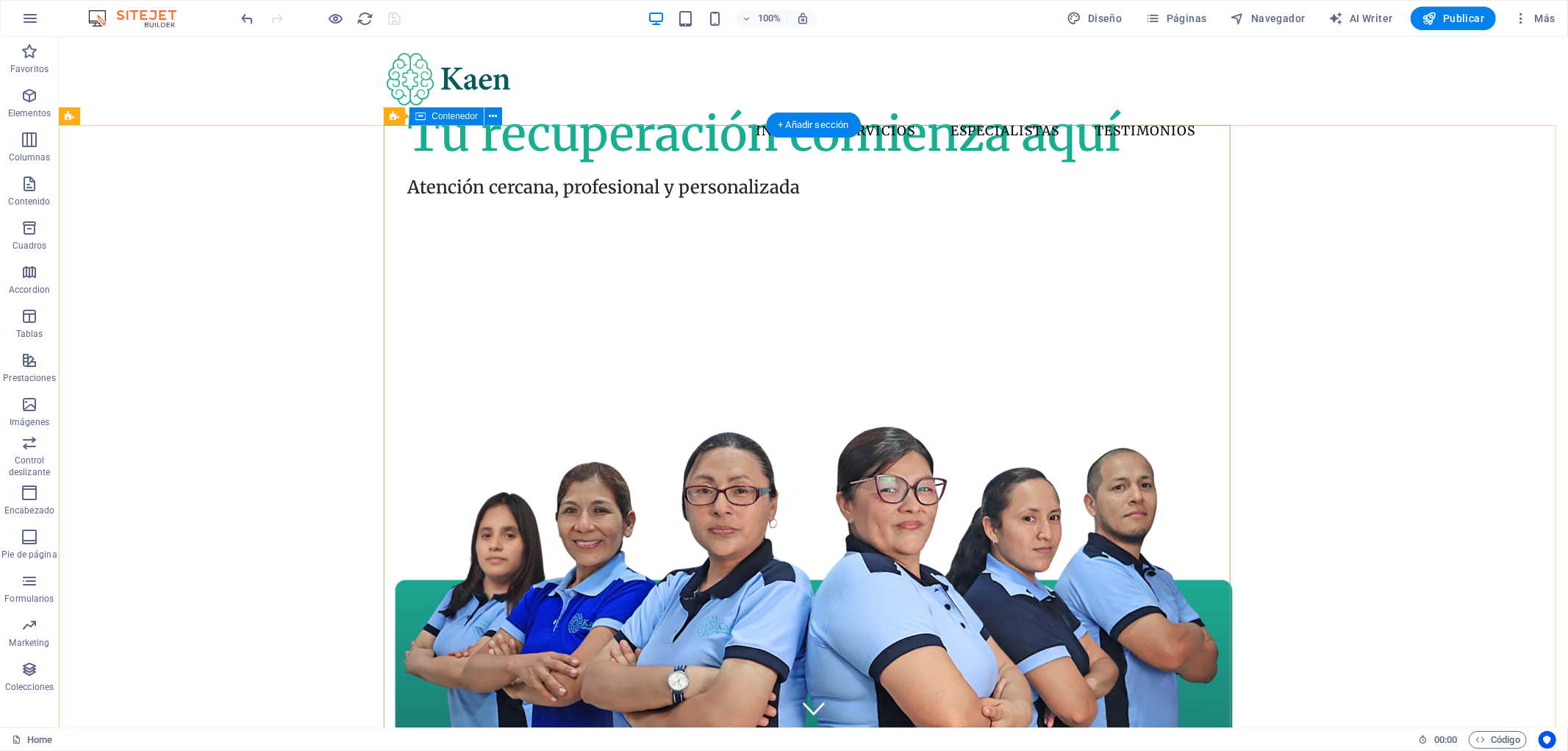
click at [453, 120] on span "Contenedor" at bounding box center [455, 116] width 47 height 9
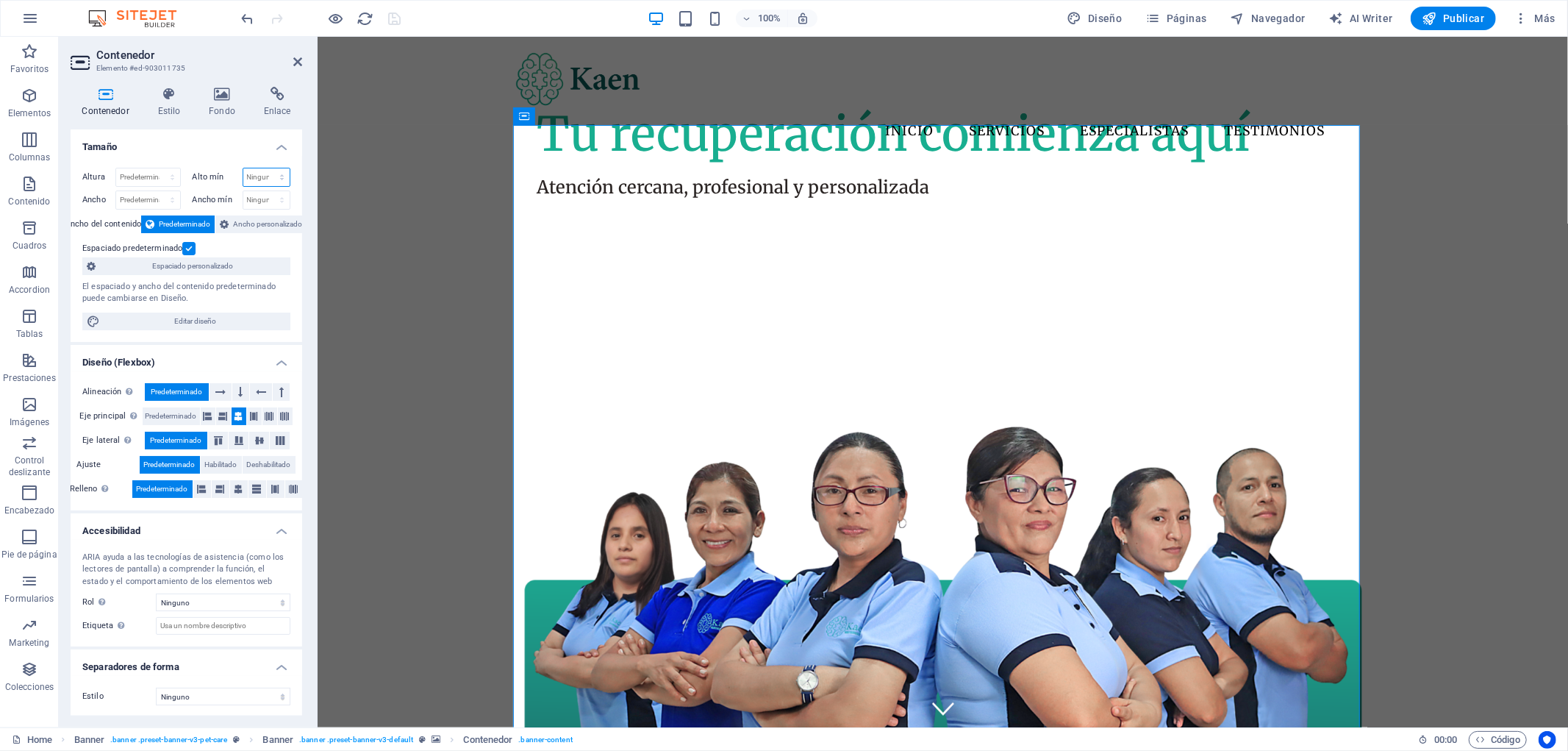
click at [277, 173] on select "Ninguno px rem % vh vw" at bounding box center [267, 177] width 47 height 17
select select "px"
click at [266, 168] on select "Ninguno px rem % vh vw" at bounding box center [267, 177] width 47 height 17
type input "20"
click at [276, 175] on select "Ninguno px rem % vh vw" at bounding box center [279, 177] width 21 height 17
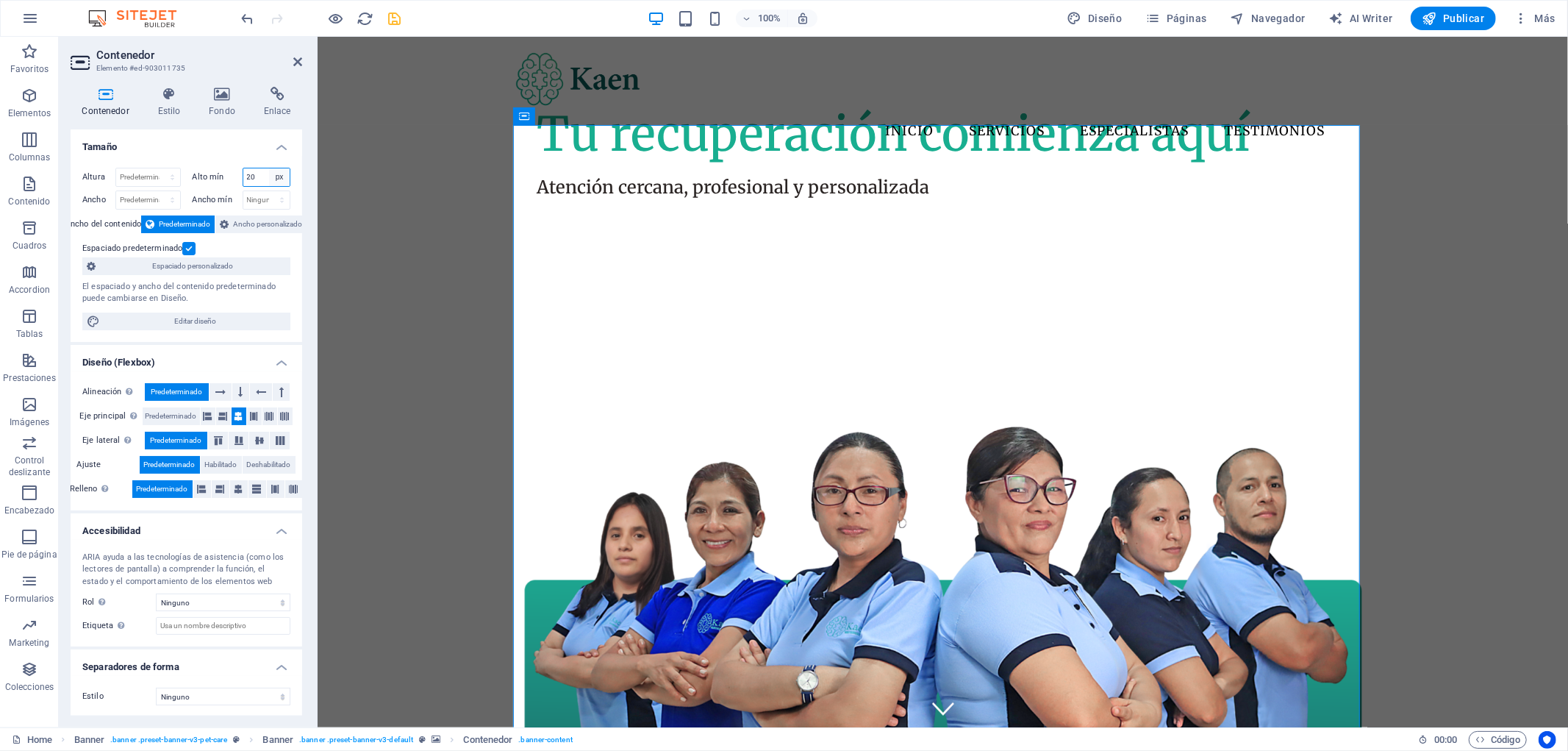
select select "dosd27kilj"
click at [269, 168] on select "Ninguno px rem % vh vw" at bounding box center [279, 177] width 21 height 17
select select "DISABLED_OPTION_VALUE"
click at [162, 176] on select "Predeterminado px rem % vh vw" at bounding box center [148, 177] width 64 height 17
select select "px"
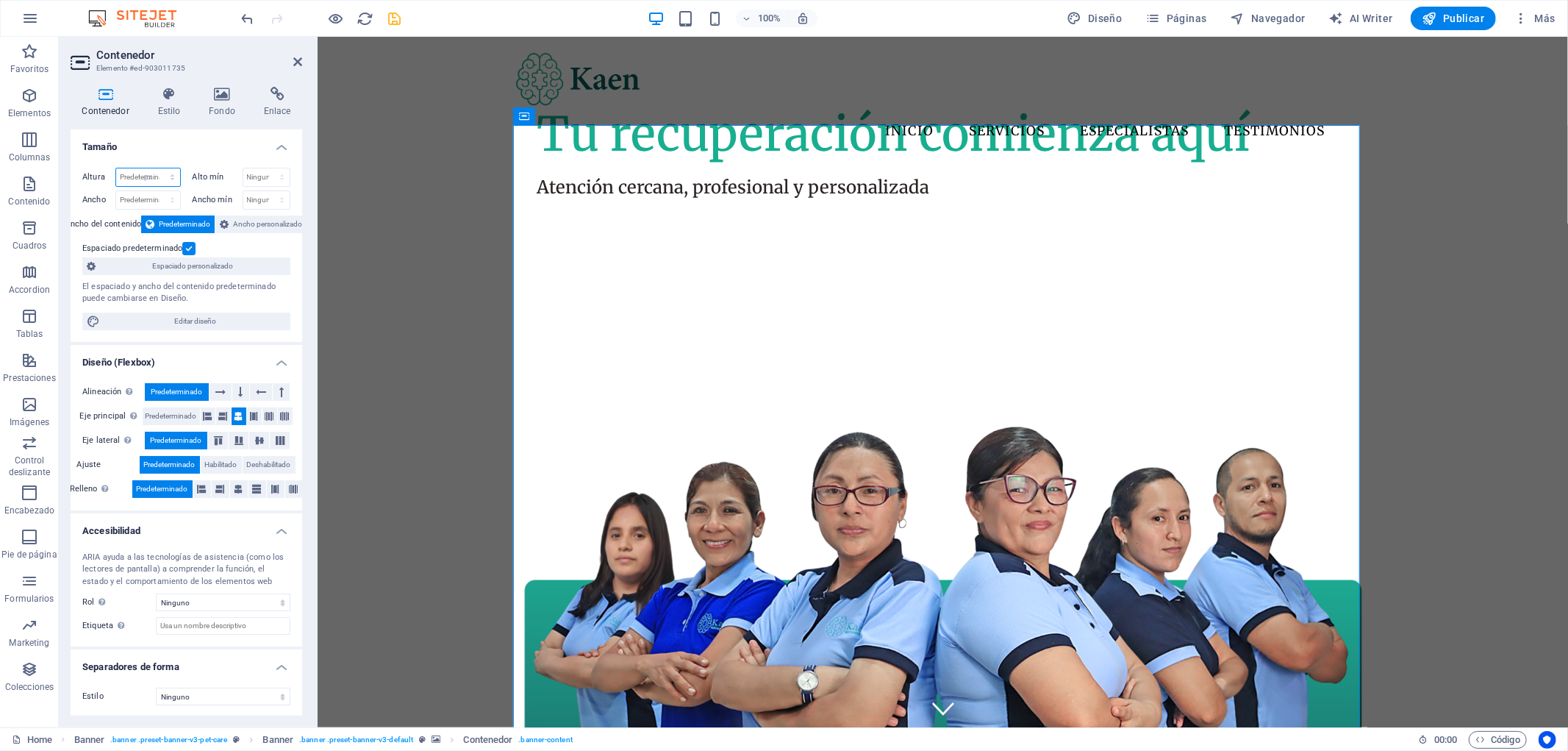
click at [157, 168] on select "Predeterminado px rem % vh vw" at bounding box center [148, 177] width 64 height 17
type input "600"
click at [169, 182] on select "Predeterminado px rem % vh vw" at bounding box center [170, 177] width 21 height 17
select select "default"
click at [159, 168] on select "Predeterminado px rem % vh vw" at bounding box center [170, 177] width 21 height 17
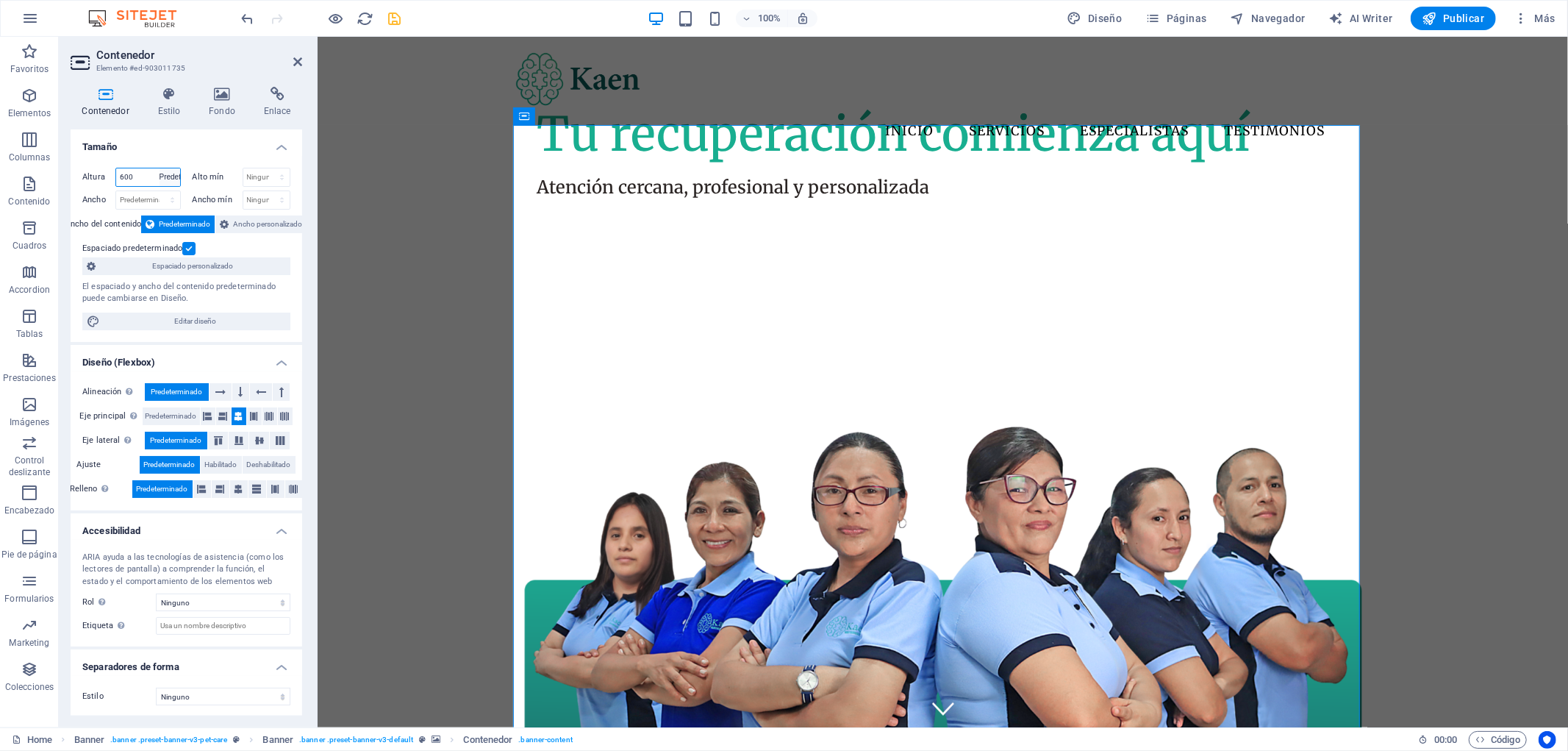
select select "DISABLED_OPTION_VALUE"
click at [187, 242] on label at bounding box center [189, 248] width 13 height 13
click at [0, 0] on input "Espaciado predeterminado" at bounding box center [0, 0] width 0 height 0
click at [187, 243] on label at bounding box center [189, 248] width 13 height 13
click at [0, 0] on input "Espaciado predeterminado" at bounding box center [0, 0] width 0 height 0
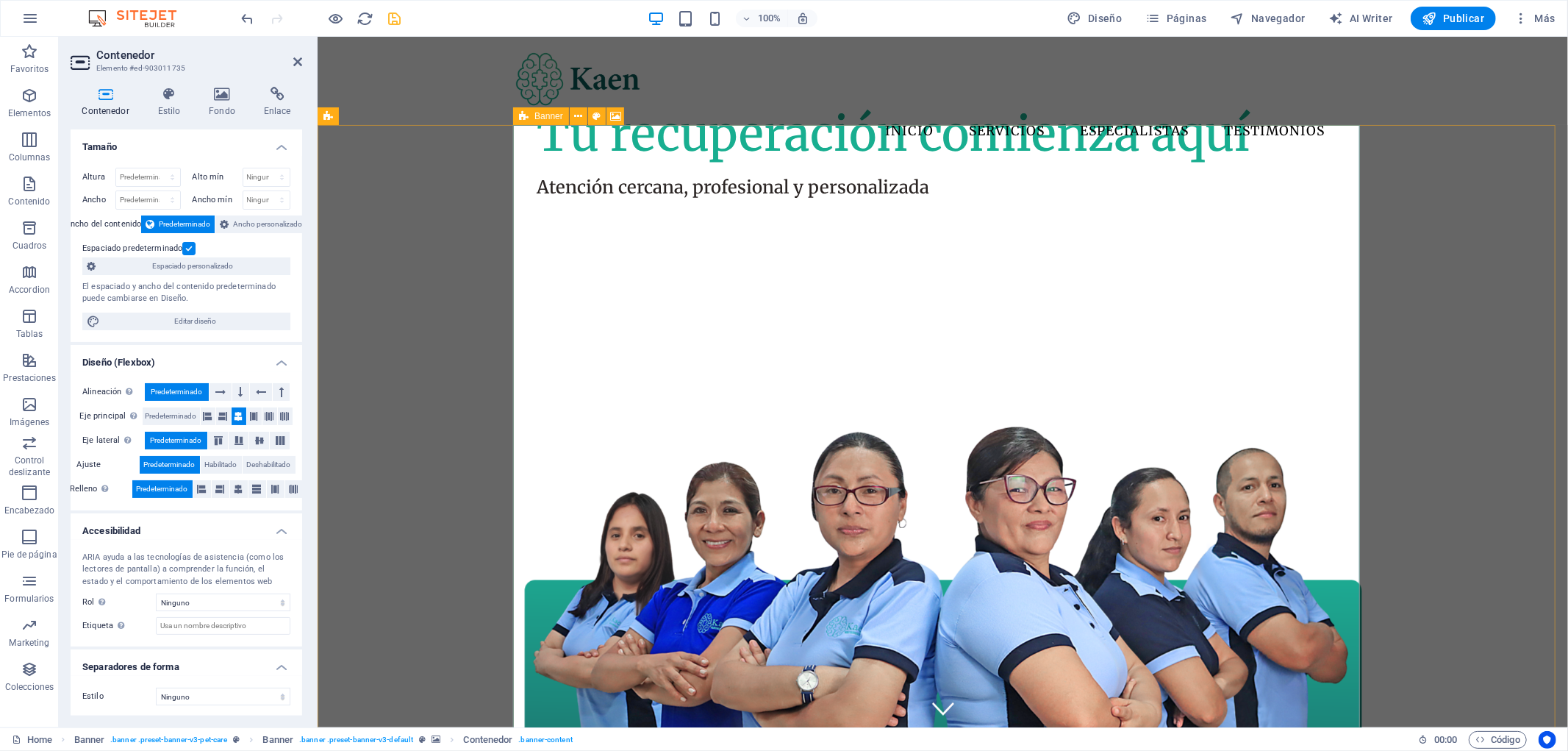
click at [520, 111] on icon at bounding box center [523, 116] width 9 height 17
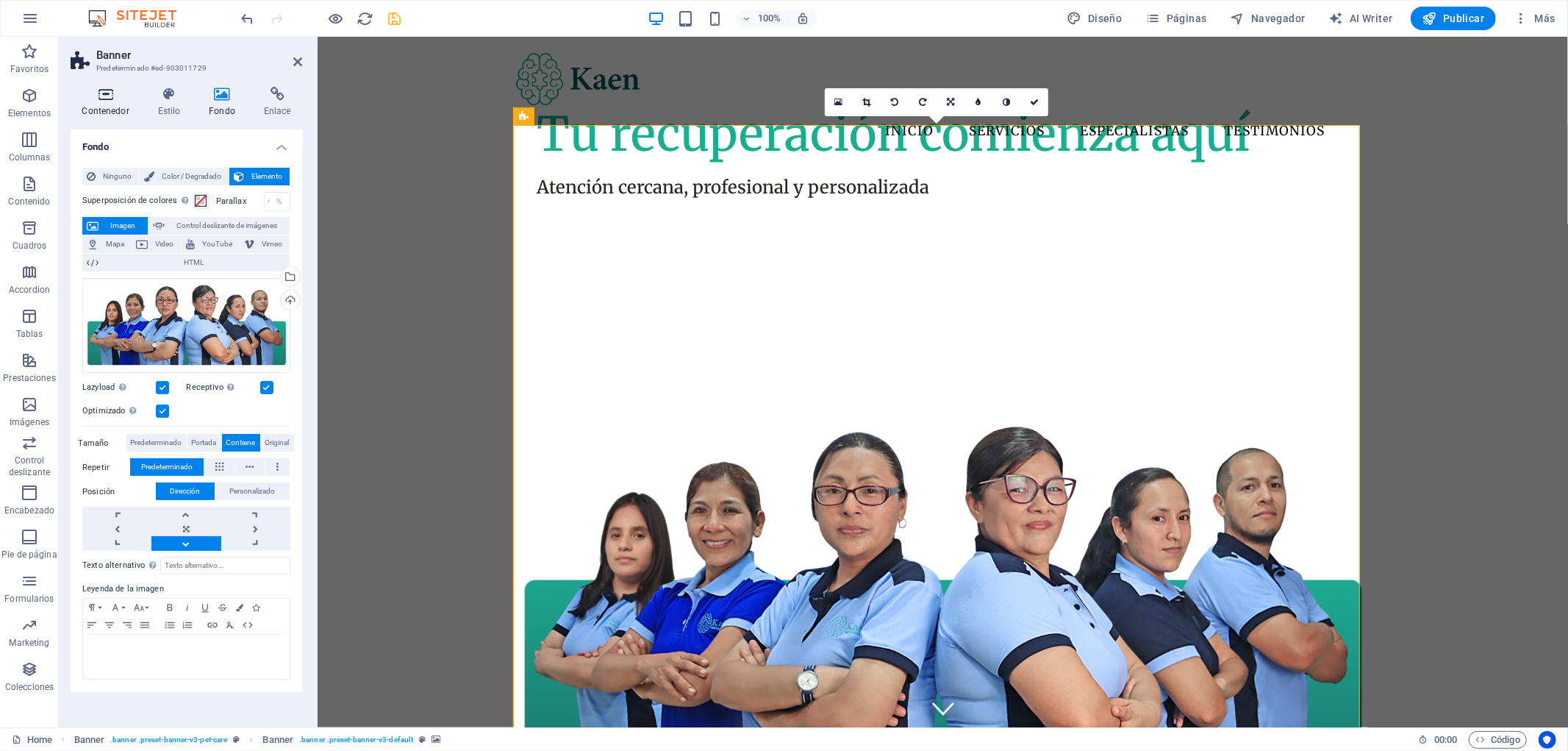
click at [106, 96] on icon at bounding box center [105, 94] width 69 height 15
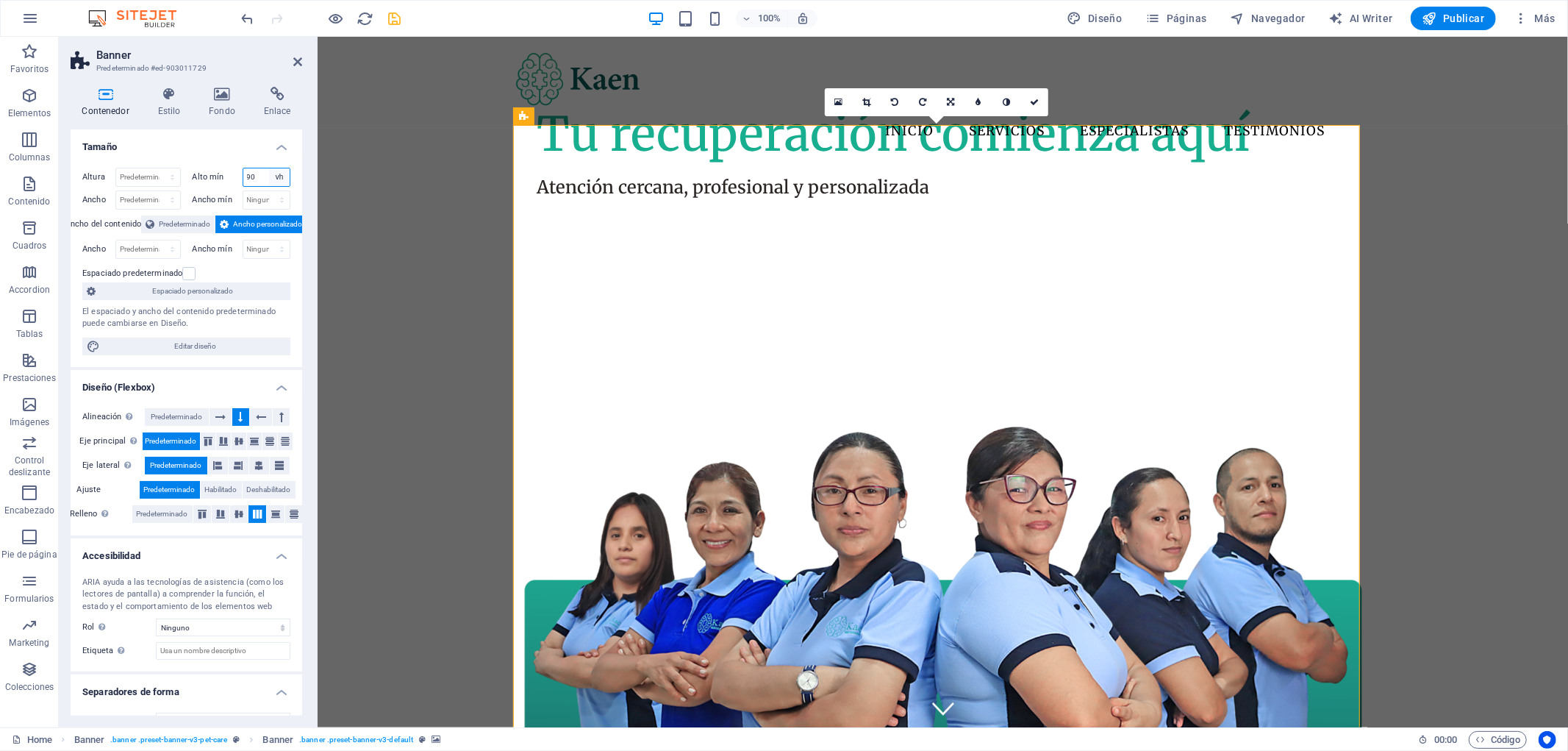
click at [272, 178] on select "Ninguno px rem % vh vw" at bounding box center [279, 177] width 21 height 17
select select "9jj012t09ec"
click at [269, 168] on select "Ninguno px rem % vh vw" at bounding box center [279, 177] width 21 height 17
select select "DISABLED_OPTION_VALUE"
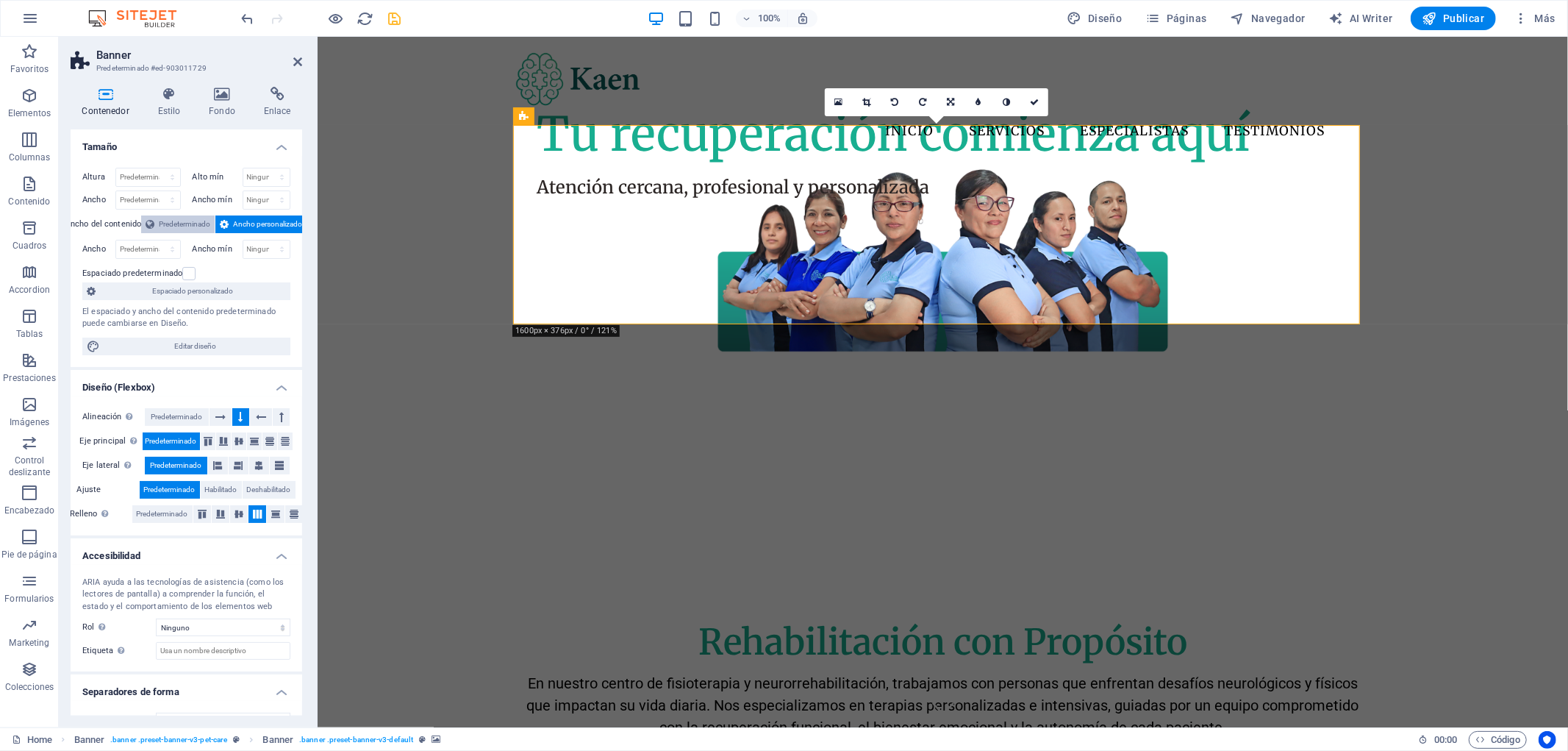
click at [174, 225] on span "Predeterminado" at bounding box center [184, 224] width 51 height 17
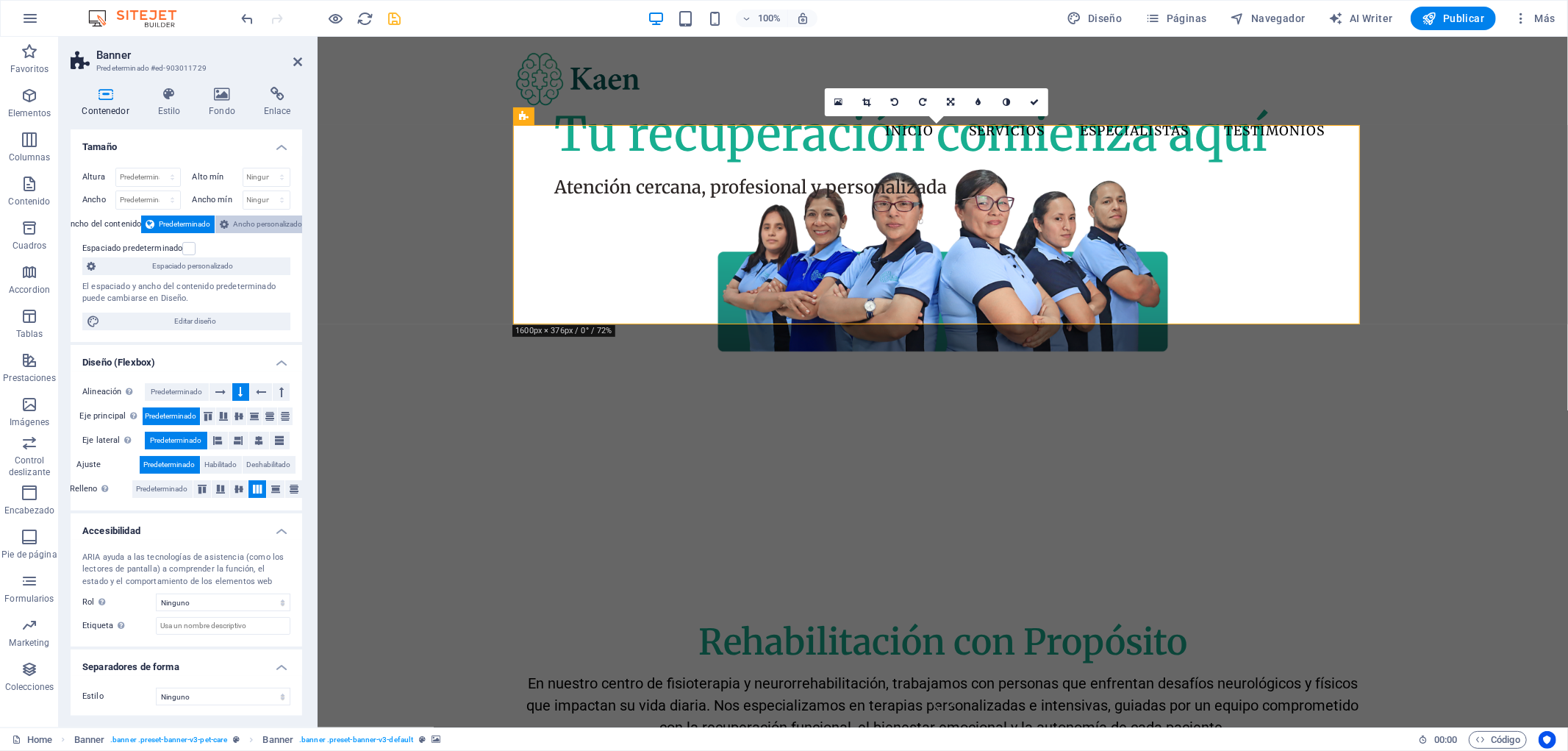
click at [261, 223] on span "Ancho personalizado" at bounding box center [268, 224] width 69 height 17
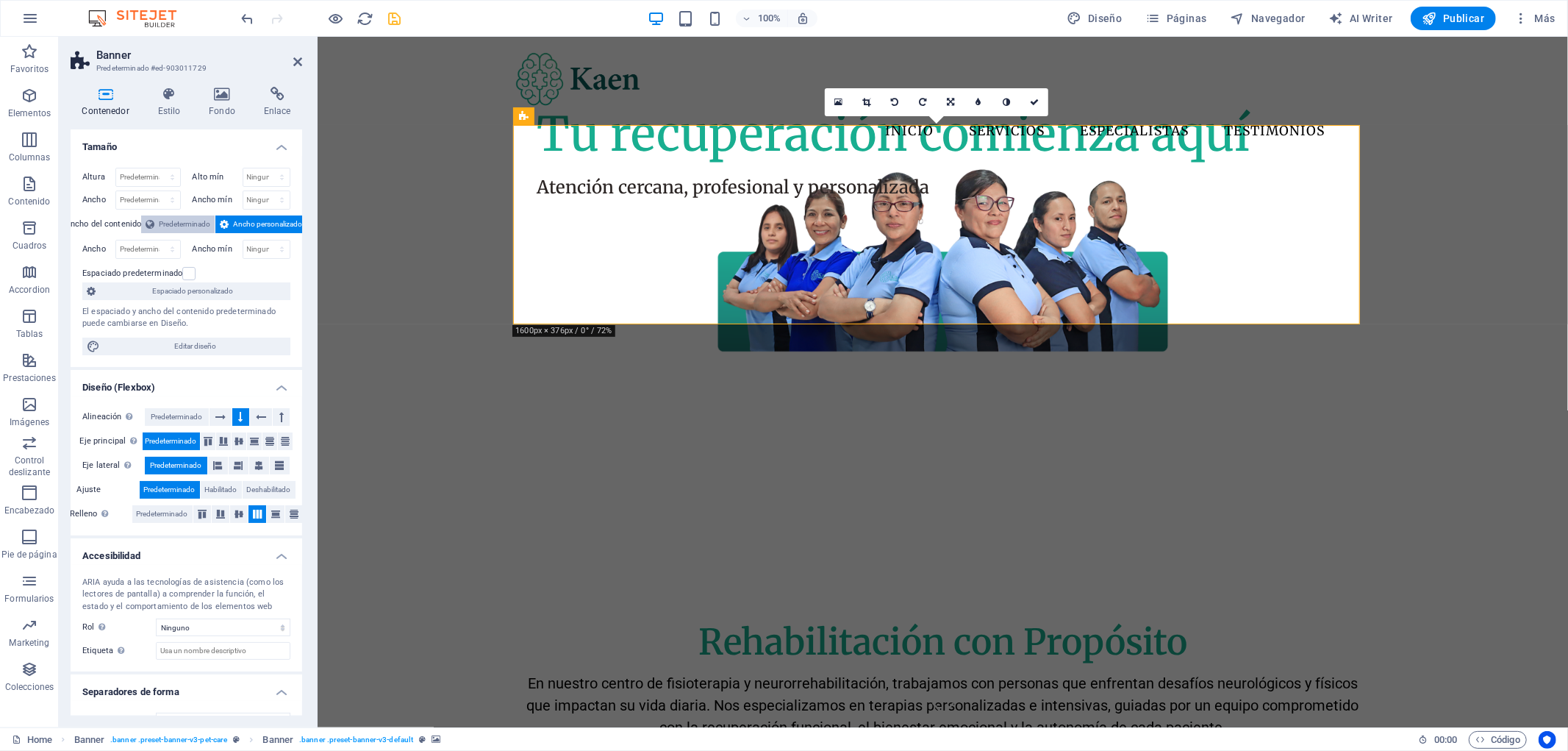
click at [203, 222] on span "Predeterminado" at bounding box center [184, 224] width 51 height 17
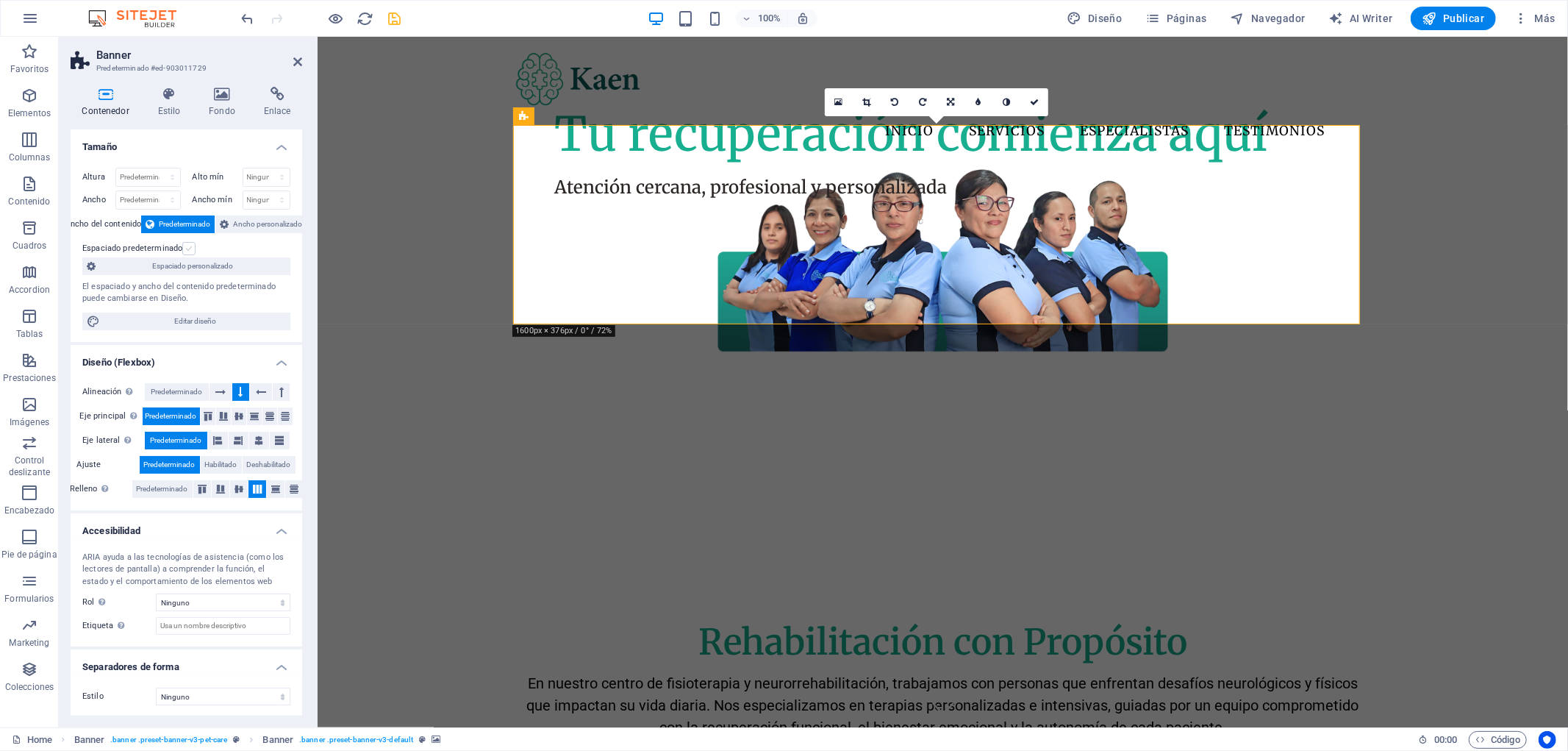
click at [189, 248] on label at bounding box center [189, 248] width 13 height 13
click at [0, 0] on input "Espaciado predeterminado" at bounding box center [0, 0] width 0 height 0
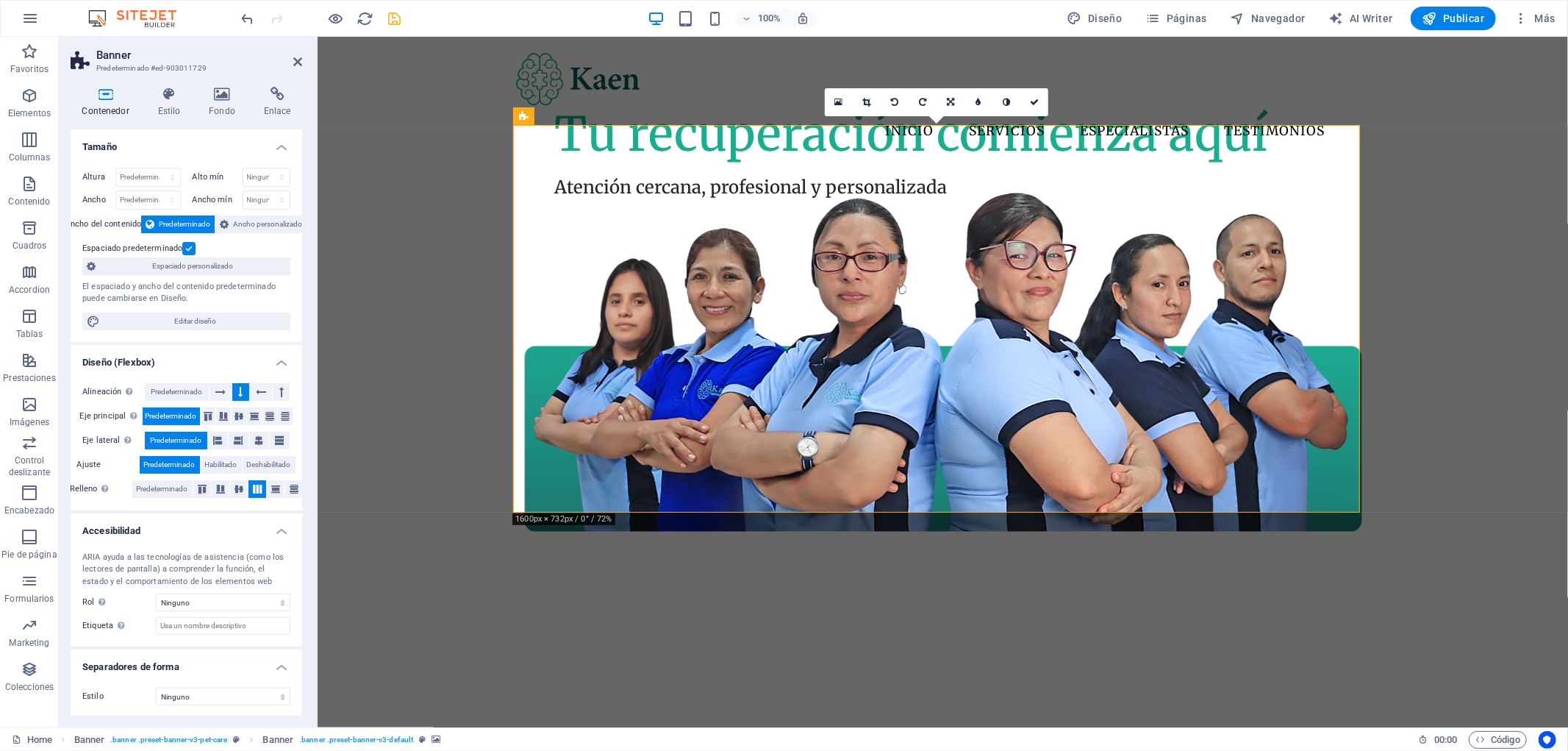
click at [189, 248] on label at bounding box center [189, 248] width 13 height 13
click at [0, 0] on input "Espaciado predeterminado" at bounding box center [0, 0] width 0 height 0
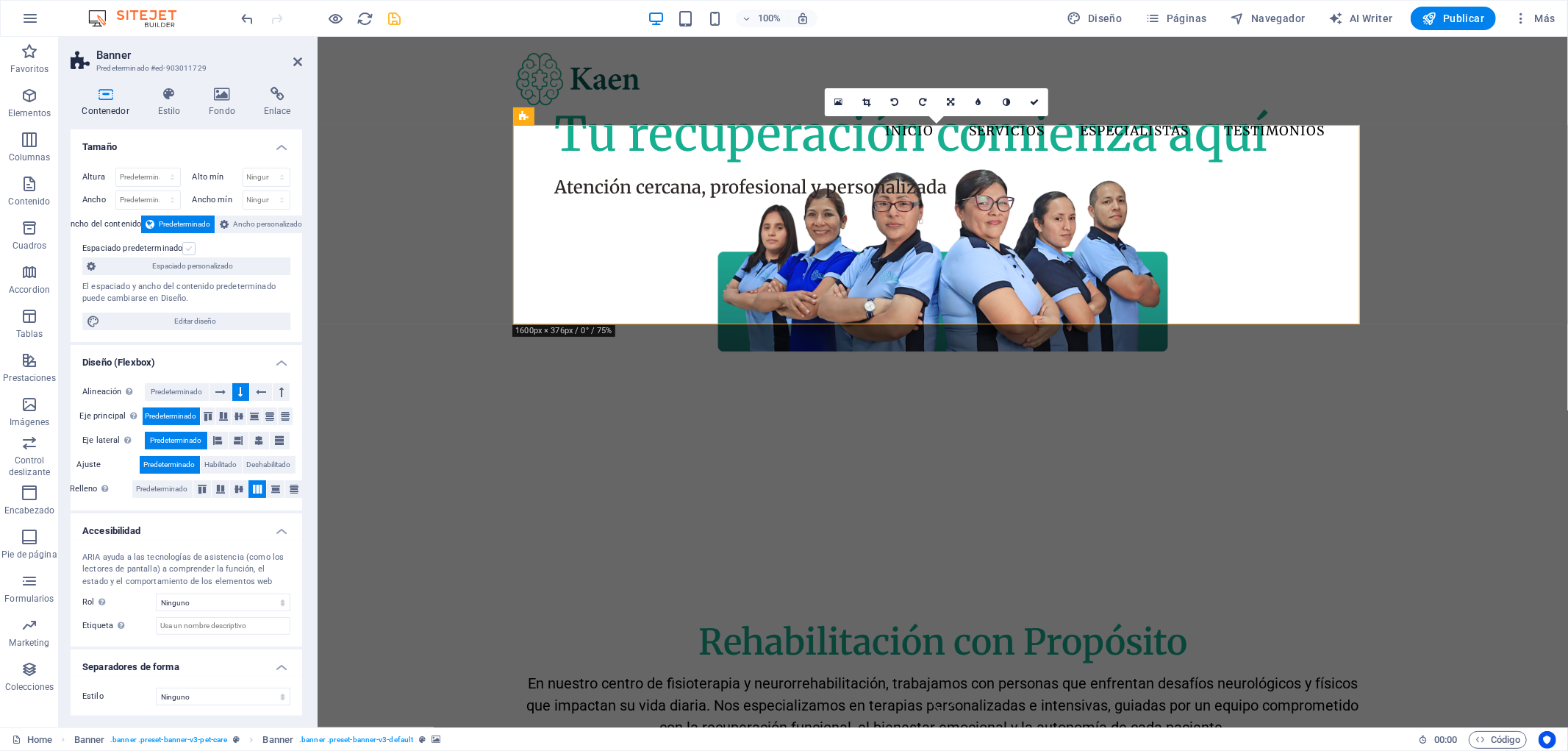
click at [189, 248] on label at bounding box center [189, 248] width 13 height 13
click at [0, 0] on input "Espaciado predeterminado" at bounding box center [0, 0] width 0 height 0
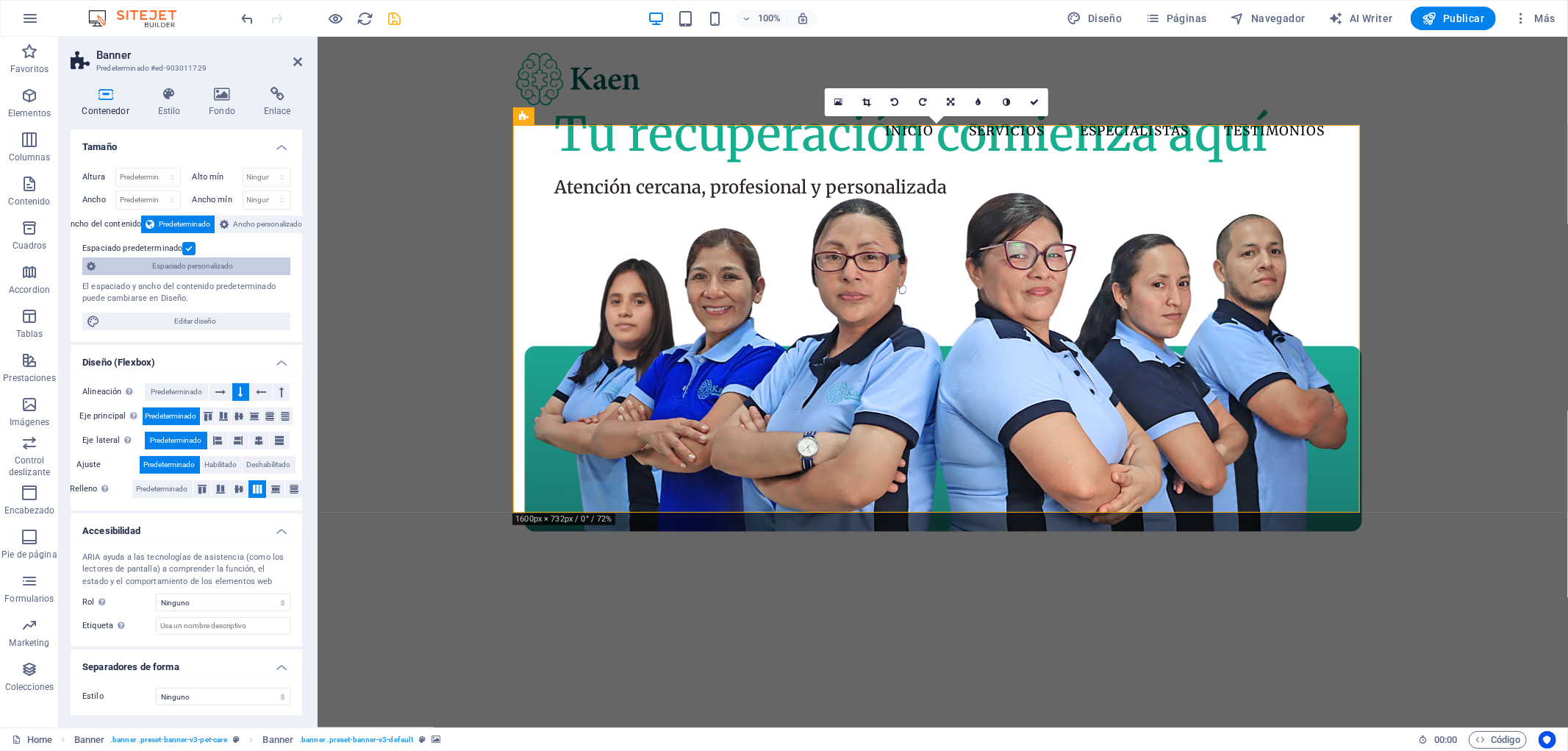
click at [214, 265] on span "Espaciado personalizado" at bounding box center [193, 266] width 186 height 17
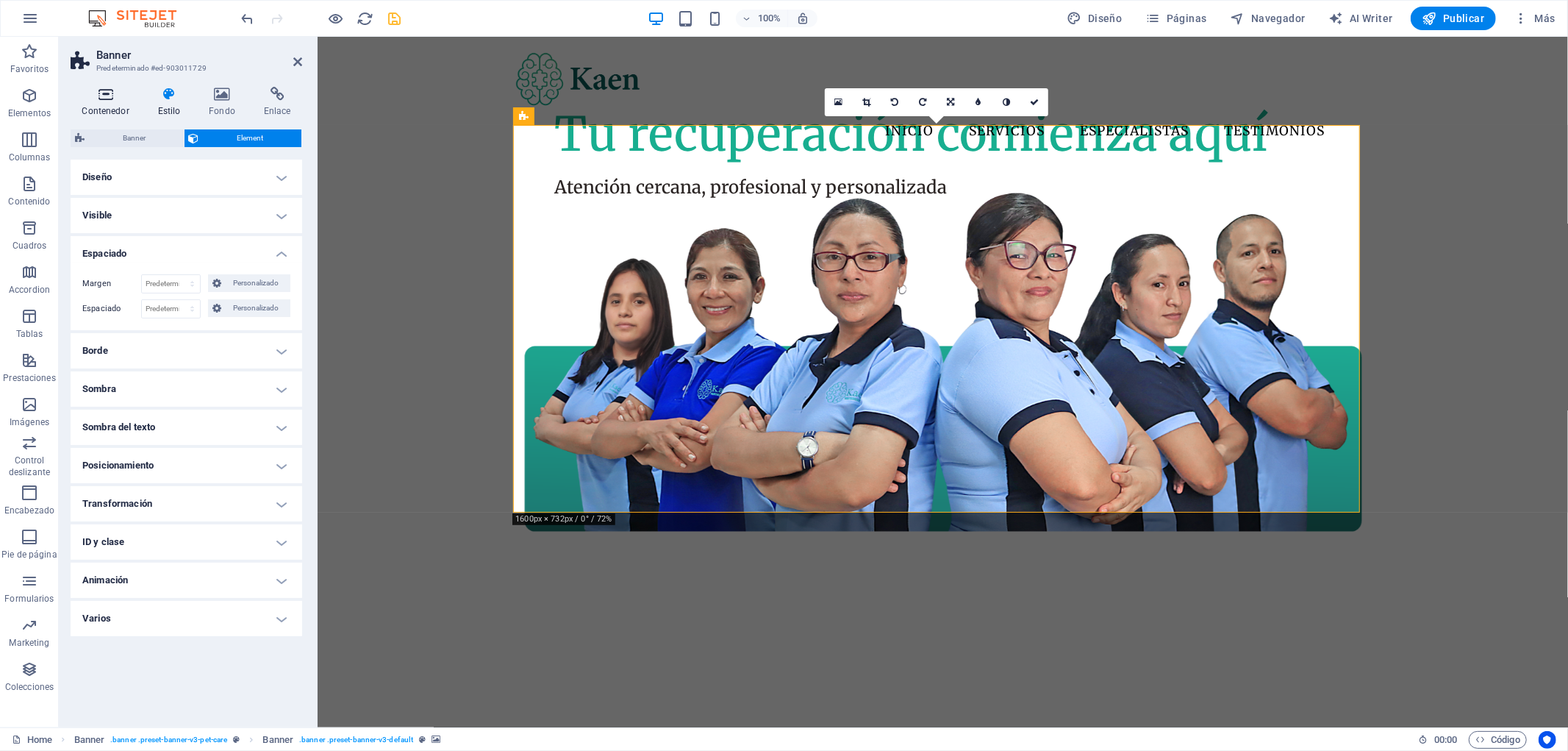
click at [115, 107] on h4 "Contenedor" at bounding box center [108, 102] width 76 height 31
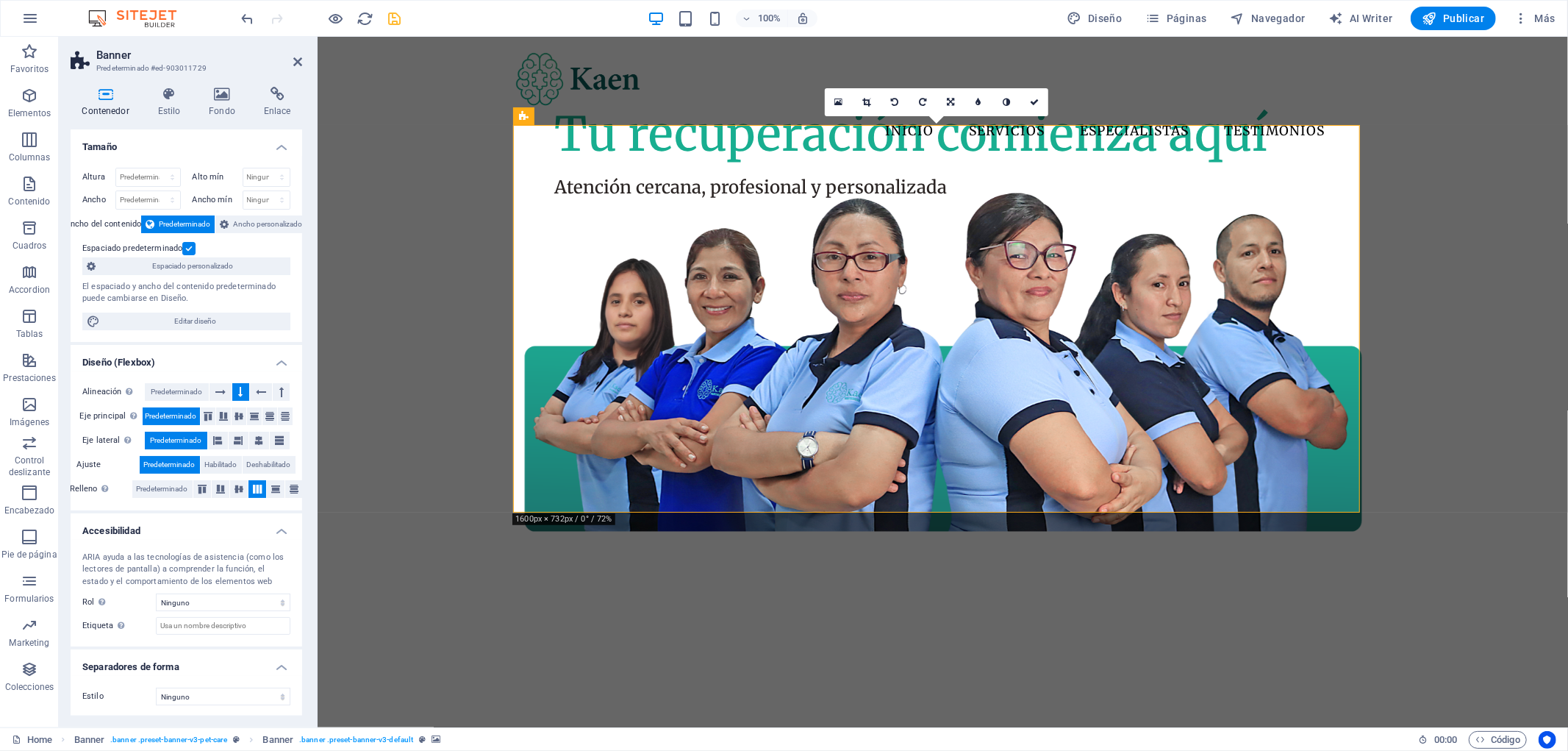
click at [187, 246] on label at bounding box center [189, 248] width 13 height 13
click at [0, 0] on input "Espaciado predeterminado" at bounding box center [0, 0] width 0 height 0
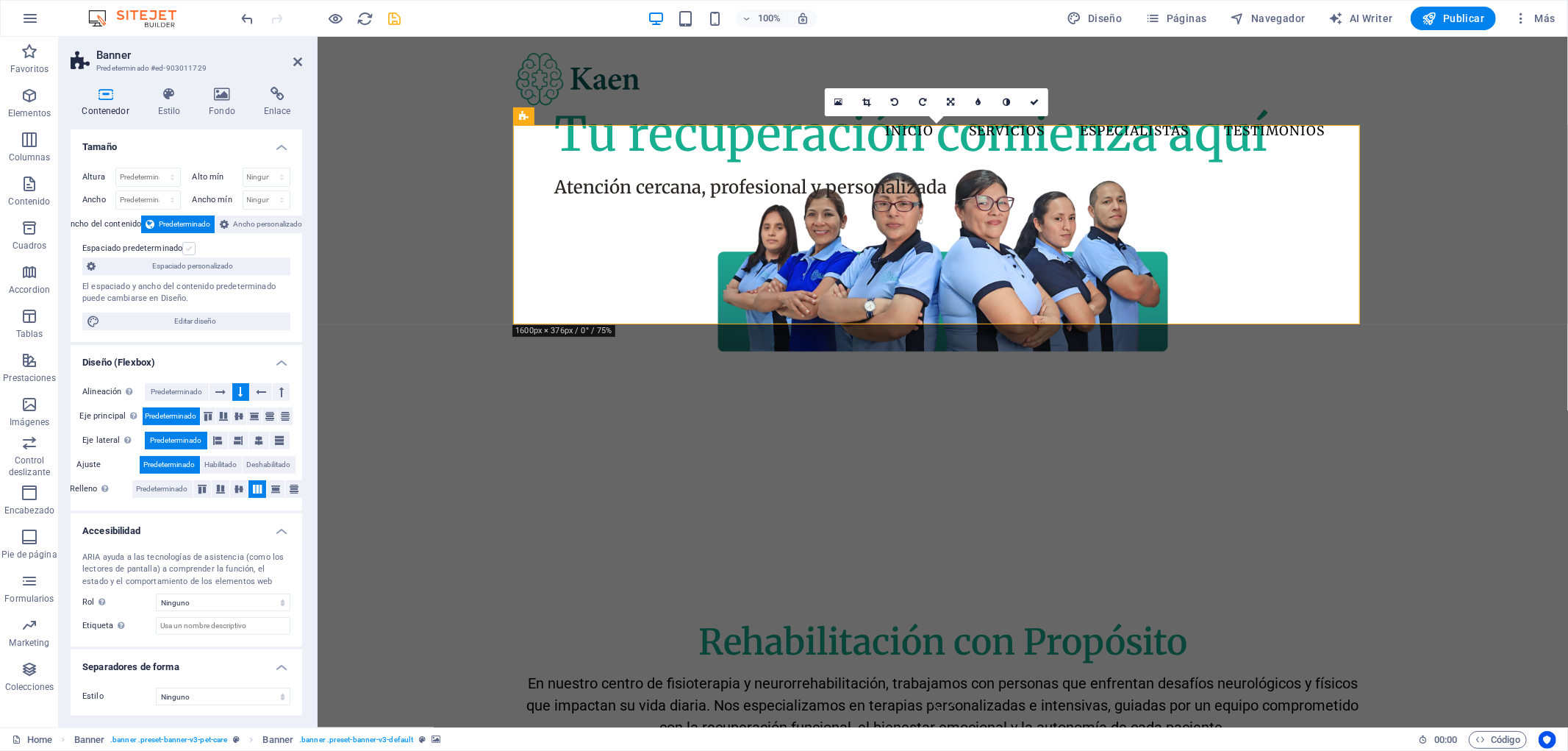
click at [192, 246] on label at bounding box center [189, 248] width 13 height 13
click at [0, 0] on input "Espaciado predeterminado" at bounding box center [0, 0] width 0 height 0
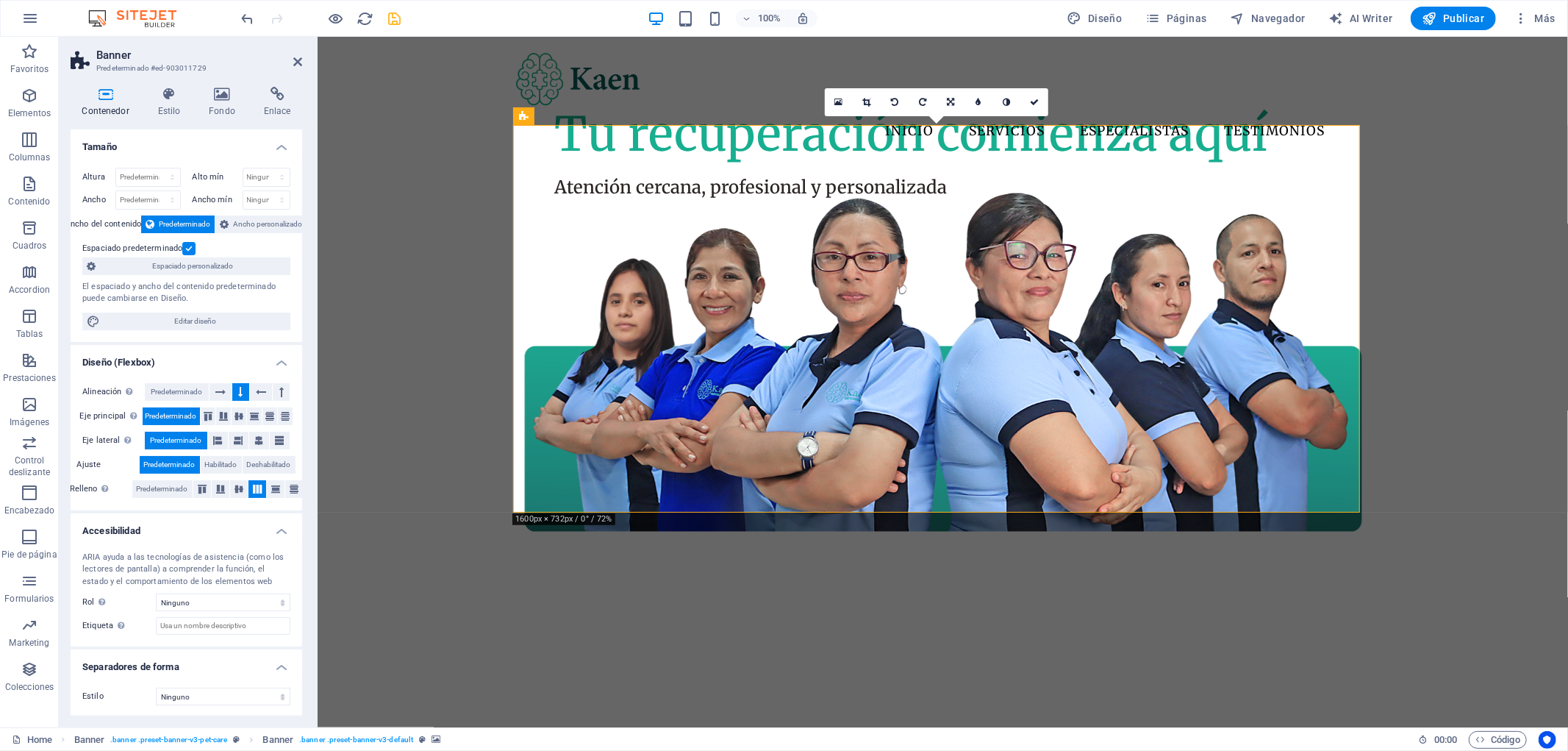
click at [192, 246] on label at bounding box center [189, 248] width 13 height 13
click at [0, 0] on input "Espaciado predeterminado" at bounding box center [0, 0] width 0 height 0
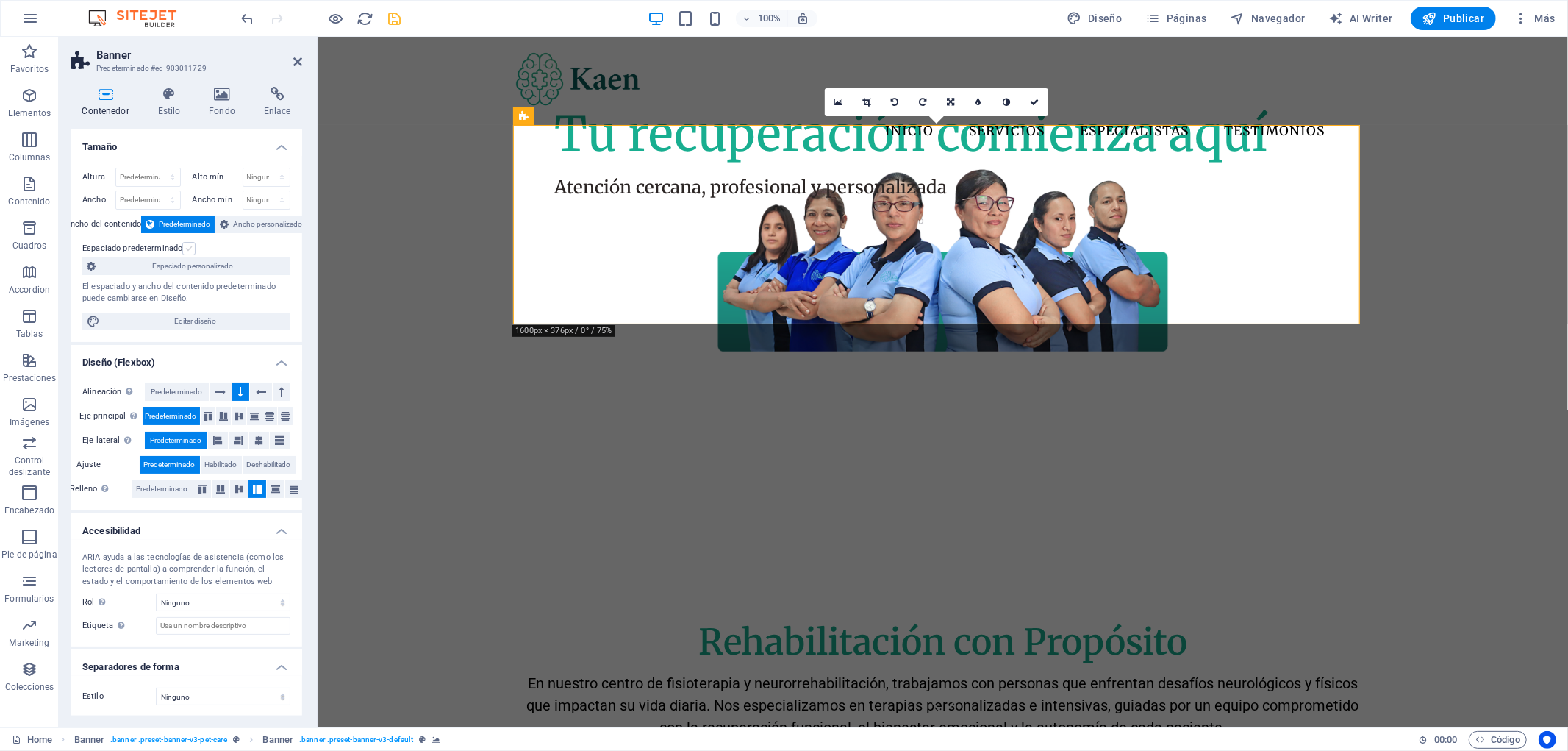
click at [192, 246] on label at bounding box center [189, 248] width 13 height 13
click at [0, 0] on input "Espaciado predeterminado" at bounding box center [0, 0] width 0 height 0
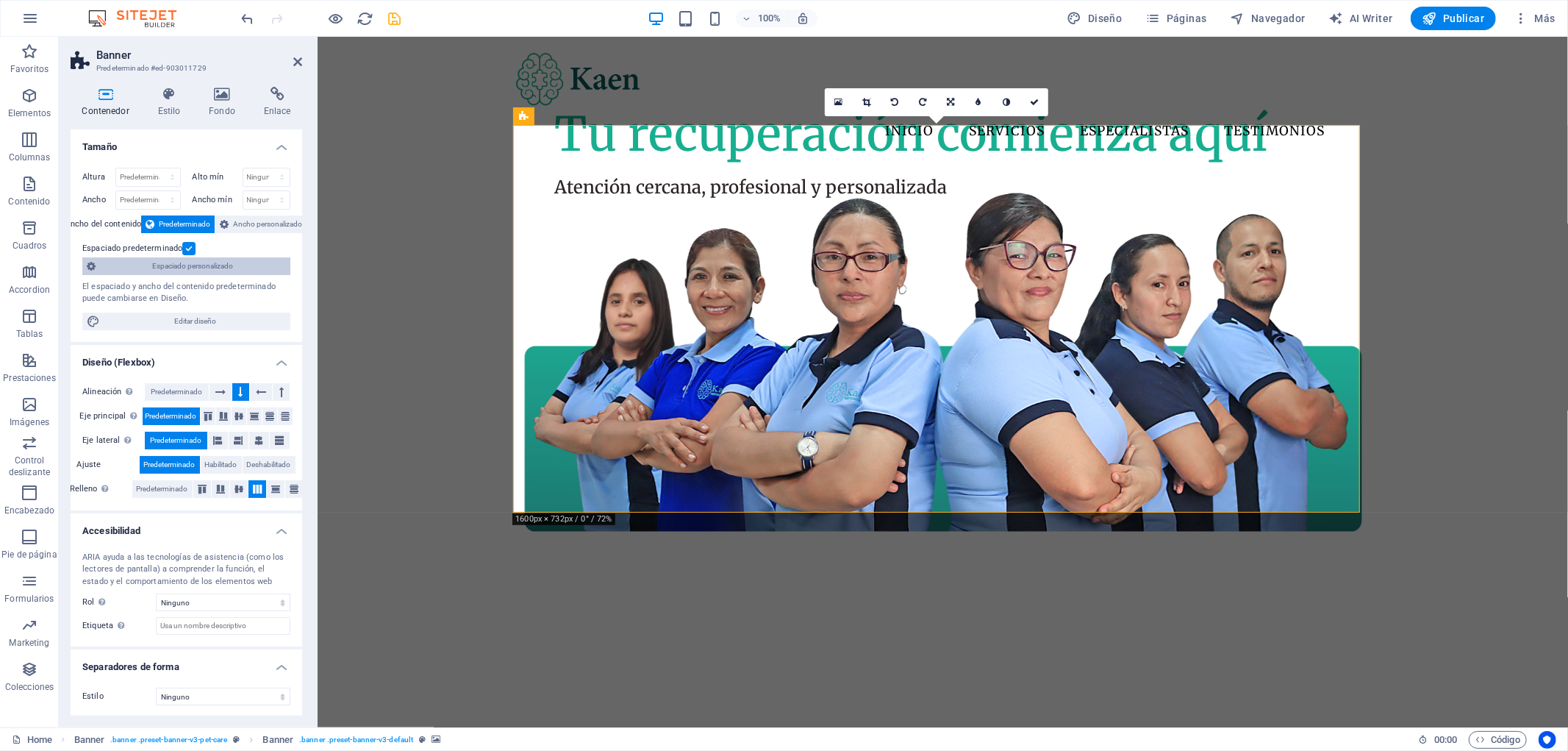
click at [211, 263] on span "Espaciado personalizado" at bounding box center [193, 266] width 186 height 17
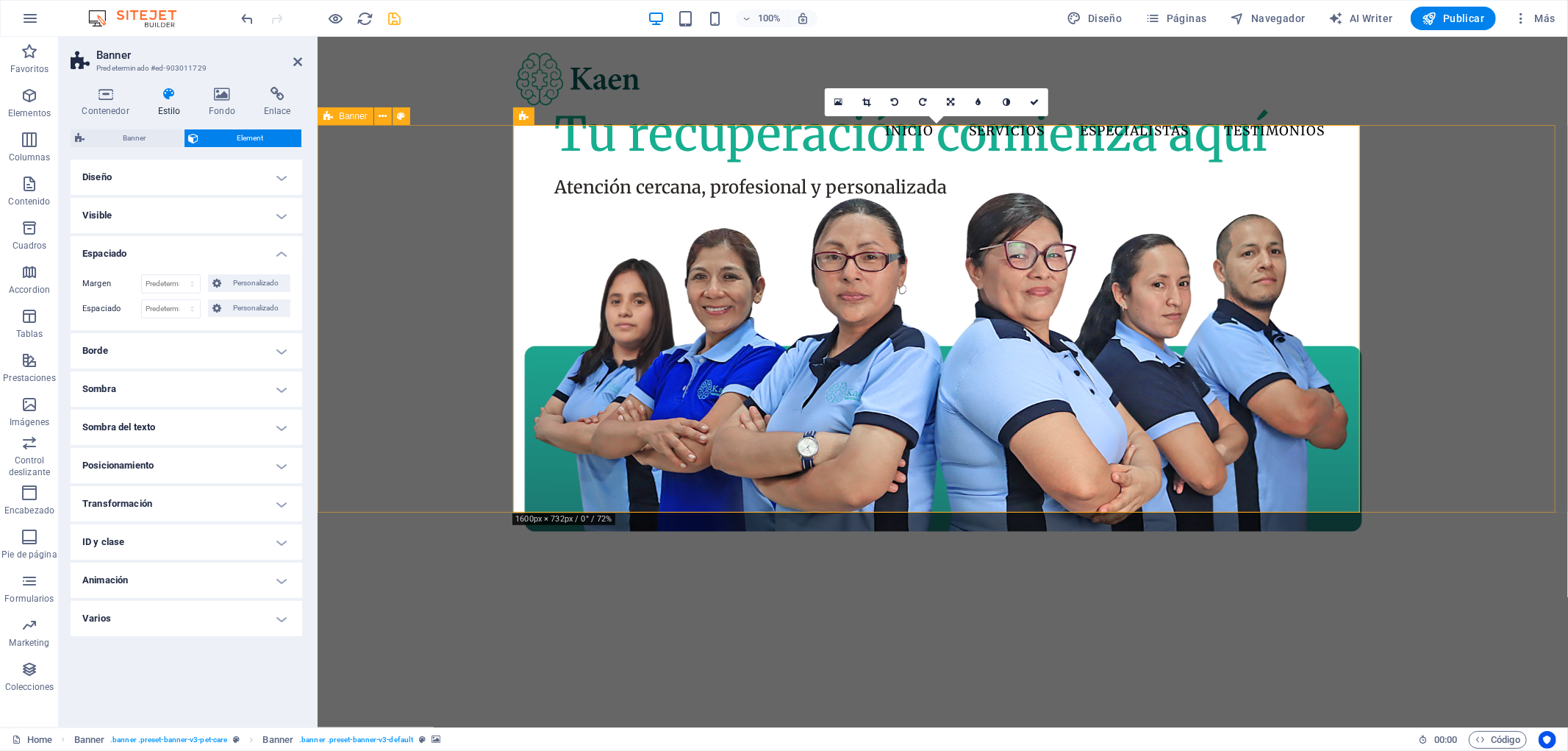
click at [1532, 302] on div "Atención cercana, profesional y personalizada Tu recuperación comienza aquí" at bounding box center [942, 548] width 1251 height 775
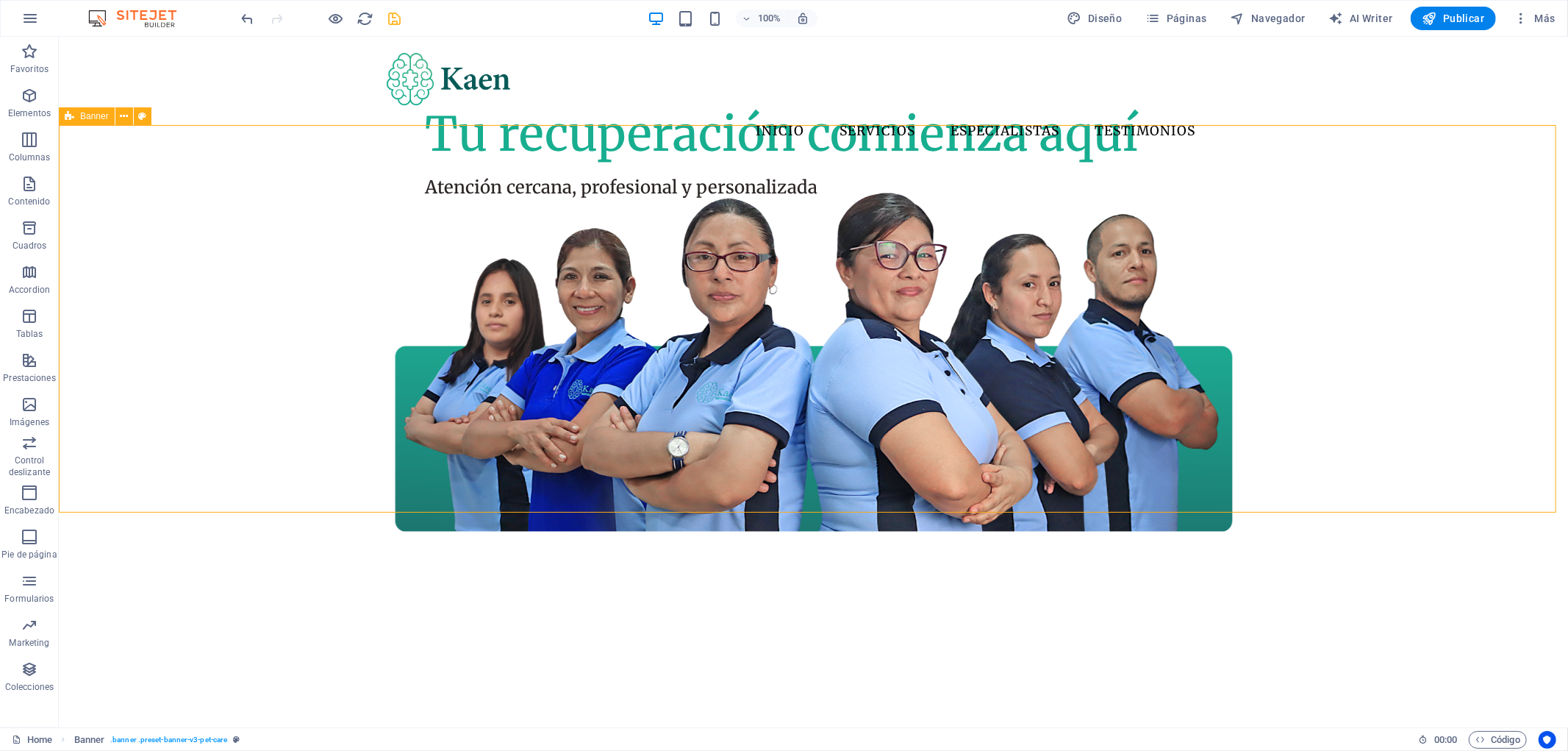
click at [0, 0] on div at bounding box center [0, 0] width 0 height 0
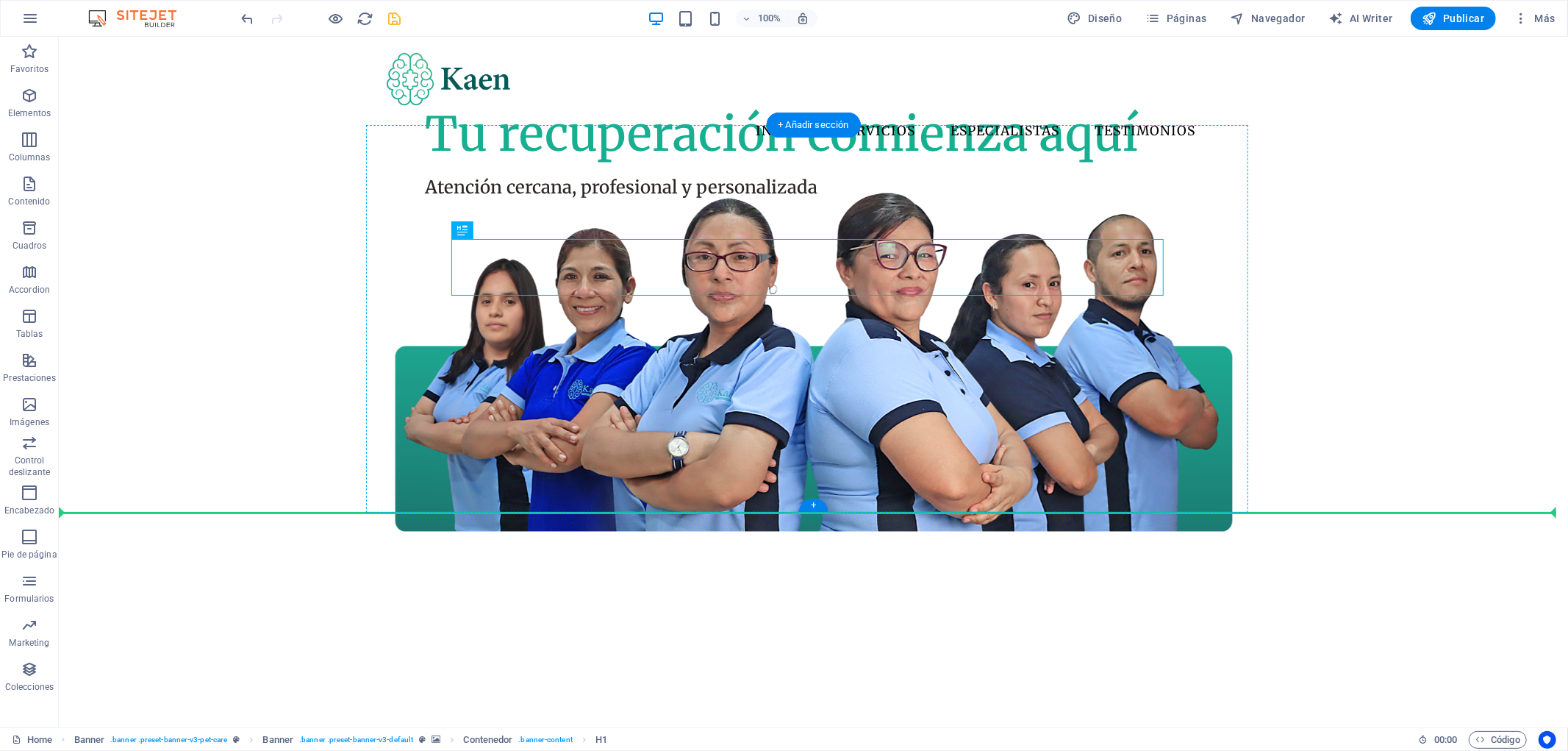
drag, startPoint x: 525, startPoint y: 265, endPoint x: 537, endPoint y: 509, distance: 244.3
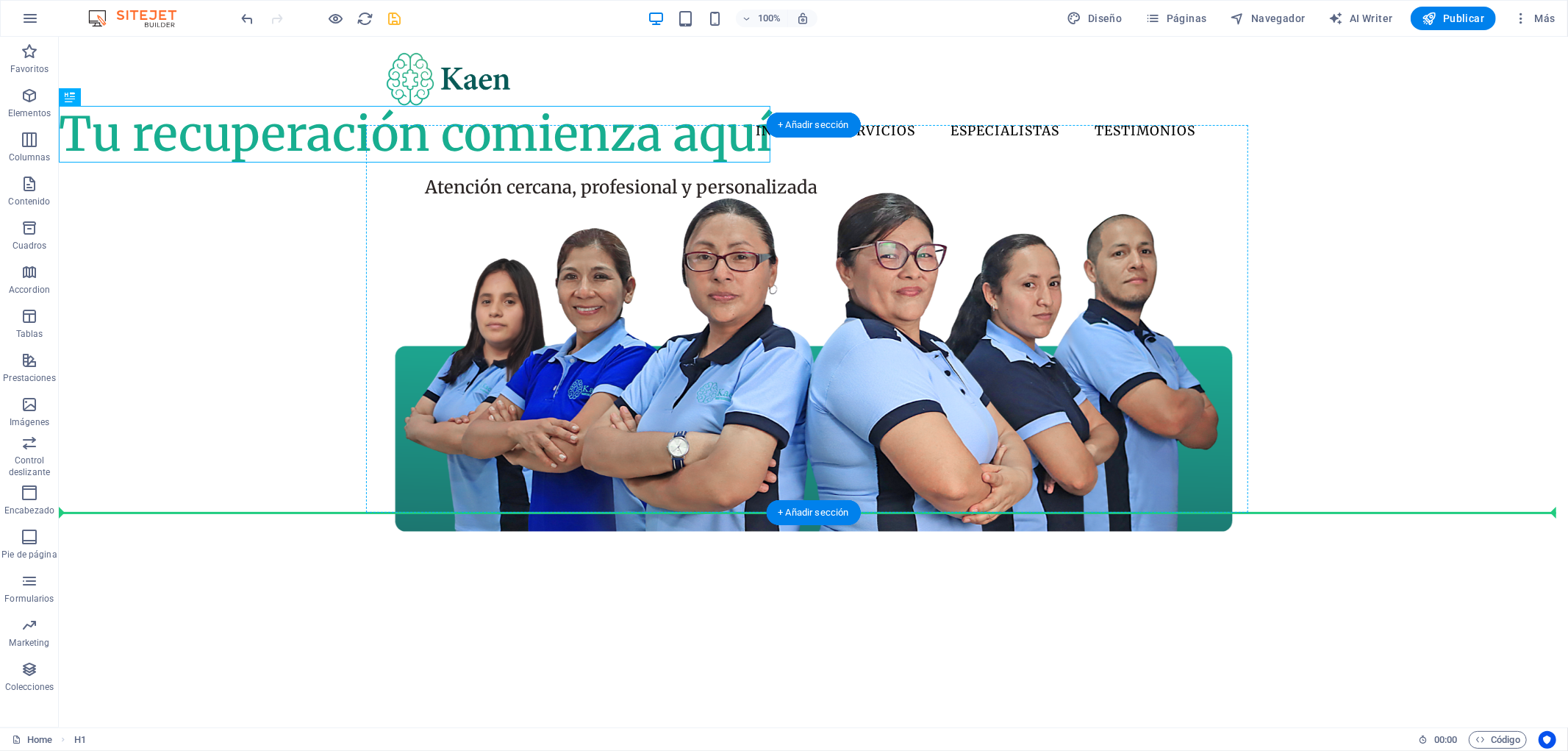
drag, startPoint x: 380, startPoint y: 331, endPoint x: 734, endPoint y: 496, distance: 390.6
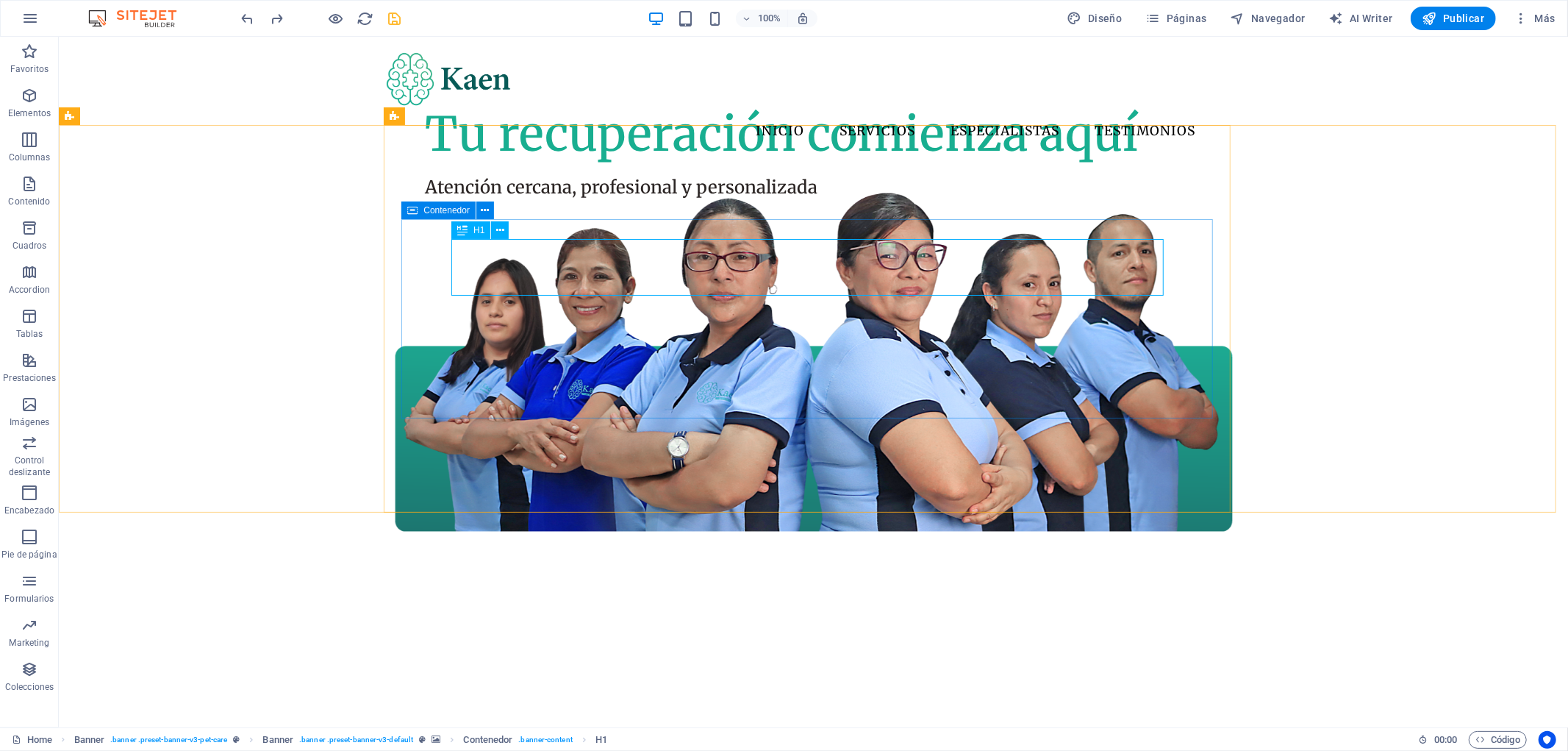
click at [475, 231] on span "H1" at bounding box center [479, 230] width 11 height 9
select select "%"
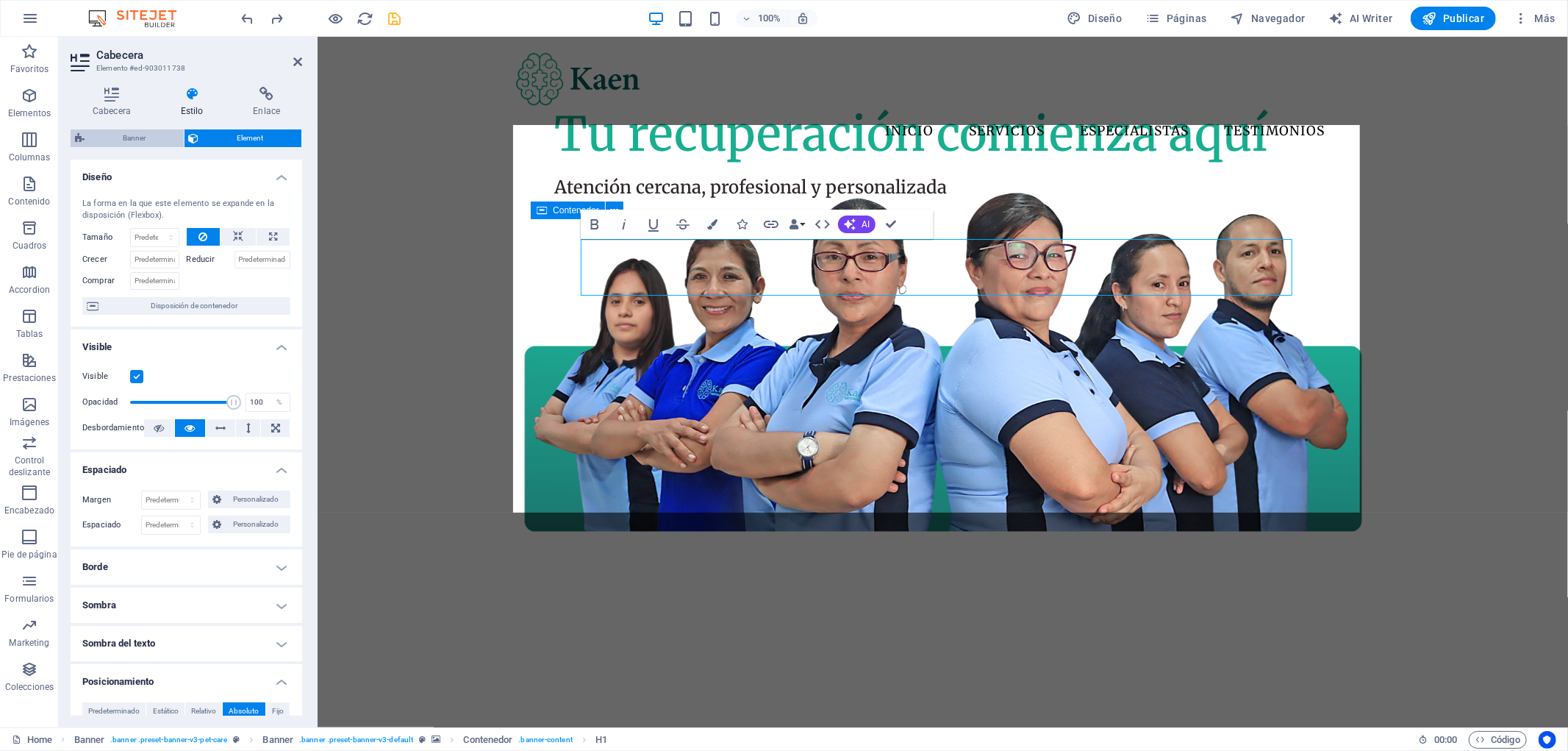
click at [142, 142] on span "Banner" at bounding box center [134, 138] width 91 height 17
select select "preset-banner-v3-default"
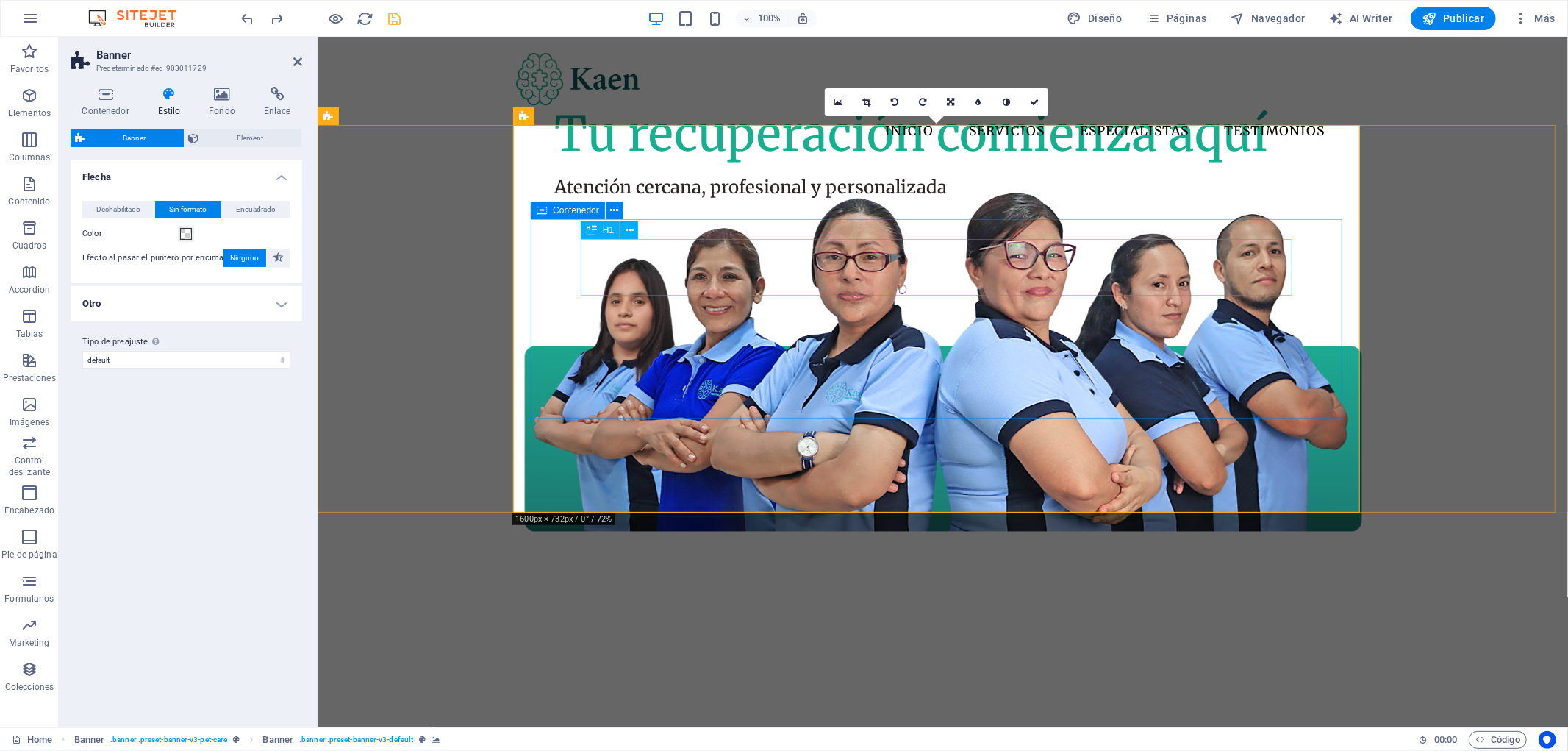
click at [599, 230] on div "H1" at bounding box center [600, 230] width 39 height 17
select select "%"
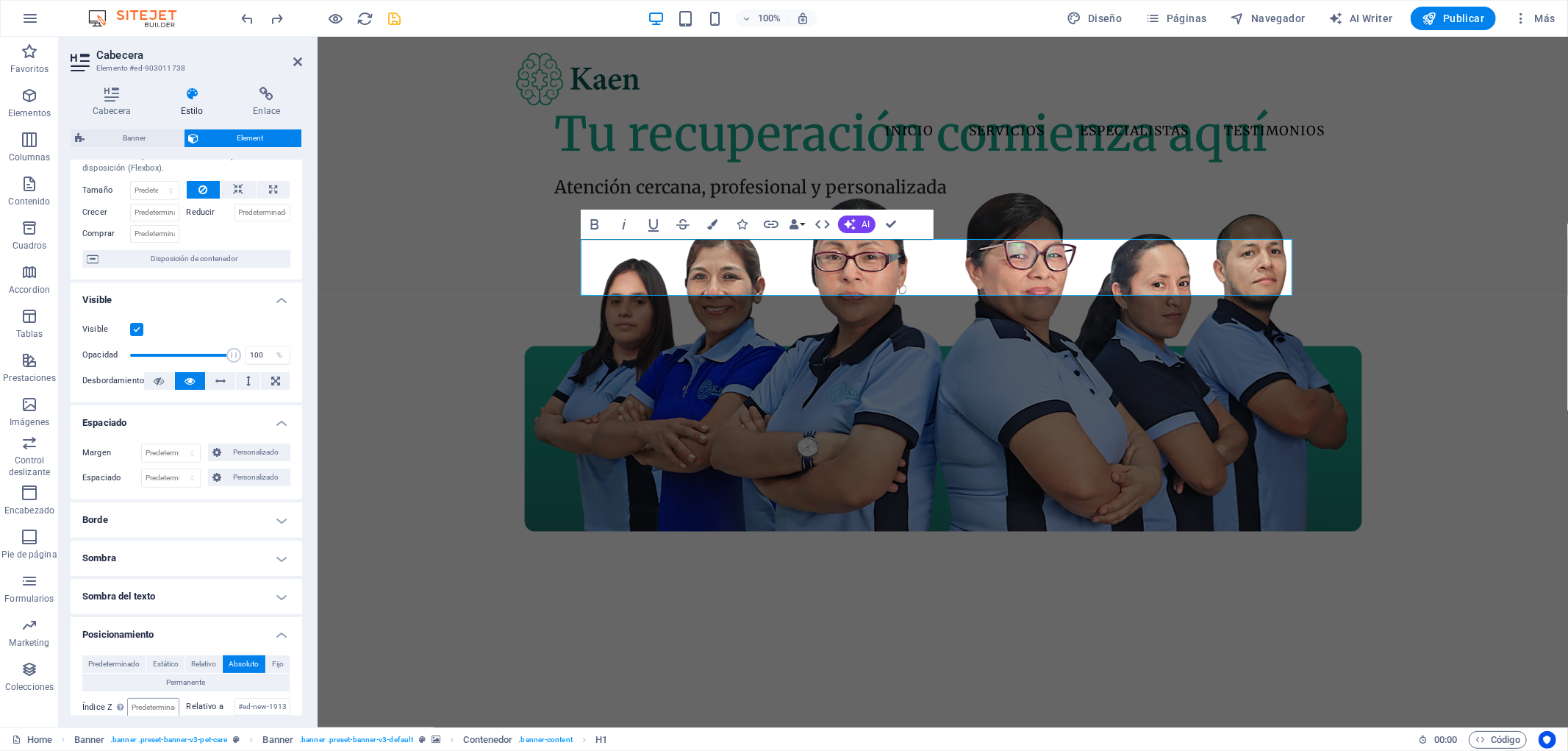
scroll to position [81, 0]
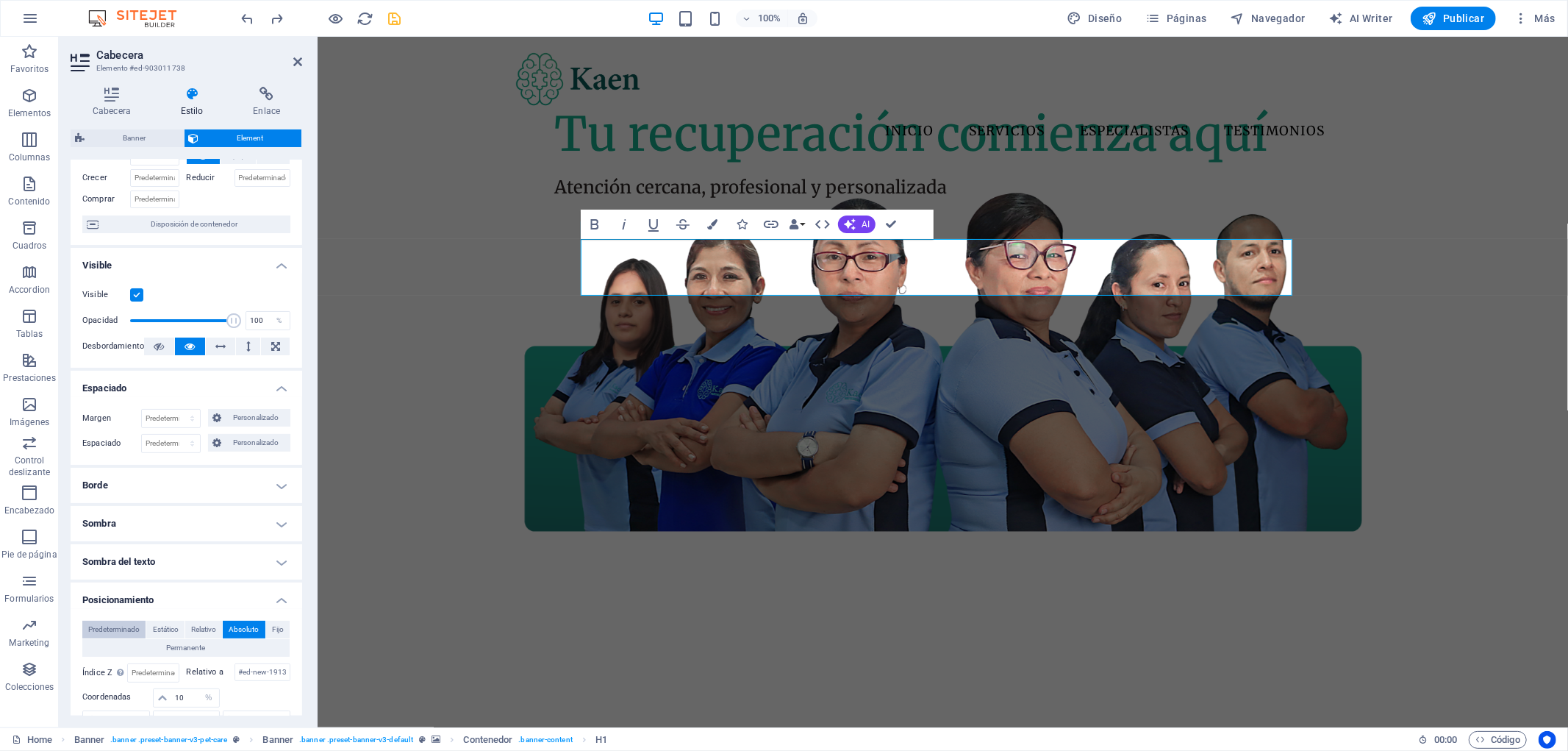
click at [129, 626] on span "Predeterminado" at bounding box center [114, 629] width 51 height 17
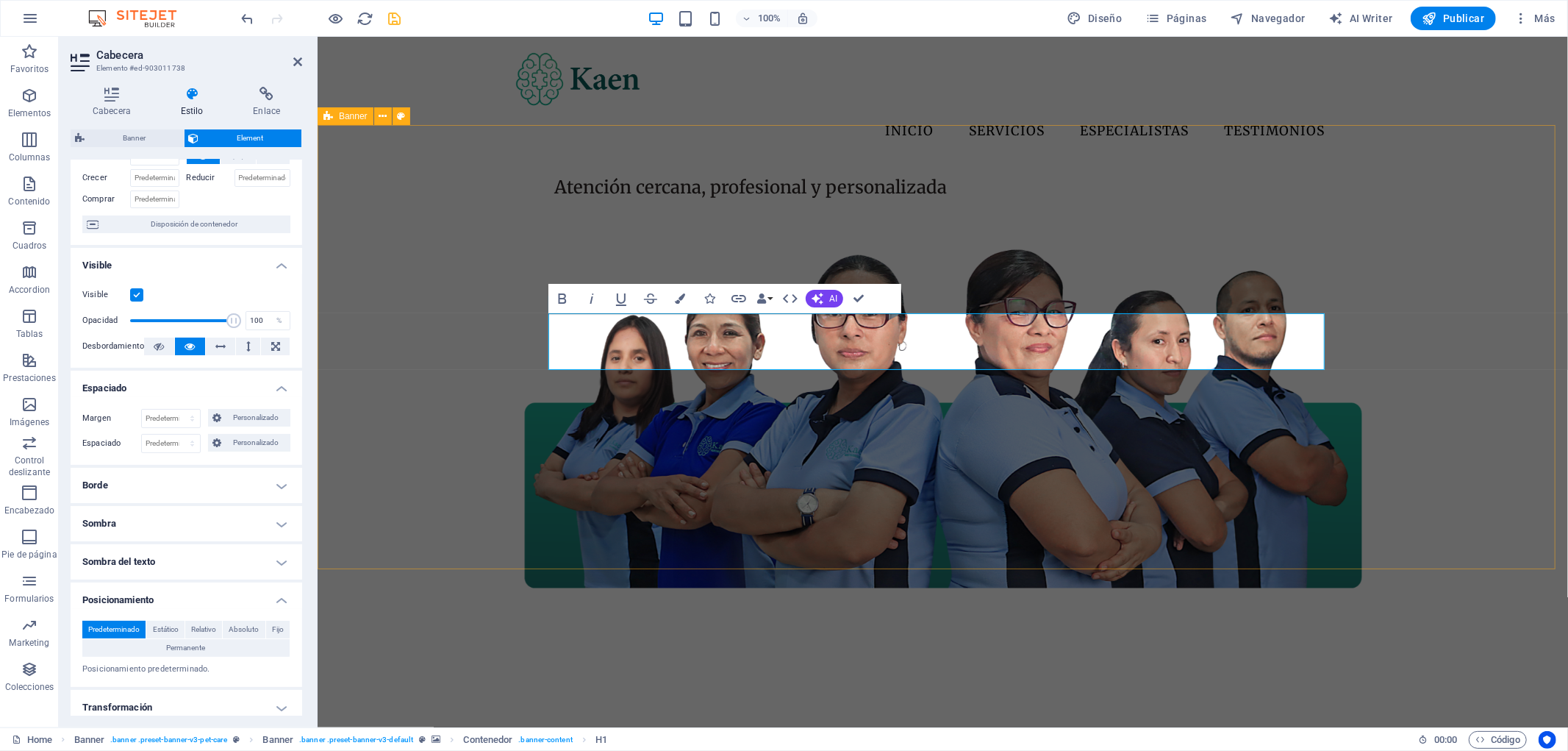
click at [473, 346] on div "Atención cercana, profesional y personalizada Tu recuperación comienza aquí" at bounding box center [942, 605] width 1251 height 888
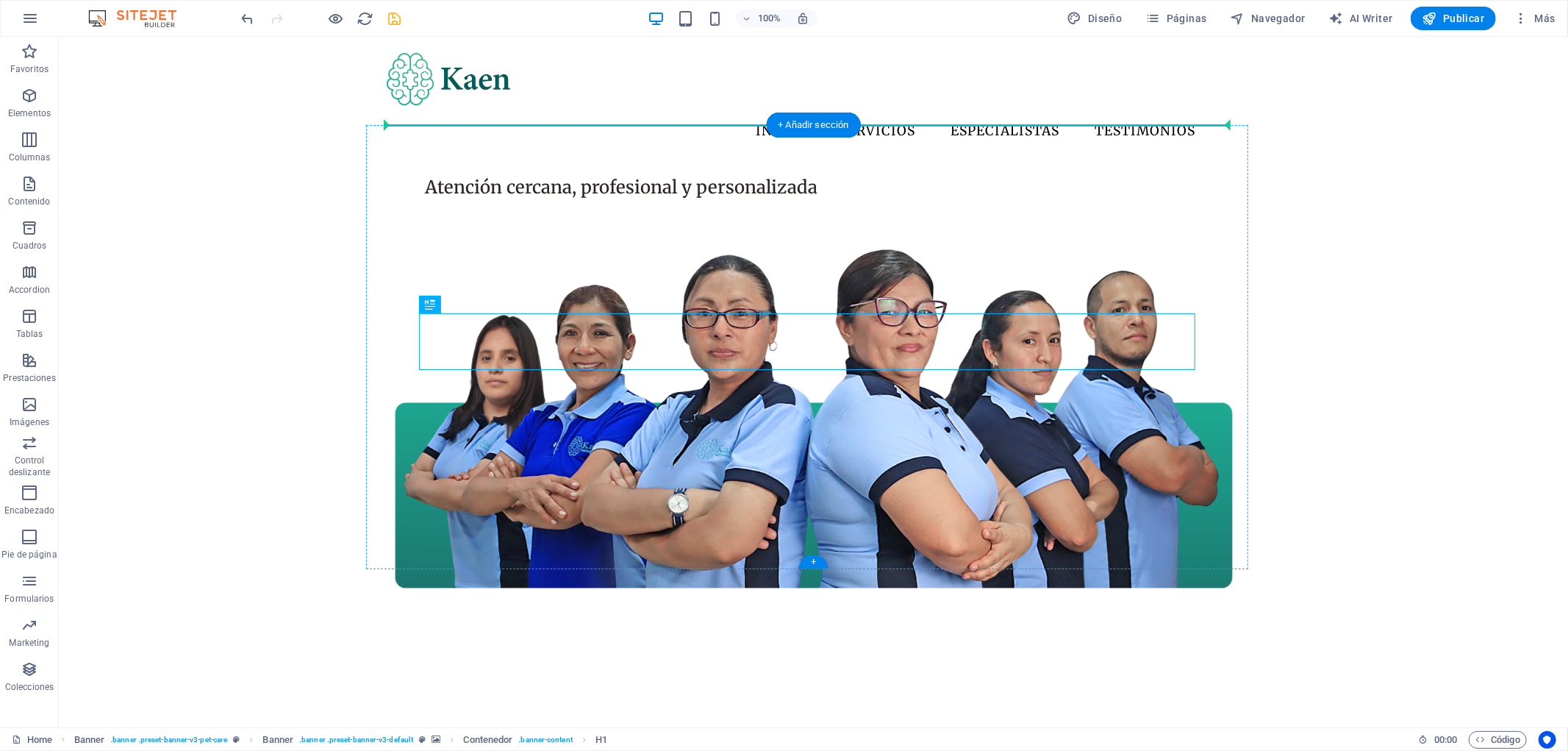
drag, startPoint x: 437, startPoint y: 228, endPoint x: 508, endPoint y: 130, distance: 121.0
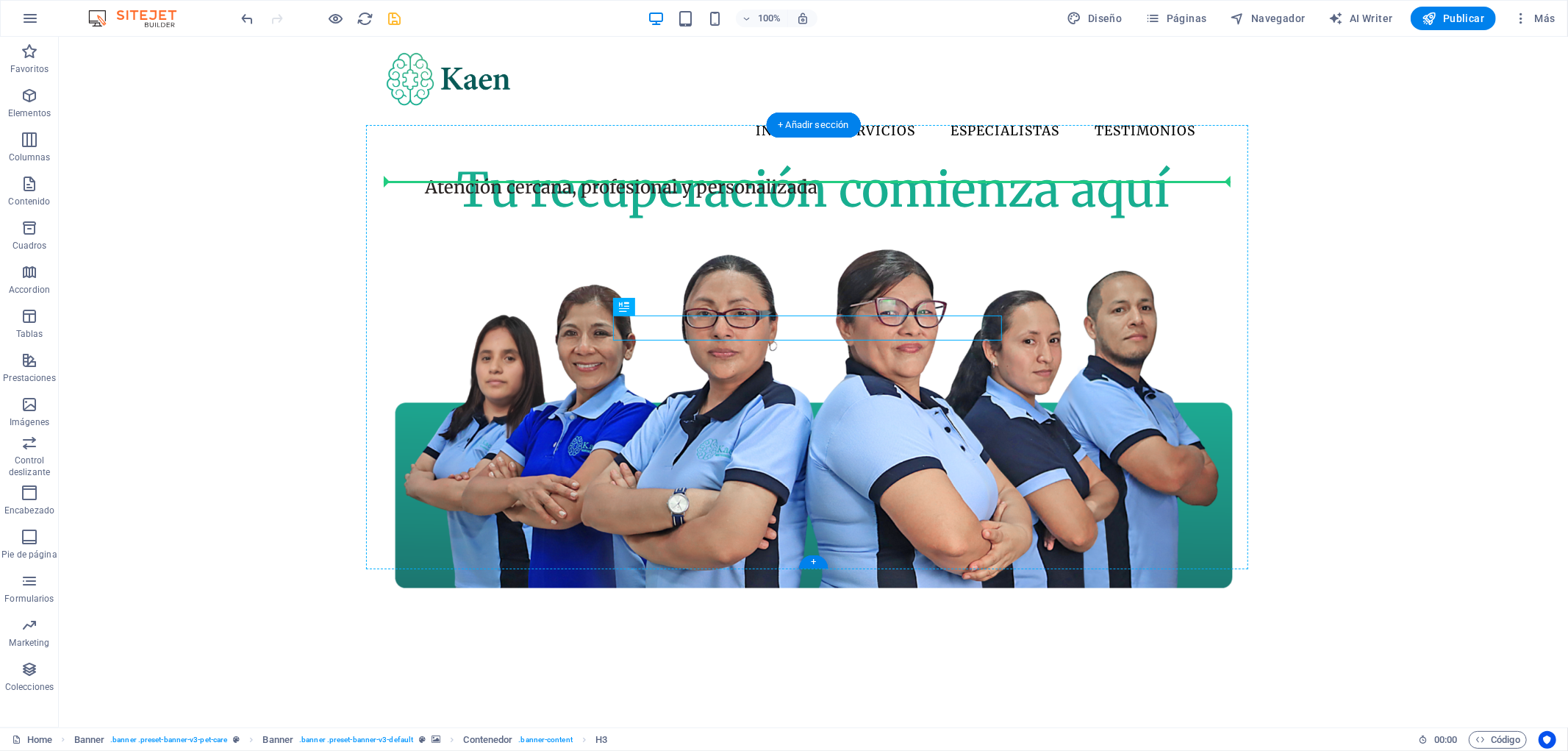
drag, startPoint x: 681, startPoint y: 340, endPoint x: 562, endPoint y: 193, distance: 189.1
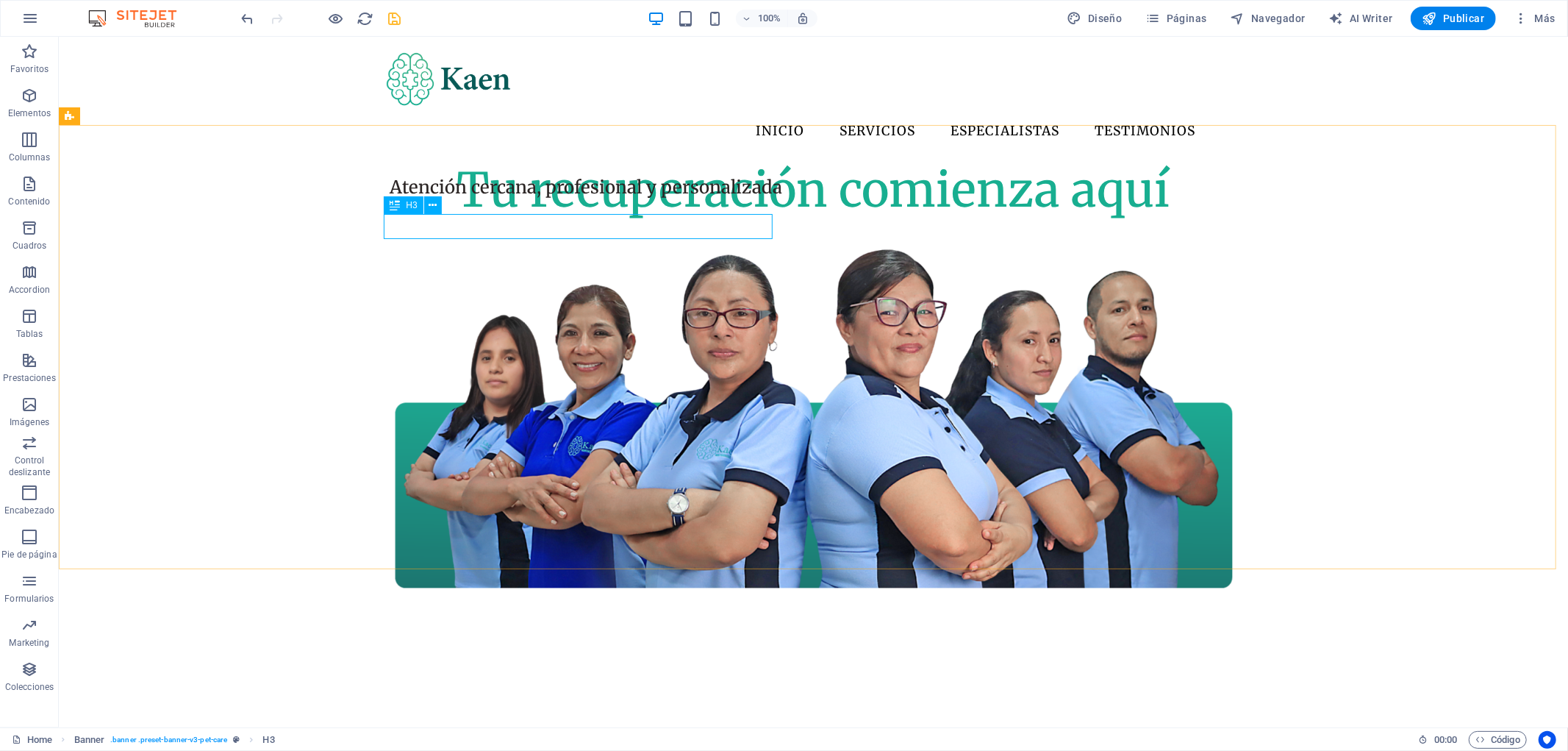
click at [393, 206] on icon at bounding box center [394, 205] width 10 height 17
select select "%"
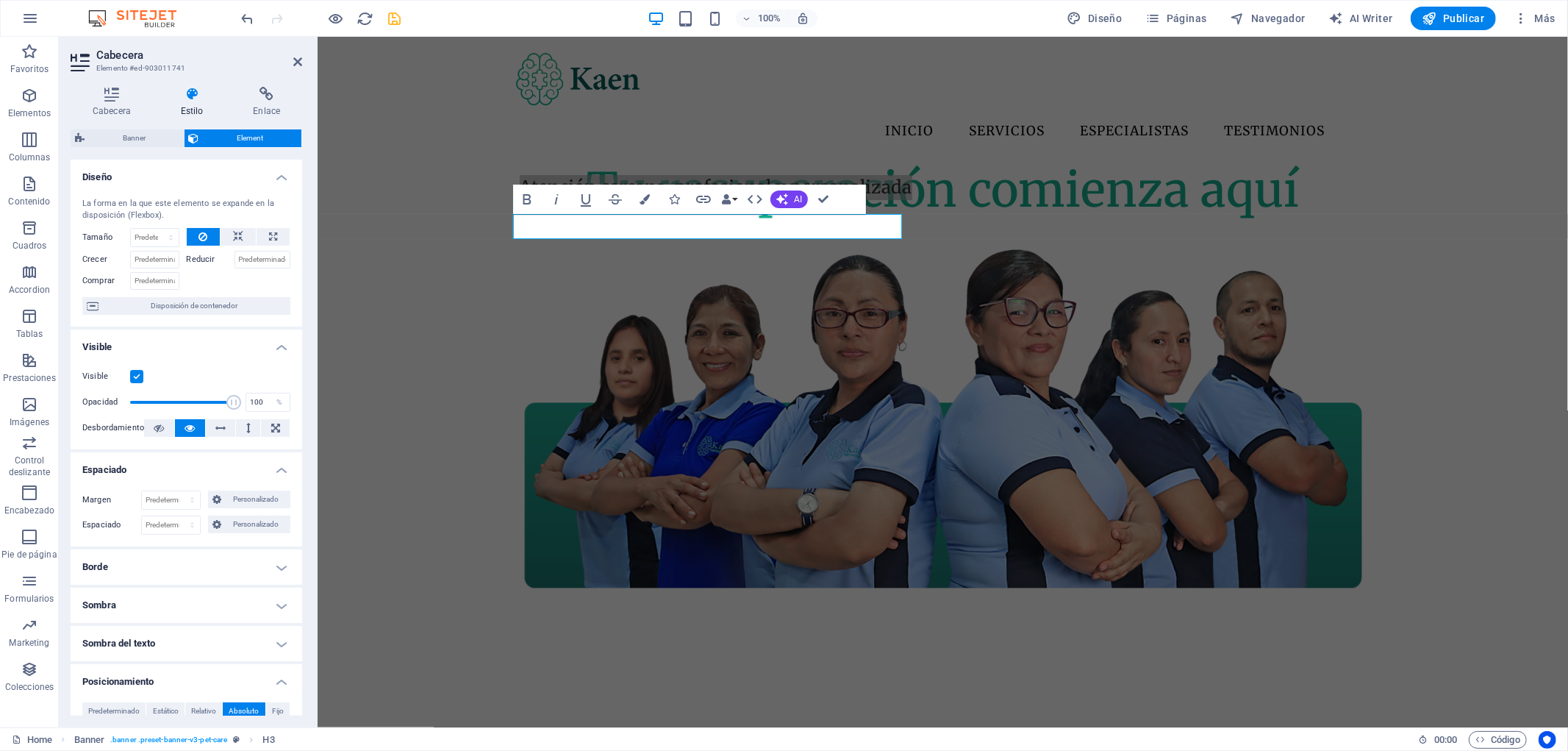
click at [184, 642] on h4 "Sombra del texto" at bounding box center [186, 643] width 231 height 36
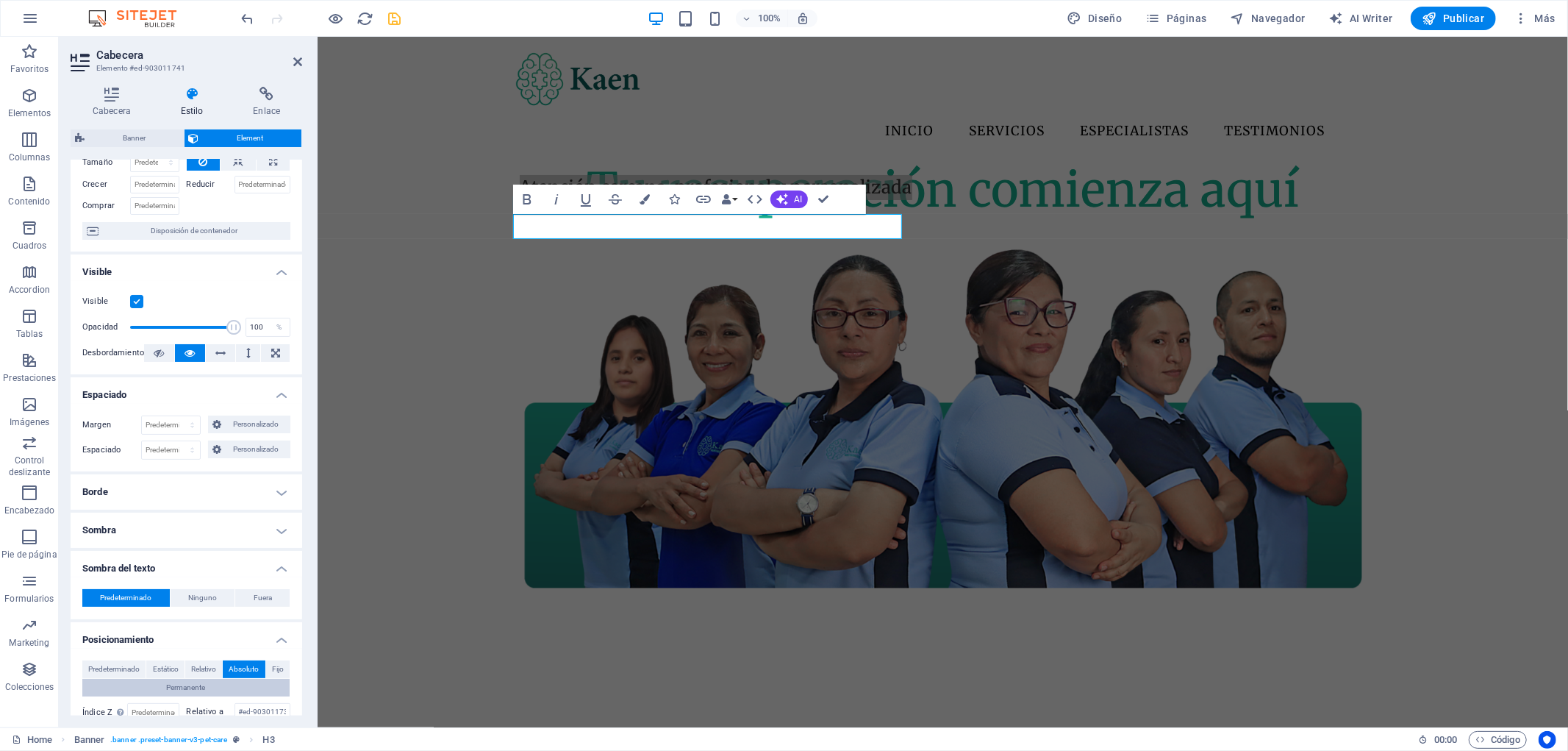
scroll to position [163, 0]
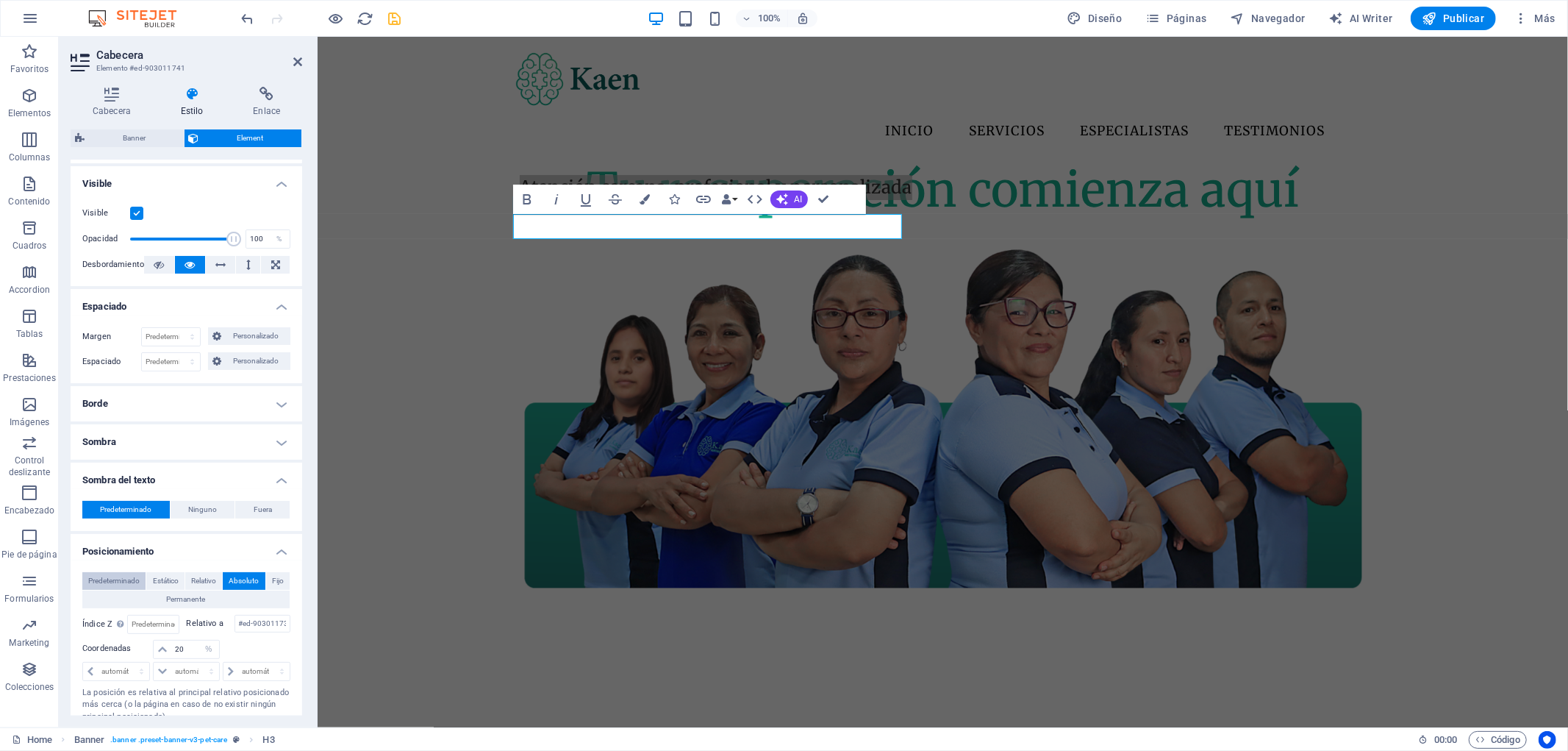
click at [122, 583] on span "Predeterminado" at bounding box center [114, 580] width 51 height 17
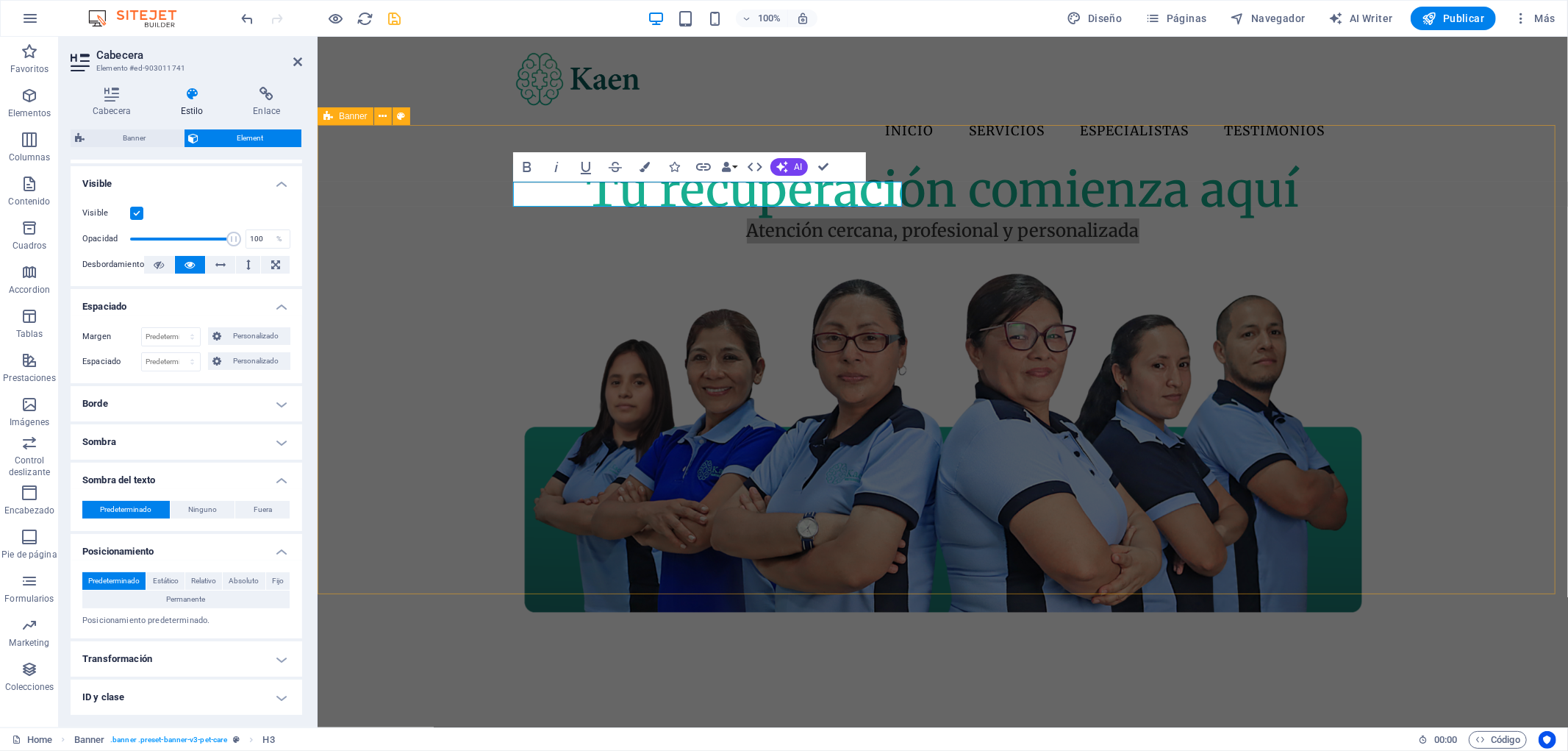
click at [1465, 364] on div "Tu recuperación comienza aquí Atención cercana, profesional y personalizada" at bounding box center [942, 589] width 1251 height 856
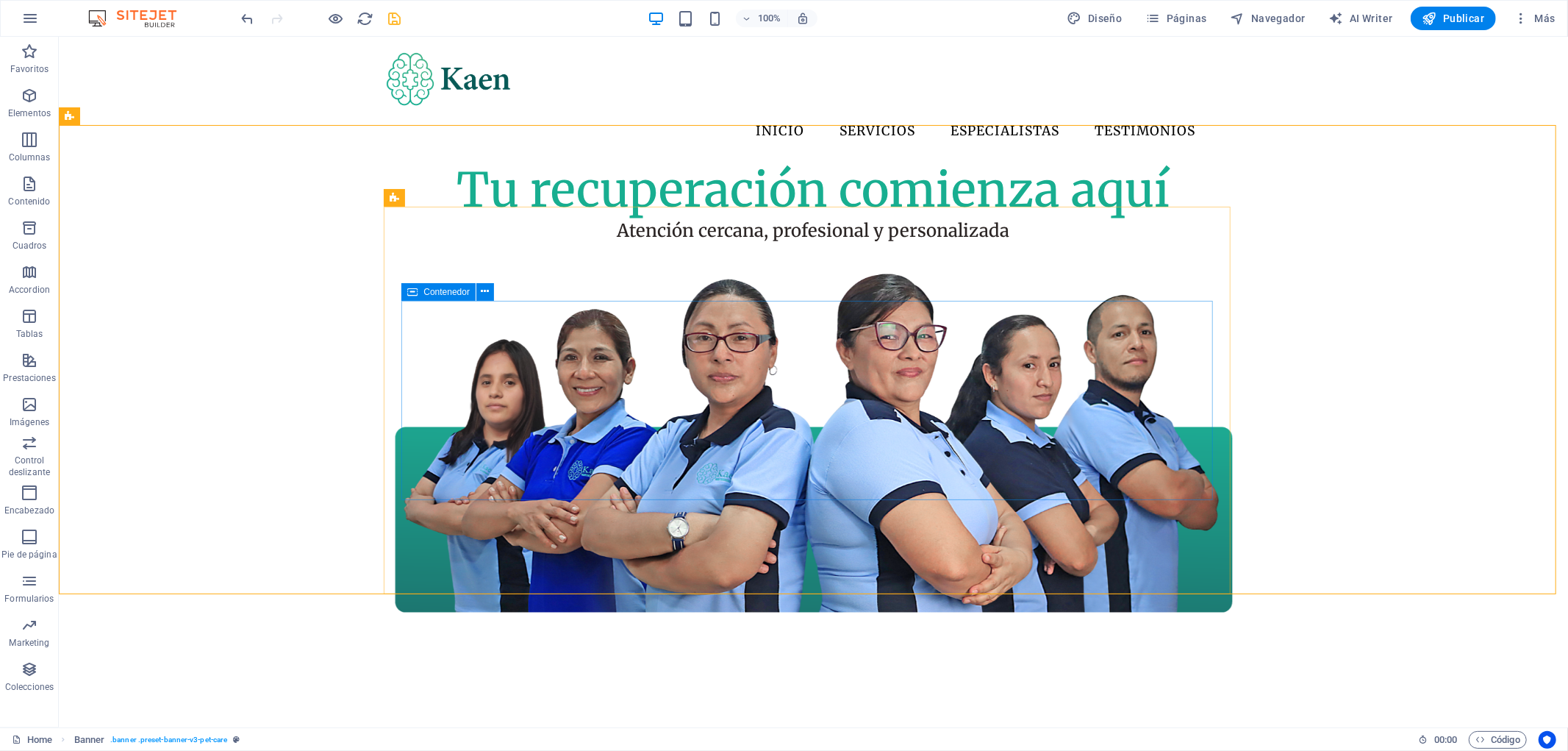
click at [444, 295] on span "Contenedor" at bounding box center [446, 291] width 47 height 9
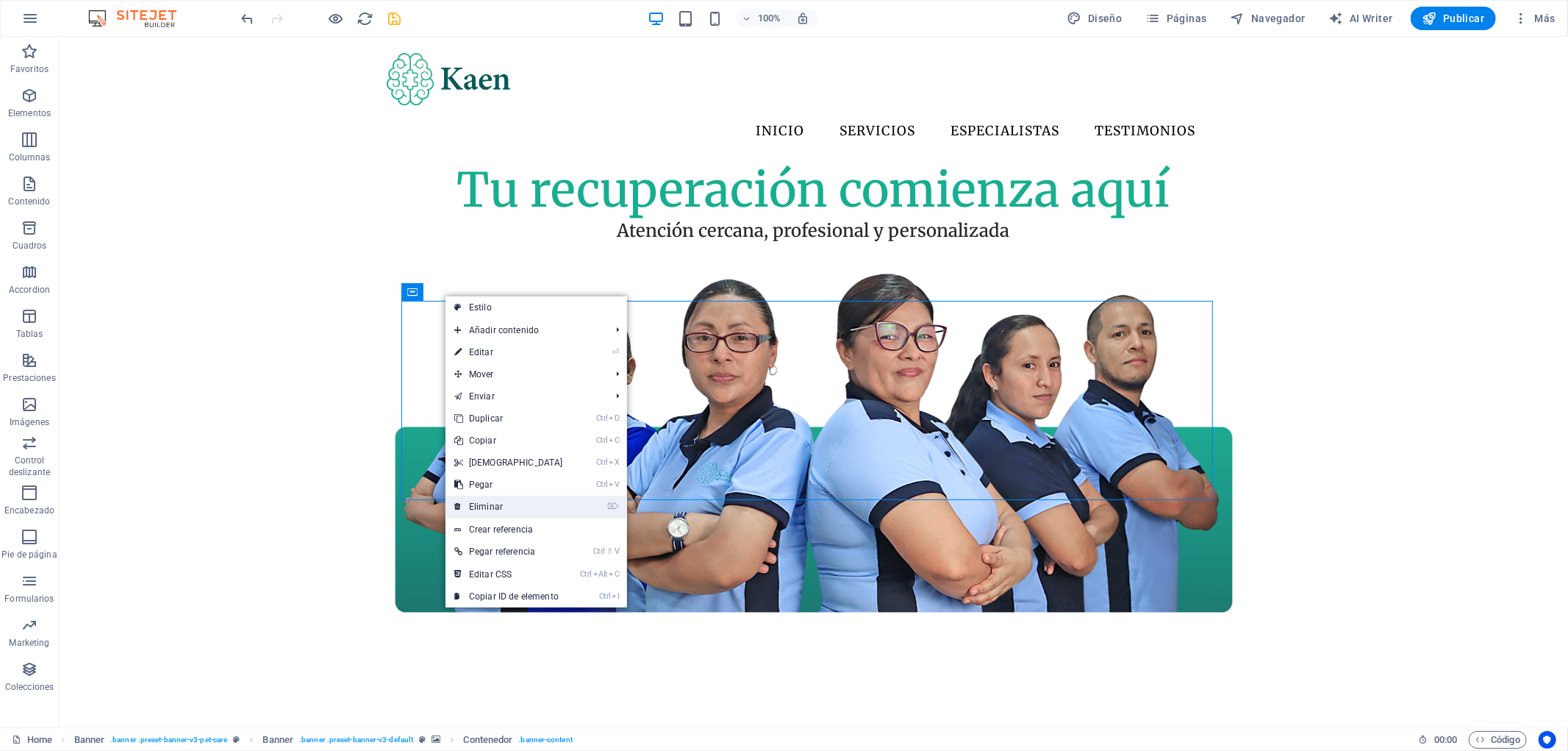
click at [550, 505] on link "⌦ Eliminar" at bounding box center [508, 507] width 126 height 22
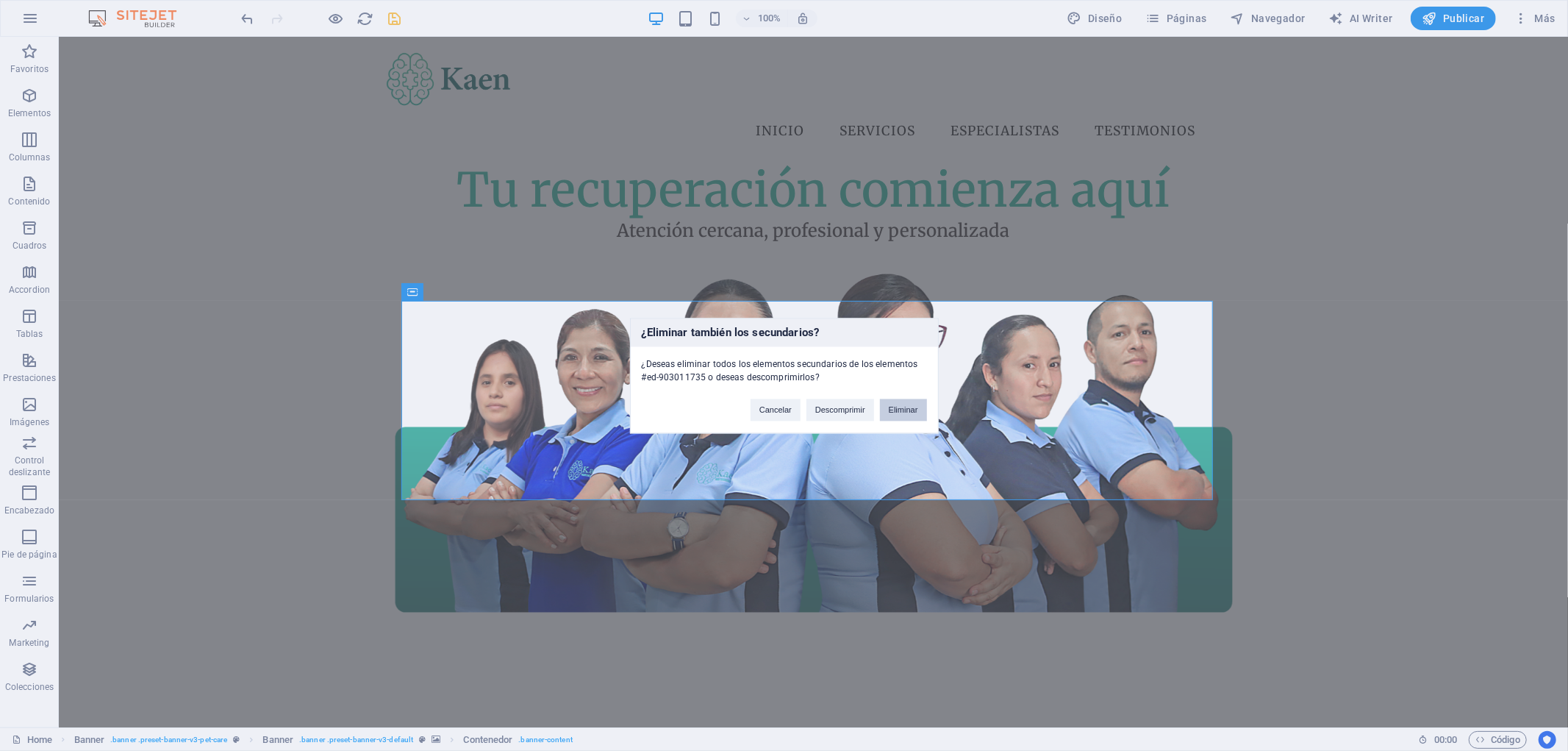
click at [898, 408] on button "Eliminar" at bounding box center [904, 410] width 47 height 22
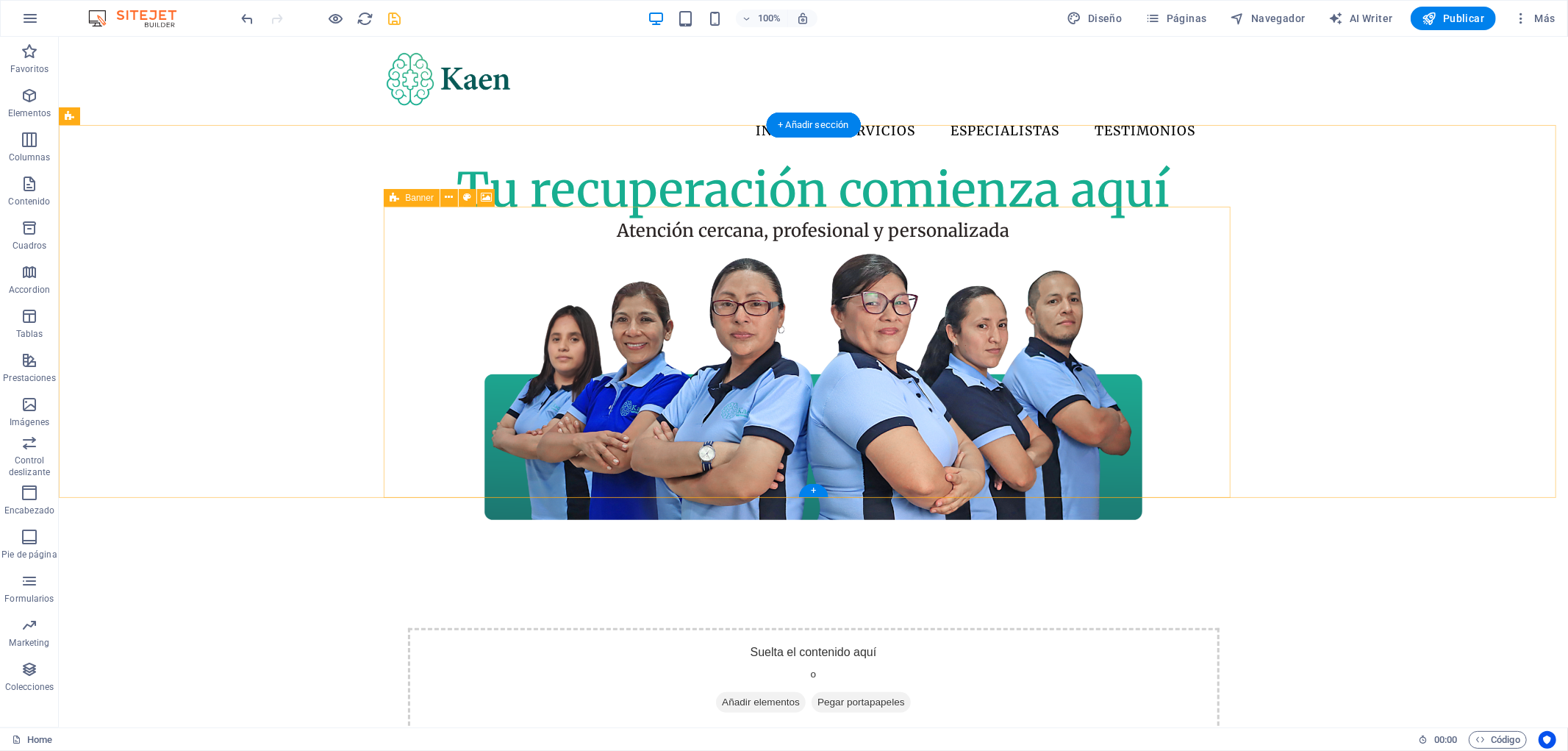
click at [426, 627] on div "Suelta el contenido aquí o Añadir elementos Pegar portapapeles" at bounding box center [813, 679] width 812 height 104
click at [1292, 445] on div "Tu recuperación comienza aquí Atención cercana, profesional y personalizada Sue…" at bounding box center [813, 494] width 1510 height 665
click at [410, 246] on figure at bounding box center [812, 387] width 847 height 291
click at [402, 196] on div "Banner" at bounding box center [411, 197] width 56 height 17
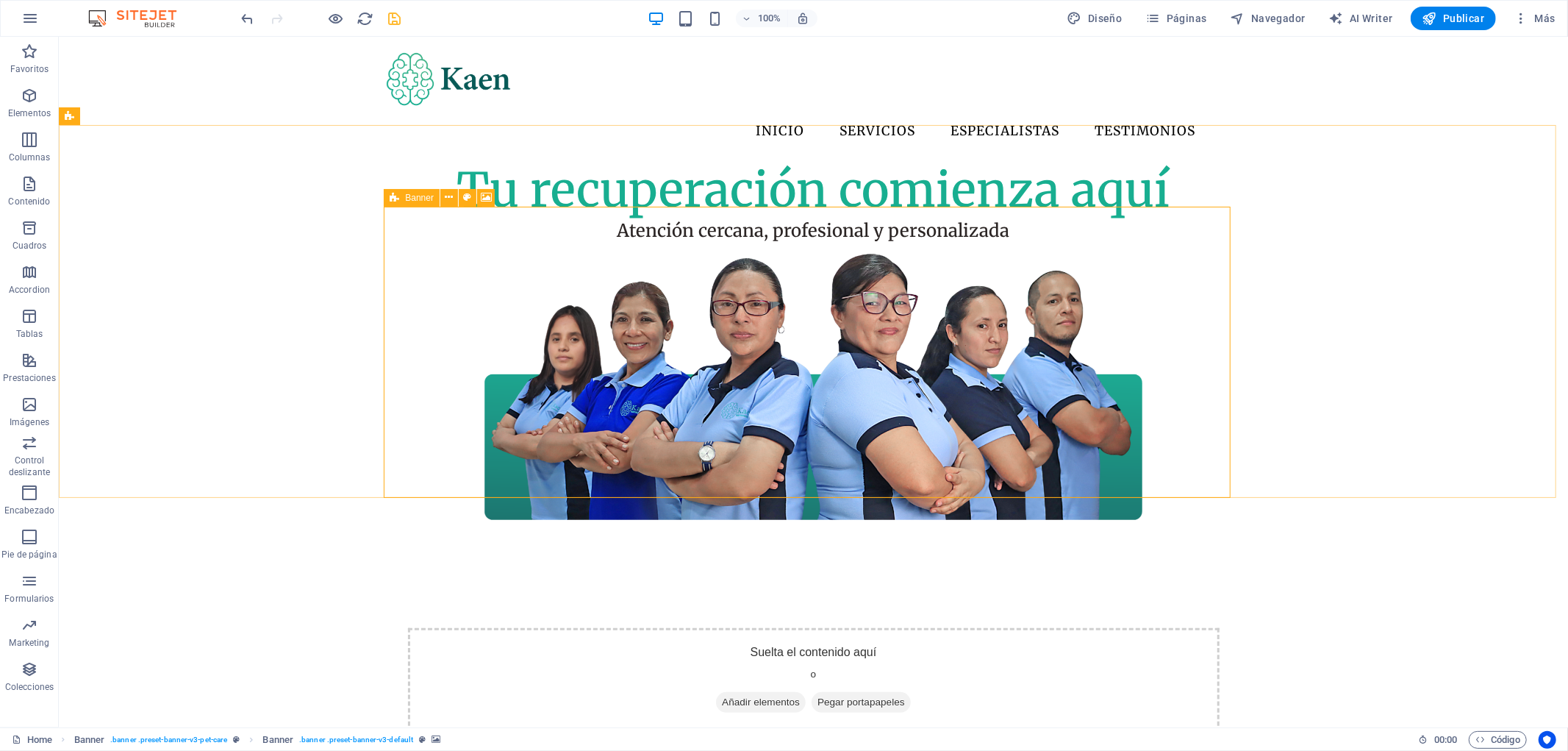
select select "preset-banner-v3-default"
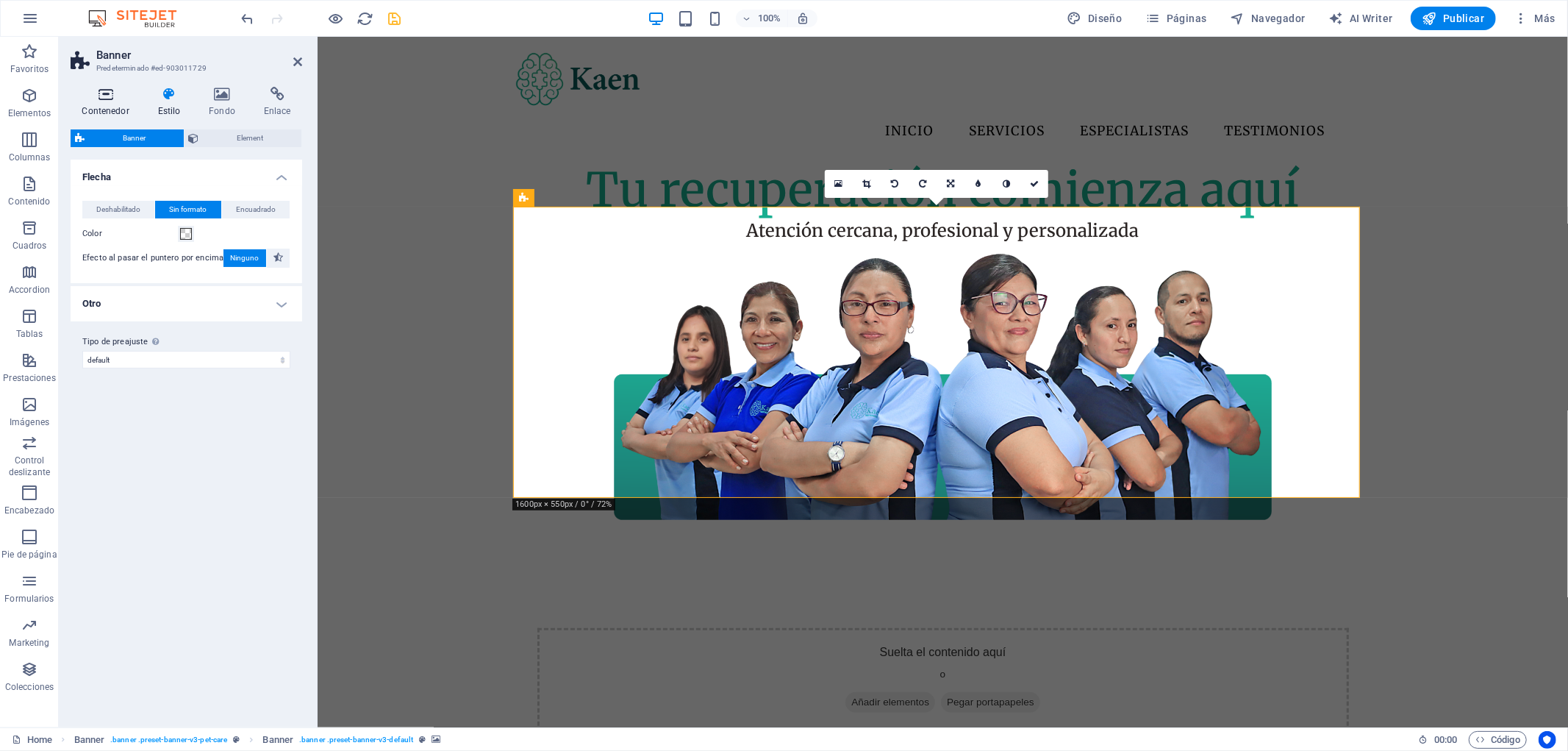
click at [118, 100] on icon at bounding box center [105, 94] width 69 height 15
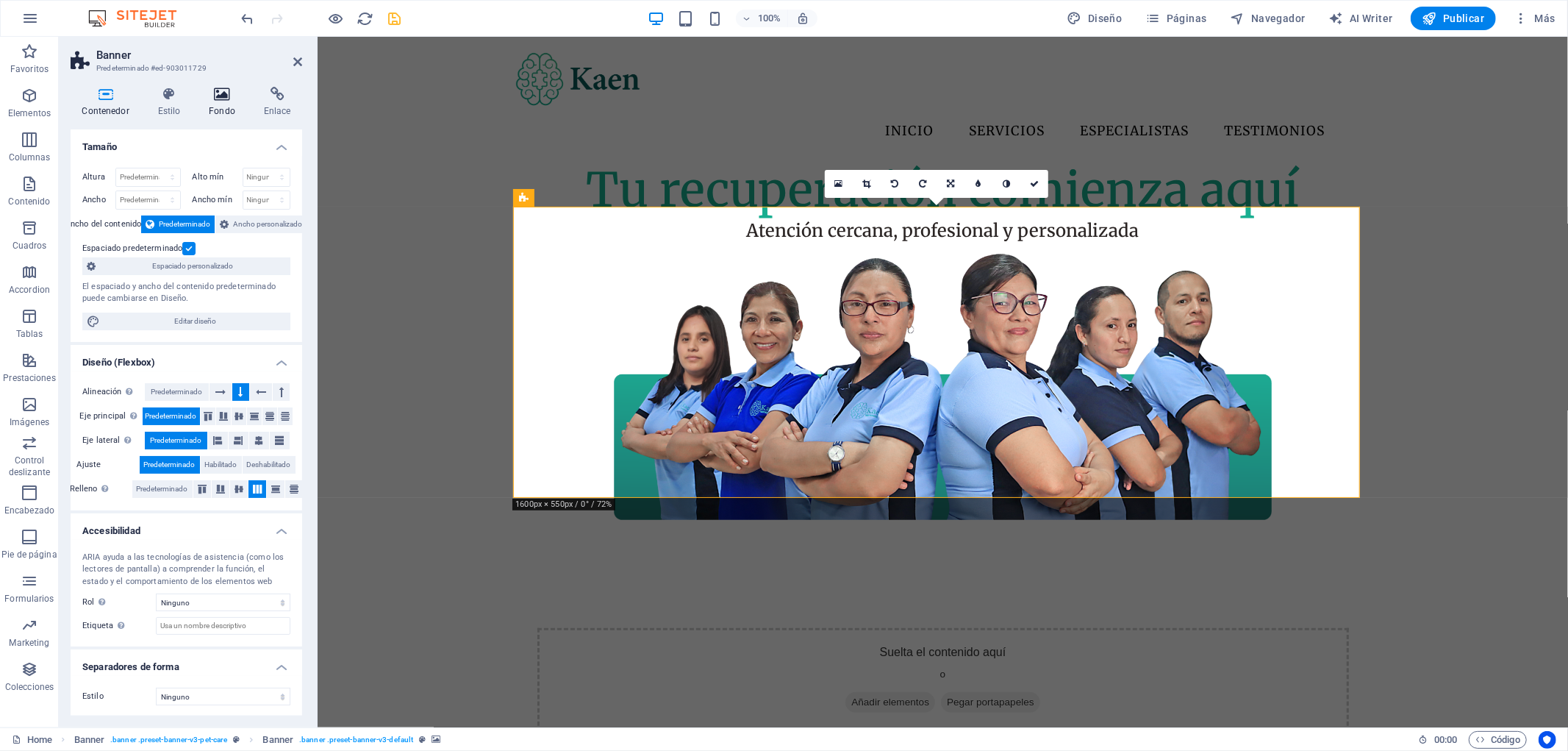
click at [236, 111] on h4 "Fondo" at bounding box center [225, 102] width 55 height 31
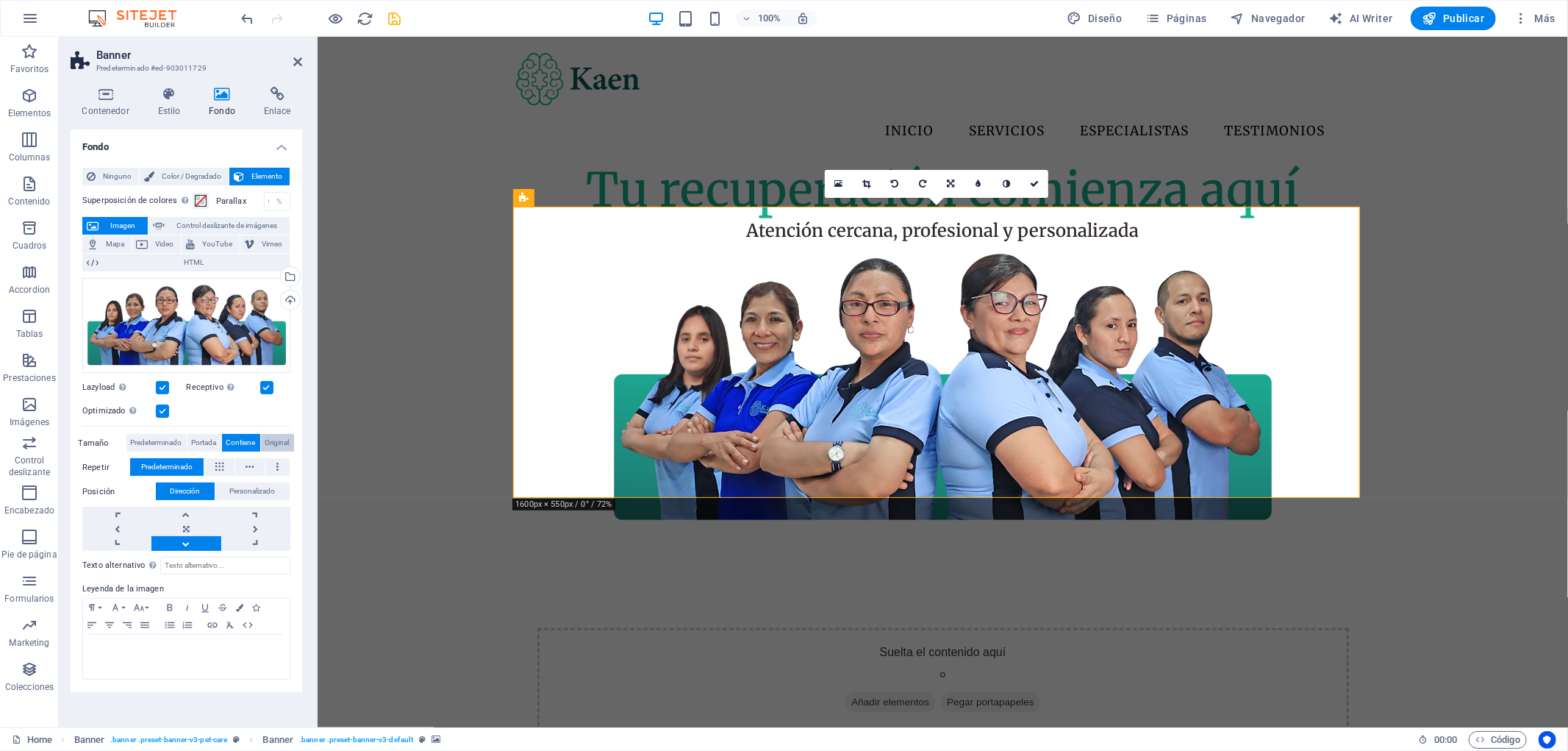
click at [281, 442] on span "Original" at bounding box center [277, 442] width 24 height 17
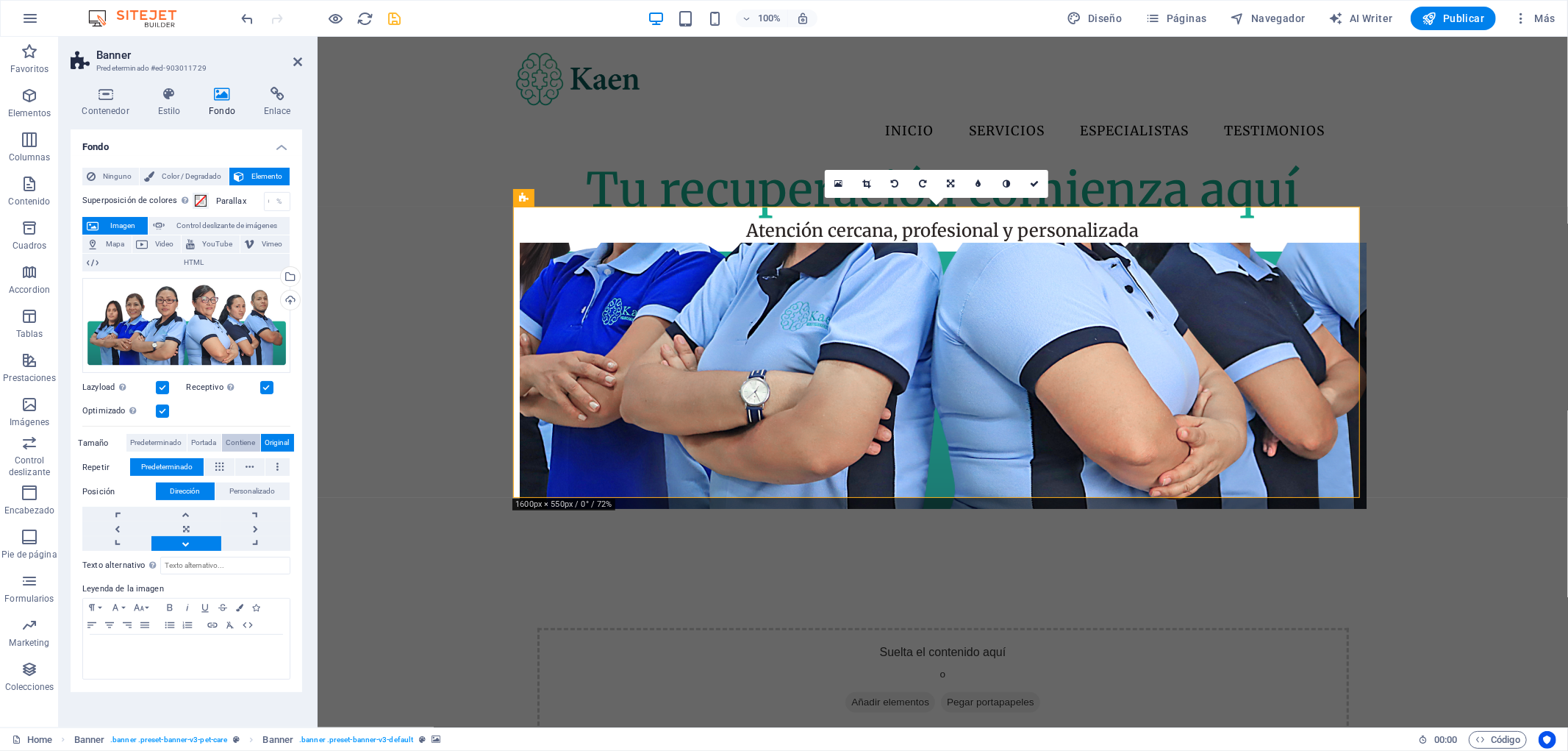
click at [249, 443] on span "Contiene" at bounding box center [241, 442] width 29 height 17
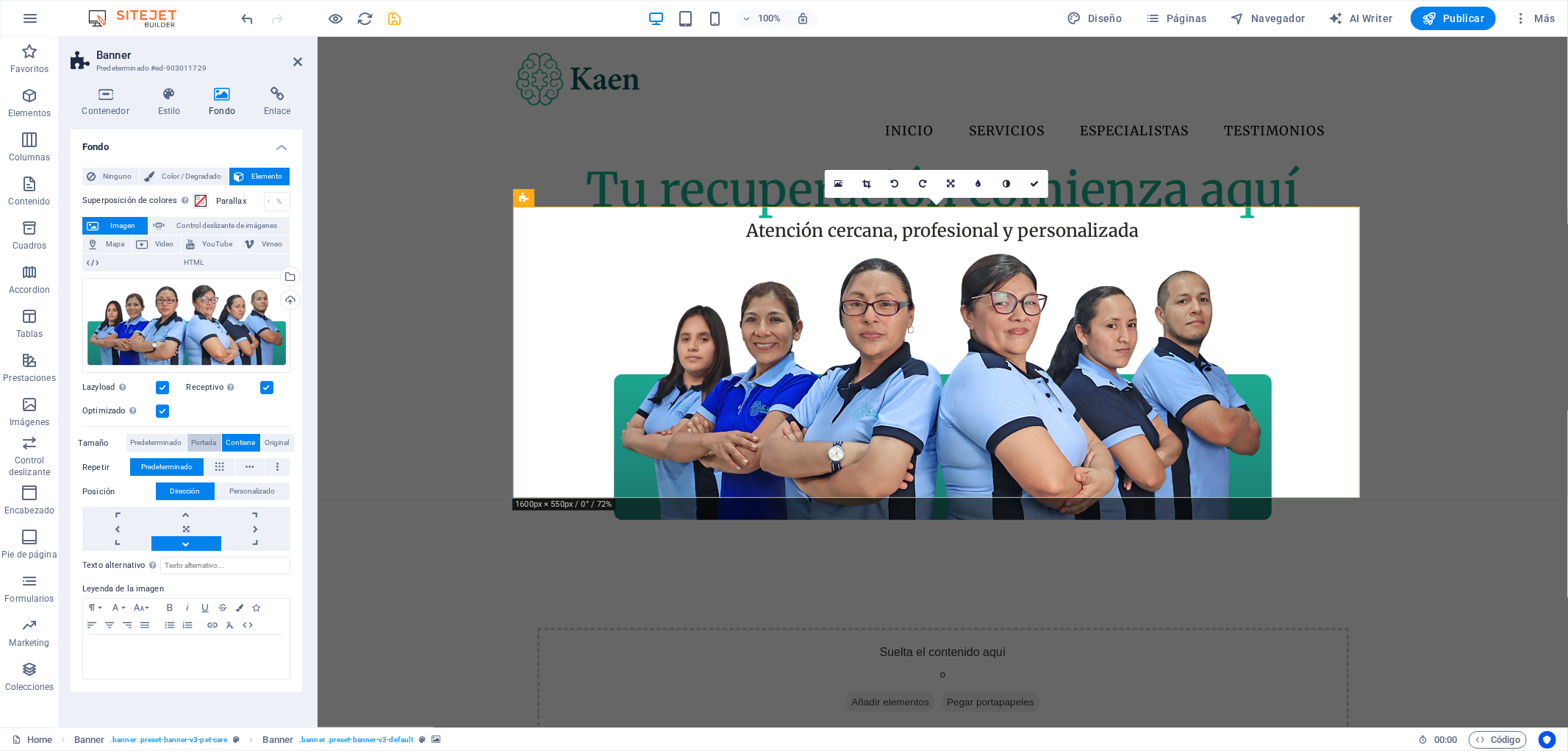
click at [208, 445] on span "Portada" at bounding box center [204, 442] width 25 height 17
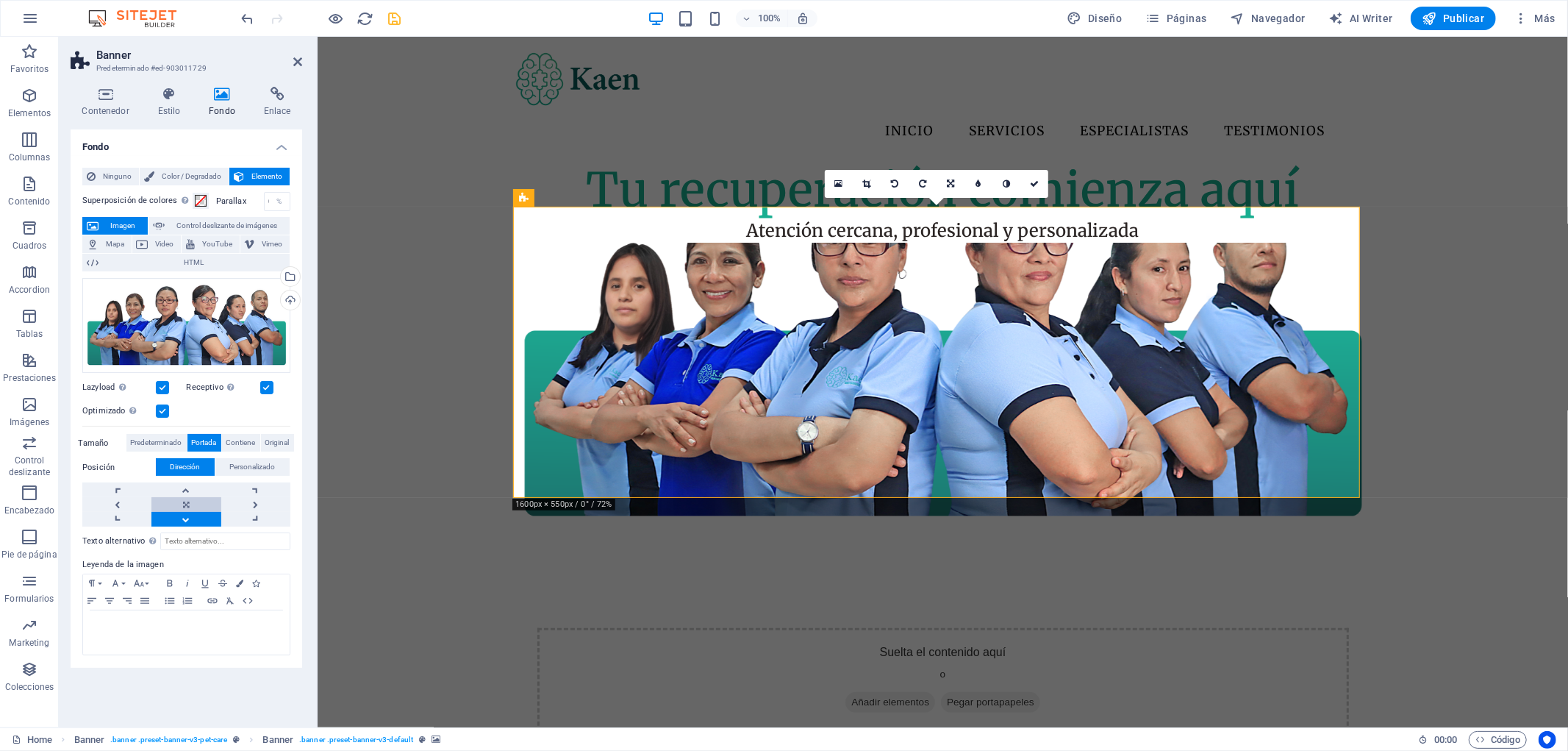
click at [191, 501] on link at bounding box center [186, 504] width 69 height 15
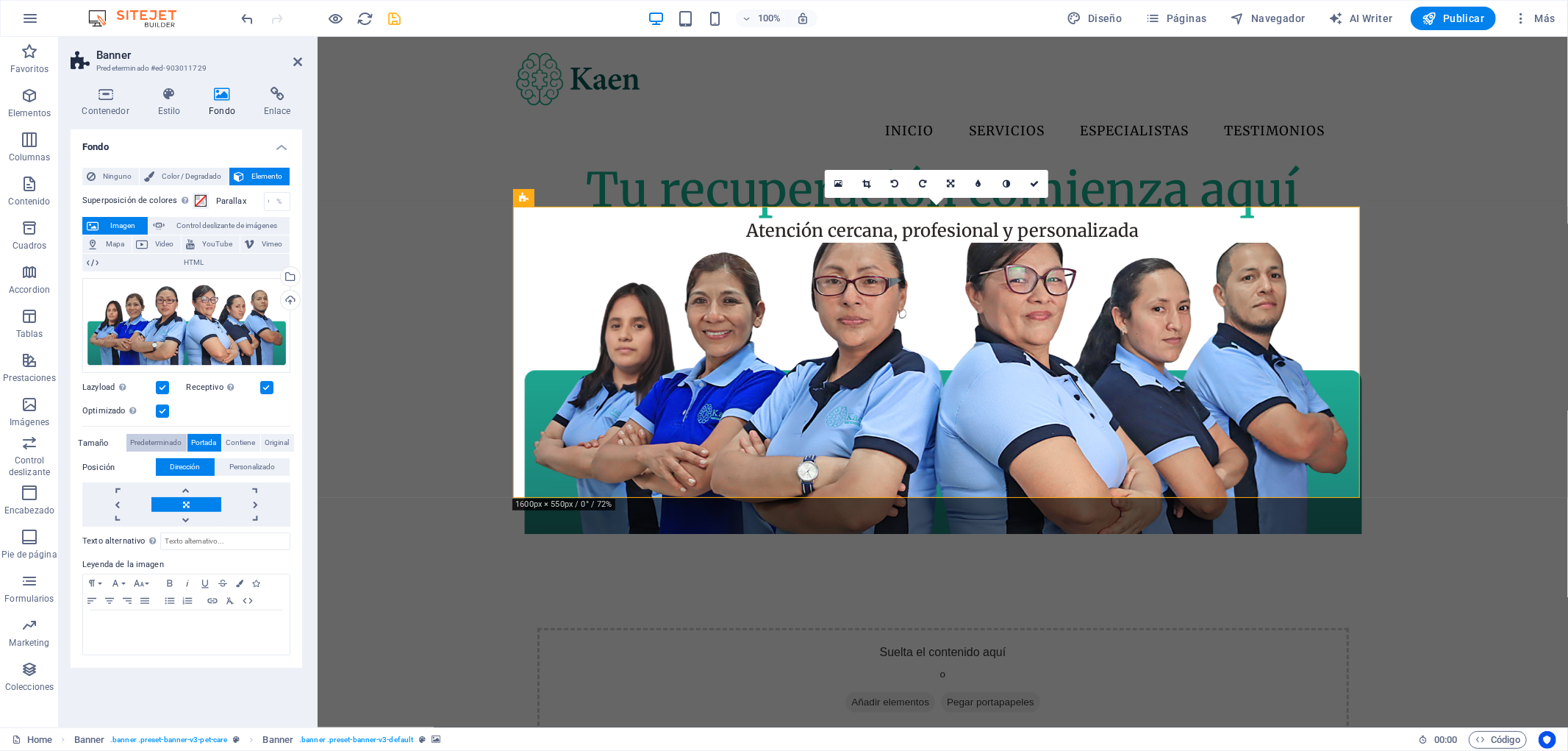
click at [167, 446] on span "Predeterminado" at bounding box center [156, 442] width 51 height 17
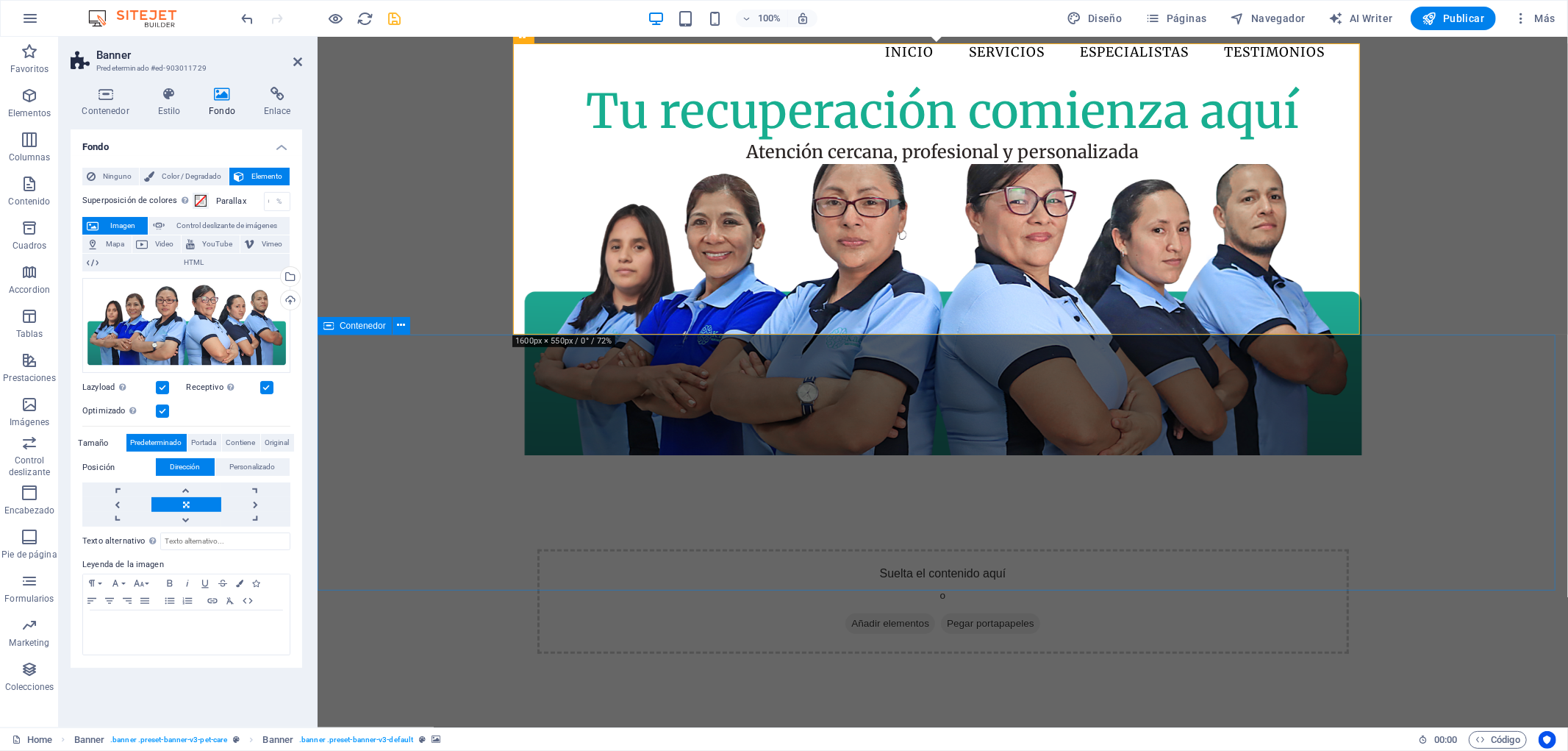
scroll to position [0, 0]
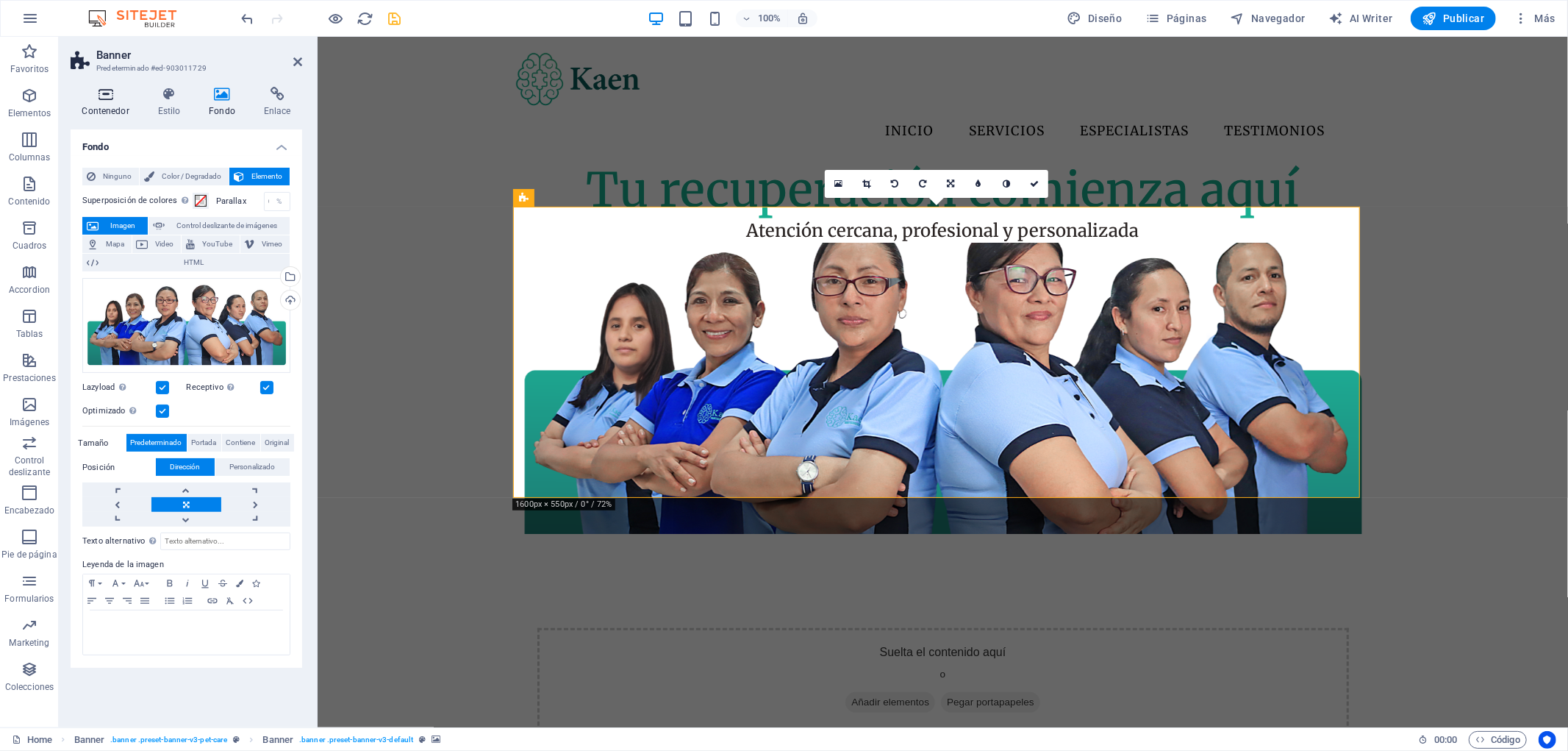
click at [106, 103] on h4 "Contenedor" at bounding box center [108, 102] width 76 height 31
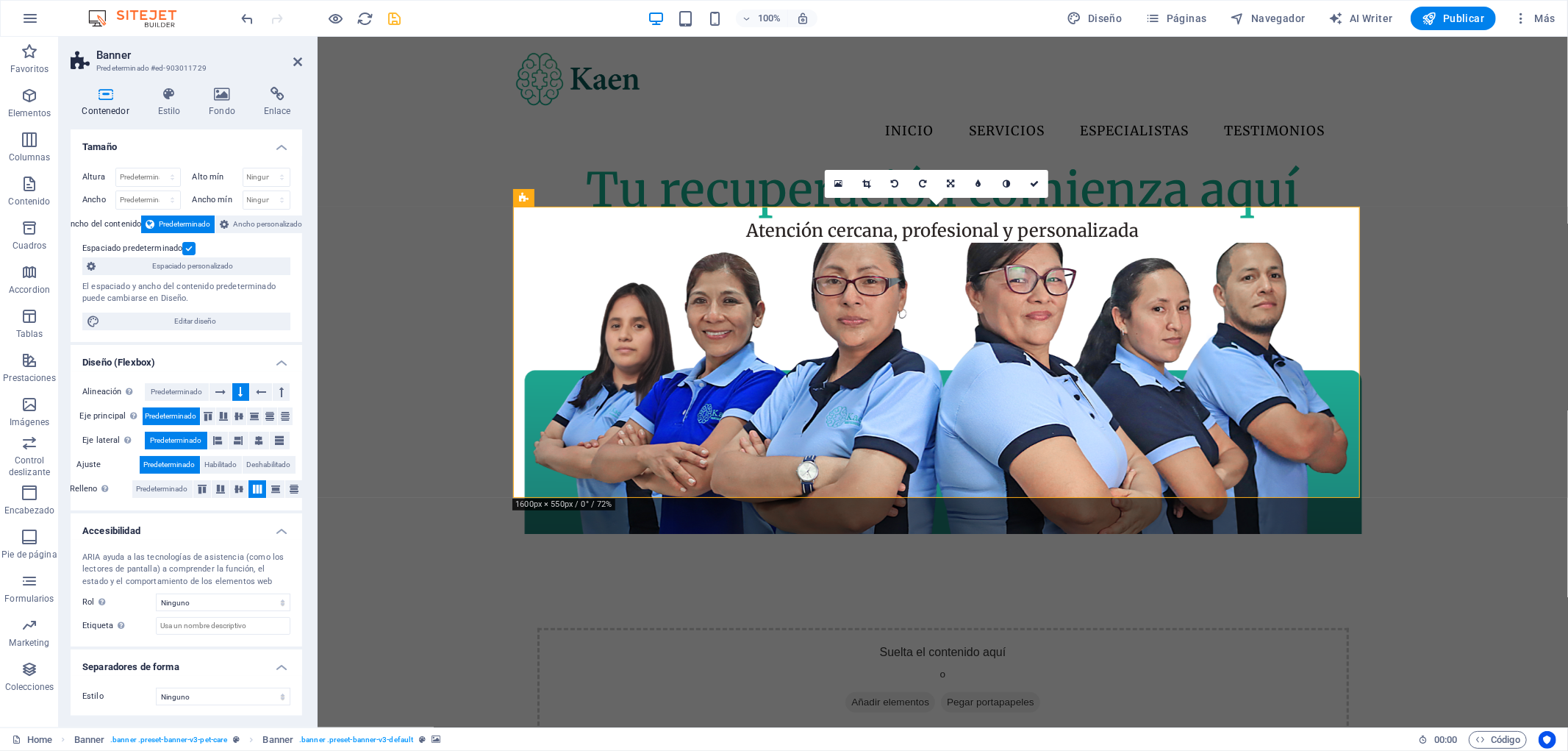
click at [192, 250] on label at bounding box center [189, 248] width 13 height 13
click at [0, 0] on input "Espaciado predeterminado" at bounding box center [0, 0] width 0 height 0
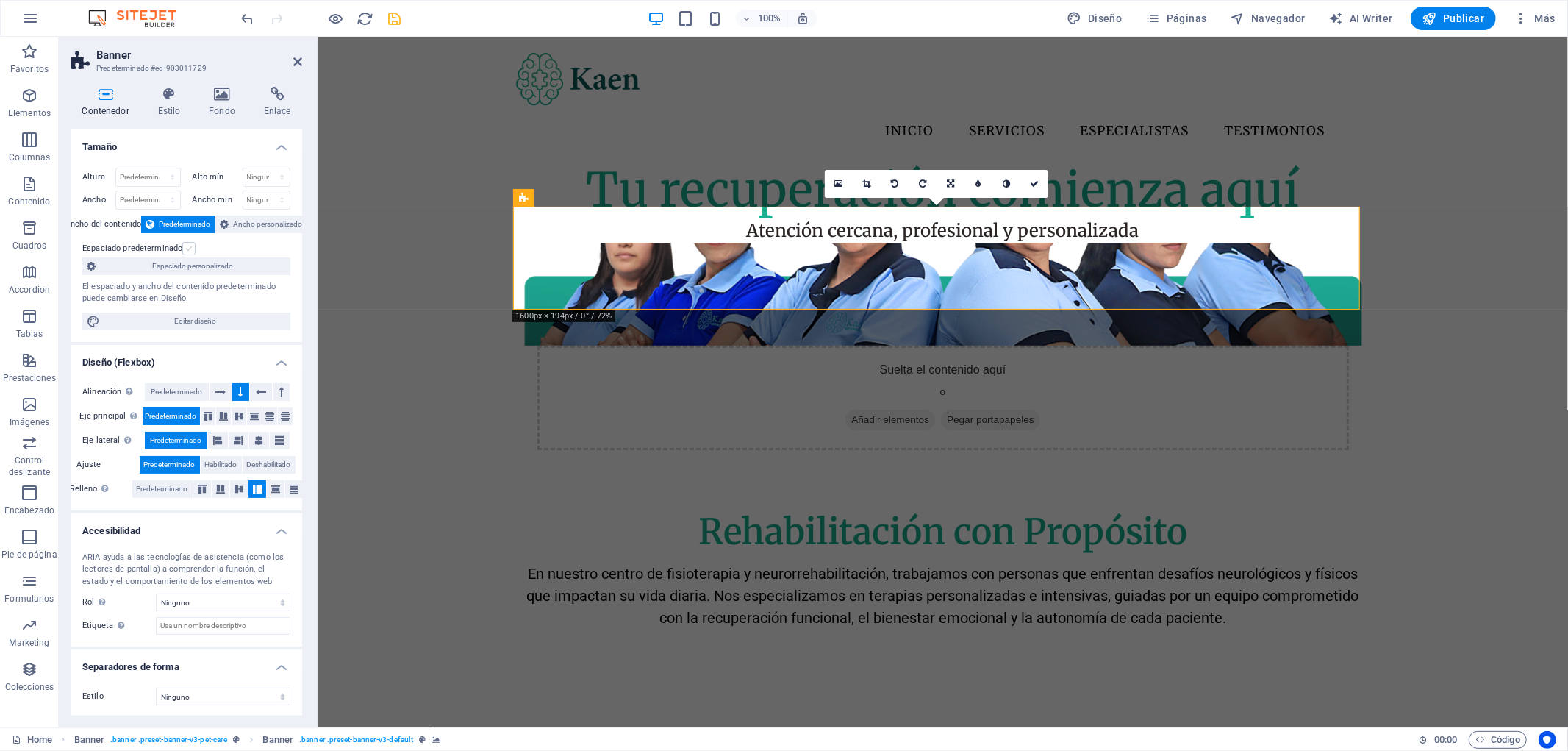
click at [191, 250] on label at bounding box center [189, 248] width 13 height 13
click at [0, 0] on input "Espaciado predeterminado" at bounding box center [0, 0] width 0 height 0
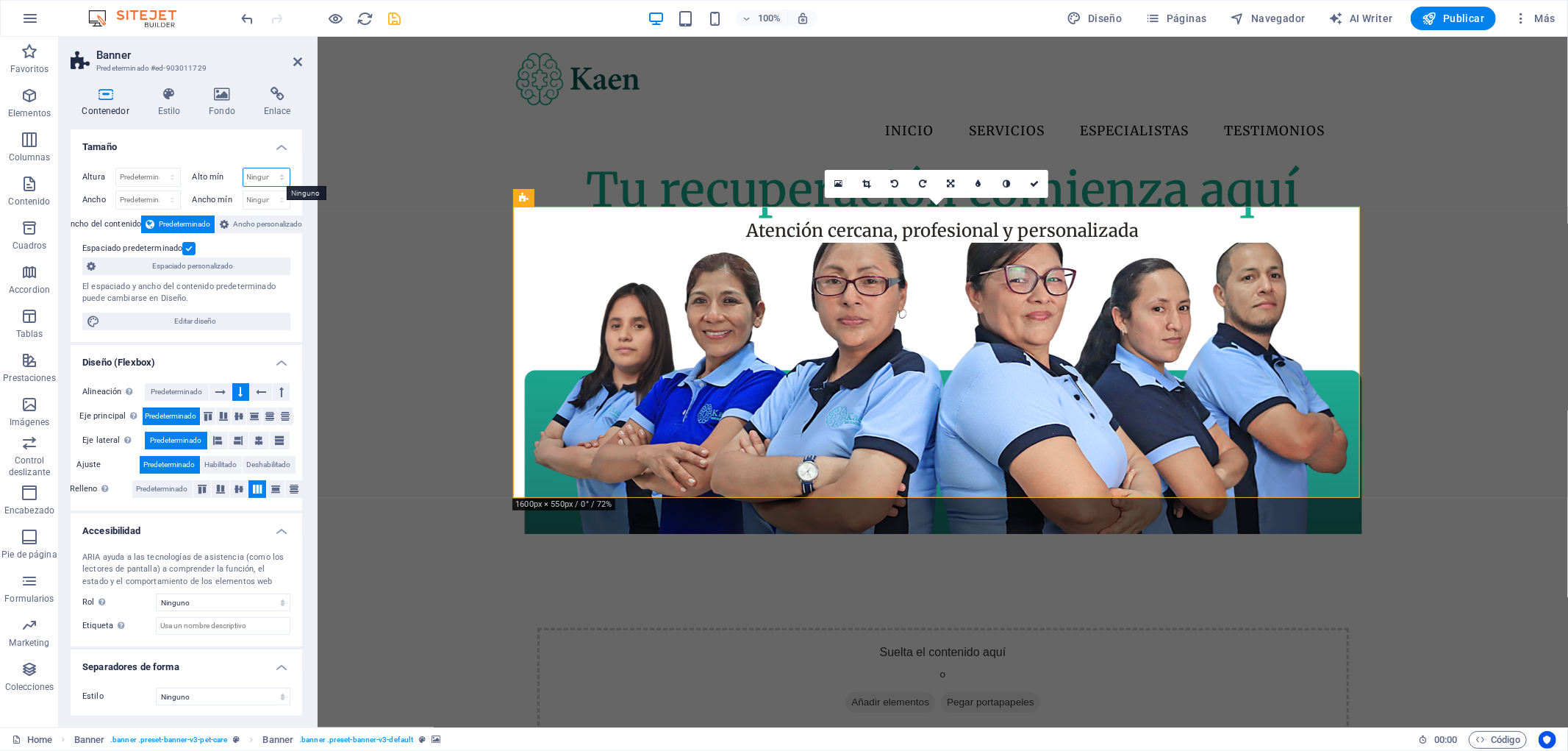
click at [255, 179] on select "Ninguno px rem % vh vw" at bounding box center [267, 177] width 47 height 17
select select "px"
click at [266, 168] on select "Ninguno px rem % vh vw" at bounding box center [267, 177] width 47 height 17
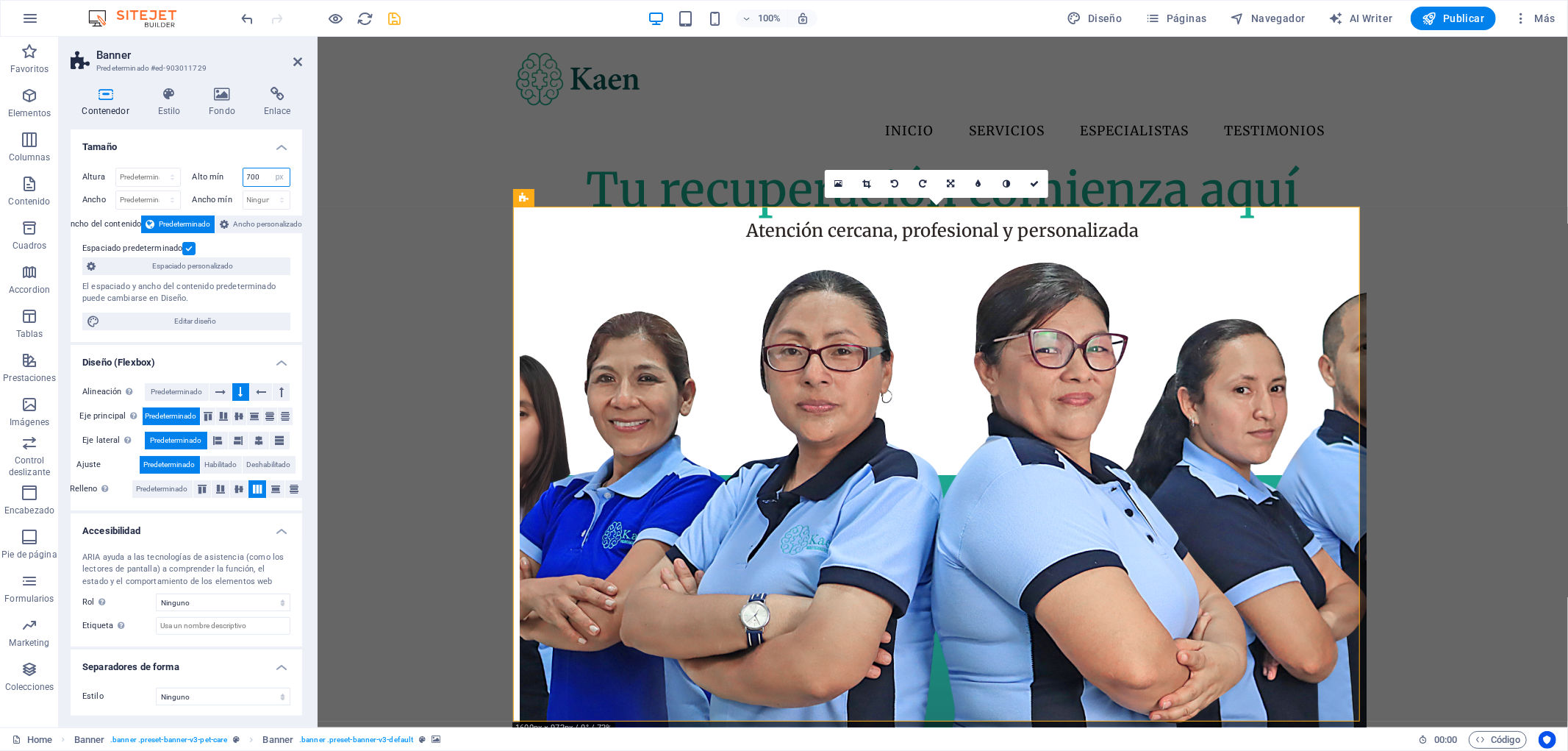
drag, startPoint x: 260, startPoint y: 178, endPoint x: 219, endPoint y: 178, distance: 41.0
click at [219, 178] on div "Alto mín 700 Ninguno px rem % vh vw" at bounding box center [242, 177] width 99 height 19
type input "600"
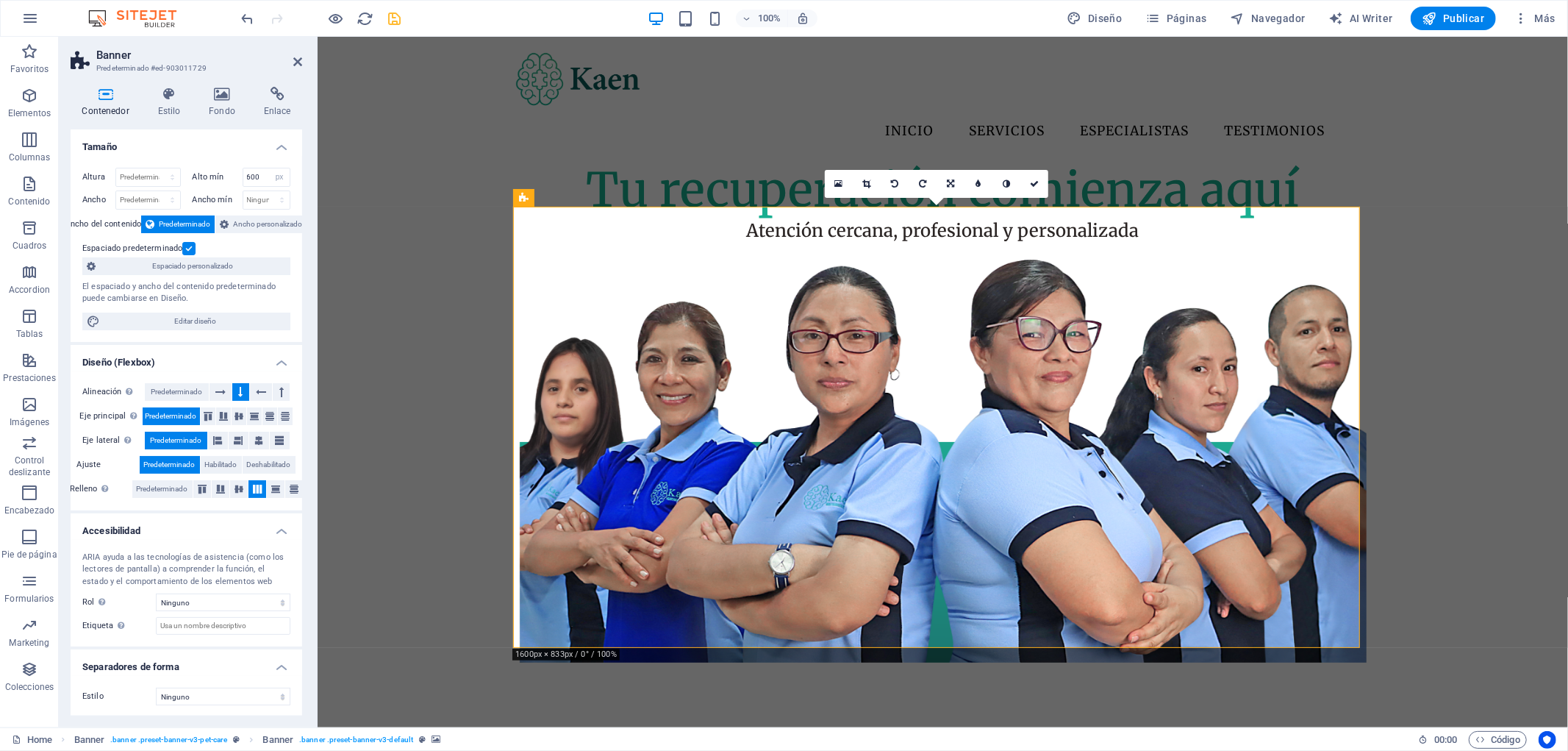
click at [193, 248] on label at bounding box center [189, 248] width 13 height 13
click at [0, 0] on input "Espaciado predeterminado" at bounding box center [0, 0] width 0 height 0
click at [189, 248] on label at bounding box center [189, 248] width 13 height 13
click at [0, 0] on input "Espaciado predeterminado" at bounding box center [0, 0] width 0 height 0
click at [189, 248] on label at bounding box center [189, 248] width 13 height 13
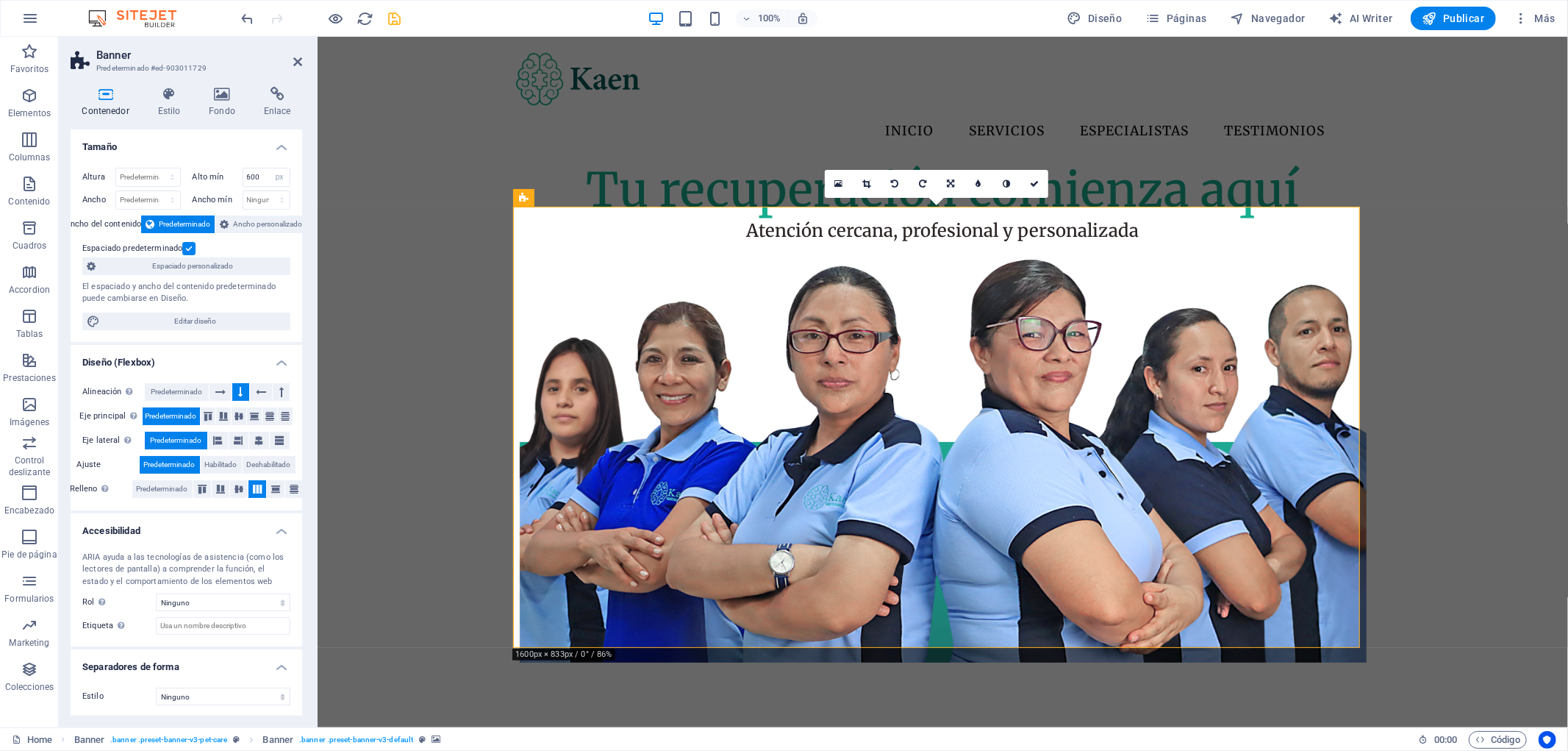
click at [0, 0] on input "Espaciado predeterminado" at bounding box center [0, 0] width 0 height 0
click at [217, 99] on icon at bounding box center [222, 94] width 49 height 15
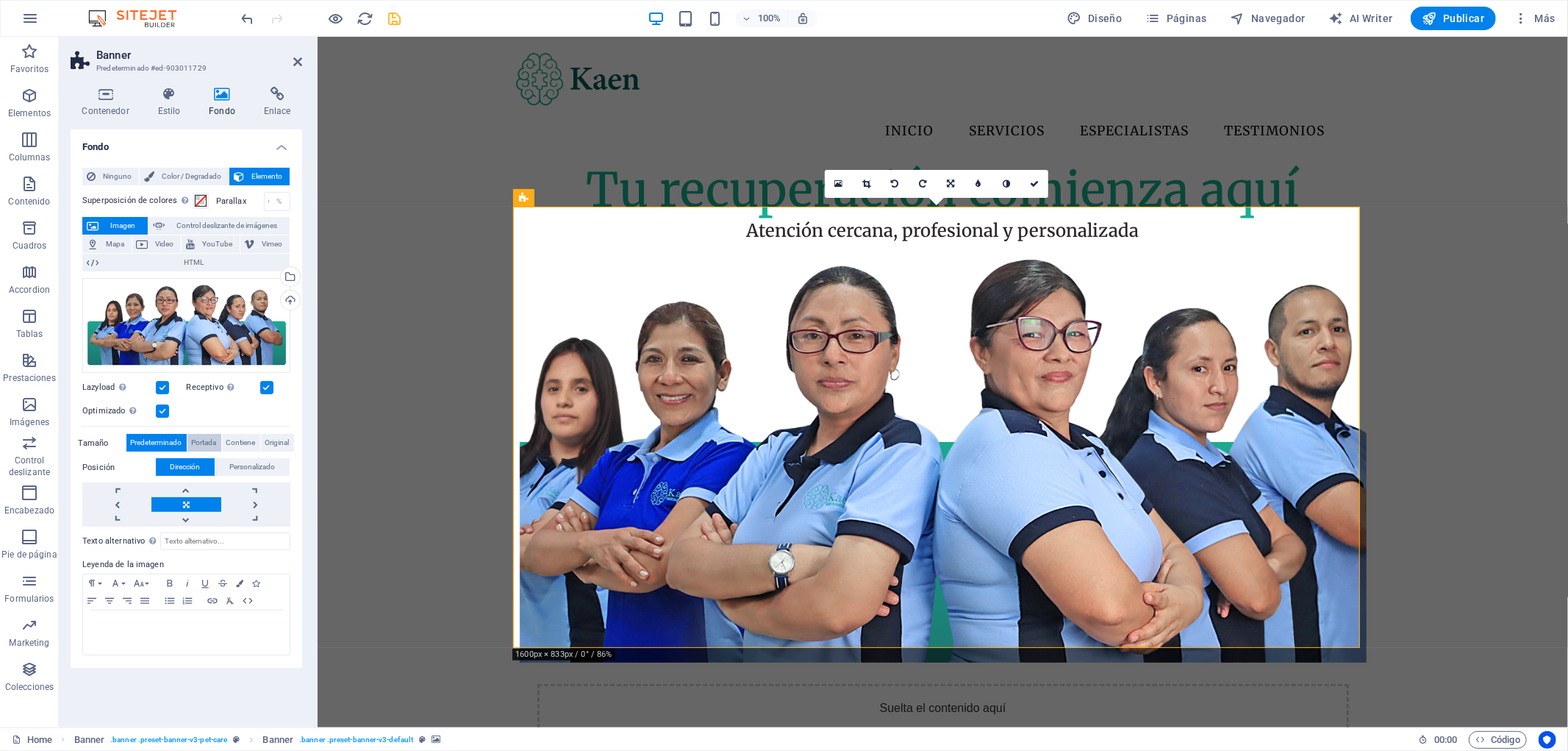
click at [211, 437] on span "Portada" at bounding box center [204, 442] width 25 height 17
click at [240, 439] on span "Contiene" at bounding box center [241, 442] width 29 height 17
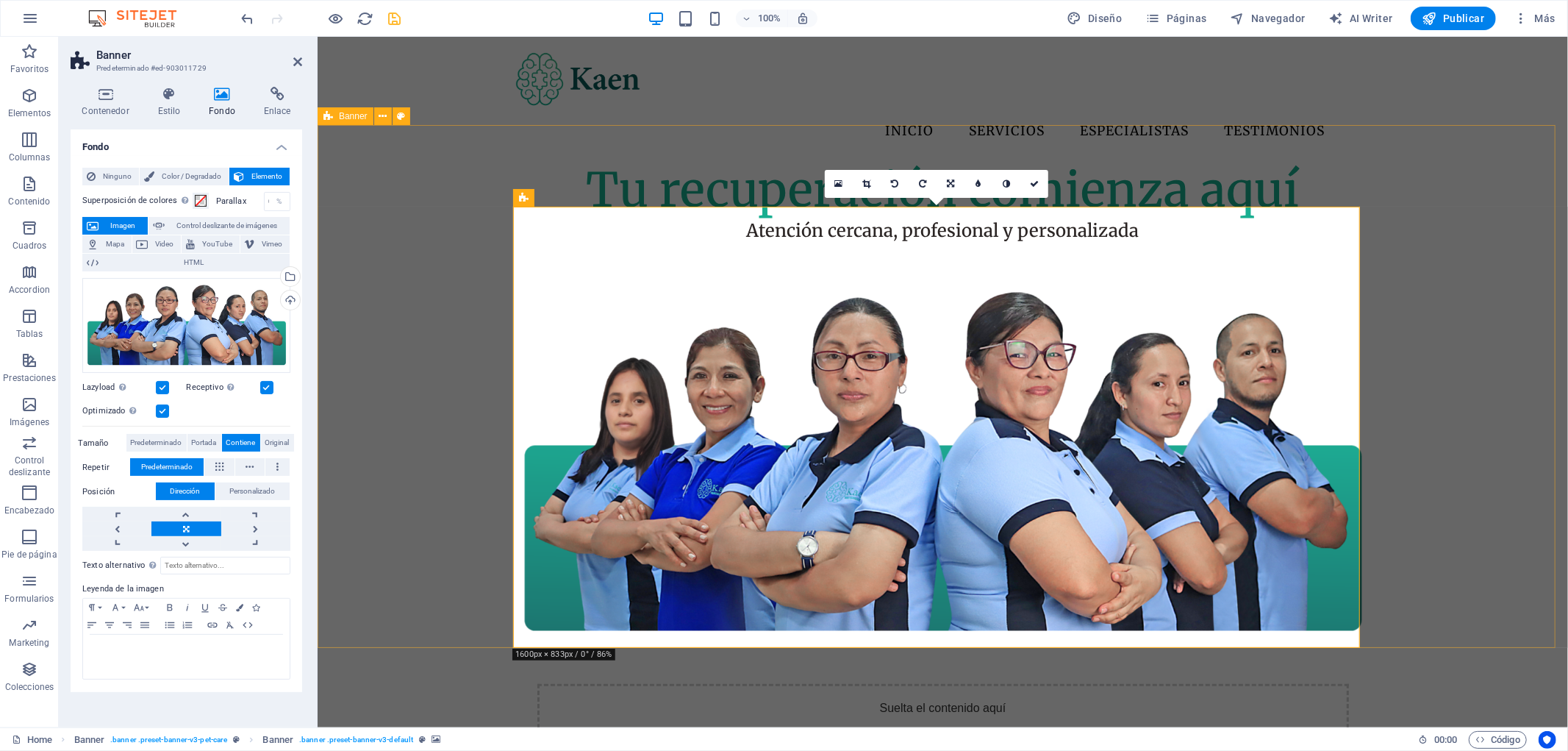
click at [407, 573] on div "Tu recuperación comienza aquí Atención cercana, profesional y personalizada Sue…" at bounding box center [942, 474] width 1251 height 626
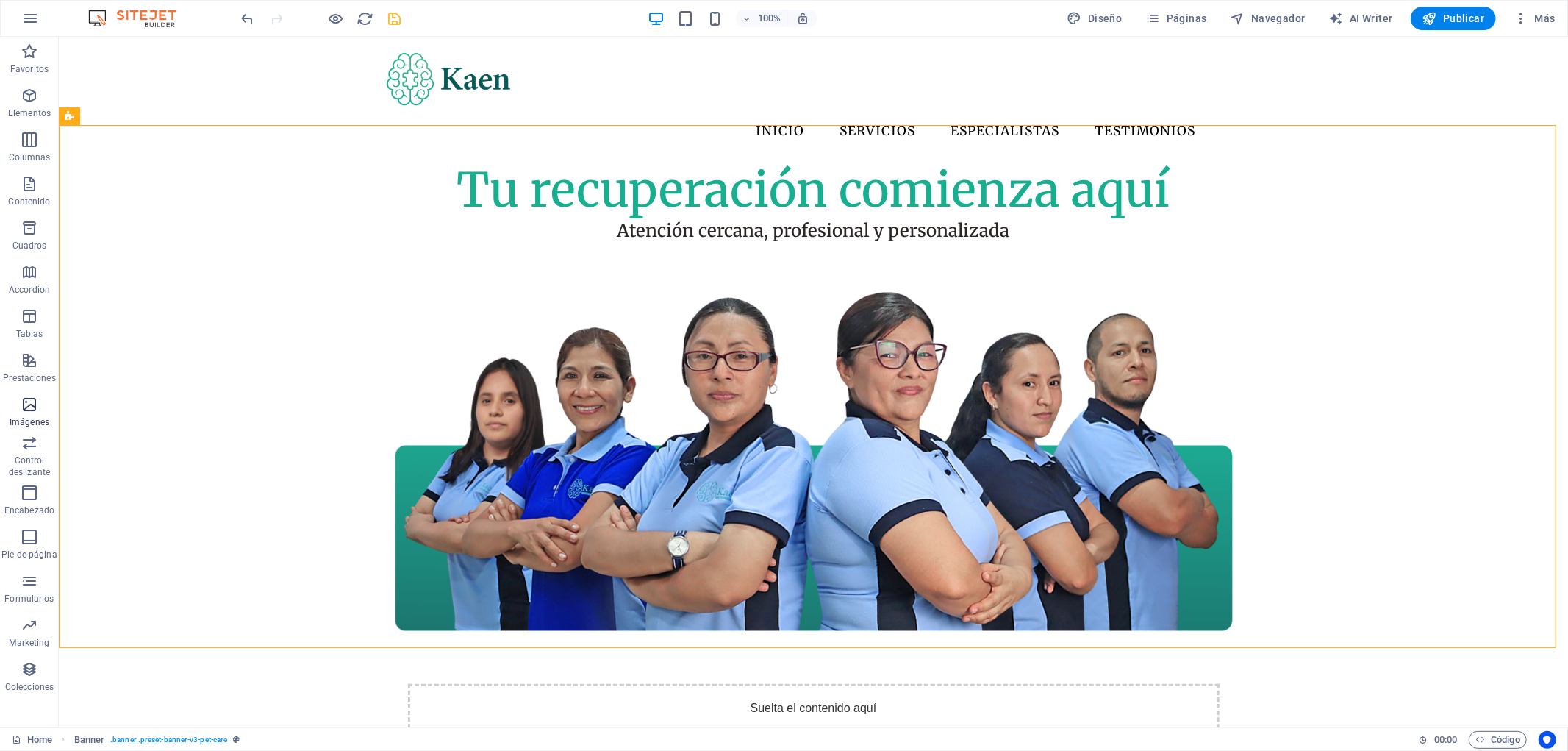
click at [21, 408] on icon "button" at bounding box center [29, 404] width 17 height 17
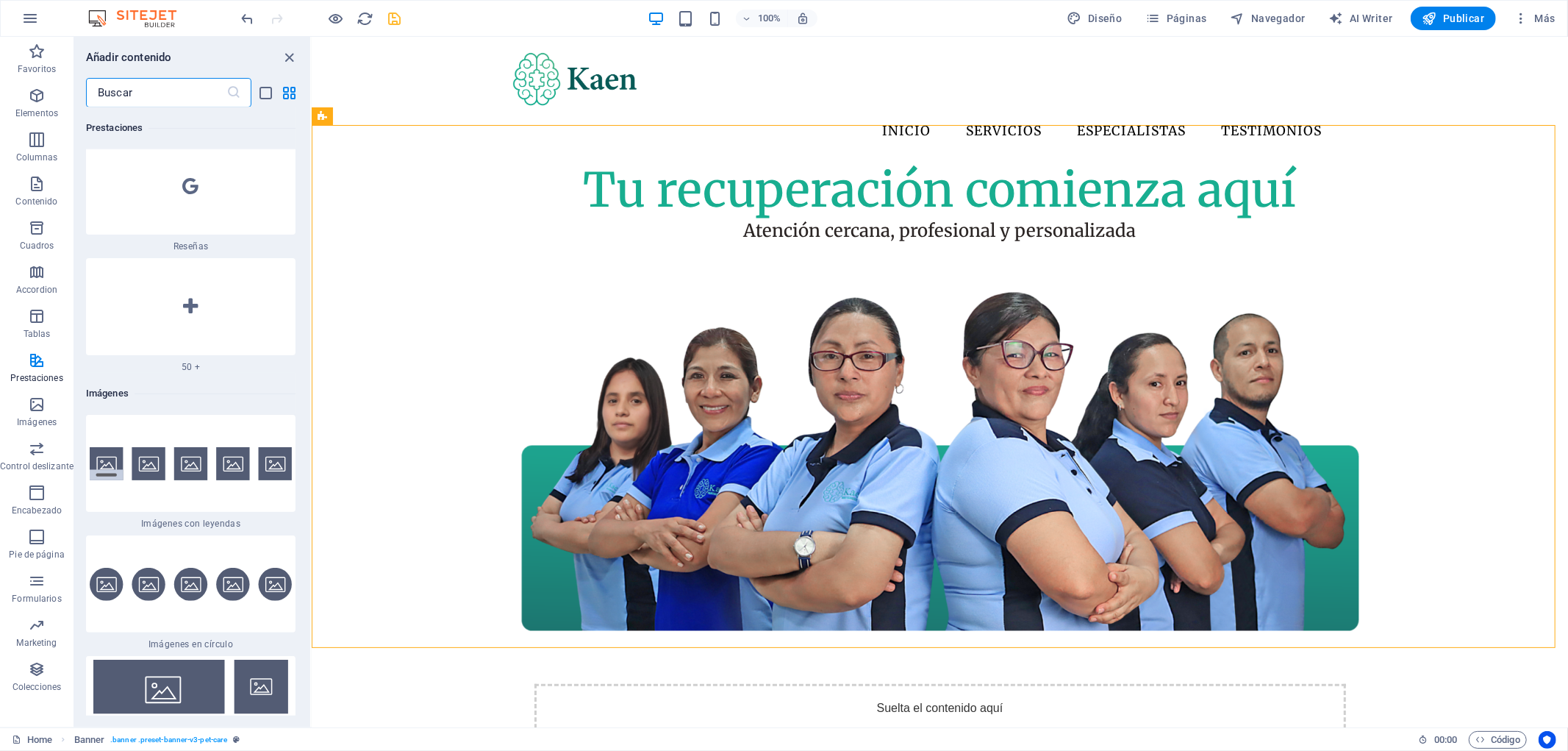
scroll to position [14530, 0]
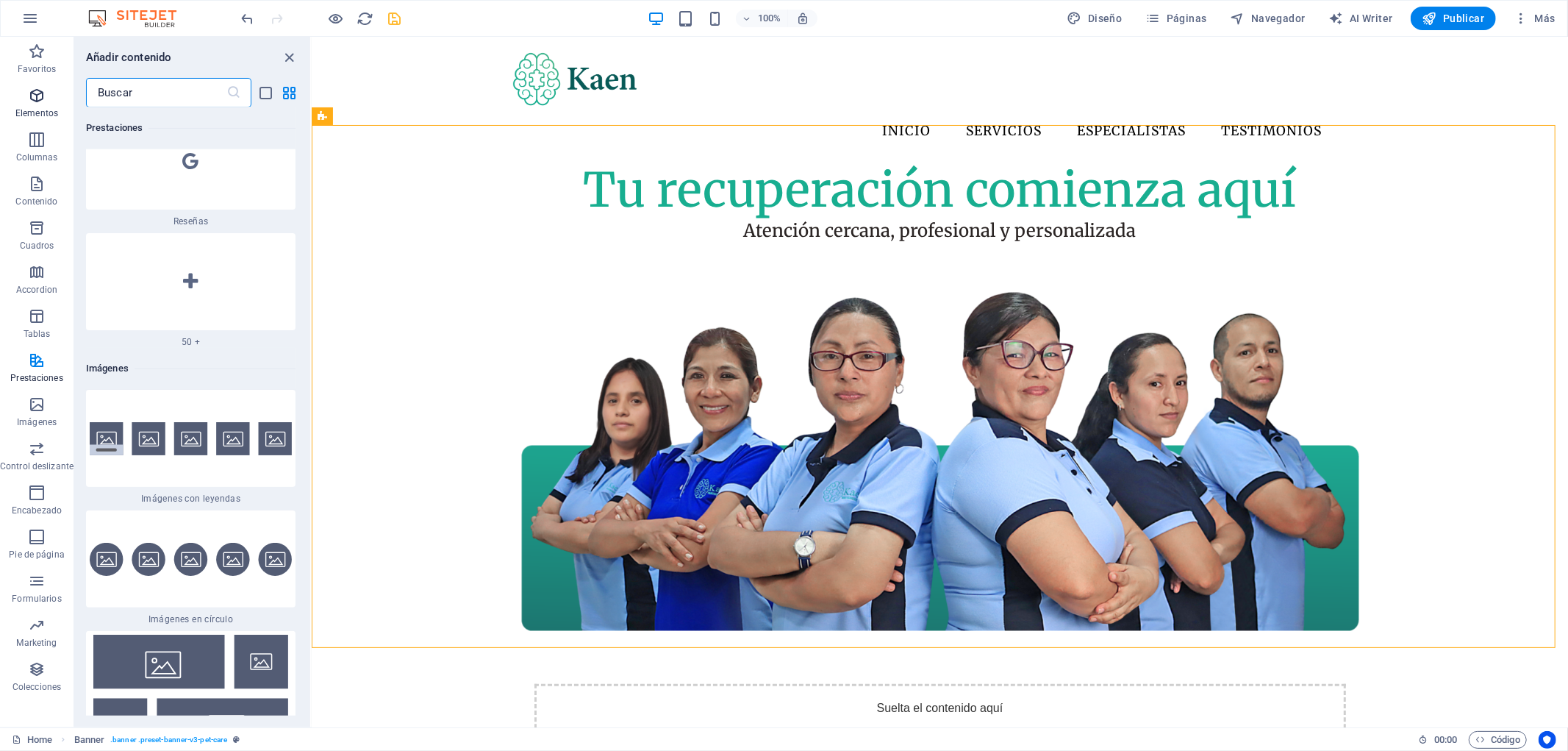
click at [44, 94] on icon "button" at bounding box center [36, 96] width 17 height 17
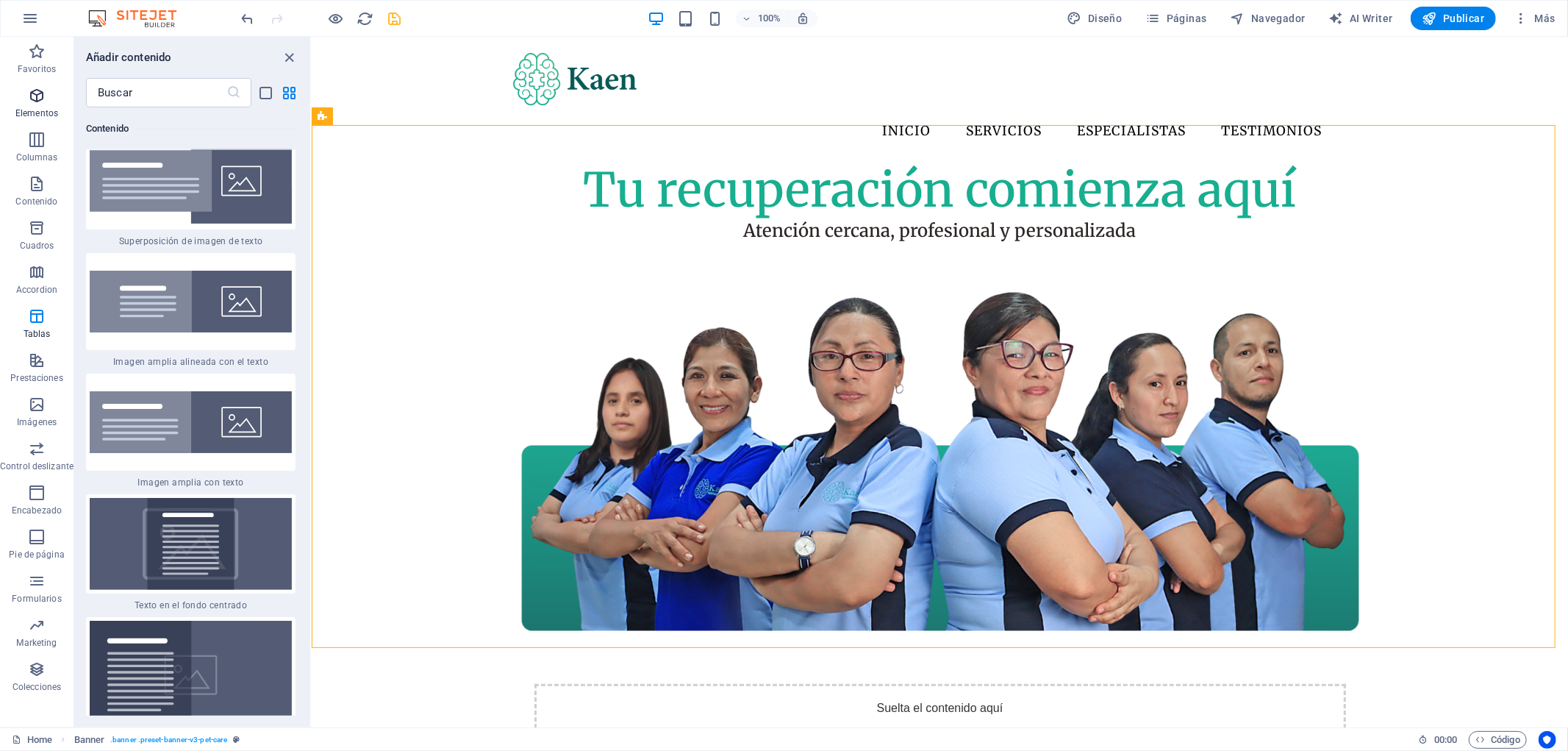
scroll to position [277, 0]
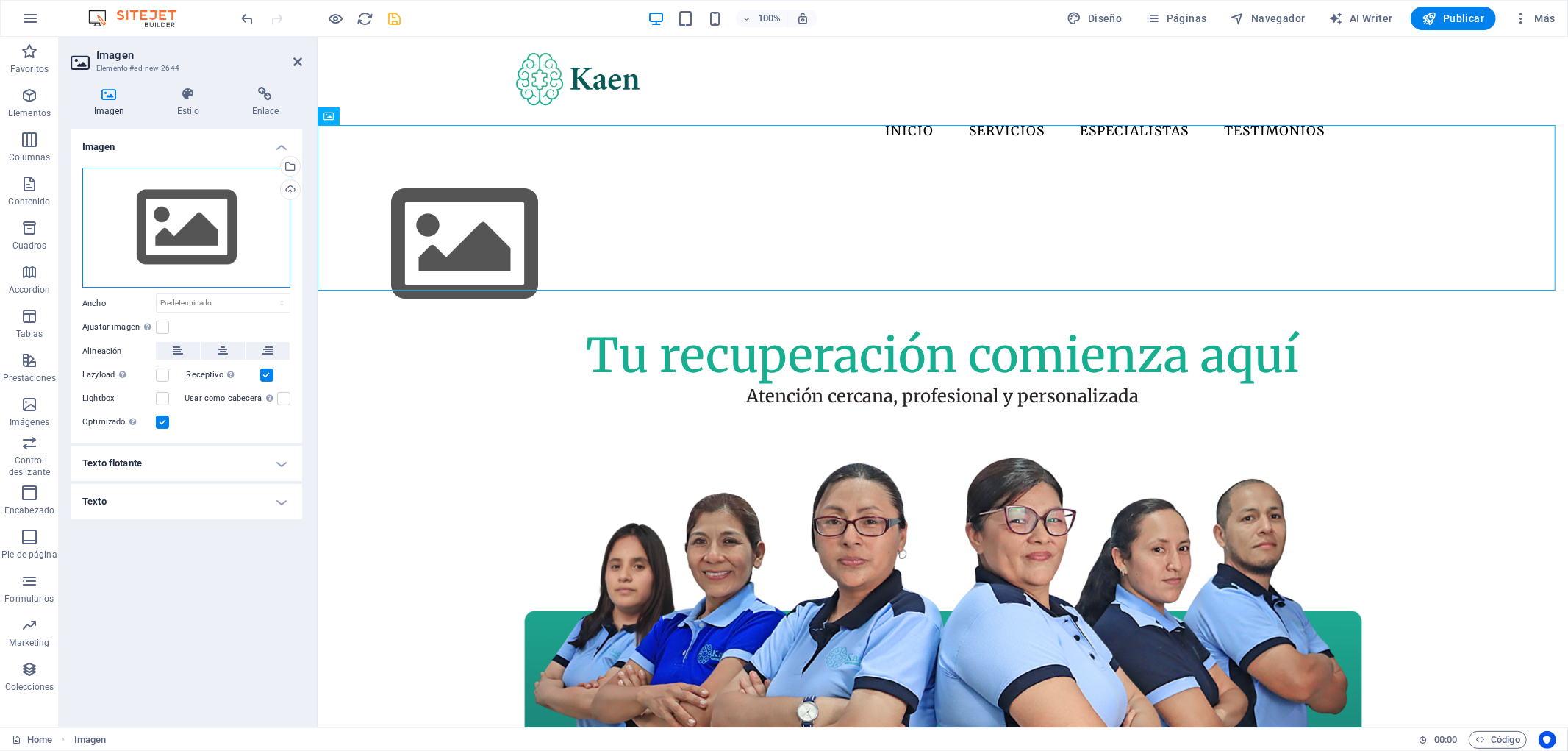
click at [235, 216] on div "Arrastra archivos aquí, haz clic para escoger archivos o selecciona archivos de…" at bounding box center [186, 227] width 208 height 121
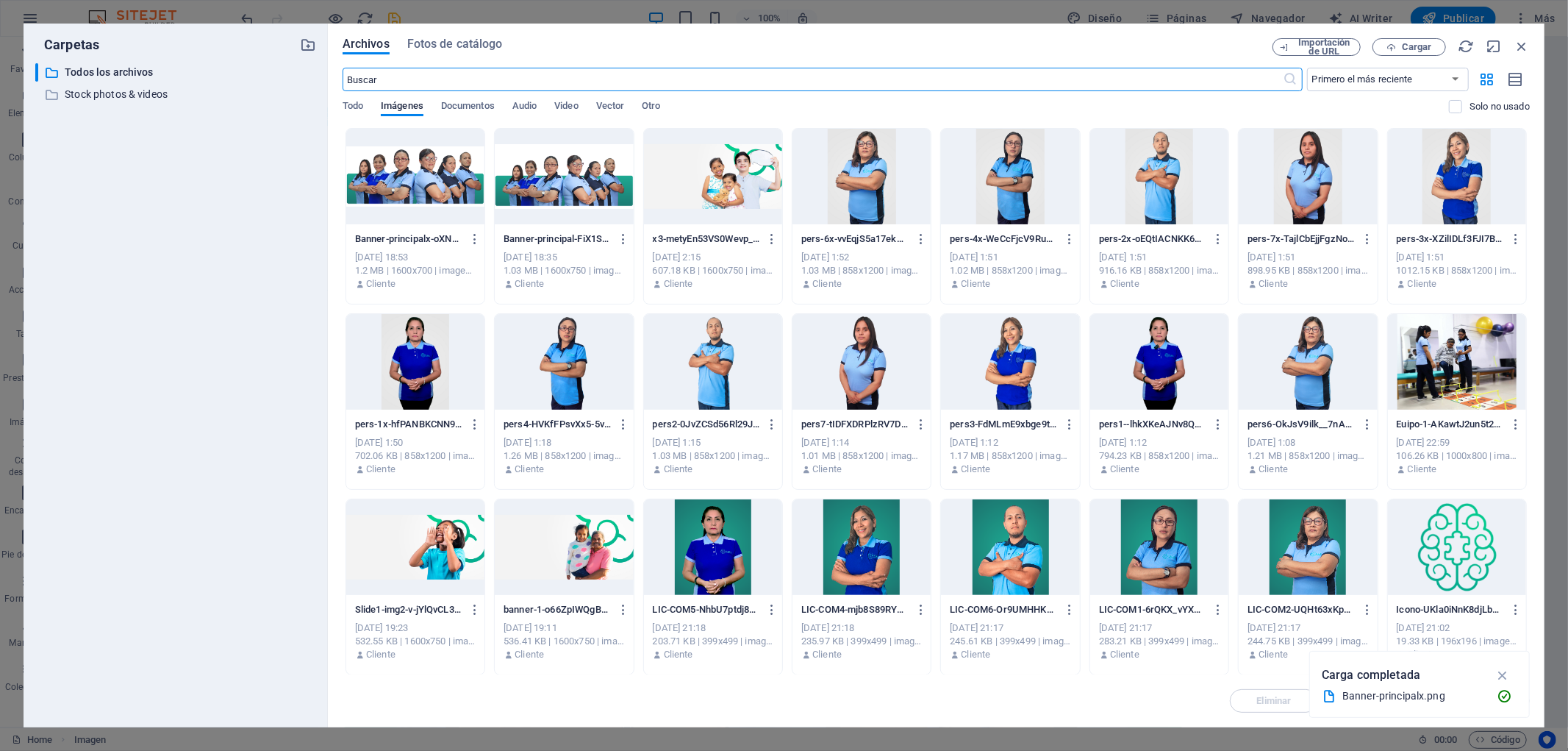
click at [430, 187] on div at bounding box center [415, 176] width 138 height 96
click at [1500, 678] on icon "button" at bounding box center [1502, 674] width 17 height 16
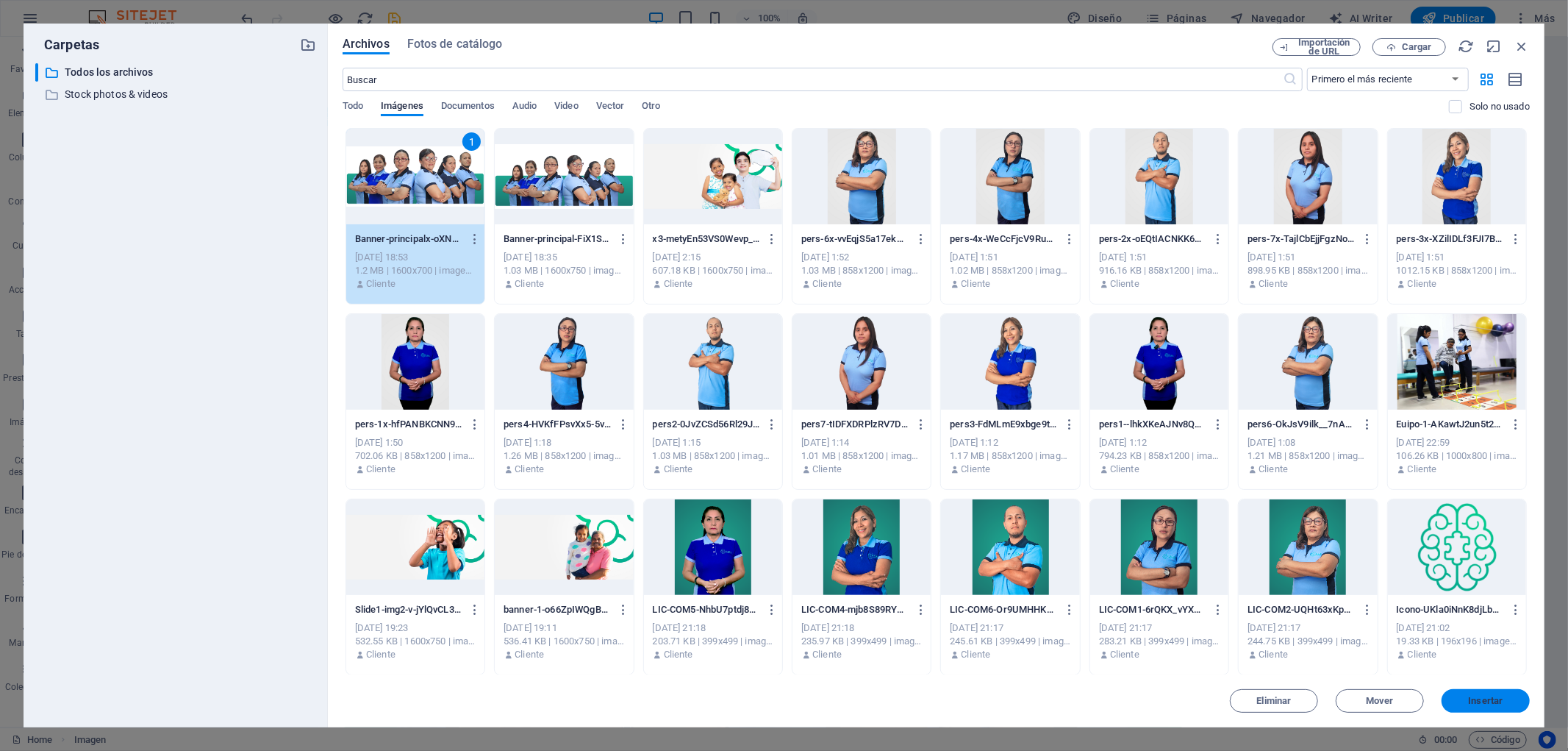
drag, startPoint x: 1480, startPoint y: 702, endPoint x: 1163, endPoint y: 665, distance: 319.2
click at [1480, 702] on span "Insertar" at bounding box center [1486, 700] width 35 height 9
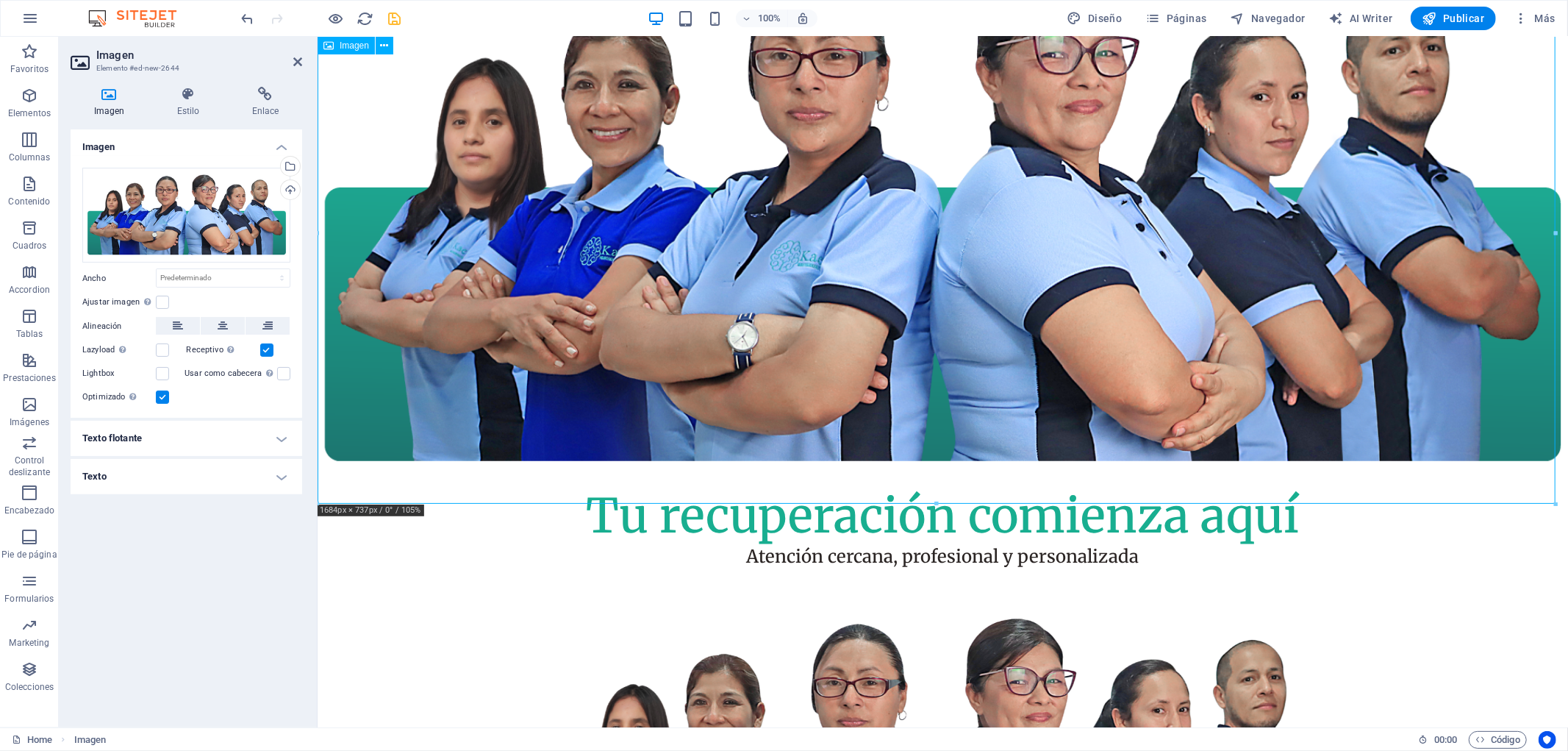
scroll to position [245, 0]
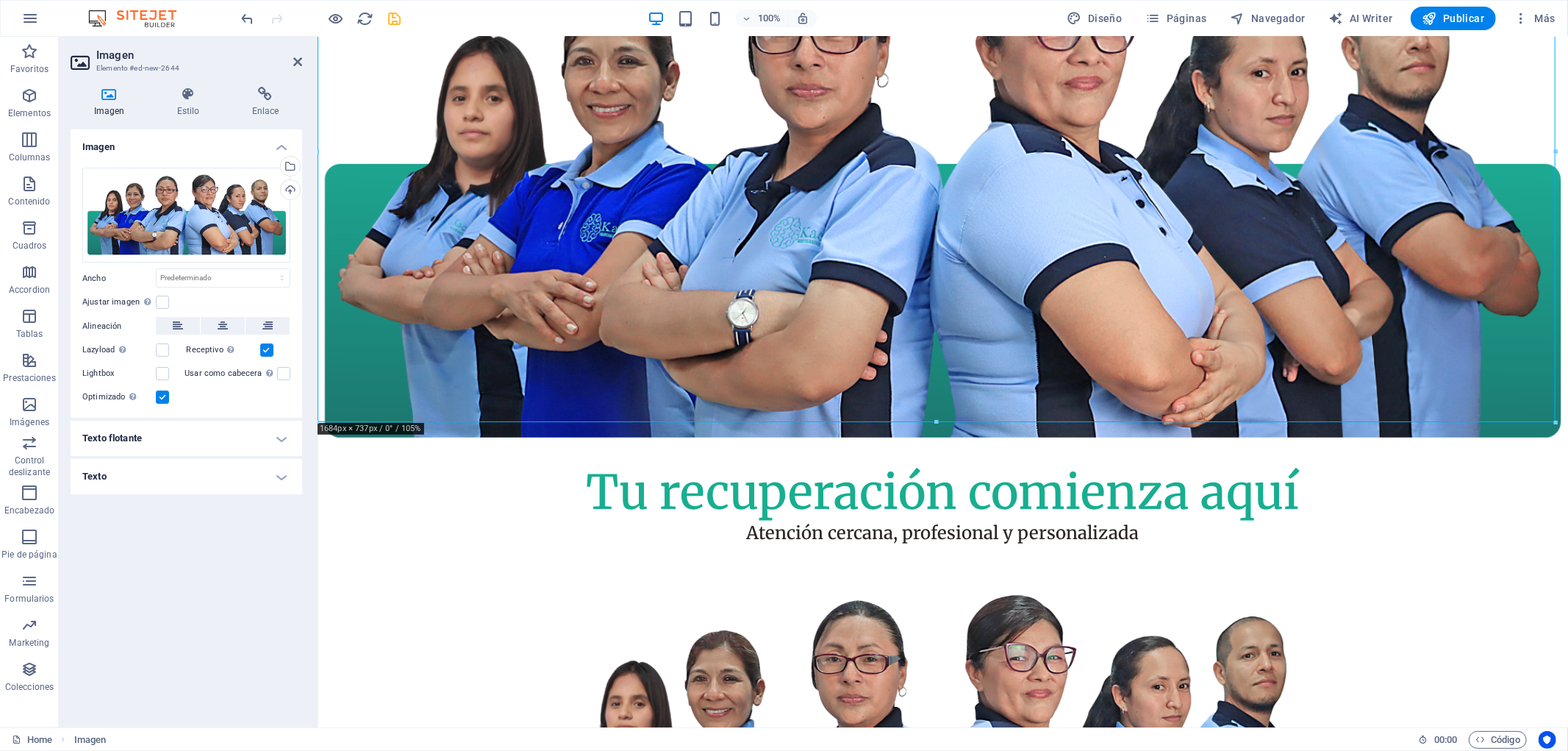
drag, startPoint x: 810, startPoint y: 296, endPoint x: 843, endPoint y: 379, distance: 89.3
click at [843, 379] on figure at bounding box center [942, 190] width 1251 height 547
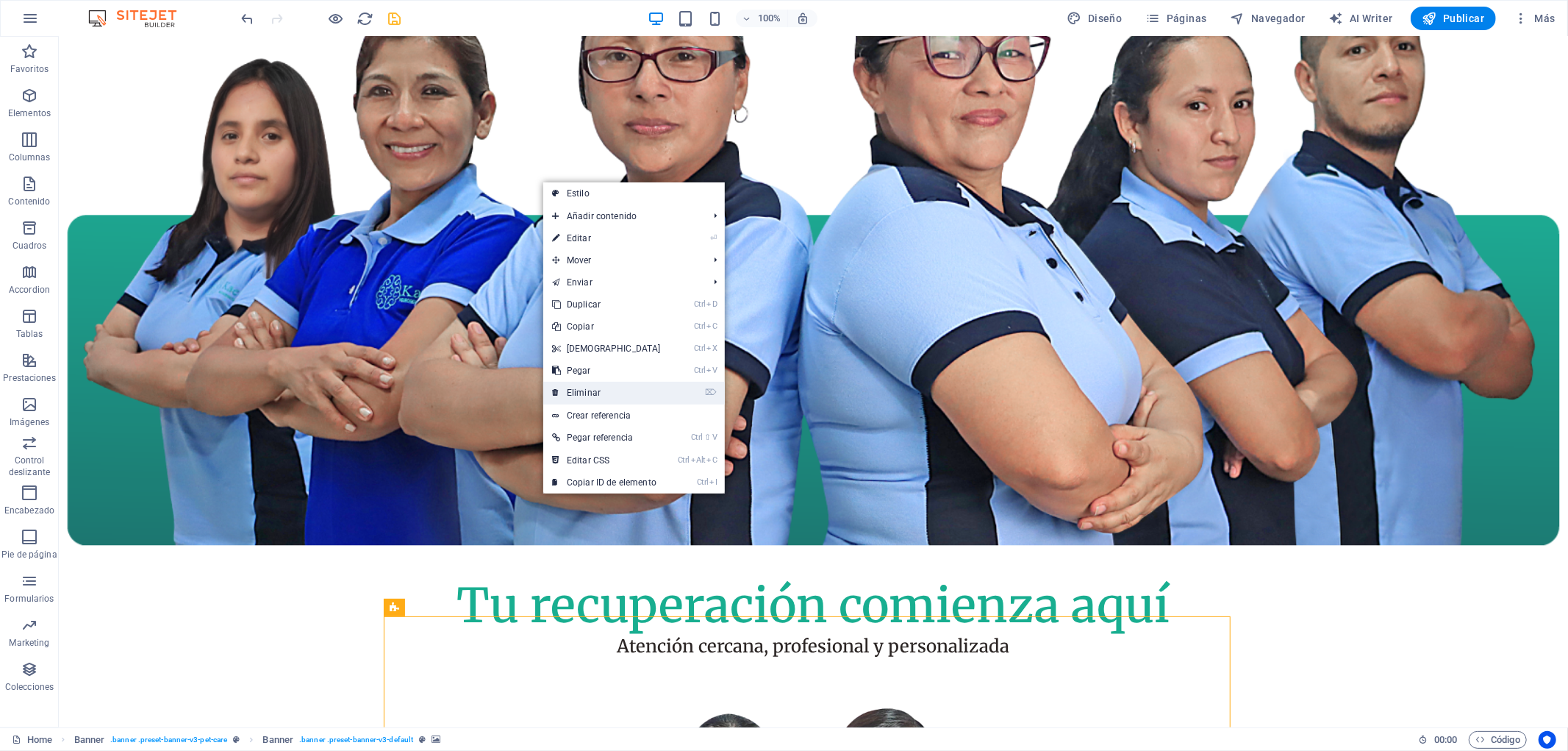
click at [635, 394] on link "⌦ Eliminar" at bounding box center [606, 392] width 126 height 22
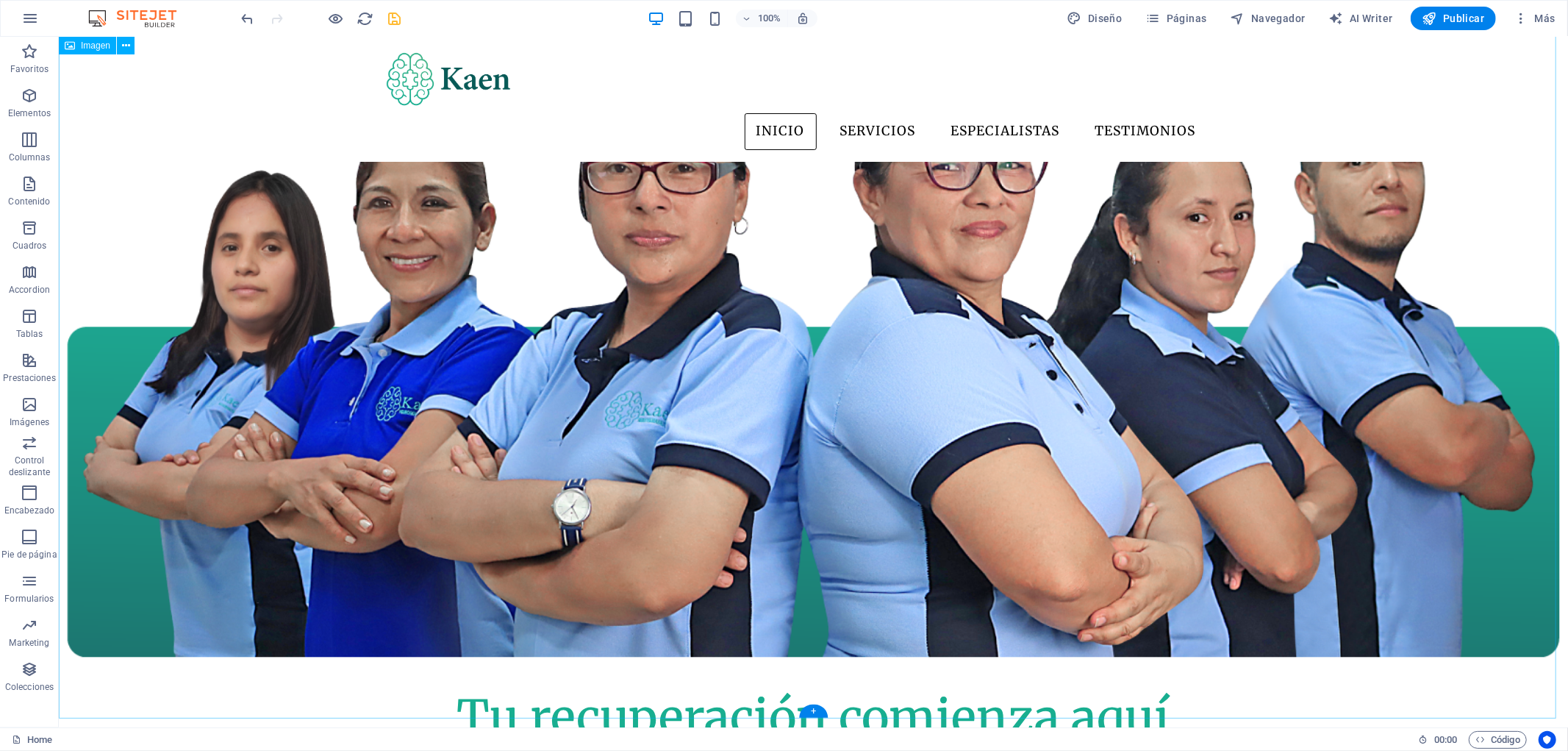
scroll to position [0, 0]
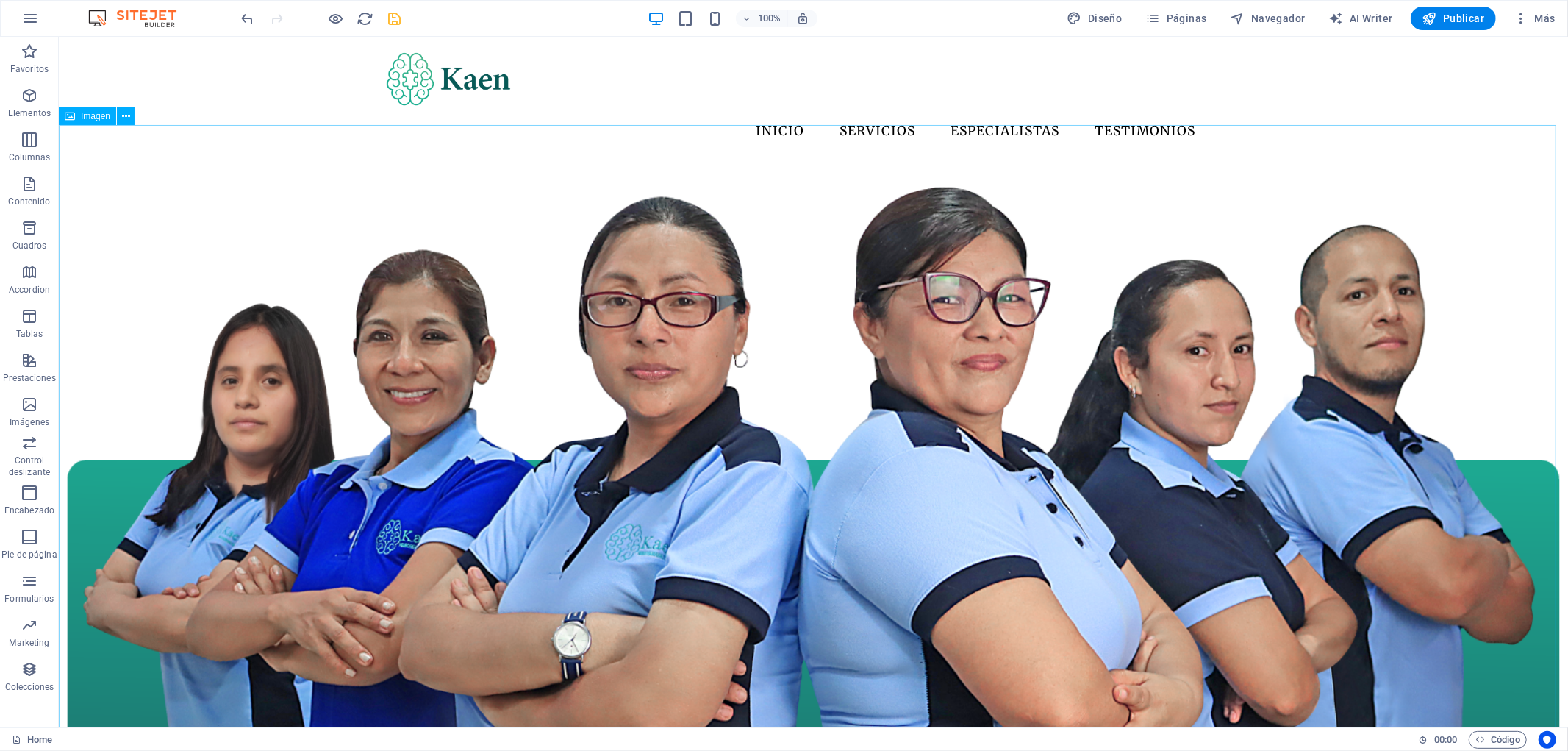
click at [90, 118] on span "Imagen" at bounding box center [95, 116] width 29 height 9
click at [816, 137] on div "+ Añadir sección" at bounding box center [812, 125] width 94 height 25
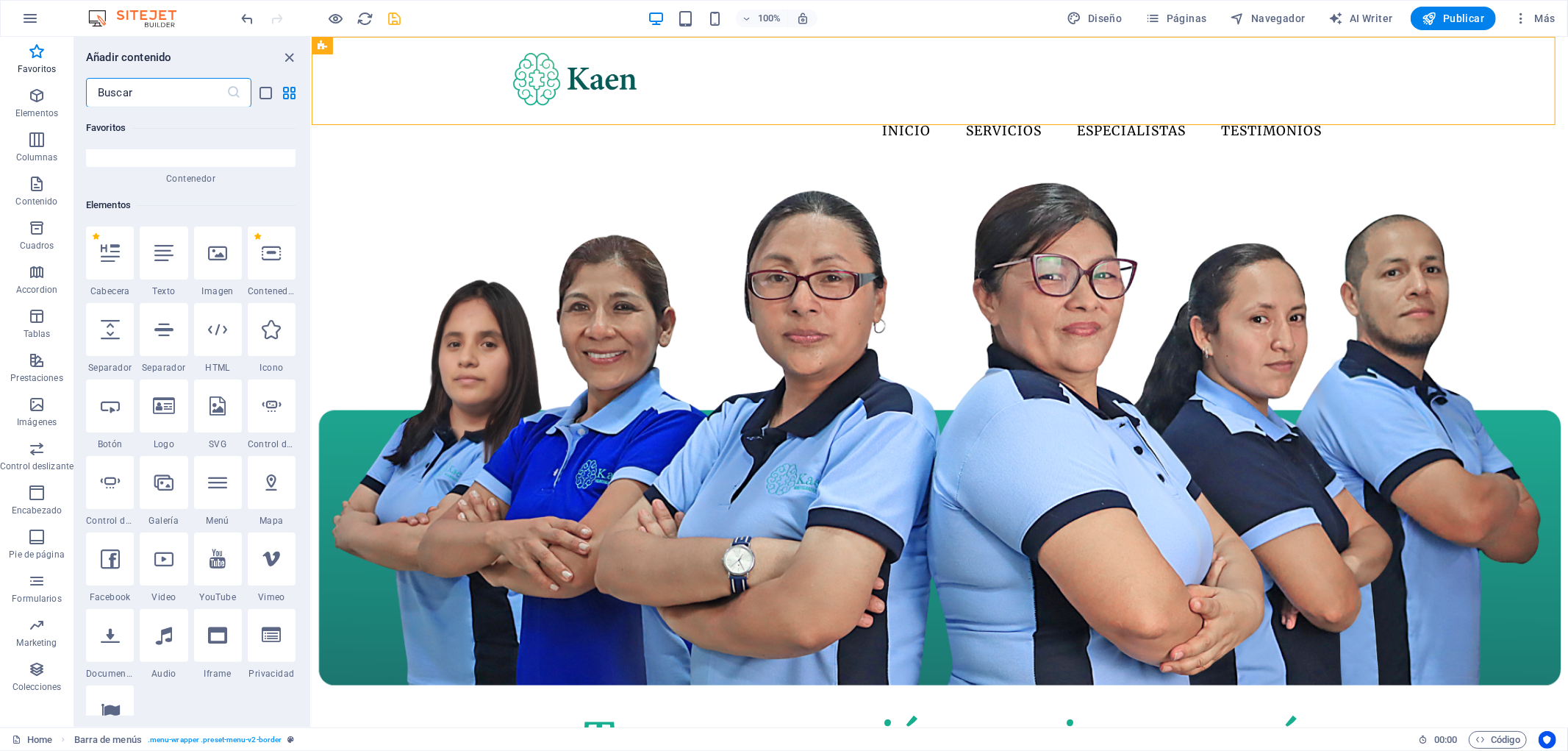
scroll to position [176, 0]
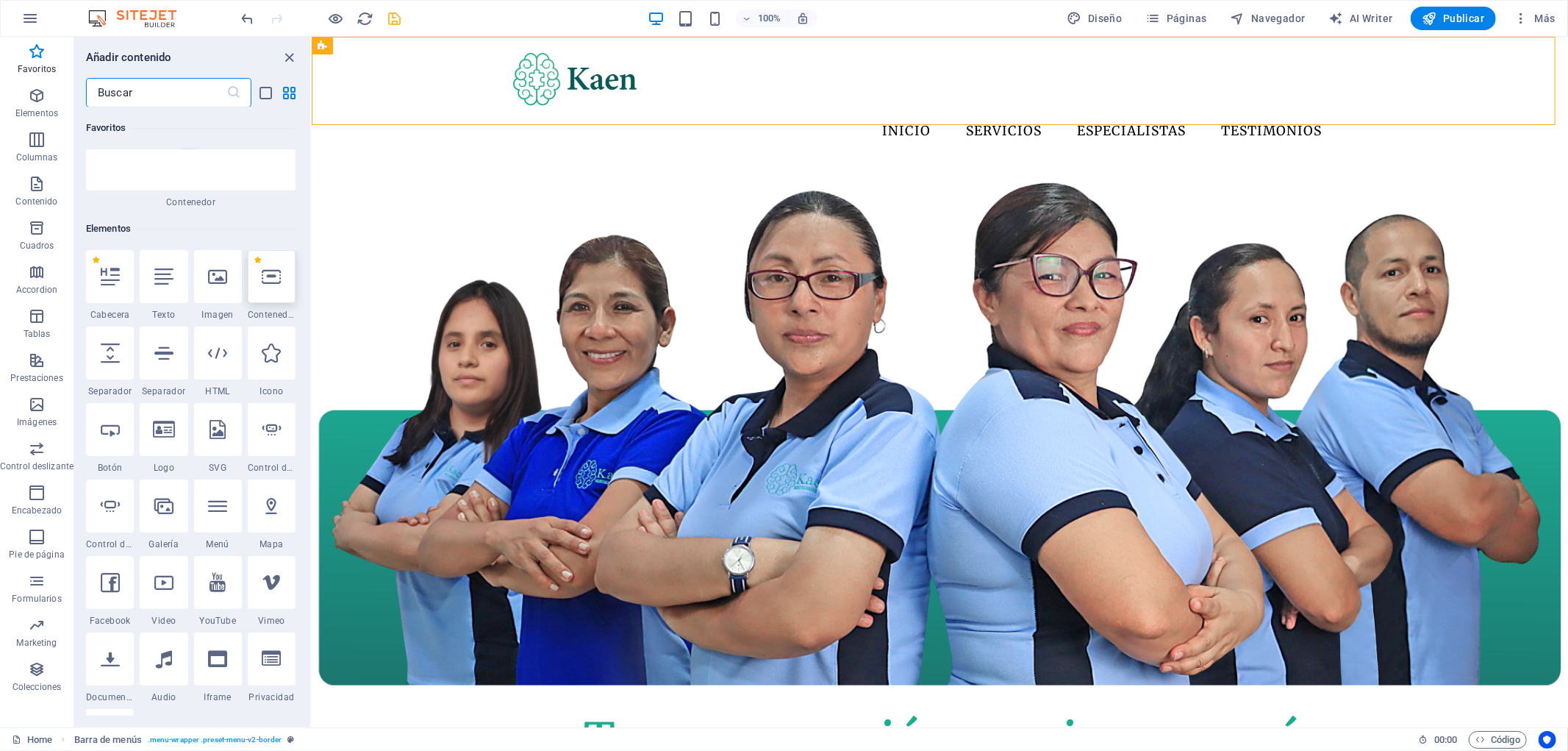
click at [277, 290] on div at bounding box center [272, 276] width 48 height 53
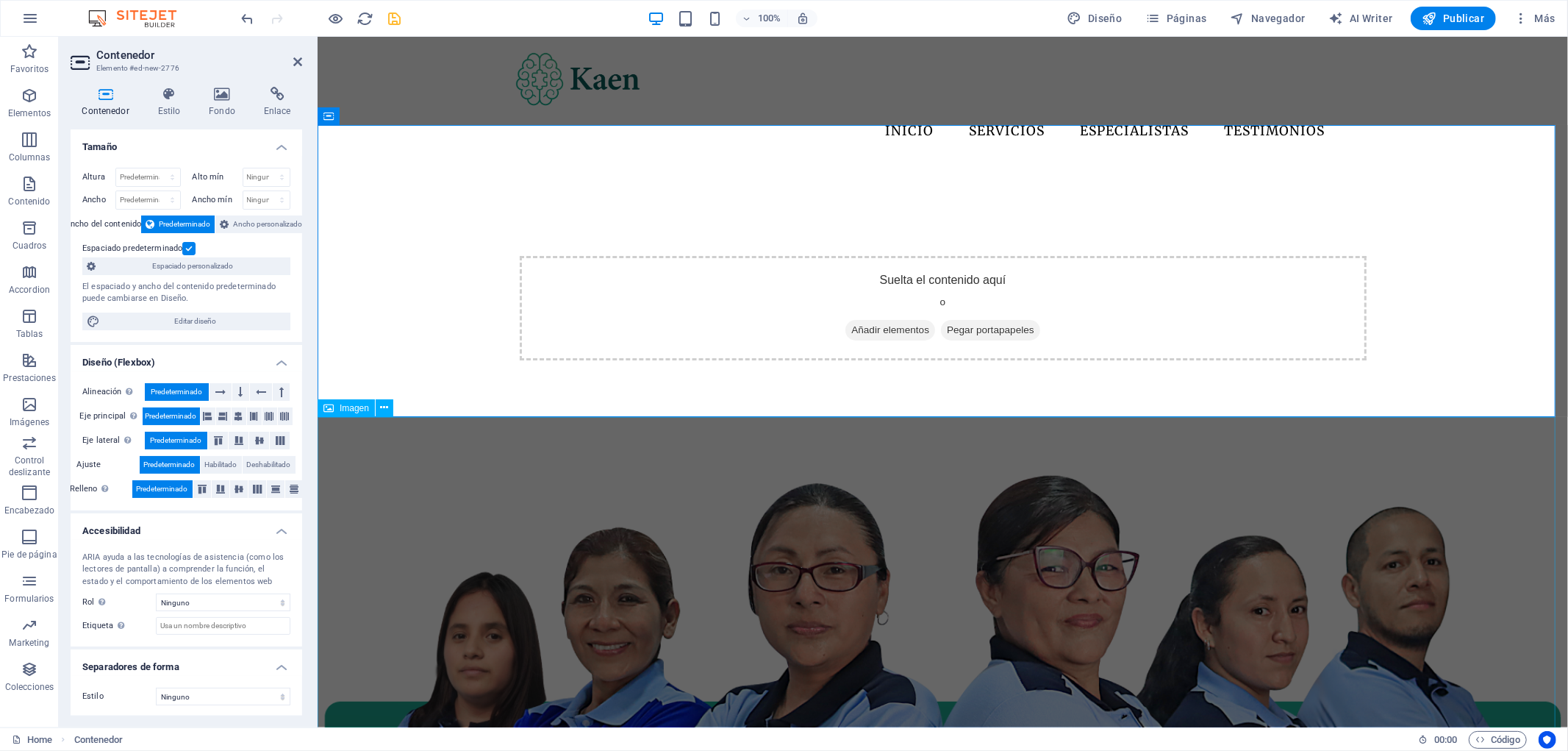
click at [549, 546] on figure at bounding box center [942, 727] width 1251 height 547
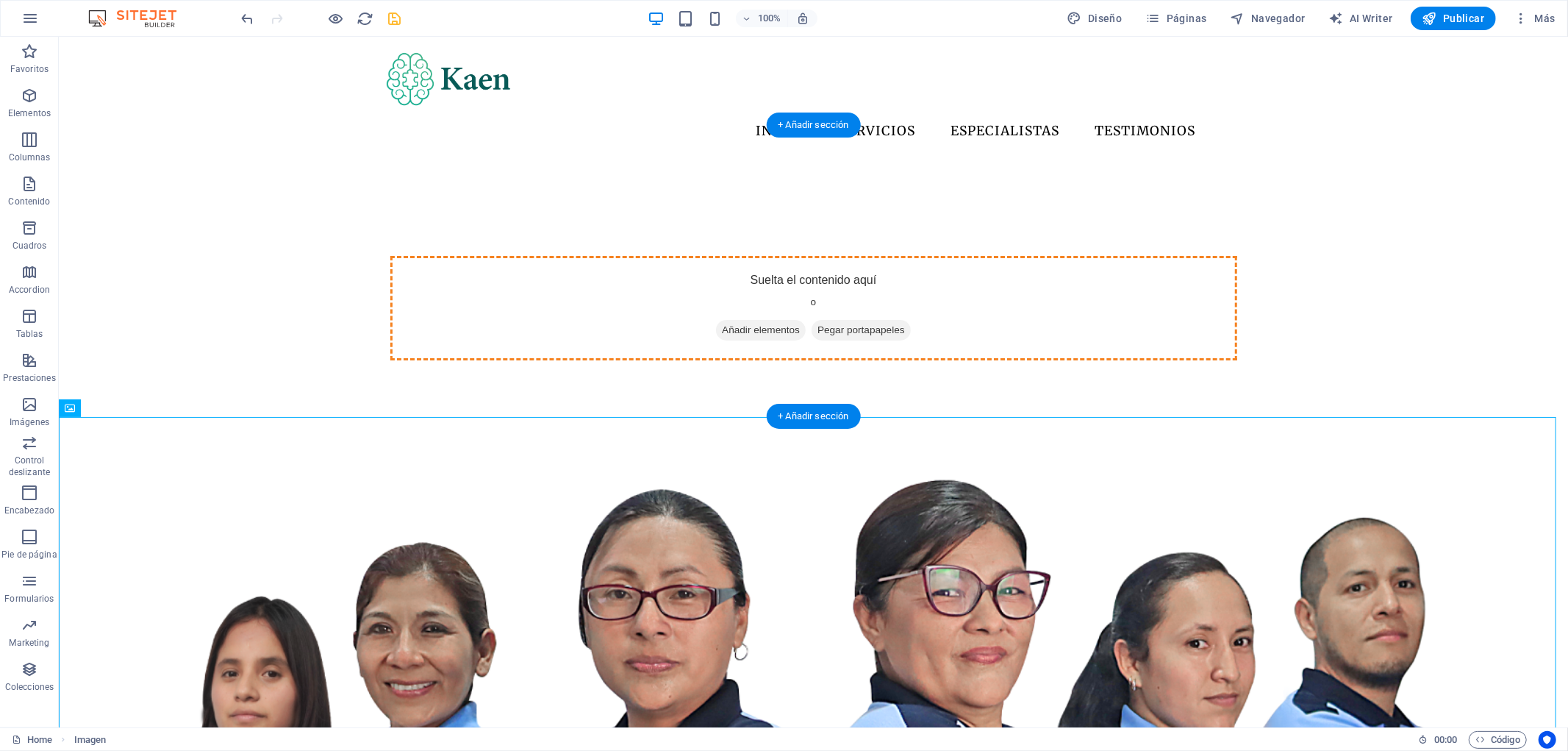
drag, startPoint x: 272, startPoint y: 494, endPoint x: 564, endPoint y: 272, distance: 366.8
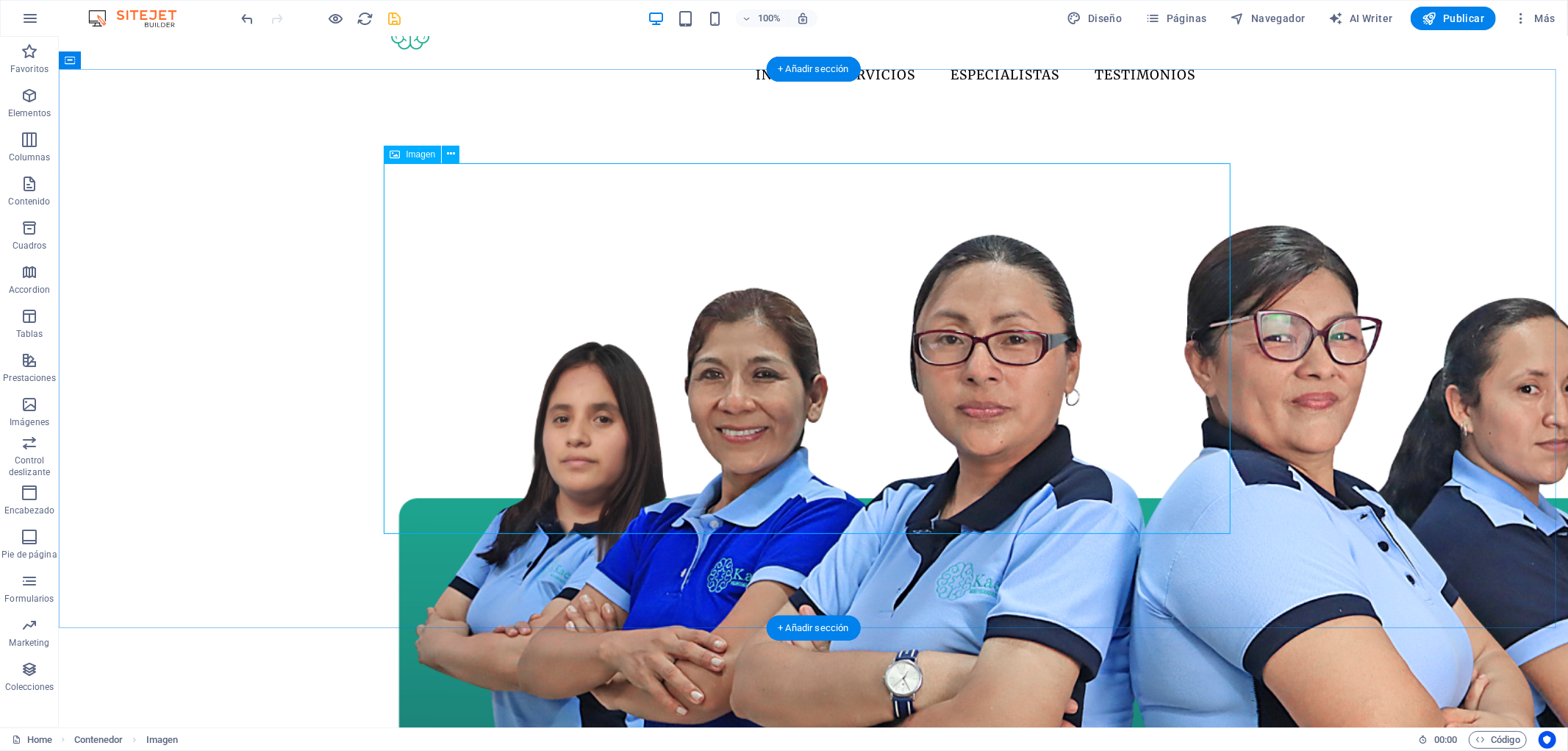
scroll to position [81, 0]
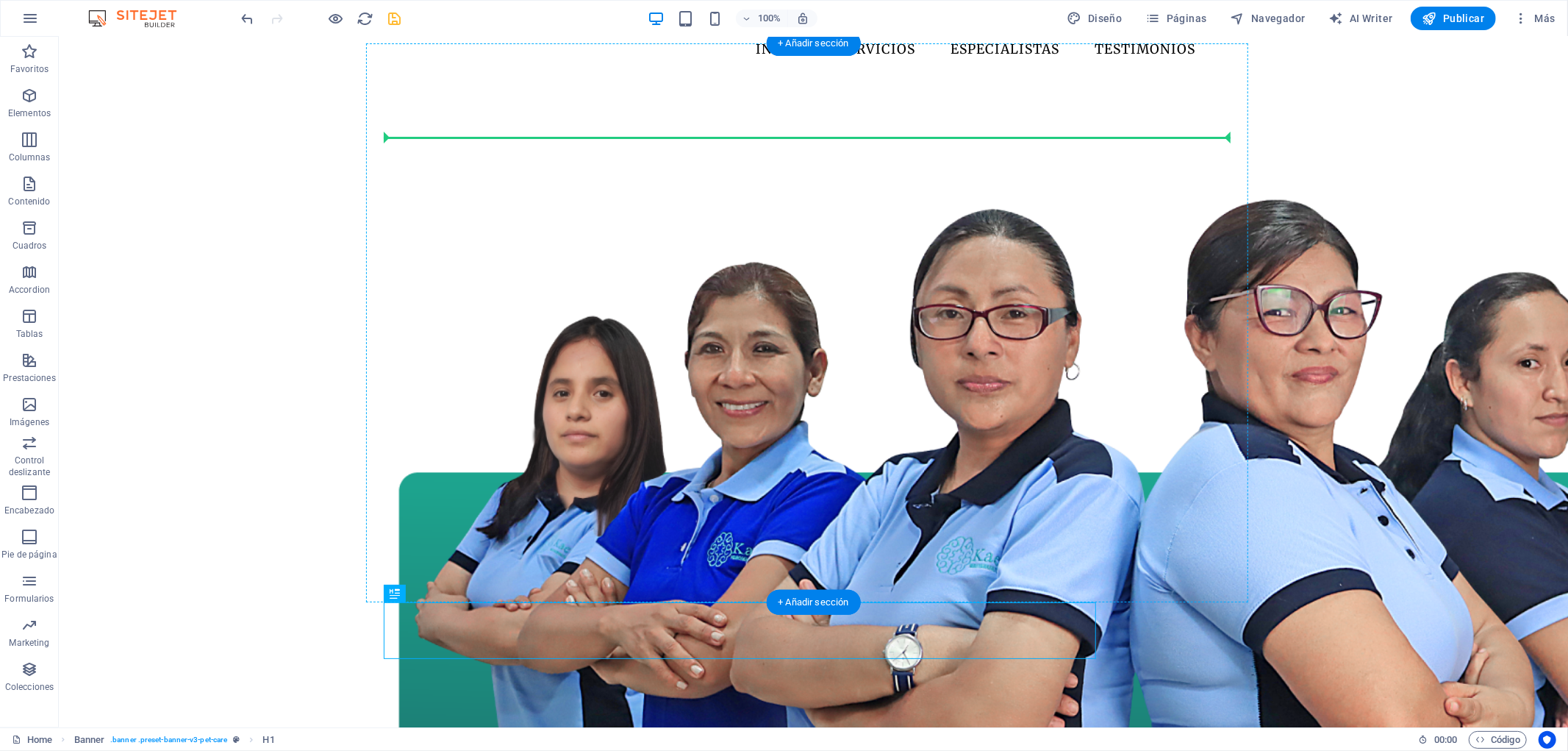
drag, startPoint x: 569, startPoint y: 635, endPoint x: 687, endPoint y: 169, distance: 480.7
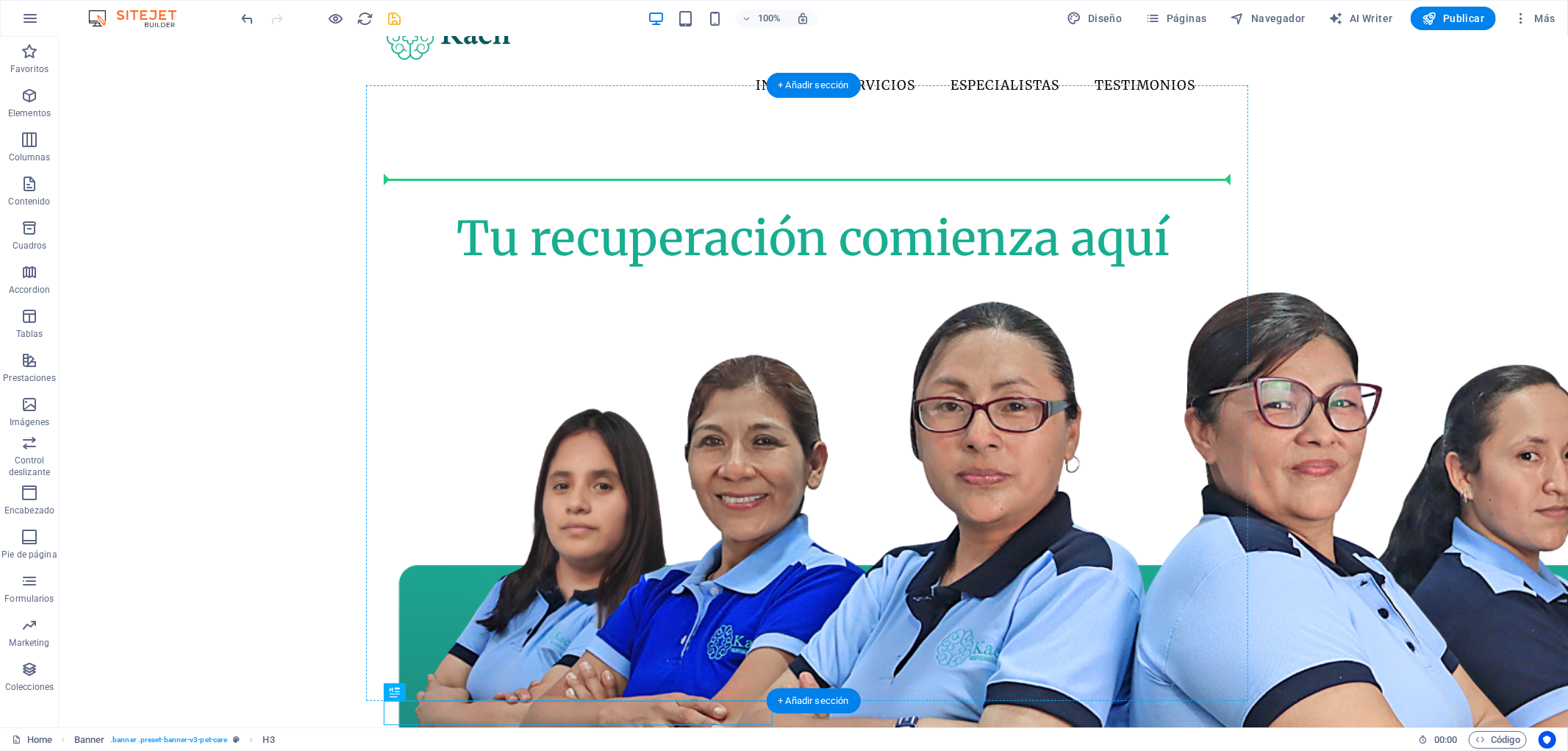
scroll to position [39, 0]
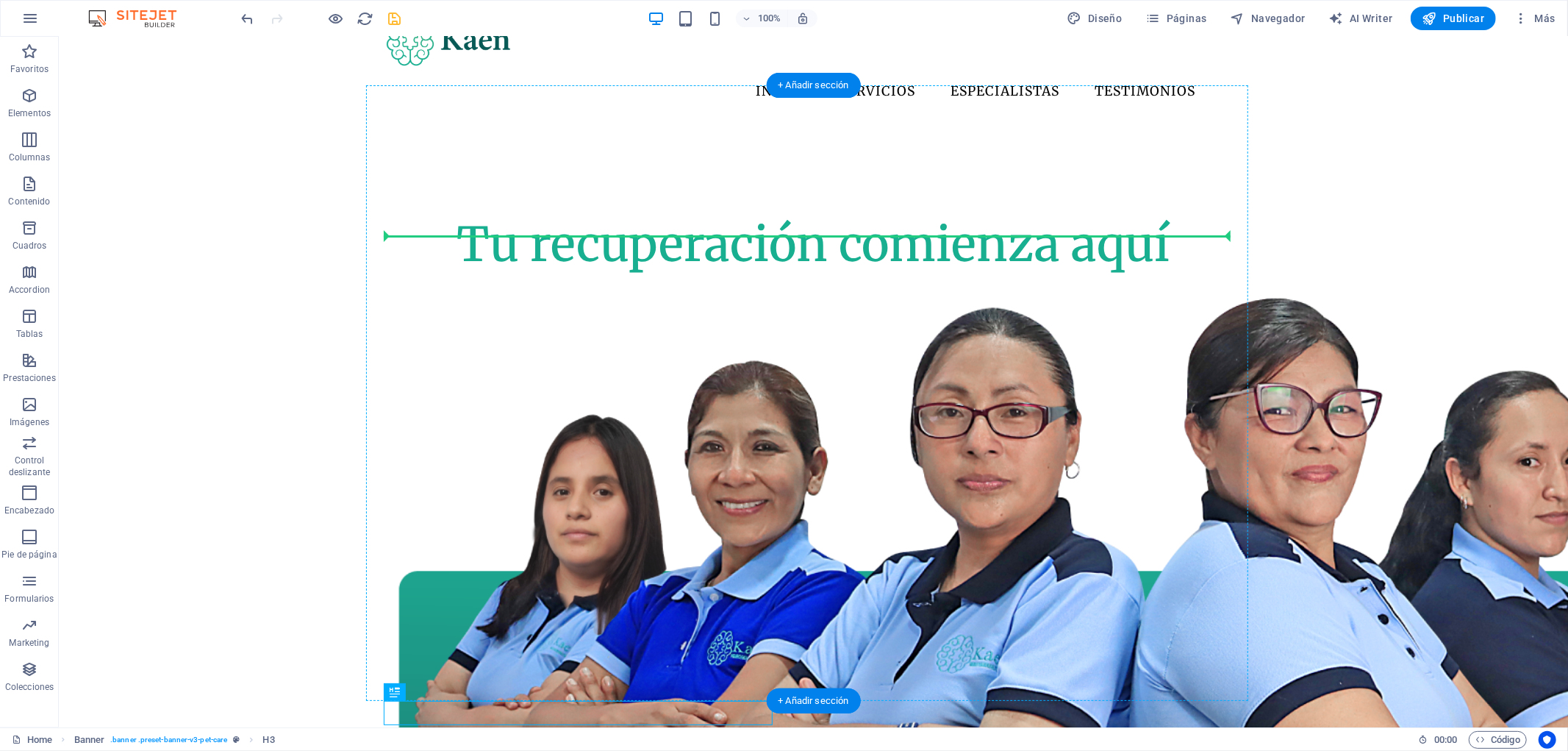
drag, startPoint x: 591, startPoint y: 590, endPoint x: 684, endPoint y: 247, distance: 355.4
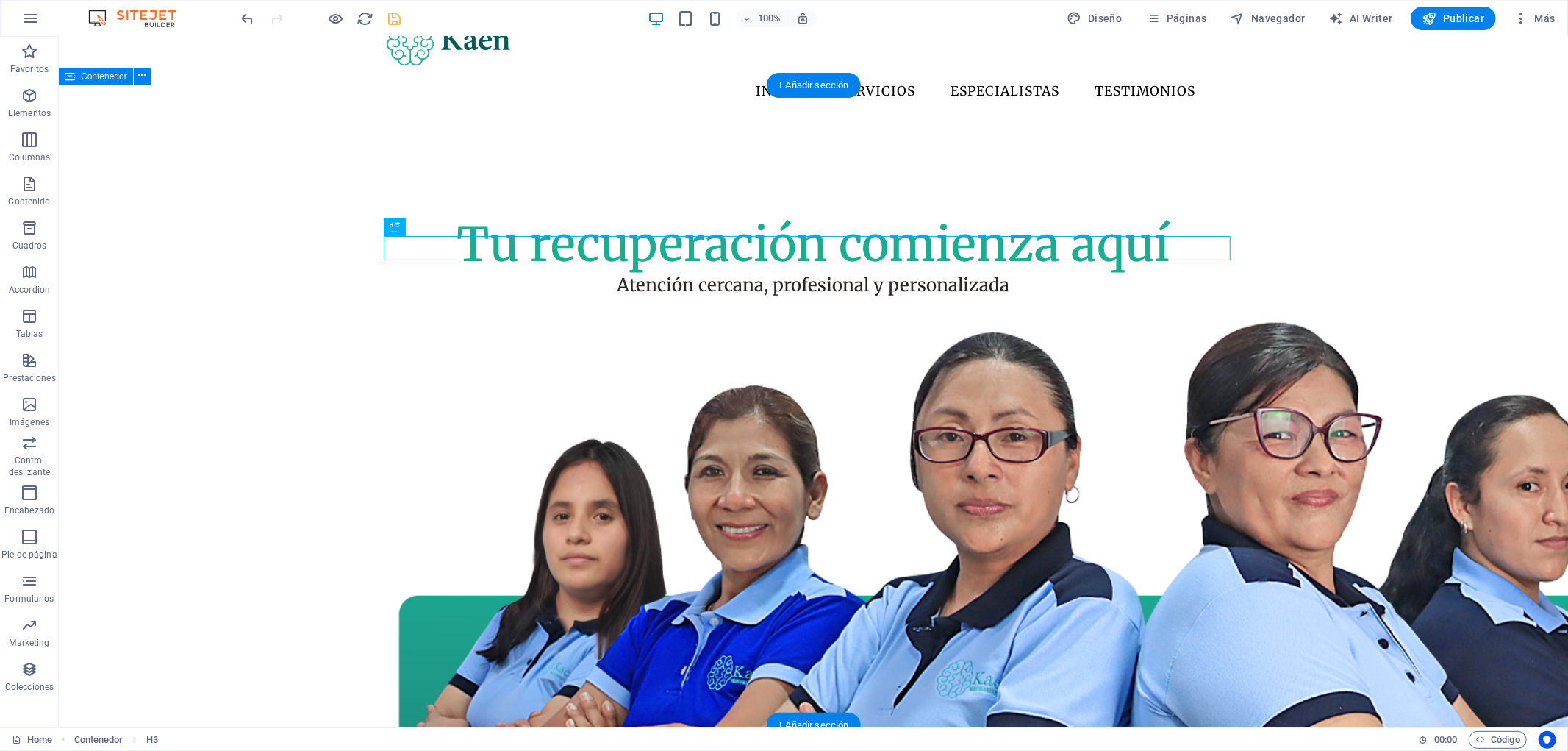
click at [1328, 355] on div "Tu recuperación comienza aquí Atención cercana, profesional y personalizada" at bounding box center [813, 587] width 1510 height 930
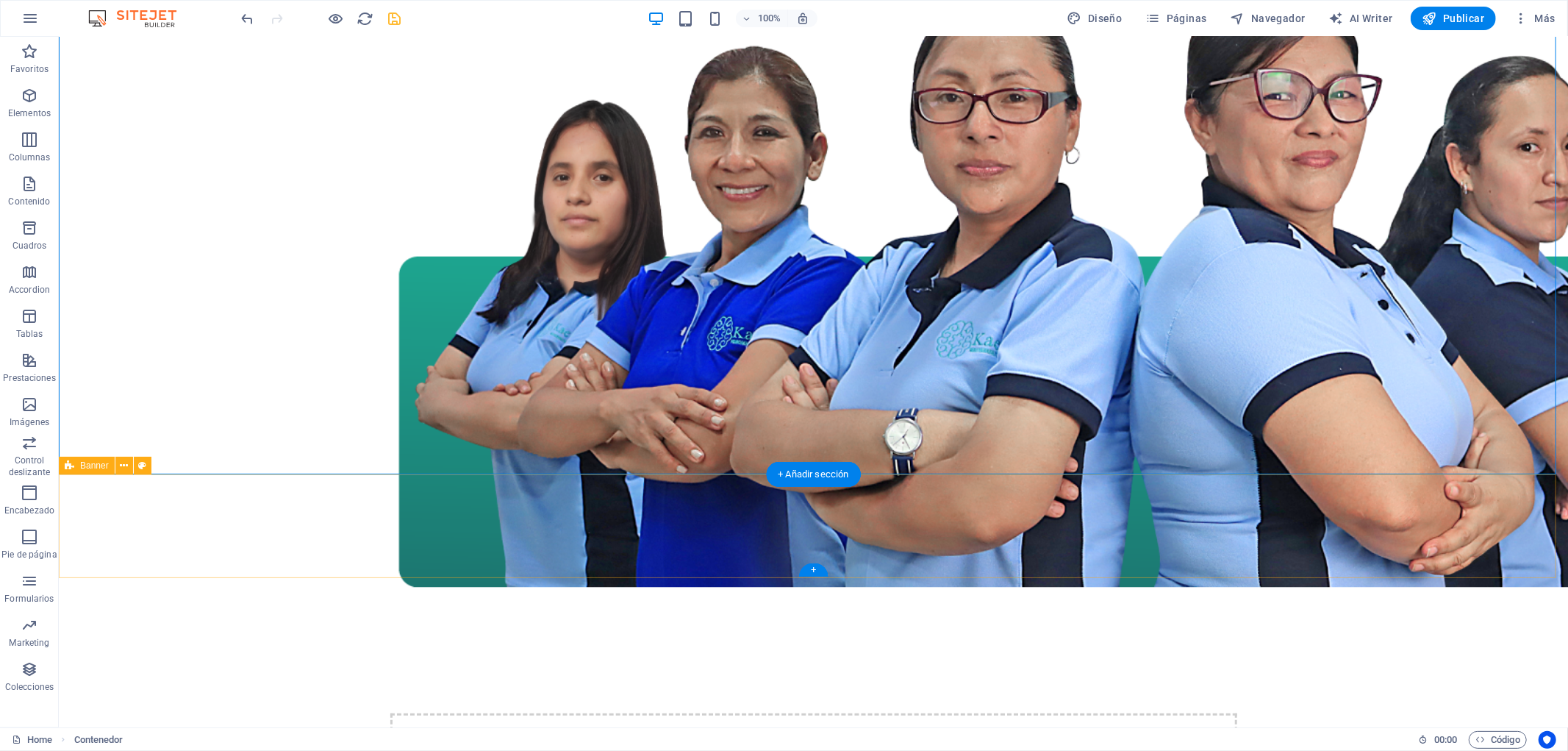
scroll to position [449, 0]
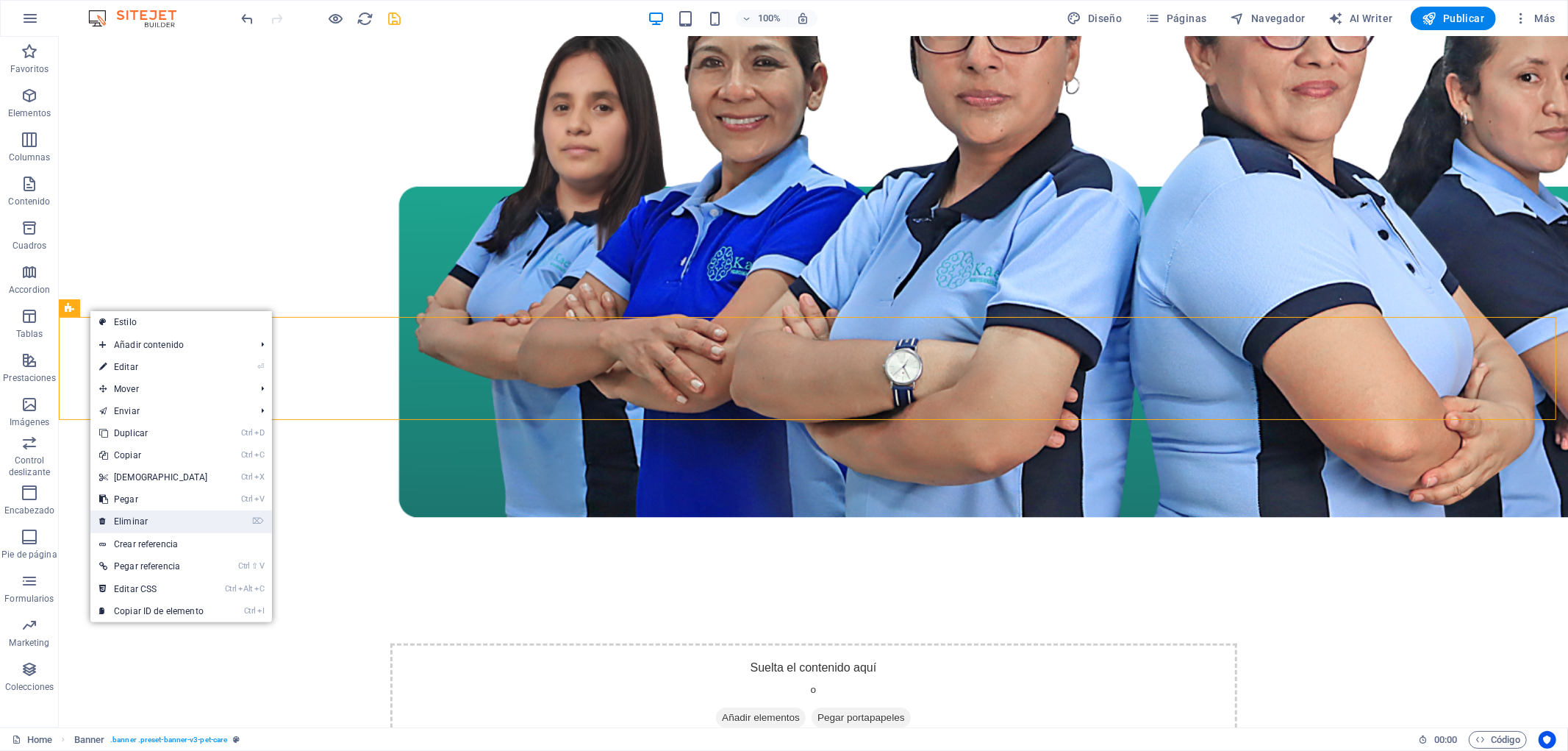
click at [195, 516] on link "⌦ Eliminar" at bounding box center [154, 521] width 126 height 22
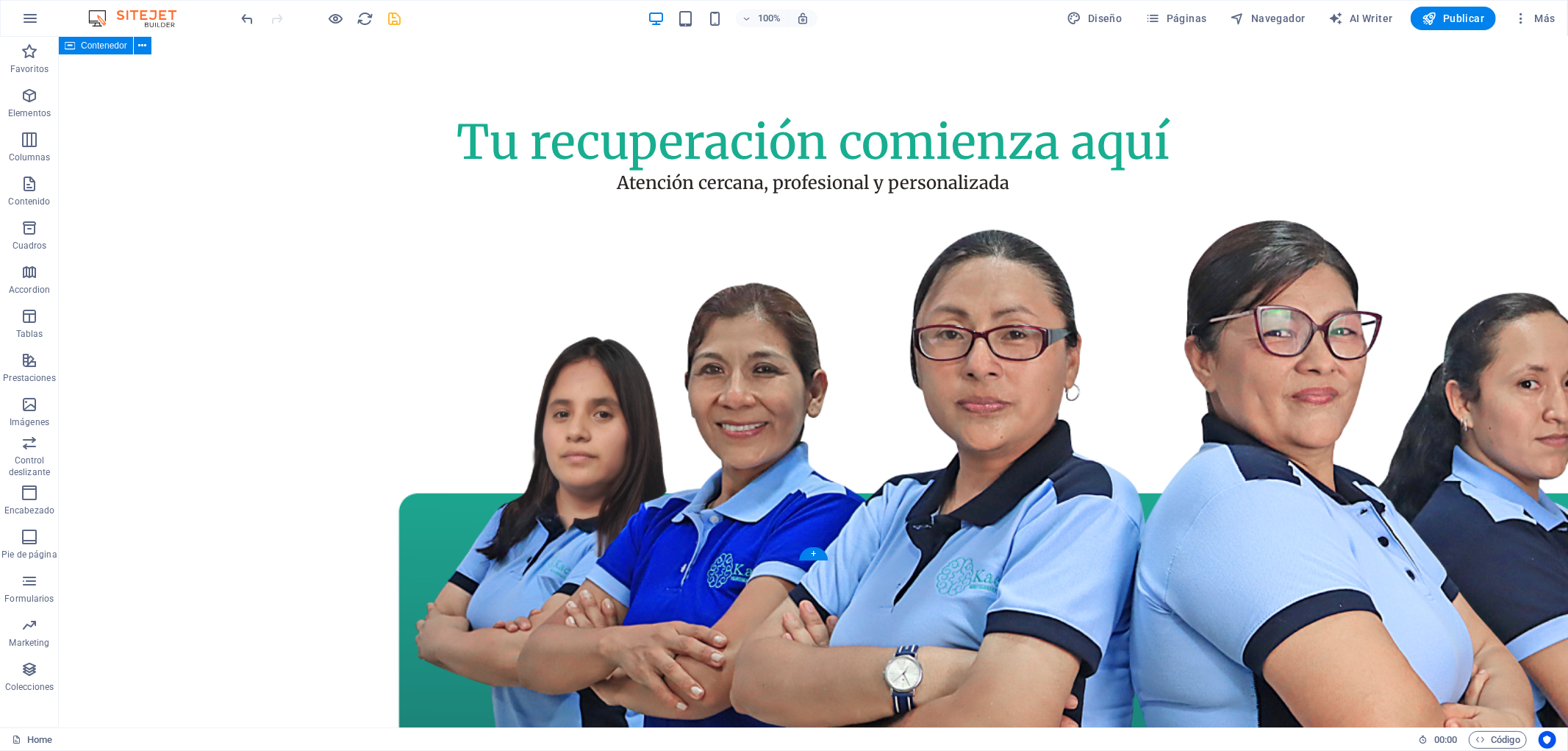
scroll to position [39, 0]
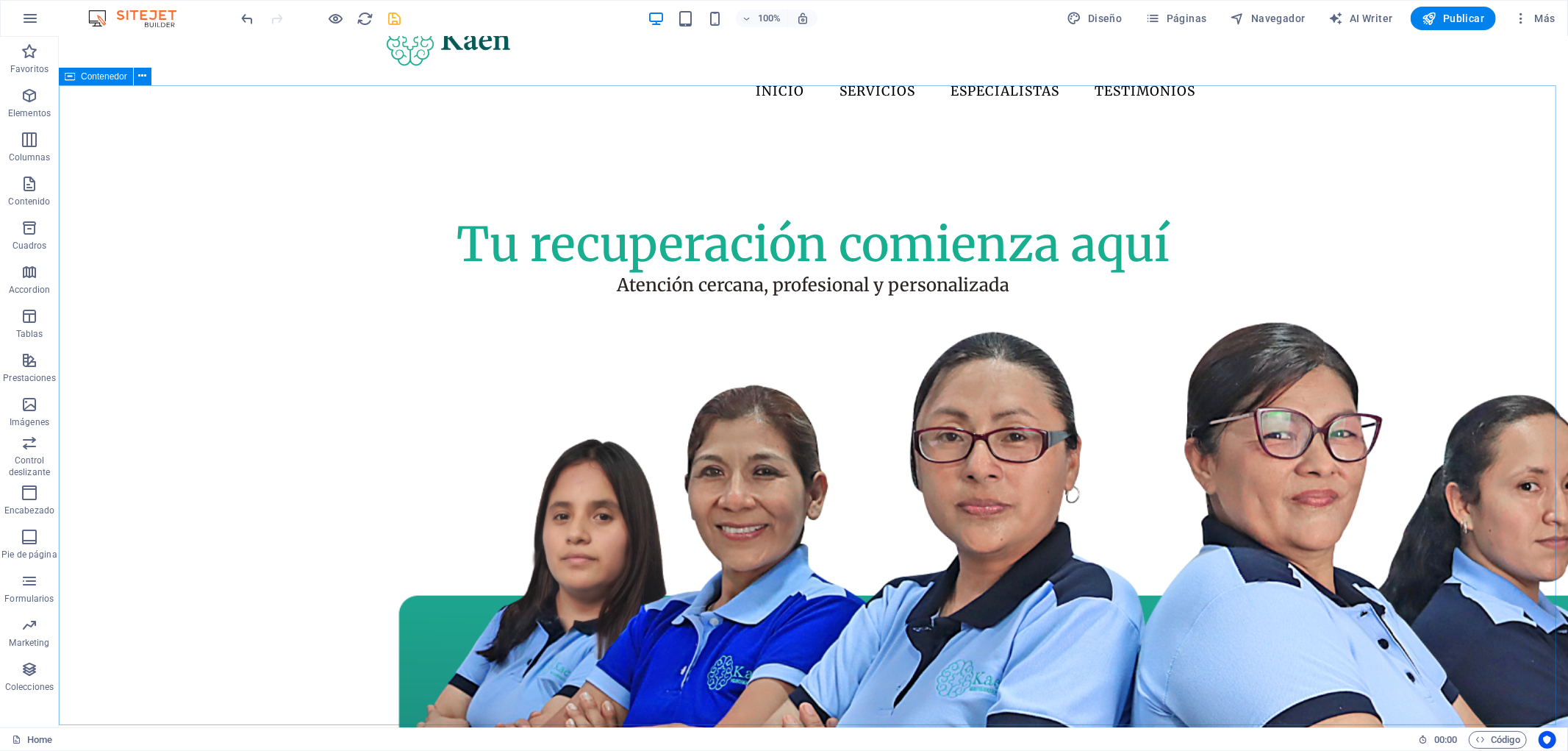
click at [108, 74] on span "Contenedor" at bounding box center [103, 76] width 47 height 9
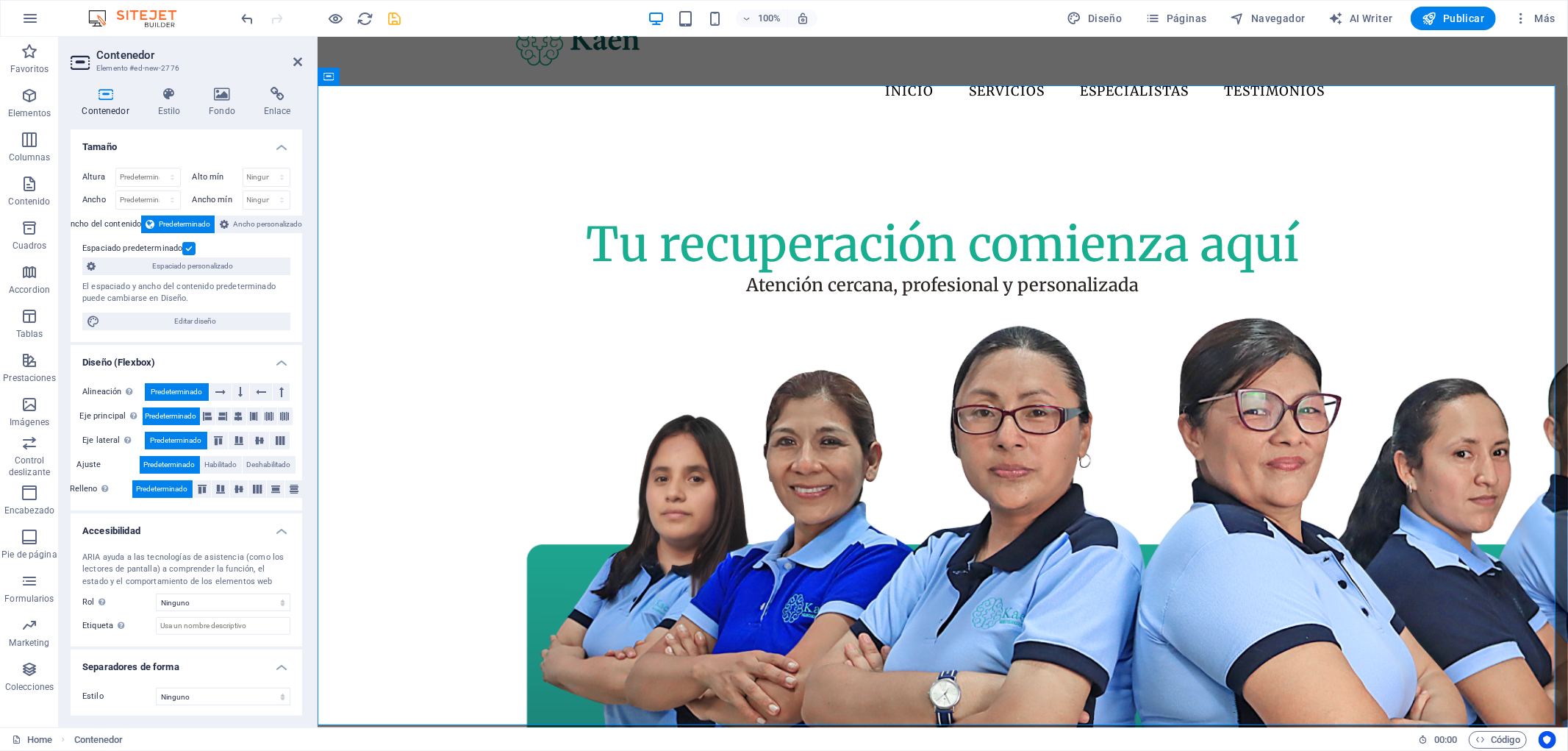
click at [188, 219] on span "Predeterminado" at bounding box center [184, 224] width 51 height 17
click at [191, 250] on label at bounding box center [189, 248] width 13 height 13
click at [0, 0] on input "Espaciado predeterminado" at bounding box center [0, 0] width 0 height 0
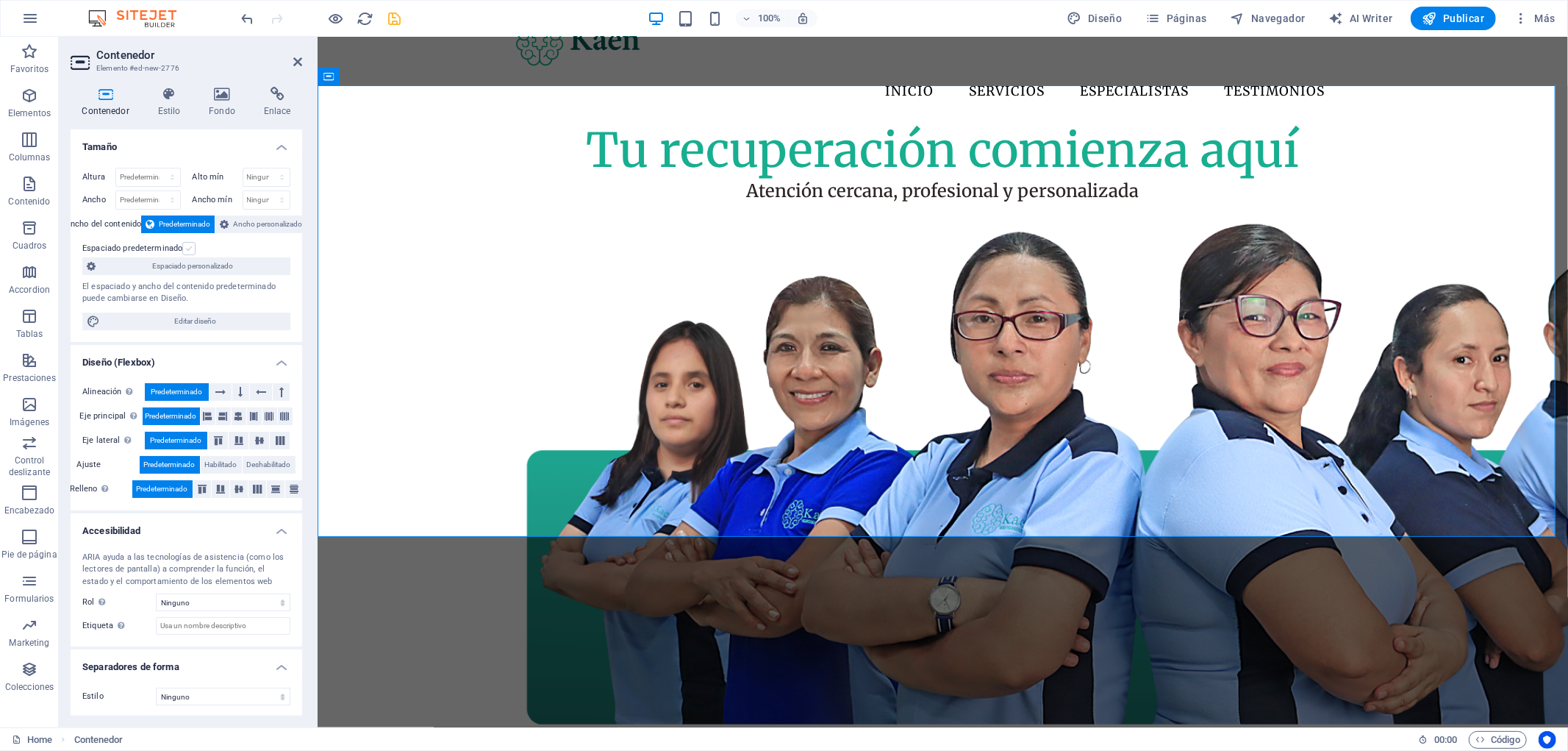
click at [191, 250] on label at bounding box center [189, 248] width 13 height 13
click at [0, 0] on input "Espaciado predeterminado" at bounding box center [0, 0] width 0 height 0
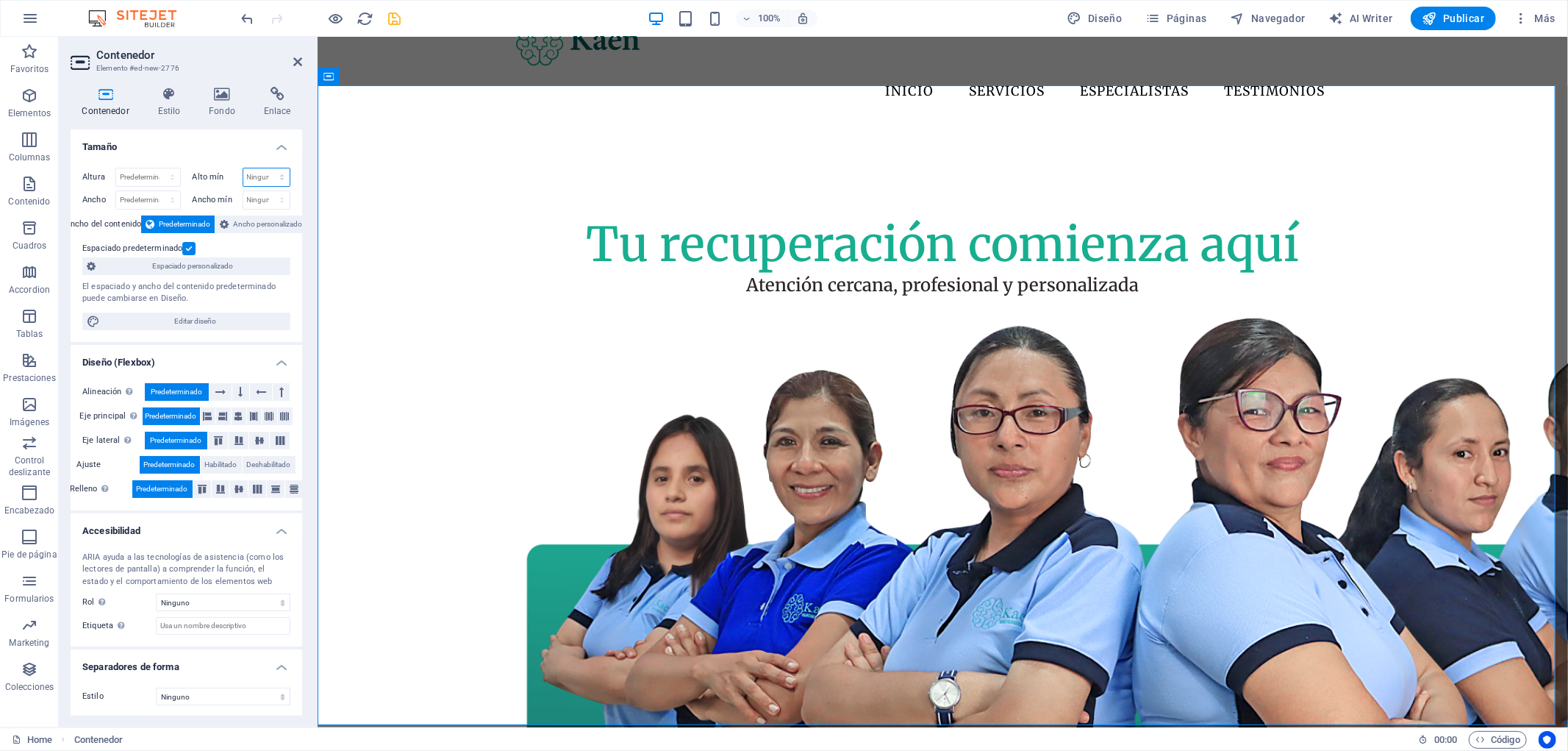
click at [275, 179] on select "Ninguno px rem % vh vw" at bounding box center [267, 177] width 47 height 17
select select "%"
click at [266, 168] on select "Ninguno px rem % vh vw" at bounding box center [267, 177] width 47 height 17
drag, startPoint x: 259, startPoint y: 178, endPoint x: 216, endPoint y: 180, distance: 43.0
click at [216, 180] on div "Alto mín 80 Ninguno px rem % vh vw" at bounding box center [242, 177] width 99 height 19
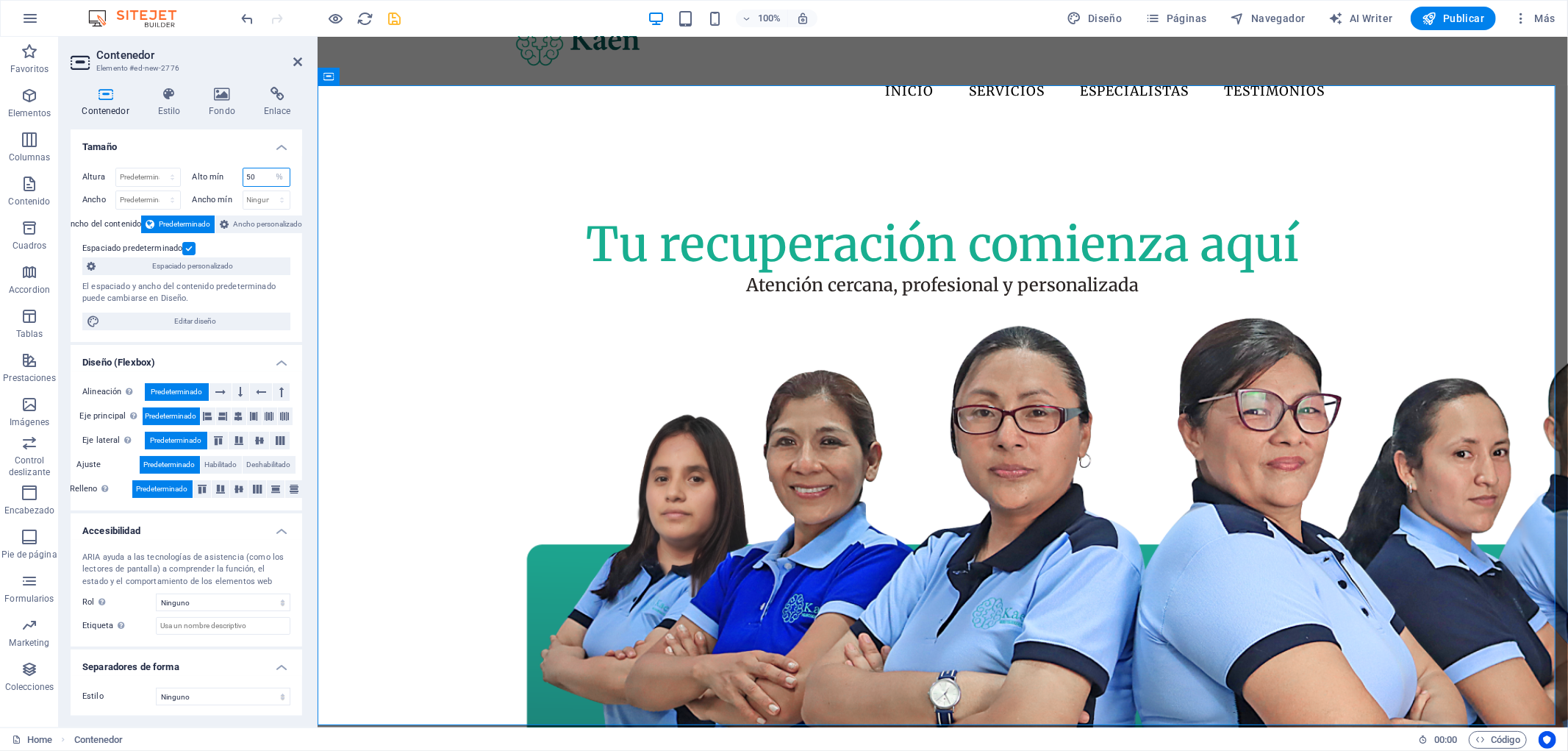
type input "50"
click at [274, 176] on select "Ninguno px rem % vh vw" at bounding box center [279, 177] width 21 height 17
select select "px"
click at [269, 168] on select "Ninguno px rem % vh vw" at bounding box center [279, 177] width 21 height 17
type input "700"
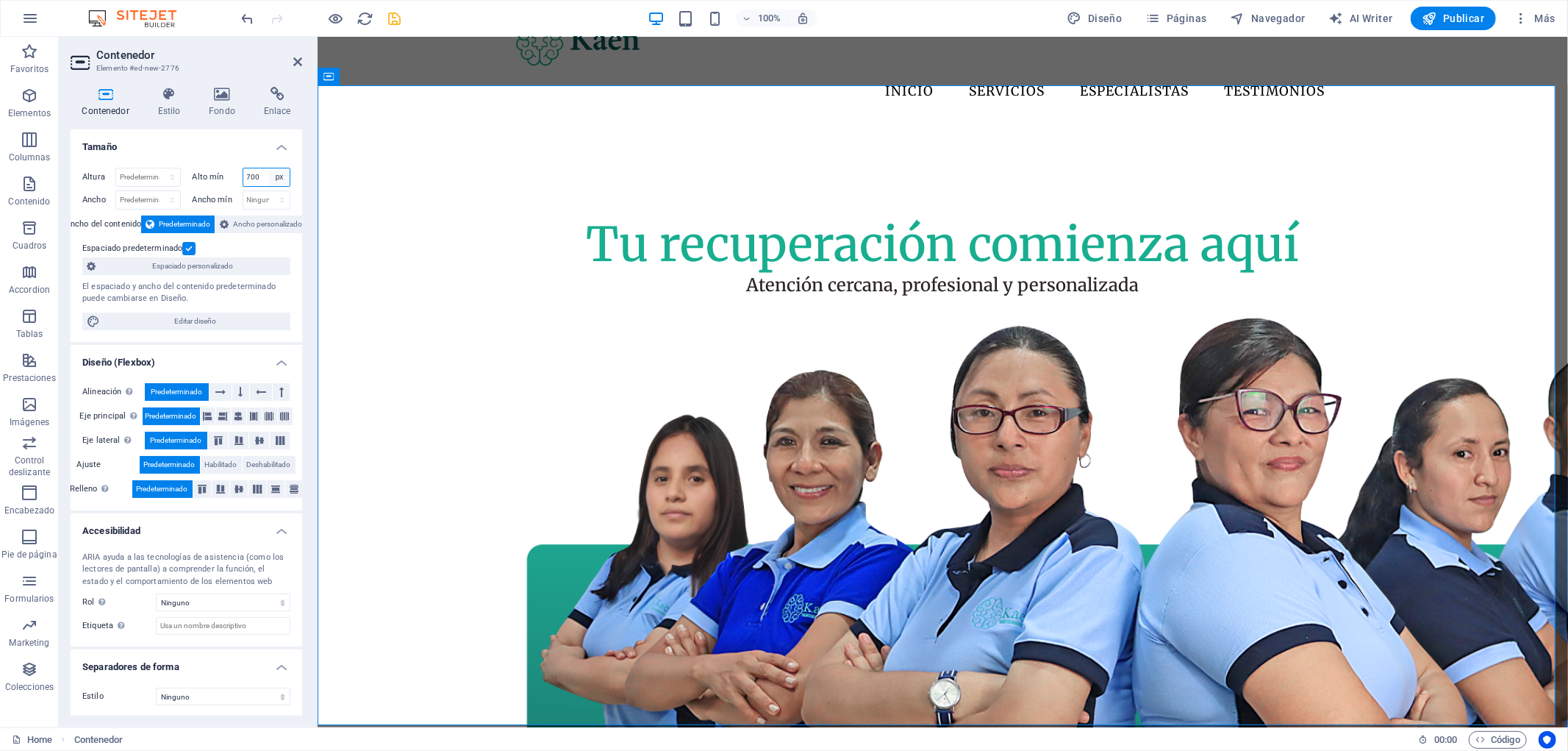
click at [274, 174] on select "Ninguno px rem % vh vw" at bounding box center [279, 177] width 21 height 17
select select "5otm4ov2vts"
click at [269, 168] on select "Ninguno px rem % vh vw" at bounding box center [279, 177] width 21 height 17
select select "DISABLED_OPTION_VALUE"
click at [162, 199] on select "Predeterminado px rem % em vh vw" at bounding box center [148, 200] width 64 height 17
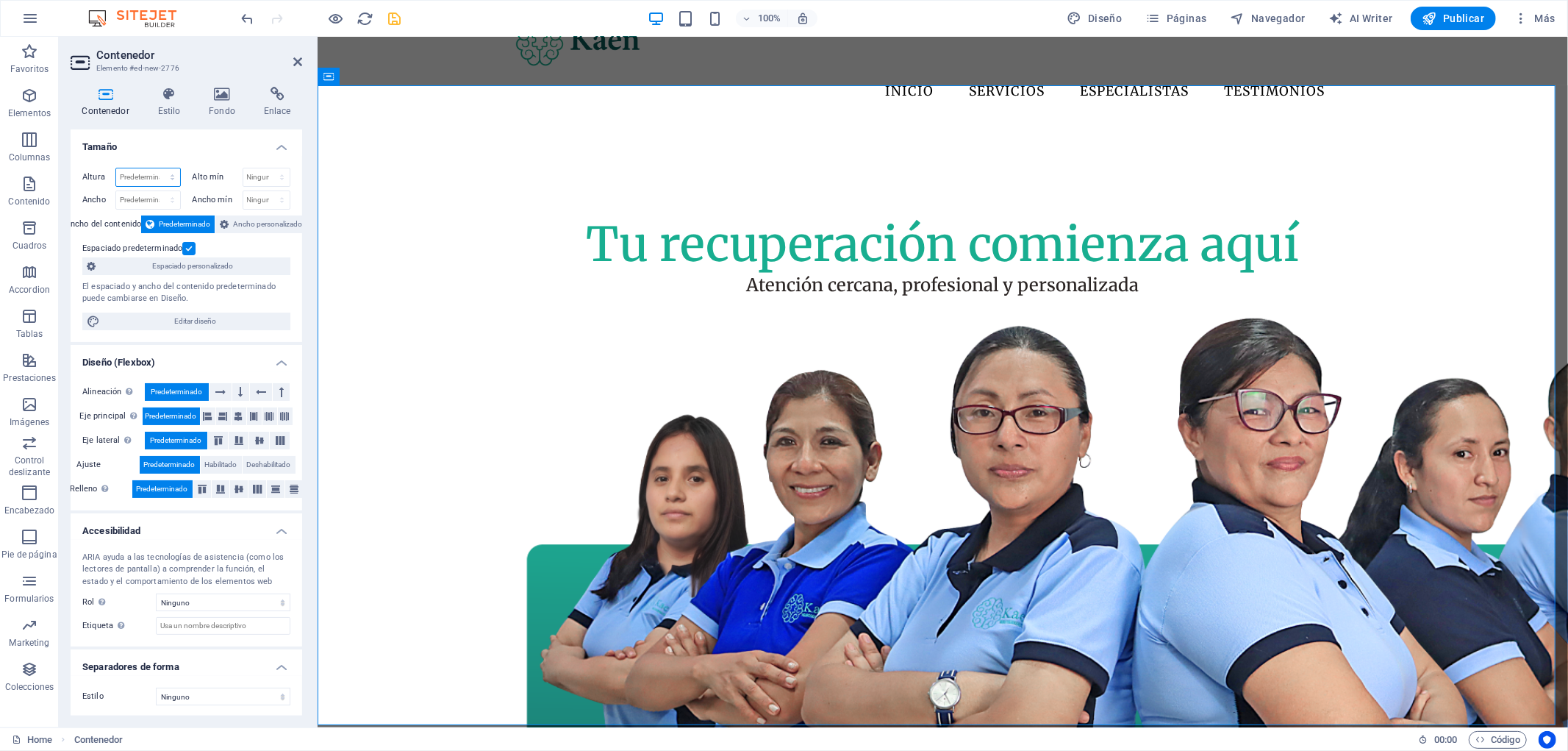
click at [166, 181] on select "Predeterminado px rem % vh vw" at bounding box center [148, 177] width 64 height 17
select select "%"
click at [157, 168] on select "Predeterminado px rem % vh vw" at bounding box center [148, 177] width 64 height 17
type input "10"
click at [159, 175] on select "Predeterminado px rem % vh vw" at bounding box center [170, 177] width 21 height 17
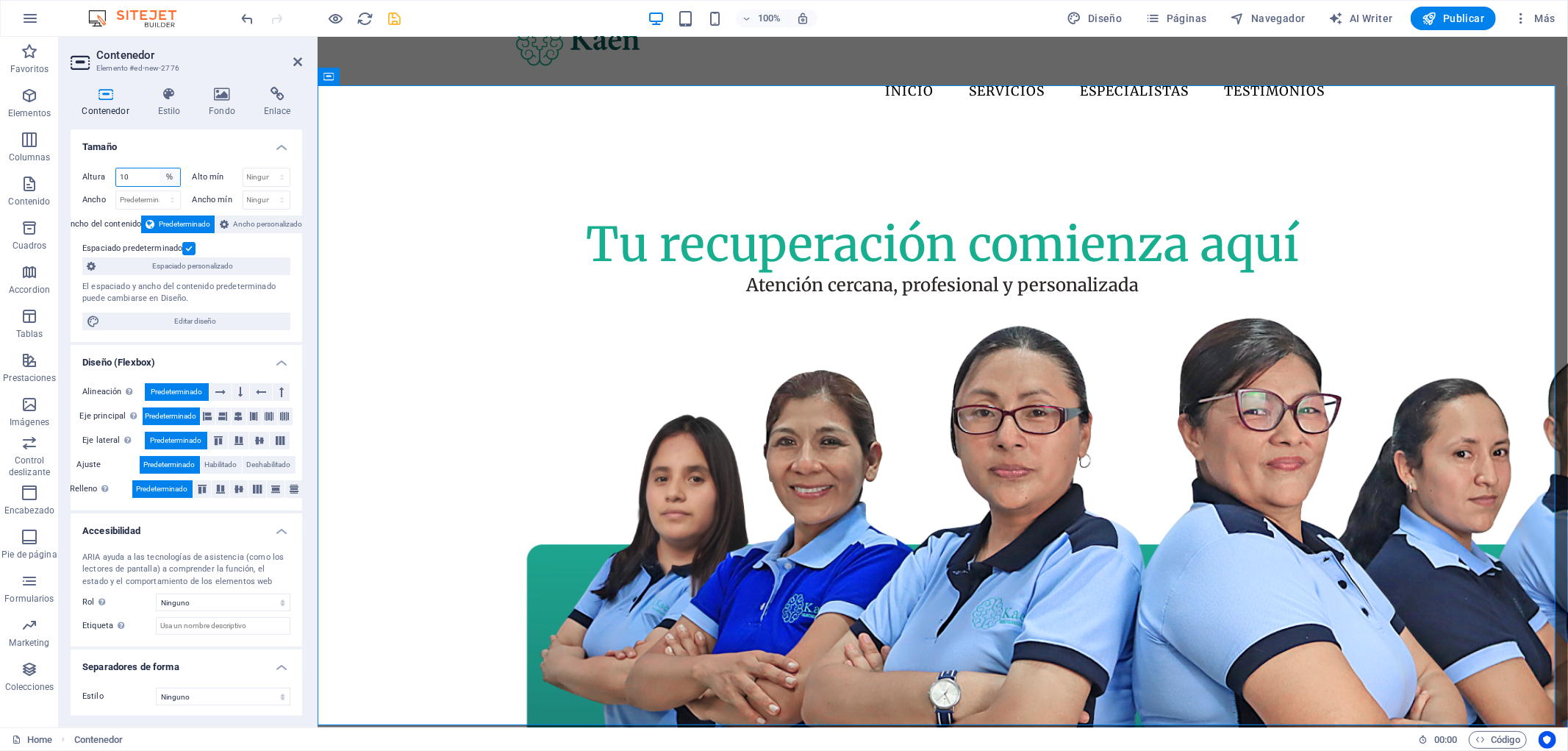
select select "px"
click at [159, 168] on select "Predeterminado px rem % vh vw" at bounding box center [170, 177] width 21 height 17
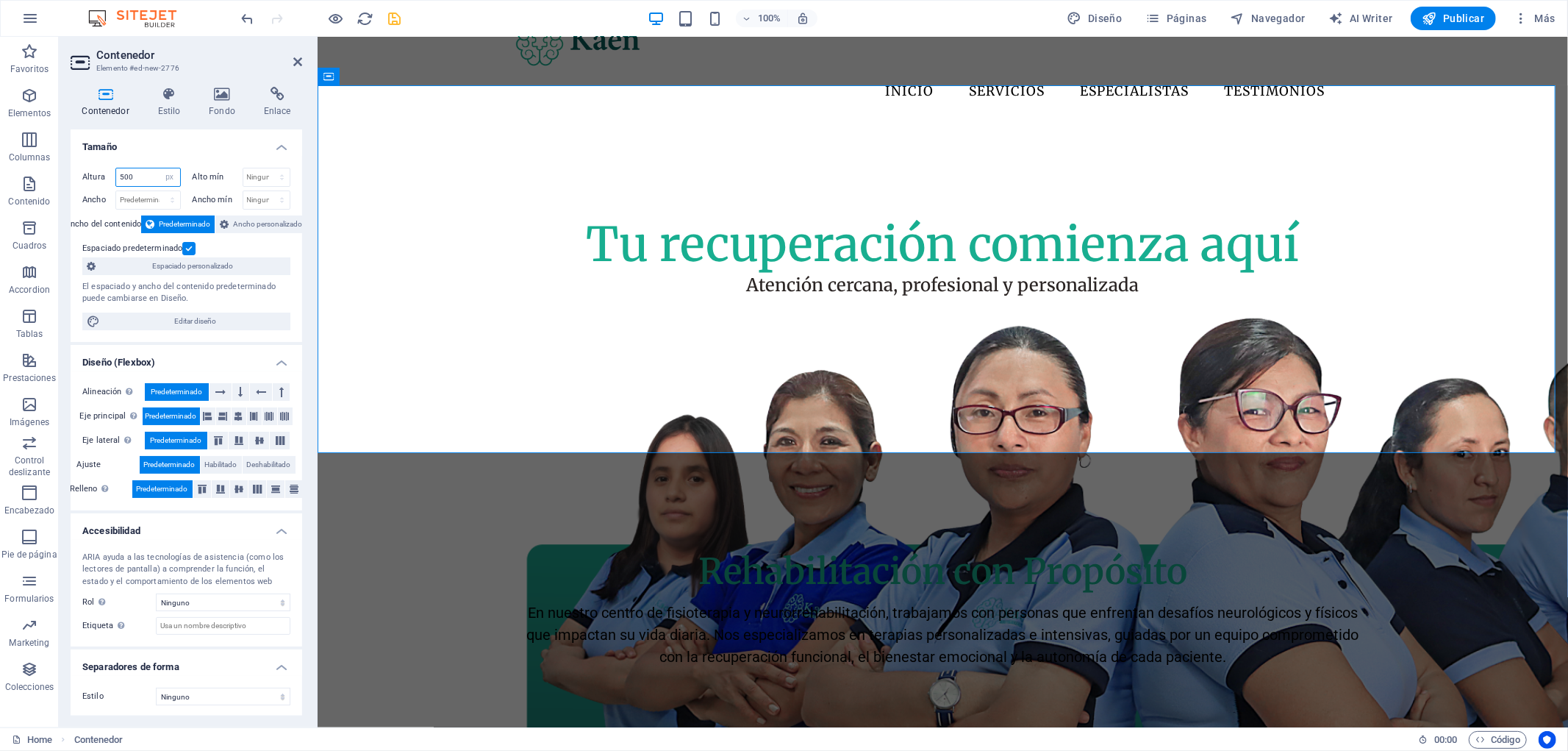
drag, startPoint x: 136, startPoint y: 169, endPoint x: 99, endPoint y: 182, distance: 39.2
click at [99, 182] on div "Altura 500 Predeterminado px rem % vh vw" at bounding box center [131, 177] width 99 height 19
type input "700"
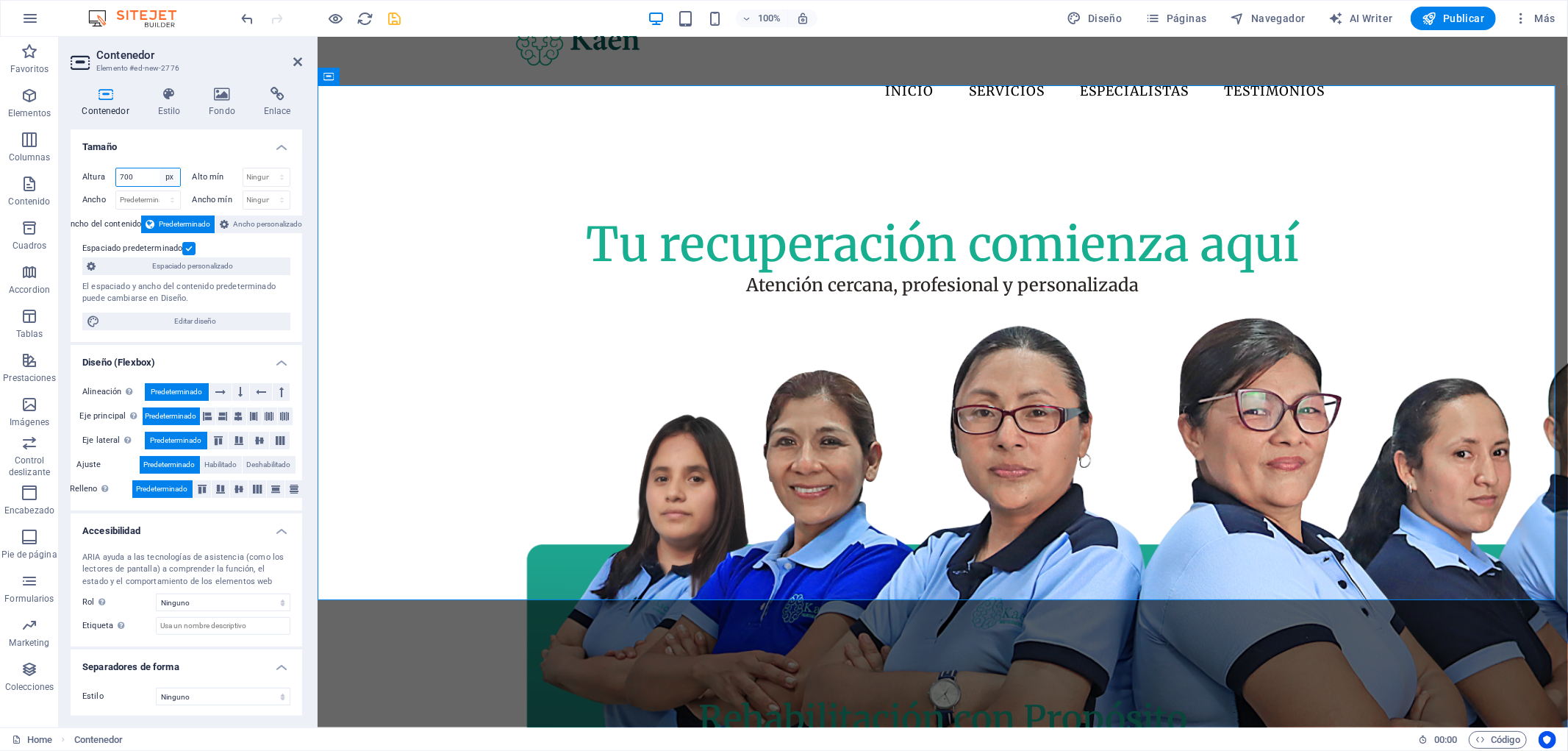
click at [165, 175] on select "Predeterminado px rem % vh vw" at bounding box center [170, 177] width 21 height 17
select select "default"
click at [159, 168] on select "Predeterminado px rem % vh vw" at bounding box center [170, 177] width 21 height 17
select select "DISABLED_OPTION_VALUE"
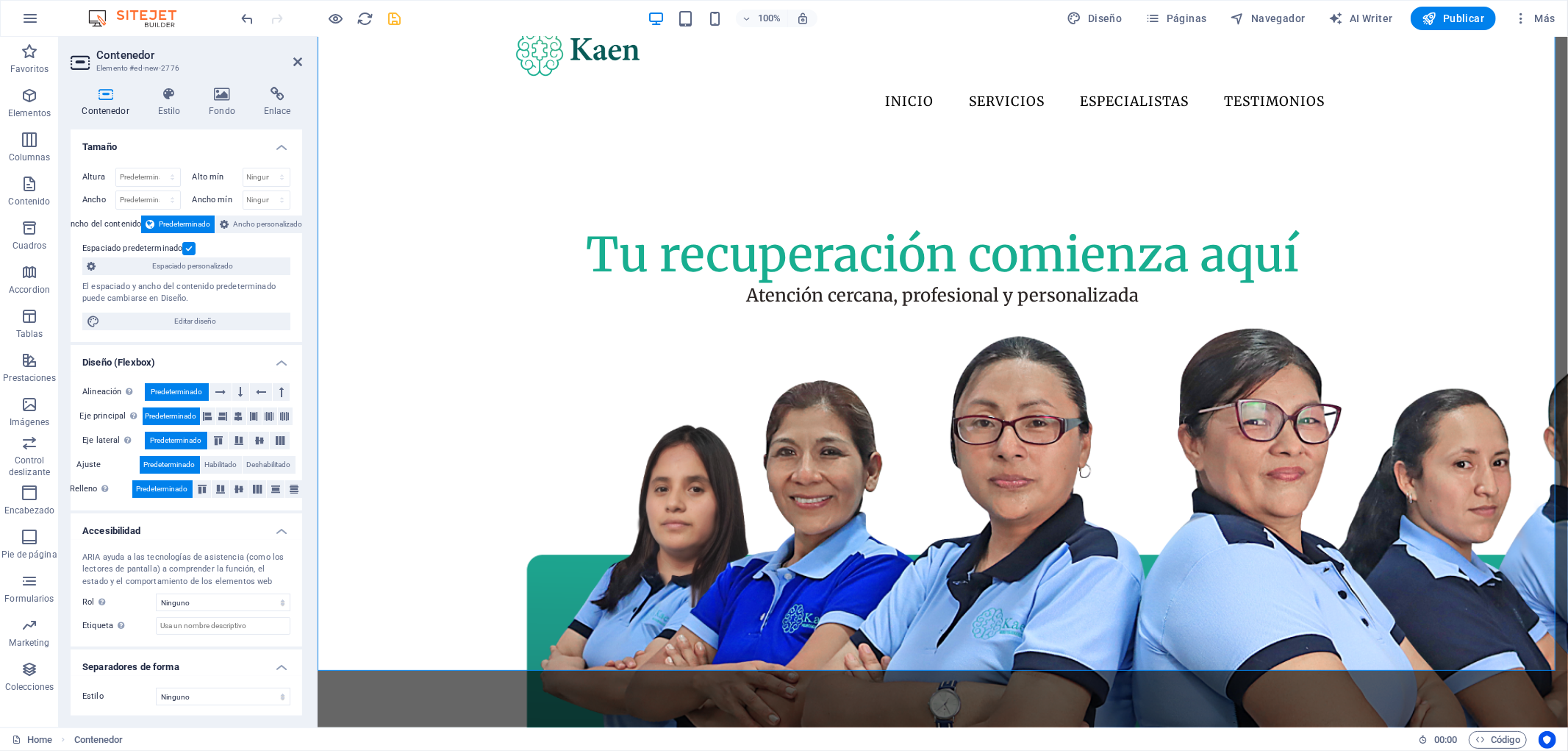
scroll to position [0, 0]
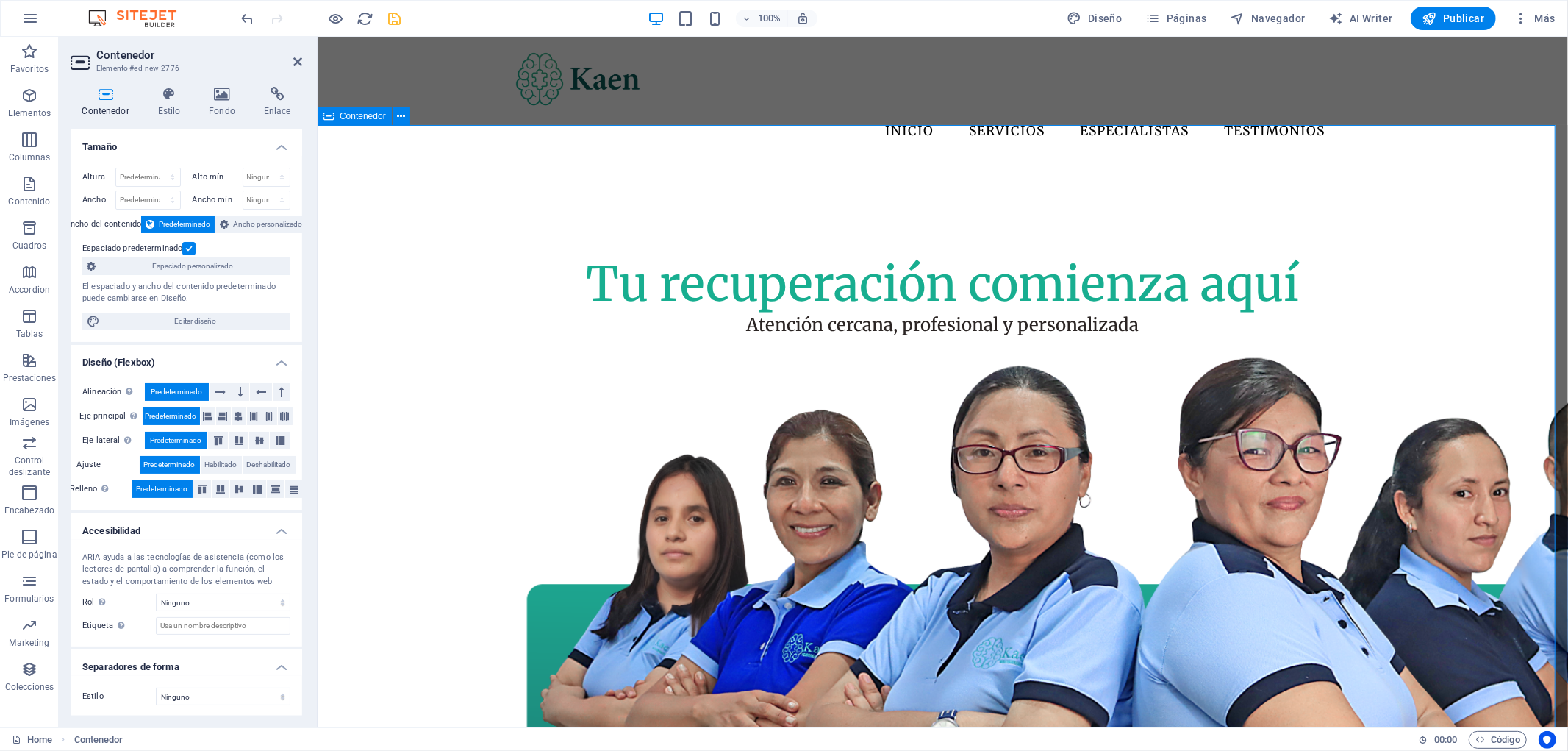
click at [1487, 238] on div "Tu recuperación comienza aquí Atención cercana, profesional y personalizada" at bounding box center [942, 569] width 1251 height 817
click at [389, 23] on icon "save" at bounding box center [395, 18] width 17 height 17
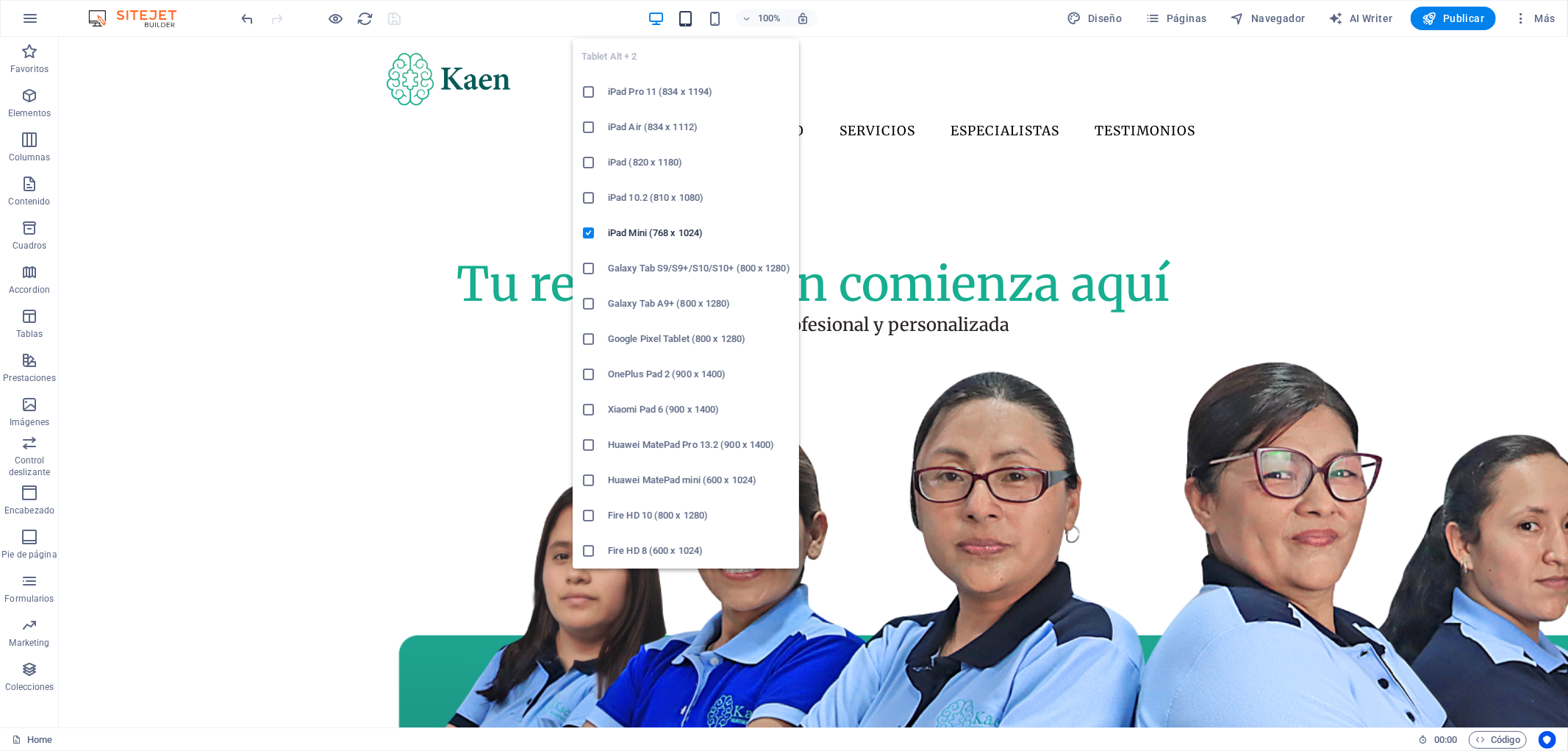
click at [686, 13] on icon "button" at bounding box center [685, 18] width 17 height 17
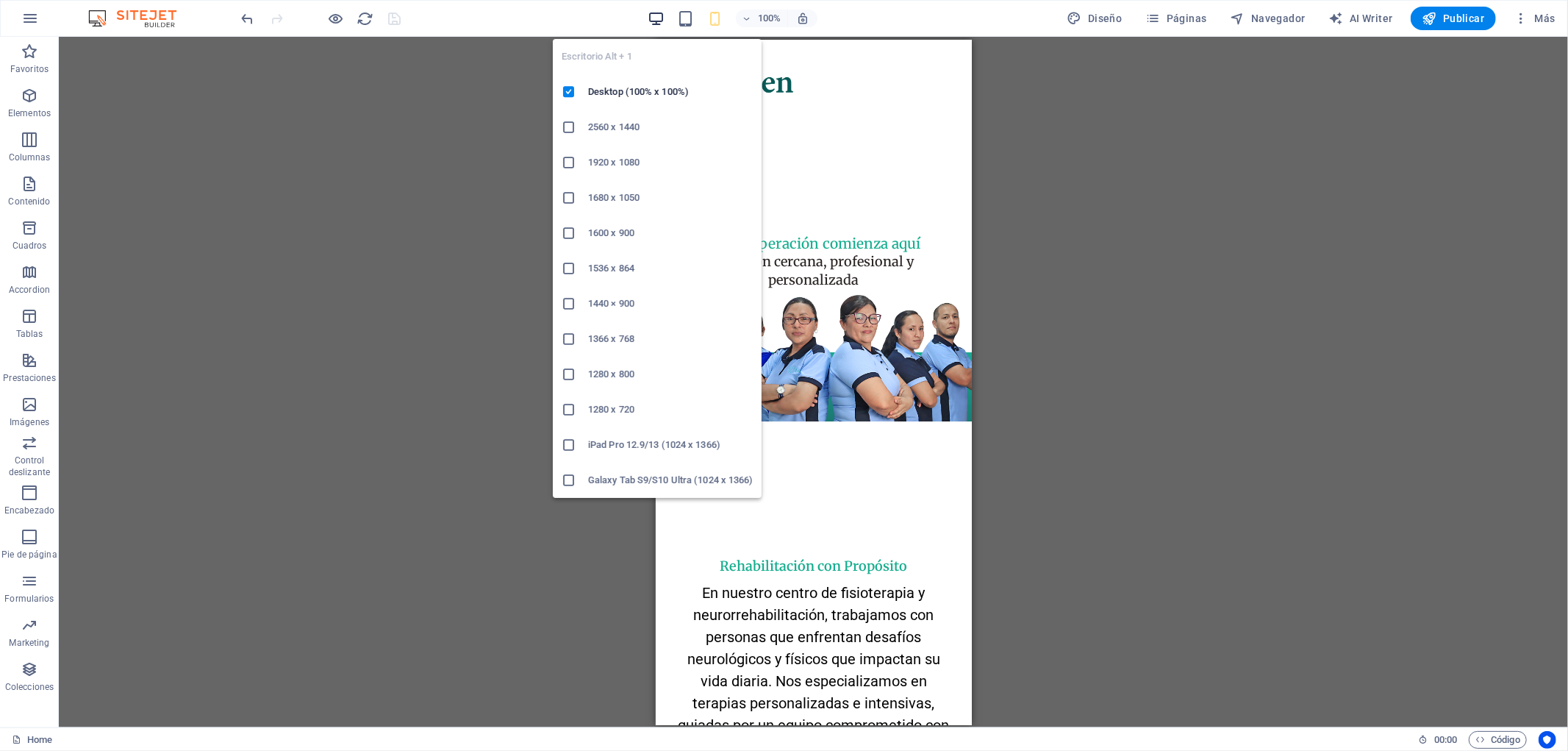
click at [663, 17] on icon "button" at bounding box center [655, 18] width 17 height 17
